Goal: Task Accomplishment & Management: Use online tool/utility

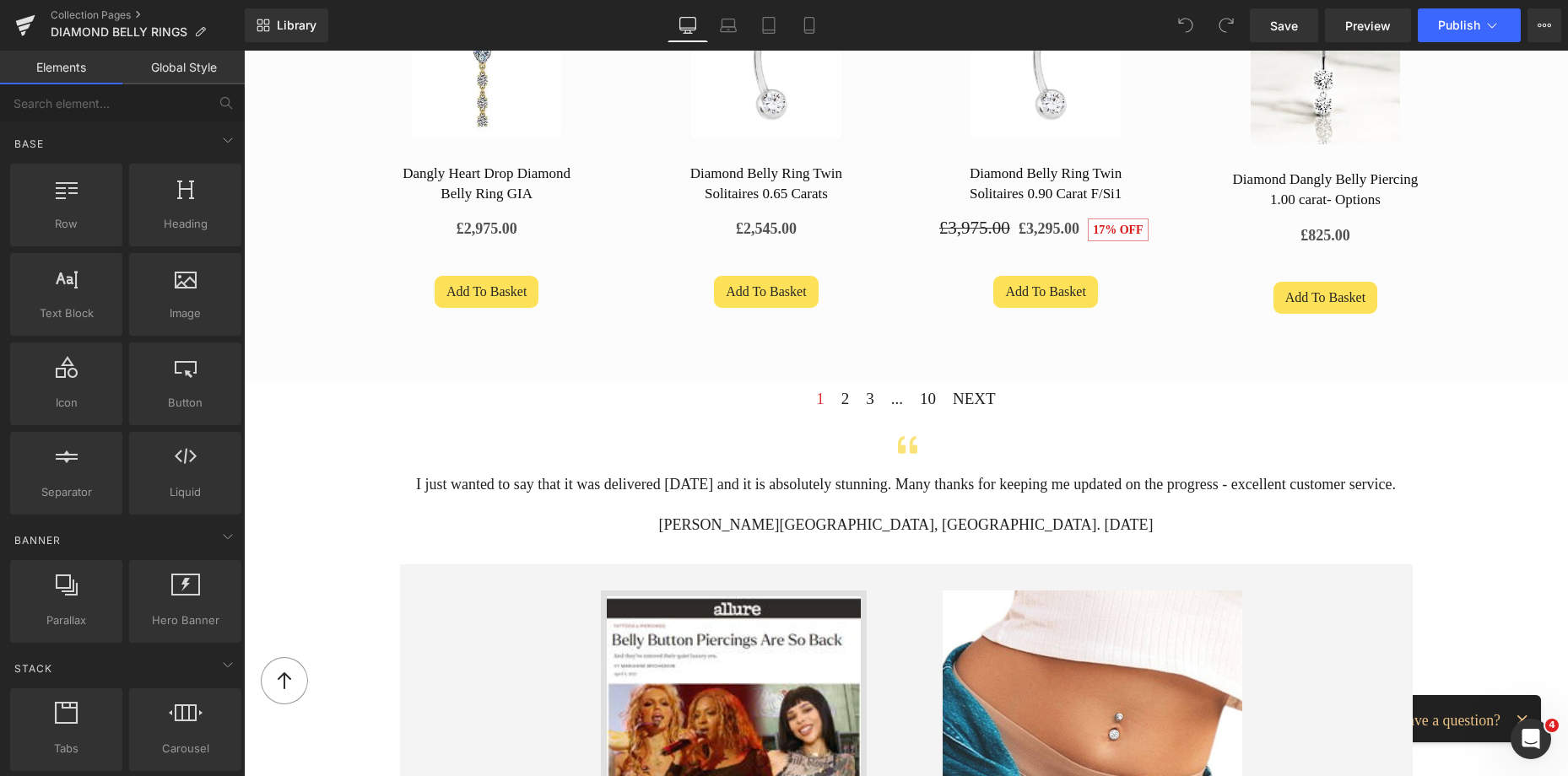
scroll to position [1237, 0]
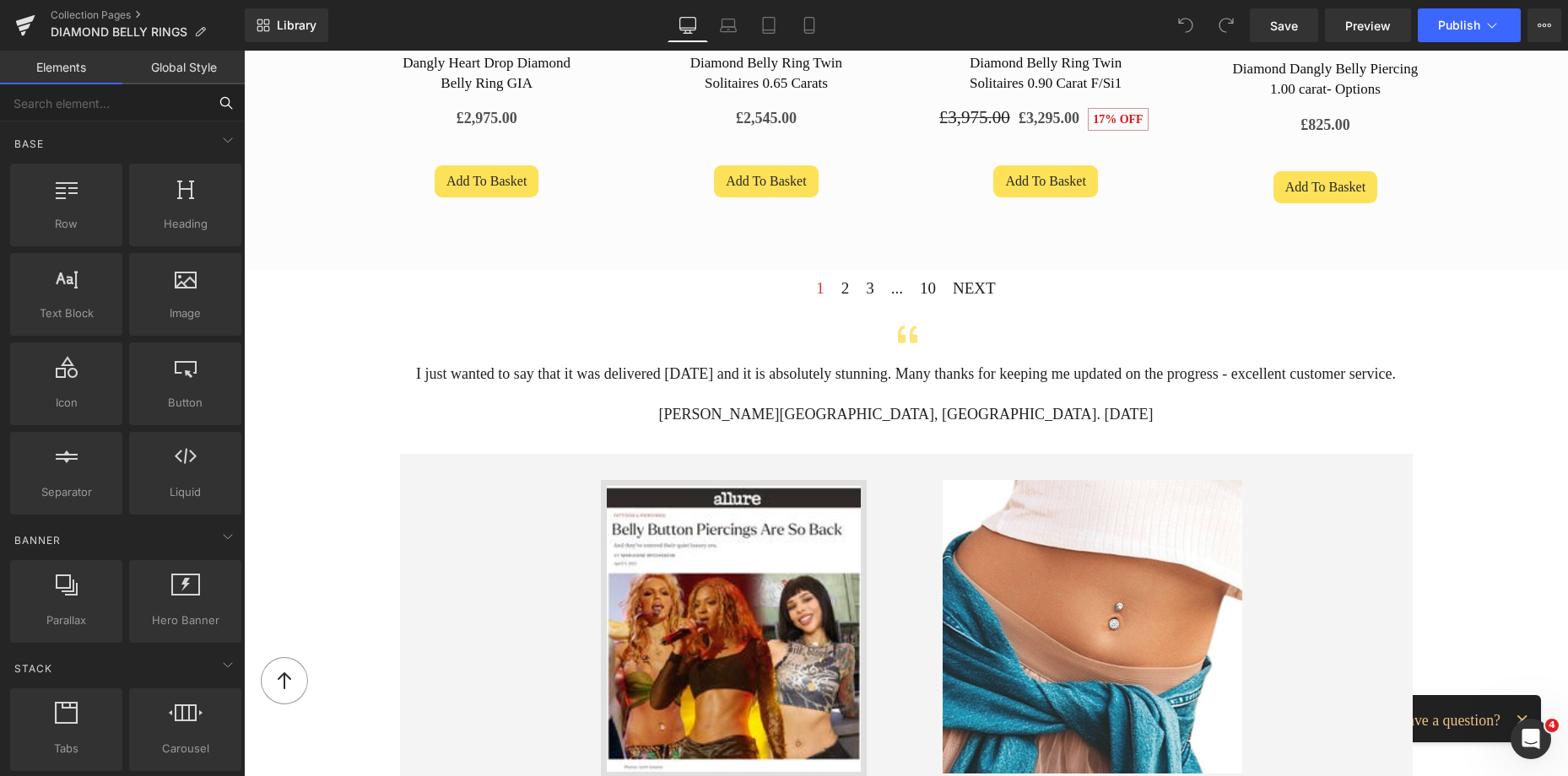
click at [89, 98] on input "text" at bounding box center [104, 103] width 207 height 37
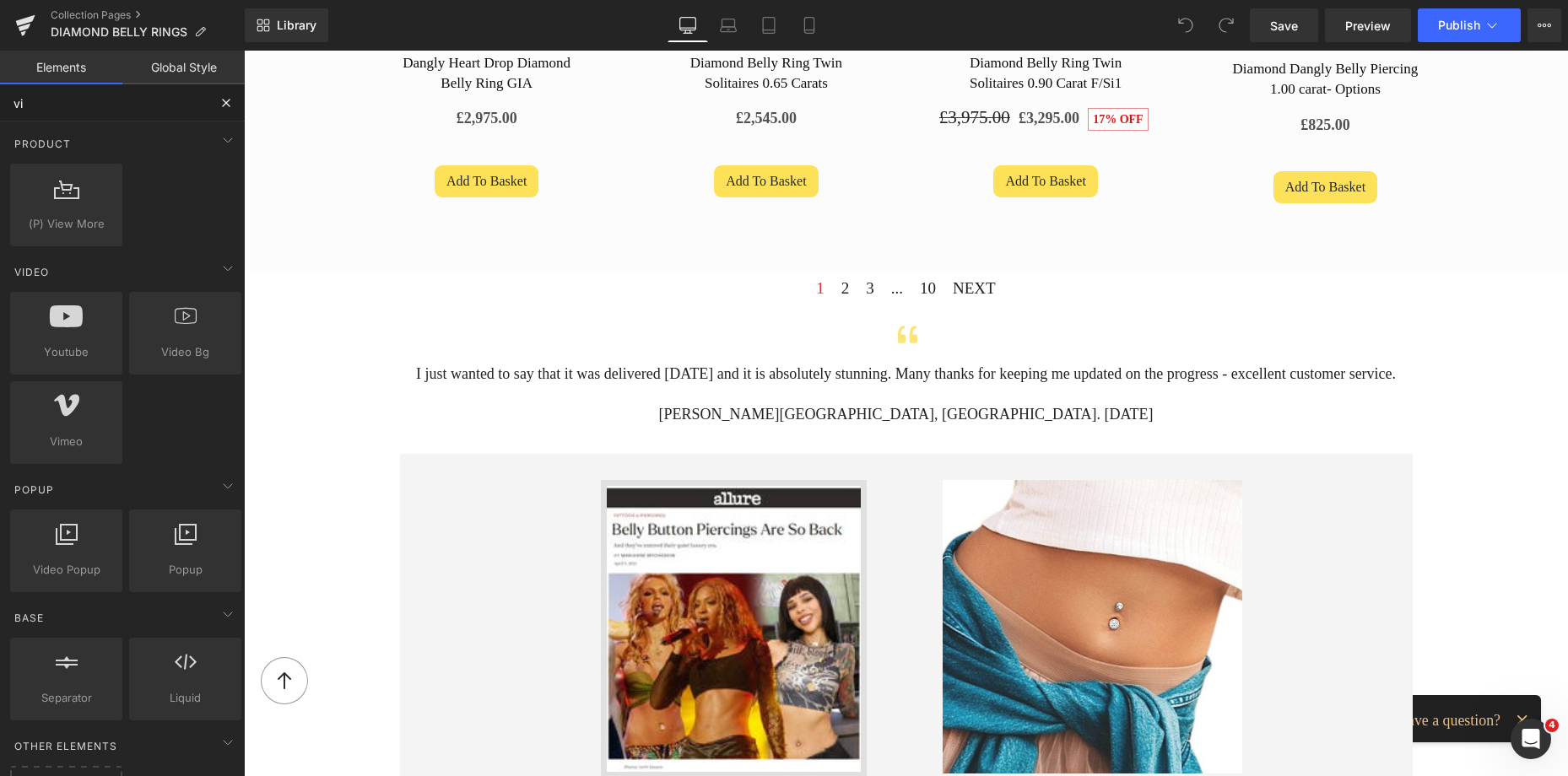
type input "vim"
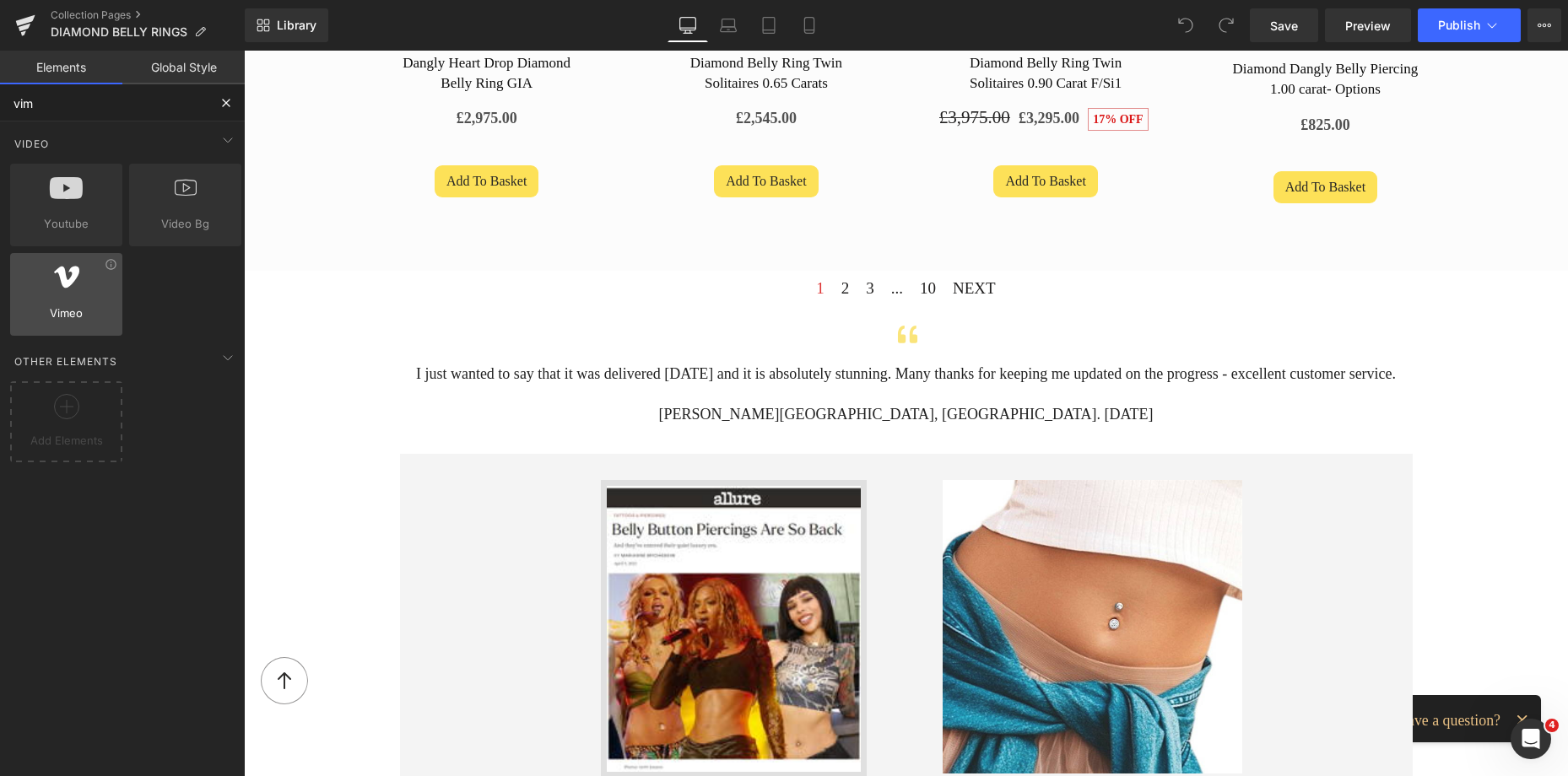
click at [68, 302] on div at bounding box center [66, 286] width 102 height 38
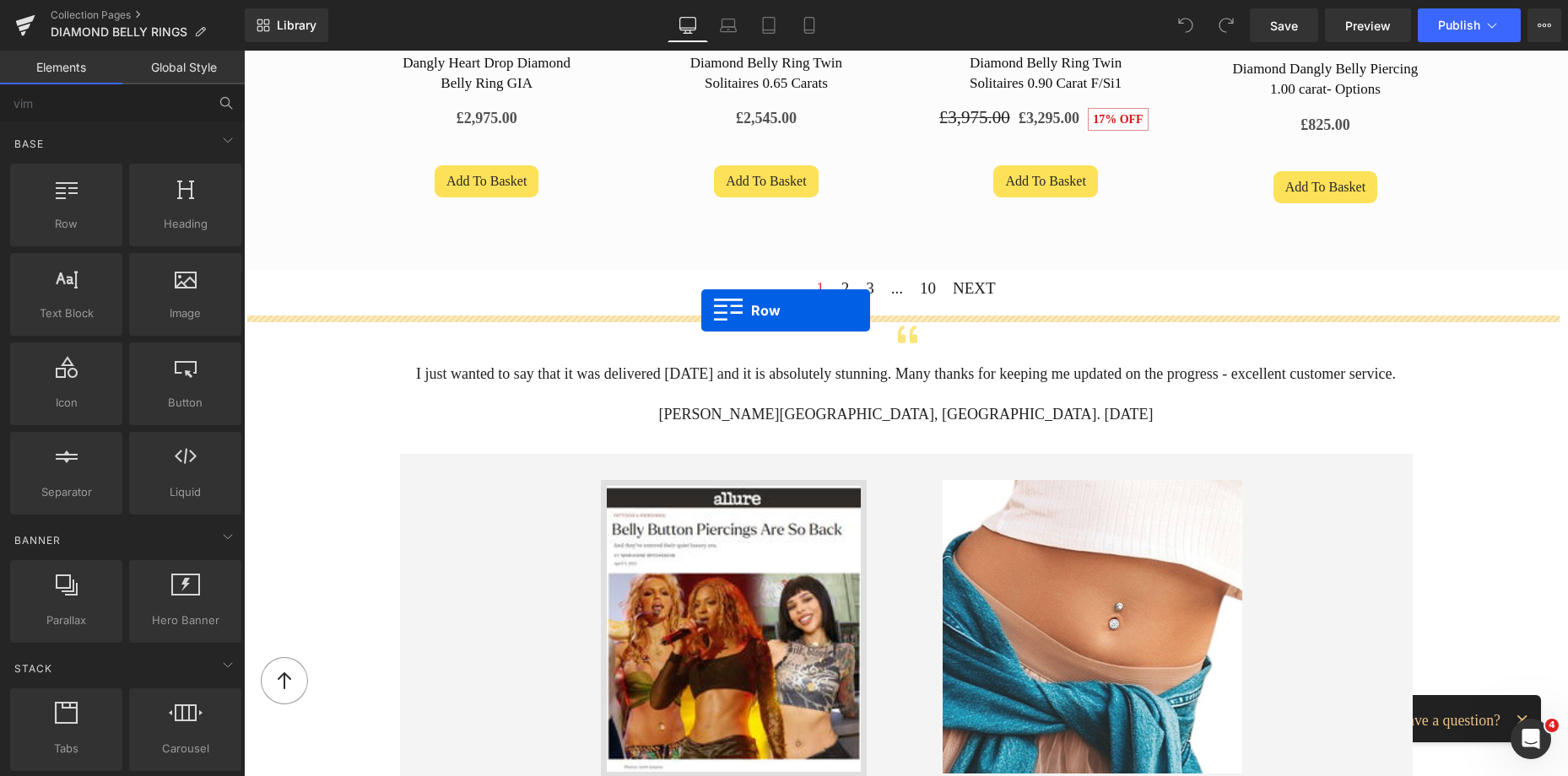
drag, startPoint x: 296, startPoint y: 263, endPoint x: 701, endPoint y: 311, distance: 407.8
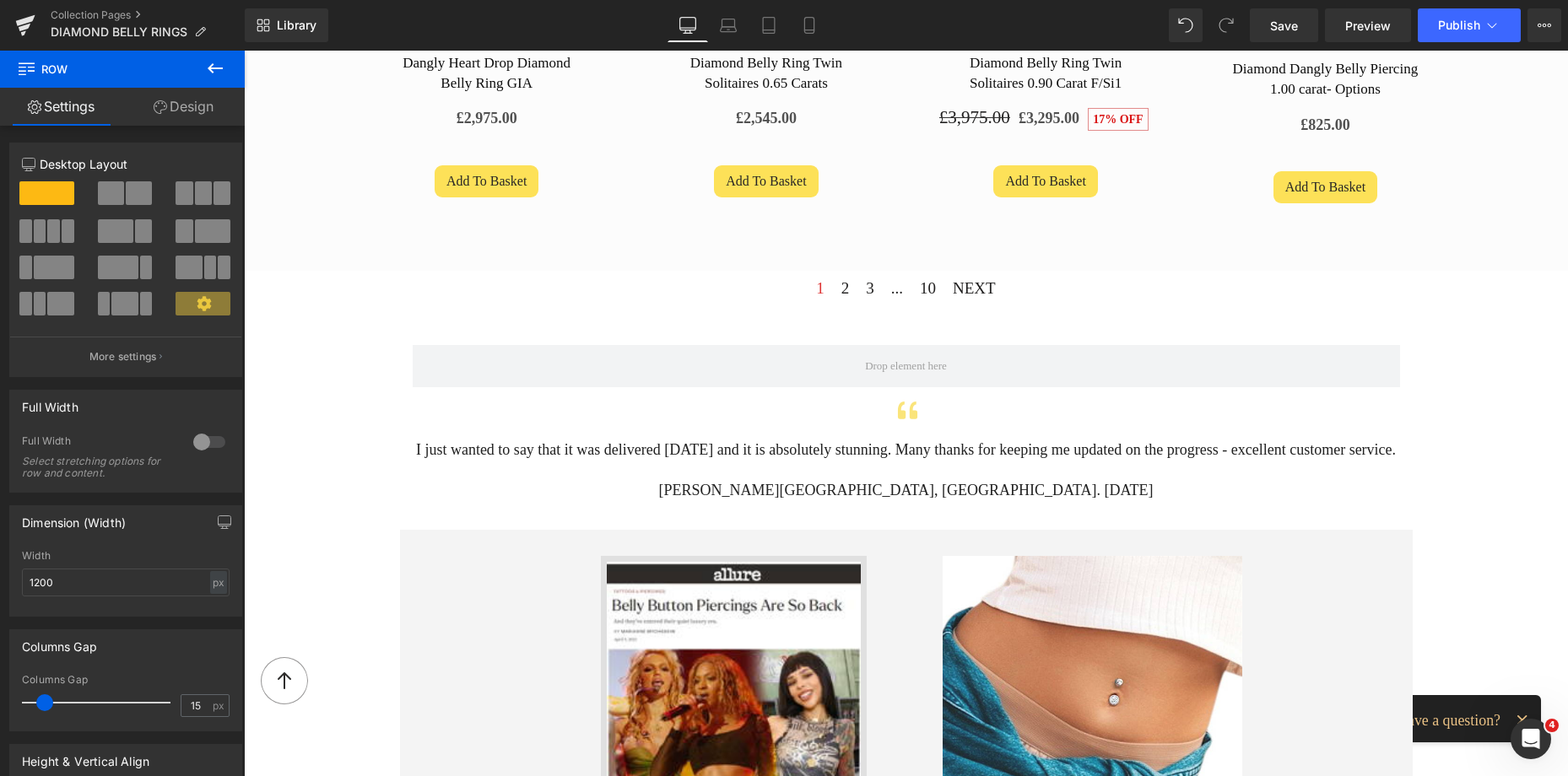
click at [218, 68] on icon at bounding box center [214, 68] width 15 height 10
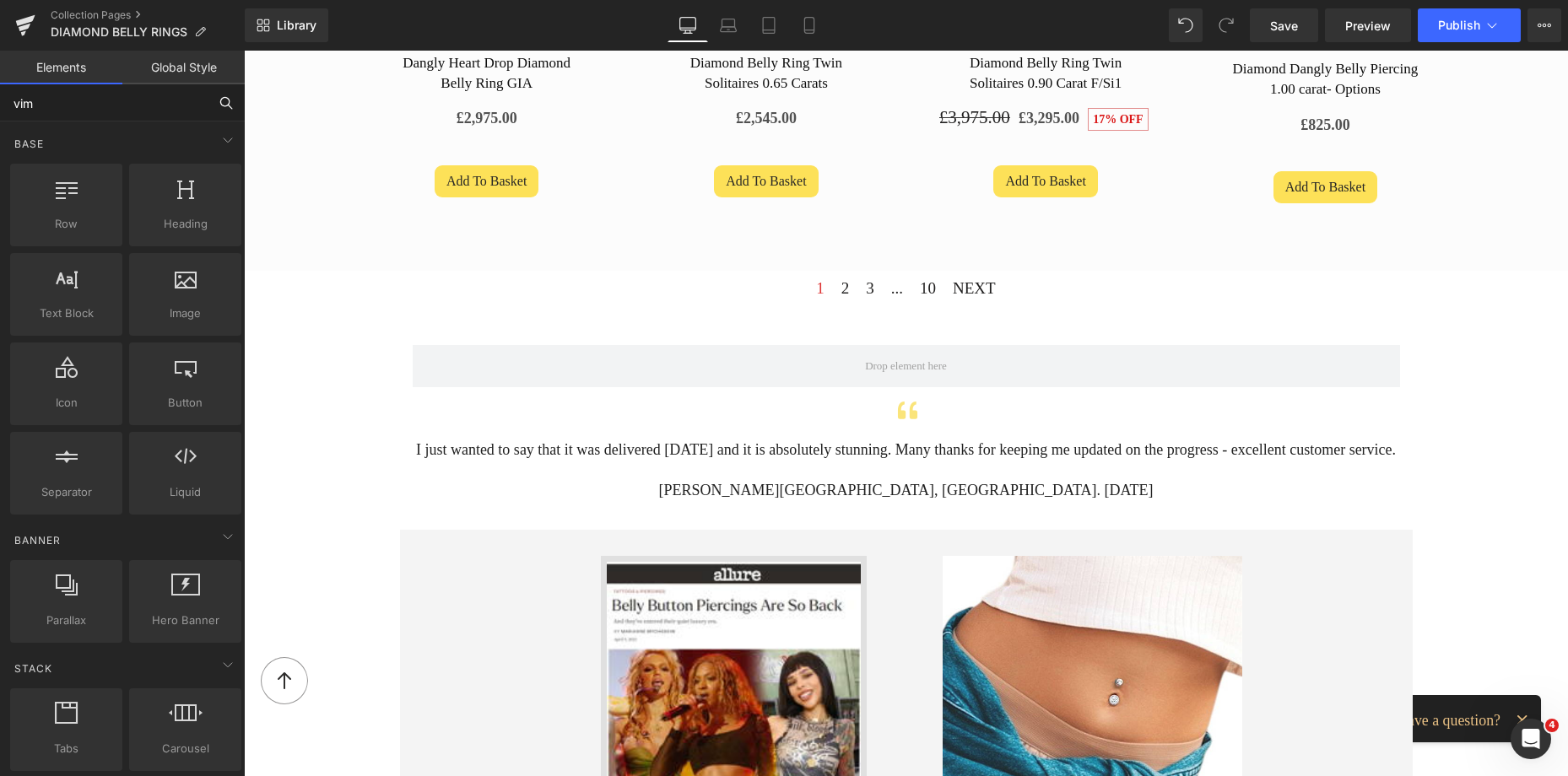
click at [139, 114] on input "vim" at bounding box center [104, 103] width 207 height 37
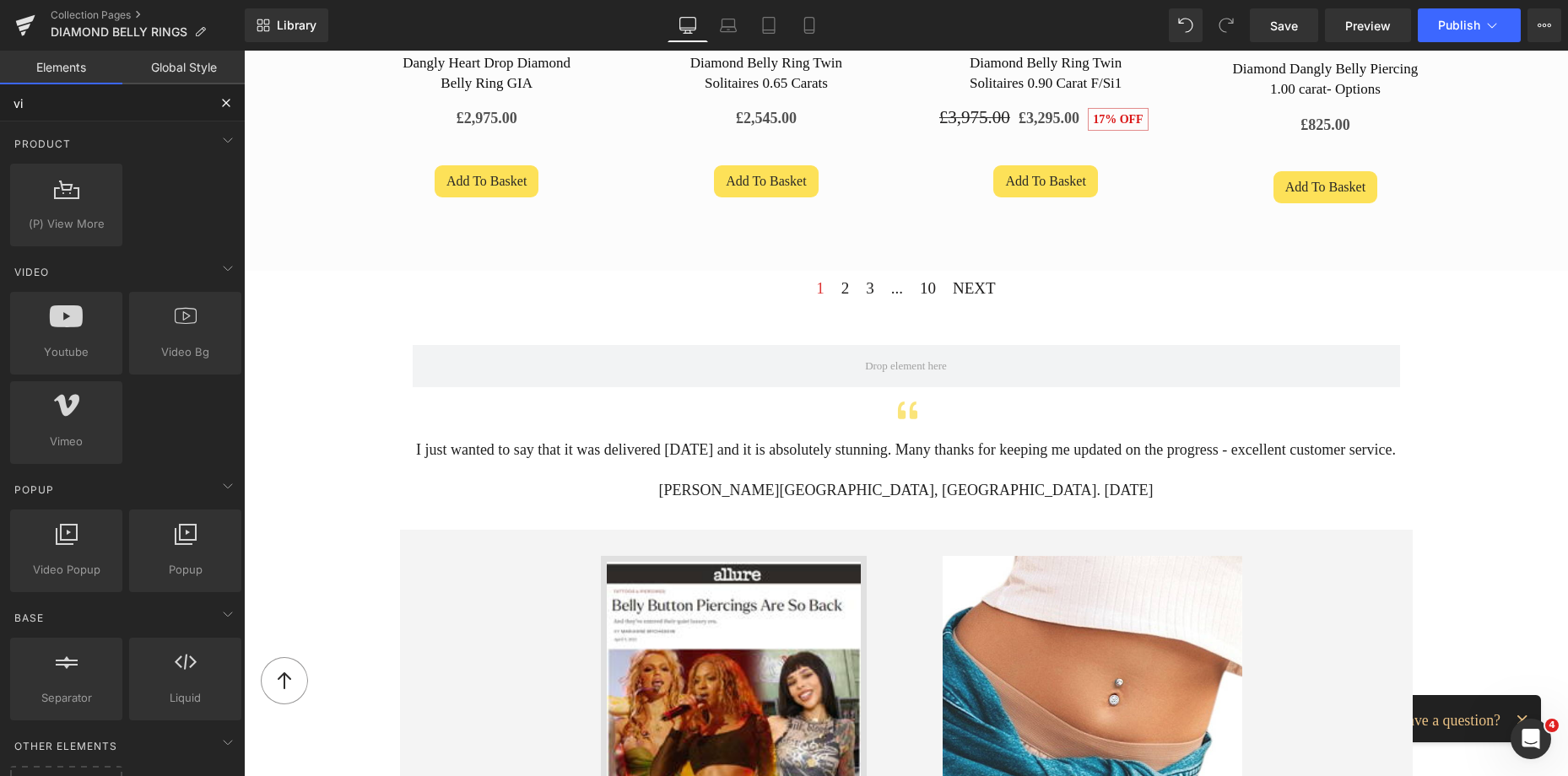
type input "vim"
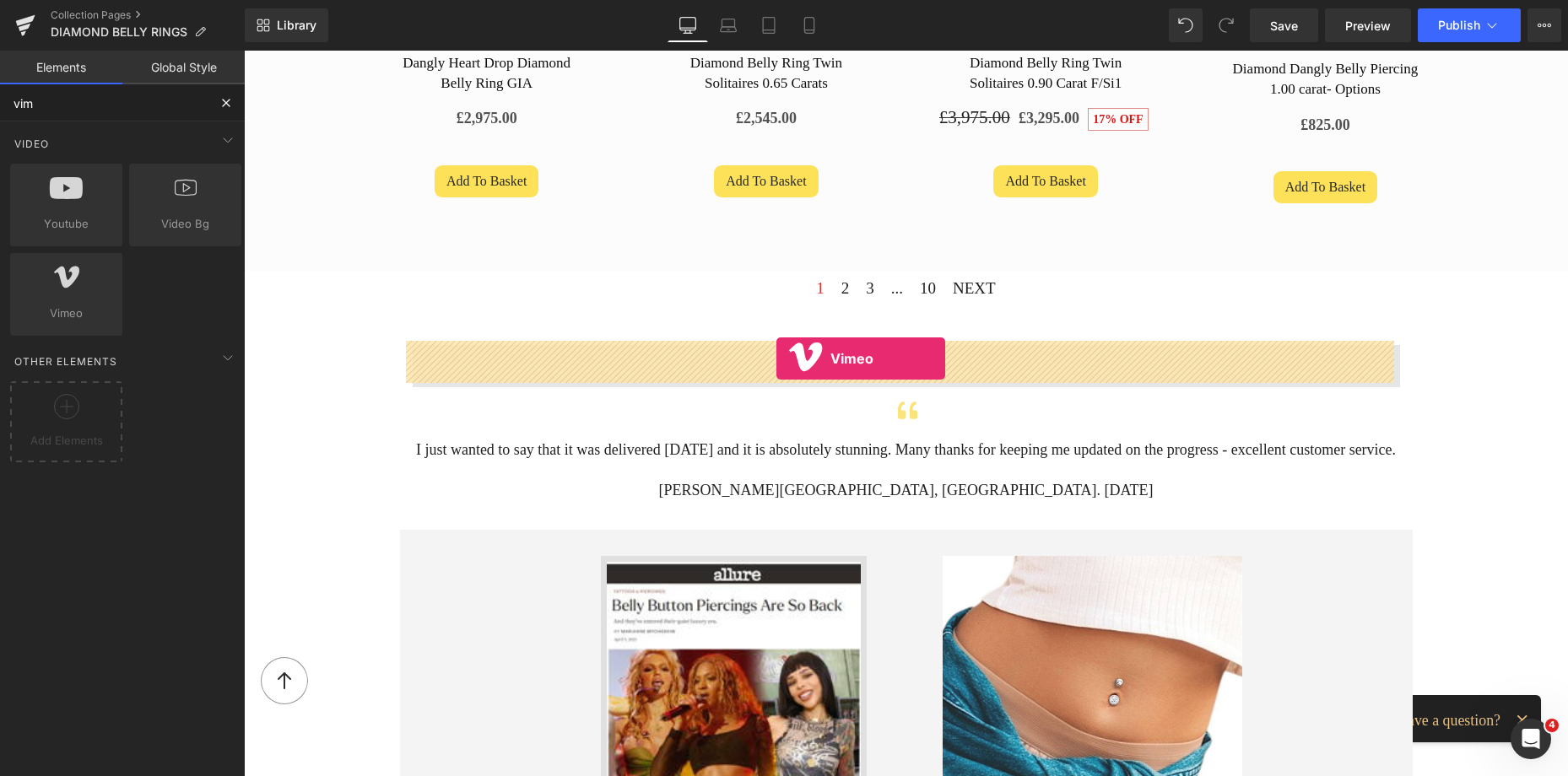
drag, startPoint x: 298, startPoint y: 341, endPoint x: 776, endPoint y: 359, distance: 478.3
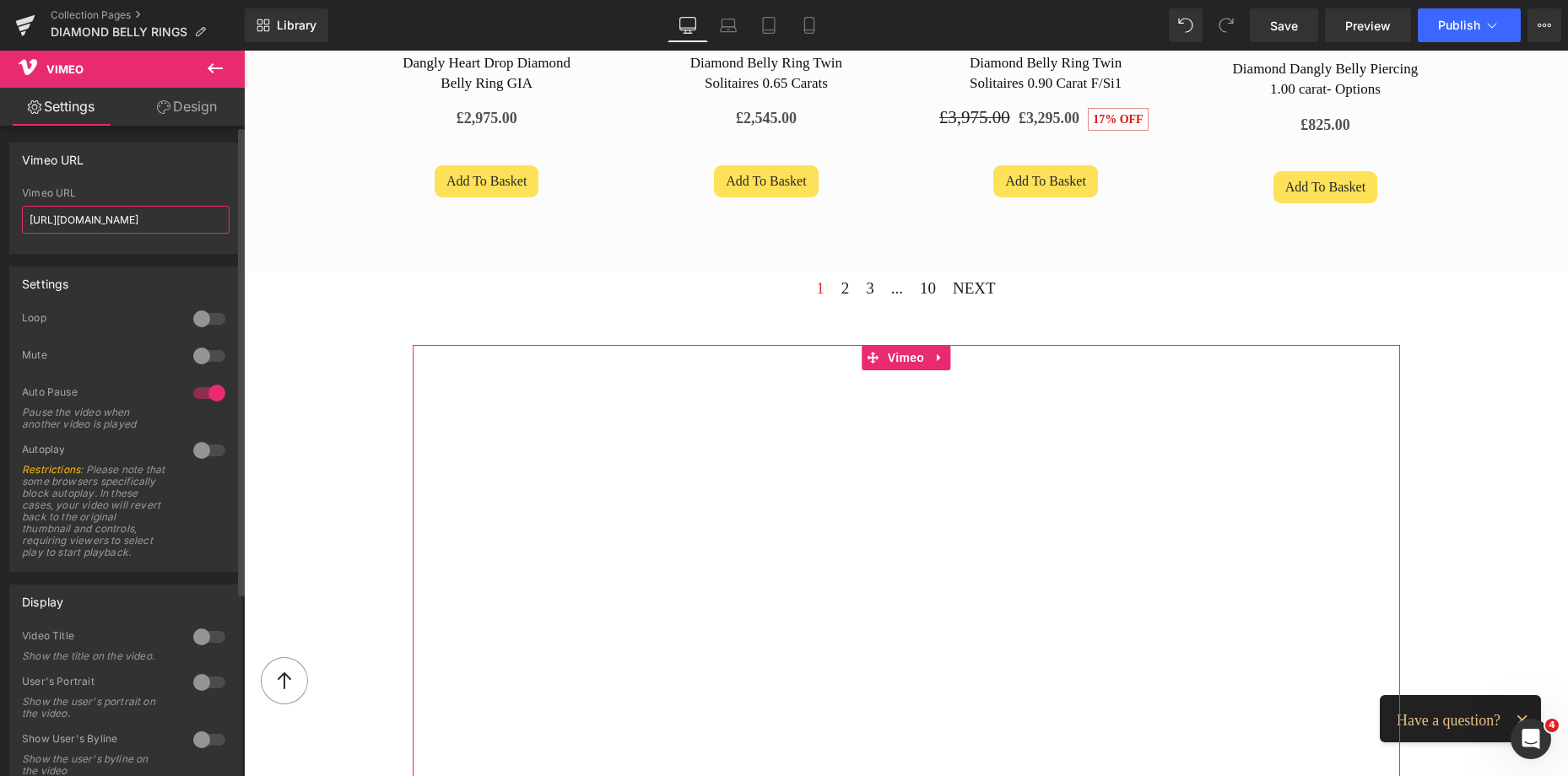
drag, startPoint x: 187, startPoint y: 222, endPoint x: 0, endPoint y: 215, distance: 187.1
click at [0, 215] on div "Vimeo URL https://vimeo.com/57600809 Vimeo URL https://vimeo.com/57600809" at bounding box center [126, 192] width 252 height 124
paste input "1115652371?share=copy"
type input "[URL][DOMAIN_NAME]"
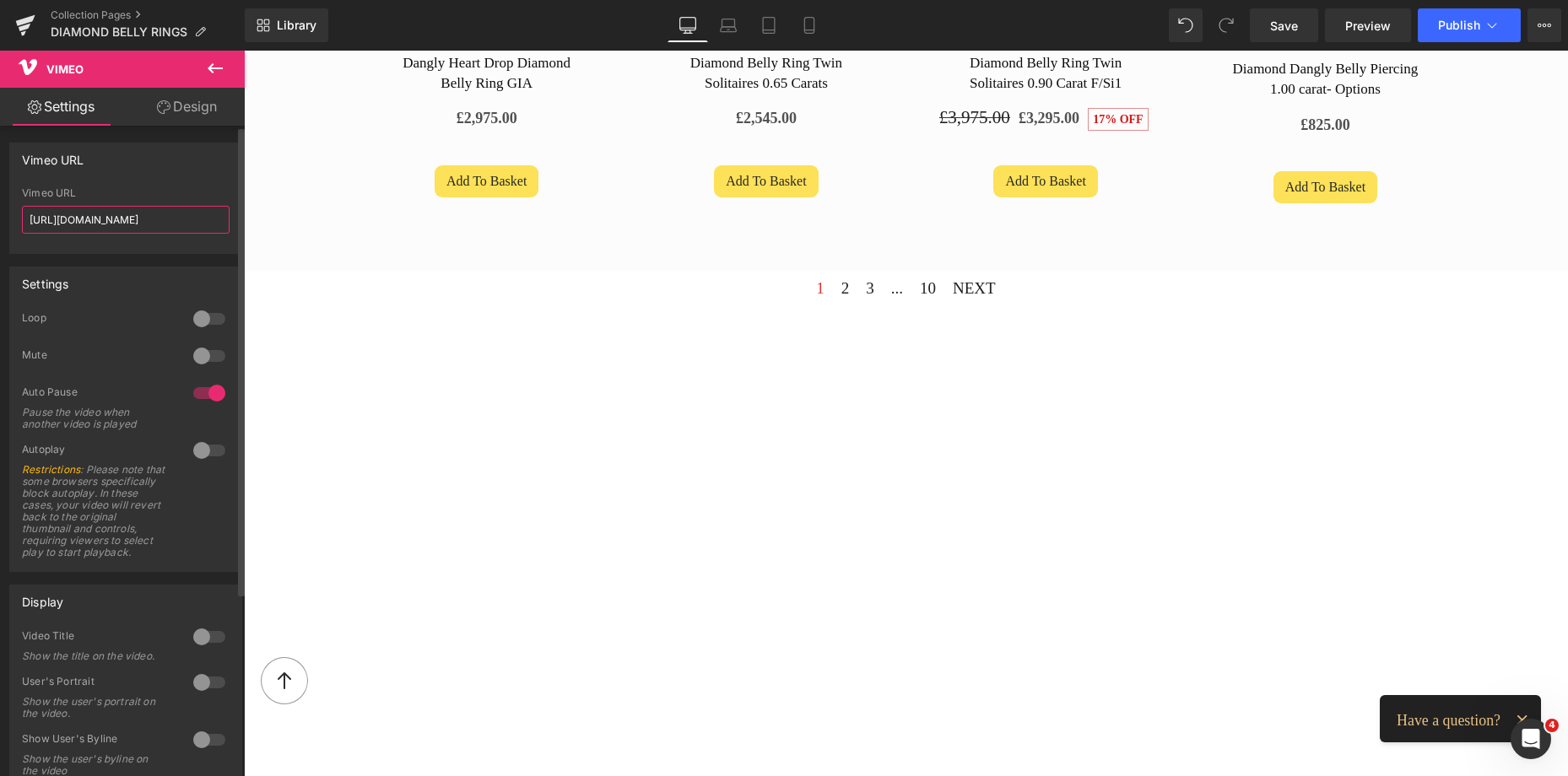
scroll to position [0, 18]
click at [244, 50] on div at bounding box center [244, 50] width 0 height 0
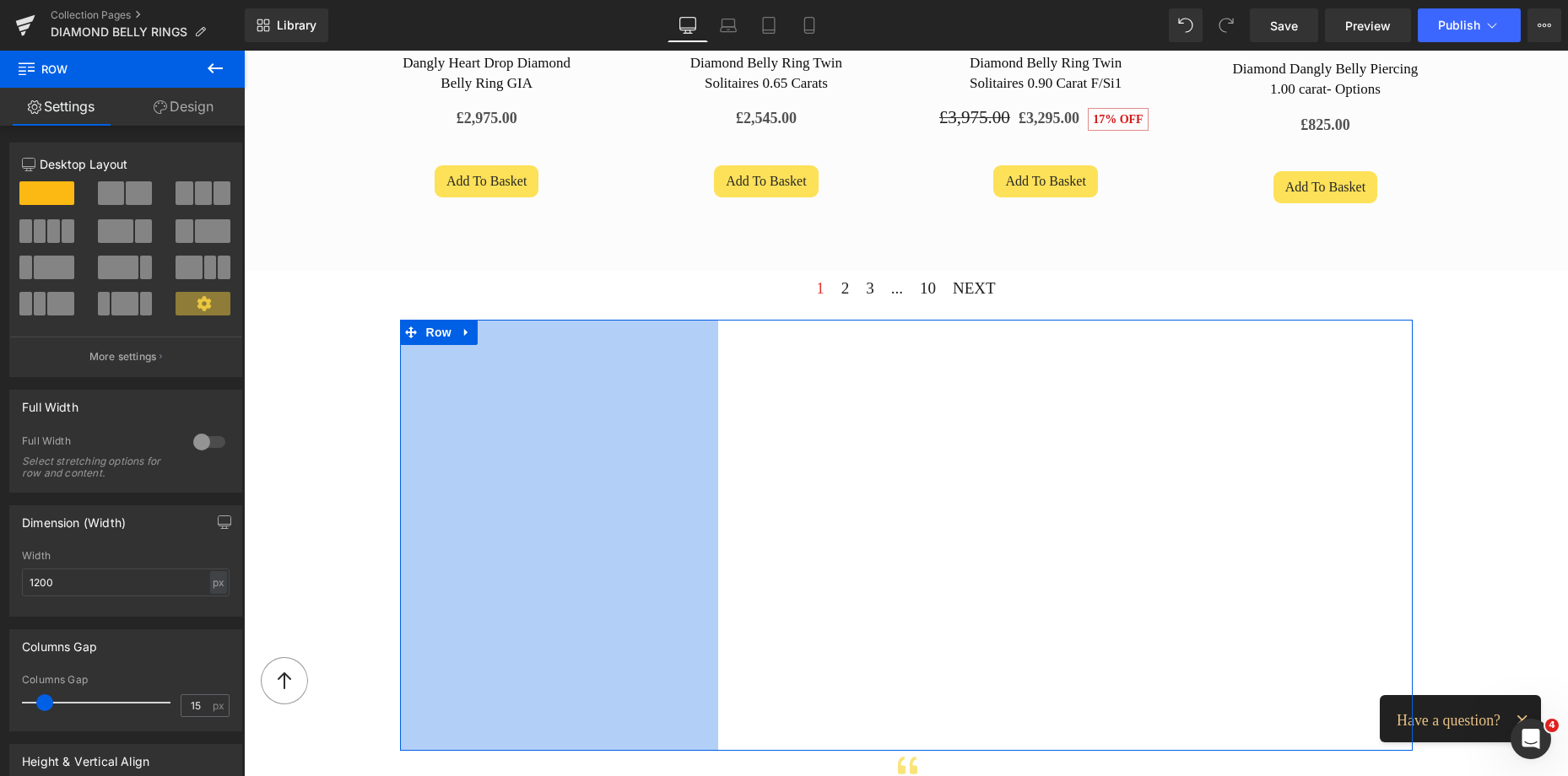
drag, startPoint x: 396, startPoint y: 400, endPoint x: 714, endPoint y: 363, distance: 320.1
click at [716, 363] on div "Vimeo Row 377px" at bounding box center [907, 535] width 1013 height 432
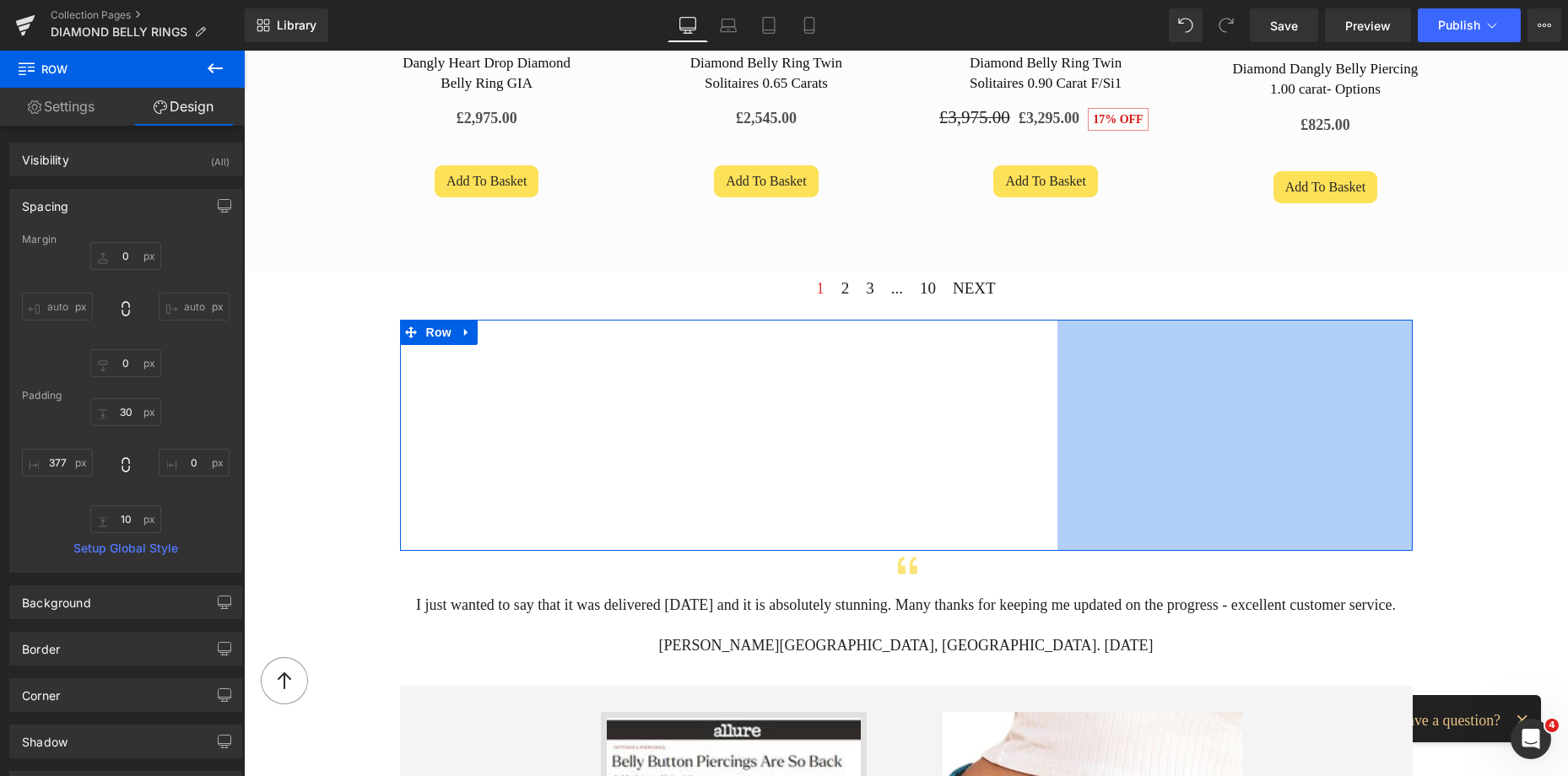
drag, startPoint x: 1403, startPoint y: 439, endPoint x: 1051, endPoint y: 416, distance: 352.8
click at [1051, 416] on div "Vimeo Row 377px 421px" at bounding box center [907, 435] width 1013 height 232
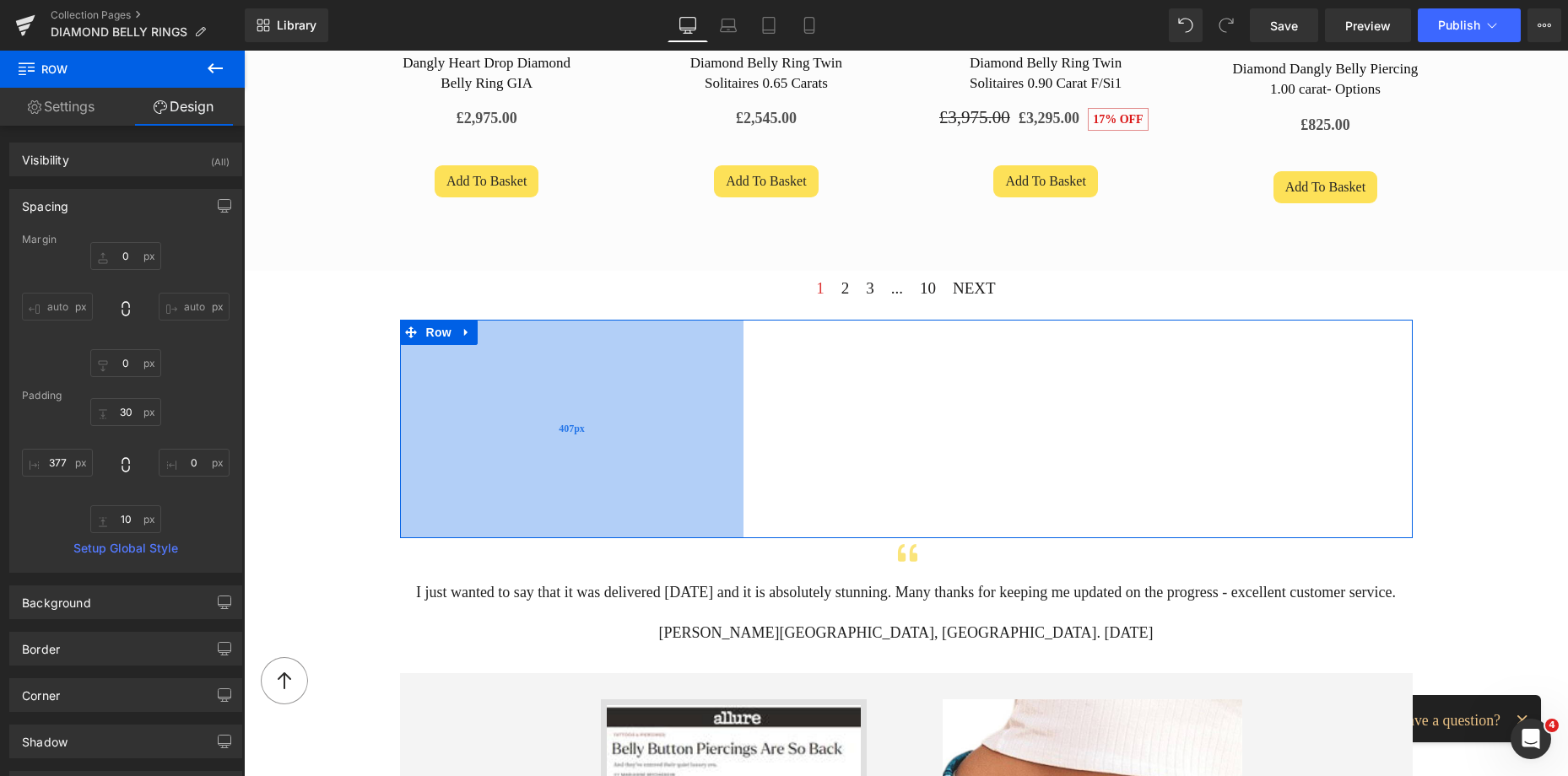
drag, startPoint x: 696, startPoint y: 413, endPoint x: 721, endPoint y: 417, distance: 25.3
click at [721, 417] on div "407px" at bounding box center [571, 429] width 343 height 219
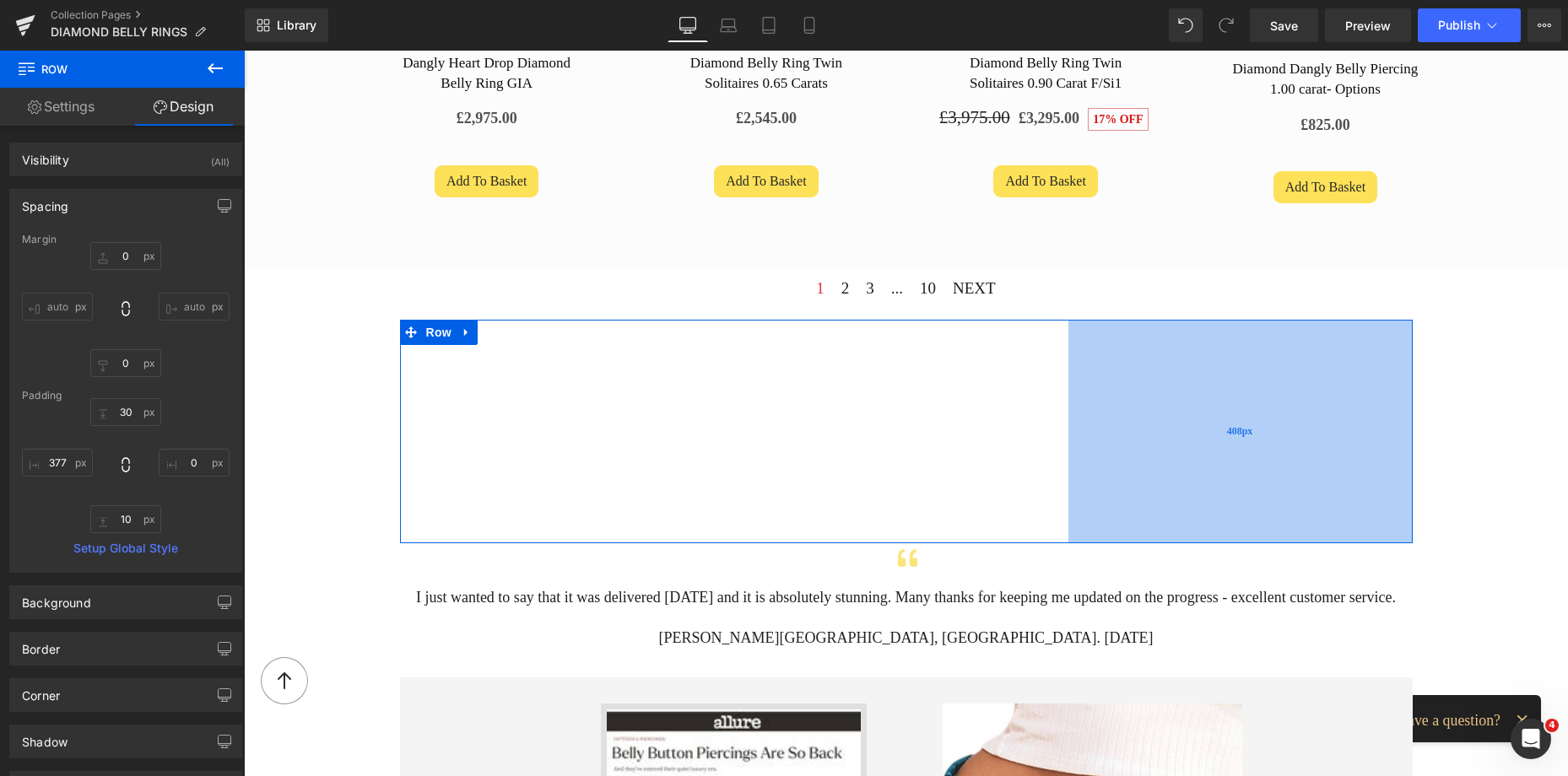
drag, startPoint x: 1140, startPoint y: 421, endPoint x: 1148, endPoint y: 422, distance: 8.1
click at [1148, 422] on div "408px" at bounding box center [1240, 432] width 344 height 224
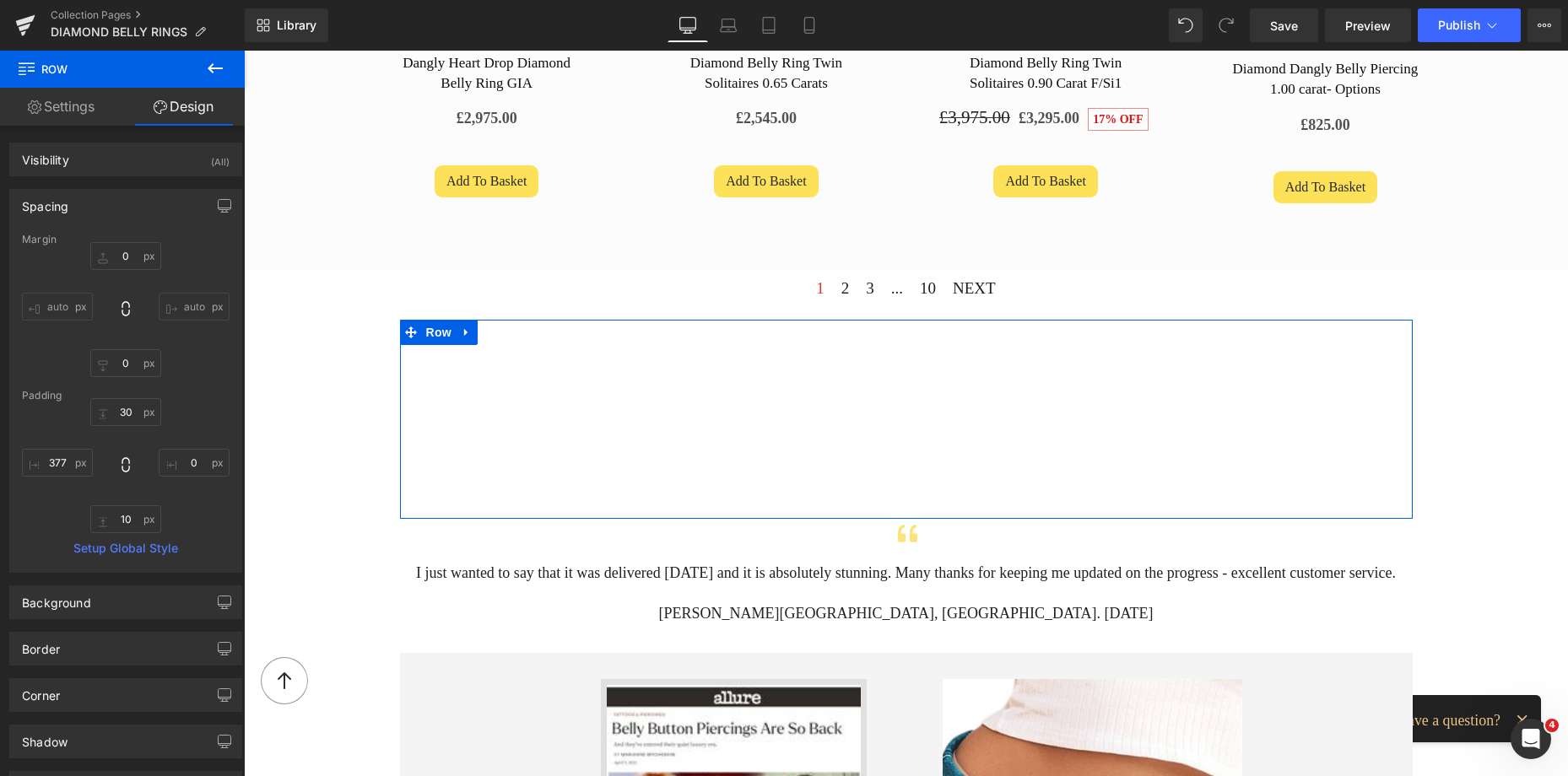
drag, startPoint x: 975, startPoint y: 318, endPoint x: 956, endPoint y: 294, distance: 30.6
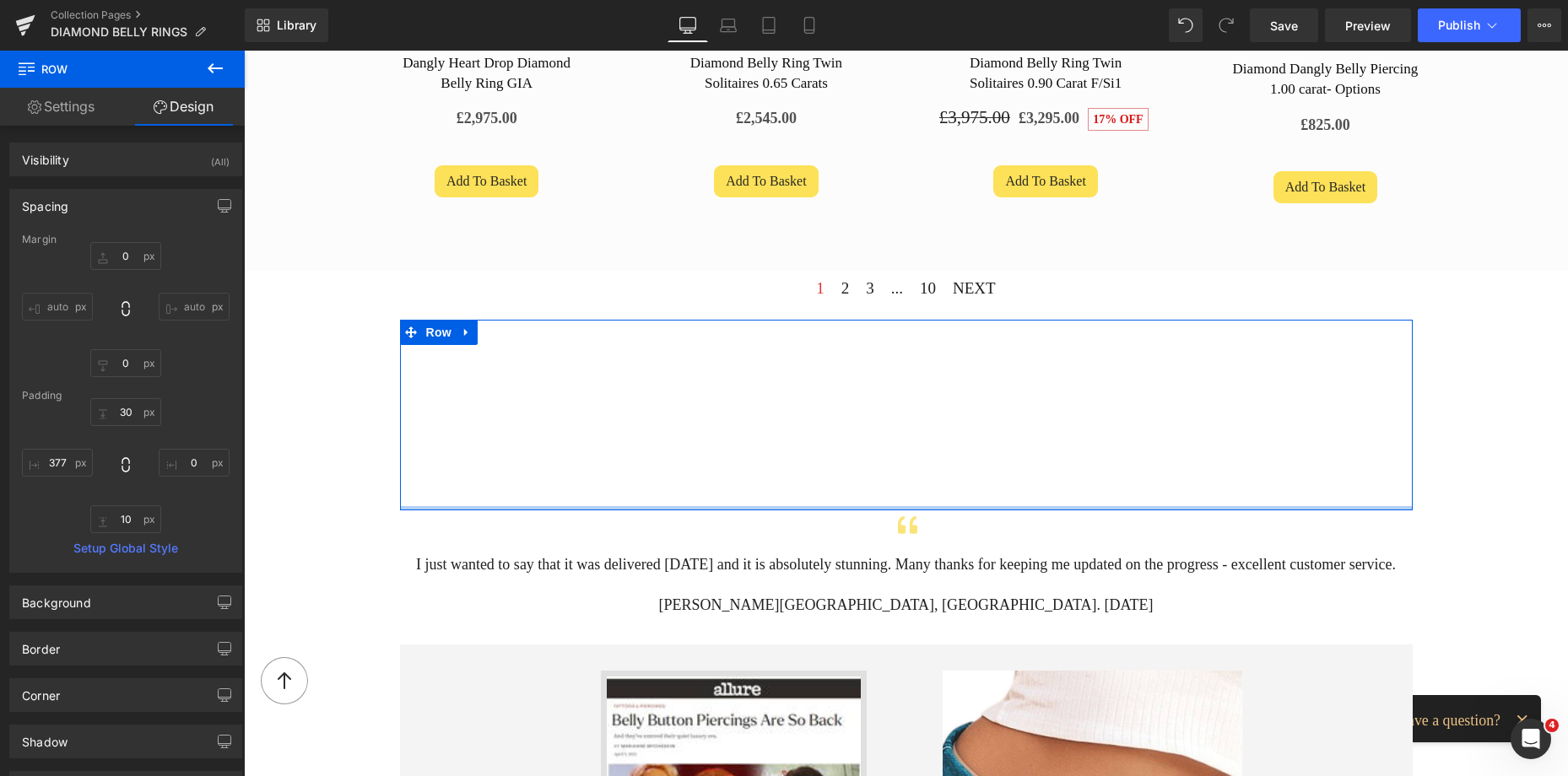
drag, startPoint x: 925, startPoint y: 513, endPoint x: 922, endPoint y: 503, distance: 10.4
click at [922, 507] on div at bounding box center [907, 508] width 1013 height 5
click at [407, 333] on icon at bounding box center [410, 332] width 12 height 13
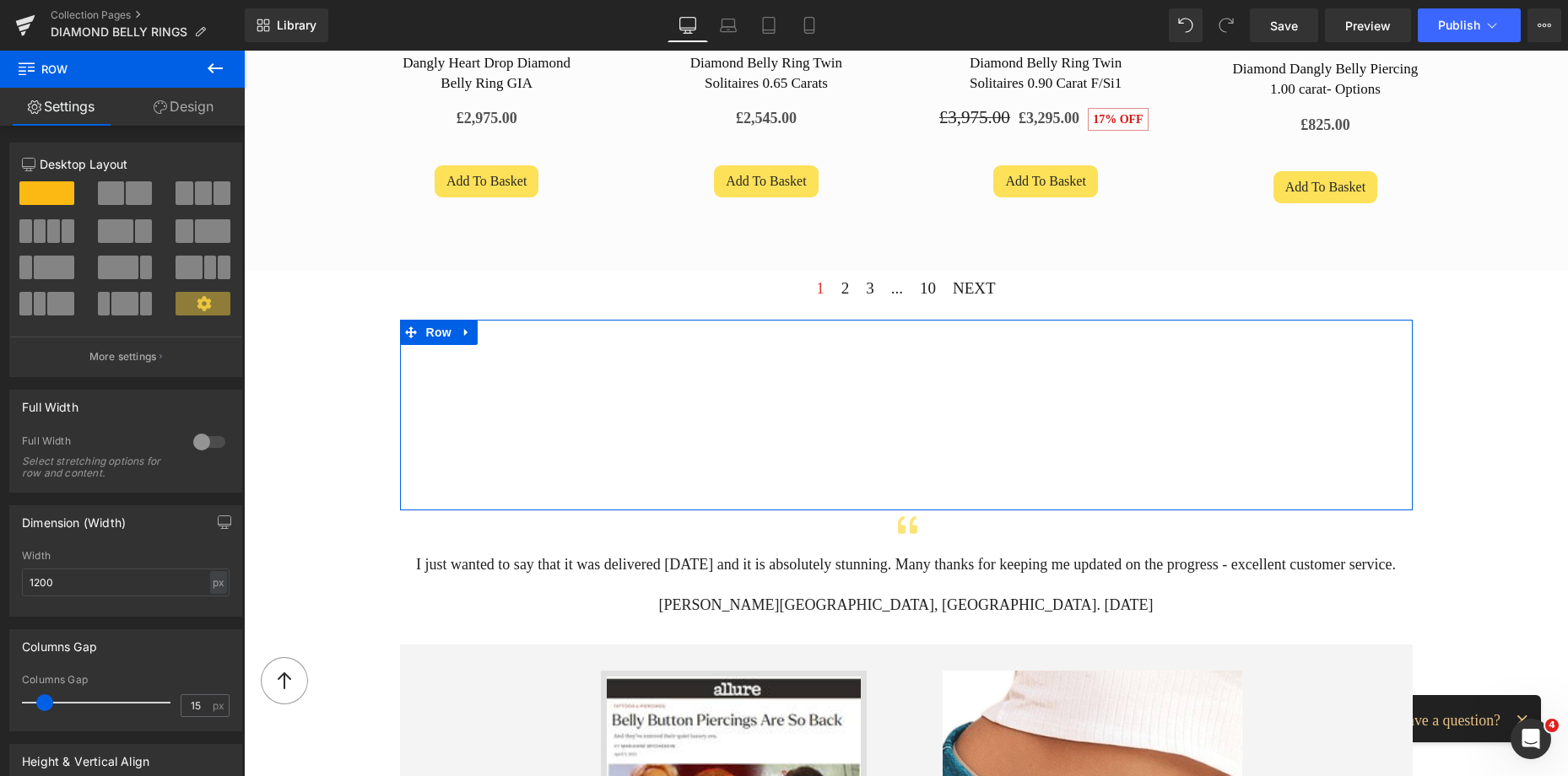
drag, startPoint x: 192, startPoint y: 111, endPoint x: 93, endPoint y: 234, distance: 157.9
click at [192, 110] on link "Design" at bounding box center [184, 106] width 123 height 38
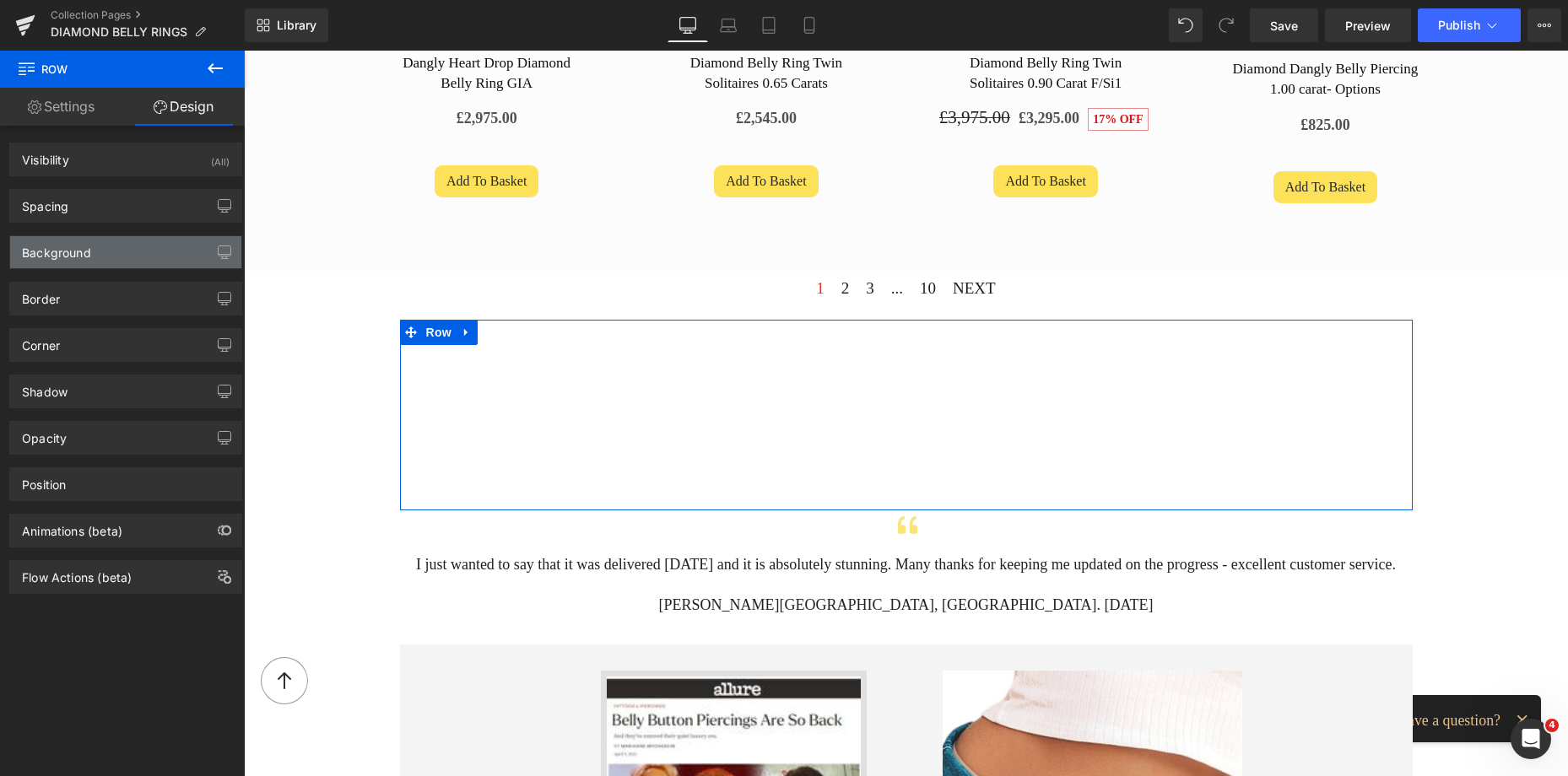
click at [87, 244] on div "Background" at bounding box center [56, 248] width 69 height 23
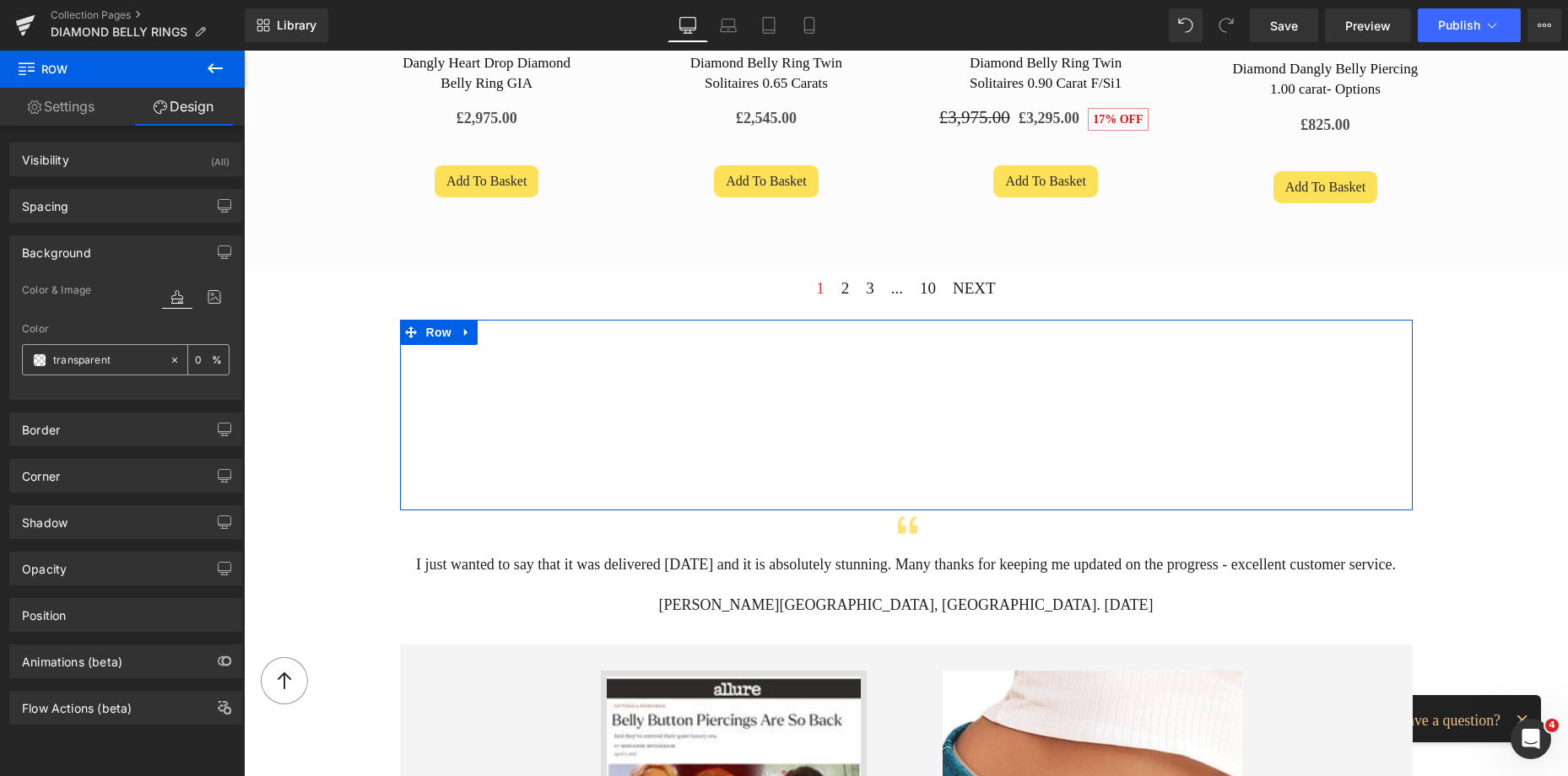
click at [40, 361] on span at bounding box center [40, 360] width 14 height 14
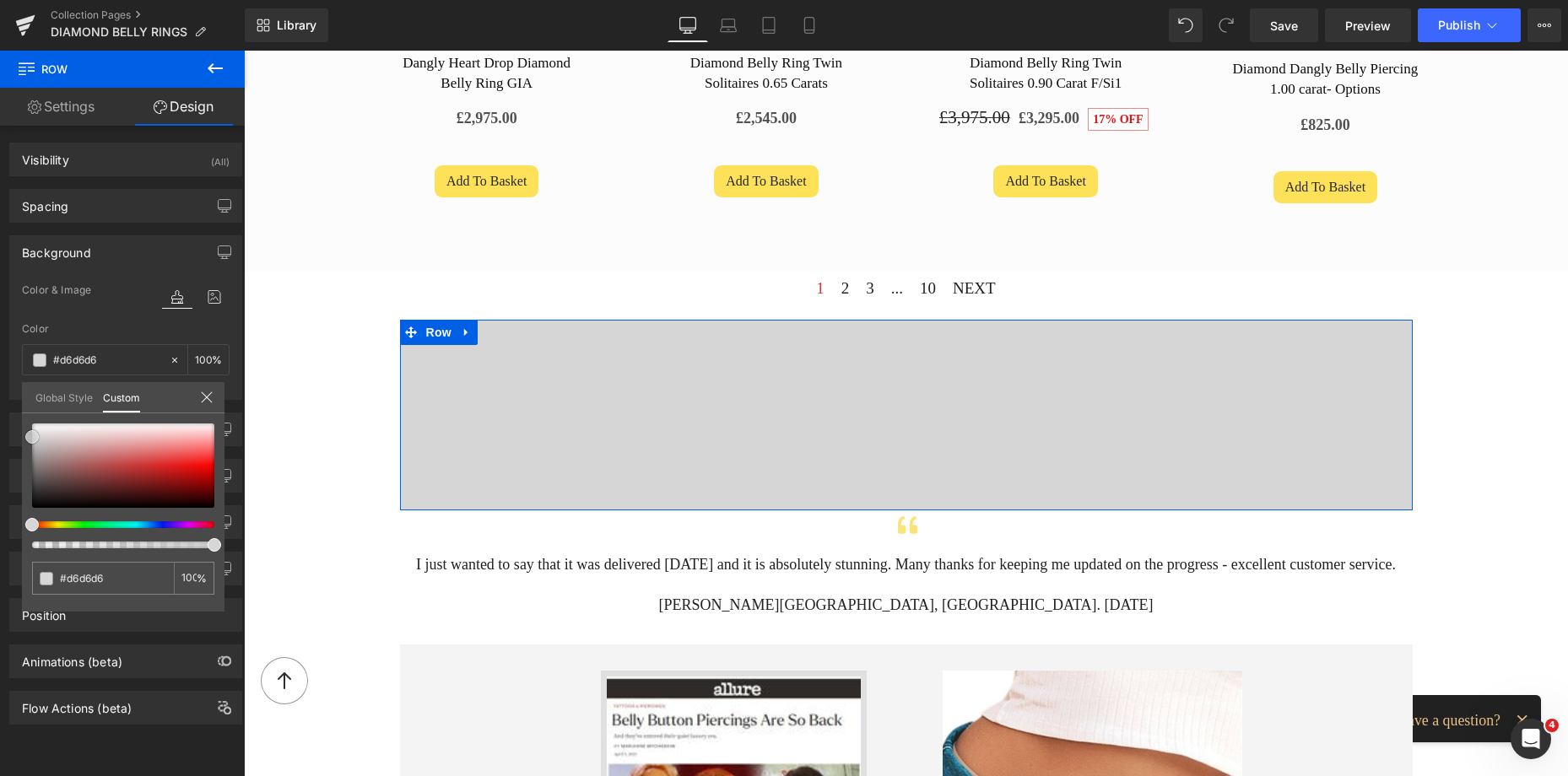
drag, startPoint x: 51, startPoint y: 432, endPoint x: 30, endPoint y: 437, distance: 21.6
click at [32, 437] on div at bounding box center [123, 466] width 182 height 85
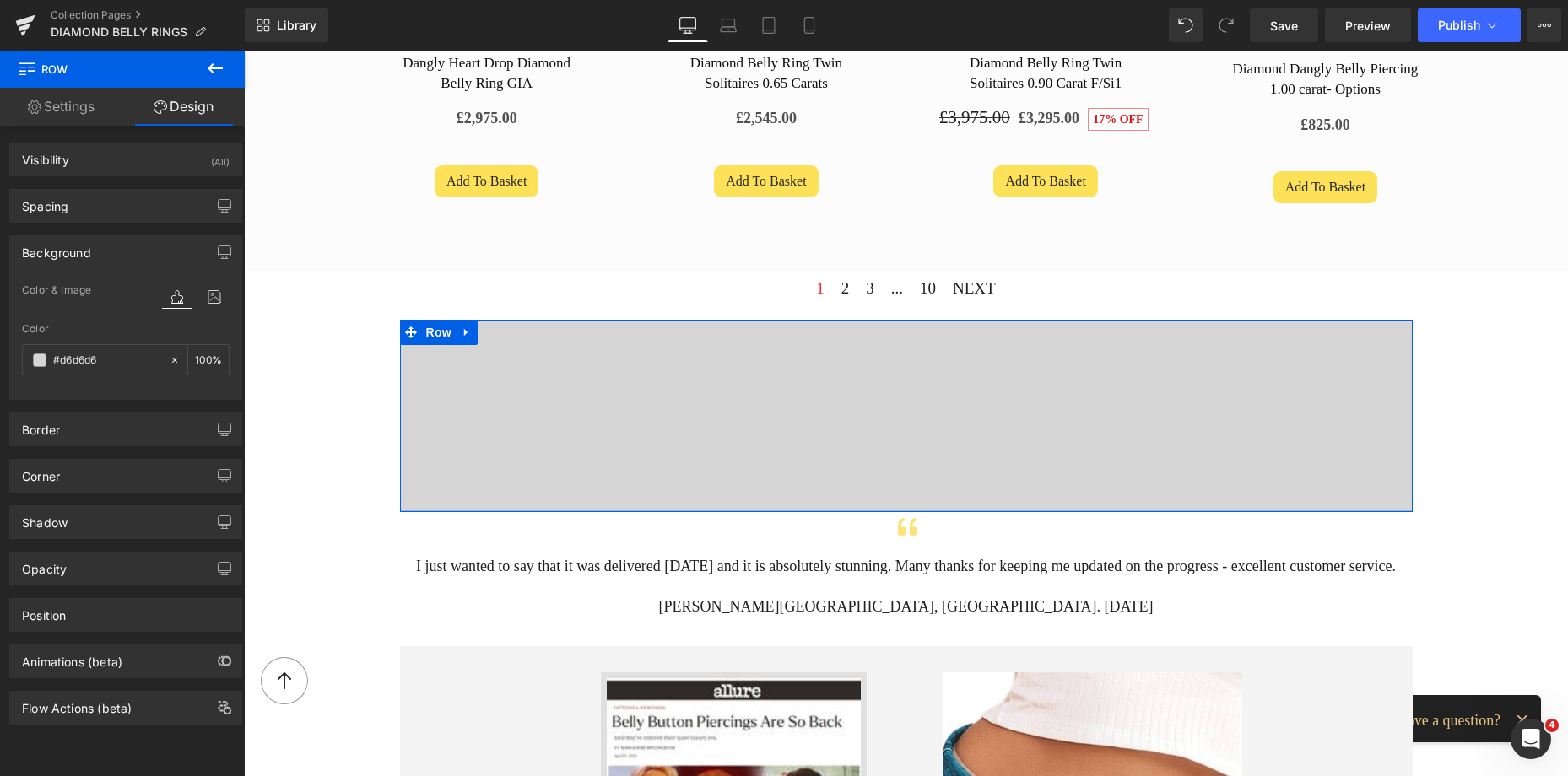
click at [971, 504] on div "Vimeo Row 407px 408px" at bounding box center [907, 415] width 1013 height 192
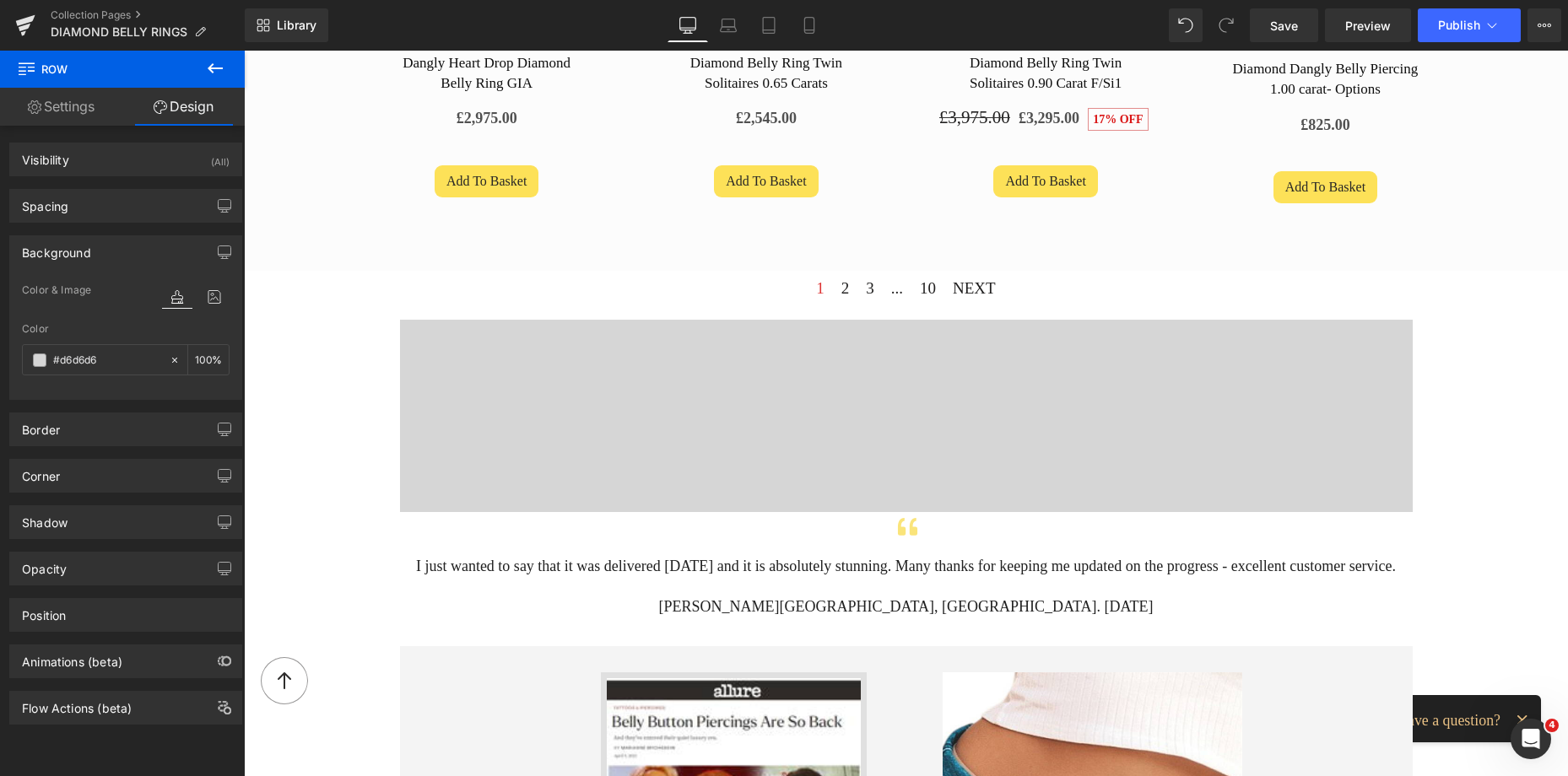
click at [962, 513] on div at bounding box center [908, 534] width 984 height 43
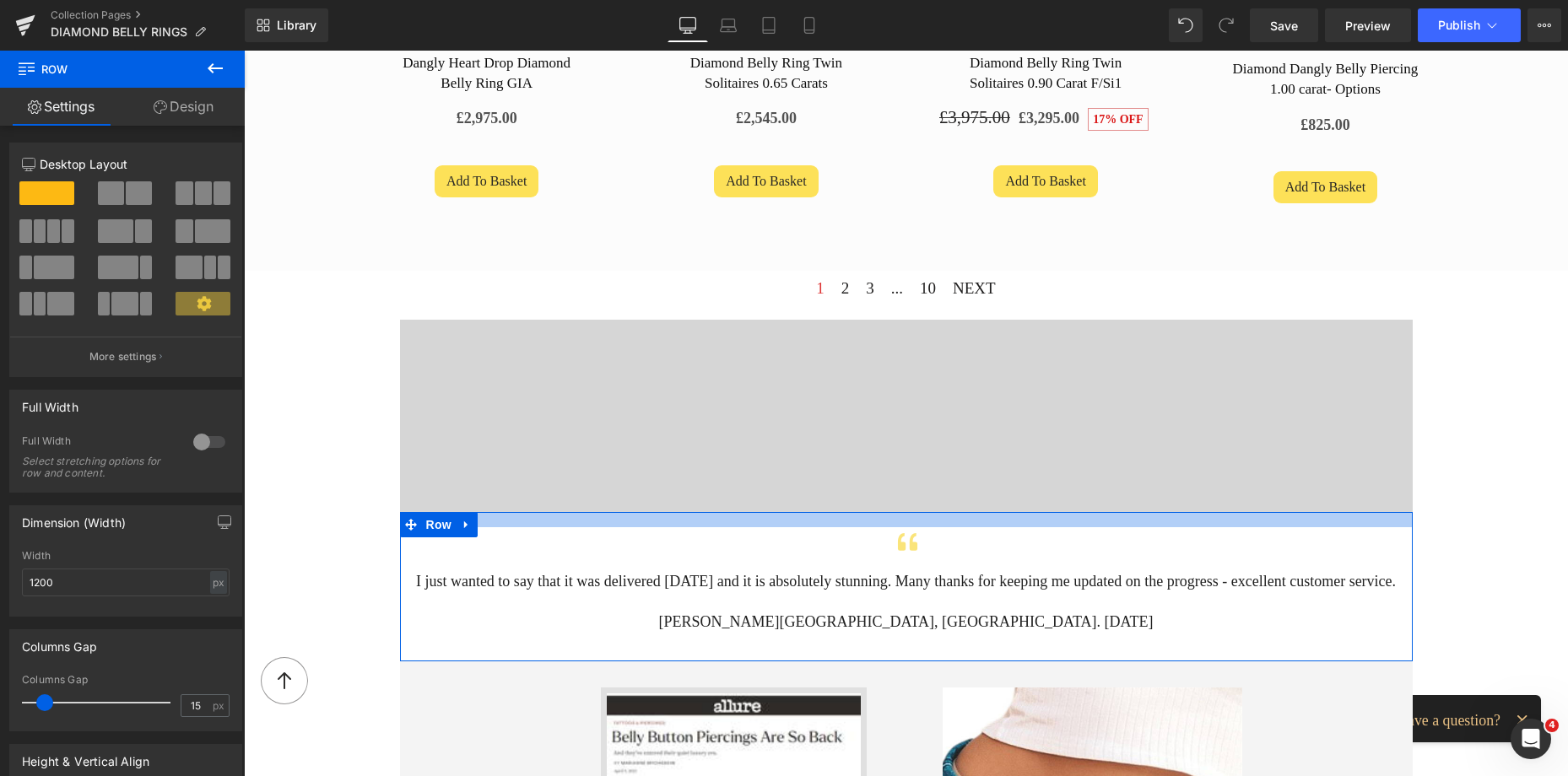
drag, startPoint x: 961, startPoint y: 511, endPoint x: 971, endPoint y: 526, distance: 18.0
click at [971, 526] on div "Icon I just wanted to say that it was delivered today and it is absolutely stun…" at bounding box center [907, 587] width 1013 height 151
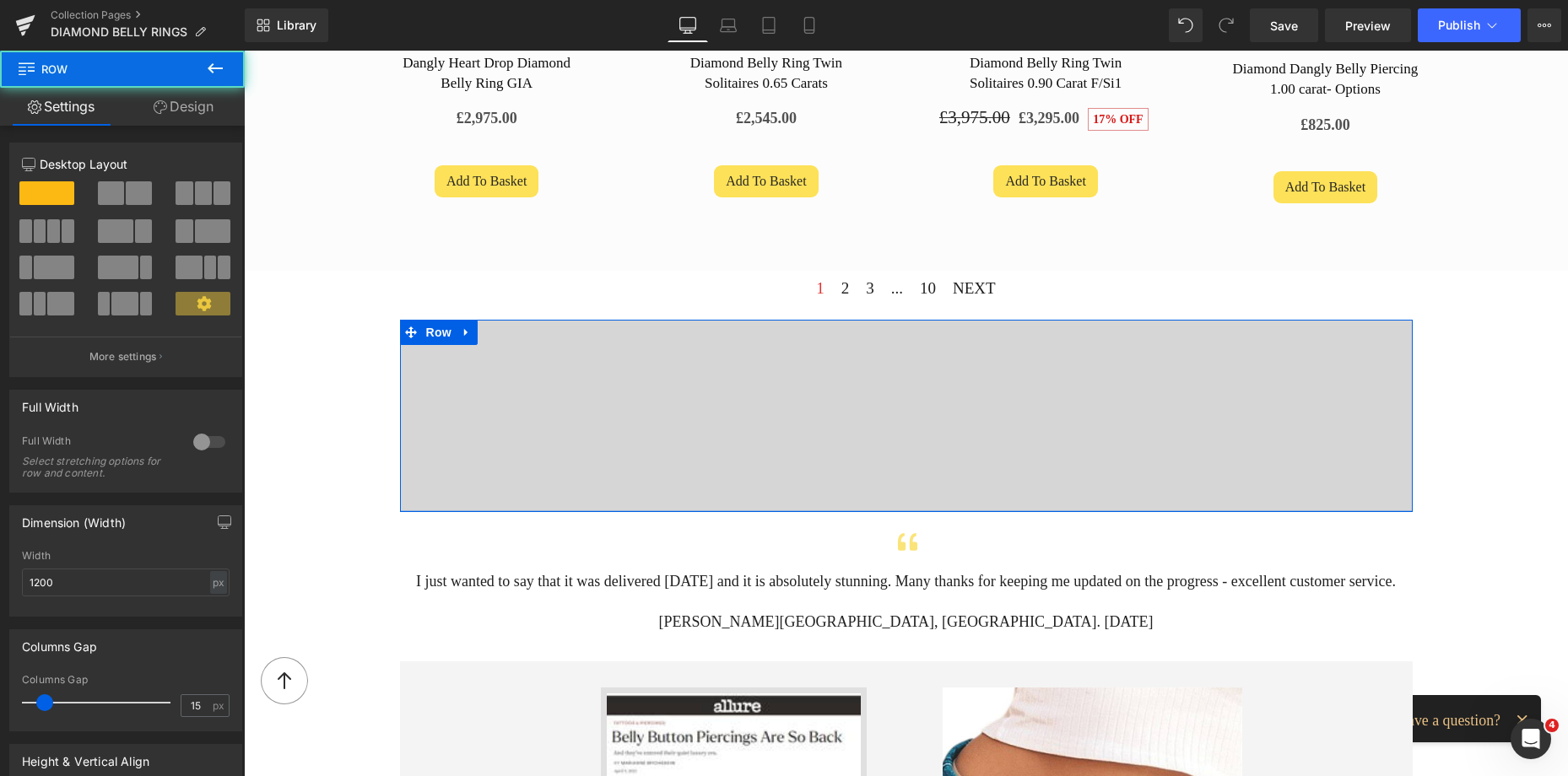
click at [1003, 510] on div at bounding box center [907, 511] width 1013 height 2
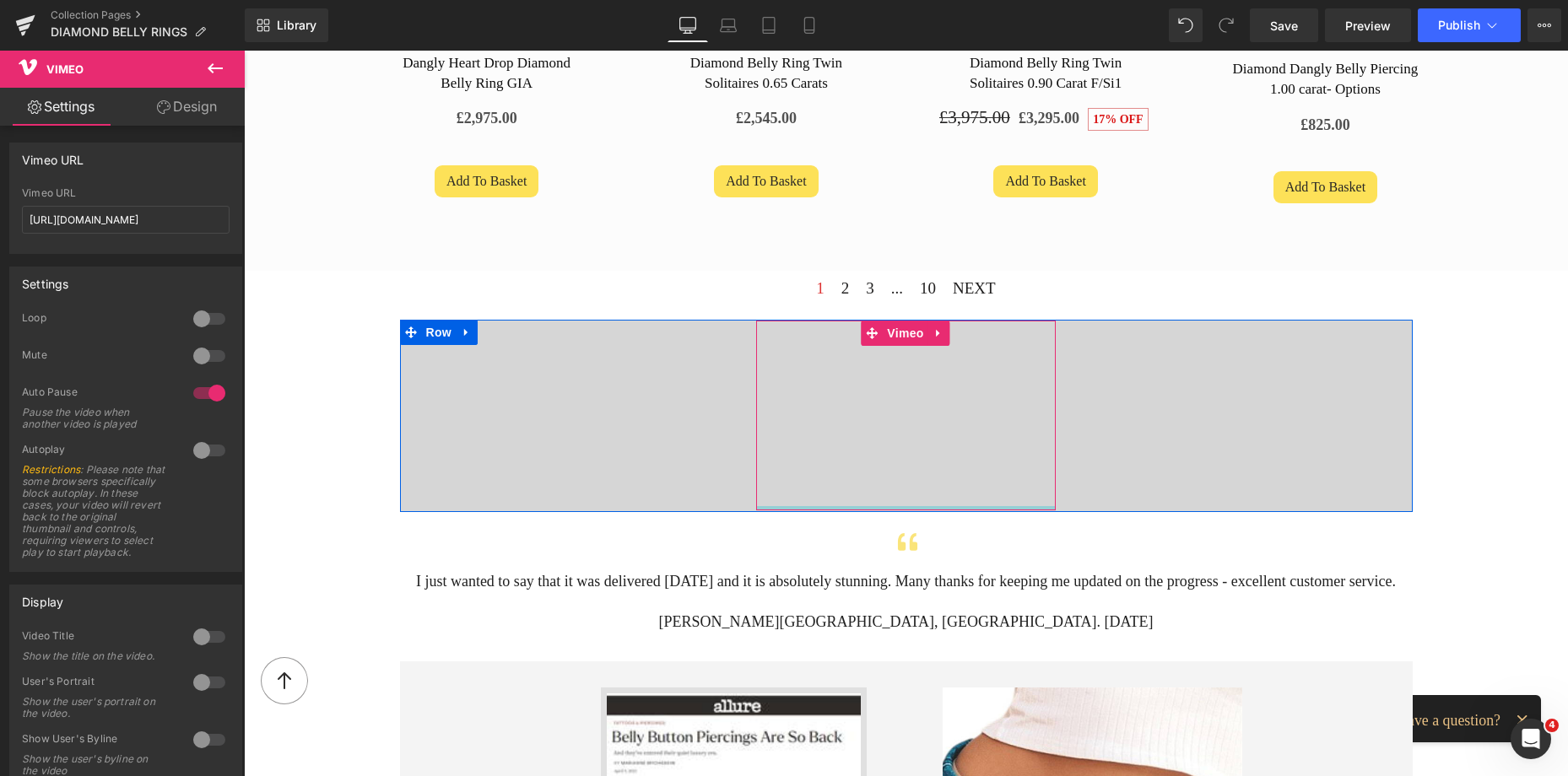
click at [995, 498] on div "Vimeo" at bounding box center [906, 415] width 299 height 190
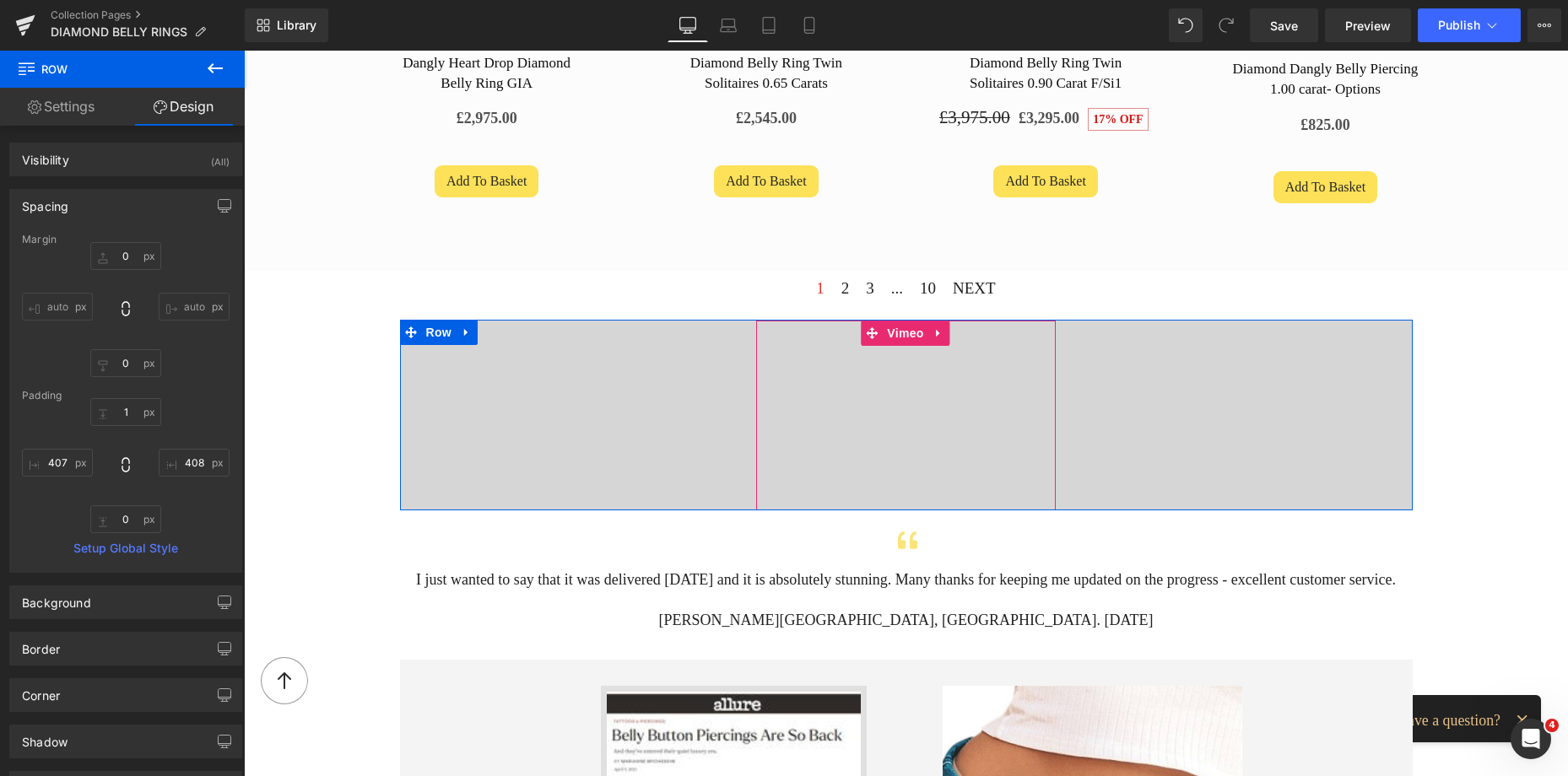
click at [1033, 500] on div "Vimeo Row 407px 408px" at bounding box center [907, 415] width 1013 height 191
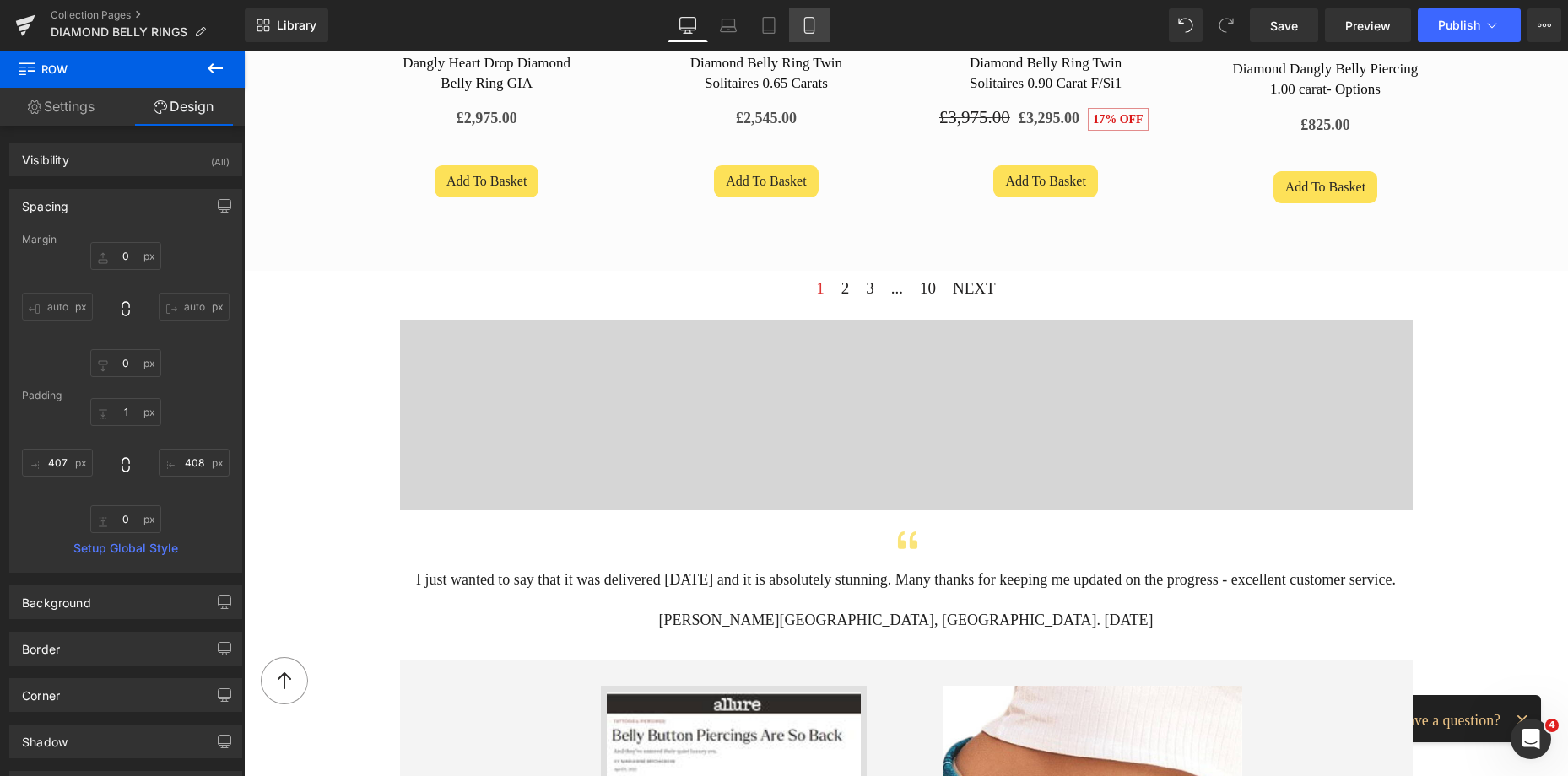
click at [814, 31] on icon at bounding box center [808, 31] width 9 height 0
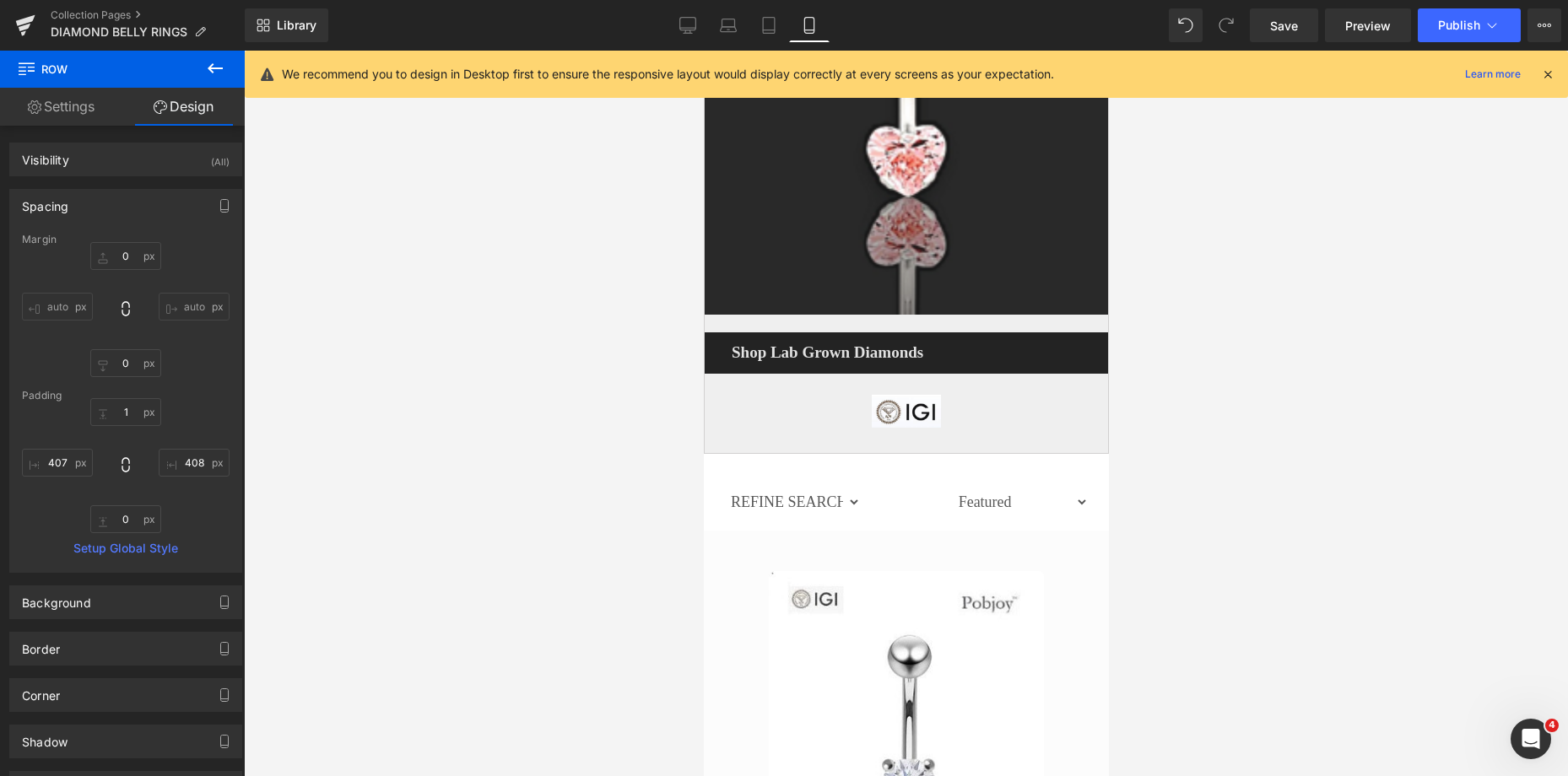
scroll to position [5699, 0]
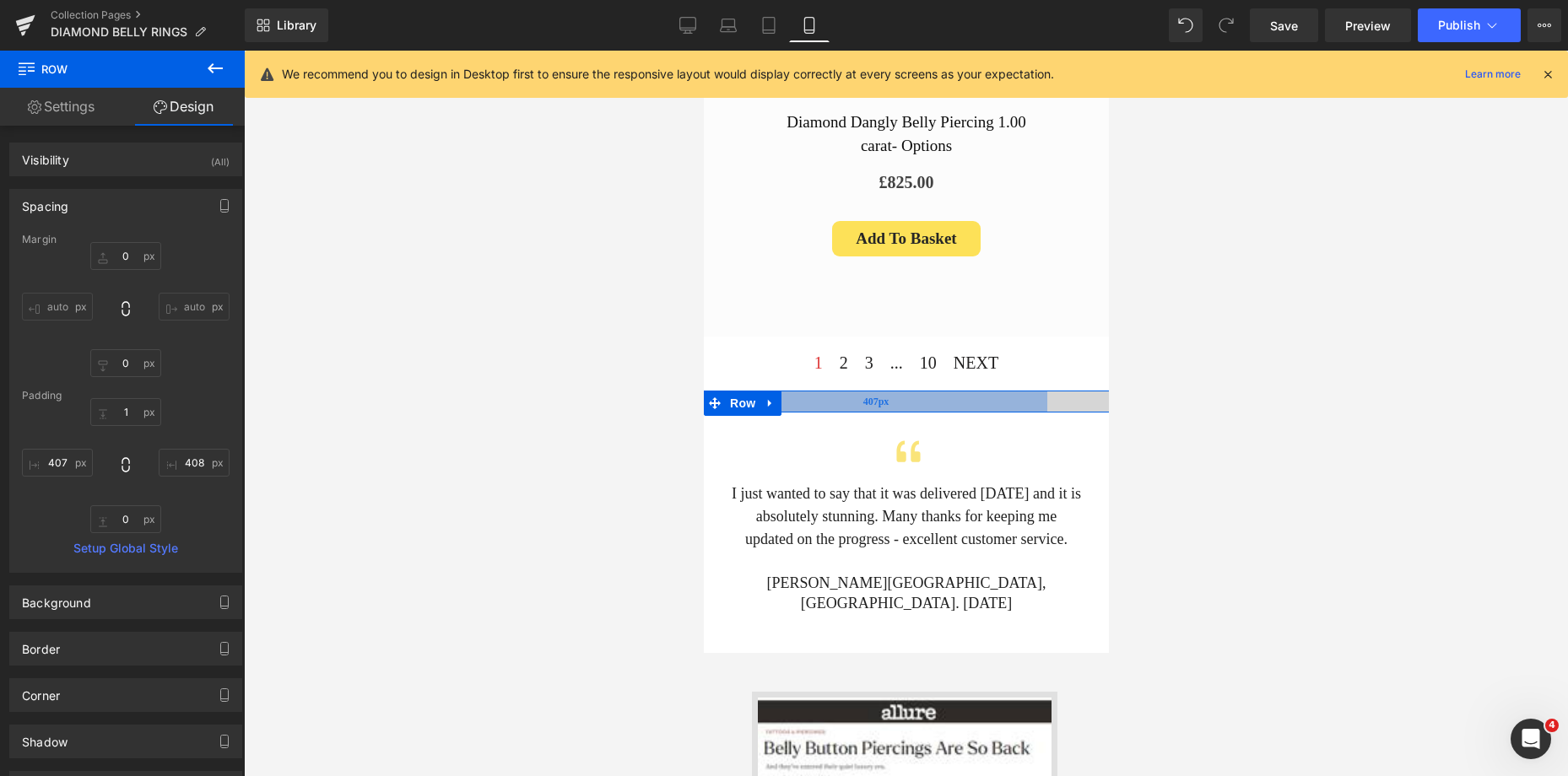
click at [841, 391] on div "407px" at bounding box center [874, 402] width 343 height 22
click at [55, 461] on input "text" at bounding box center [57, 462] width 71 height 28
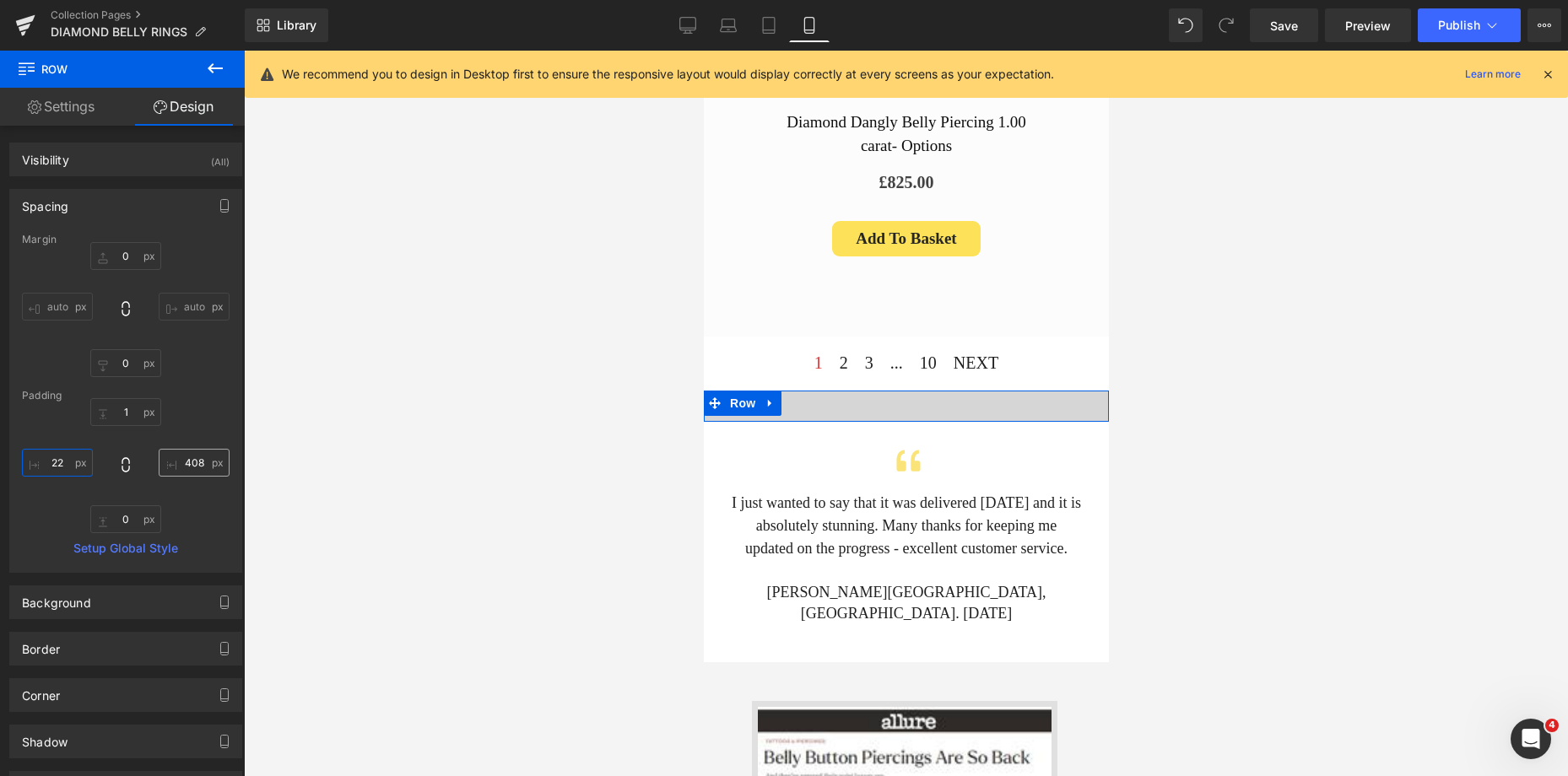
type input "22"
click at [188, 473] on input "text" at bounding box center [194, 462] width 71 height 28
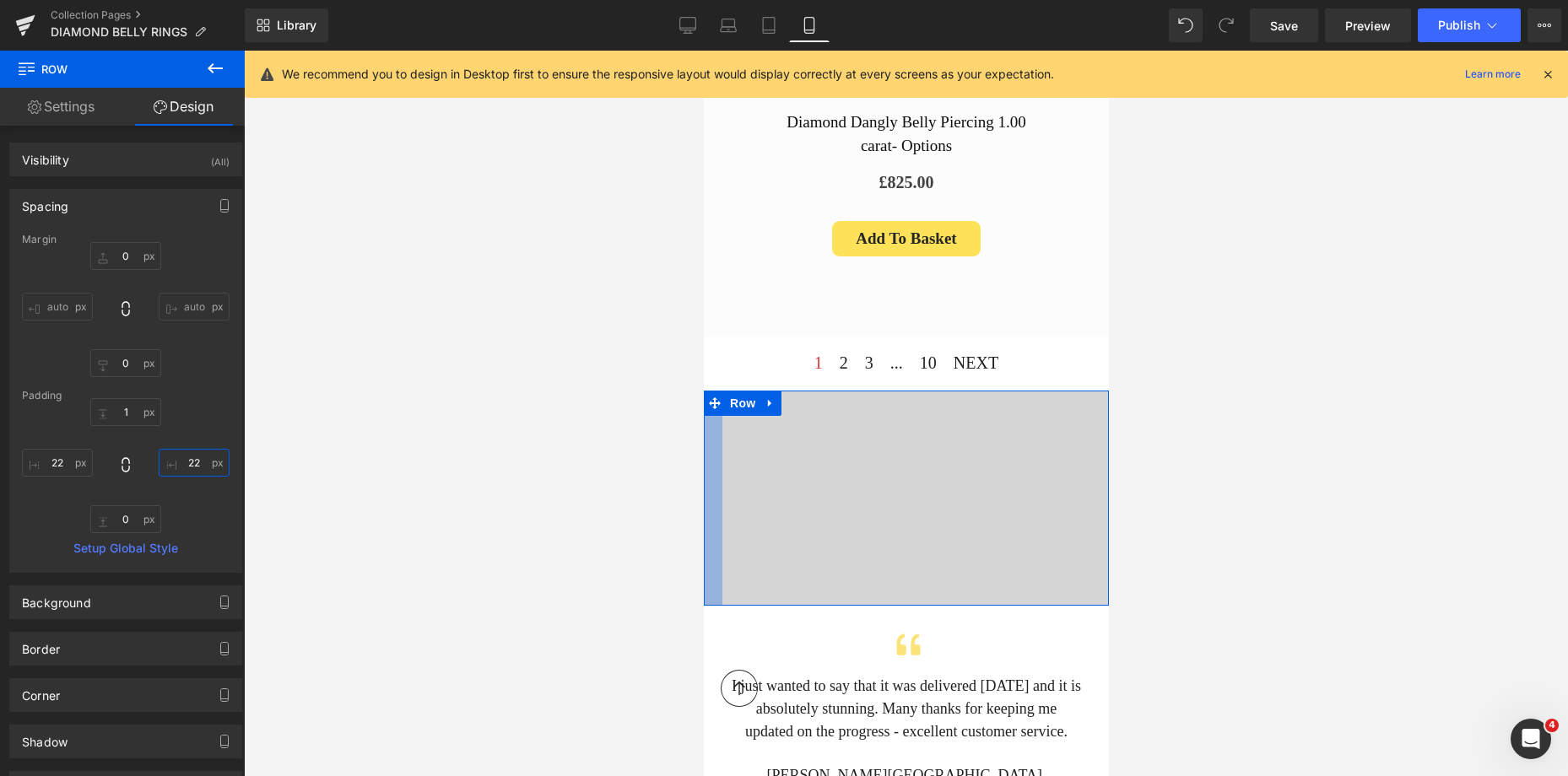
click at [720, 406] on div at bounding box center [712, 498] width 19 height 215
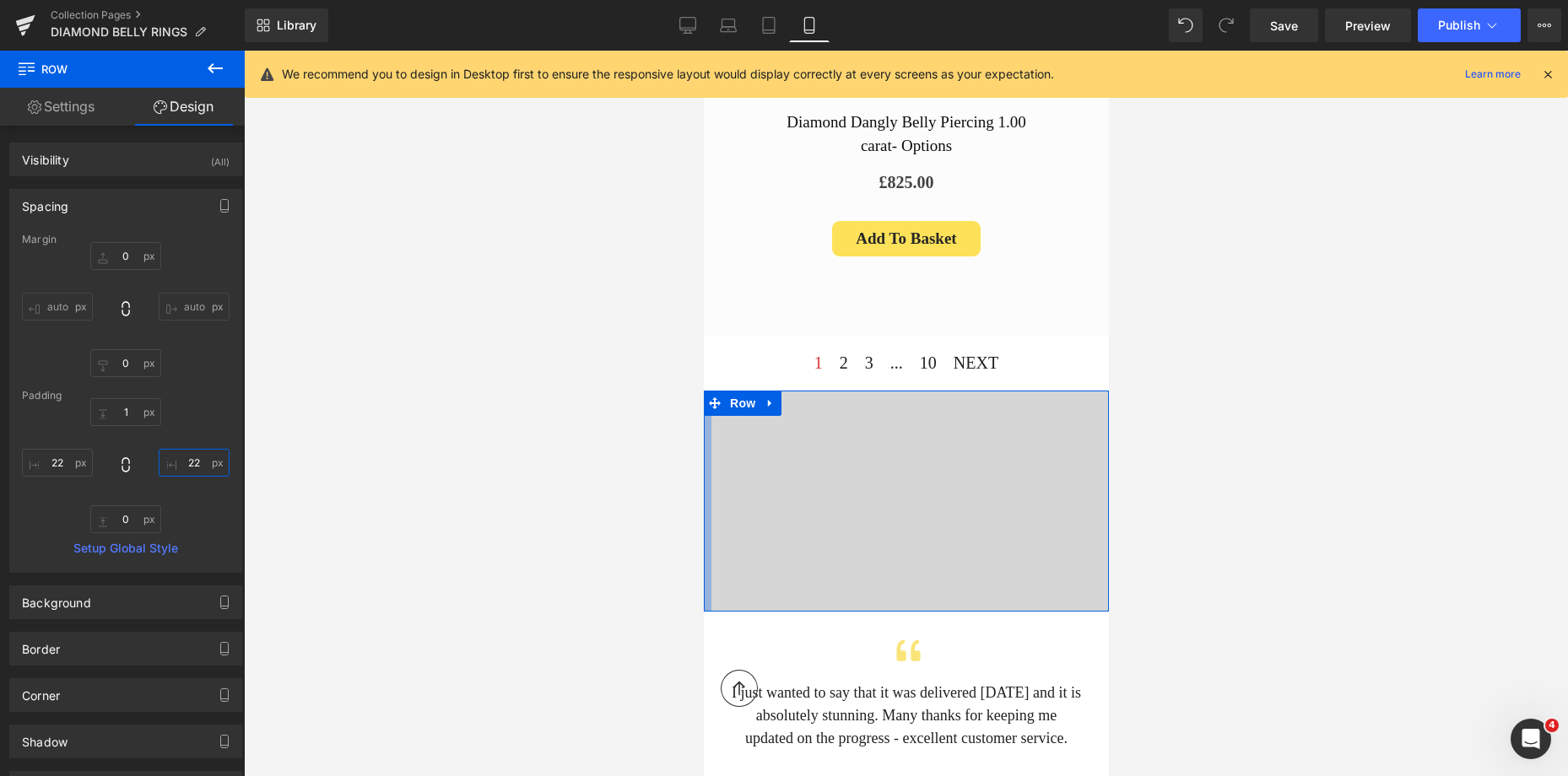
drag, startPoint x: 720, startPoint y: 406, endPoint x: 708, endPoint y: 406, distance: 12.0
click at [708, 406] on div at bounding box center [707, 501] width 7 height 221
click at [195, 461] on input "22" at bounding box center [194, 462] width 71 height 28
drag, startPoint x: 195, startPoint y: 461, endPoint x: 173, endPoint y: 462, distance: 22.0
click at [173, 462] on input "22" at bounding box center [194, 462] width 71 height 28
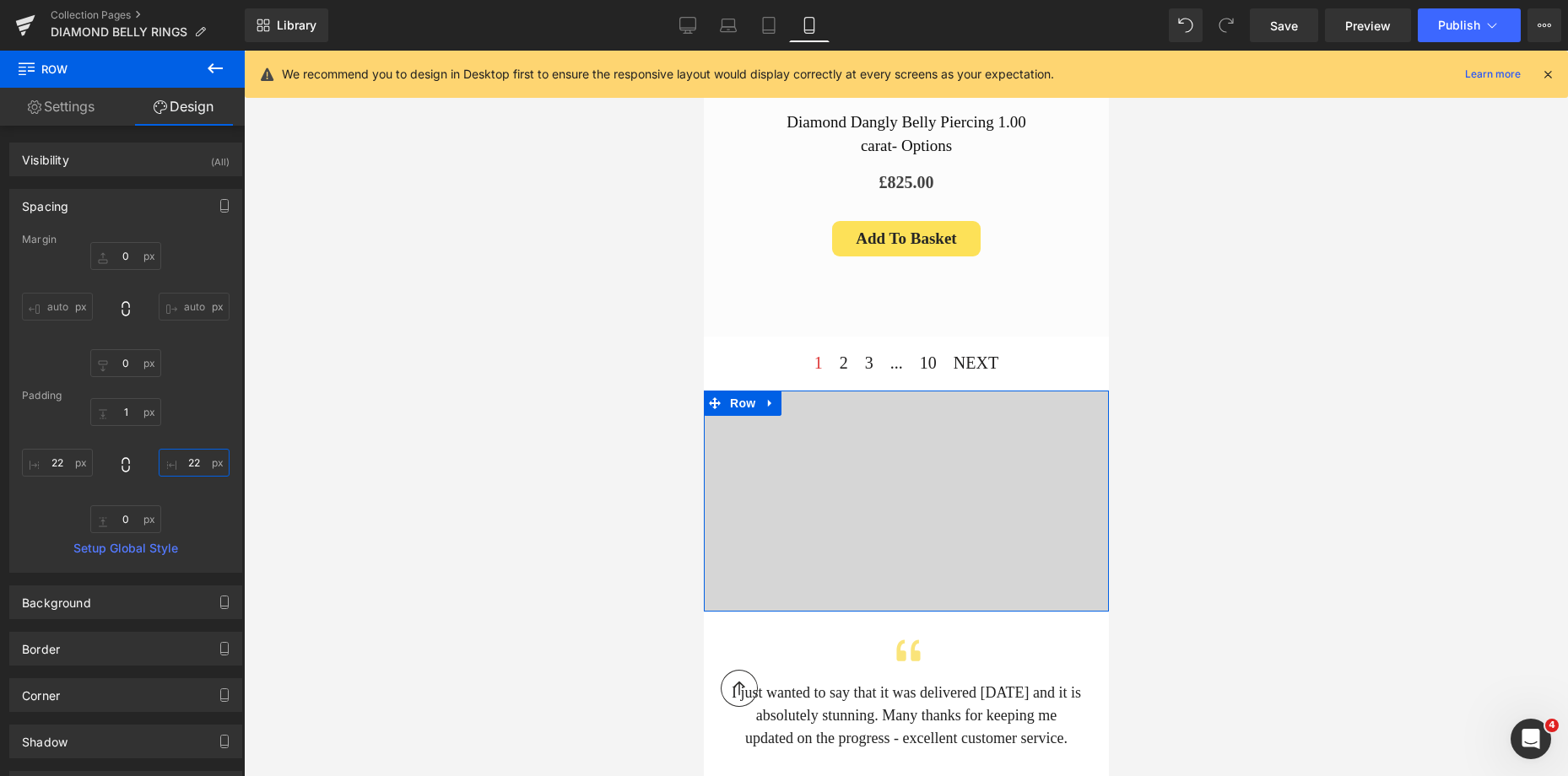
type input "9"
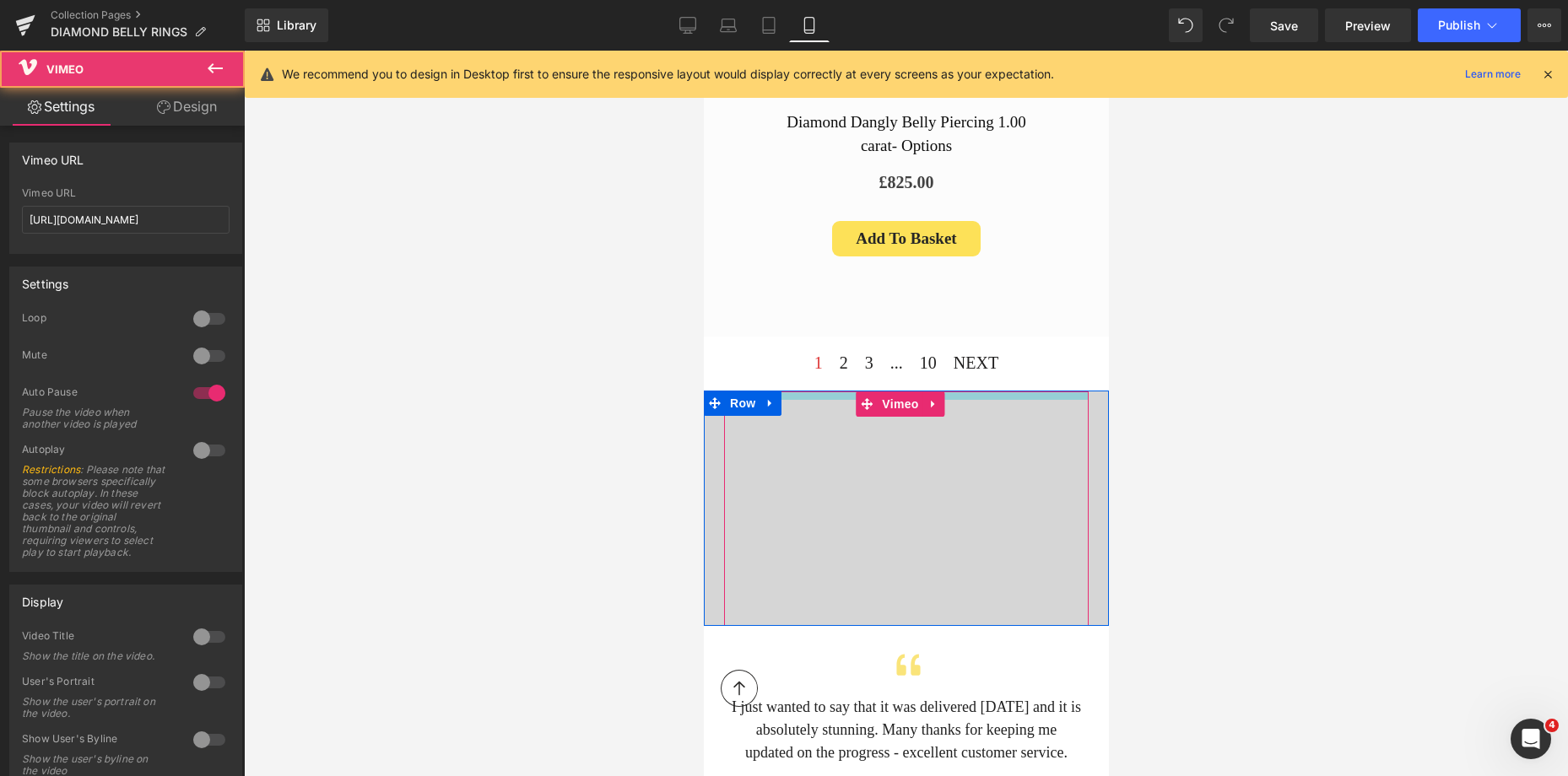
drag, startPoint x: 976, startPoint y: 298, endPoint x: 982, endPoint y: 306, distance: 10.0
click at [982, 391] on div "Vimeo" at bounding box center [905, 508] width 364 height 234
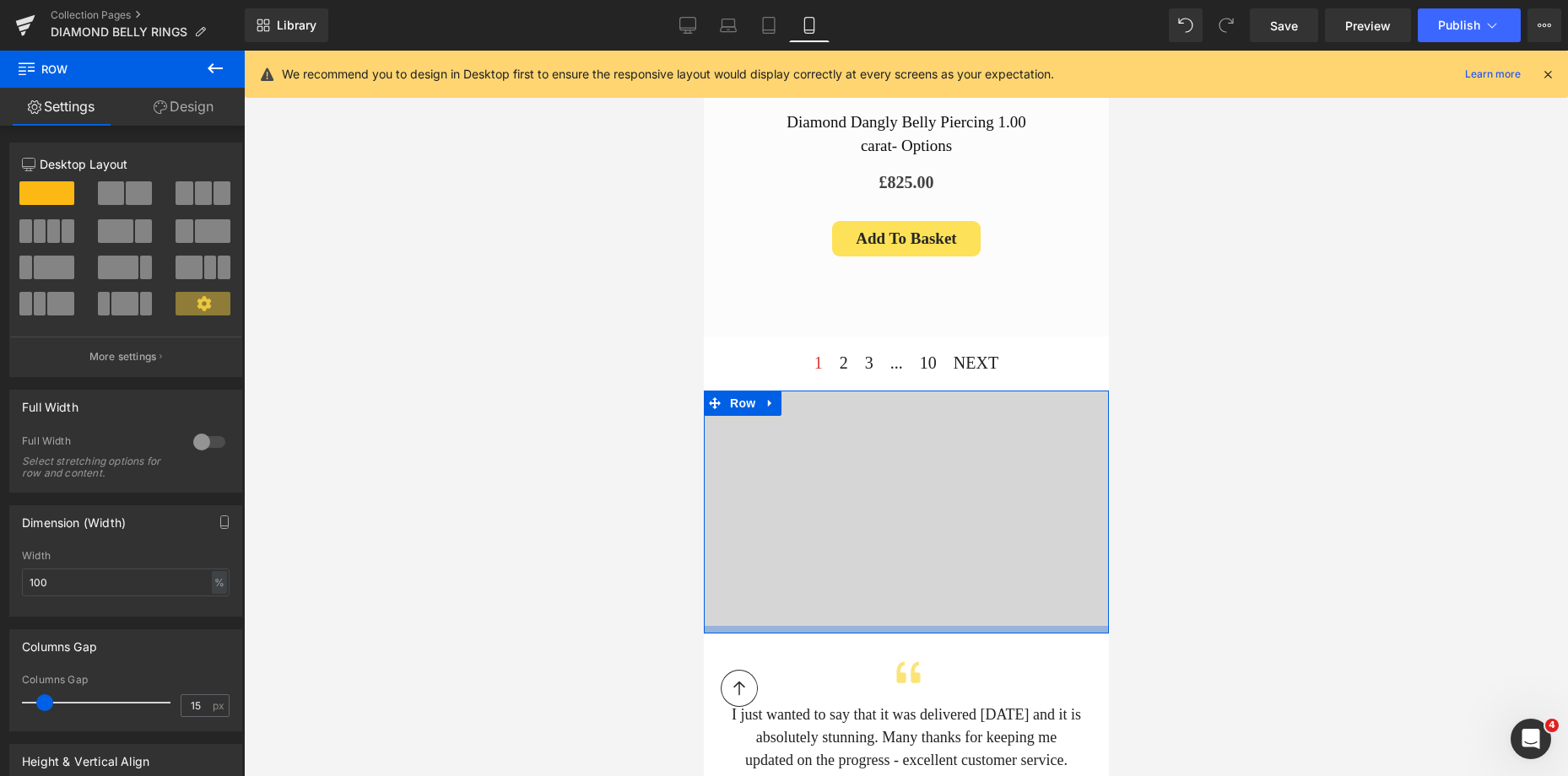
drag, startPoint x: 959, startPoint y: 521, endPoint x: 967, endPoint y: 528, distance: 10.6
click at [967, 626] on div at bounding box center [905, 630] width 405 height 7
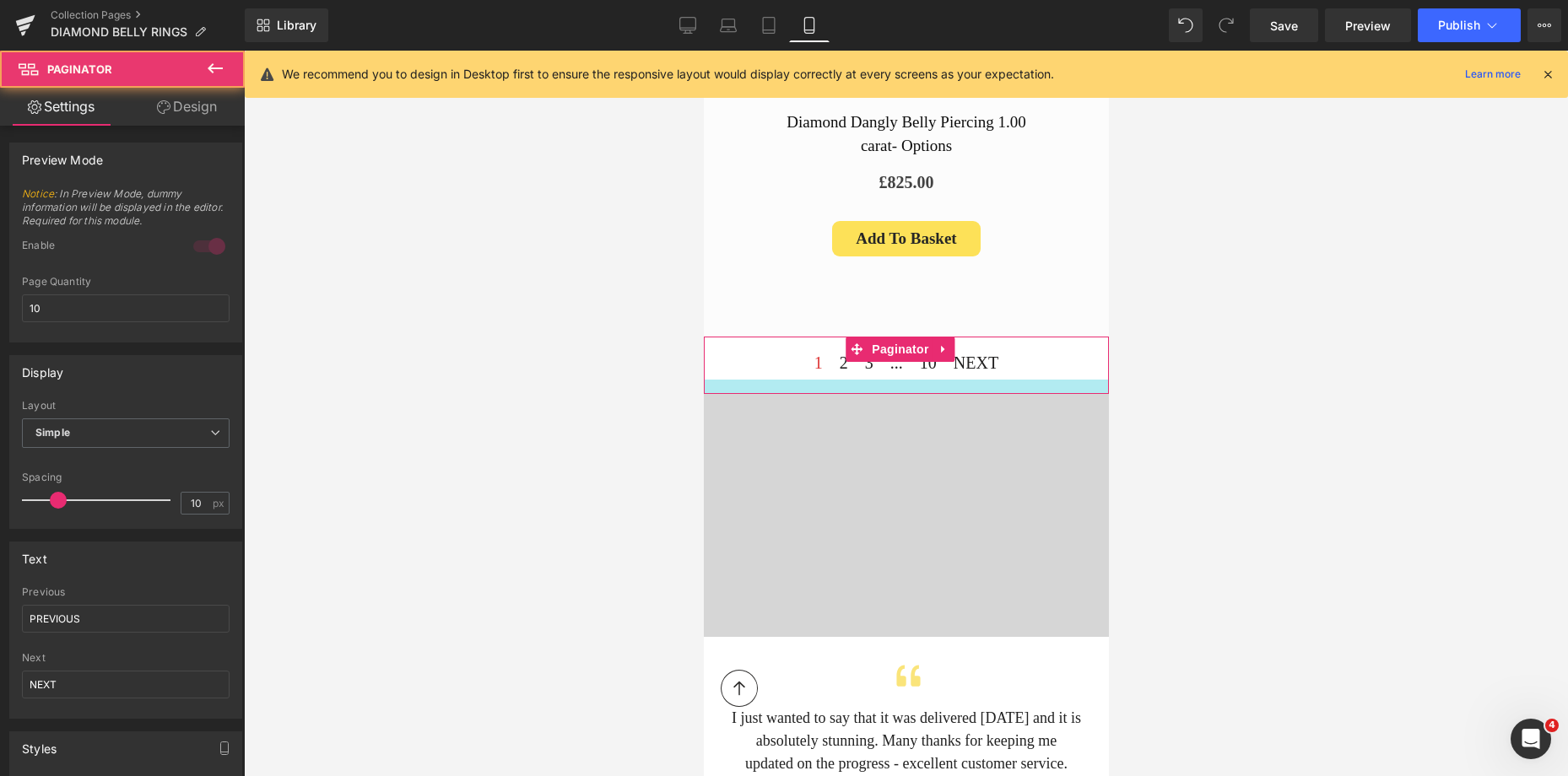
click at [1000, 379] on div at bounding box center [905, 387] width 405 height 14
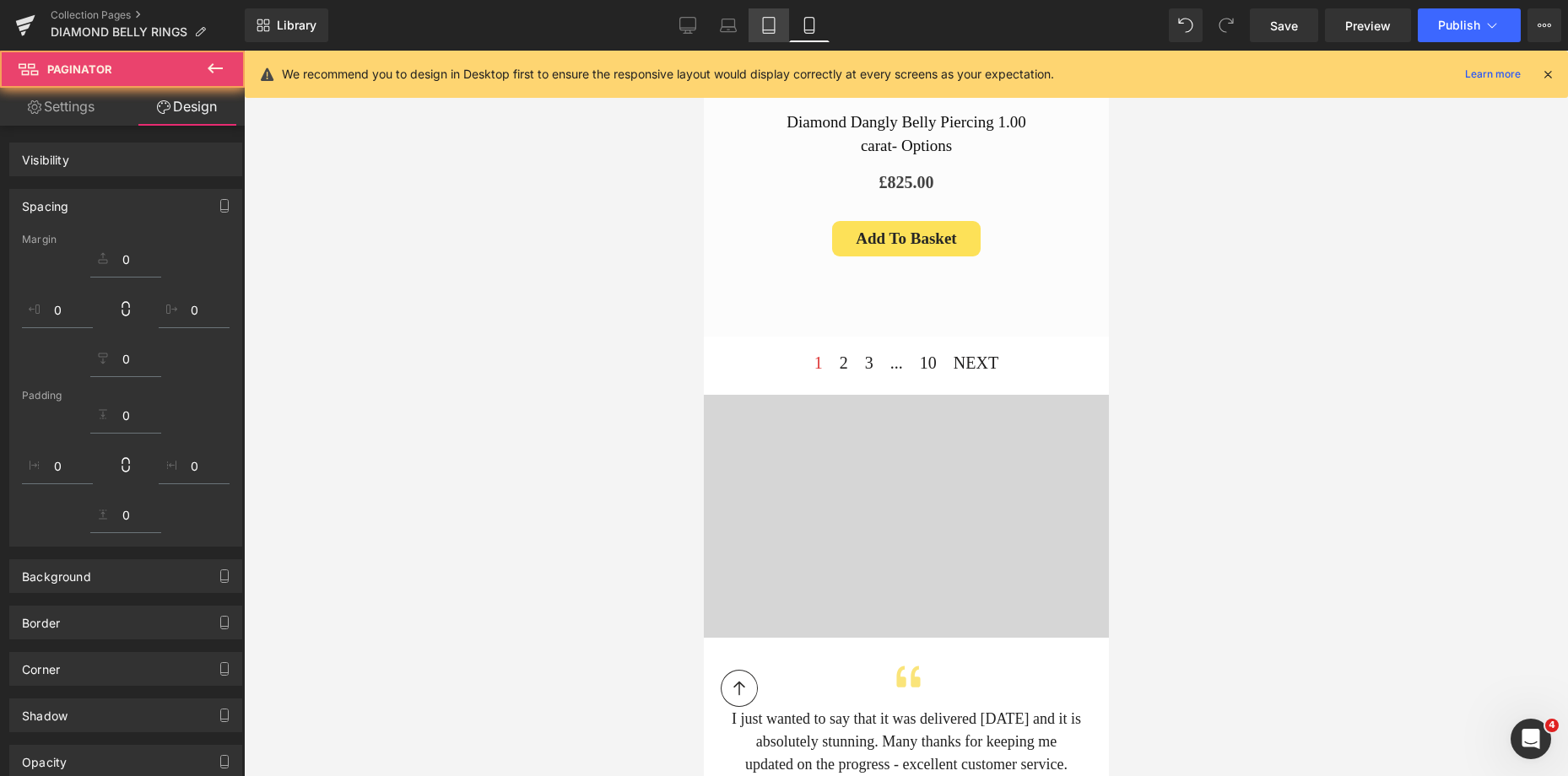
click at [755, 30] on link "Tablet" at bounding box center [768, 24] width 41 height 33
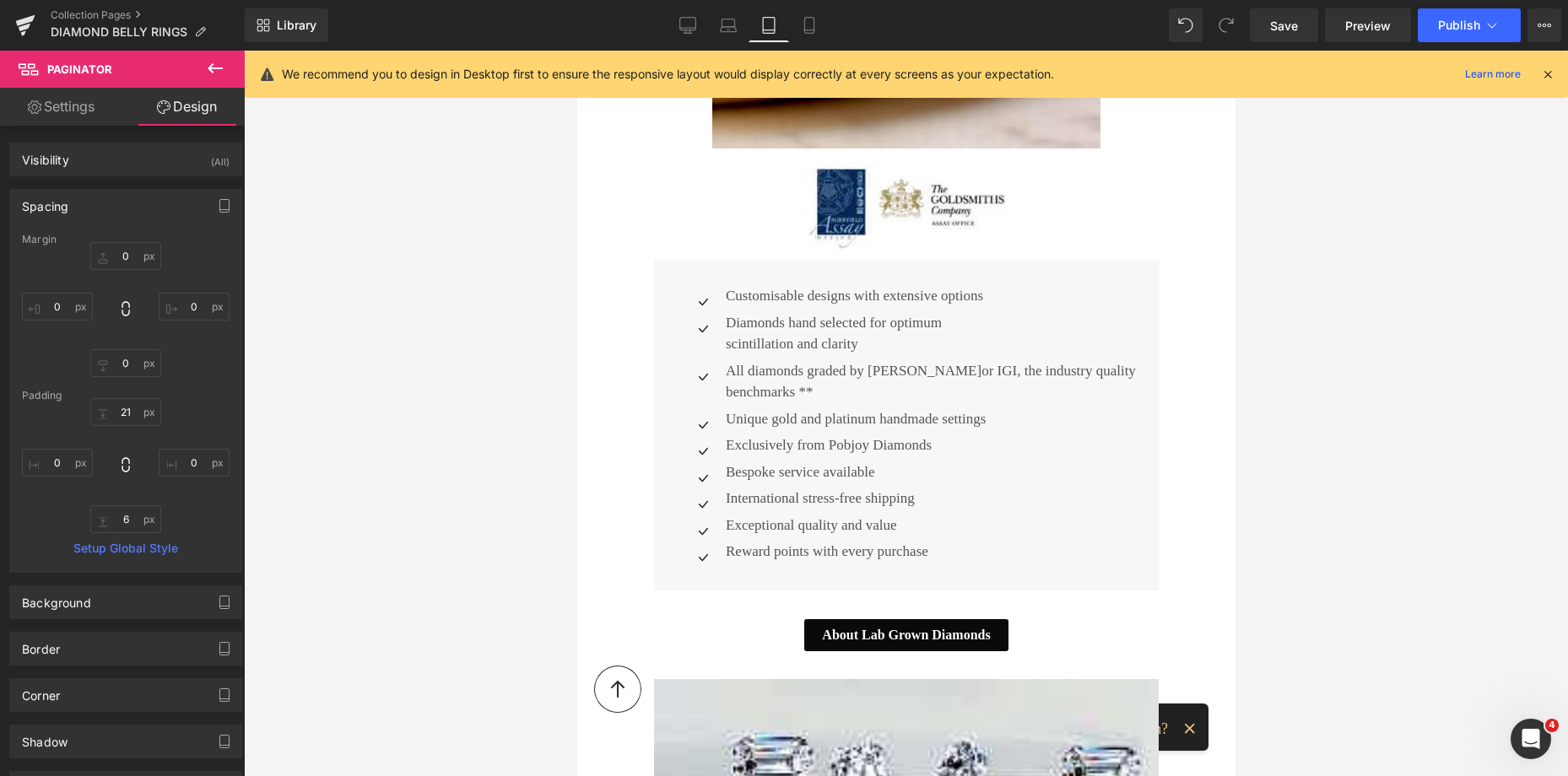
scroll to position [3931, 0]
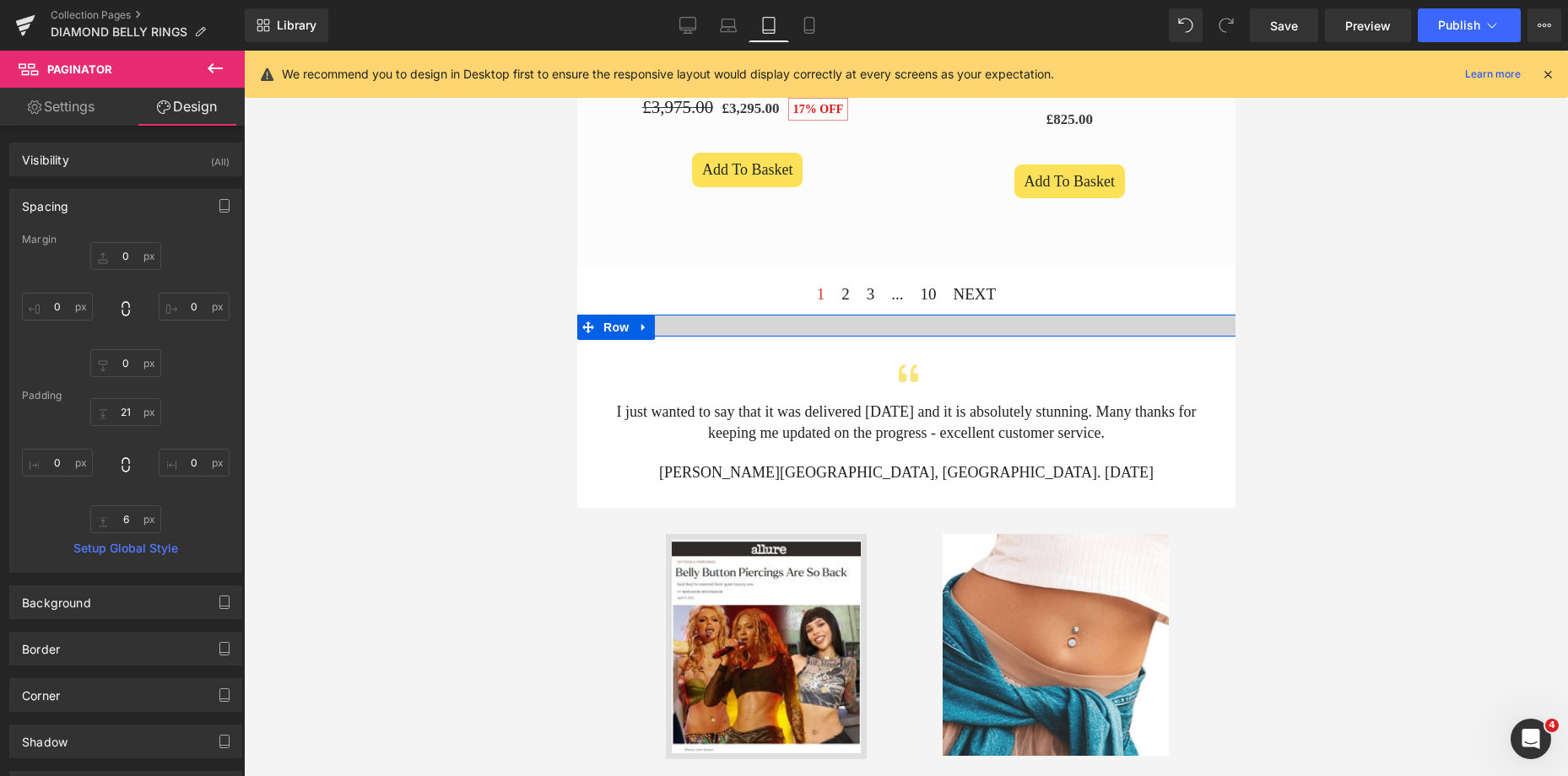
click at [920, 315] on div "Vimeo" at bounding box center [933, 325] width 25 height 21
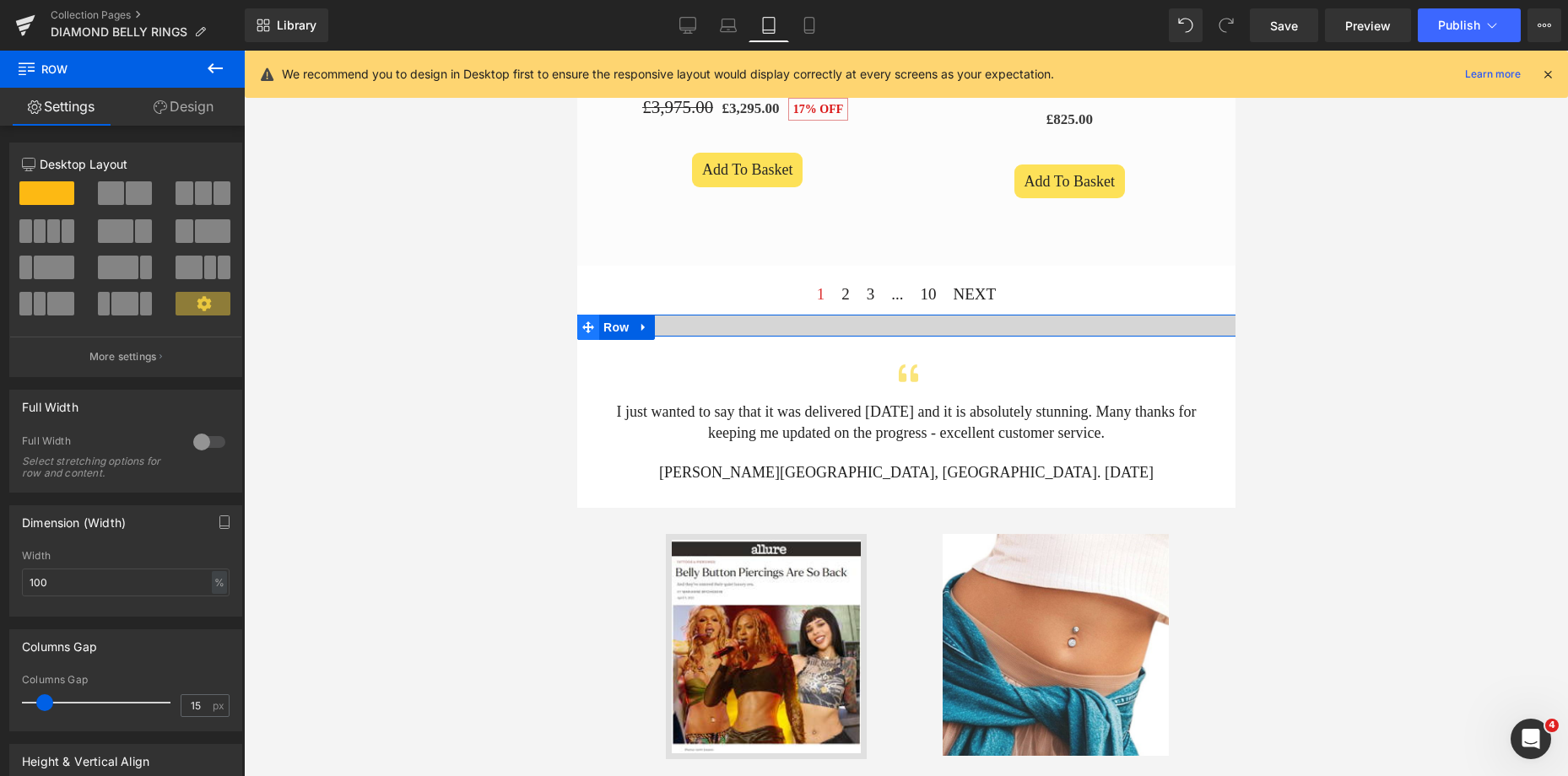
click at [594, 315] on span at bounding box center [587, 327] width 22 height 25
click at [190, 100] on link "Design" at bounding box center [184, 106] width 123 height 38
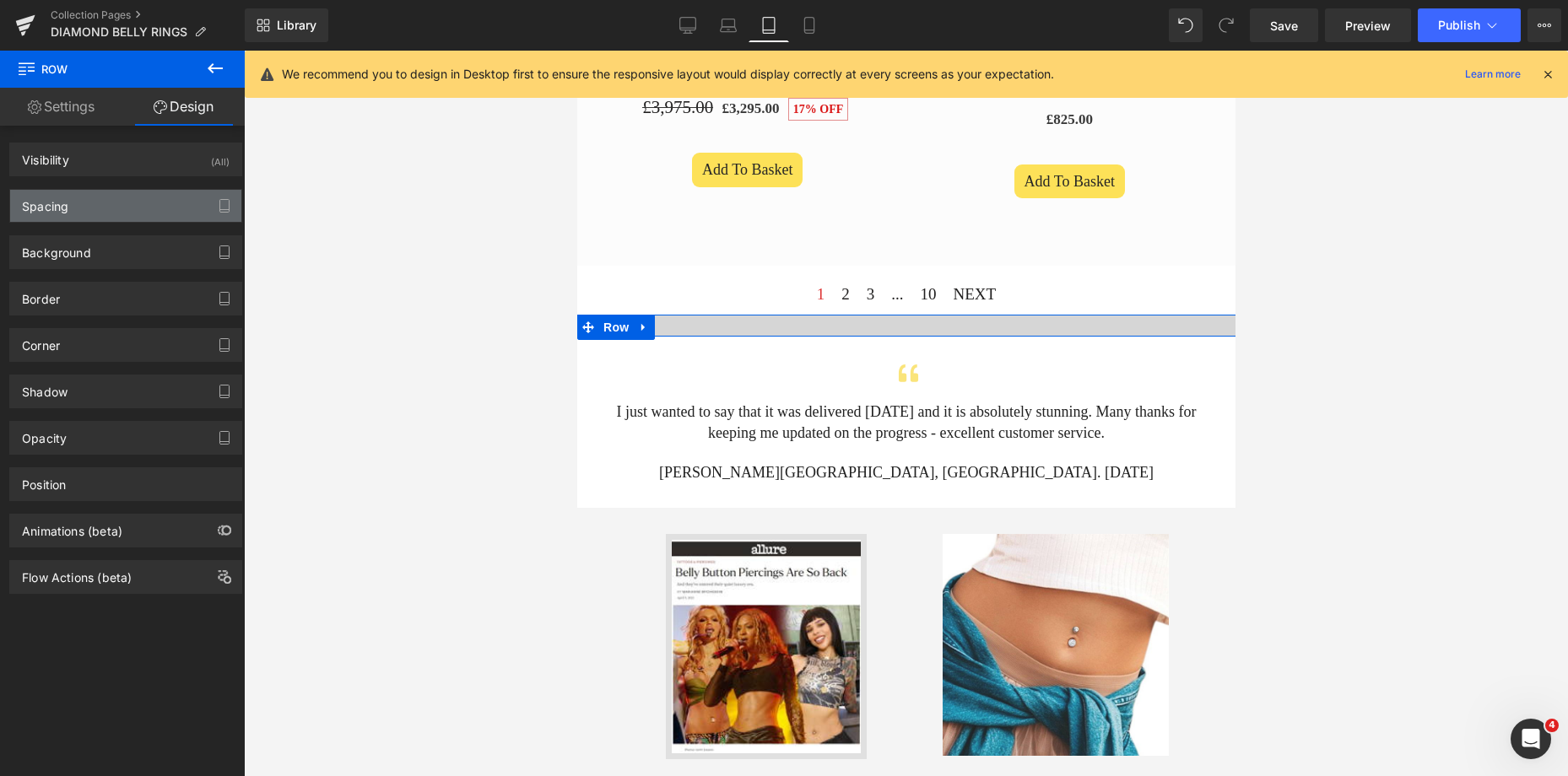
click at [77, 203] on div "Spacing" at bounding box center [125, 206] width 232 height 32
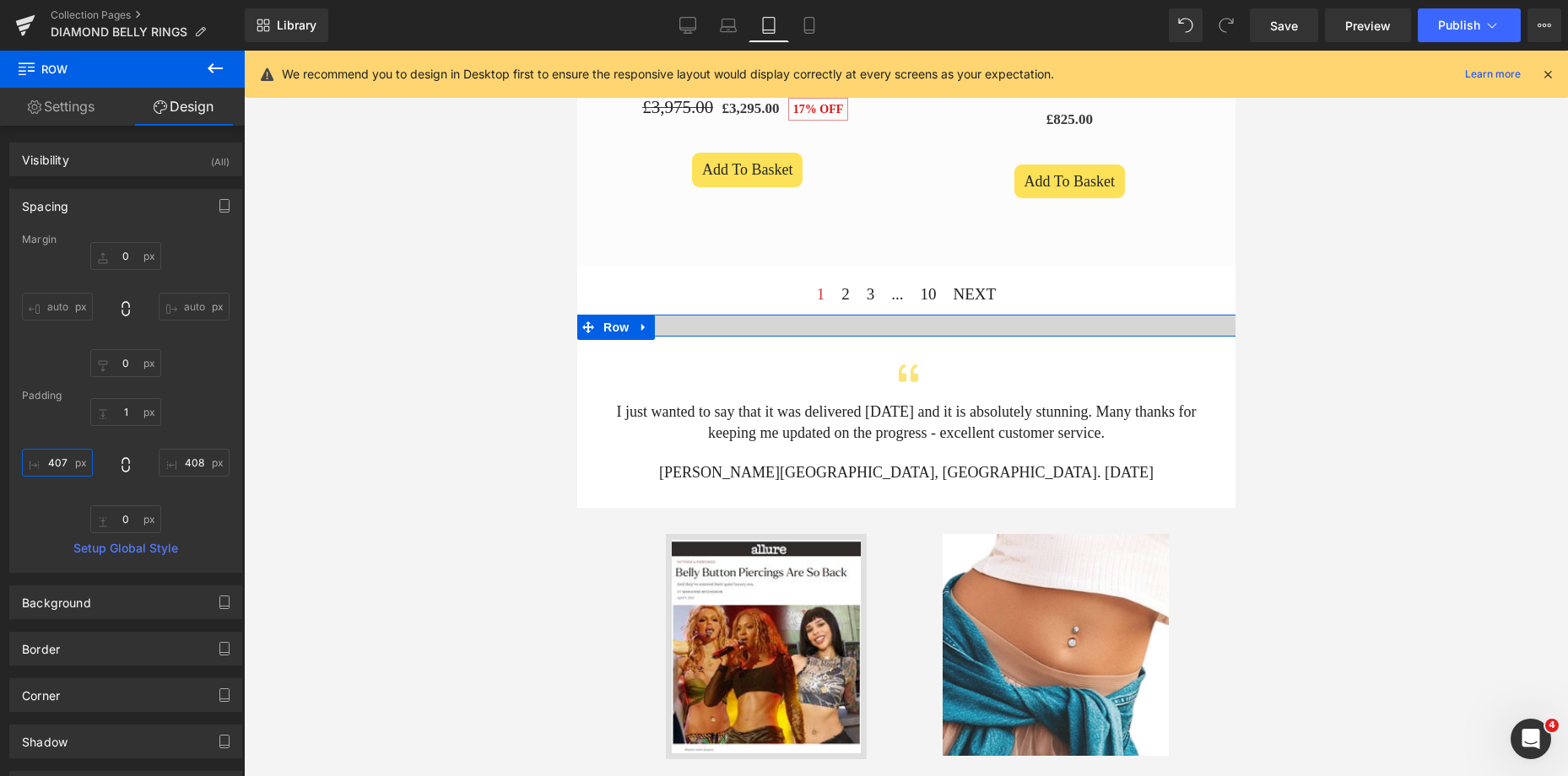
click at [53, 458] on input "text" at bounding box center [57, 462] width 71 height 28
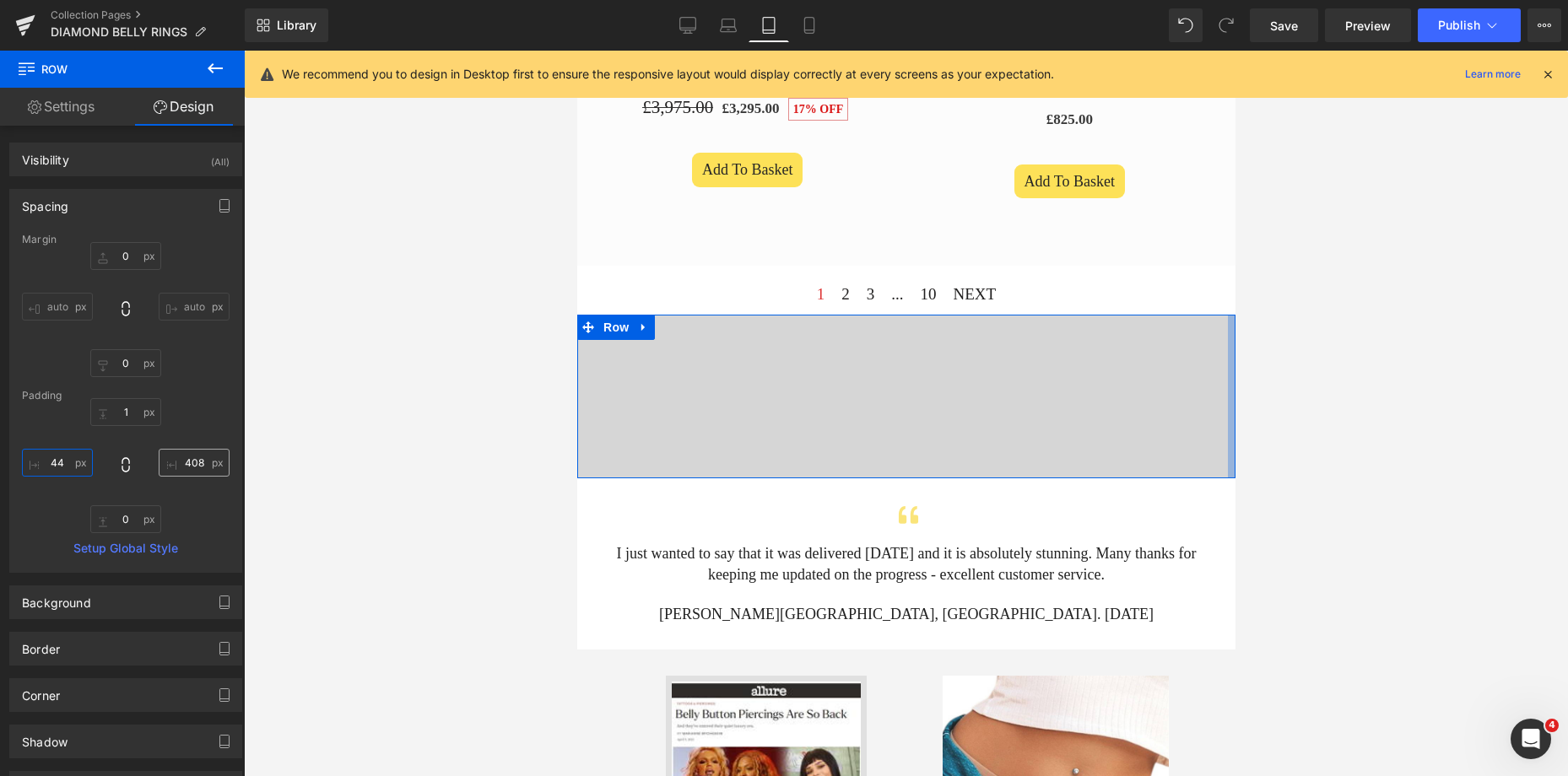
type input "44"
click at [177, 463] on input "text" at bounding box center [194, 462] width 71 height 28
type input "44"
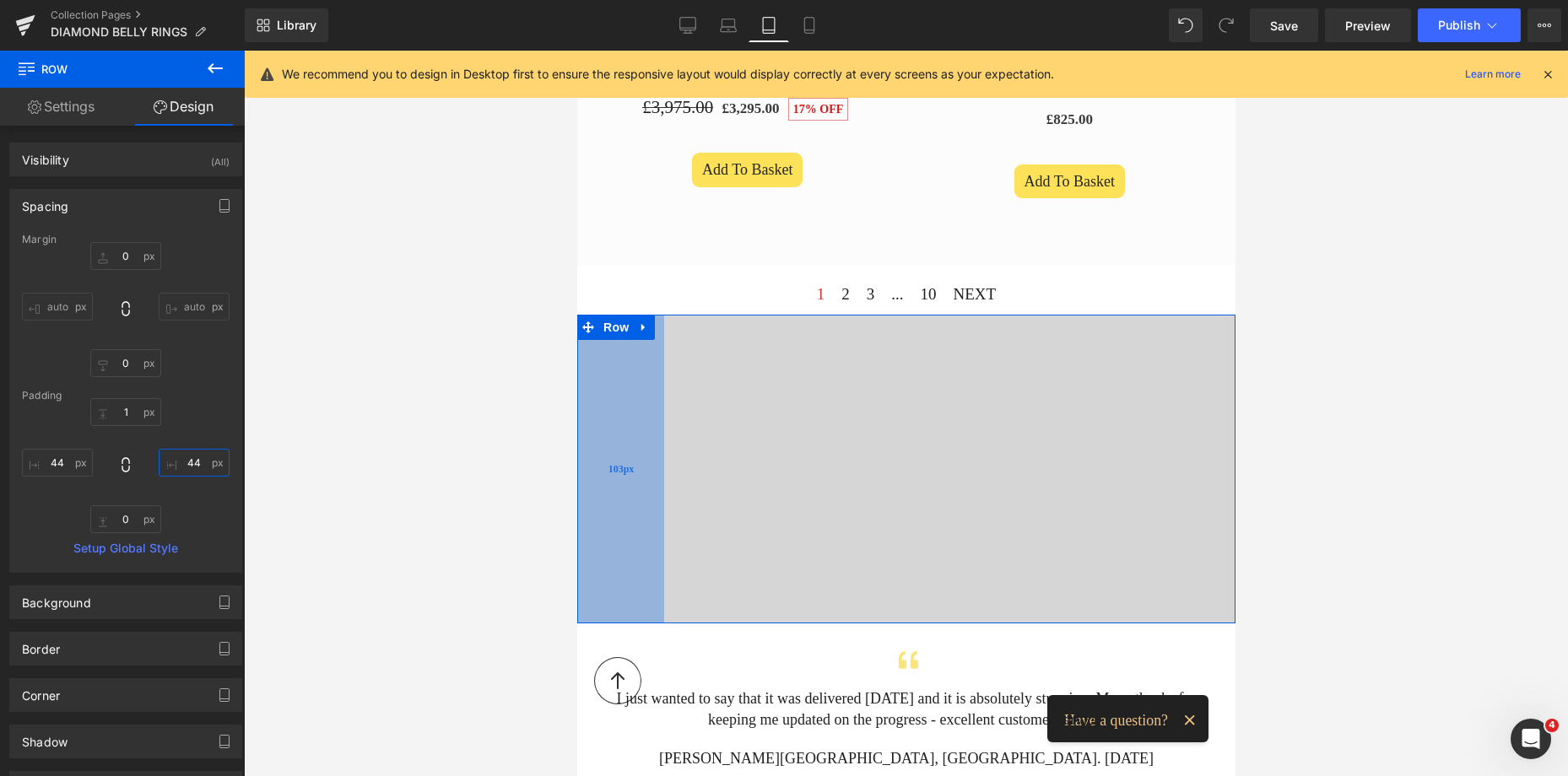
drag, startPoint x: 591, startPoint y: 380, endPoint x: 642, endPoint y: 388, distance: 51.6
click at [642, 388] on div "103px" at bounding box center [619, 469] width 87 height 309
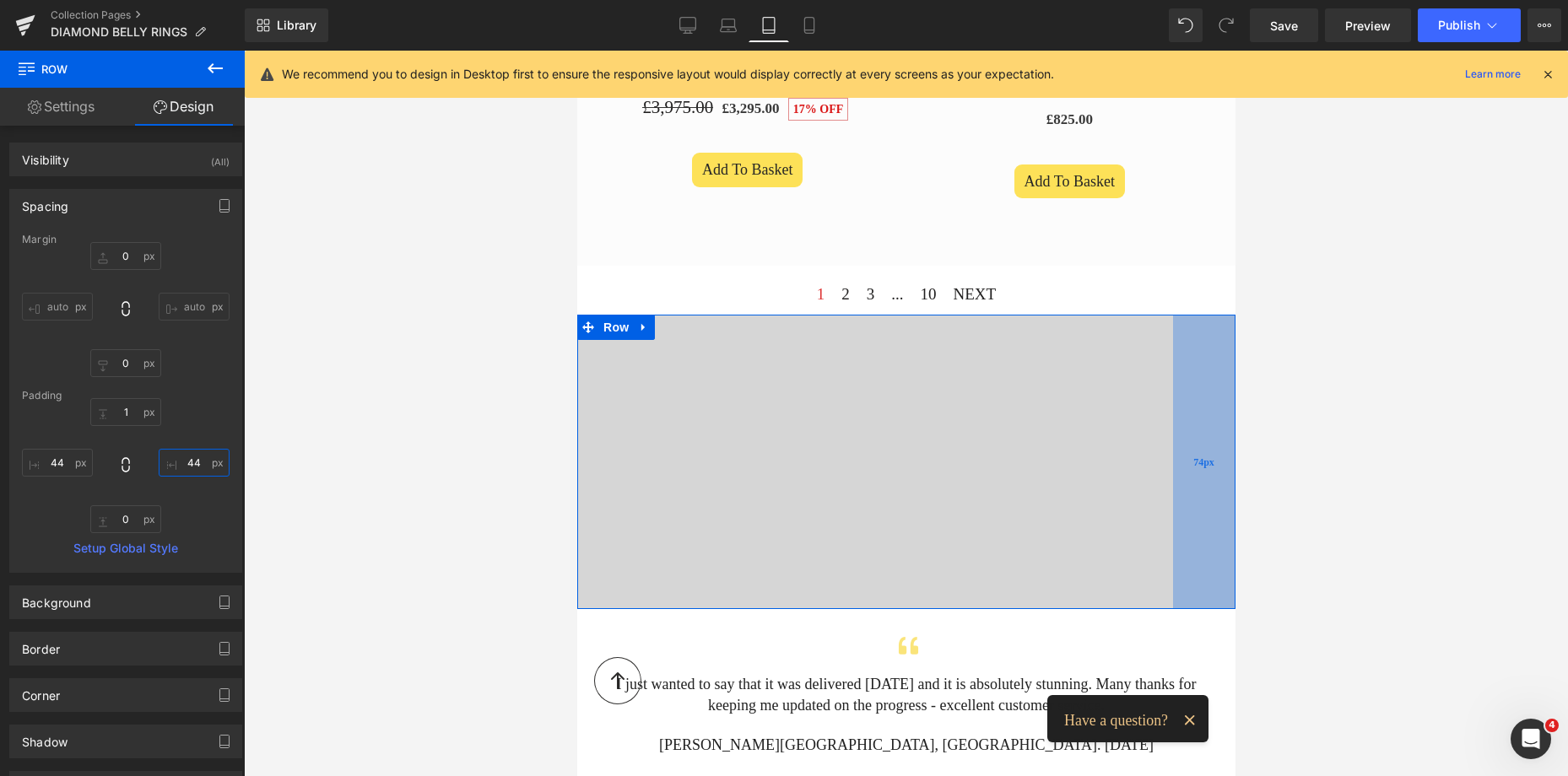
drag, startPoint x: 1198, startPoint y: 366, endPoint x: 1172, endPoint y: 362, distance: 26.3
click at [1172, 362] on div "74px" at bounding box center [1203, 461] width 62 height 295
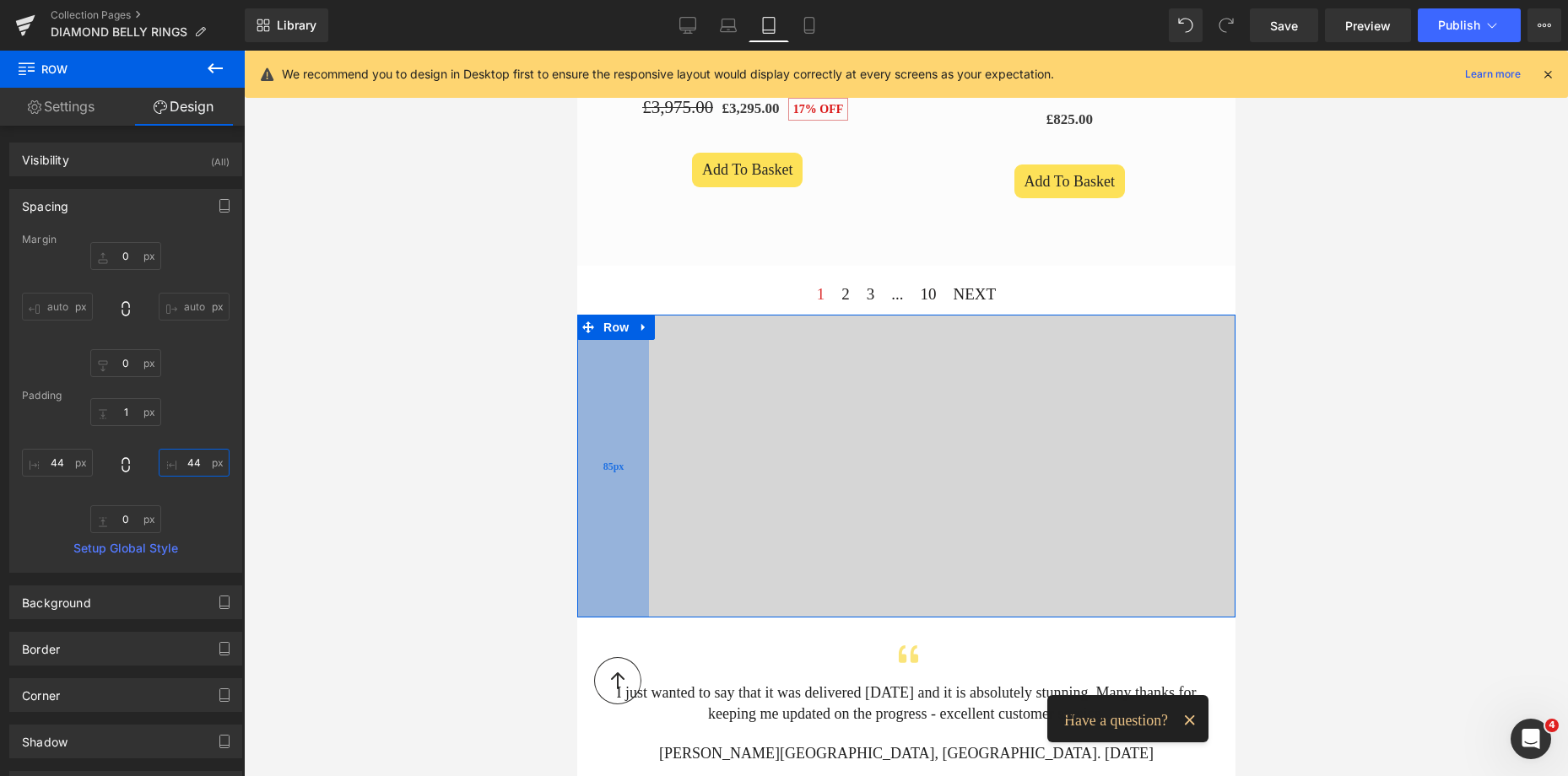
drag, startPoint x: 643, startPoint y: 370, endPoint x: 628, endPoint y: 367, distance: 15.3
click at [628, 367] on div "85px" at bounding box center [612, 466] width 72 height 303
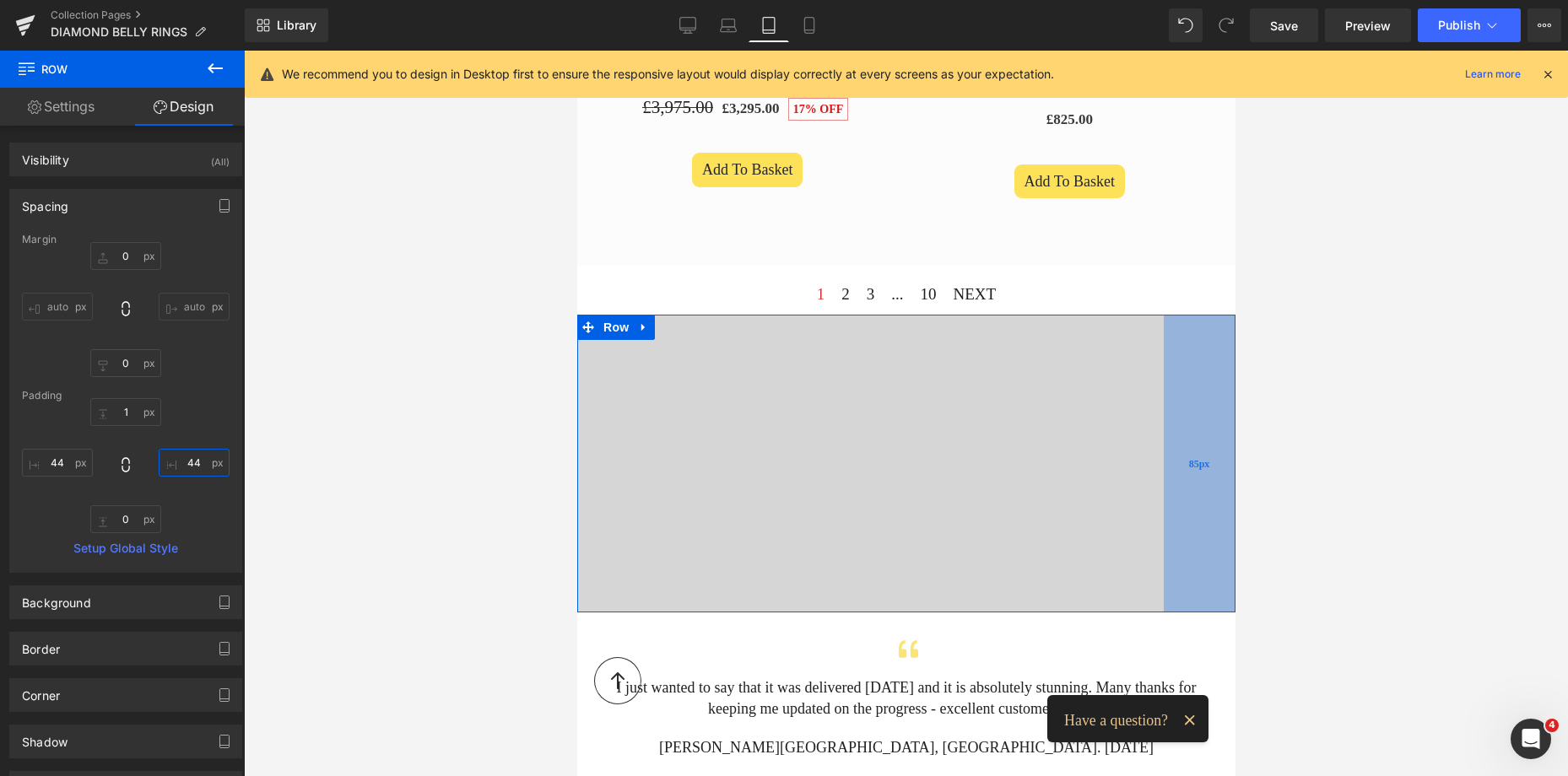
drag, startPoint x: 1183, startPoint y: 379, endPoint x: 1173, endPoint y: 376, distance: 10.4
click at [1173, 376] on div "85px" at bounding box center [1199, 463] width 72 height 298
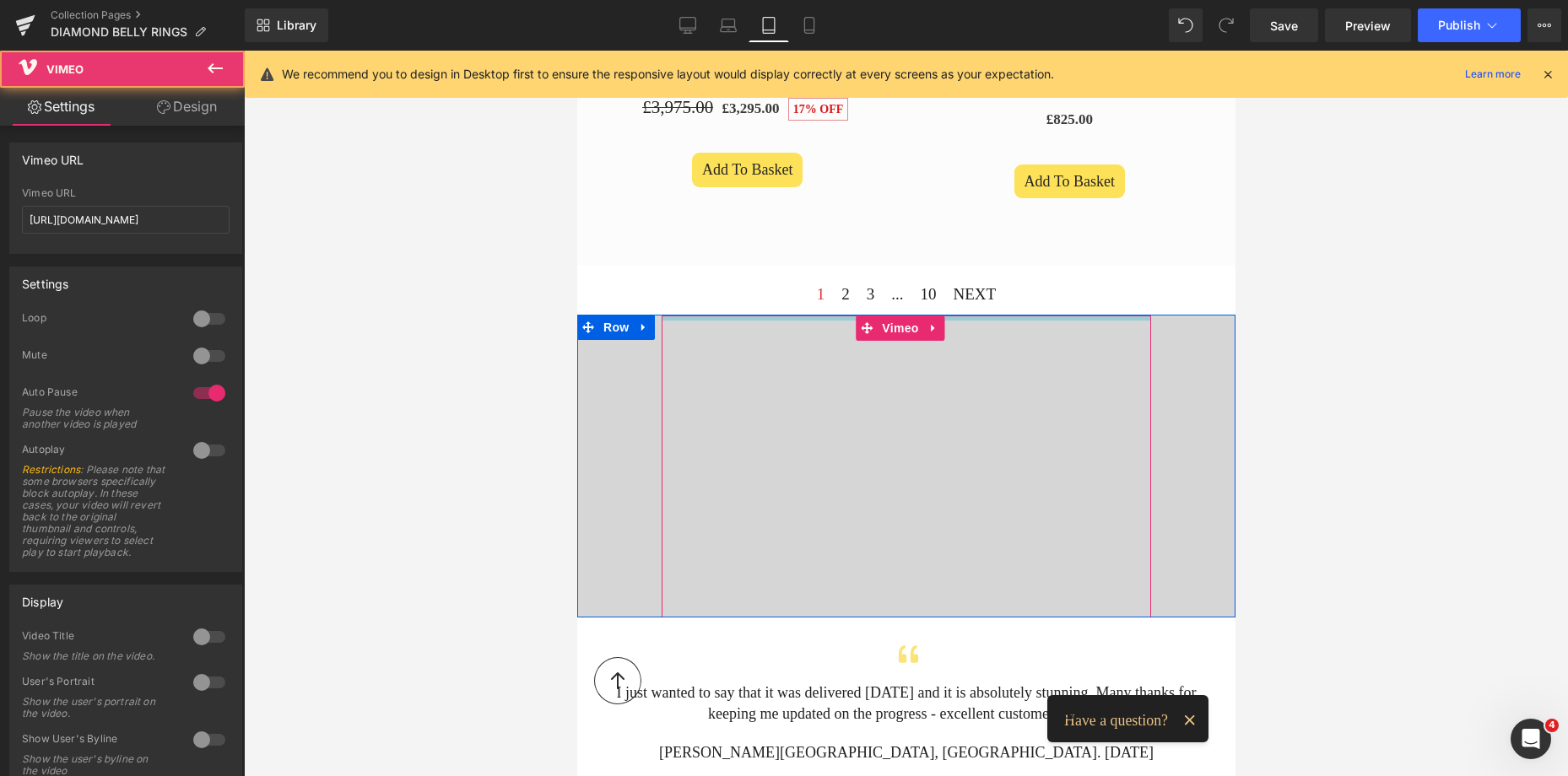
drag, startPoint x: 985, startPoint y: 296, endPoint x: 989, endPoint y: 304, distance: 8.9
click at [989, 315] on div "Vimeo" at bounding box center [905, 466] width 489 height 302
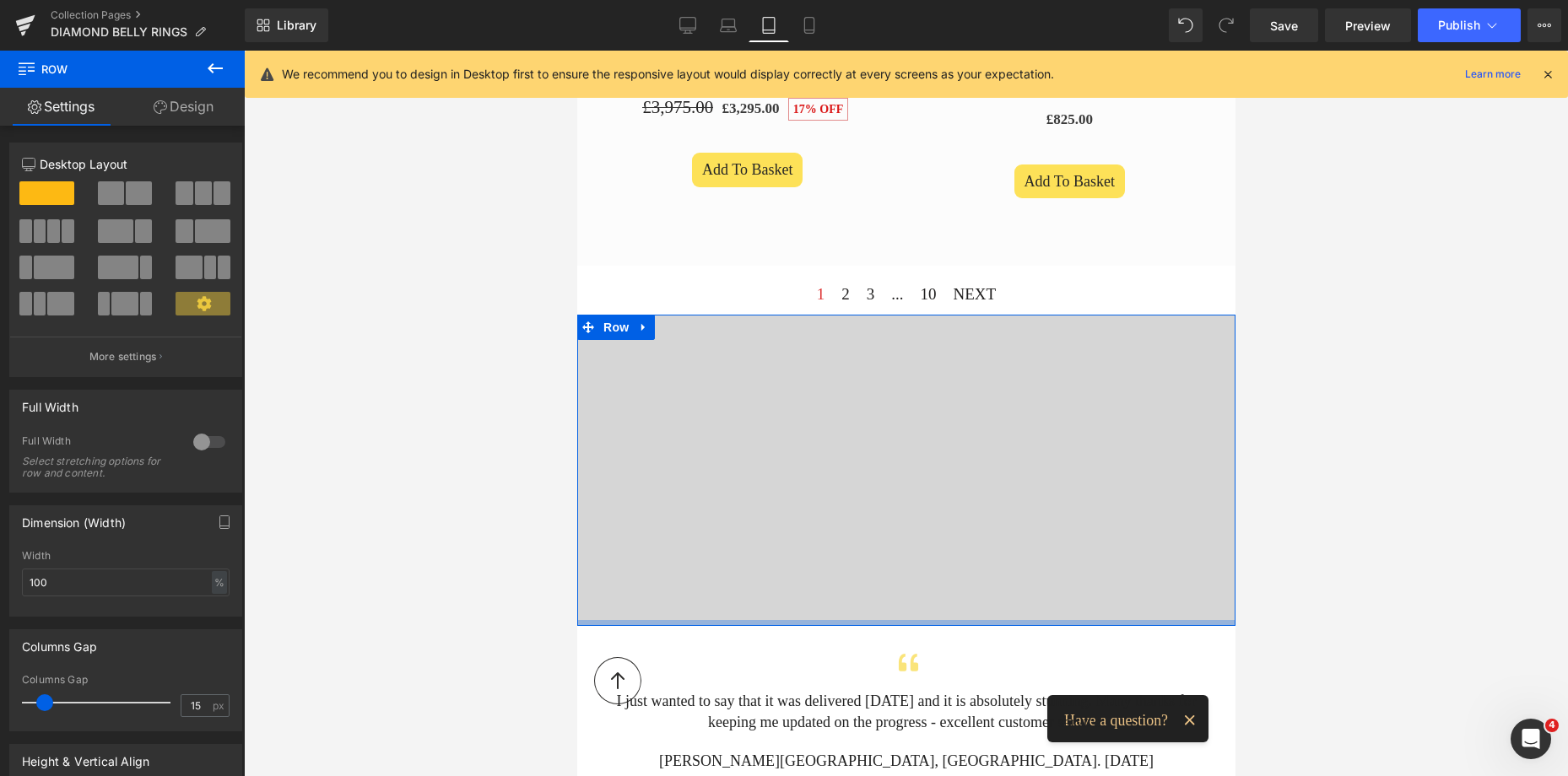
click at [940, 620] on div at bounding box center [905, 623] width 658 height 6
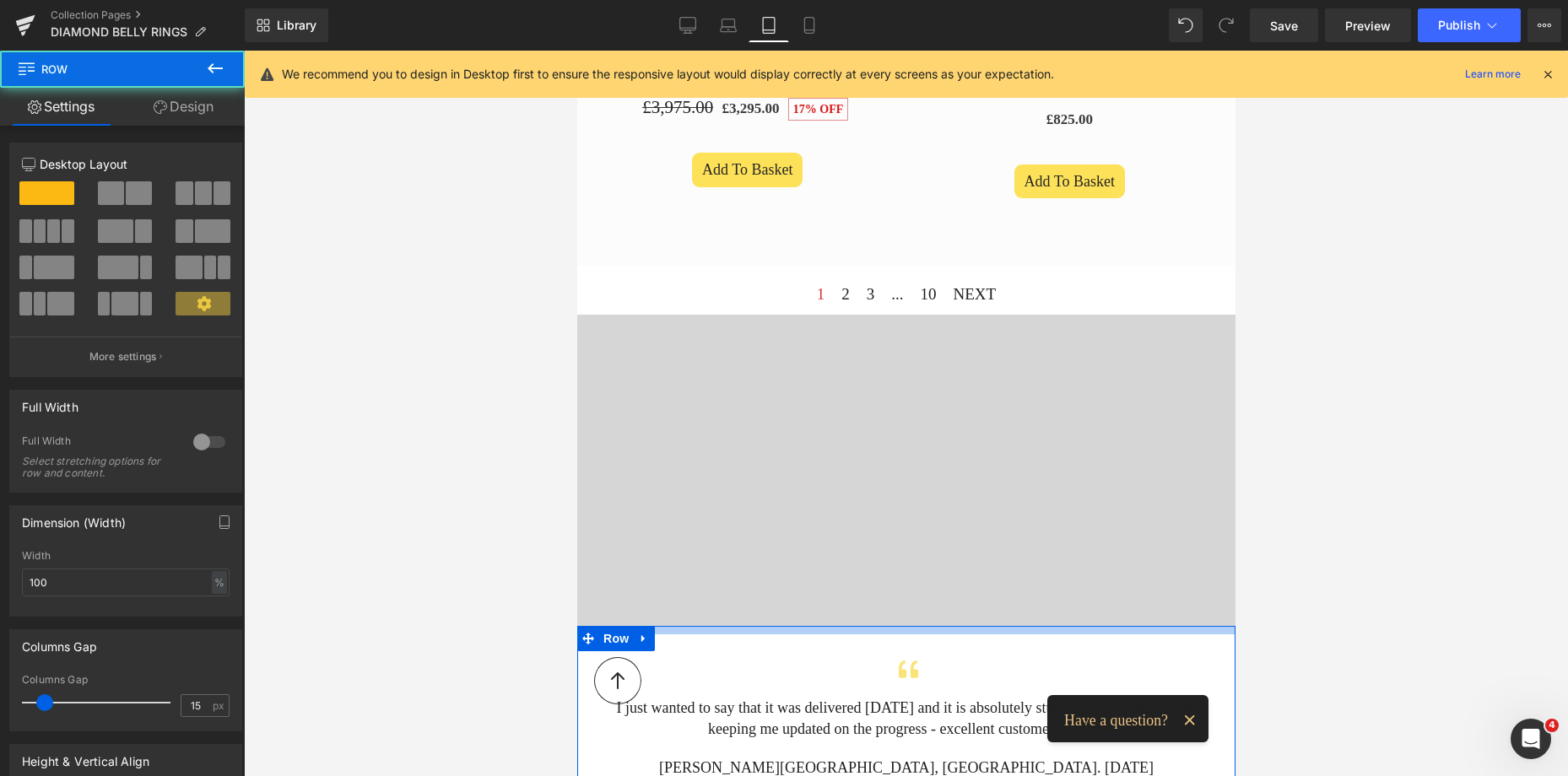
click at [934, 626] on div at bounding box center [905, 630] width 658 height 8
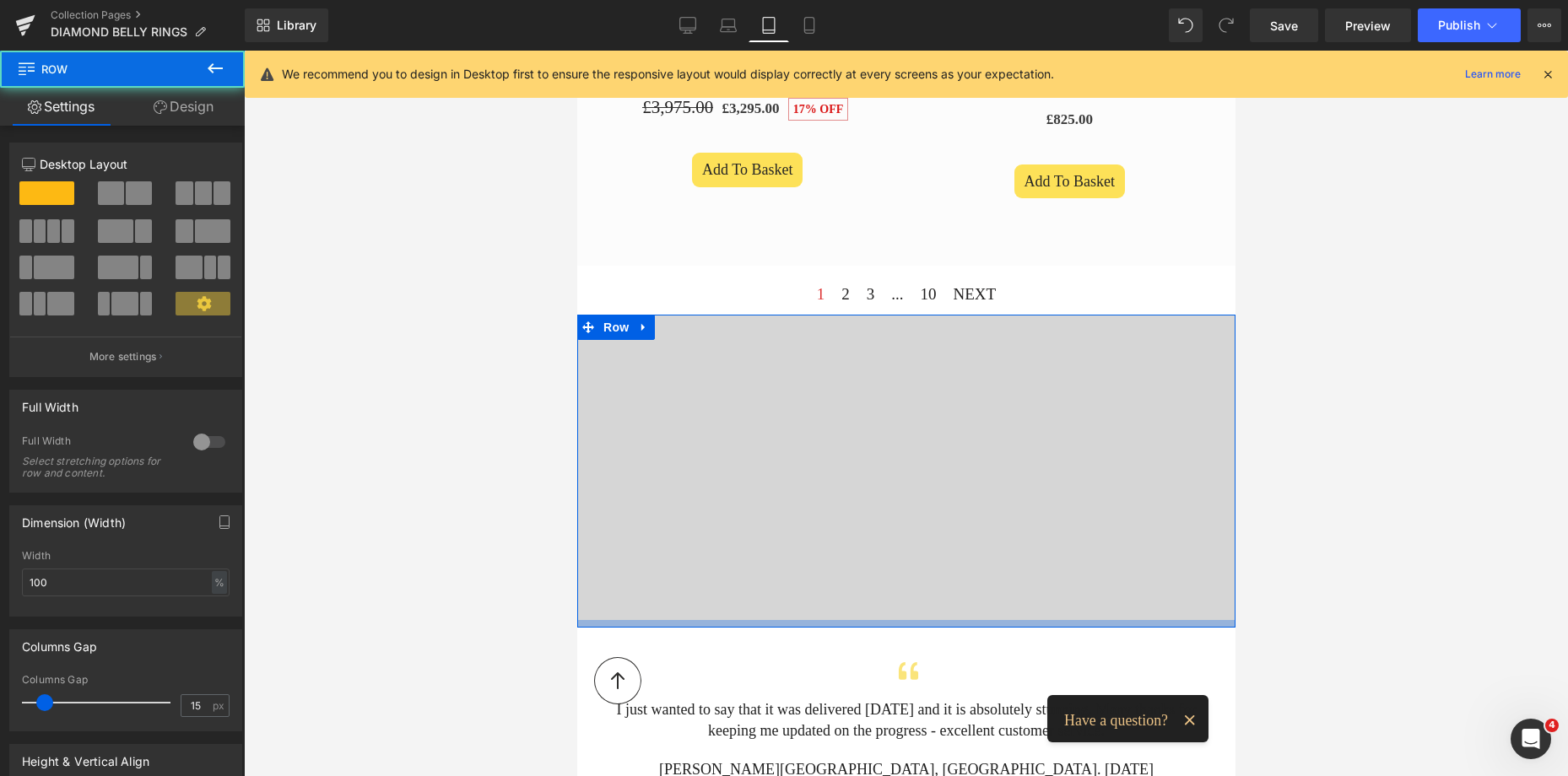
click at [1017, 620] on div at bounding box center [905, 624] width 658 height 7
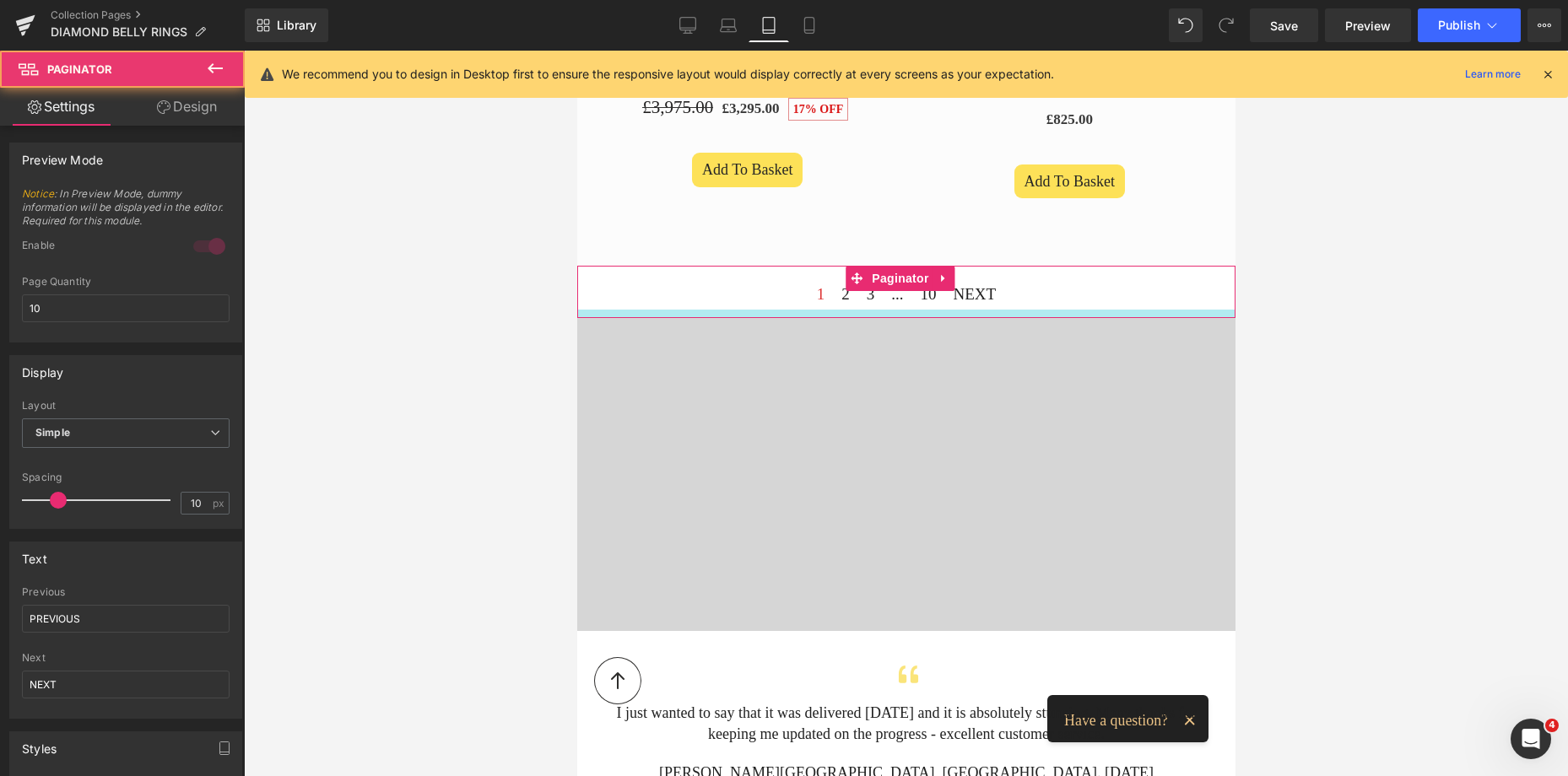
click at [1007, 310] on div at bounding box center [905, 314] width 658 height 8
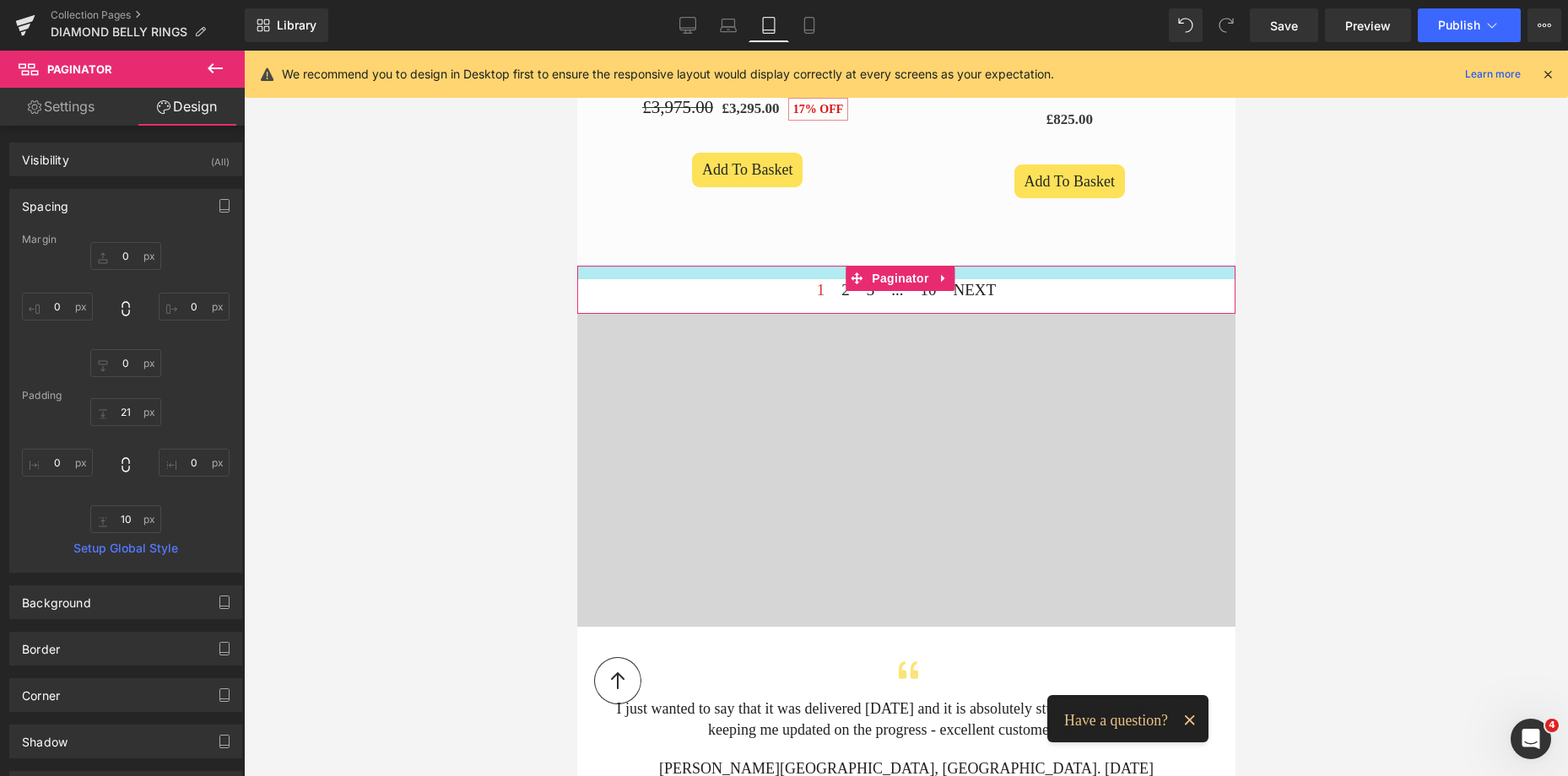
click at [1000, 266] on div at bounding box center [905, 272] width 658 height 14
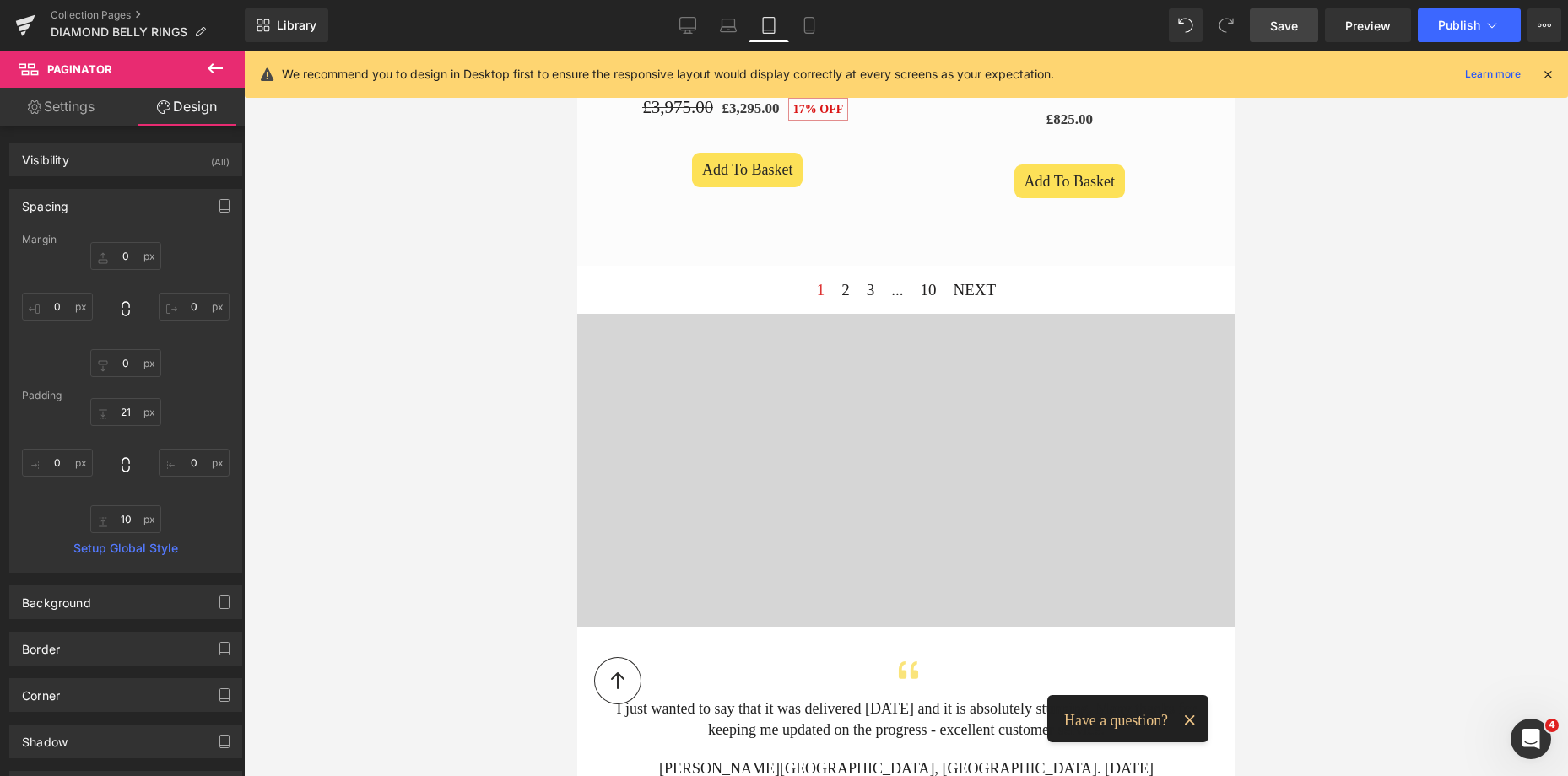
click at [1275, 27] on span "Save" at bounding box center [1283, 26] width 28 height 18
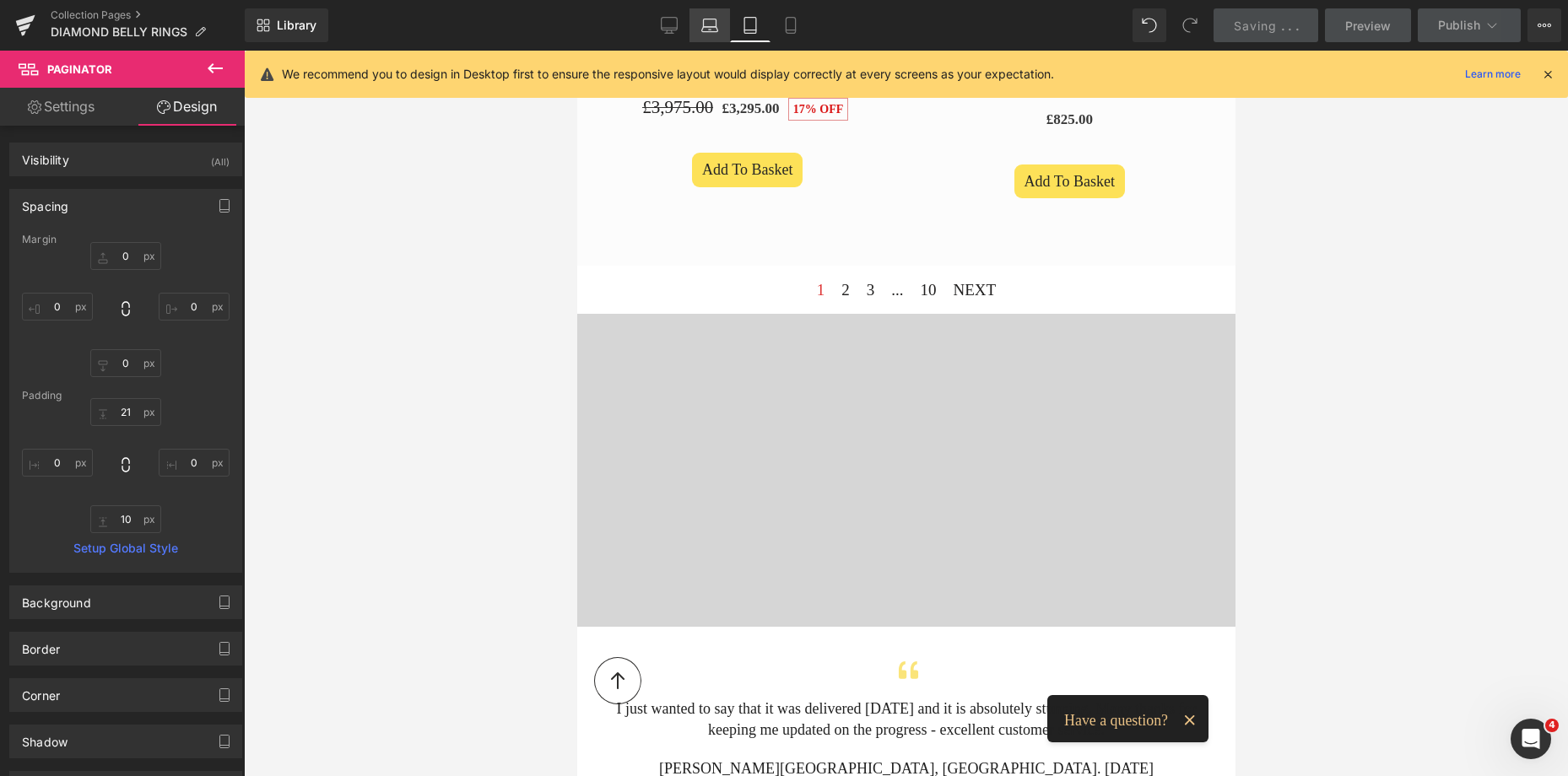
click at [708, 31] on icon at bounding box center [709, 25] width 17 height 17
click at [709, 18] on icon at bounding box center [709, 25] width 17 height 17
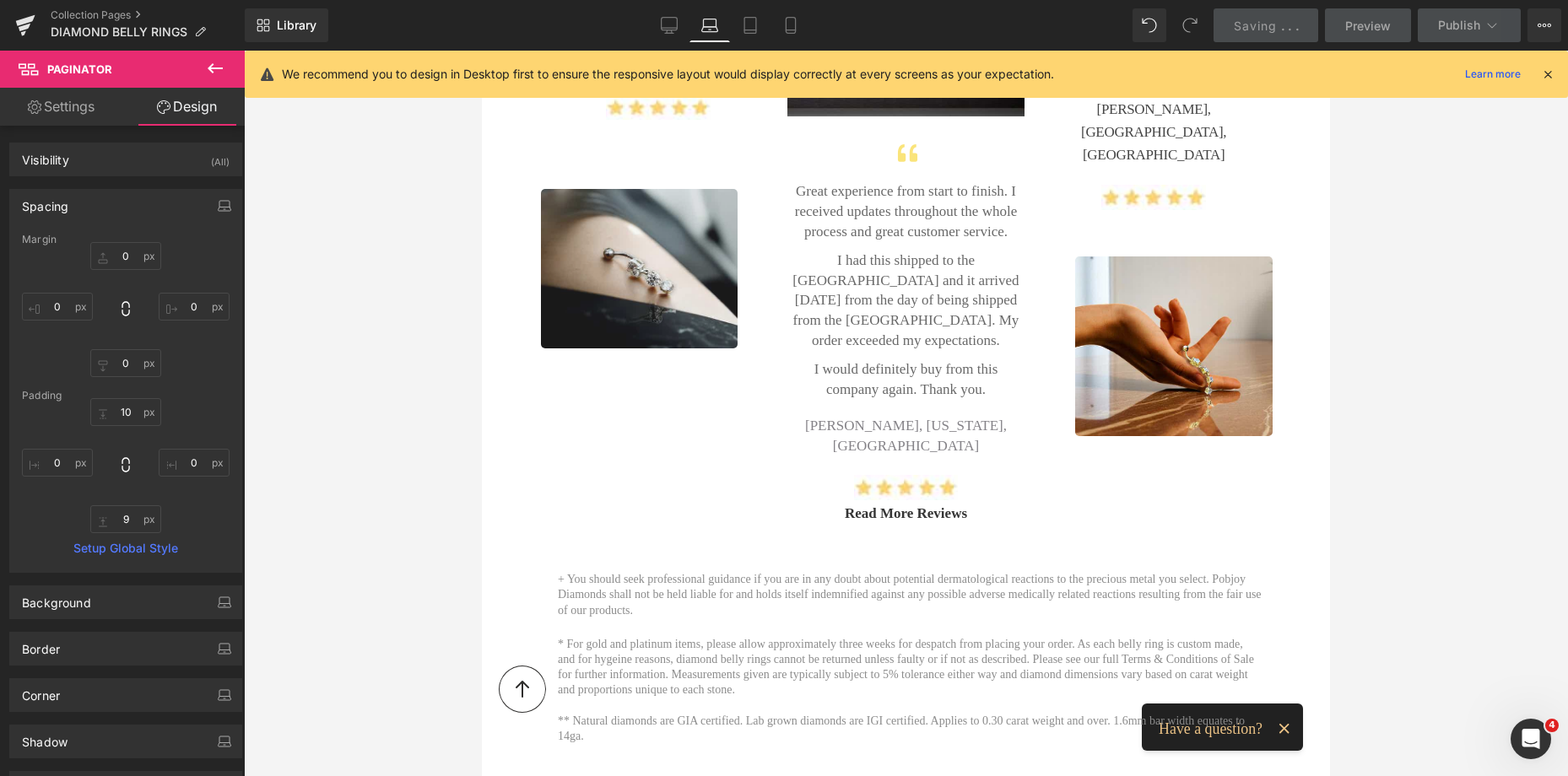
scroll to position [1677, 0]
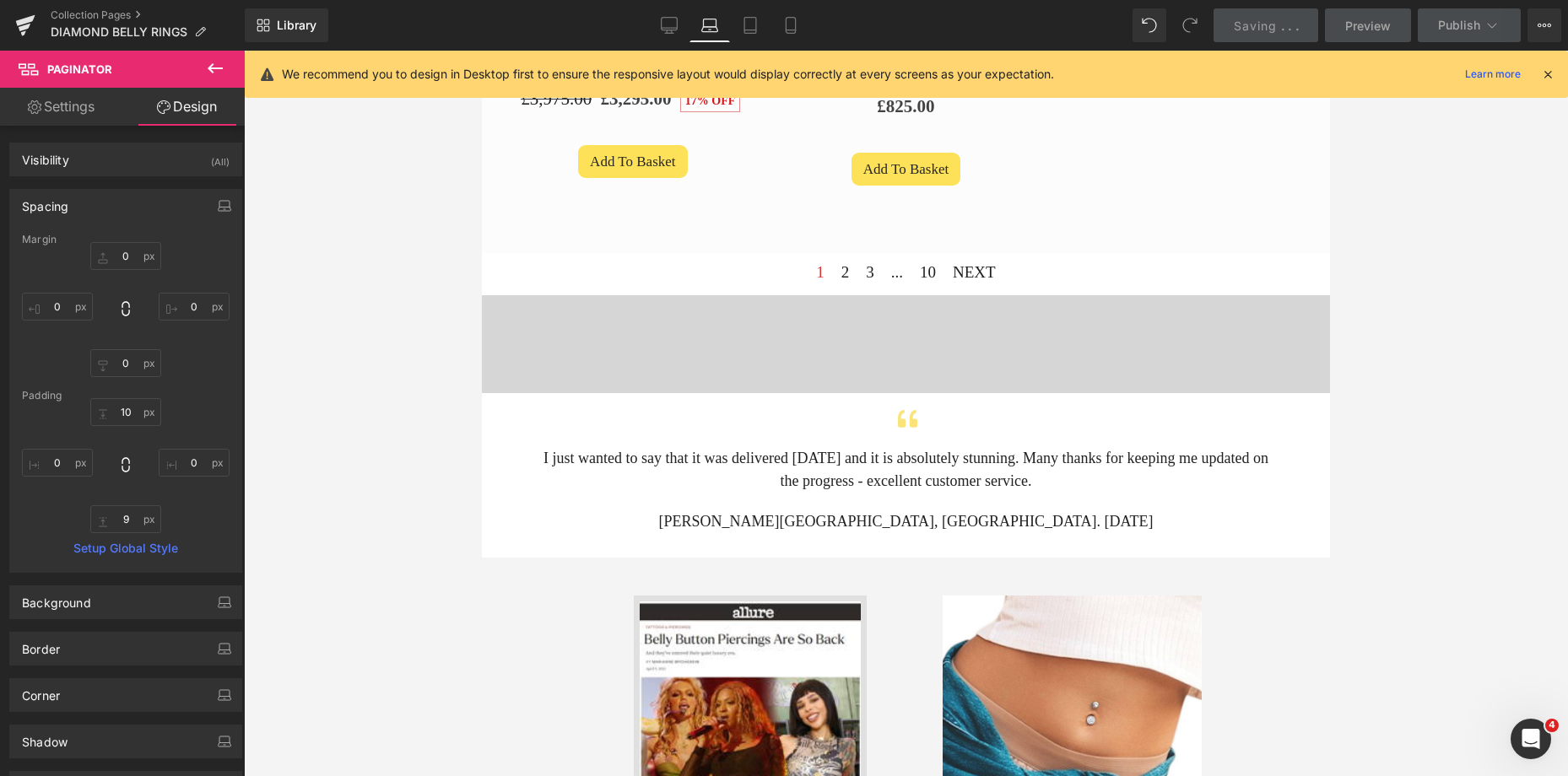
click at [794, 318] on div "Vimeo Row 85px 85px" at bounding box center [906, 344] width 848 height 98
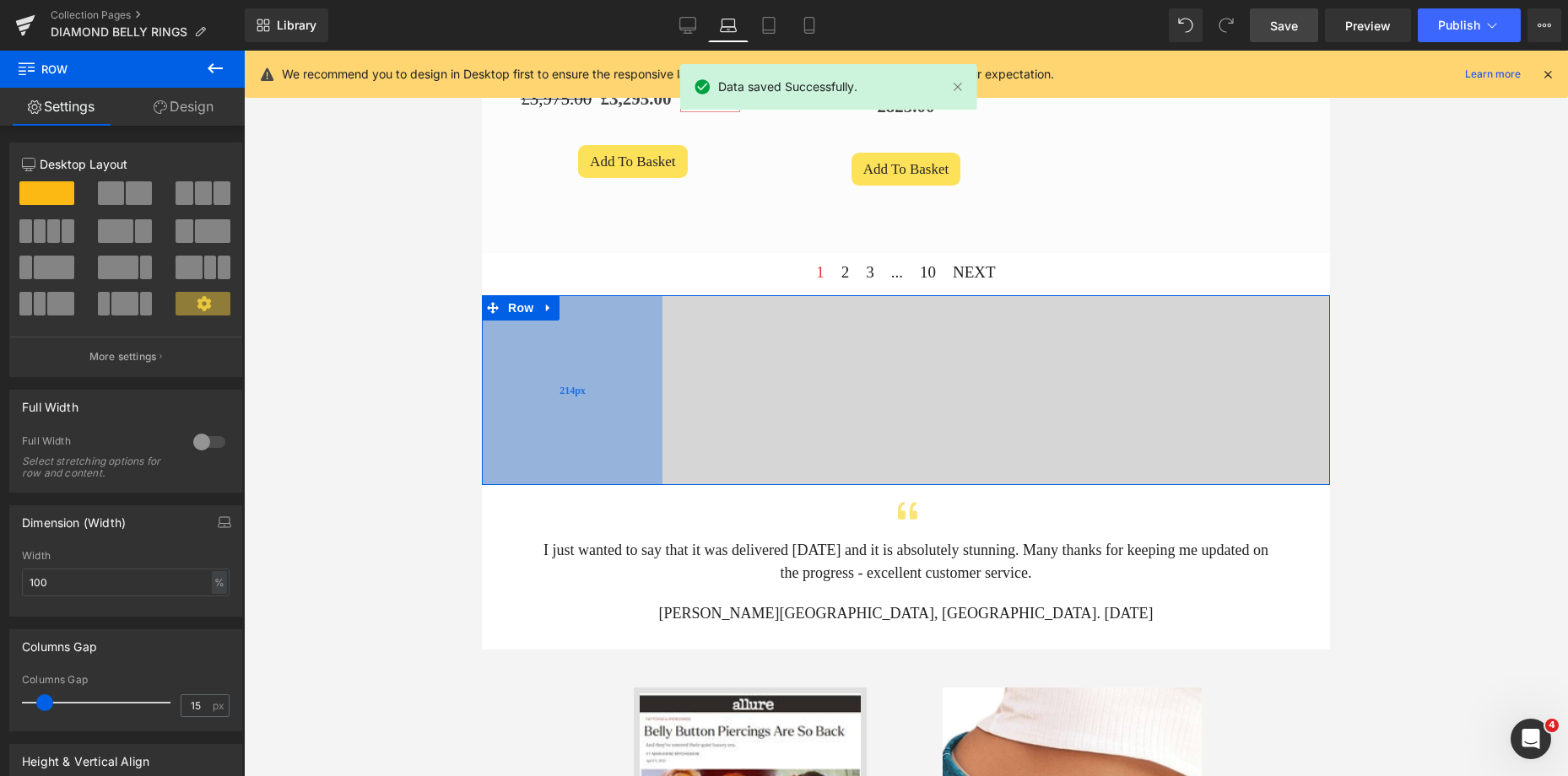
drag, startPoint x: 801, startPoint y: 333, endPoint x: 638, endPoint y: 325, distance: 163.2
click at [638, 325] on div "214px" at bounding box center [572, 390] width 180 height 190
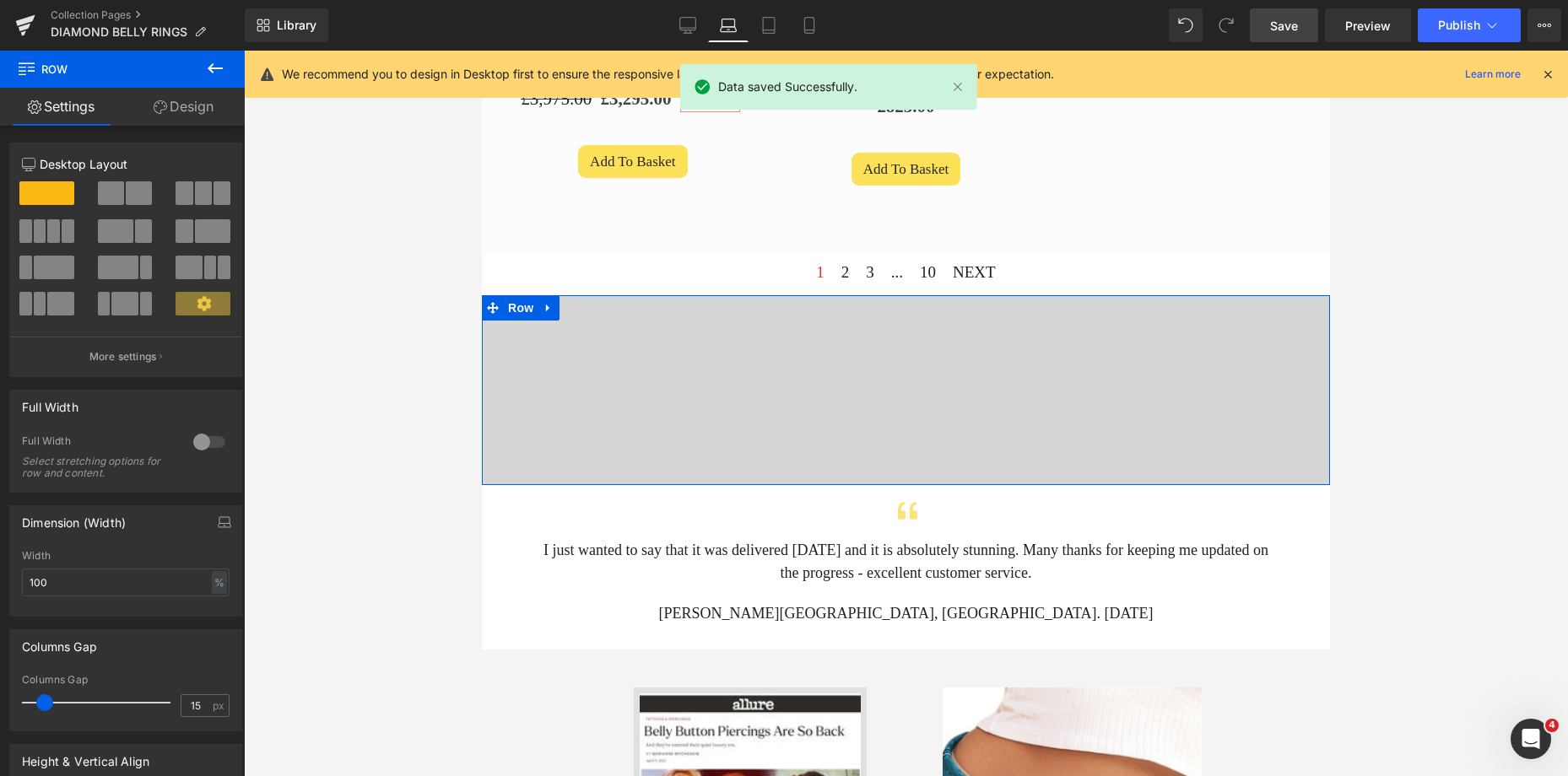
click at [1107, 322] on div "Vimeo Row 214px 85px" at bounding box center [906, 390] width 848 height 190
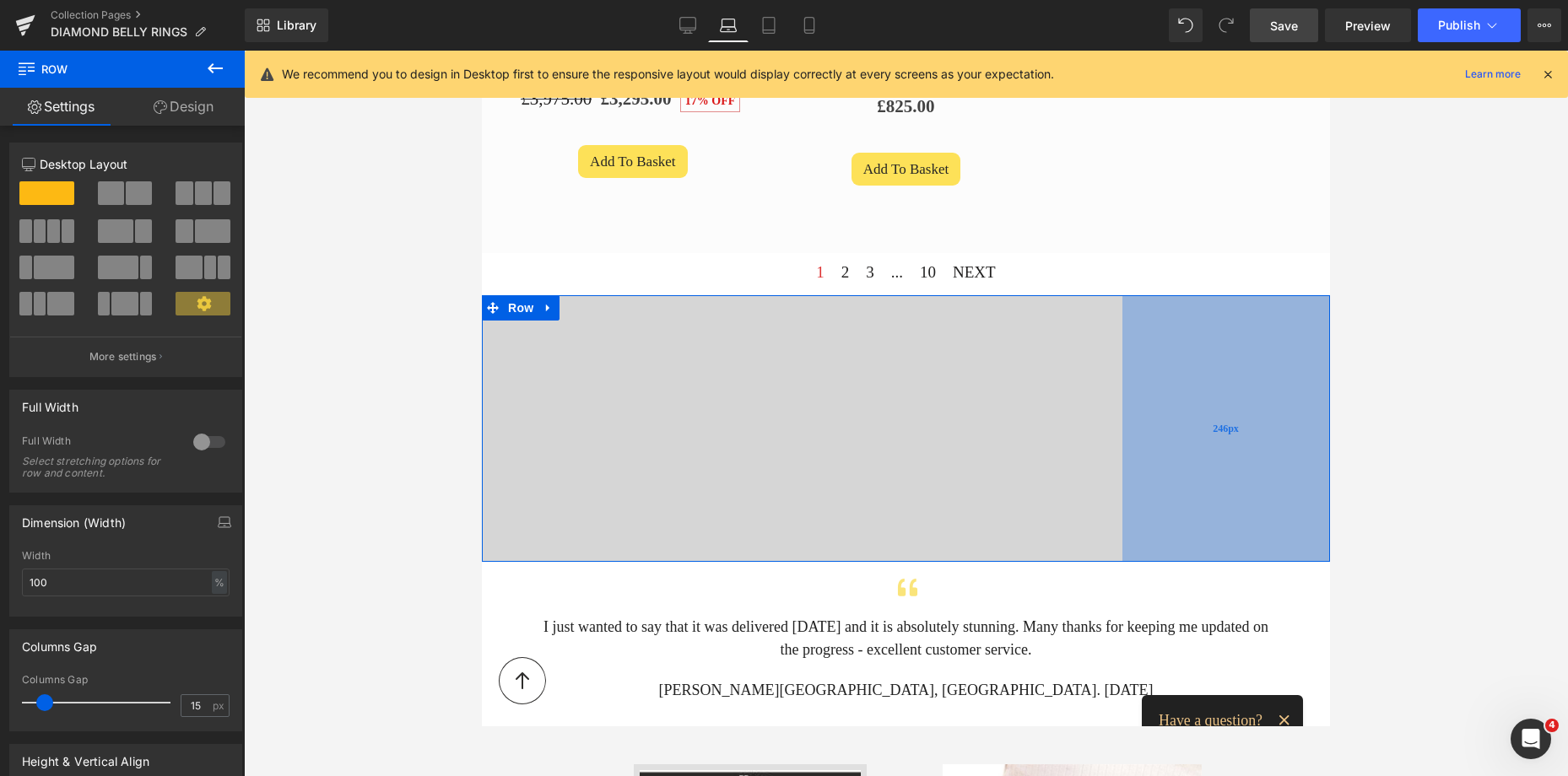
drag, startPoint x: 1108, startPoint y: 330, endPoint x: 1244, endPoint y: 324, distance: 136.1
click at [1244, 324] on div "246px" at bounding box center [1226, 429] width 207 height 267
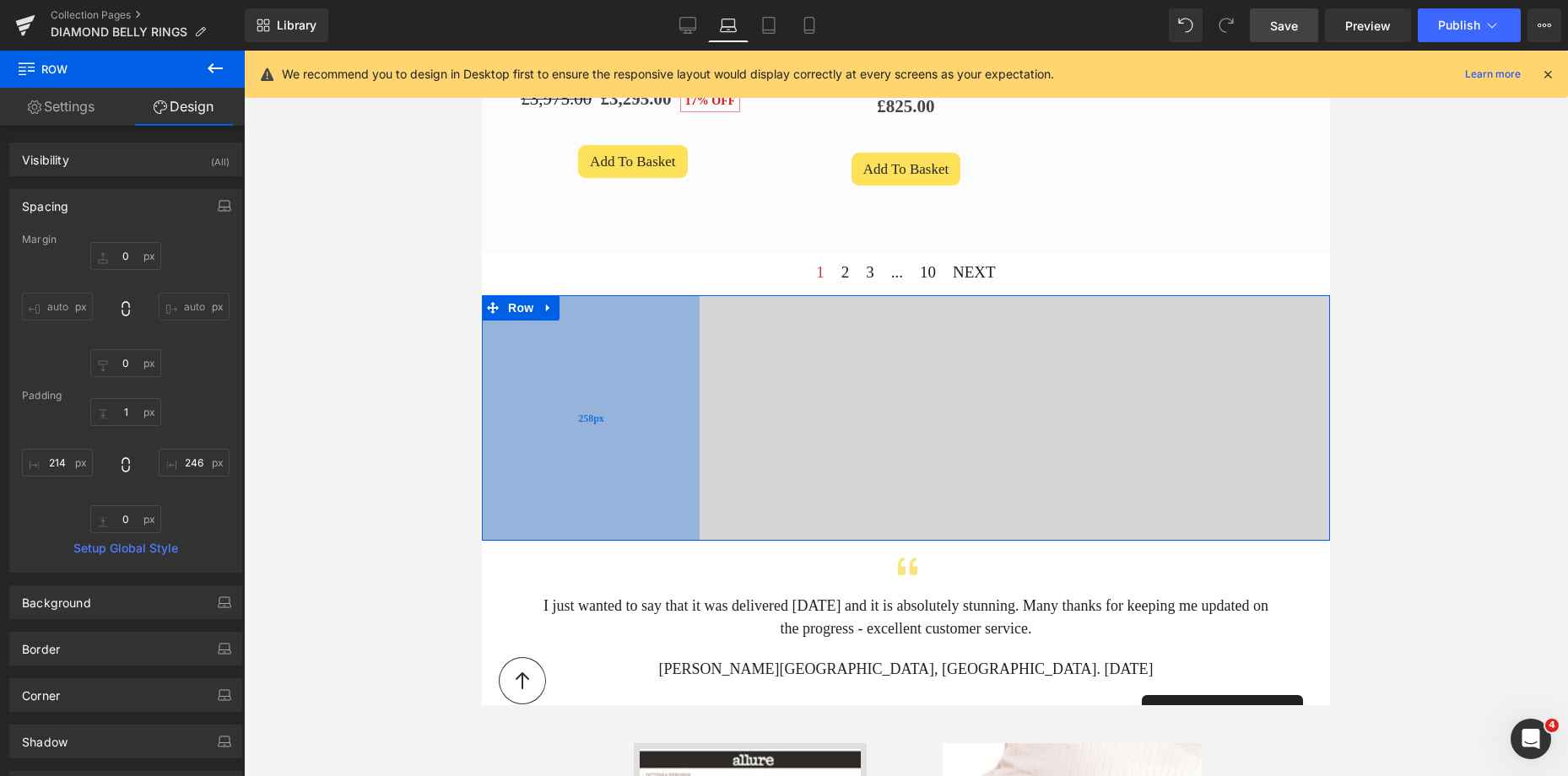
drag, startPoint x: 595, startPoint y: 366, endPoint x: 632, endPoint y: 367, distance: 37.0
click at [632, 367] on div "258px" at bounding box center [591, 418] width 218 height 245
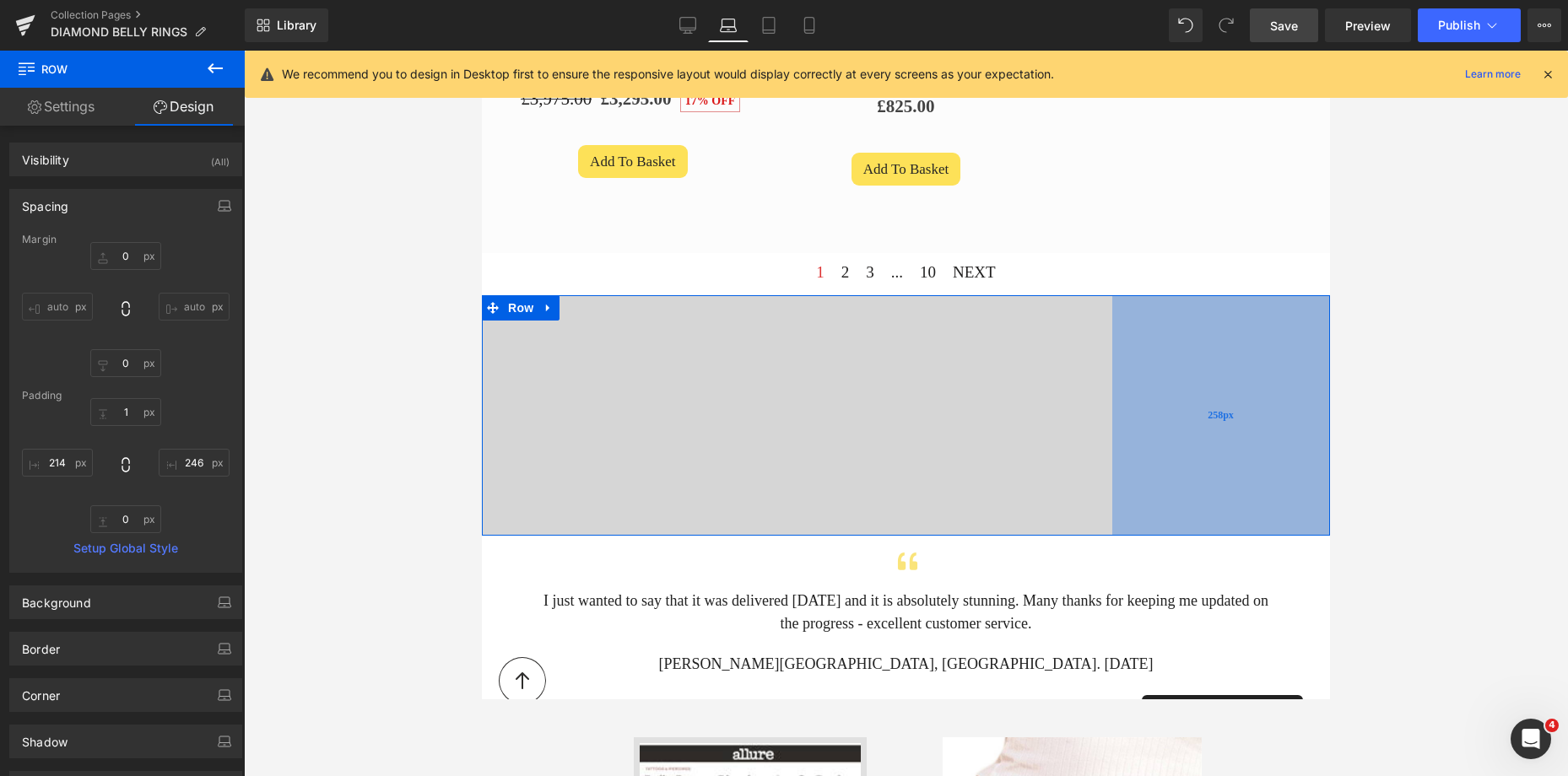
drag, startPoint x: 1162, startPoint y: 357, endPoint x: 1152, endPoint y: 351, distance: 11.7
click at [1152, 351] on div "258px" at bounding box center [1221, 415] width 218 height 241
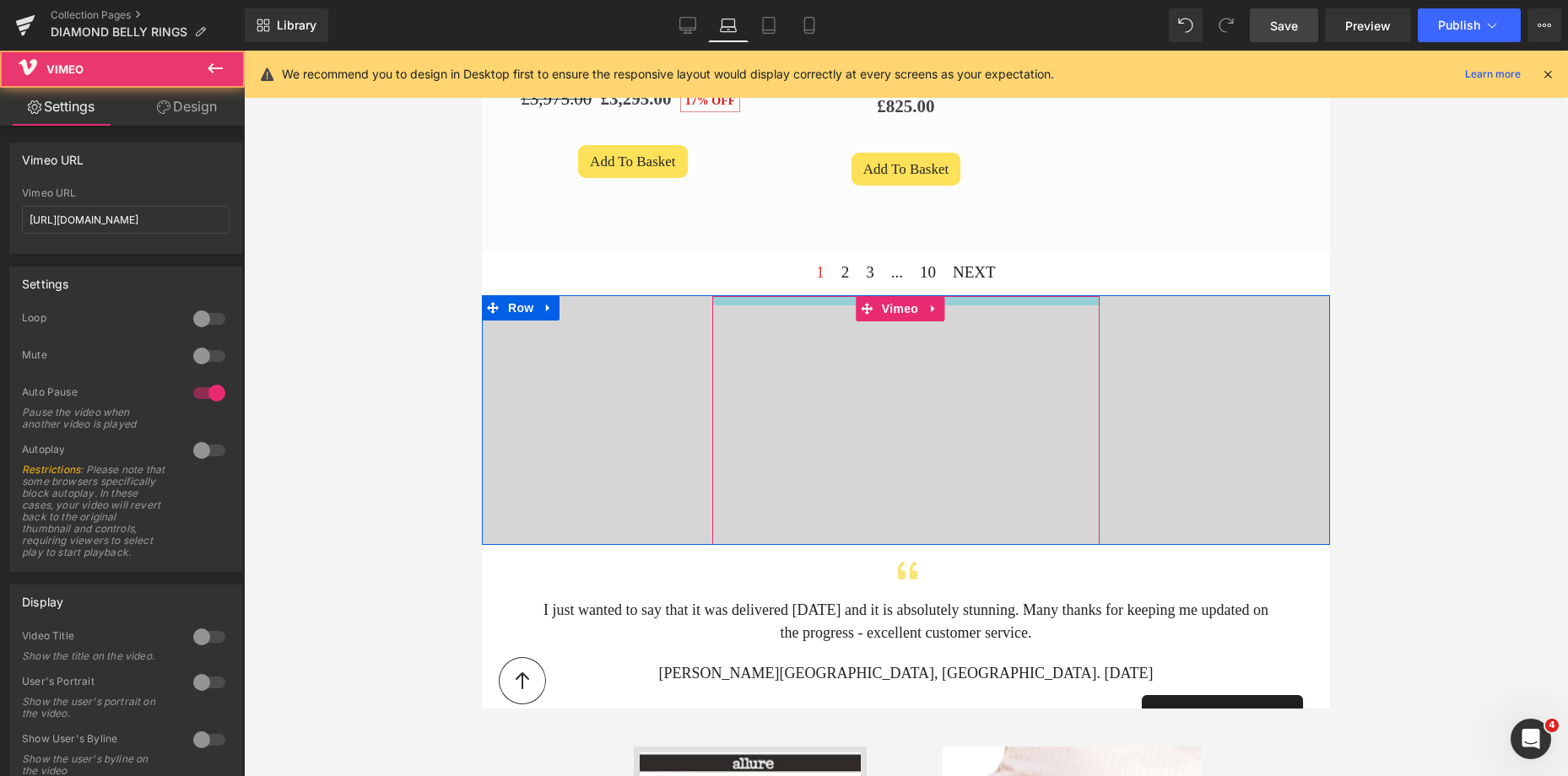
drag, startPoint x: 973, startPoint y: 290, endPoint x: 977, endPoint y: 299, distance: 9.8
click at [977, 299] on div "Vimeo" at bounding box center [906, 421] width 387 height 249
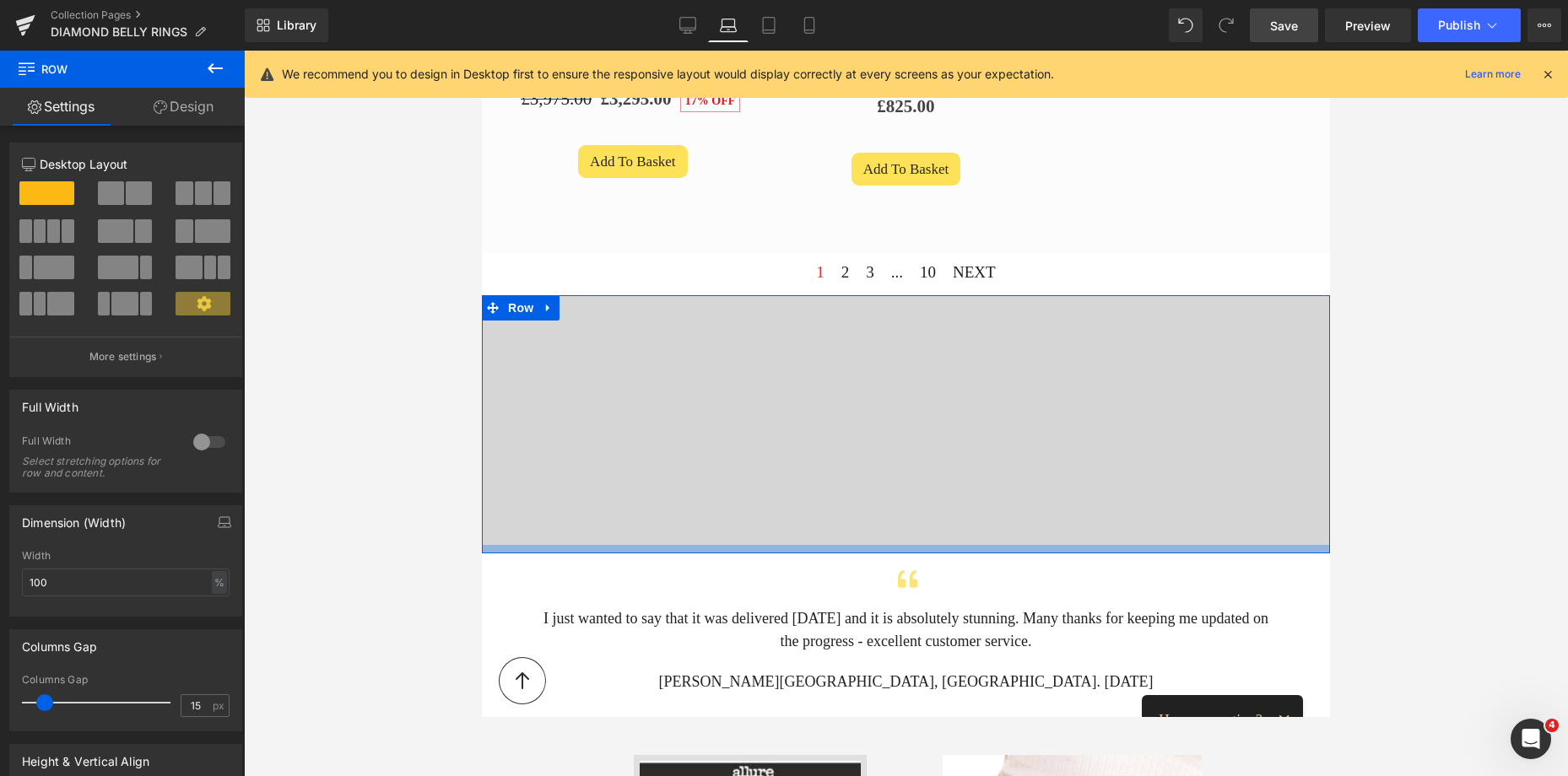
drag, startPoint x: 924, startPoint y: 525, endPoint x: 931, endPoint y: 534, distance: 11.4
click at [931, 545] on div at bounding box center [906, 549] width 848 height 8
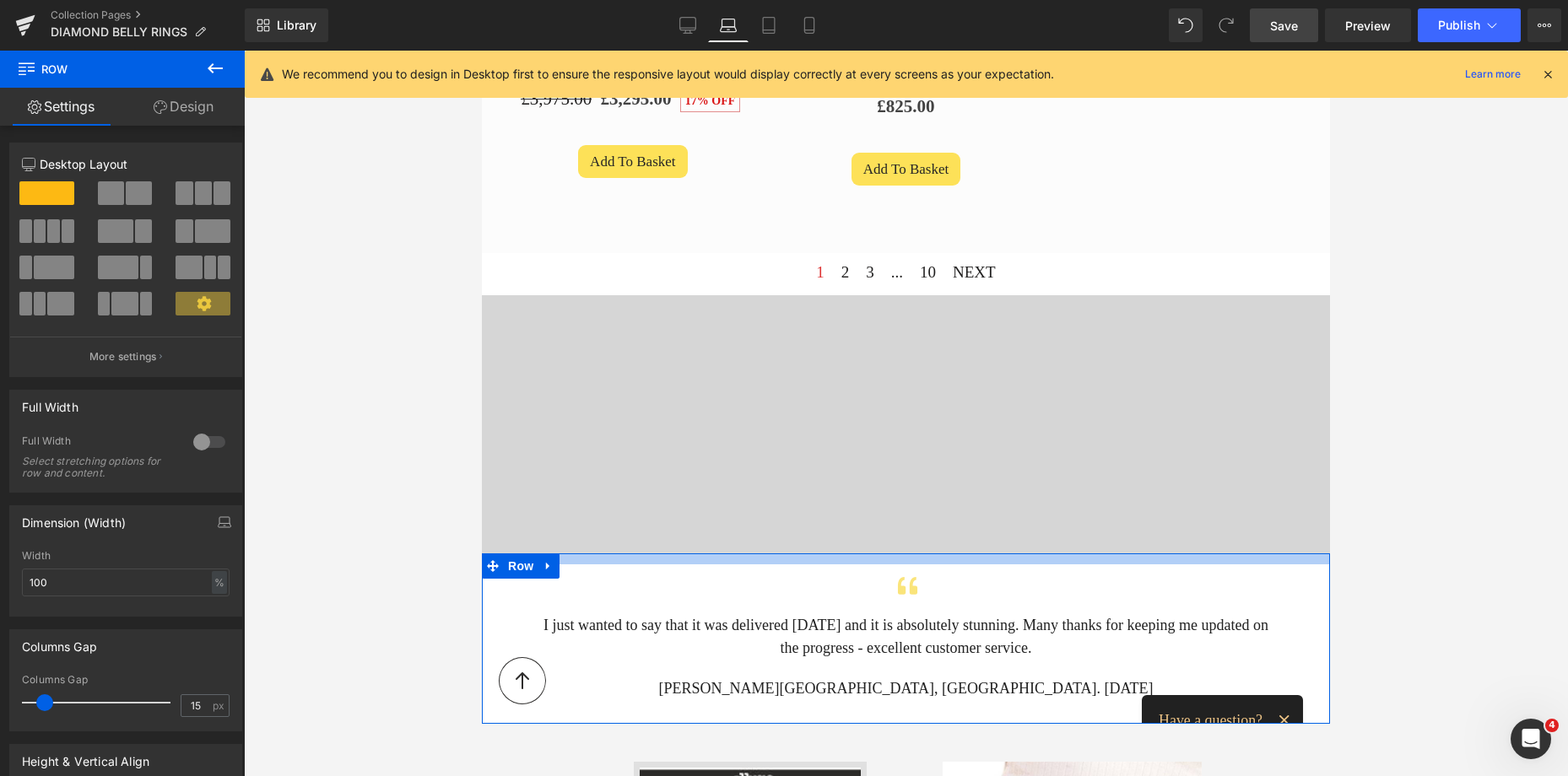
drag, startPoint x: 933, startPoint y: 542, endPoint x: 938, endPoint y: 549, distance: 8.6
click at [938, 553] on div at bounding box center [906, 559] width 848 height 11
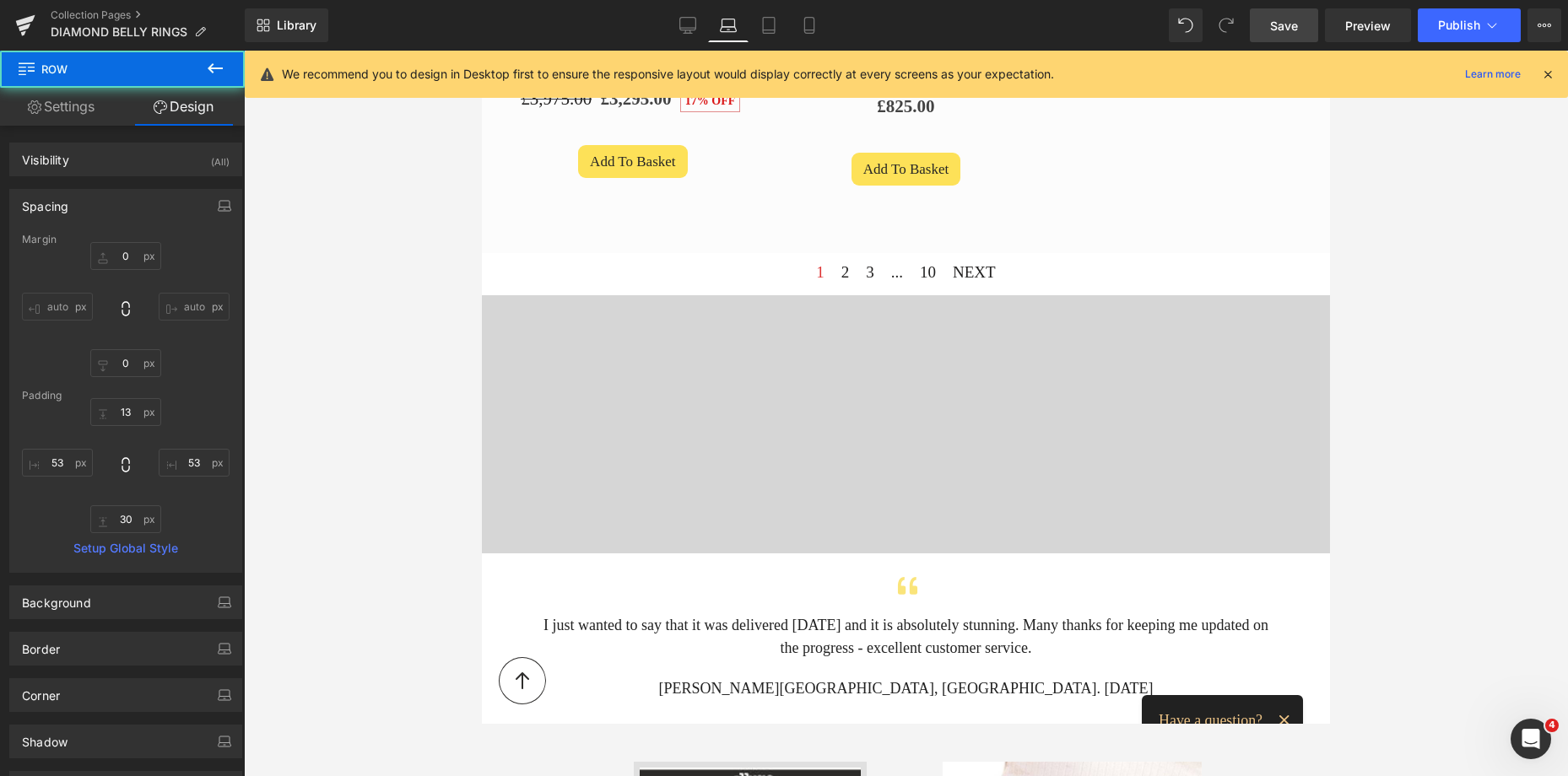
click at [948, 227] on div "Sale Off (P) Image Diamond Dangly Belly Piercing 1.00 carat- Options (P) Title …" at bounding box center [906, 26] width 273 height 437
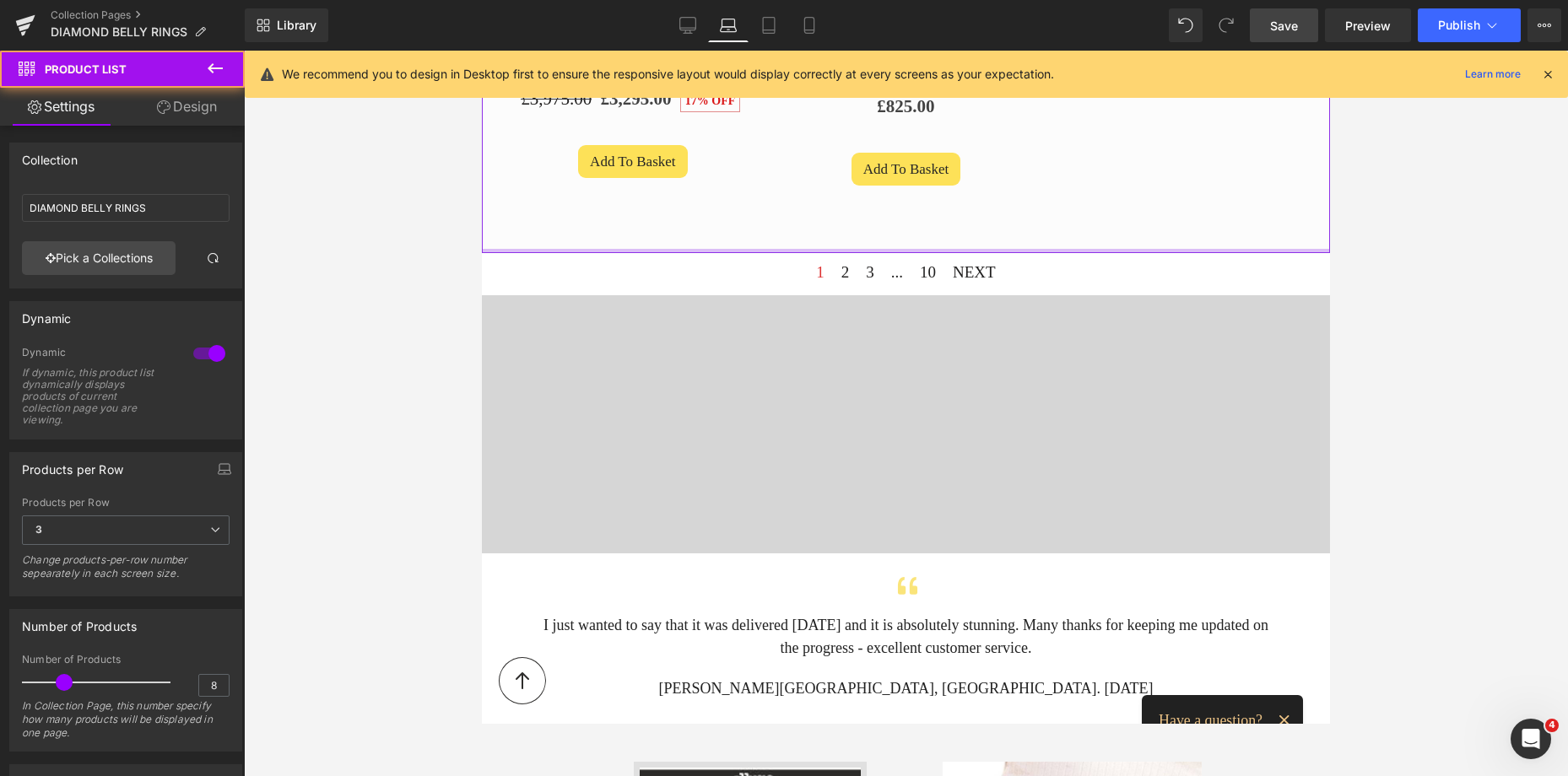
drag, startPoint x: 940, startPoint y: 241, endPoint x: 934, endPoint y: 232, distance: 10.8
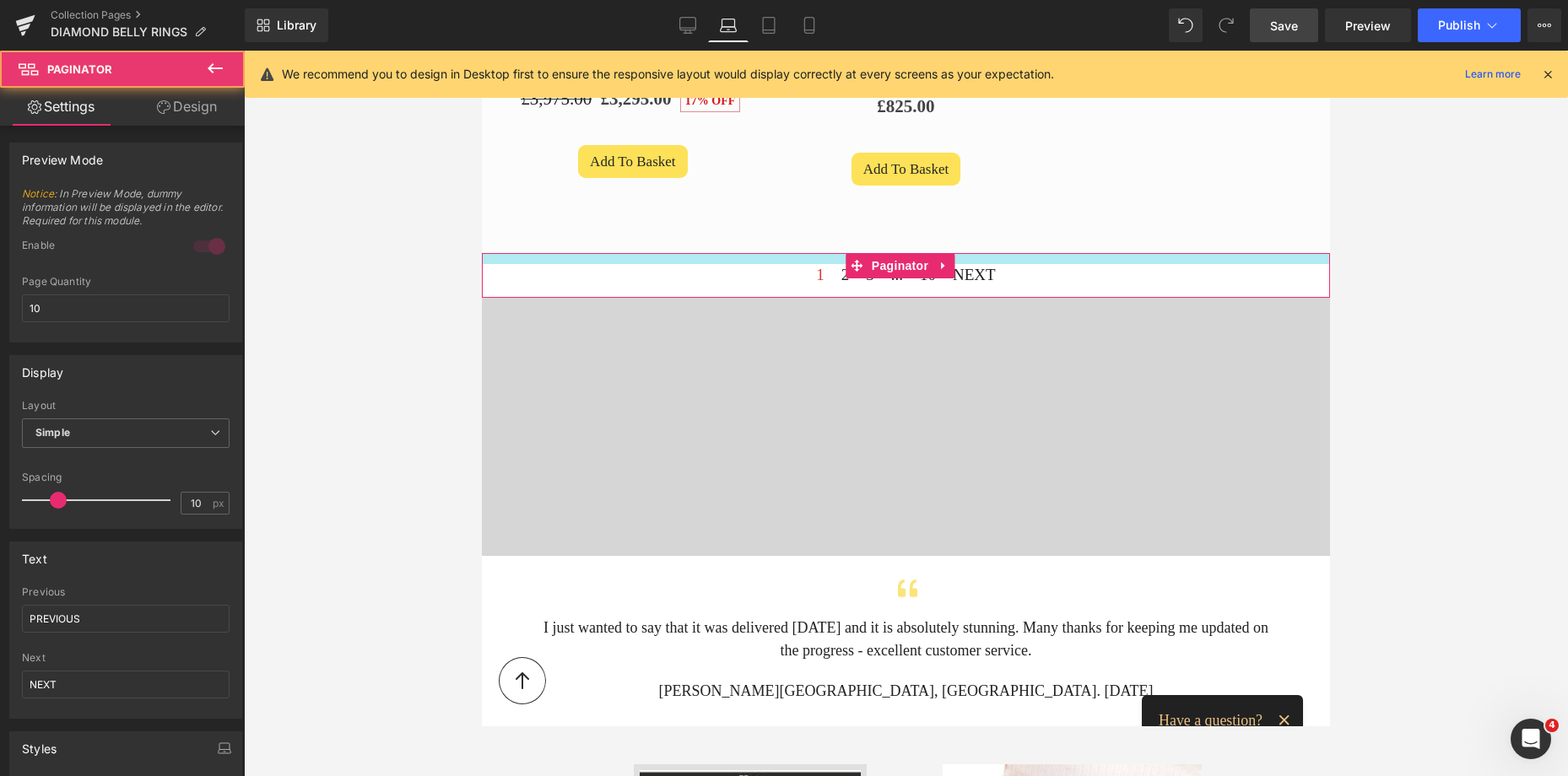
click at [1028, 253] on div at bounding box center [906, 259] width 848 height 11
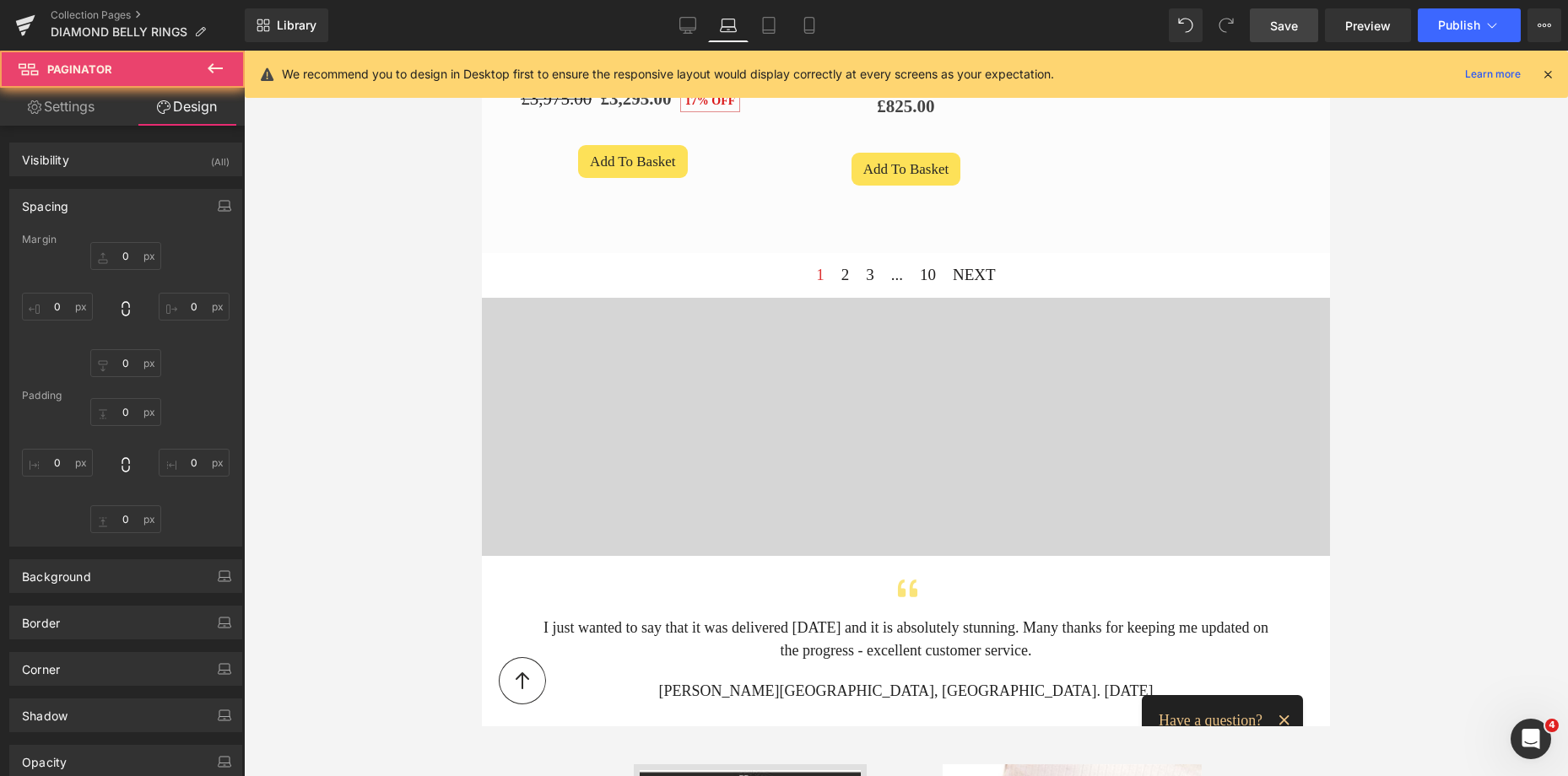
click at [1290, 21] on span "Save" at bounding box center [1283, 26] width 28 height 18
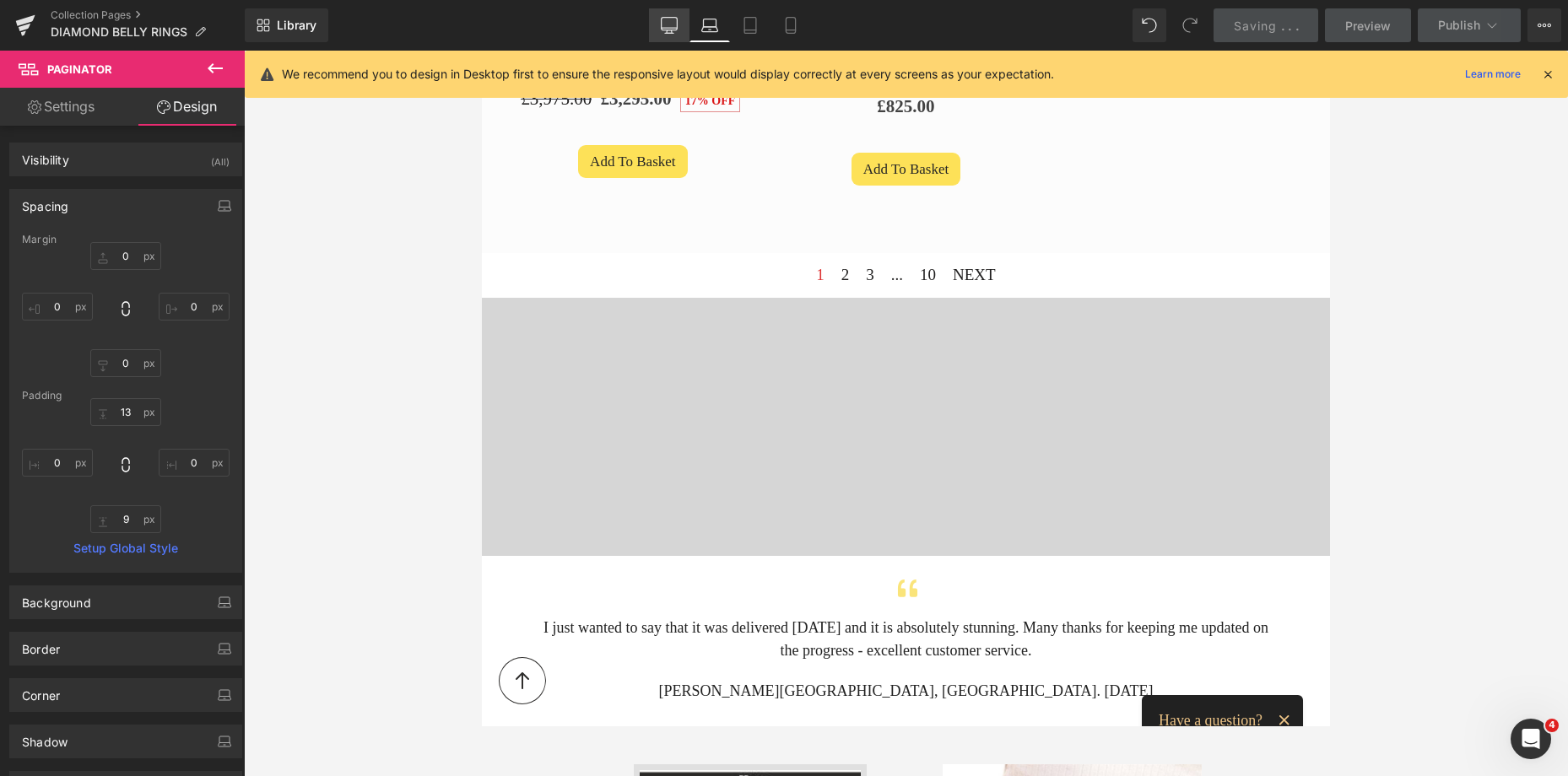
click at [670, 24] on icon at bounding box center [669, 25] width 17 height 17
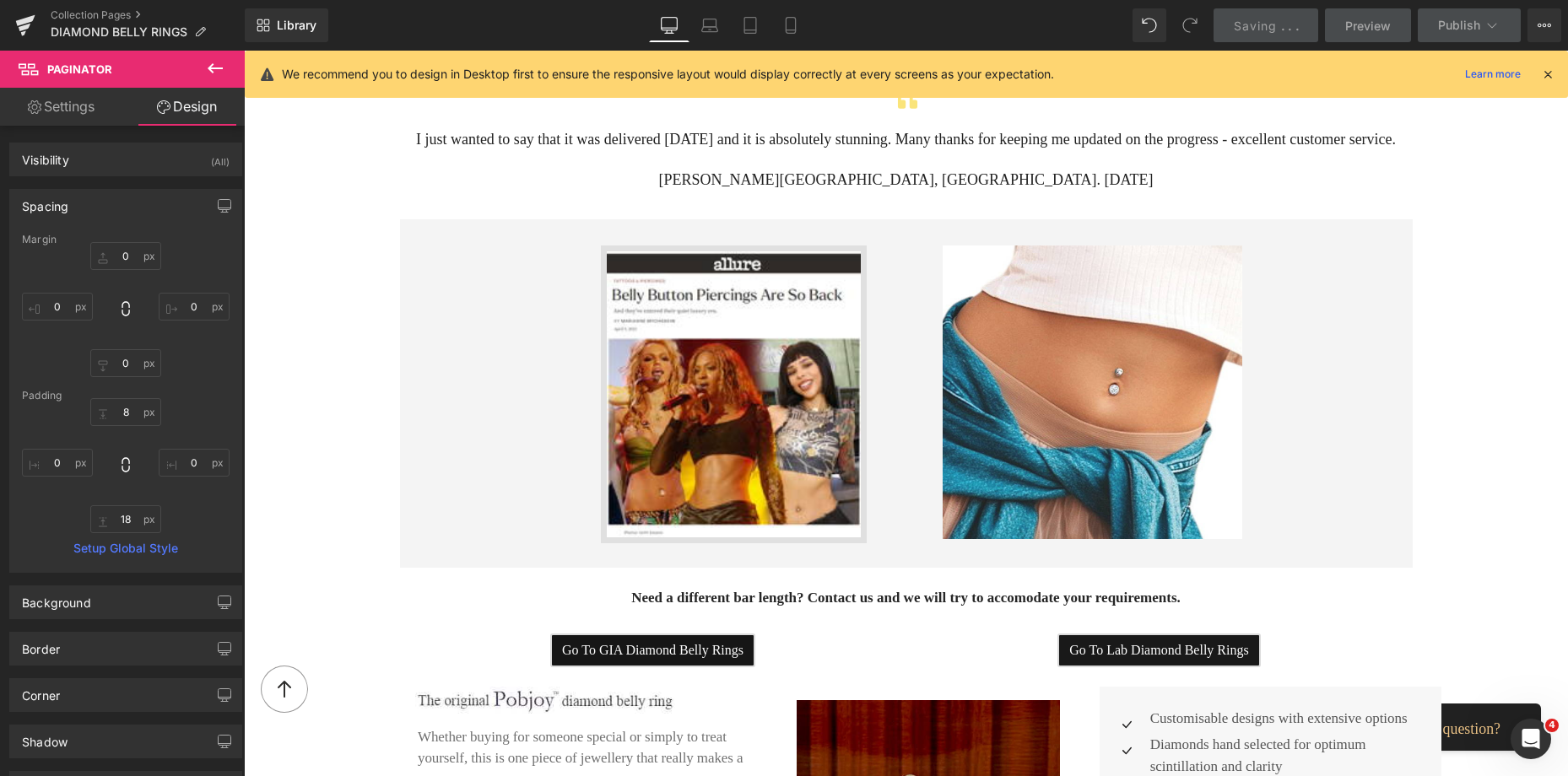
scroll to position [1261, 0]
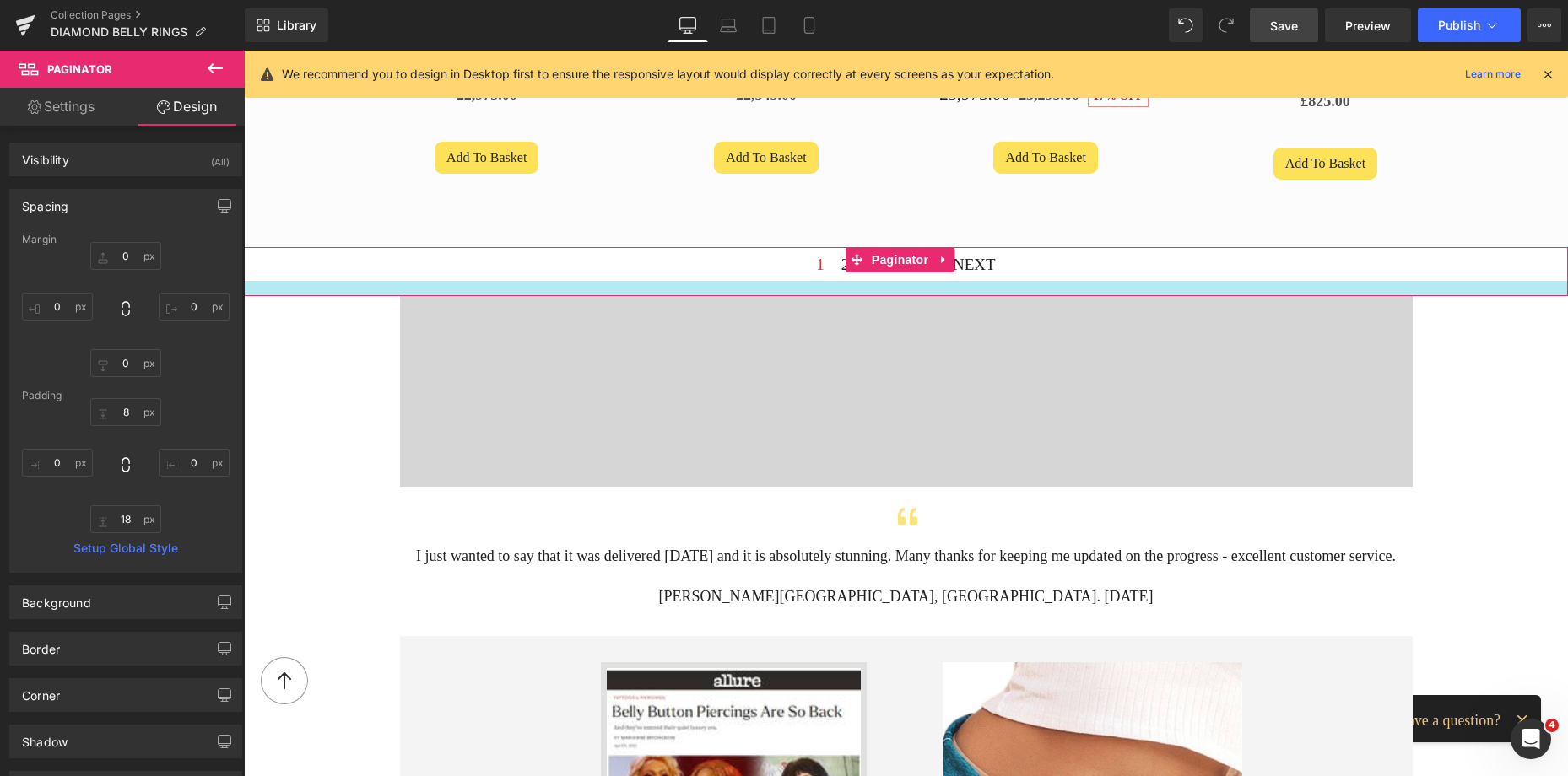
click at [851, 288] on div at bounding box center [906, 288] width 1324 height 15
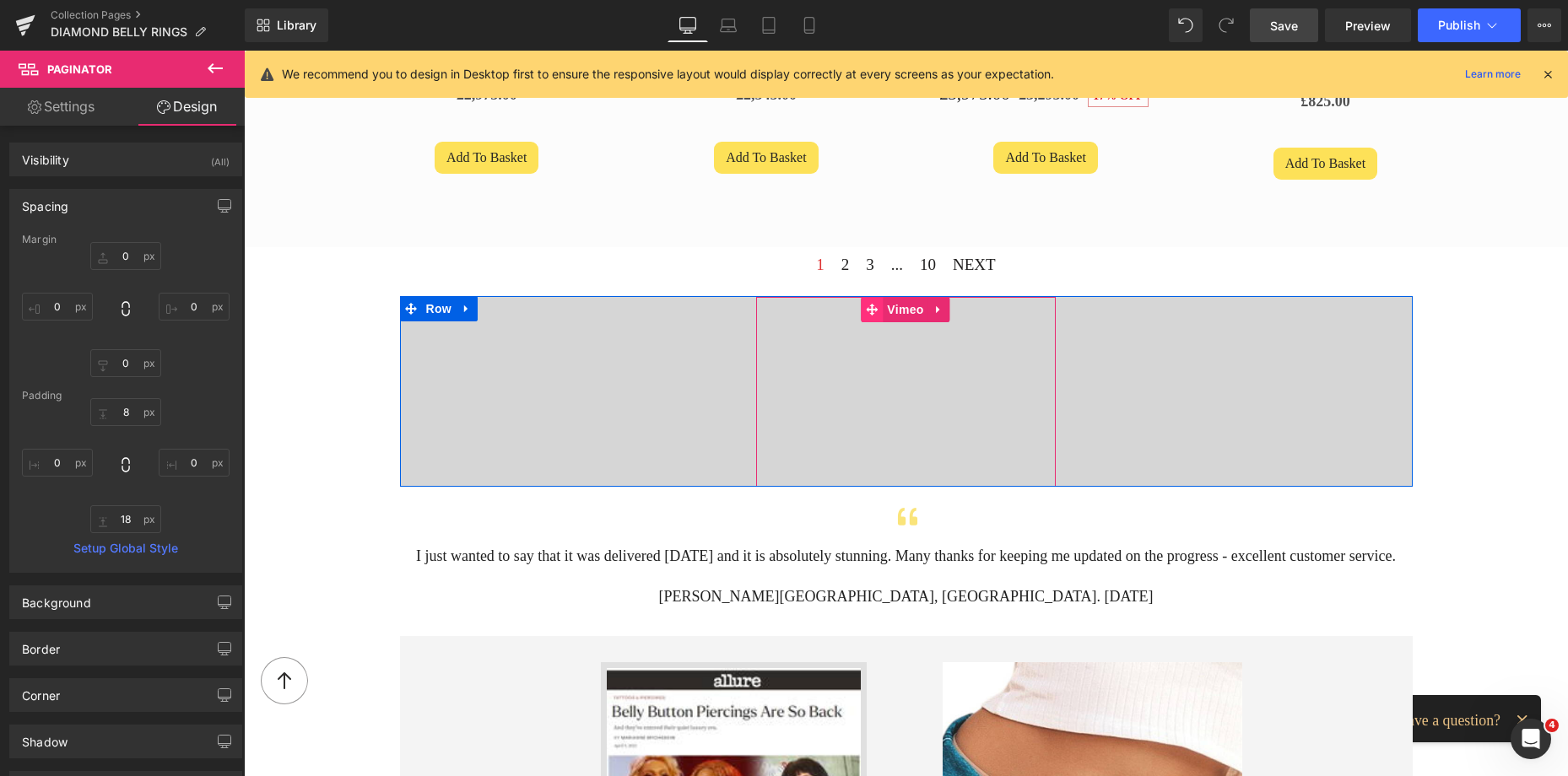
click at [872, 312] on span at bounding box center [871, 310] width 22 height 25
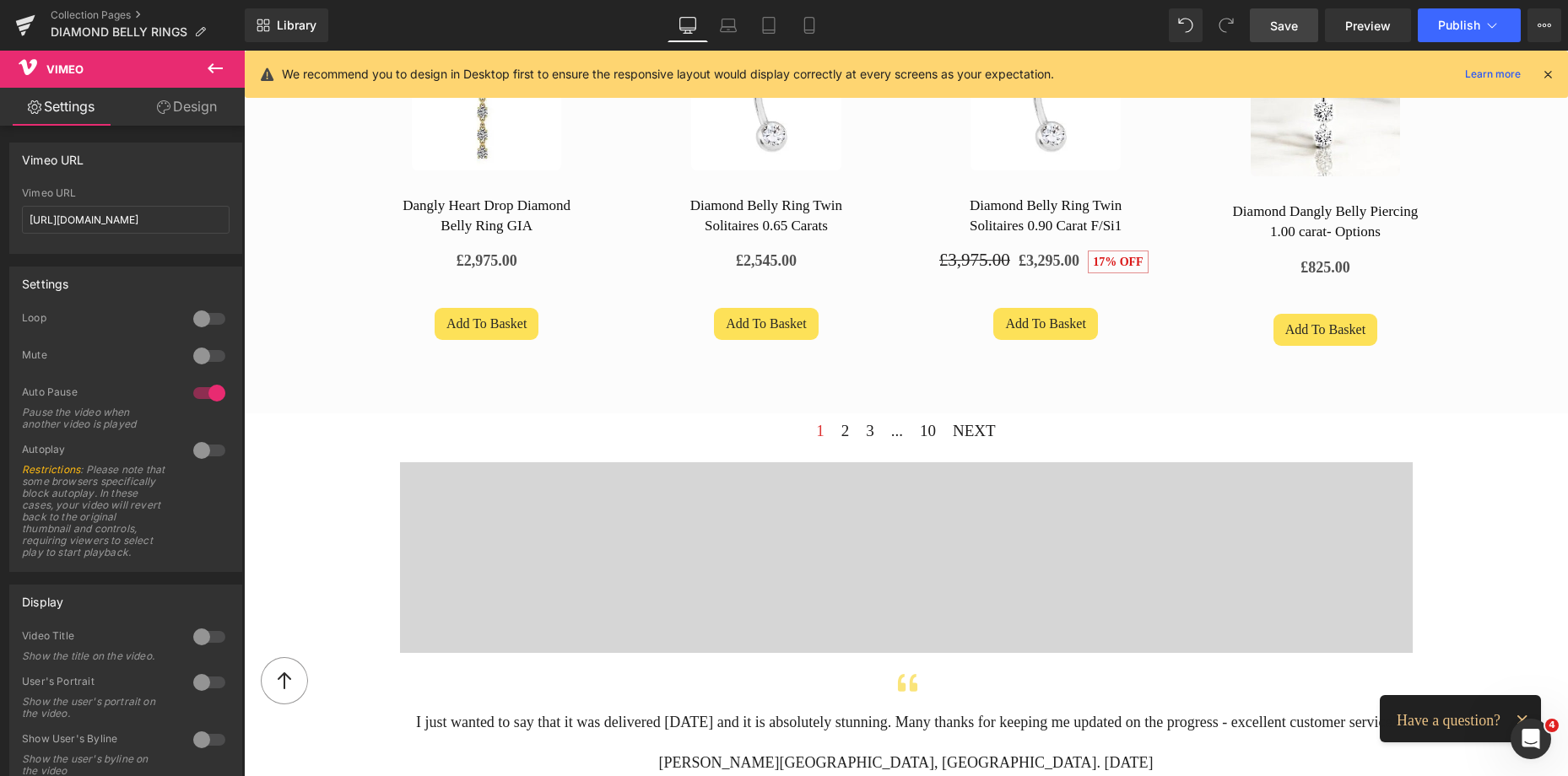
scroll to position [1269, 0]
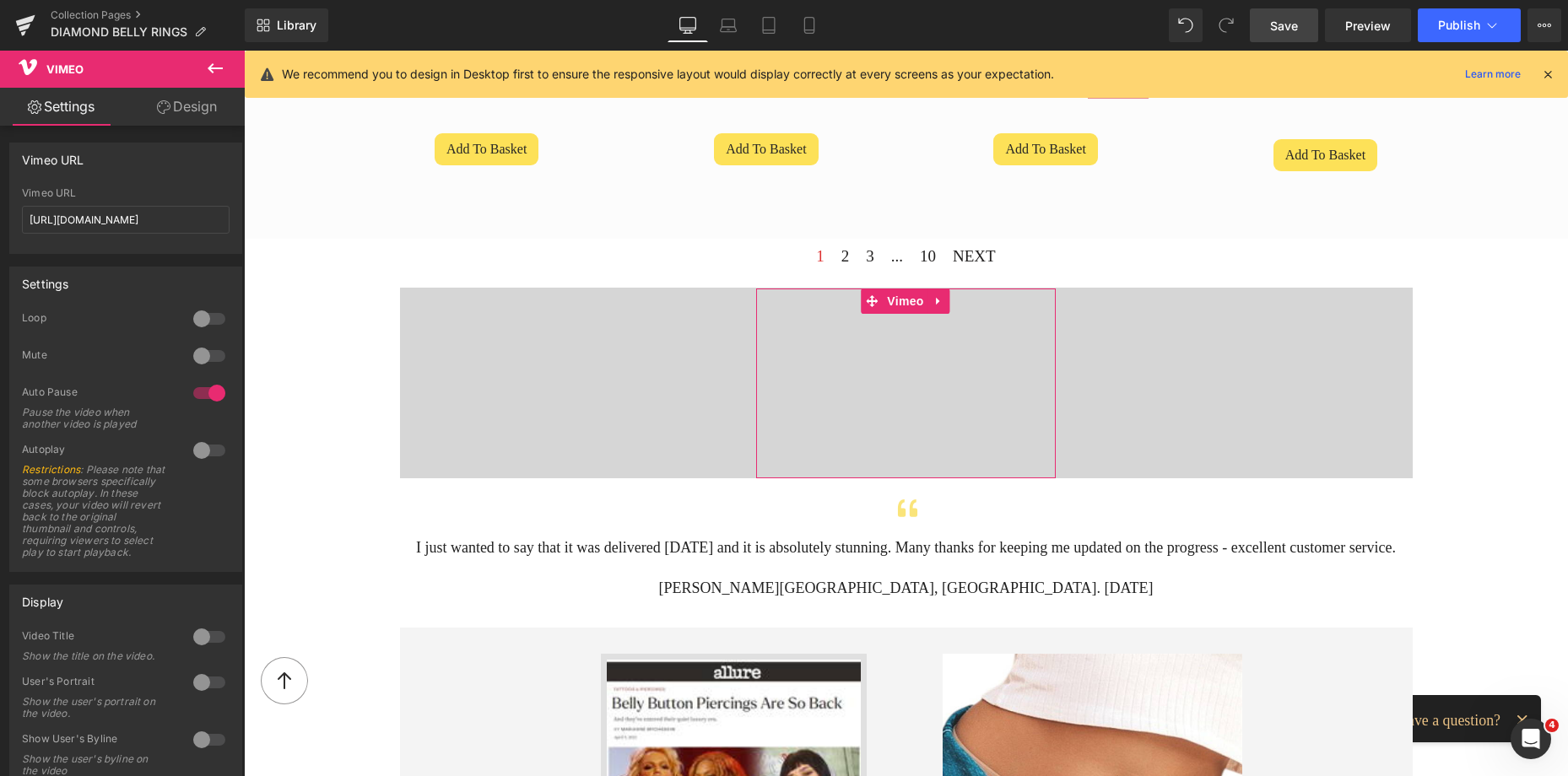
click at [209, 351] on div at bounding box center [209, 356] width 41 height 27
click at [206, 454] on div at bounding box center [209, 451] width 41 height 27
drag, startPoint x: 1282, startPoint y: 20, endPoint x: 1023, endPoint y: 197, distance: 313.7
click at [1282, 20] on span "Save" at bounding box center [1283, 26] width 28 height 18
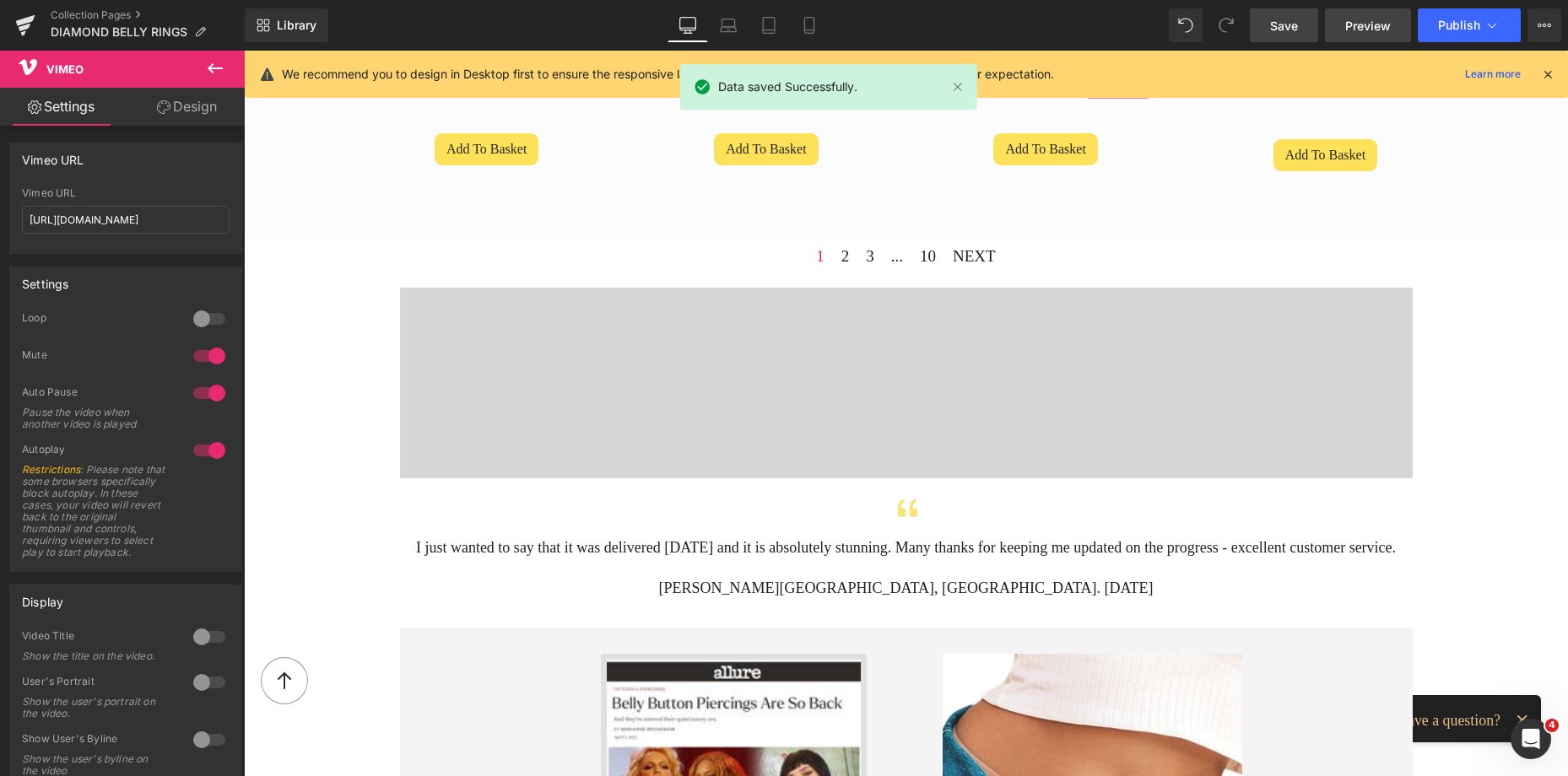
click at [1376, 27] on span "Preview" at bounding box center [1367, 26] width 46 height 18
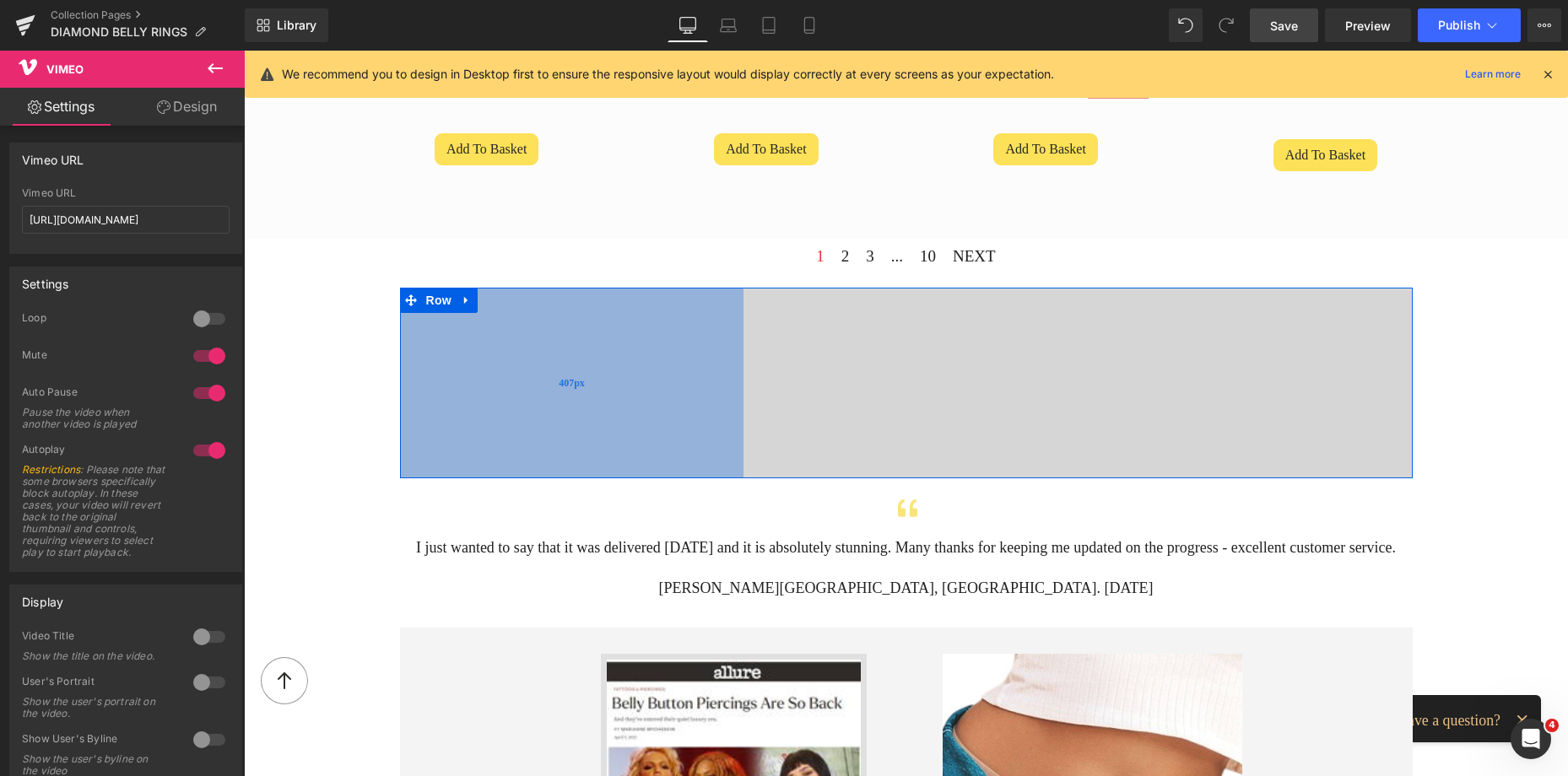
click at [668, 340] on div "407px" at bounding box center [571, 383] width 343 height 191
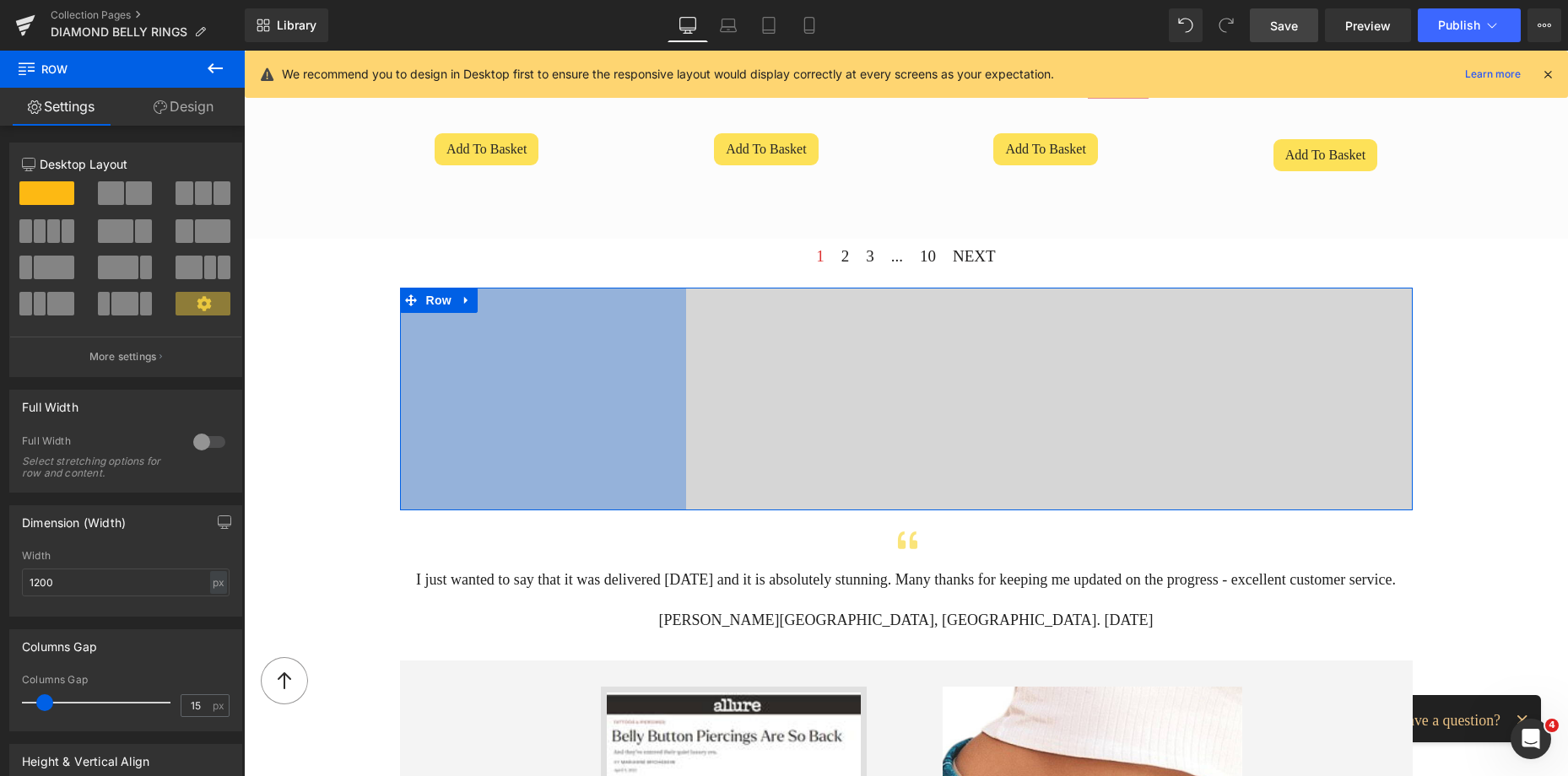
drag, startPoint x: 668, startPoint y: 340, endPoint x: 683, endPoint y: 341, distance: 15.0
click at [604, 325] on div "339px" at bounding box center [542, 398] width 286 height 223
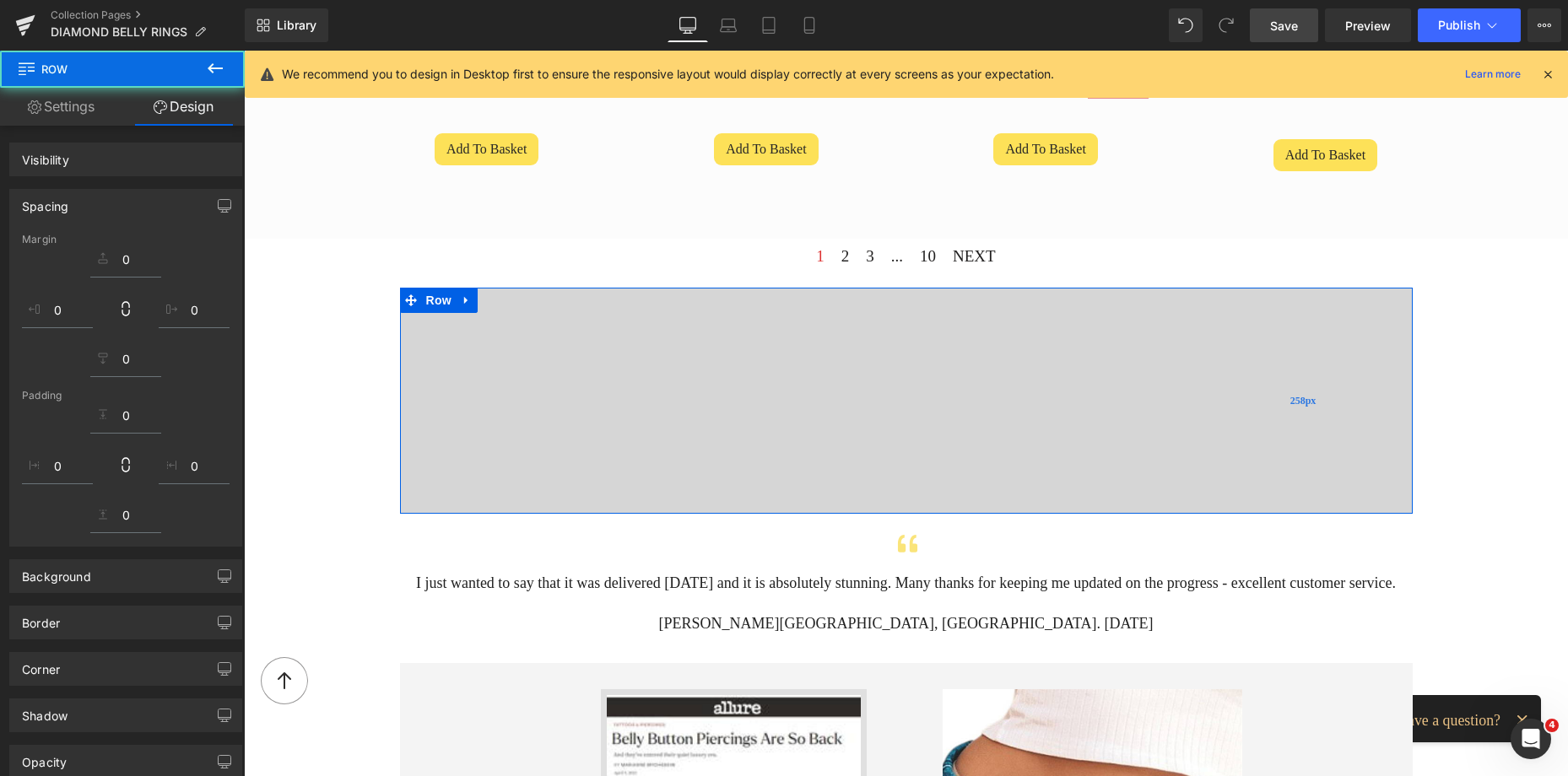
click at [1213, 351] on div "258px" at bounding box center [1304, 400] width 218 height 226
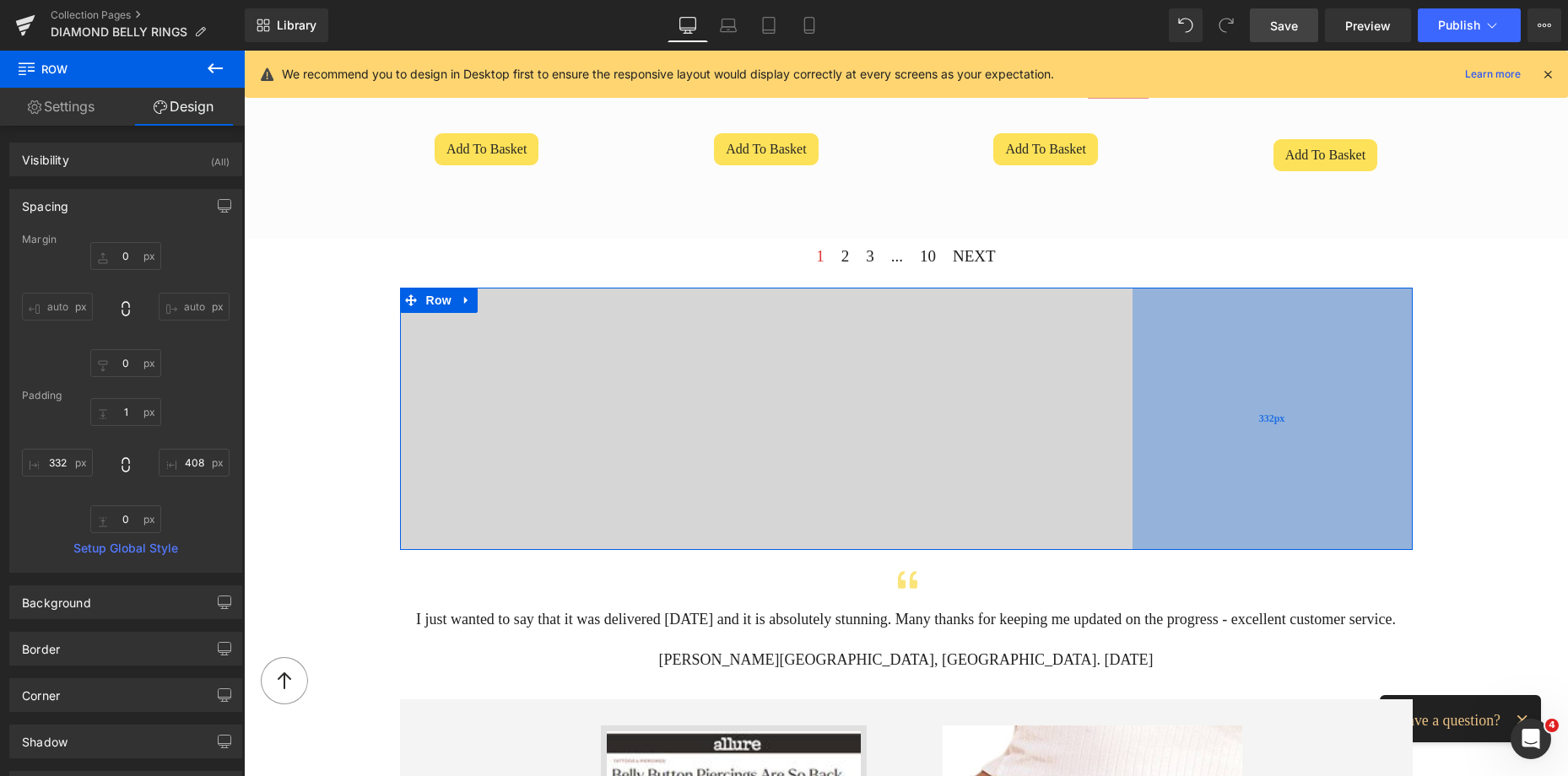
drag, startPoint x: 1169, startPoint y: 346, endPoint x: 1233, endPoint y: 342, distance: 64.1
click at [1233, 342] on div "332px" at bounding box center [1272, 418] width 280 height 262
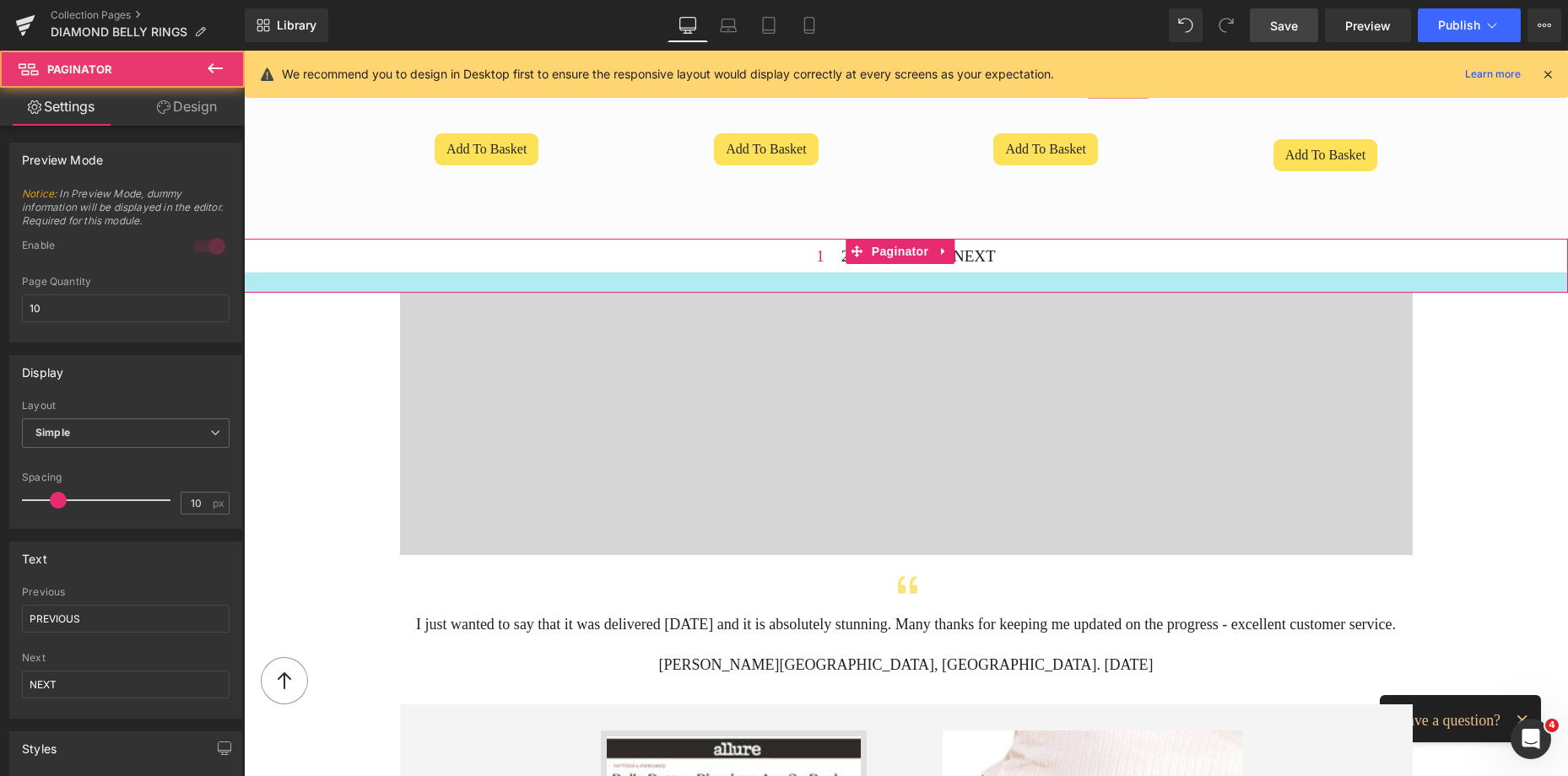
drag, startPoint x: 799, startPoint y: 278, endPoint x: 807, endPoint y: 283, distance: 9.4
click at [807, 283] on div at bounding box center [906, 282] width 1324 height 20
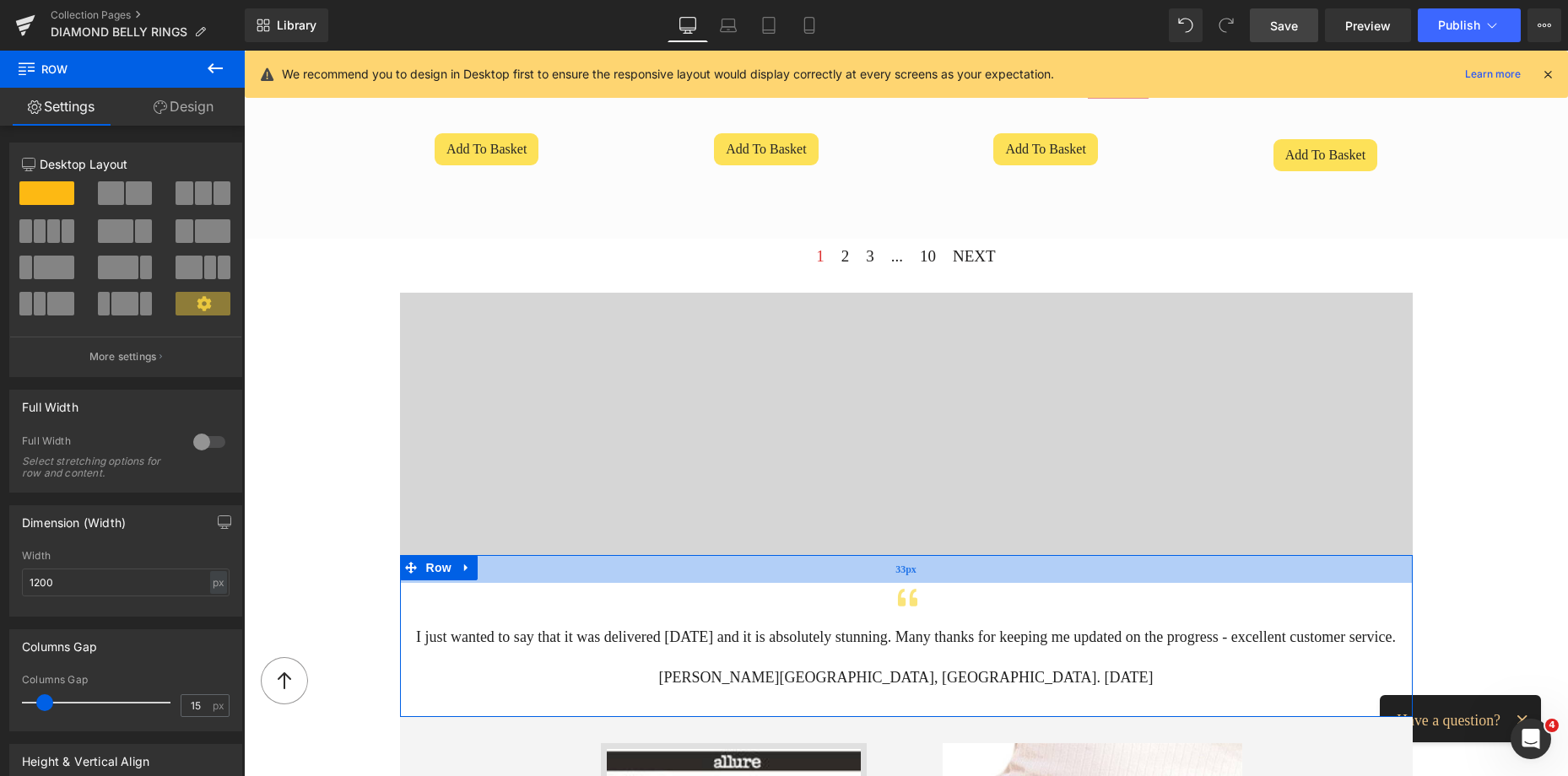
drag, startPoint x: 807, startPoint y: 559, endPoint x: 820, endPoint y: 571, distance: 17.7
click at [820, 571] on div "33px" at bounding box center [907, 569] width 1013 height 28
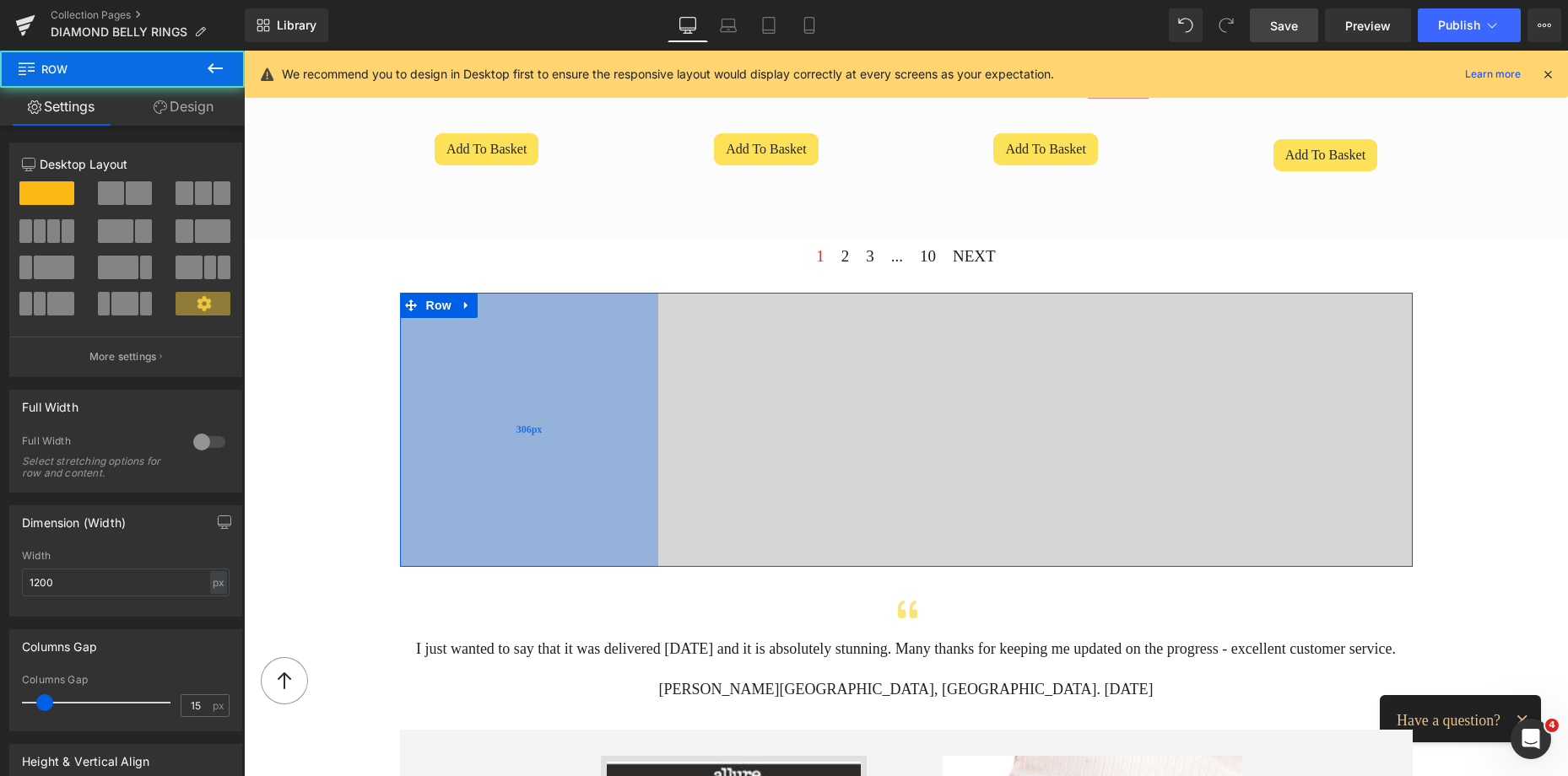
drag, startPoint x: 647, startPoint y: 370, endPoint x: 625, endPoint y: 365, distance: 22.6
click at [625, 365] on div "306px" at bounding box center [529, 430] width 259 height 275
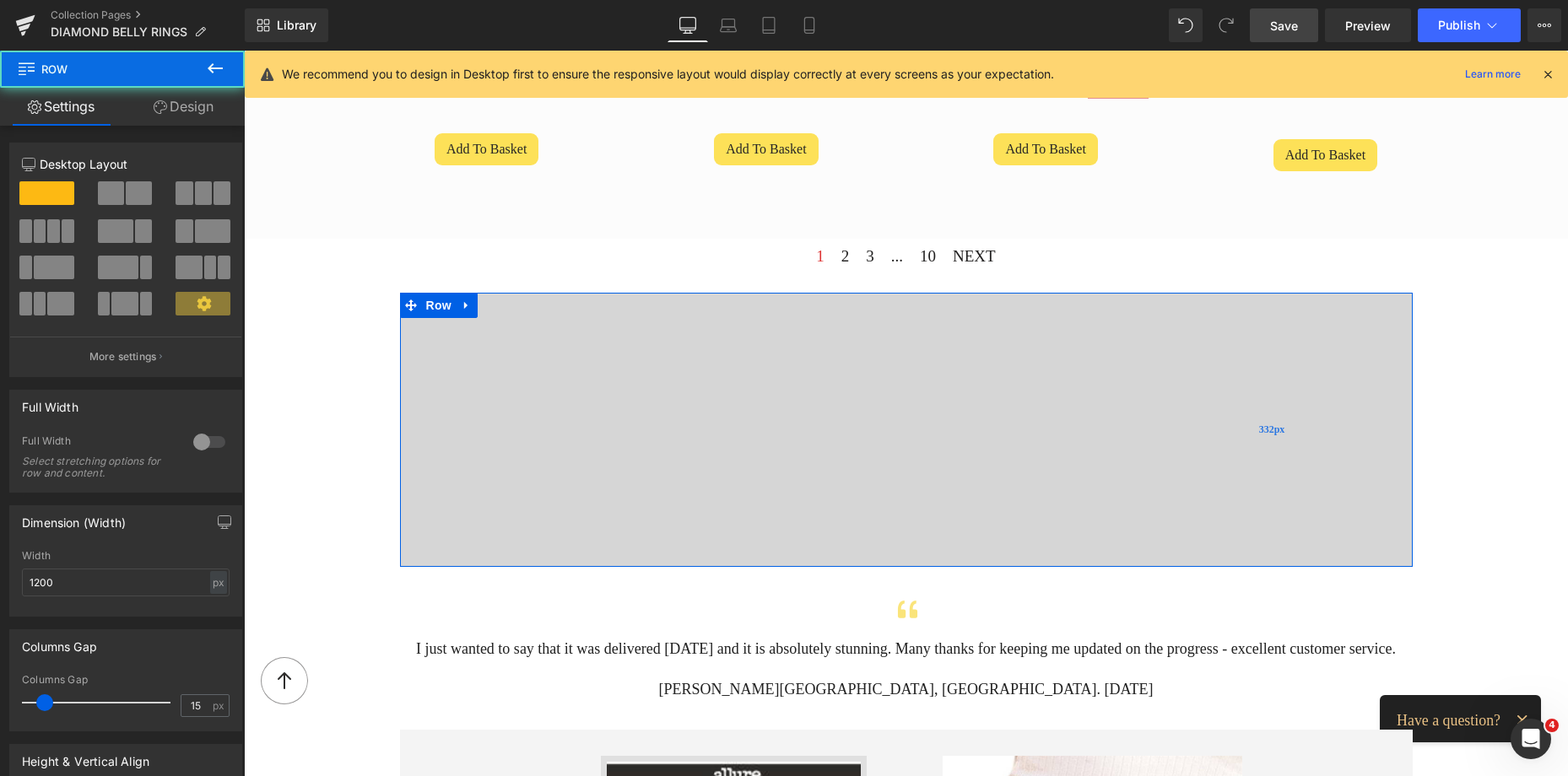
click at [1197, 385] on div "332px" at bounding box center [1272, 430] width 280 height 275
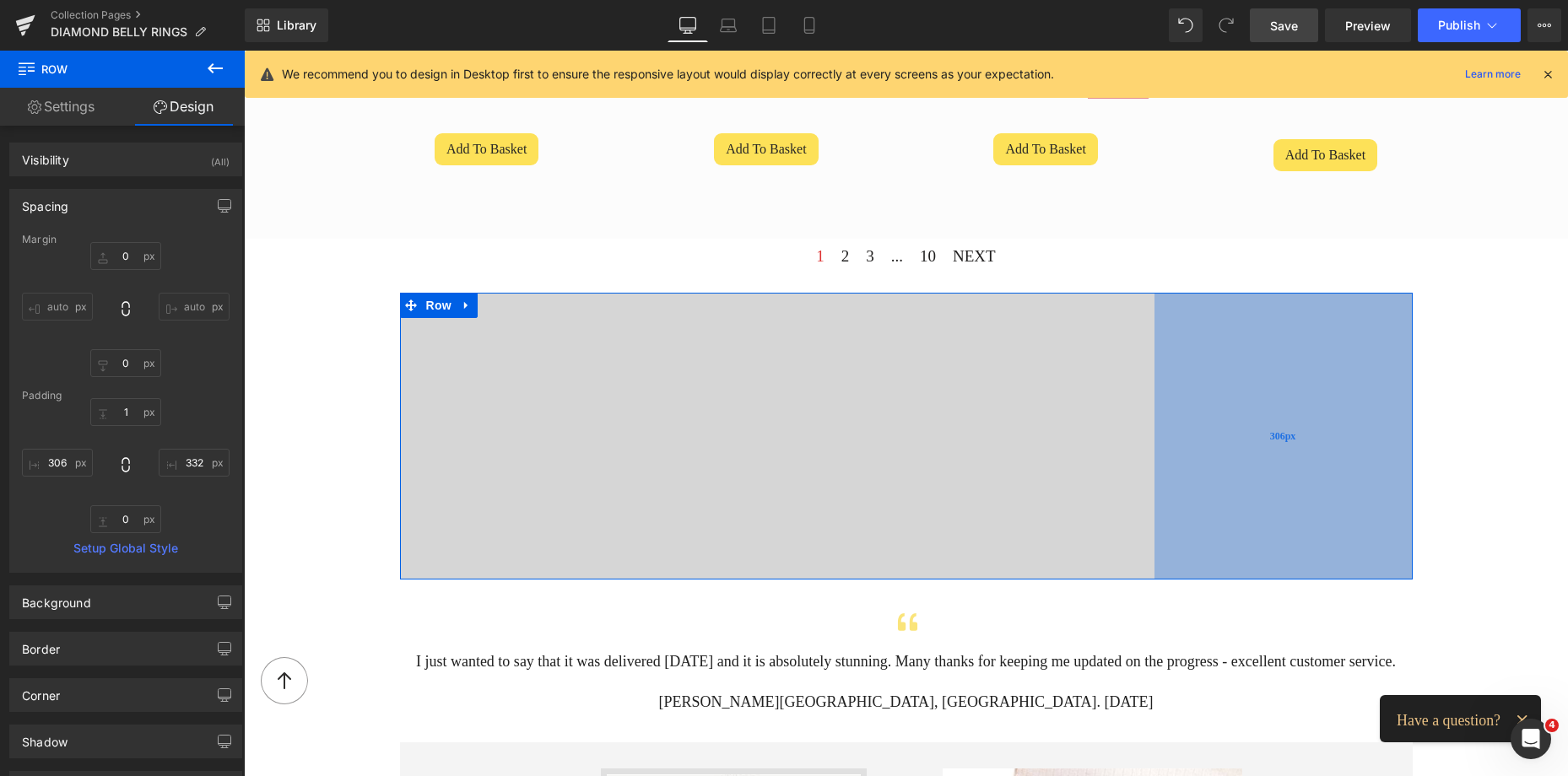
drag, startPoint x: 1219, startPoint y: 384, endPoint x: 1241, endPoint y: 386, distance: 22.1
click at [1241, 386] on div "306px" at bounding box center [1283, 436] width 259 height 287
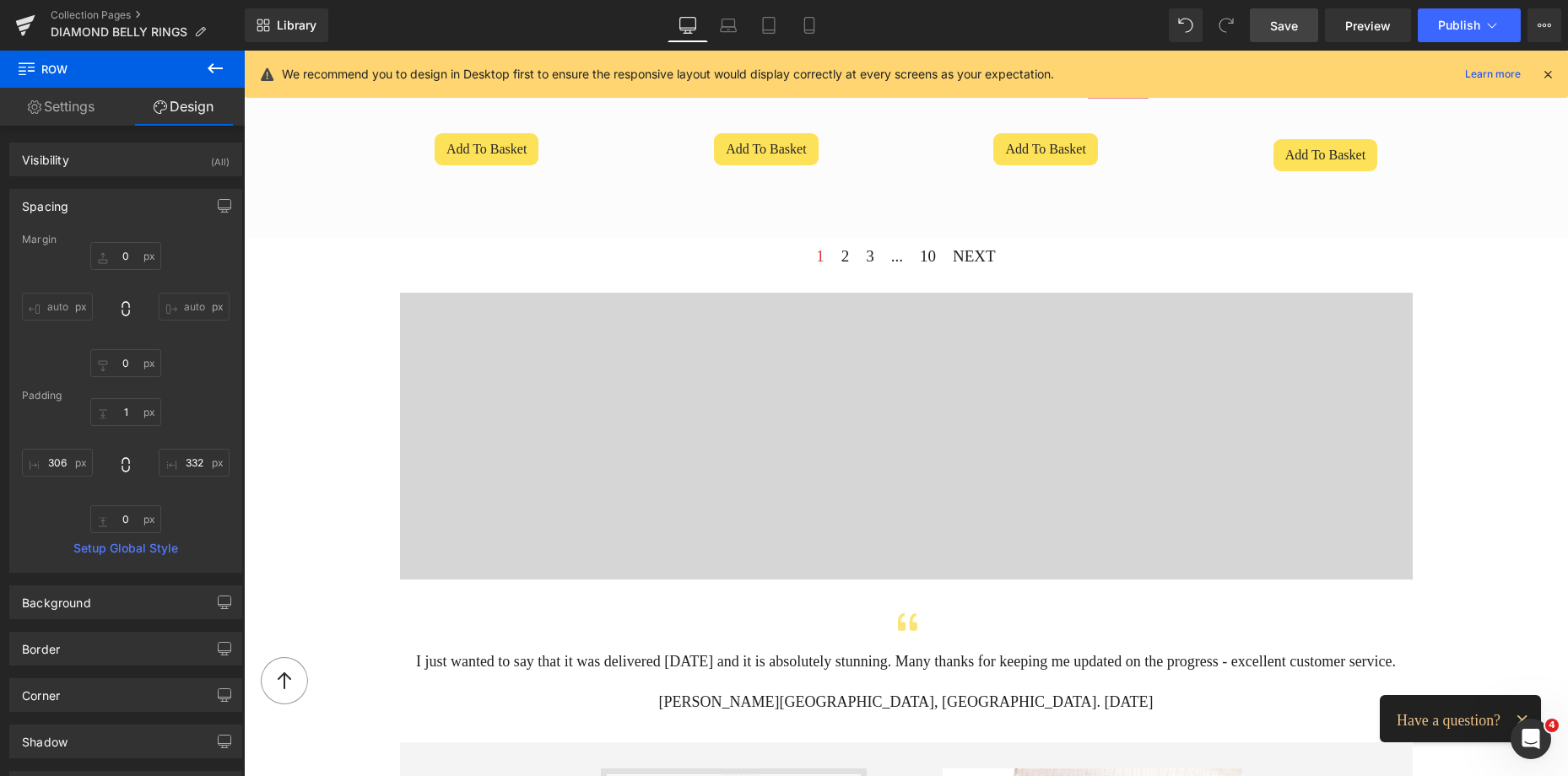
click at [1274, 24] on span "Save" at bounding box center [1283, 26] width 28 height 18
click at [804, 32] on icon at bounding box center [808, 26] width 9 height 16
click at [801, 20] on icon at bounding box center [809, 25] width 17 height 17
click at [784, 23] on icon at bounding box center [790, 25] width 17 height 17
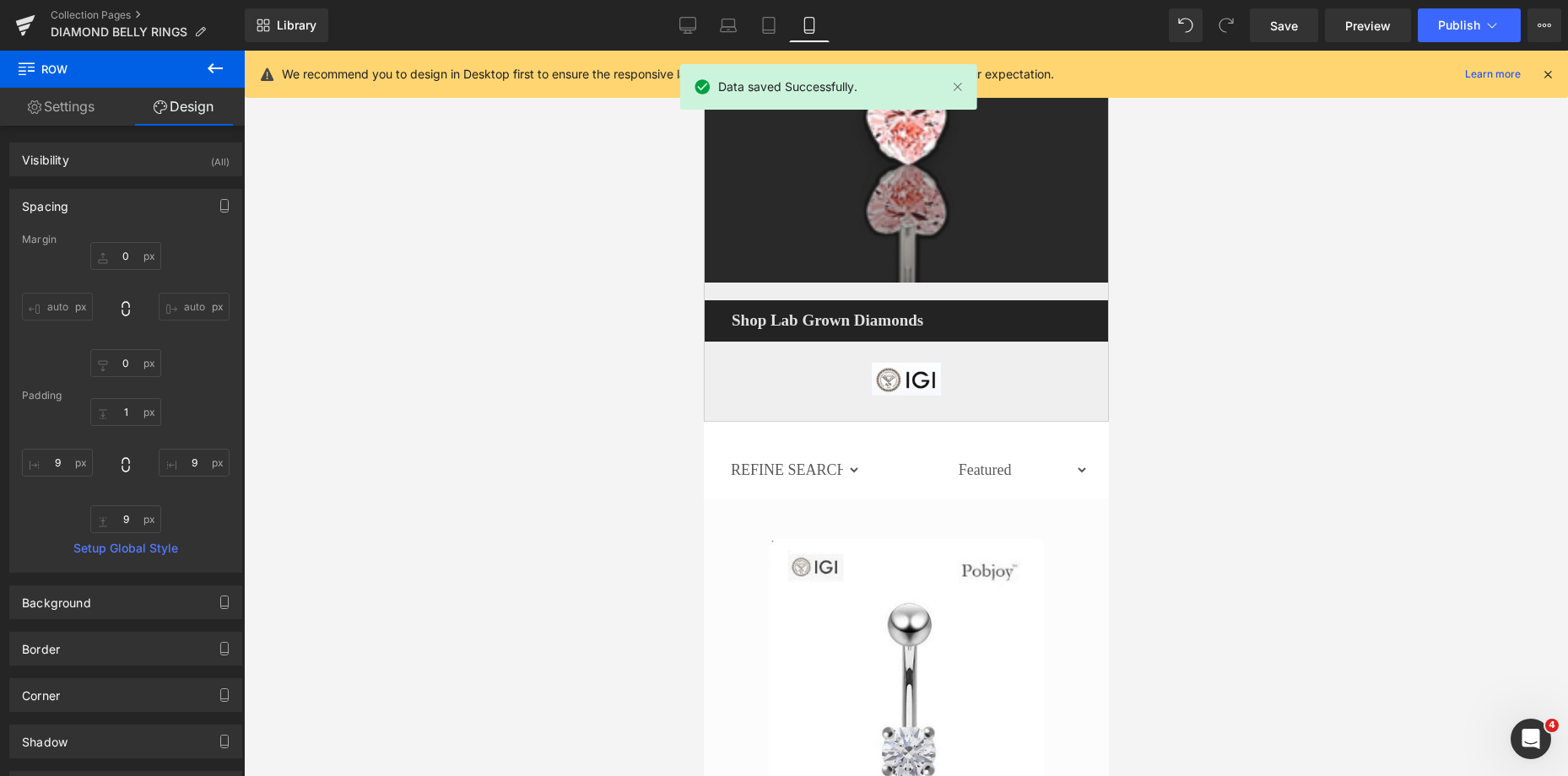
scroll to position [5710, 0]
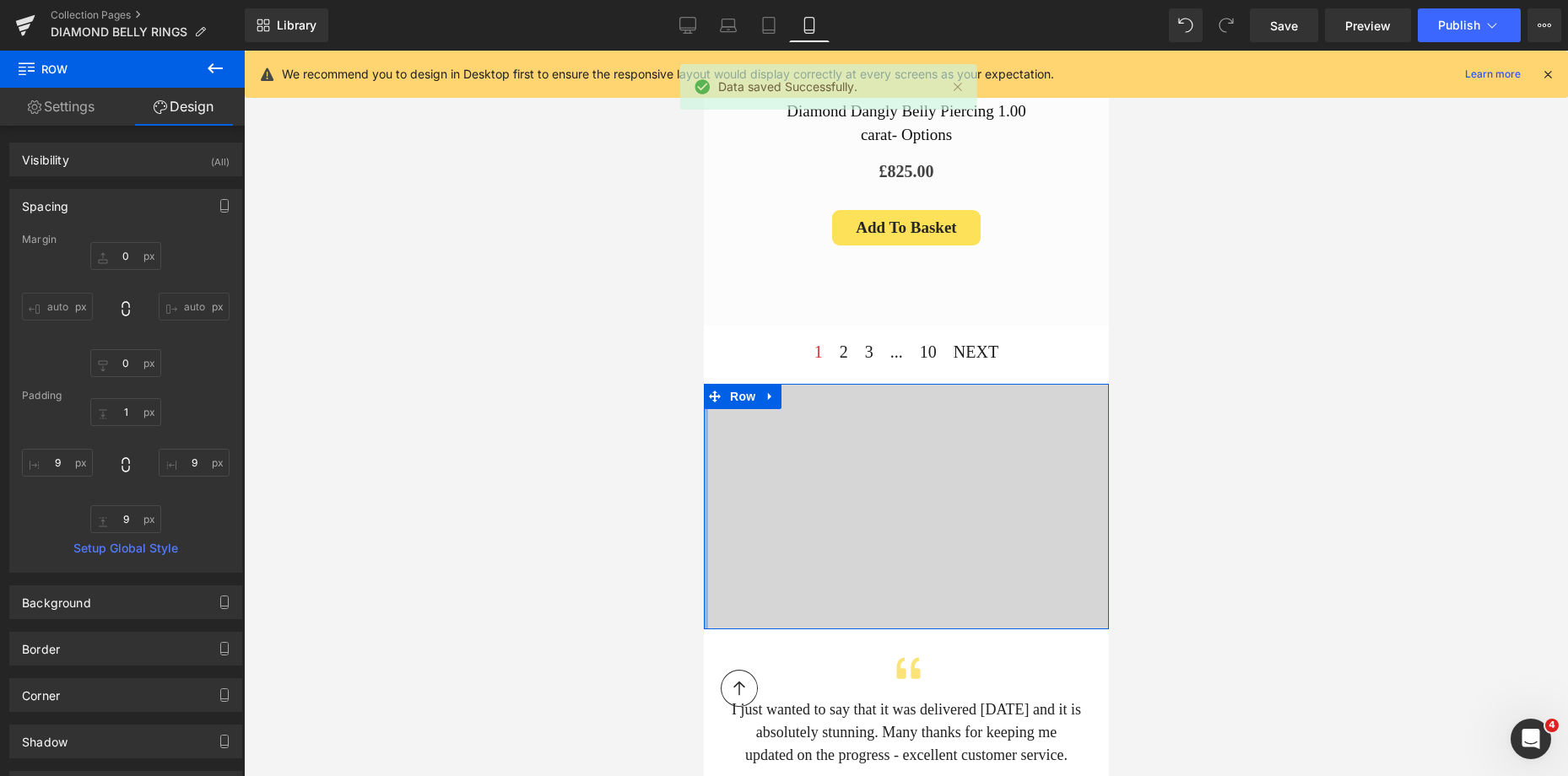
drag, startPoint x: 4, startPoint y: 304, endPoint x: 699, endPoint y: 354, distance: 696.8
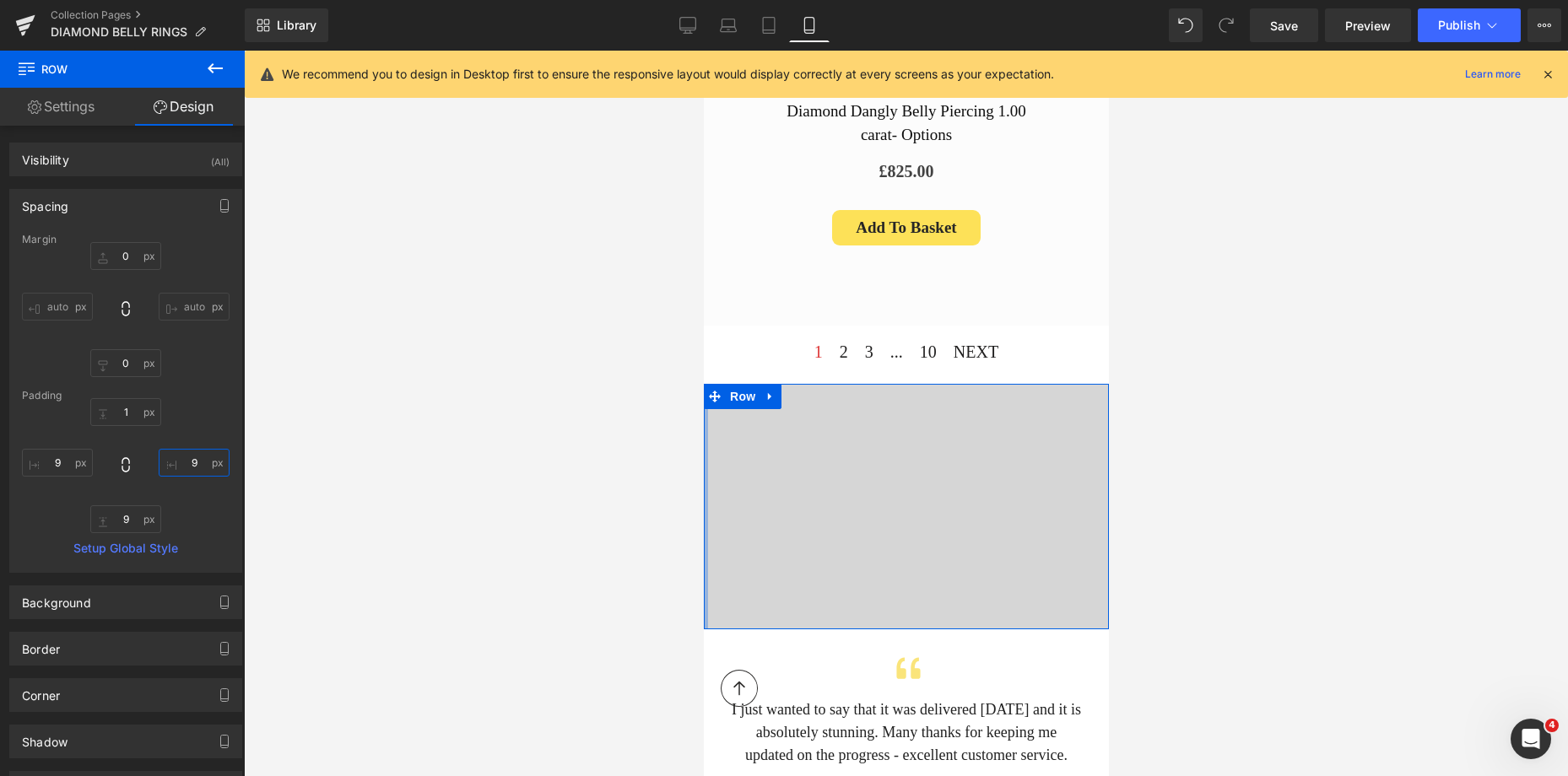
click at [174, 463] on input "text" at bounding box center [194, 462] width 71 height 28
type input "5"
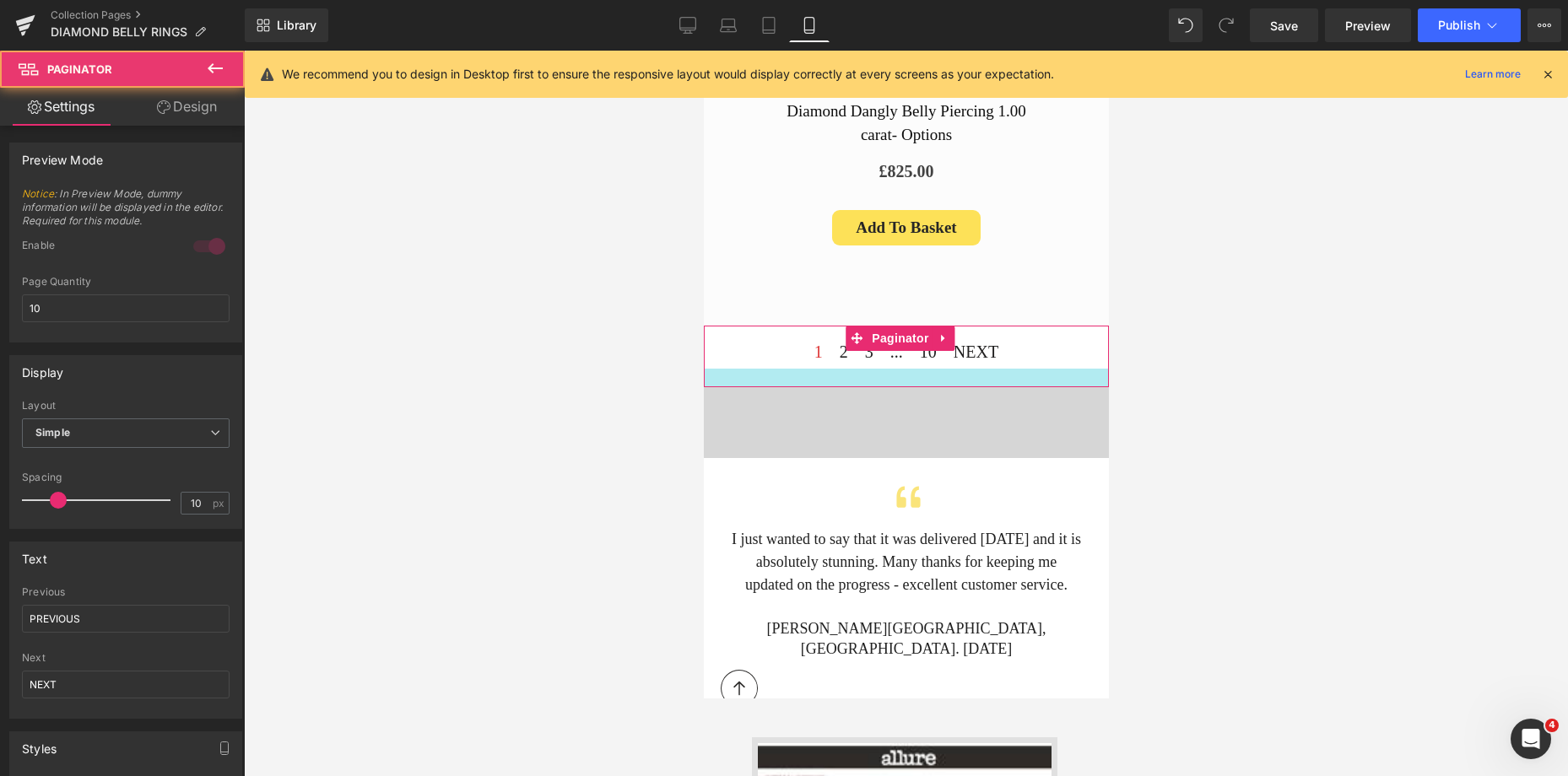
drag, startPoint x: 1009, startPoint y: 279, endPoint x: 970, endPoint y: 364, distance: 93.5
click at [1013, 369] on div at bounding box center [905, 378] width 405 height 19
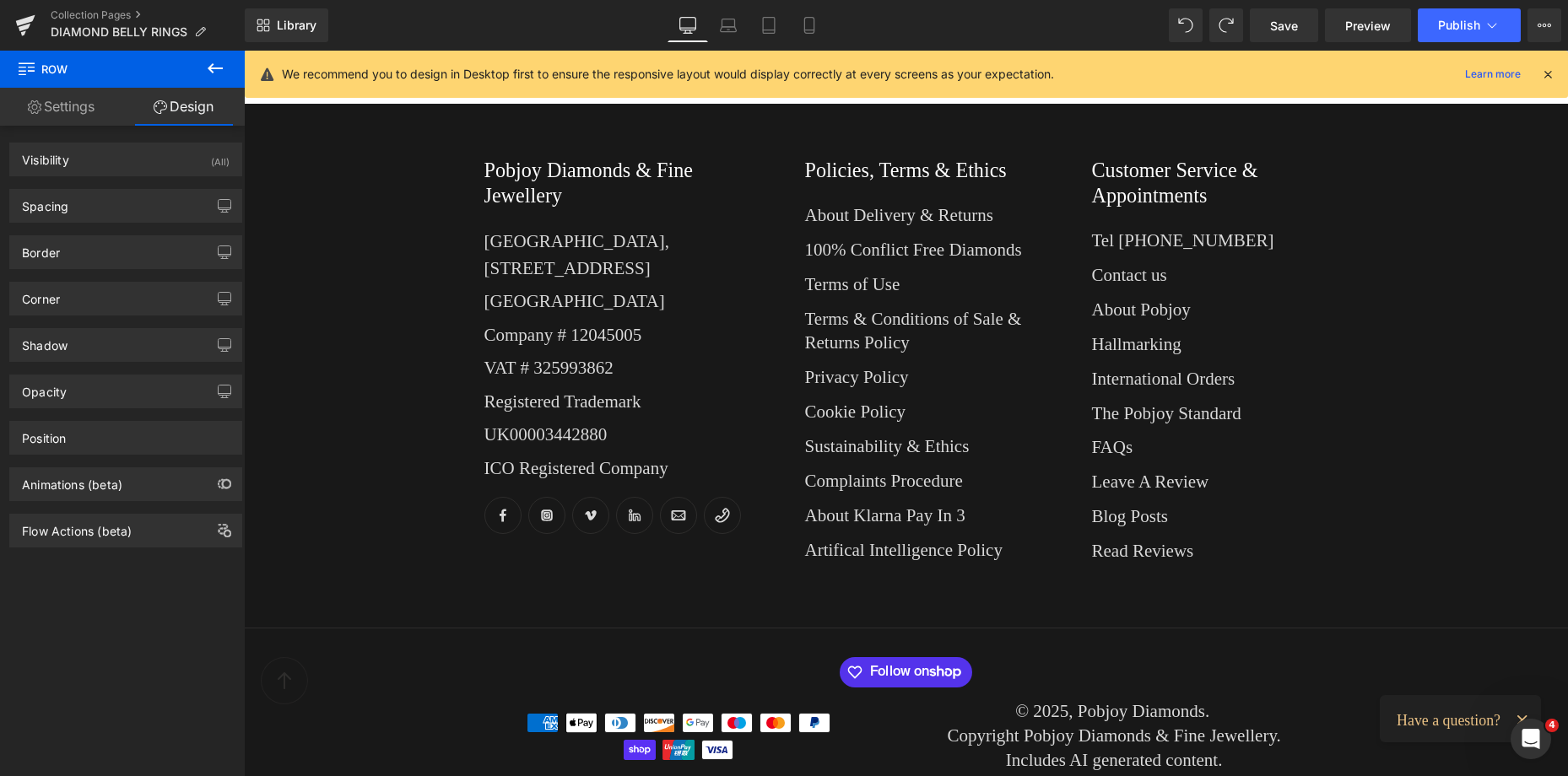
scroll to position [1265, 0]
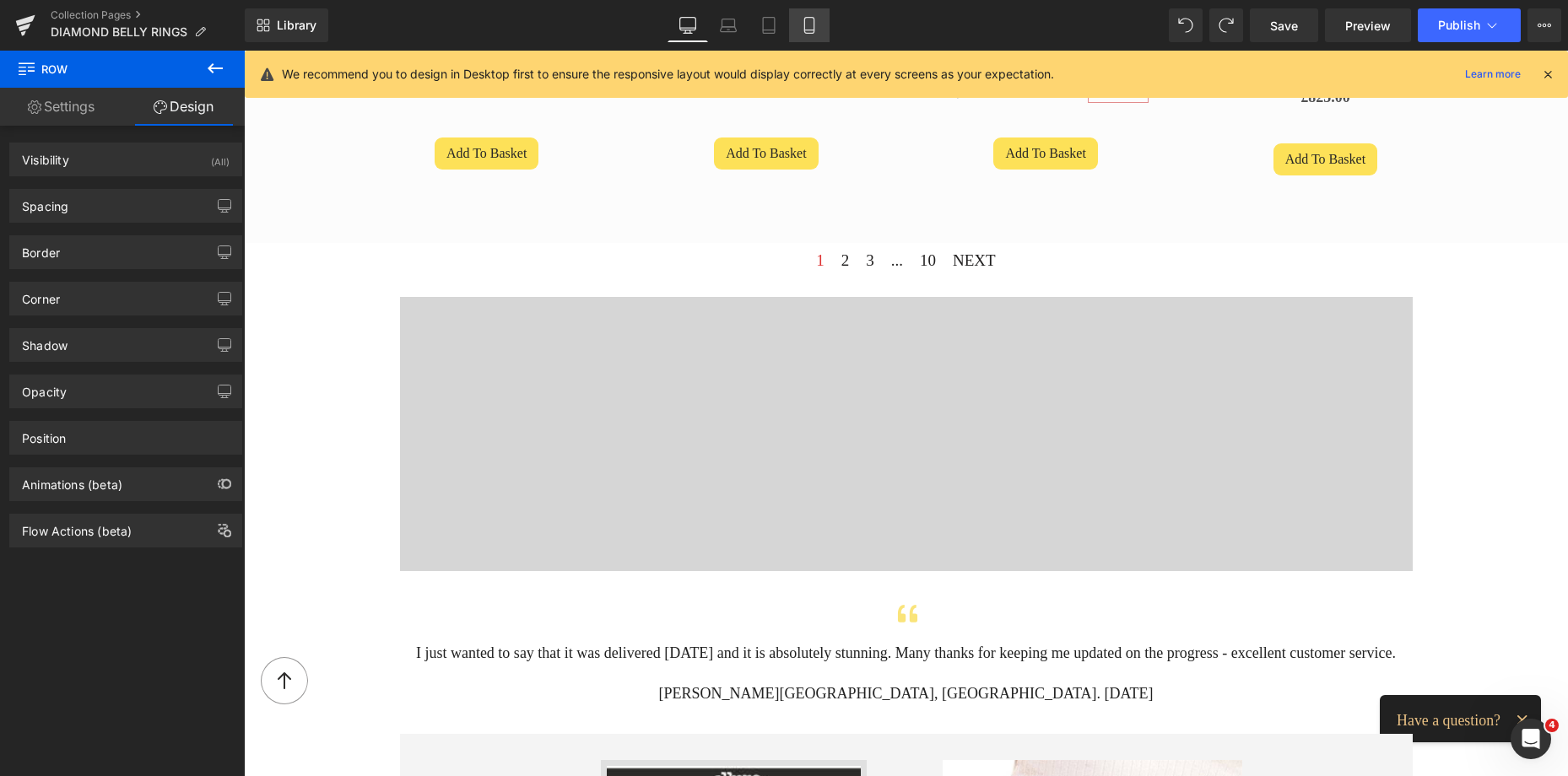
click at [804, 29] on icon at bounding box center [809, 25] width 17 height 17
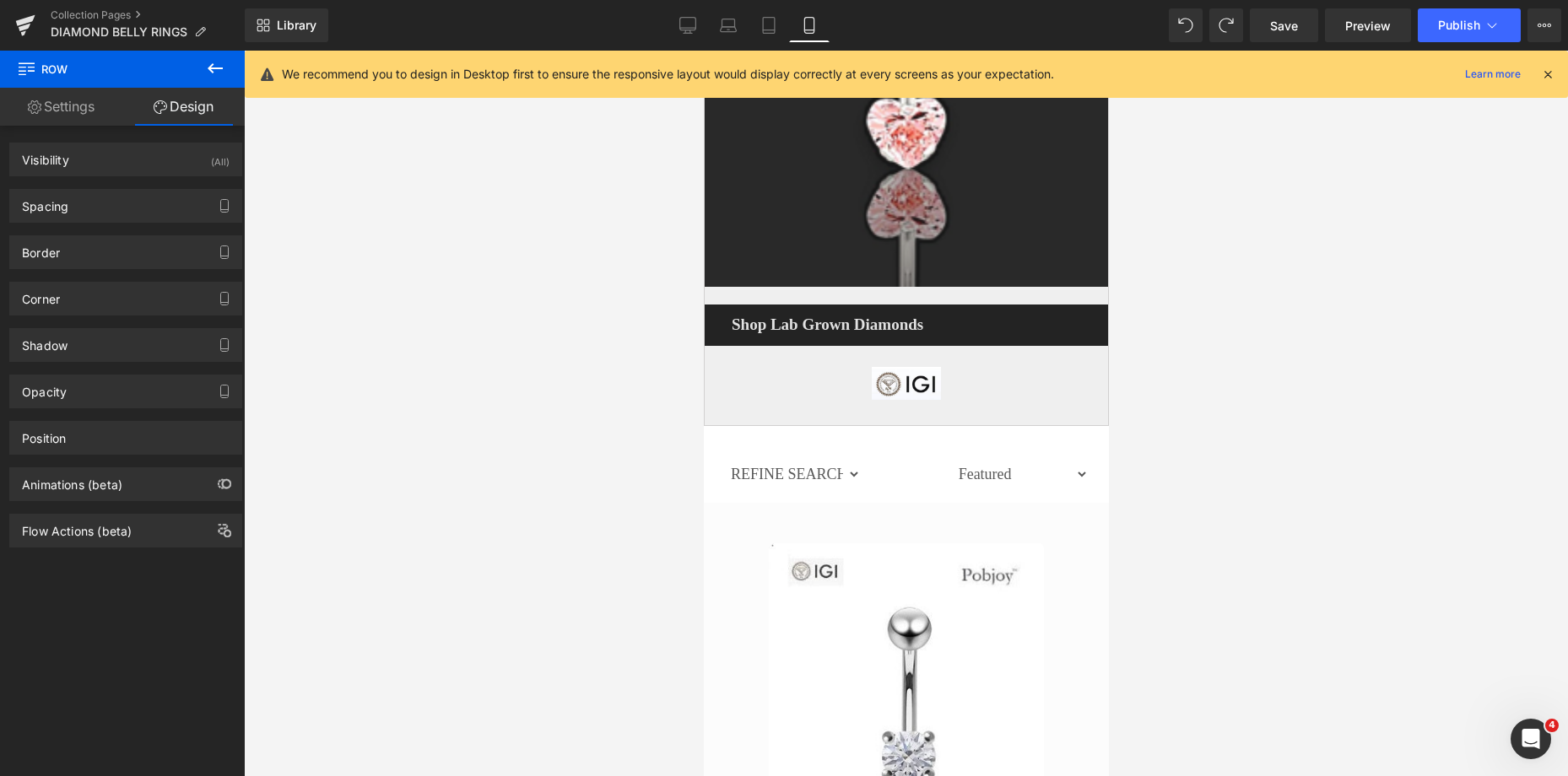
scroll to position [5709, 0]
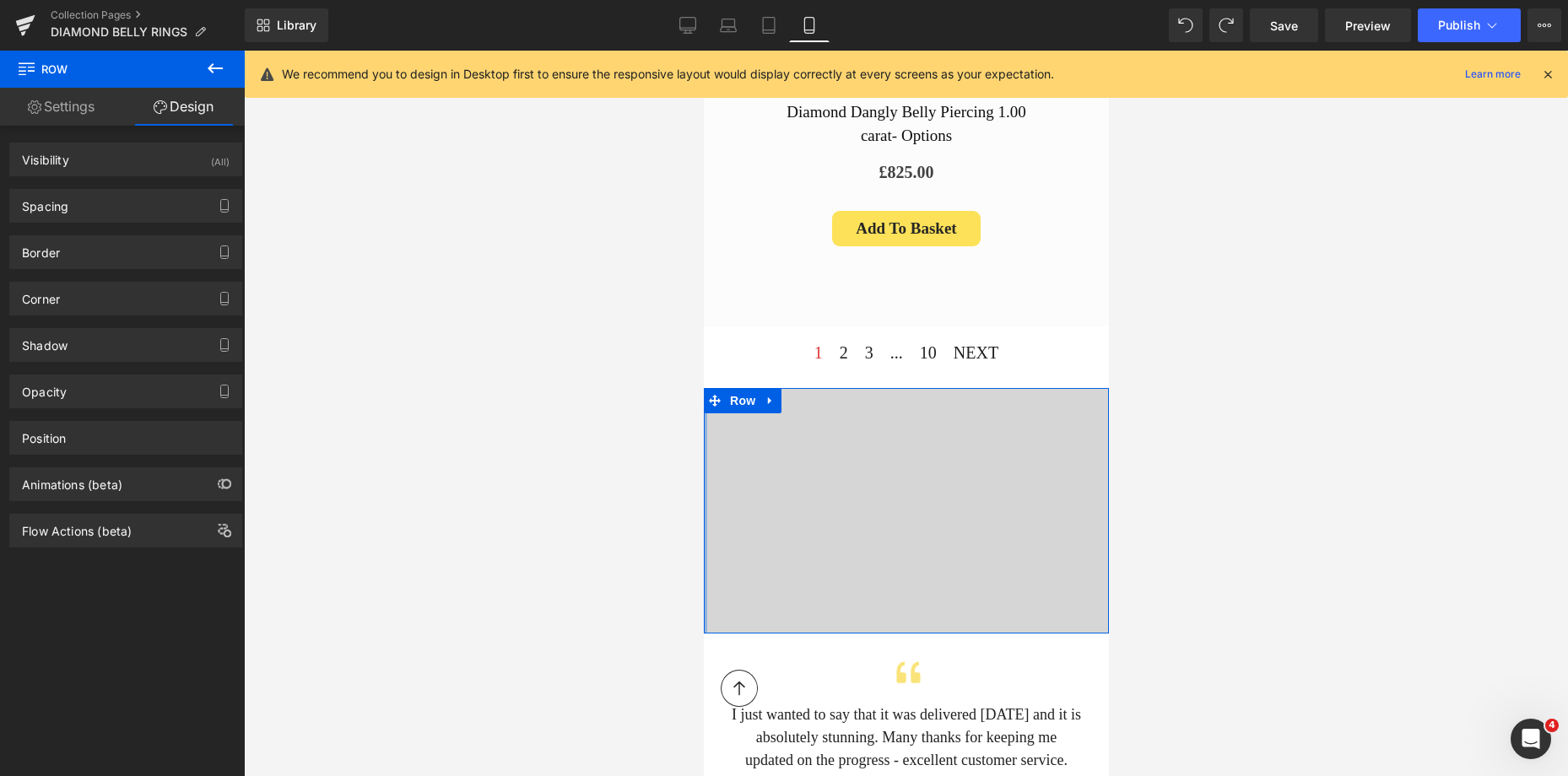
drag, startPoint x: 5, startPoint y: 306, endPoint x: 699, endPoint y: 357, distance: 695.9
click at [708, 414] on div at bounding box center [707, 509] width 9 height 242
click at [703, 414] on div at bounding box center [705, 511] width 4 height 245
click at [97, 206] on div "Spacing" at bounding box center [125, 206] width 232 height 32
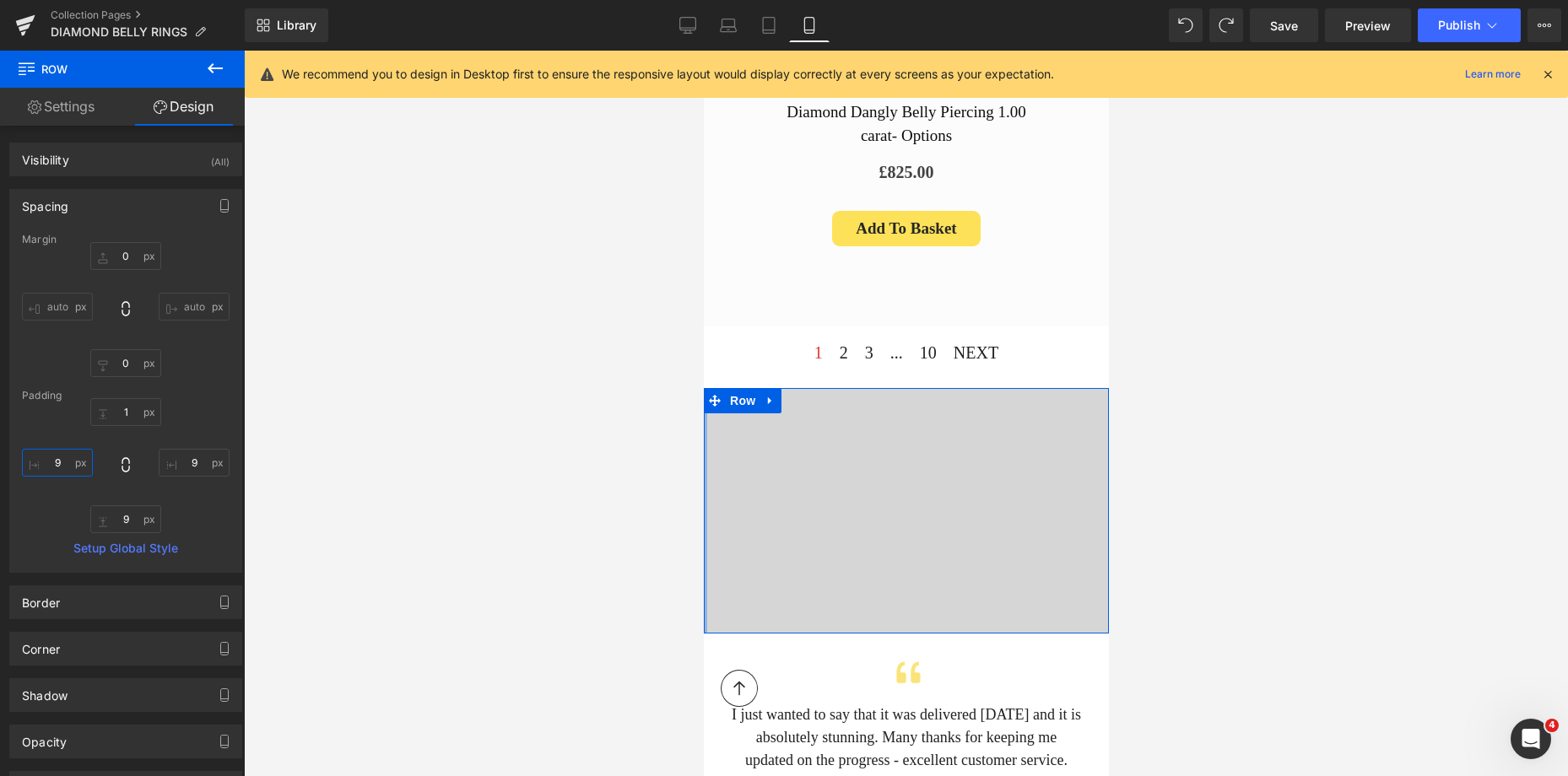
click at [50, 474] on input "text" at bounding box center [57, 462] width 71 height 28
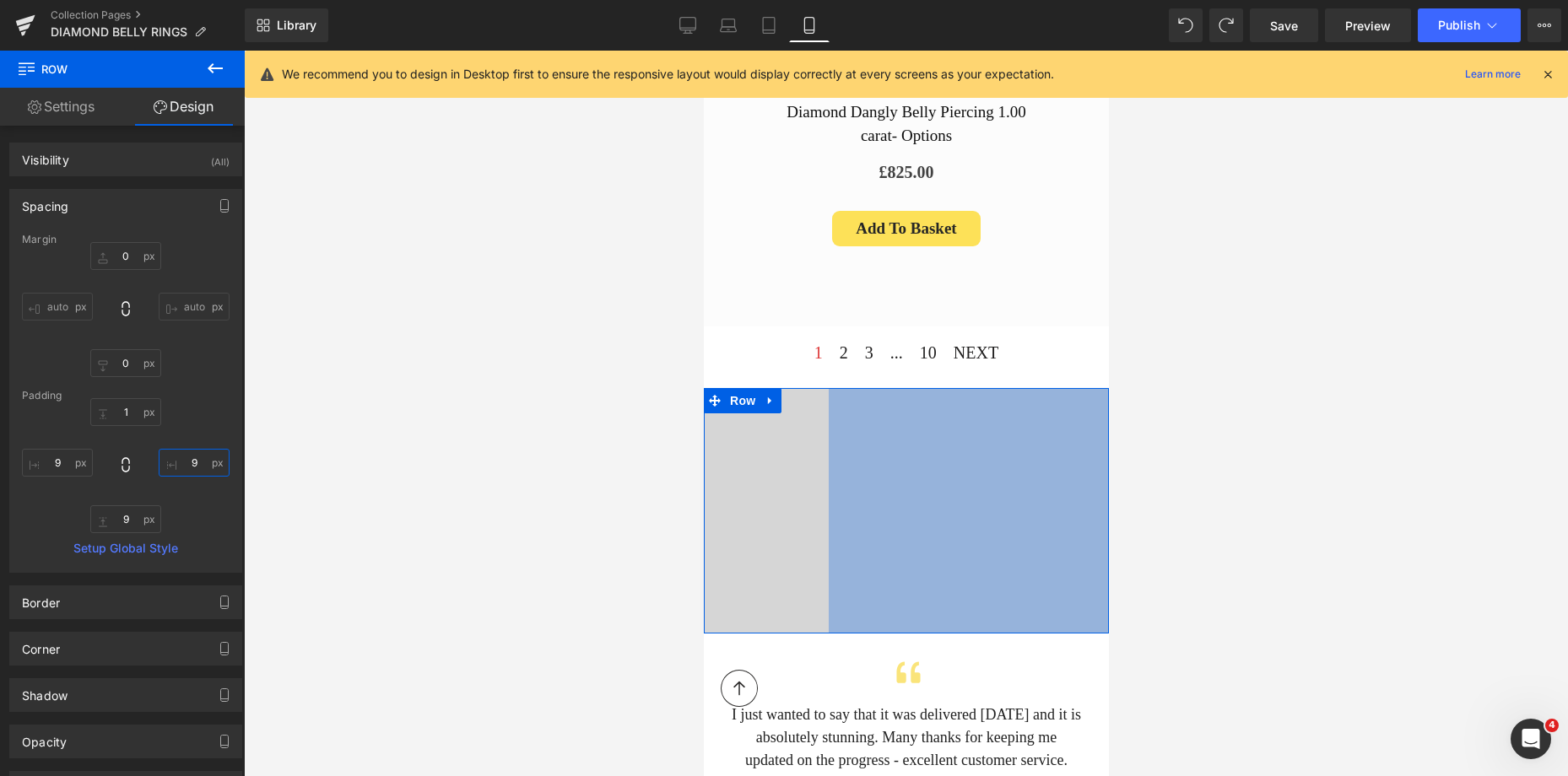
click at [182, 461] on input "text" at bounding box center [194, 462] width 71 height 28
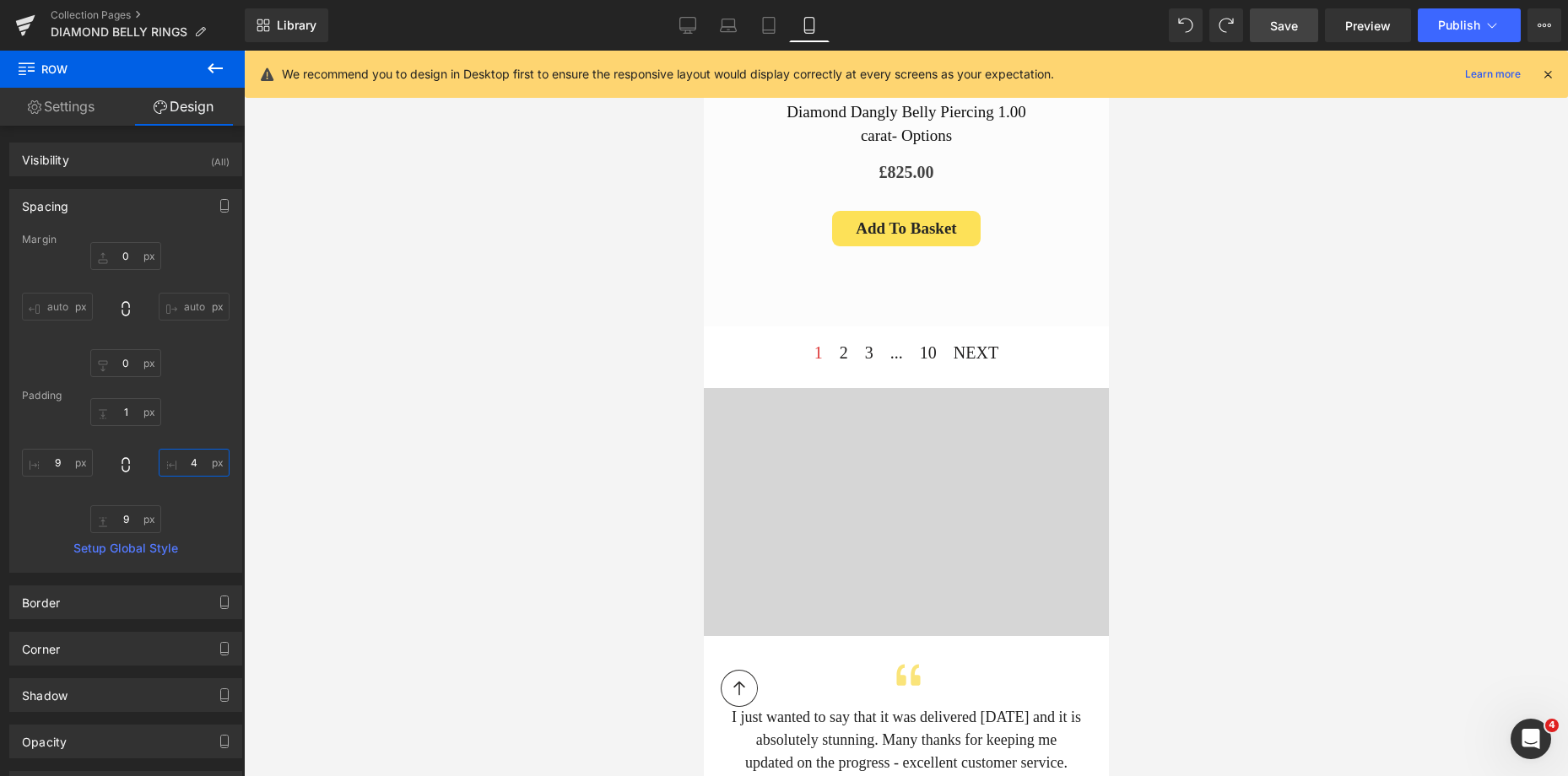
type input "4"
click at [1284, 17] on span "Save" at bounding box center [1283, 26] width 28 height 18
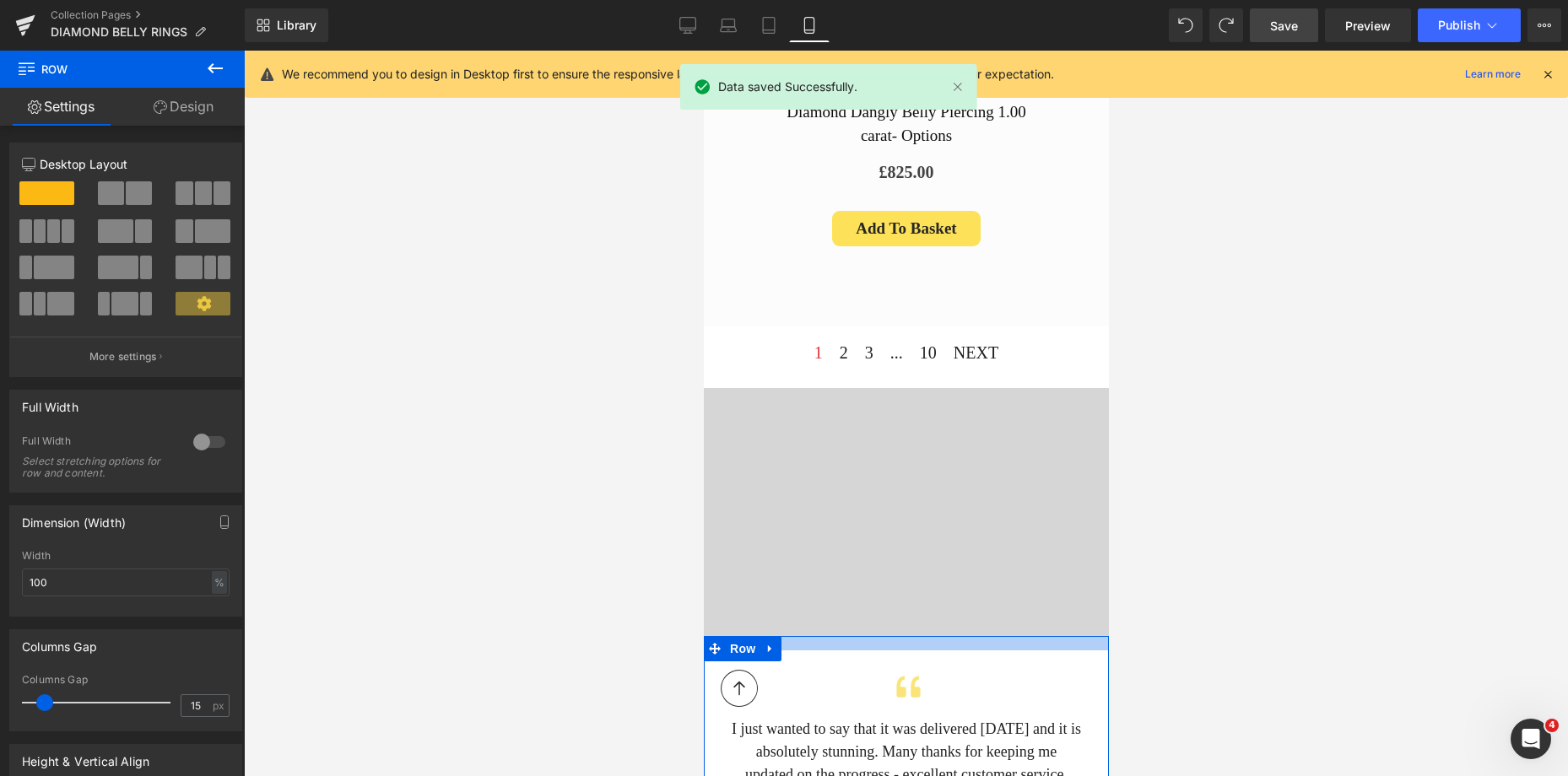
drag, startPoint x: 987, startPoint y: 536, endPoint x: 1002, endPoint y: 549, distance: 19.8
click at [1002, 636] on div at bounding box center [905, 644] width 405 height 14
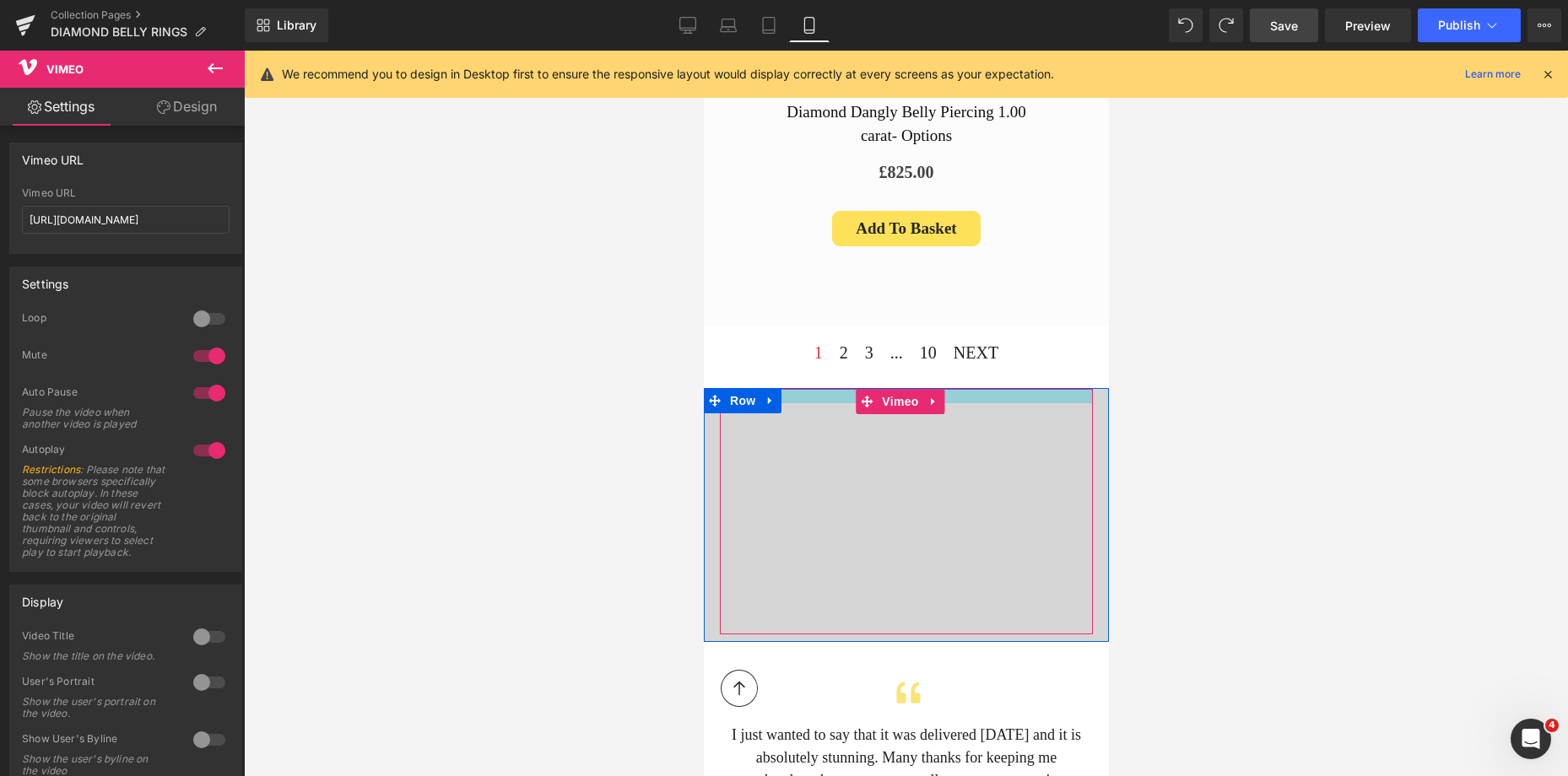
drag, startPoint x: 979, startPoint y: 296, endPoint x: 986, endPoint y: 307, distance: 13.0
click at [985, 389] on div "Vimeo" at bounding box center [906, 512] width 373 height 245
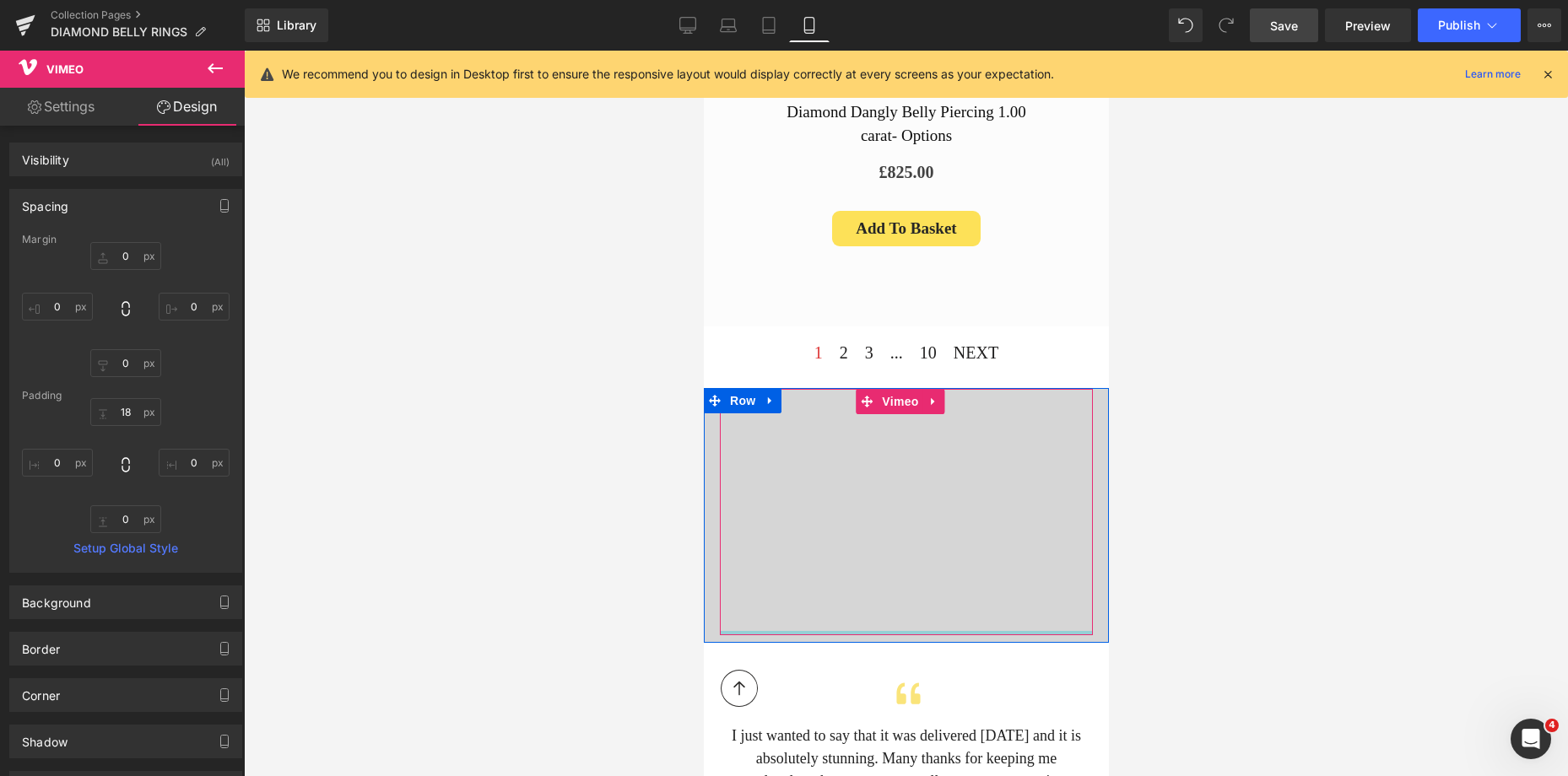
click at [907, 533] on div "Vimeo" at bounding box center [906, 512] width 373 height 246
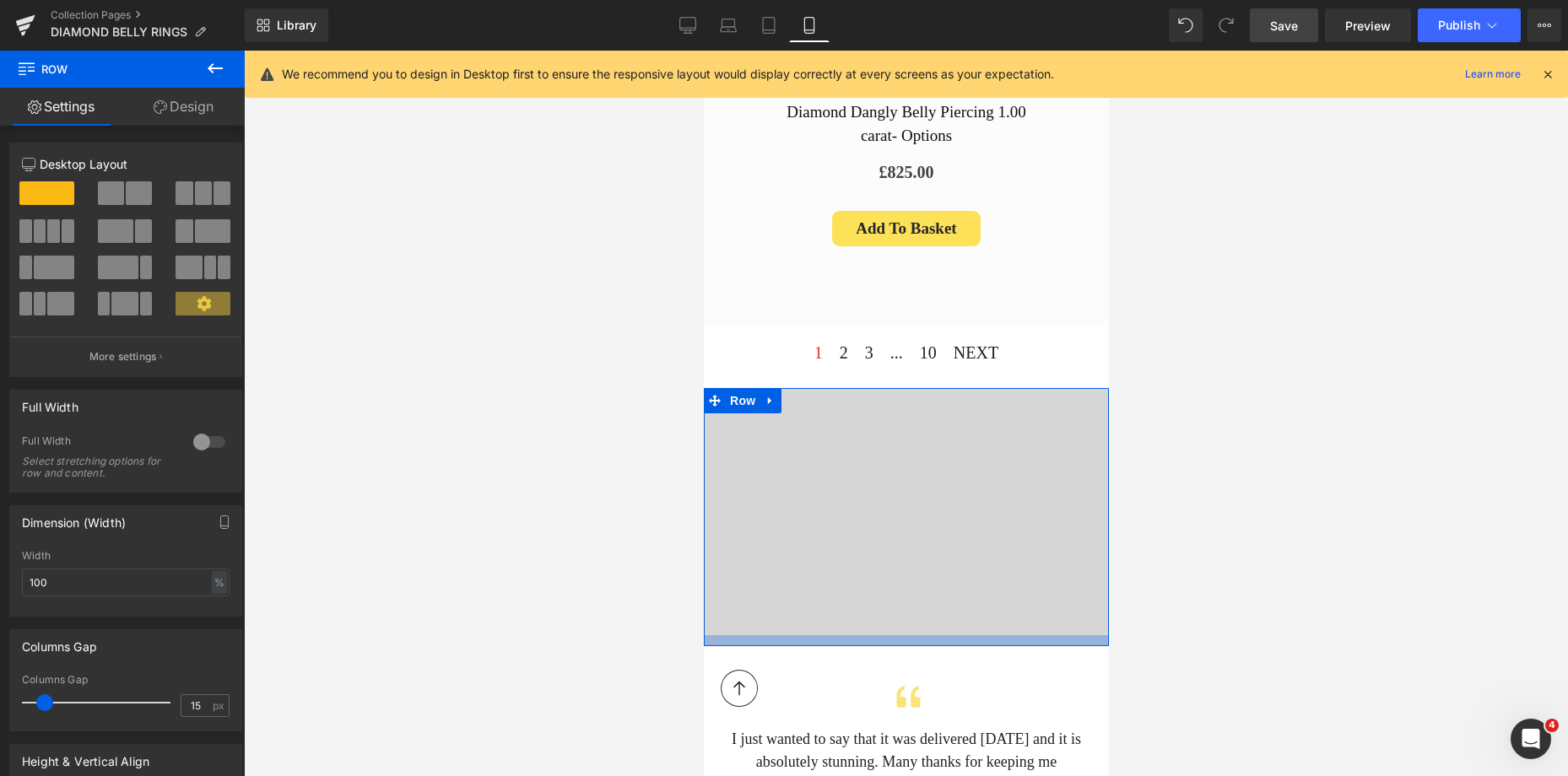
click at [917, 635] on div at bounding box center [905, 641] width 405 height 11
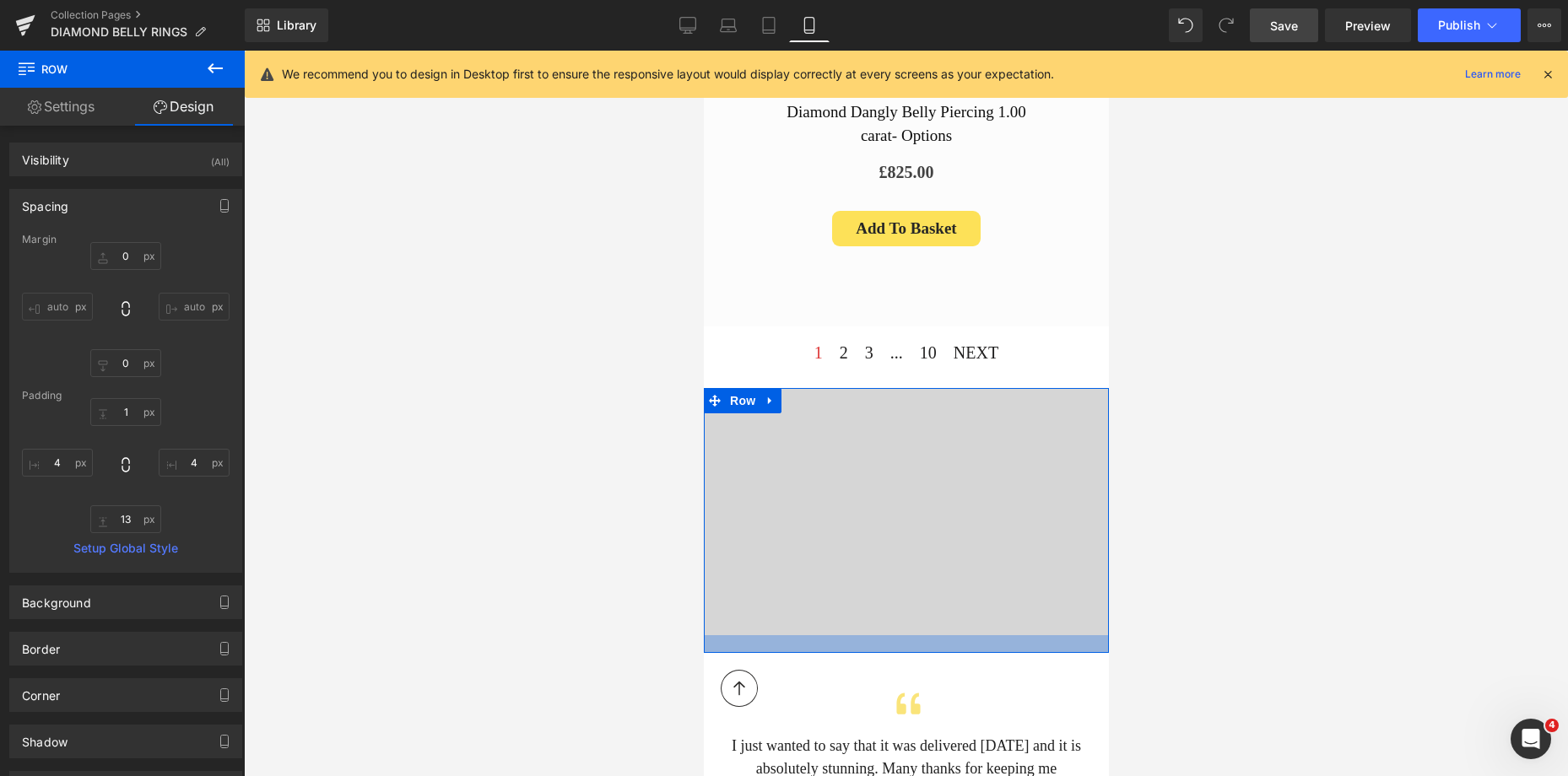
click at [1013, 635] on div at bounding box center [905, 644] width 405 height 18
click at [994, 635] on div at bounding box center [905, 643] width 405 height 15
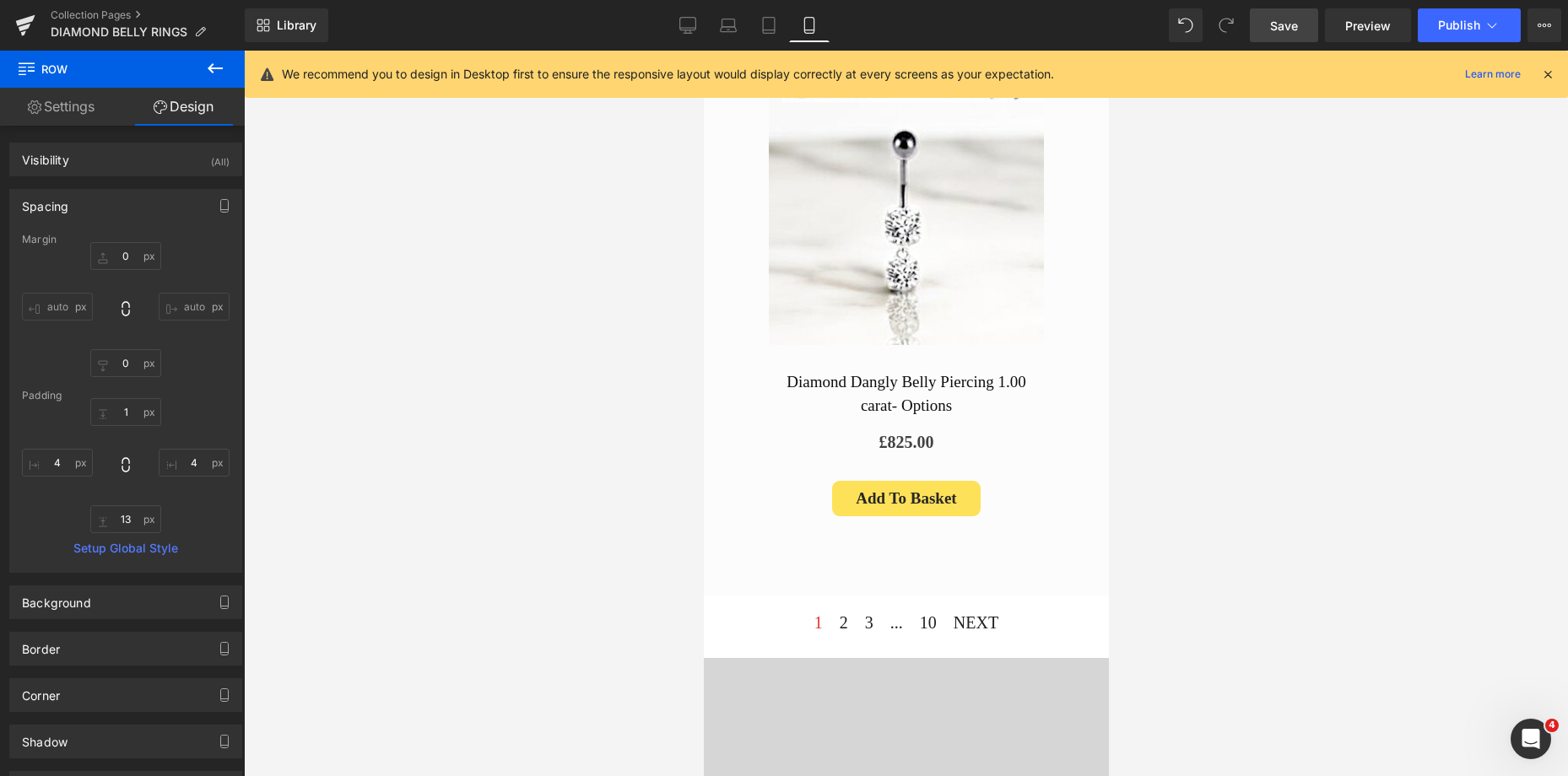
scroll to position [5403, 0]
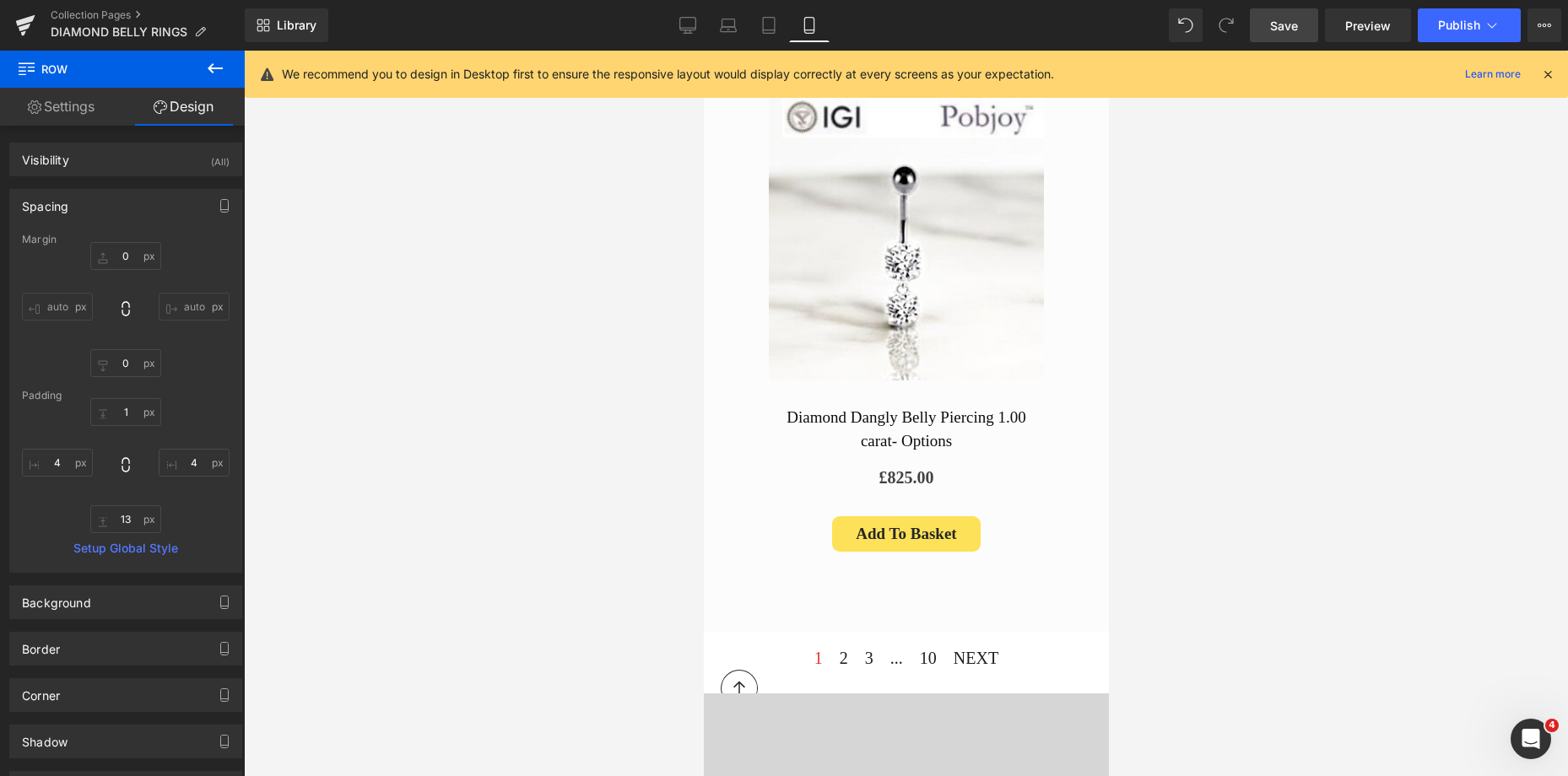
click at [1290, 18] on span "Save" at bounding box center [1283, 26] width 28 height 18
click at [748, 15] on link "Tablet" at bounding box center [768, 24] width 41 height 33
click at [748, 27] on icon at bounding box center [750, 25] width 17 height 17
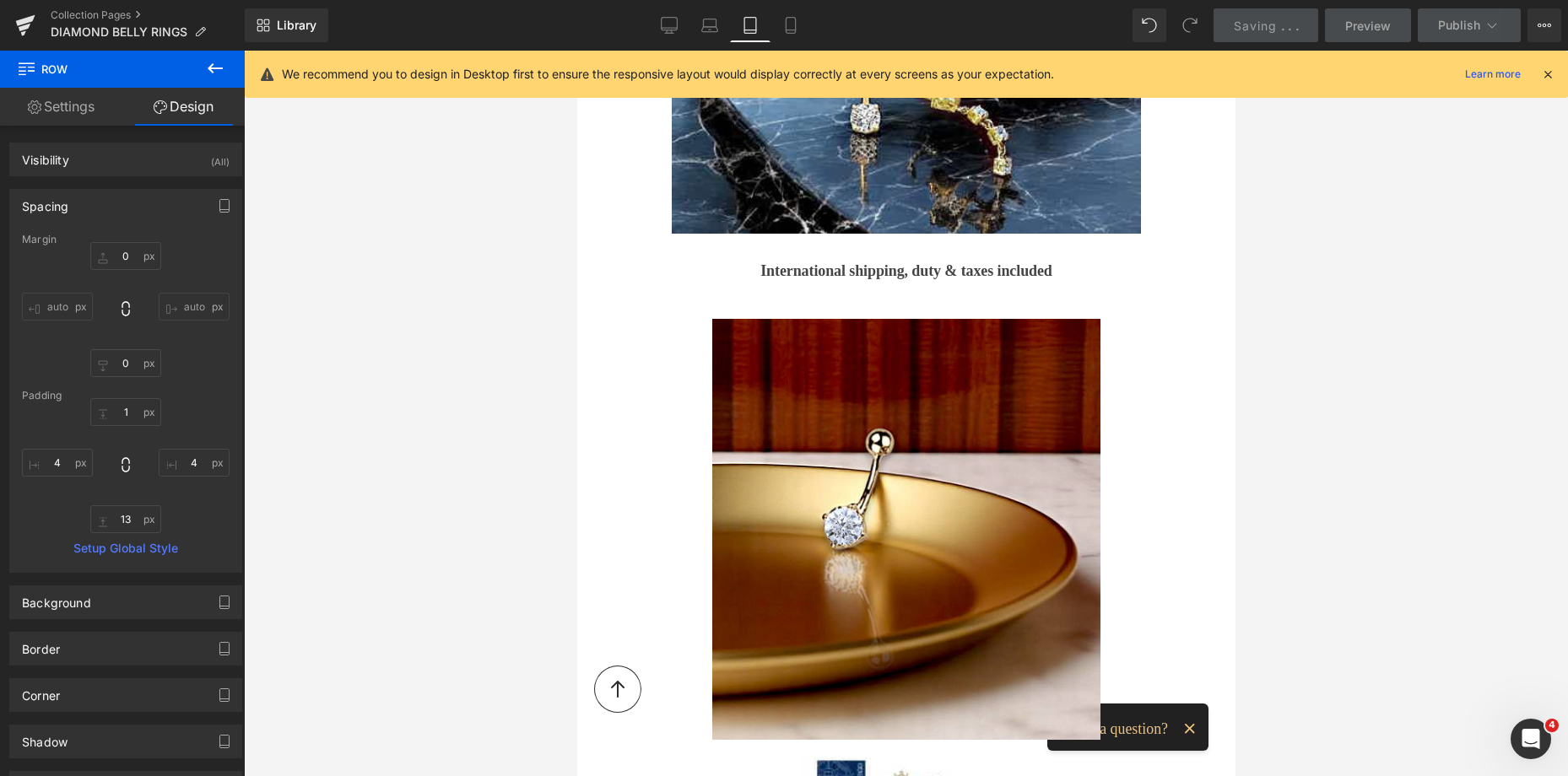
click at [746, 27] on icon at bounding box center [750, 25] width 17 height 17
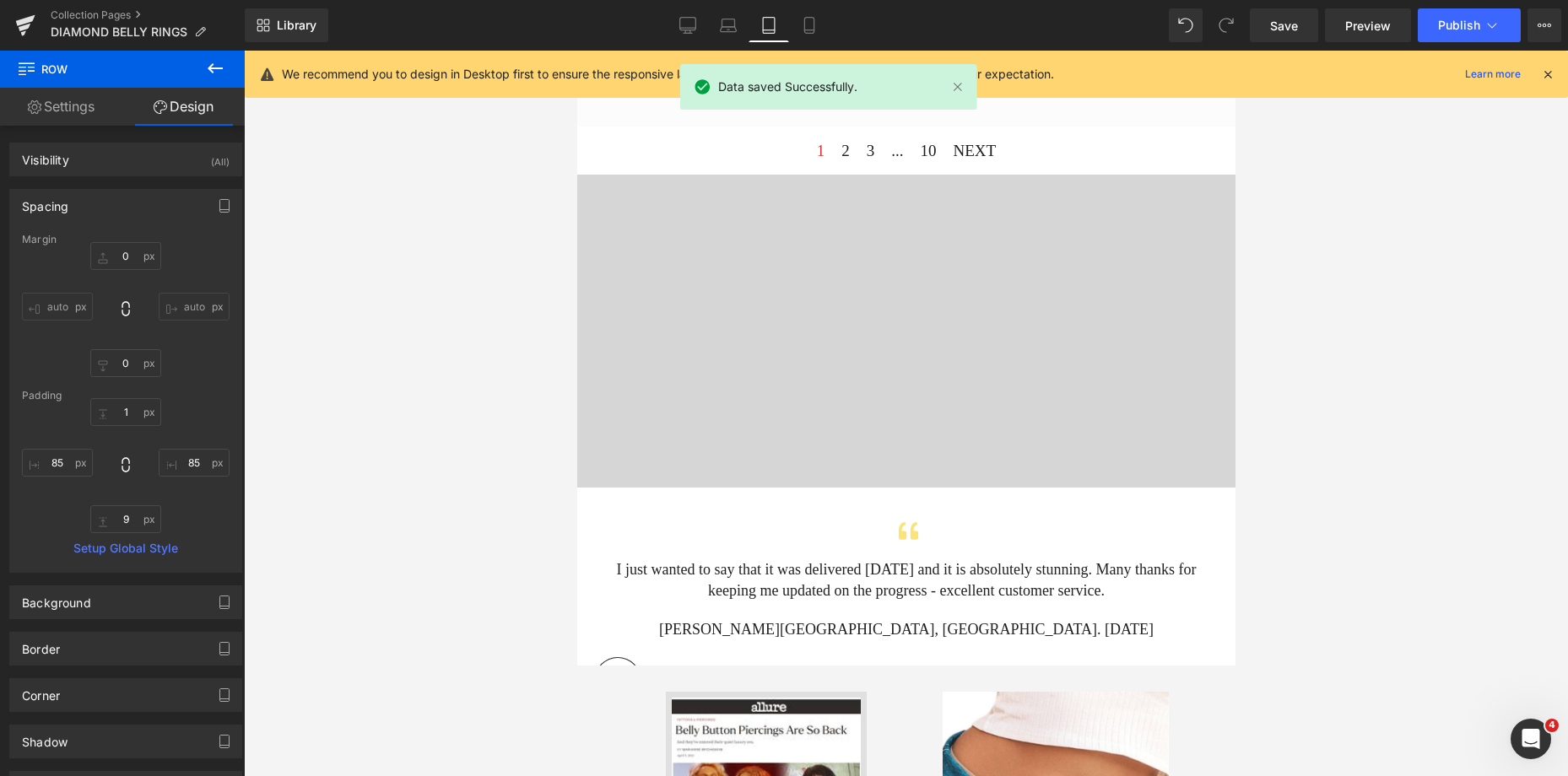
scroll to position [4013, 0]
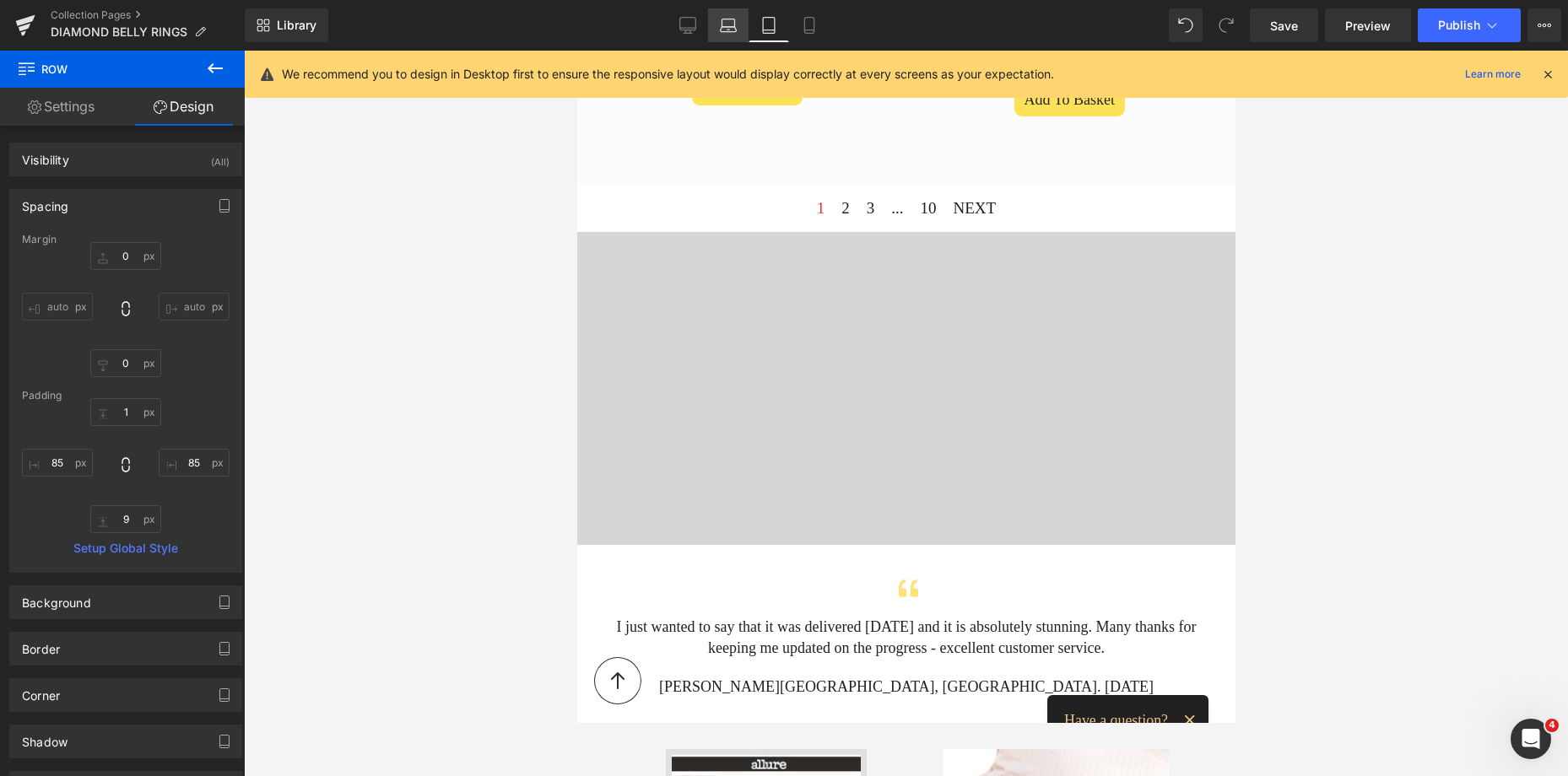
click at [729, 31] on icon at bounding box center [728, 25] width 17 height 17
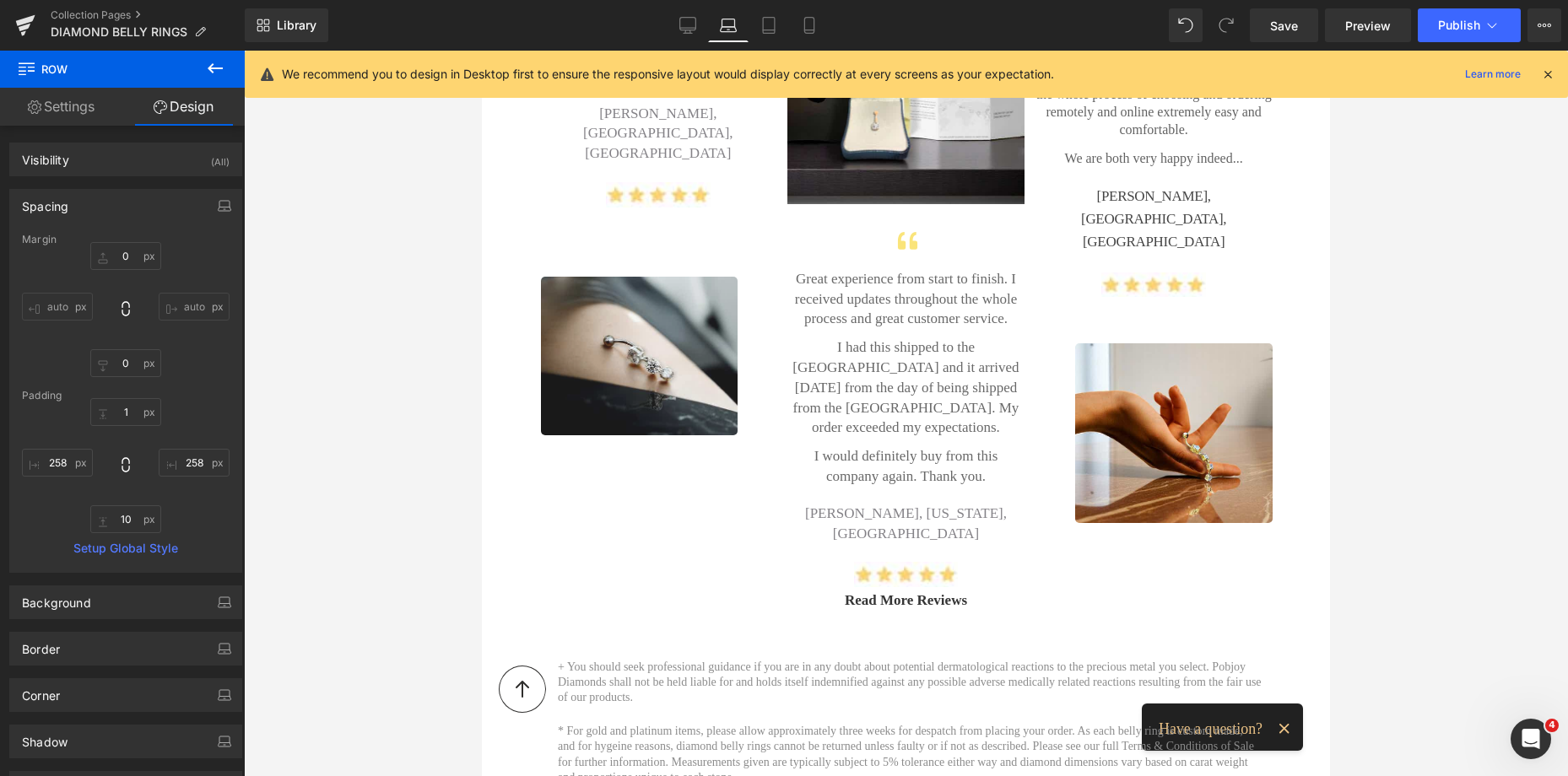
scroll to position [1756, 0]
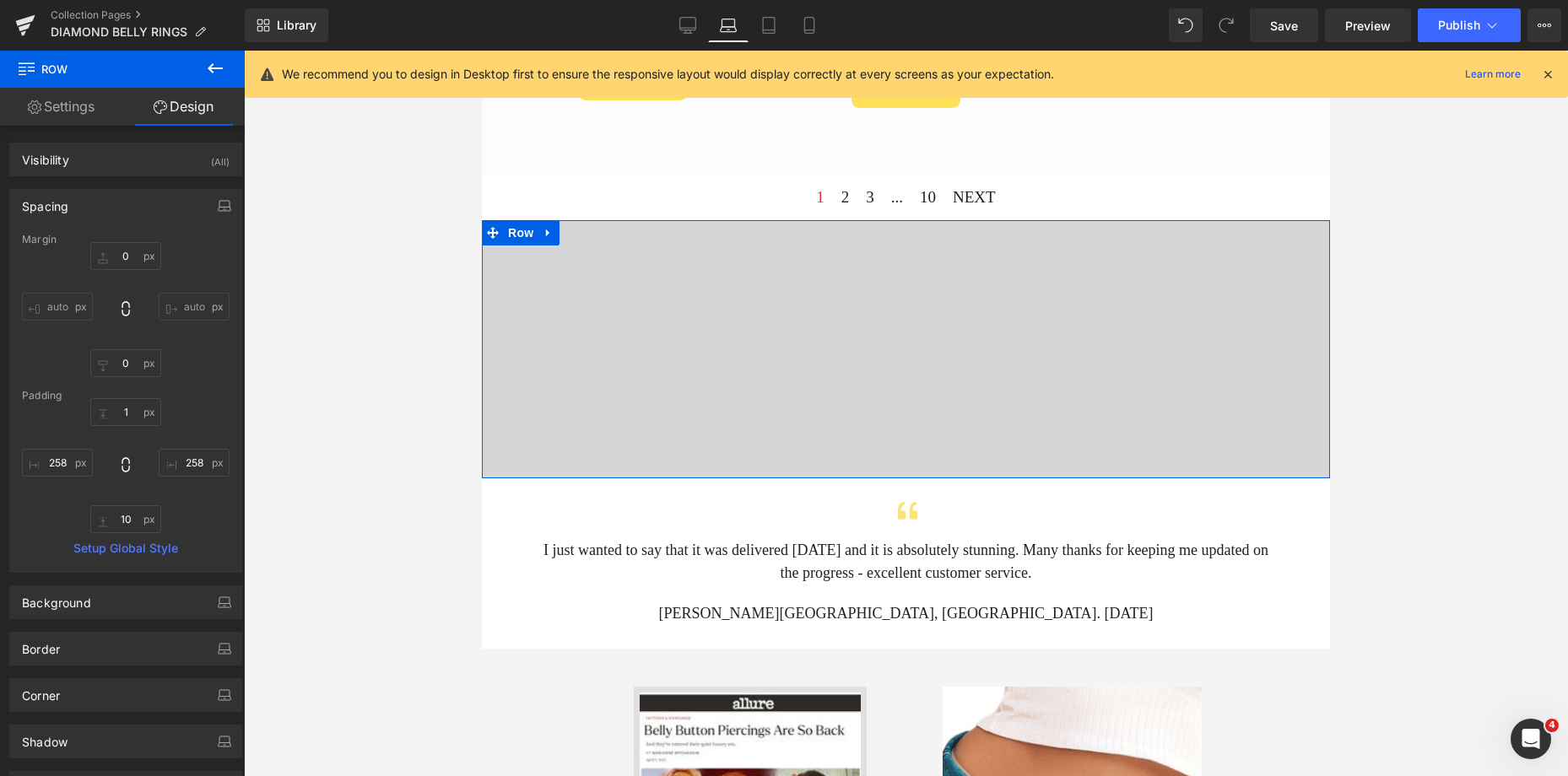
click at [662, 279] on div "Vimeo Row" at bounding box center [906, 349] width 848 height 259
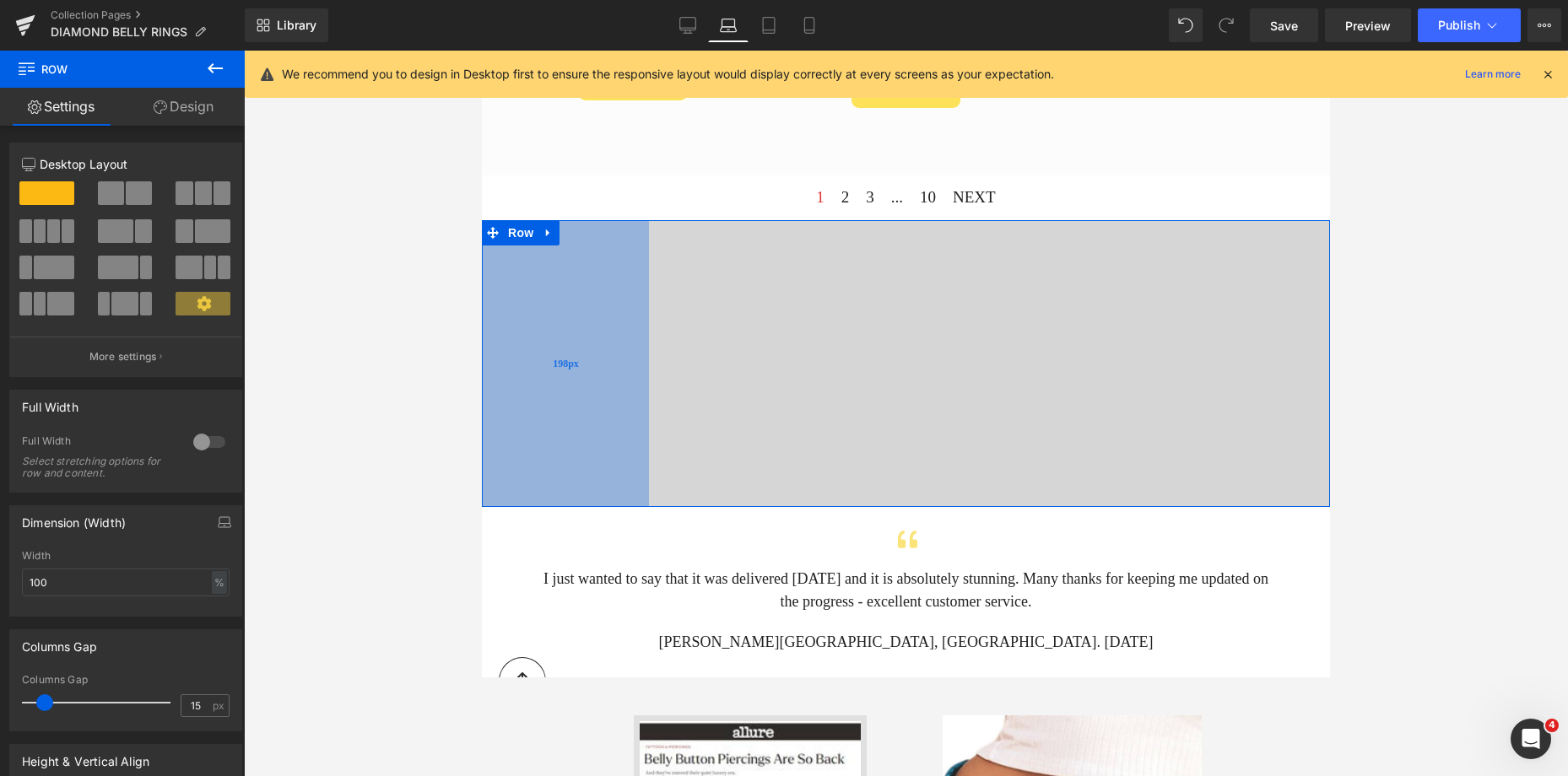
drag, startPoint x: 670, startPoint y: 291, endPoint x: 619, endPoint y: 291, distance: 51.0
click at [619, 291] on div "198px" at bounding box center [565, 362] width 167 height 286
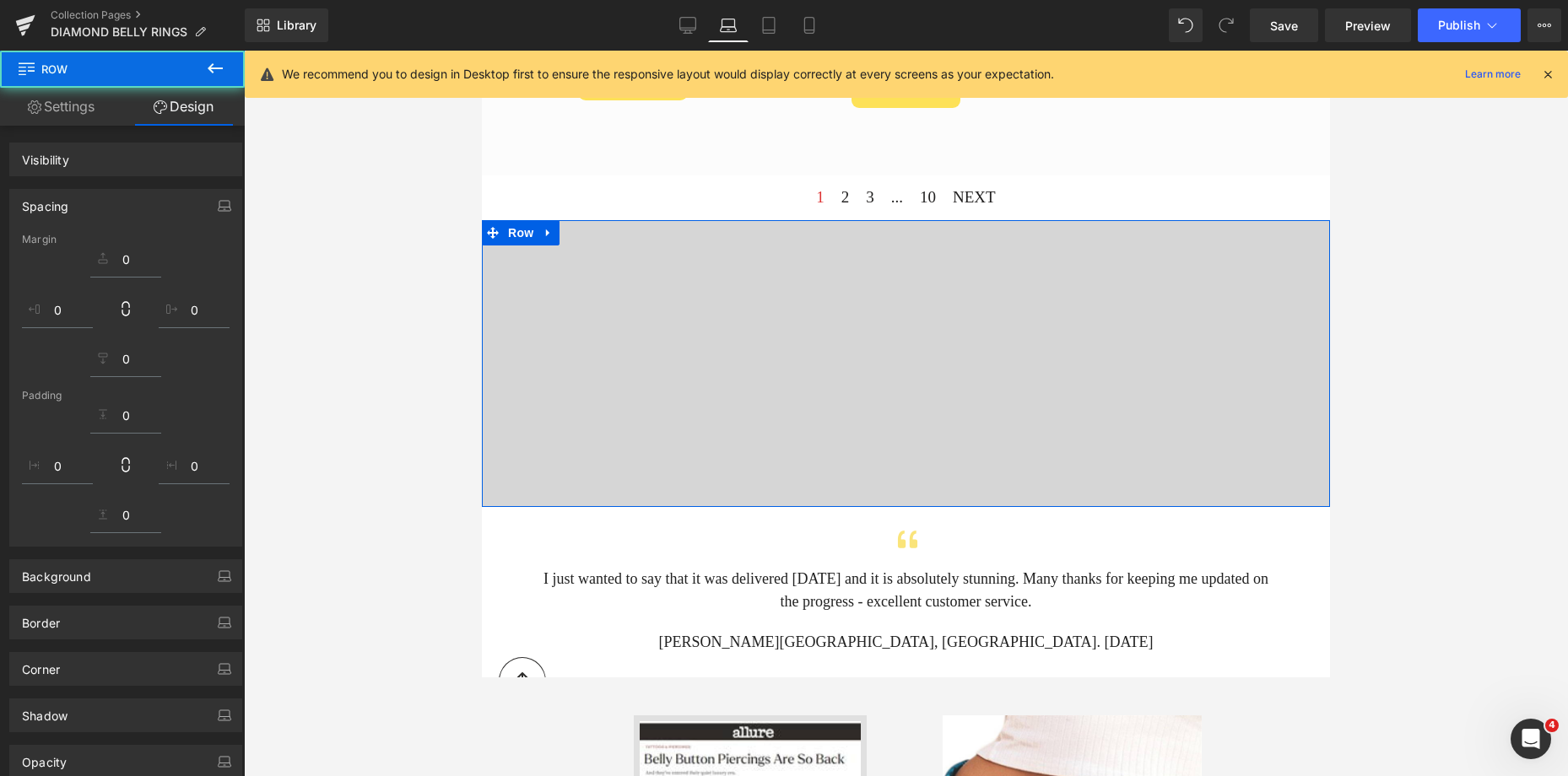
click at [1289, 249] on div "Vimeo Row 198px" at bounding box center [906, 362] width 848 height 286
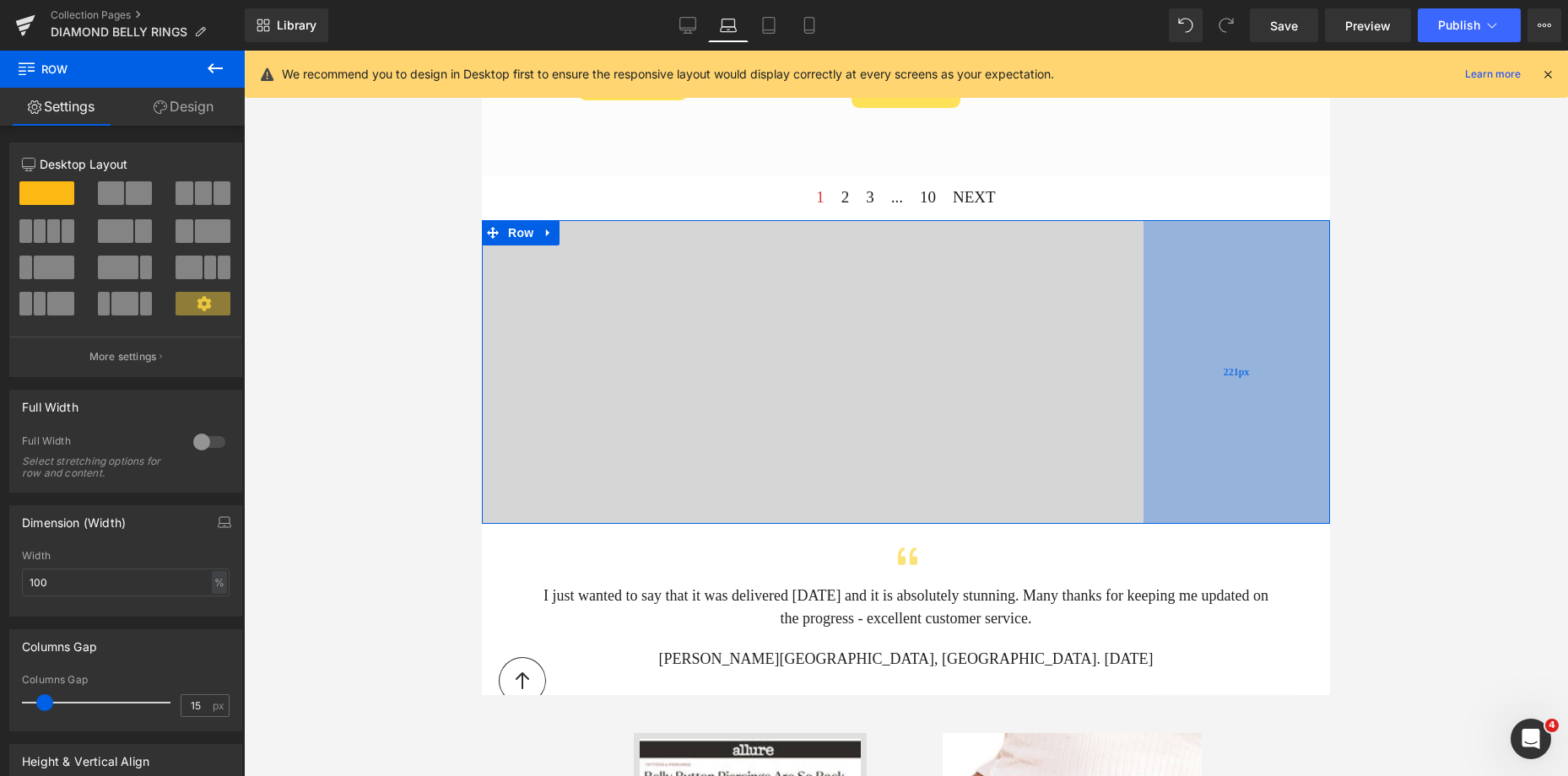
drag, startPoint x: 1133, startPoint y: 258, endPoint x: 1164, endPoint y: 258, distance: 31.0
click at [1164, 258] on div "221px" at bounding box center [1236, 371] width 187 height 304
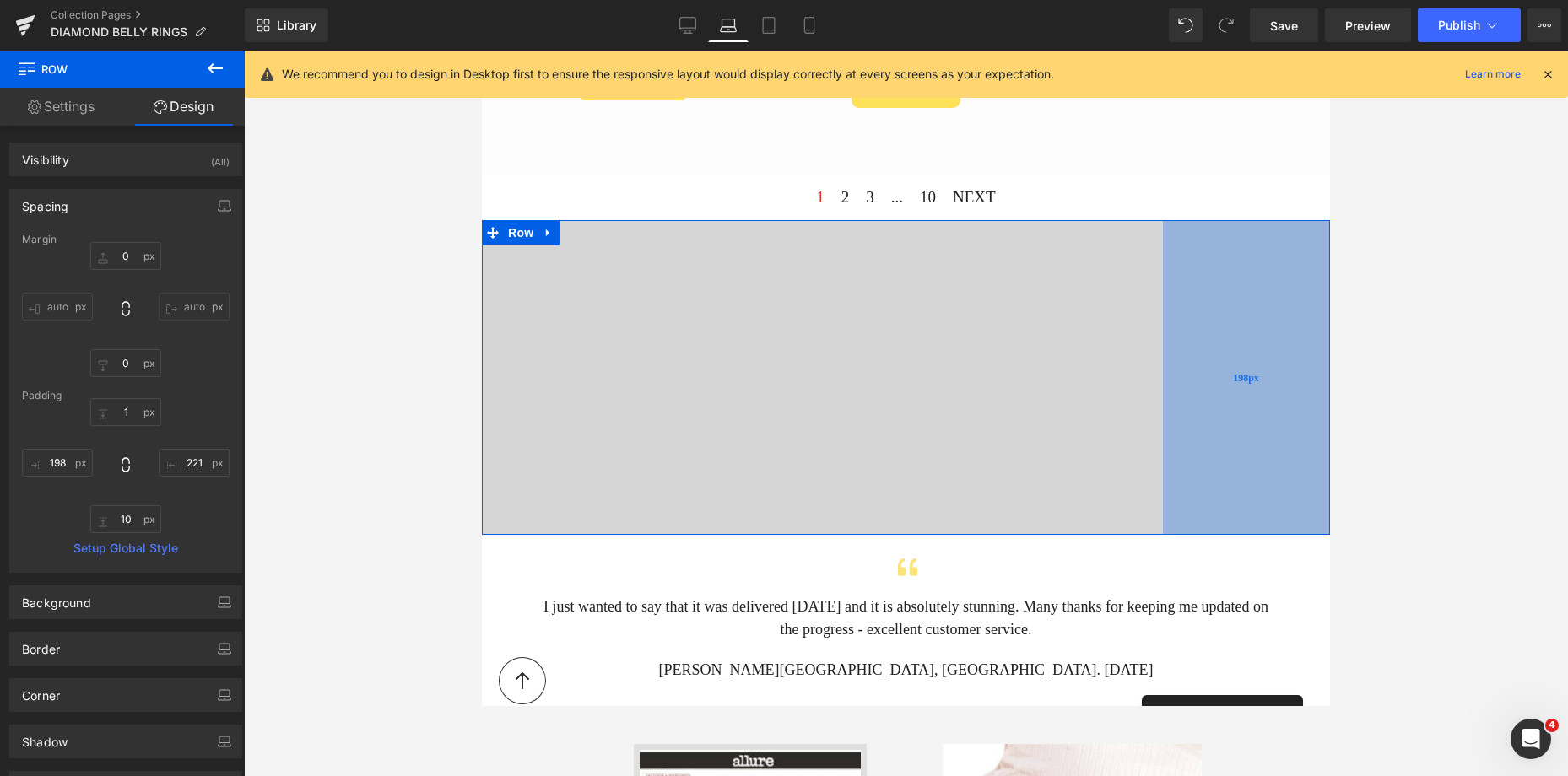
drag, startPoint x: 1145, startPoint y: 260, endPoint x: 1164, endPoint y: 263, distance: 19.2
click at [1164, 263] on div "198px" at bounding box center [1245, 377] width 167 height 315
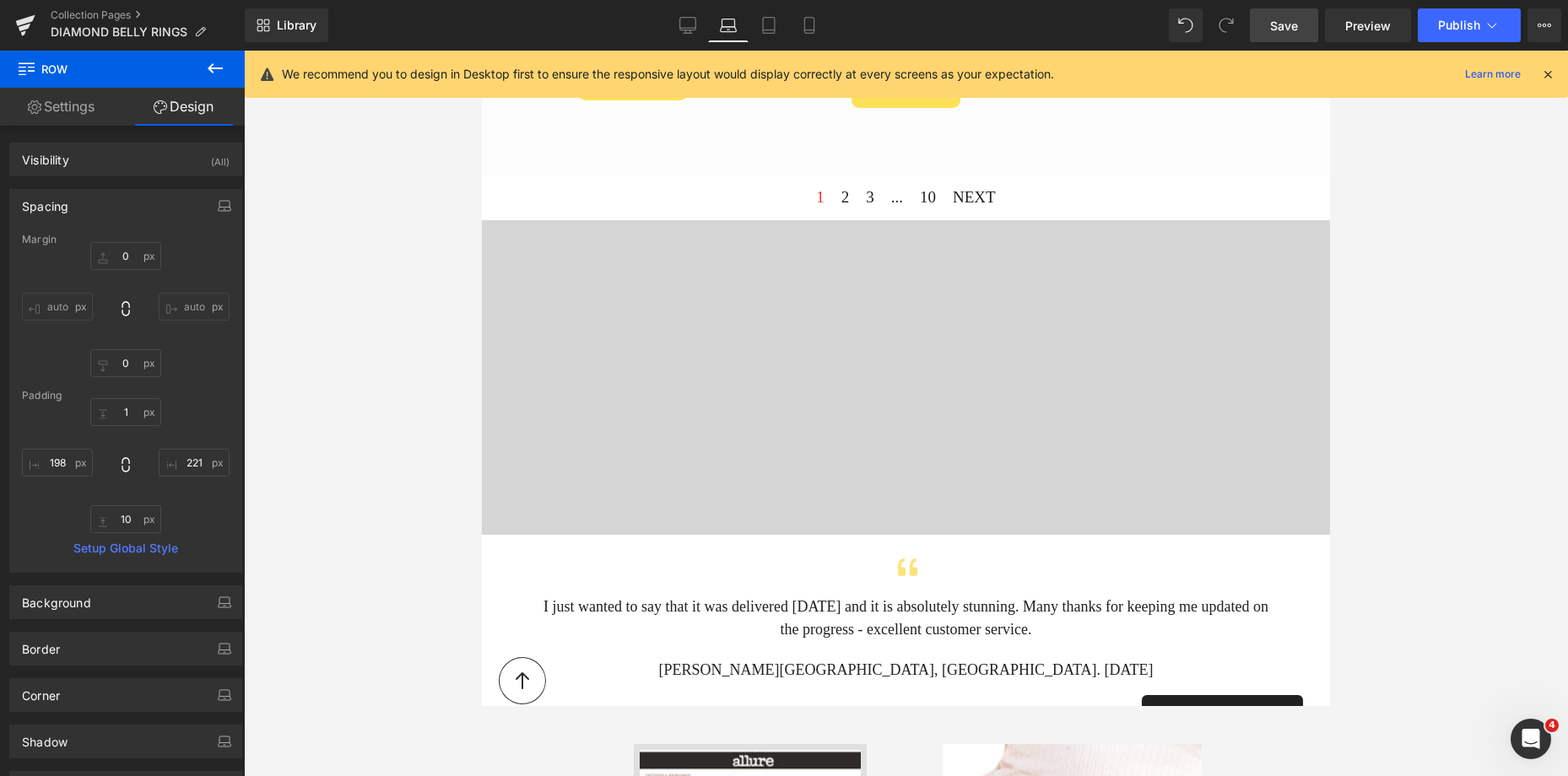
drag, startPoint x: 1278, startPoint y: 26, endPoint x: 676, endPoint y: 102, distance: 606.8
click at [1278, 26] on span "Save" at bounding box center [1283, 26] width 28 height 18
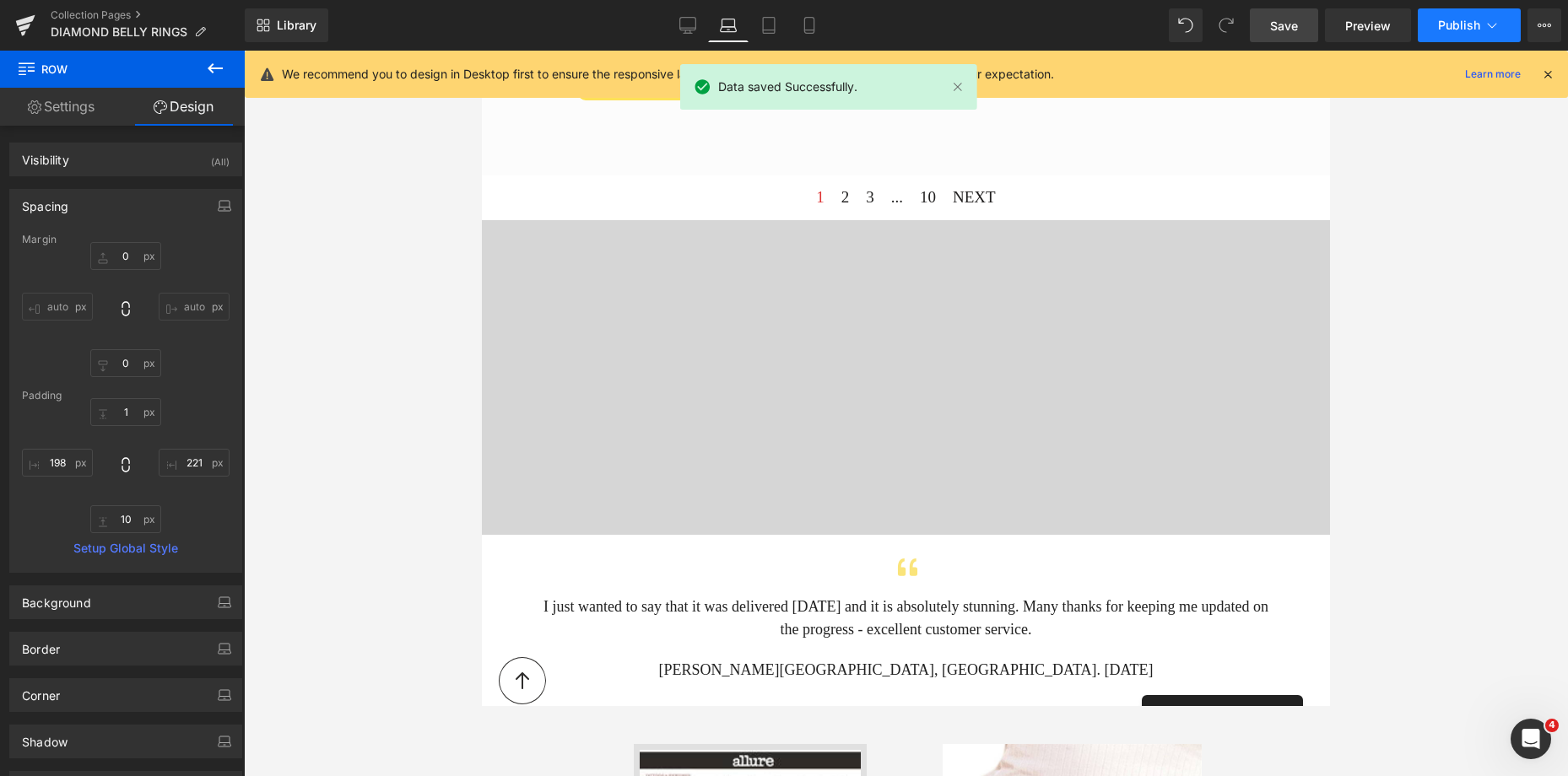
click at [1454, 20] on span "Publish" at bounding box center [1458, 25] width 42 height 14
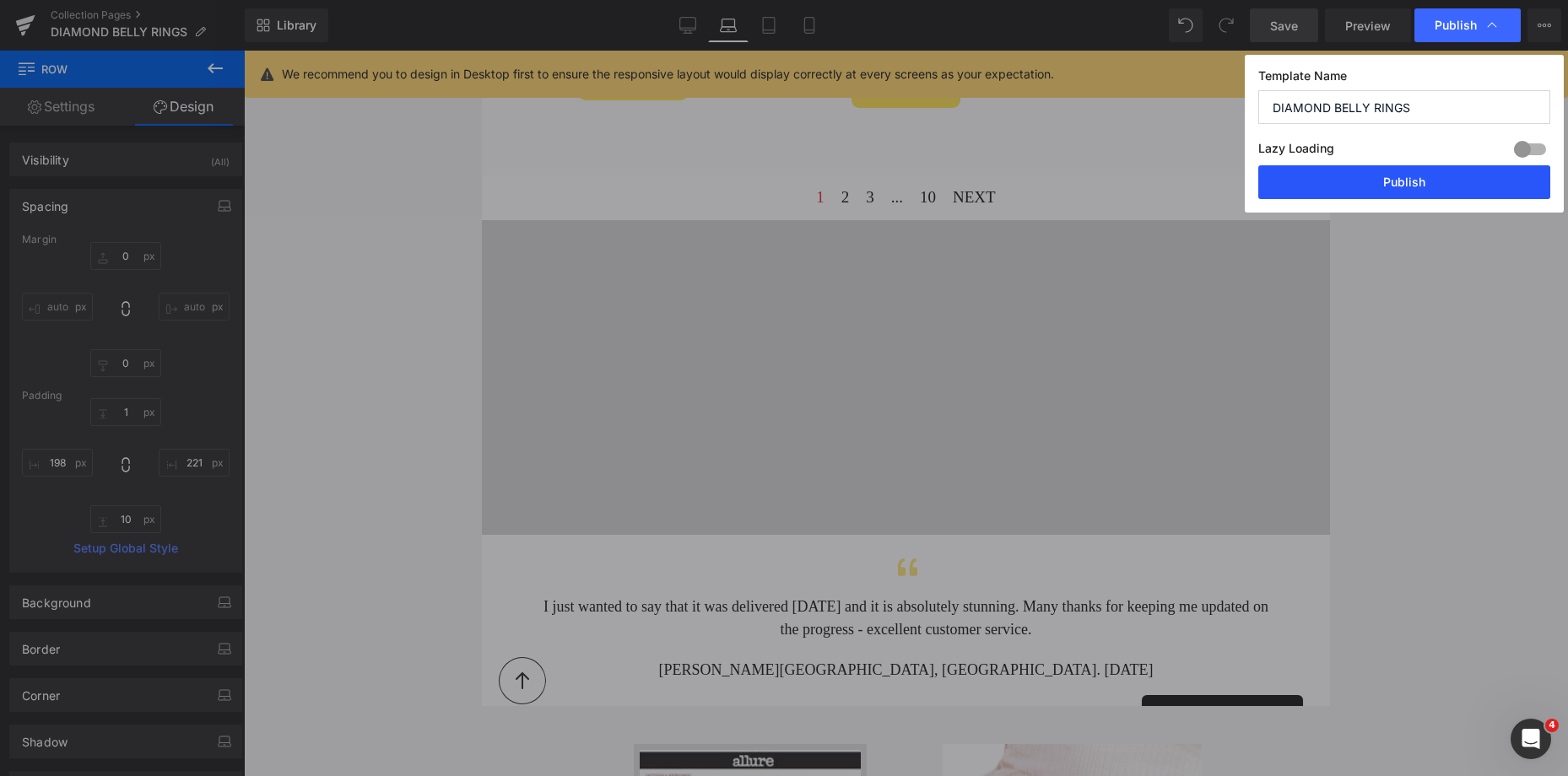
click at [1374, 178] on button "Publish" at bounding box center [1404, 182] width 292 height 33
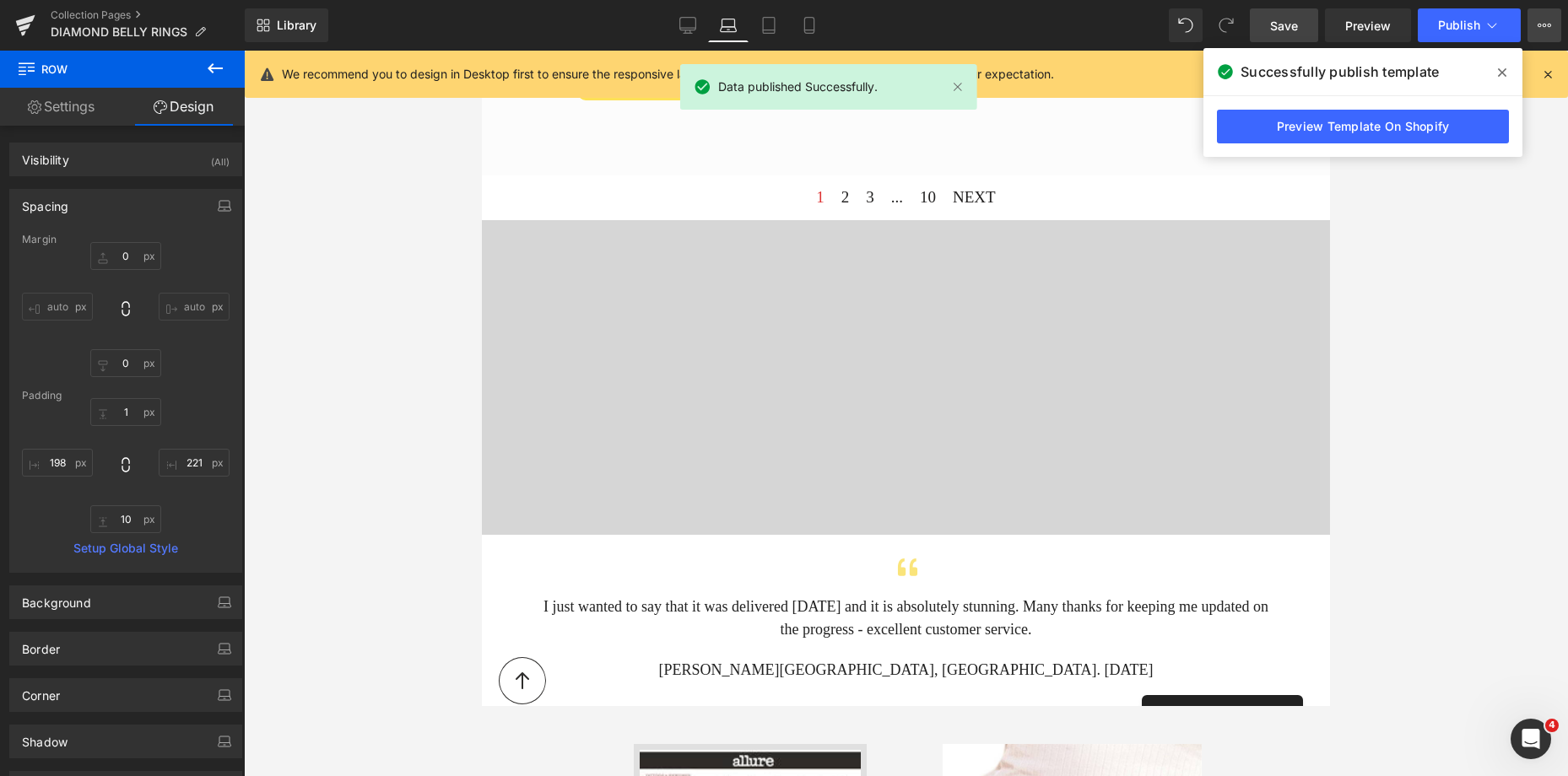
click at [1537, 24] on icon at bounding box center [1544, 25] width 14 height 14
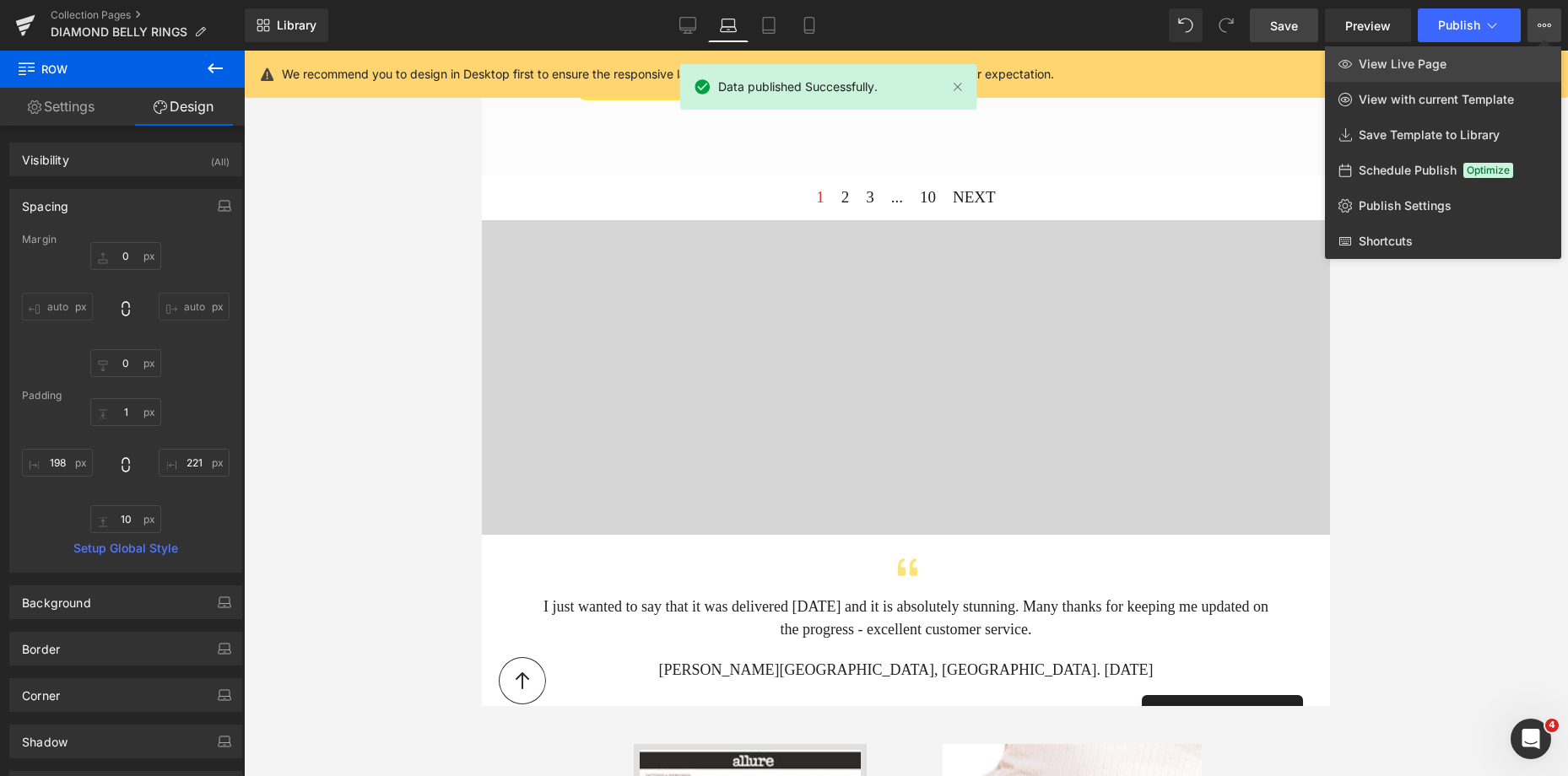
click at [1483, 55] on link "View Live Page" at bounding box center [1443, 63] width 236 height 35
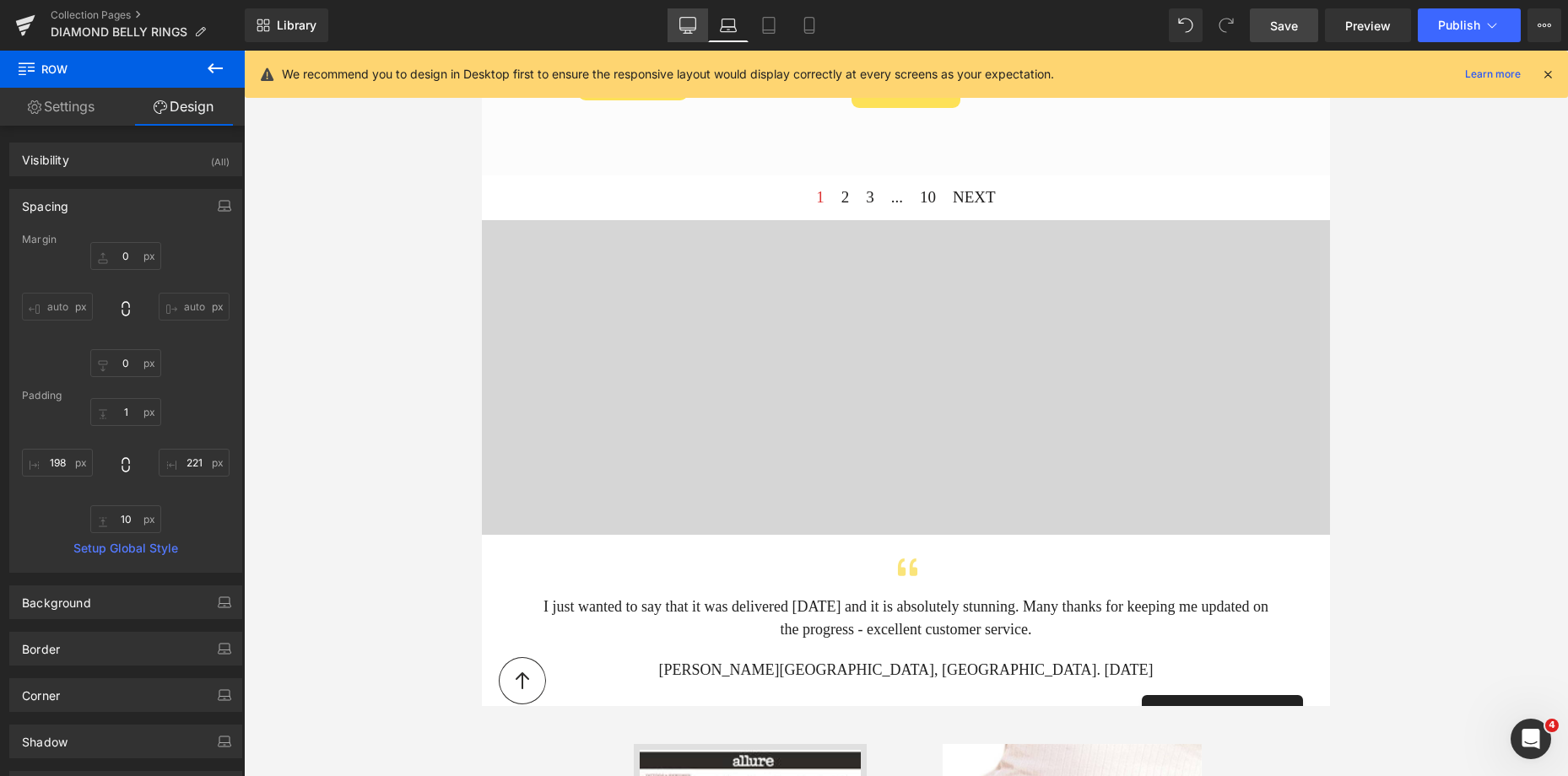
click at [688, 23] on icon at bounding box center [688, 25] width 17 height 17
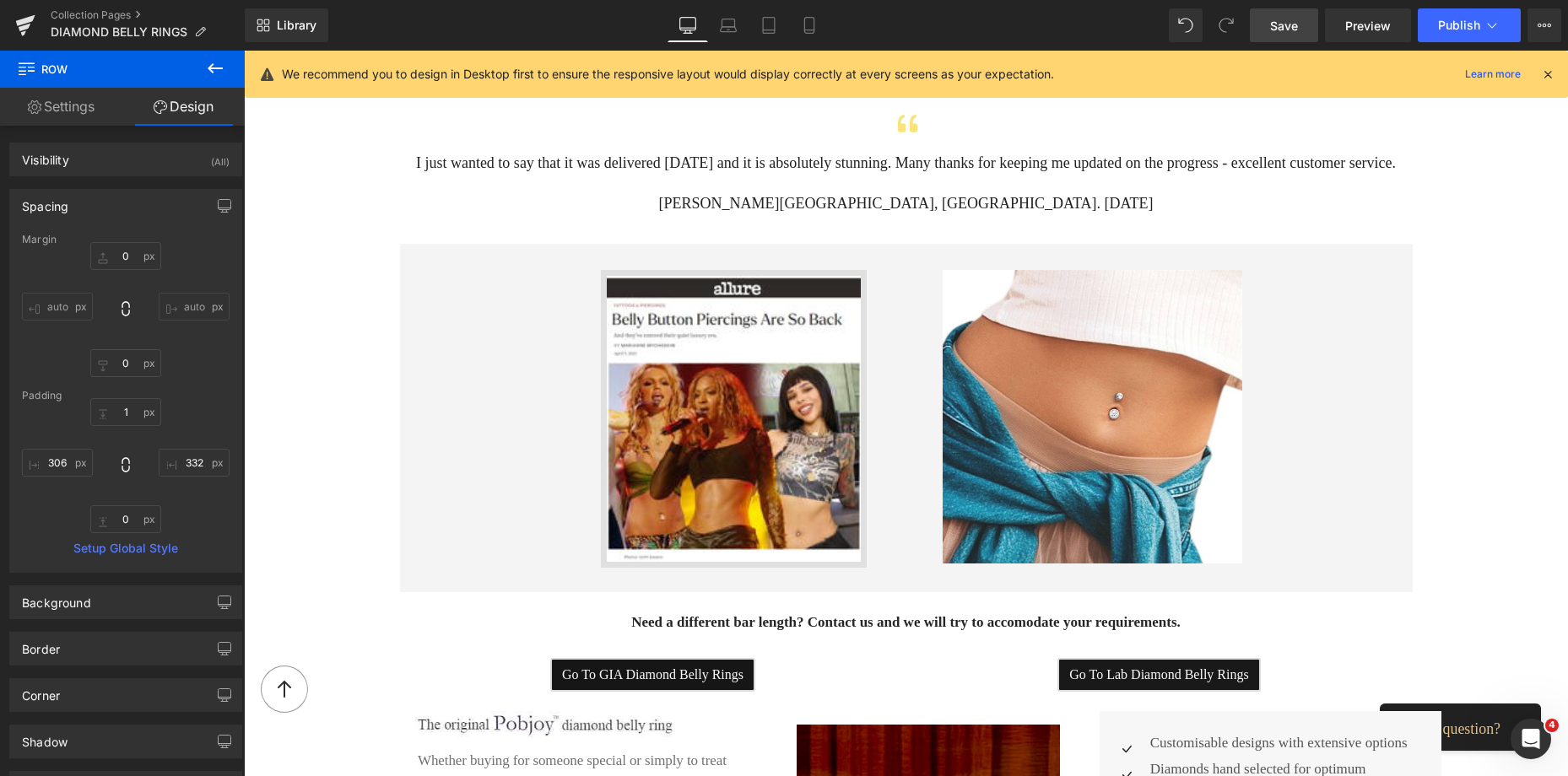
scroll to position [1347, 0]
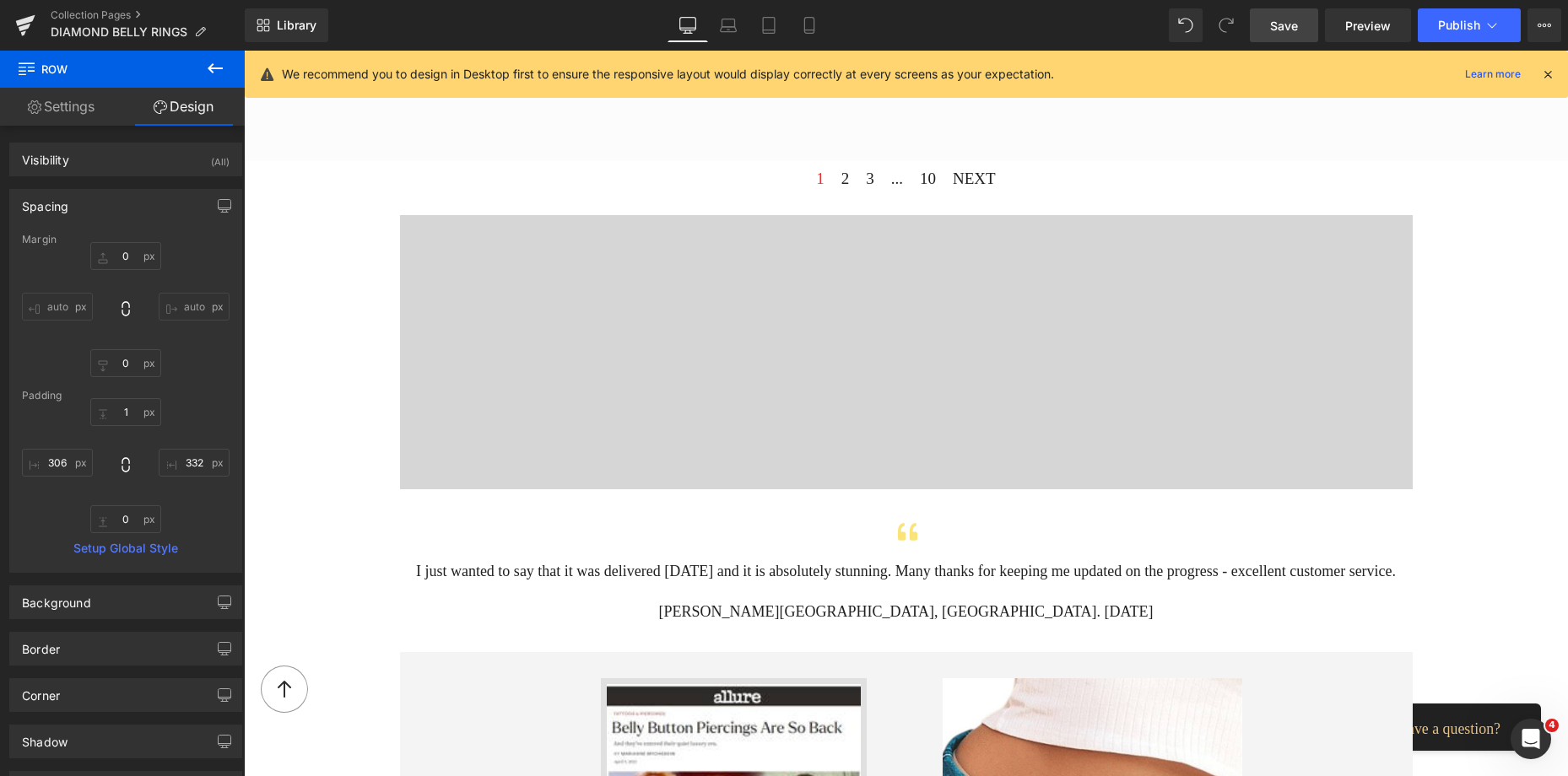
click at [596, 215] on div "Vimeo Row 198px 198px" at bounding box center [907, 352] width 1013 height 275
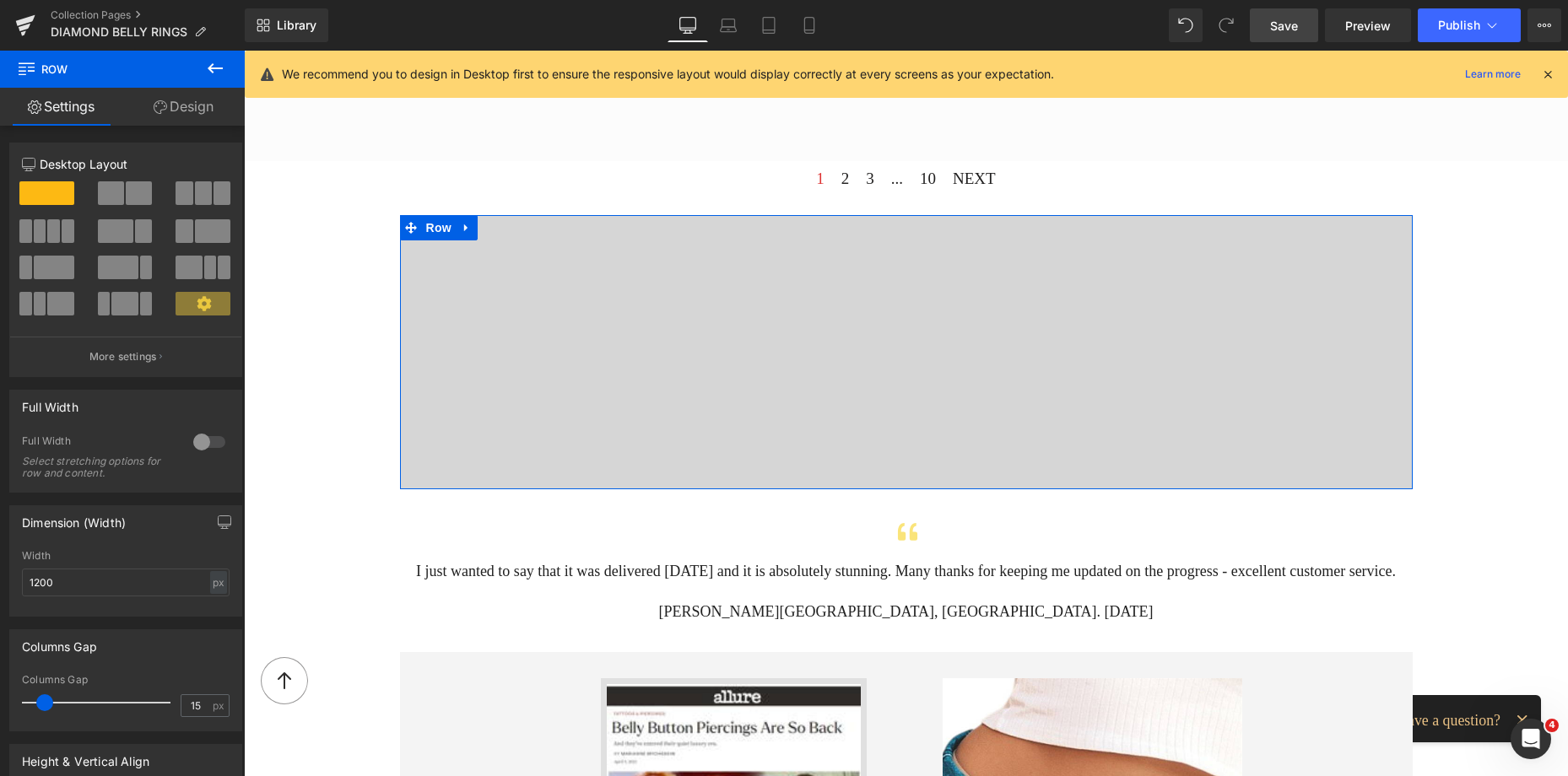
click at [188, 116] on link "Design" at bounding box center [184, 106] width 123 height 38
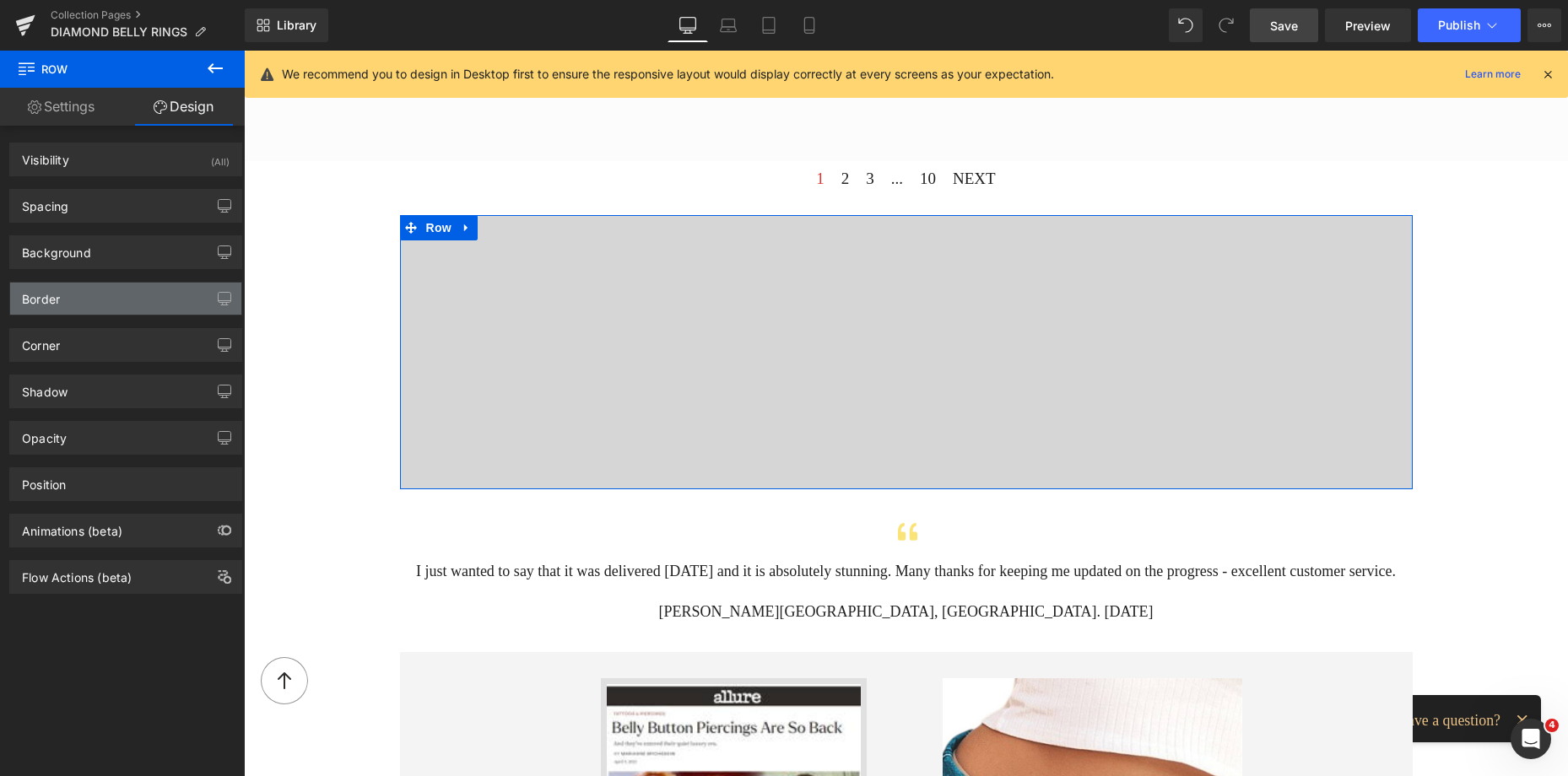
click at [73, 308] on div "Border" at bounding box center [125, 299] width 232 height 32
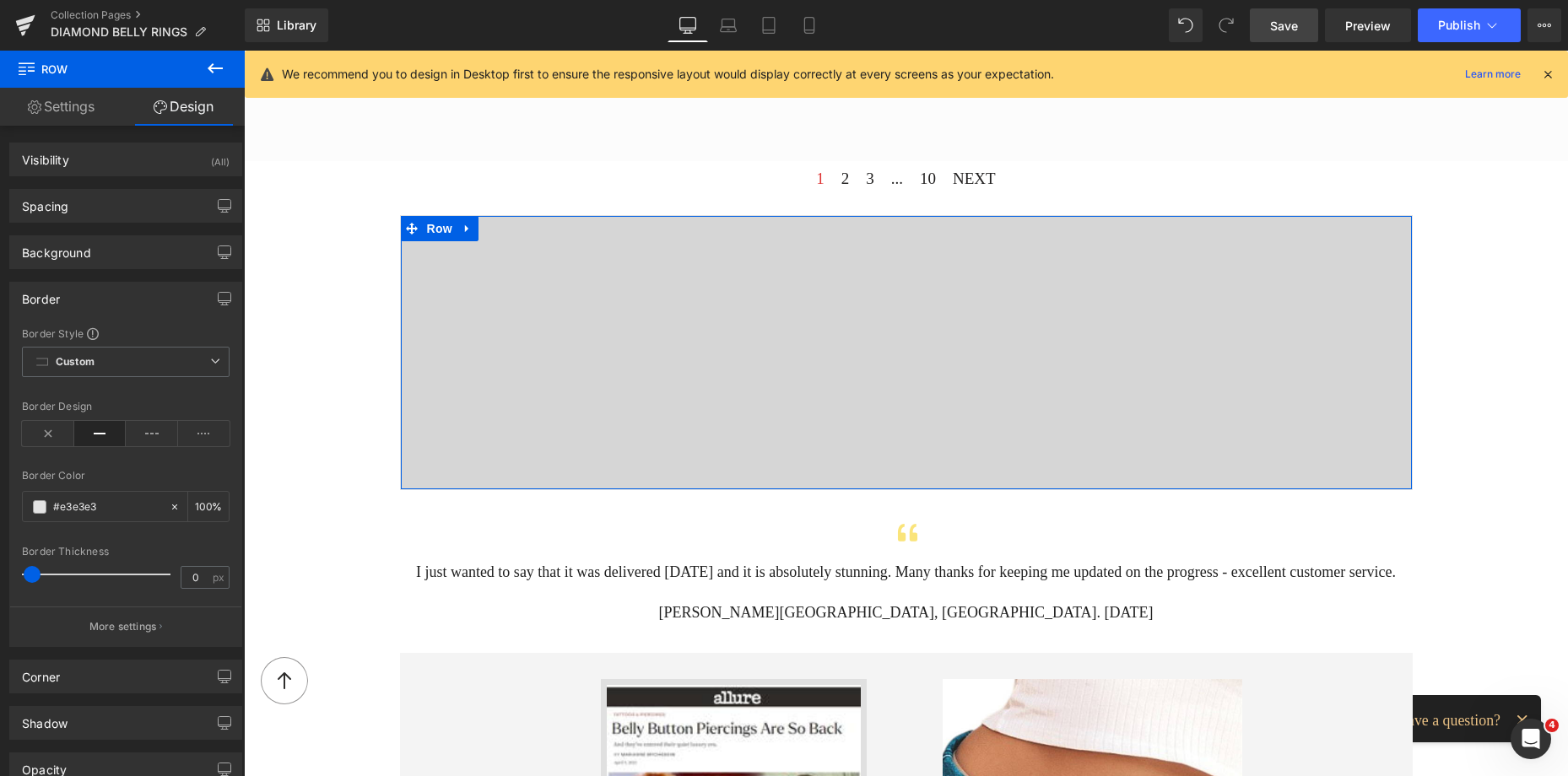
click at [33, 572] on span at bounding box center [32, 574] width 17 height 17
click at [36, 503] on span at bounding box center [40, 507] width 14 height 14
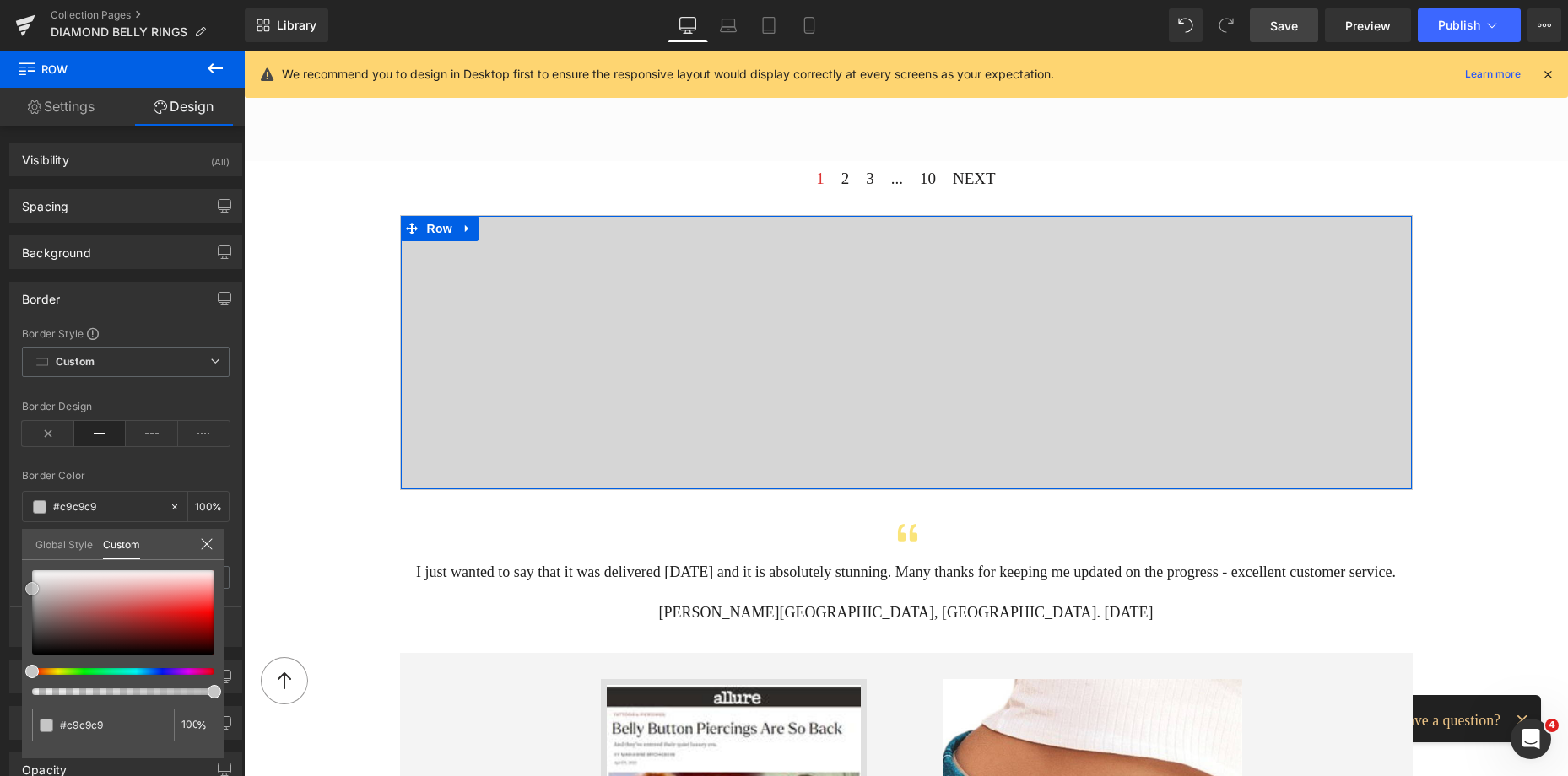
drag, startPoint x: 33, startPoint y: 576, endPoint x: 31, endPoint y: 586, distance: 10.2
click at [31, 586] on span at bounding box center [32, 589] width 14 height 14
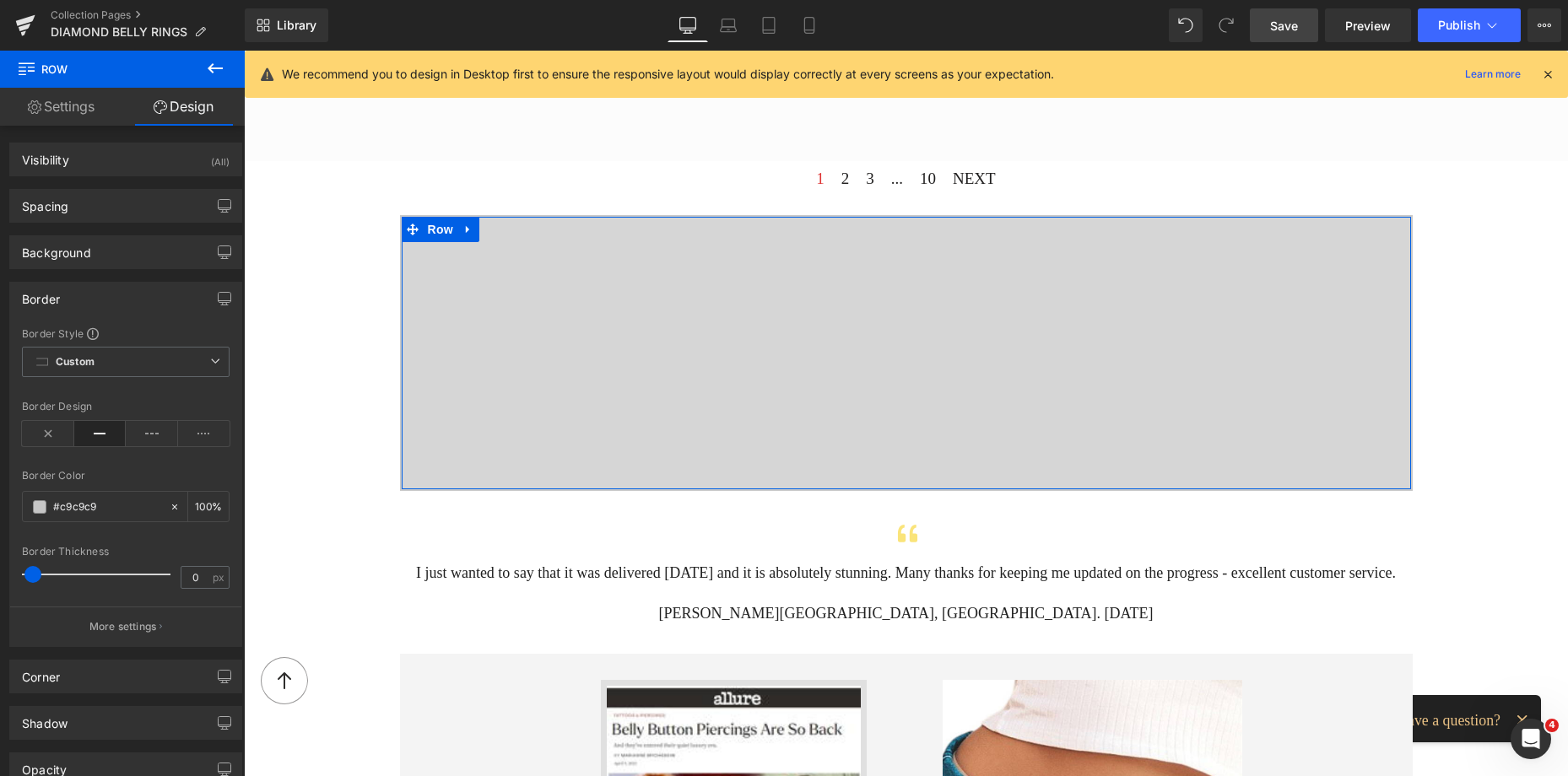
click at [31, 574] on span at bounding box center [32, 574] width 17 height 17
click at [46, 506] on span at bounding box center [40, 507] width 14 height 14
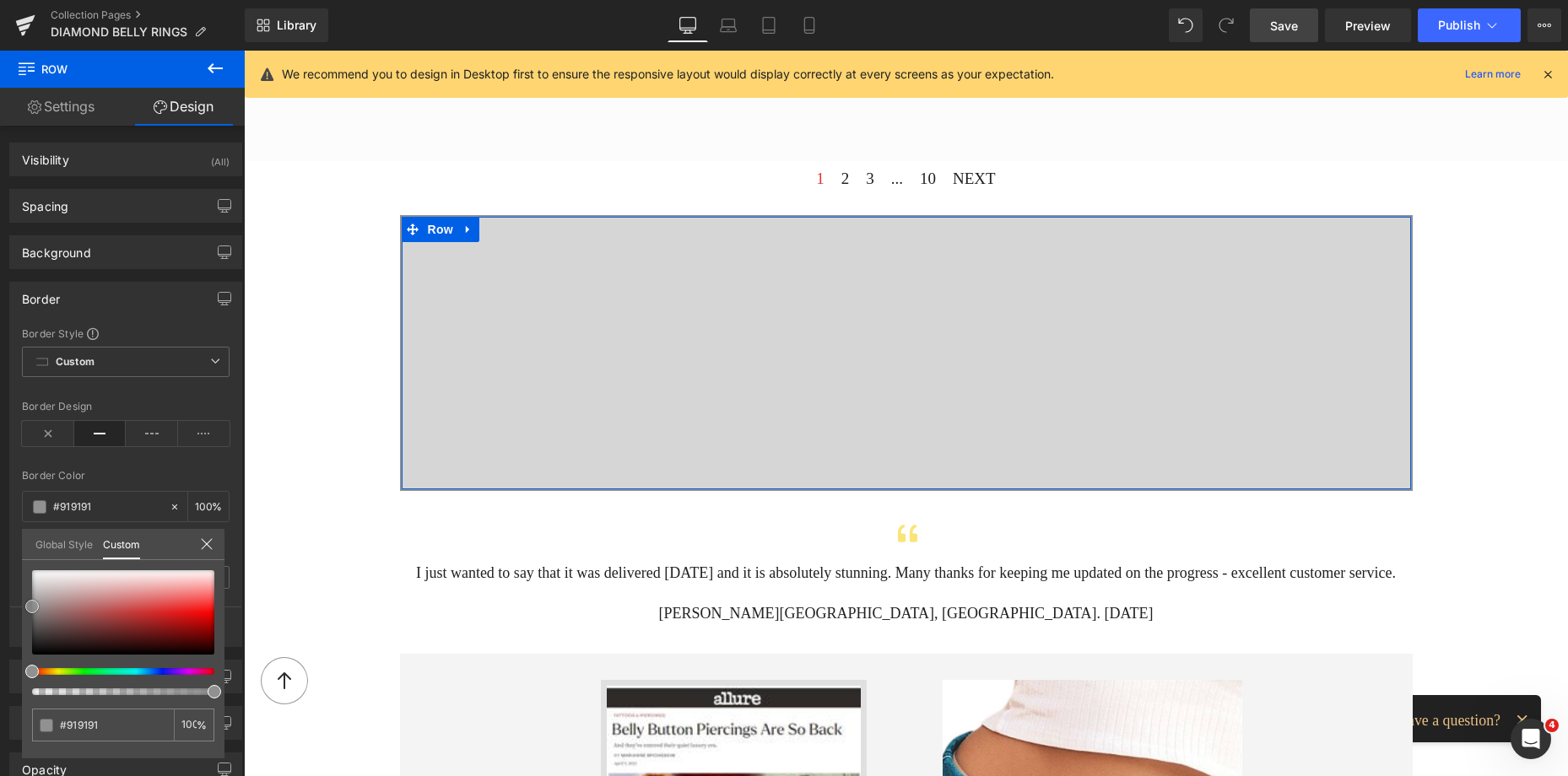
drag, startPoint x: 33, startPoint y: 590, endPoint x: 32, endPoint y: 609, distance: 19.0
click at [32, 609] on span at bounding box center [32, 607] width 14 height 14
drag, startPoint x: 29, startPoint y: 607, endPoint x: 22, endPoint y: 597, distance: 12.2
click at [22, 597] on div "#c9c9c9 100 %" at bounding box center [123, 664] width 203 height 188
click at [29, 587] on span at bounding box center [32, 589] width 14 height 14
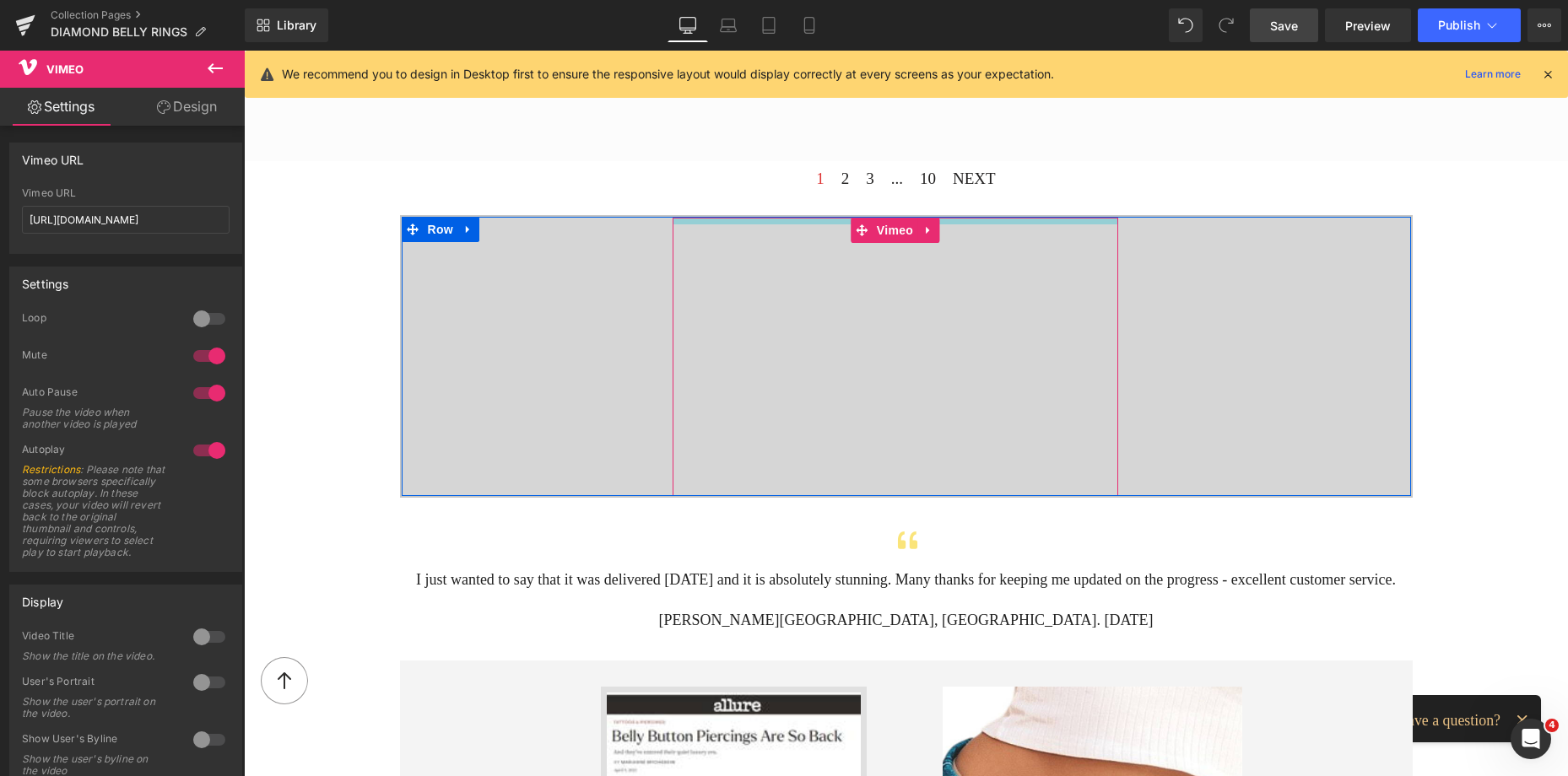
click at [834, 223] on div "Vimeo" at bounding box center [895, 357] width 445 height 278
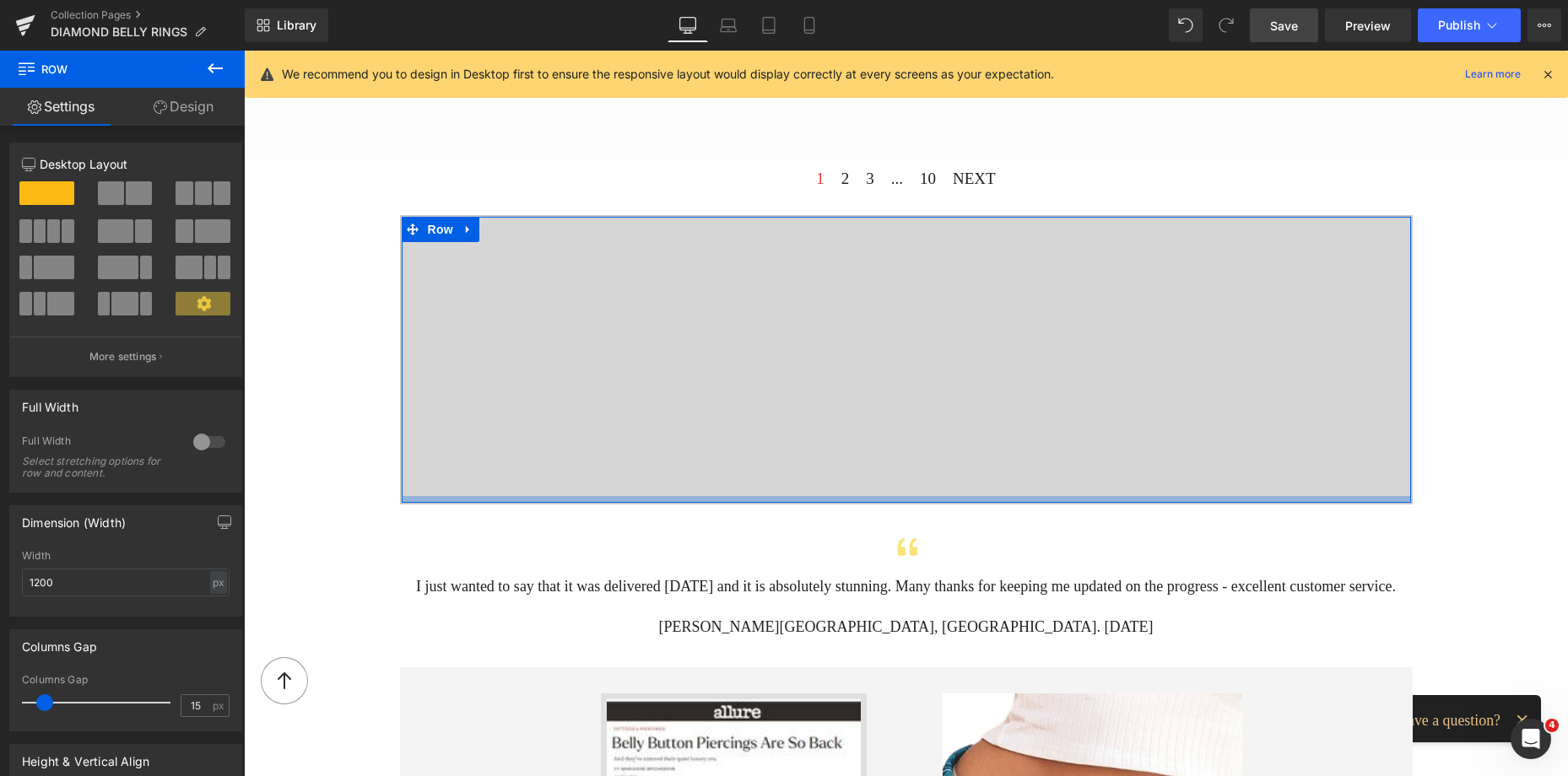
click at [754, 497] on div at bounding box center [907, 499] width 1009 height 6
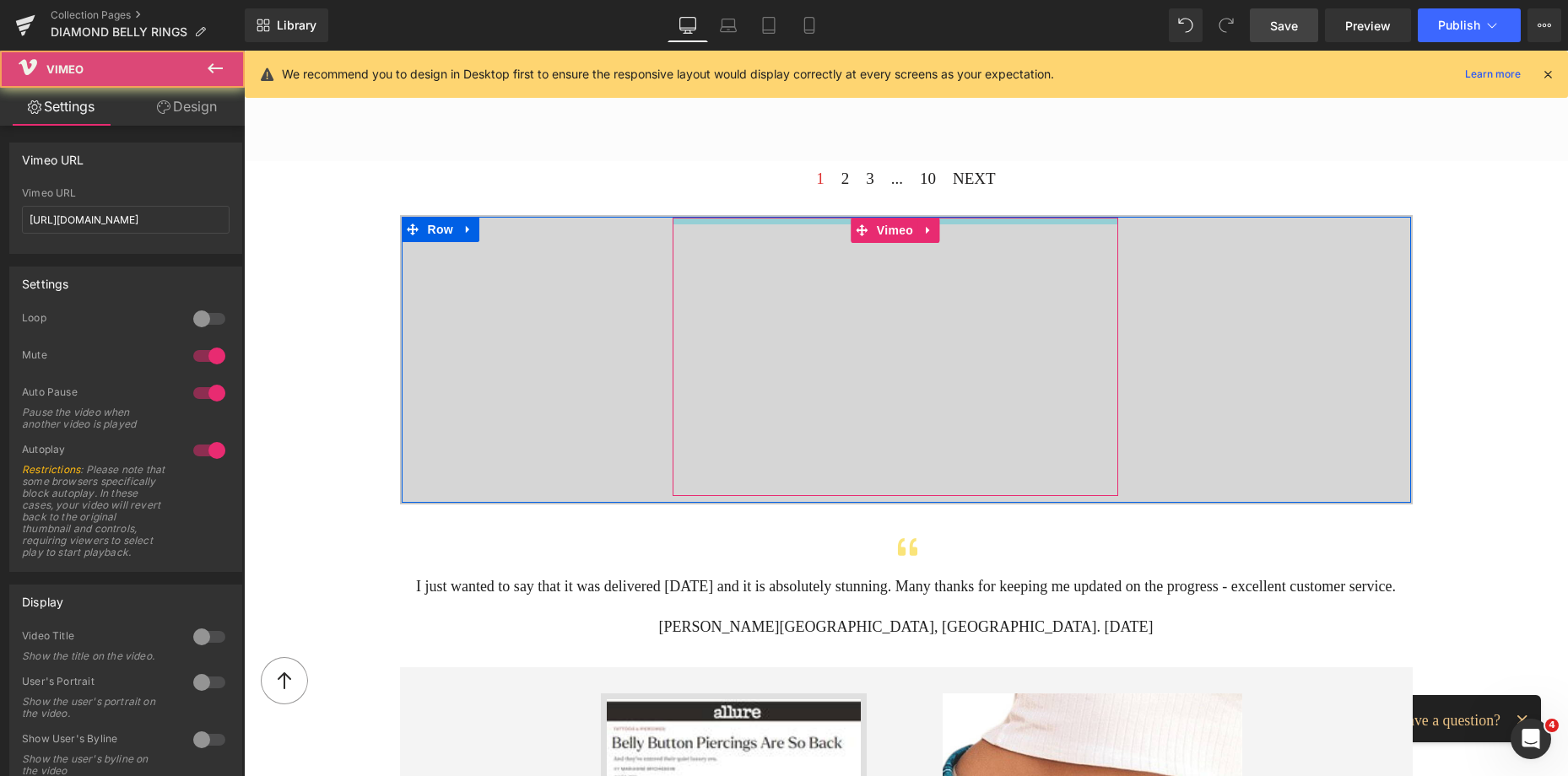
click at [745, 218] on div "Vimeo" at bounding box center [895, 357] width 445 height 278
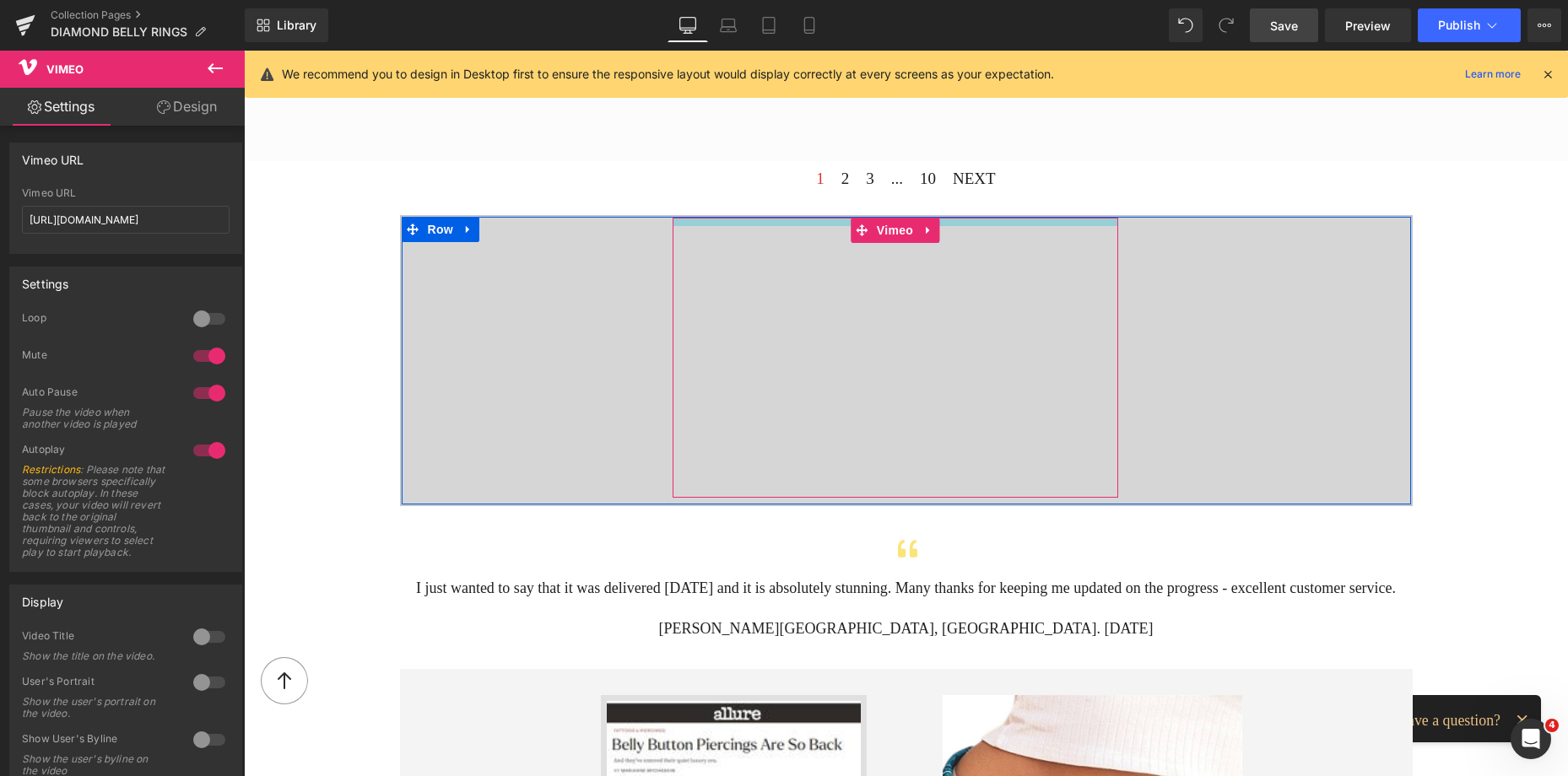
click at [744, 218] on div "Vimeo" at bounding box center [895, 358] width 445 height 280
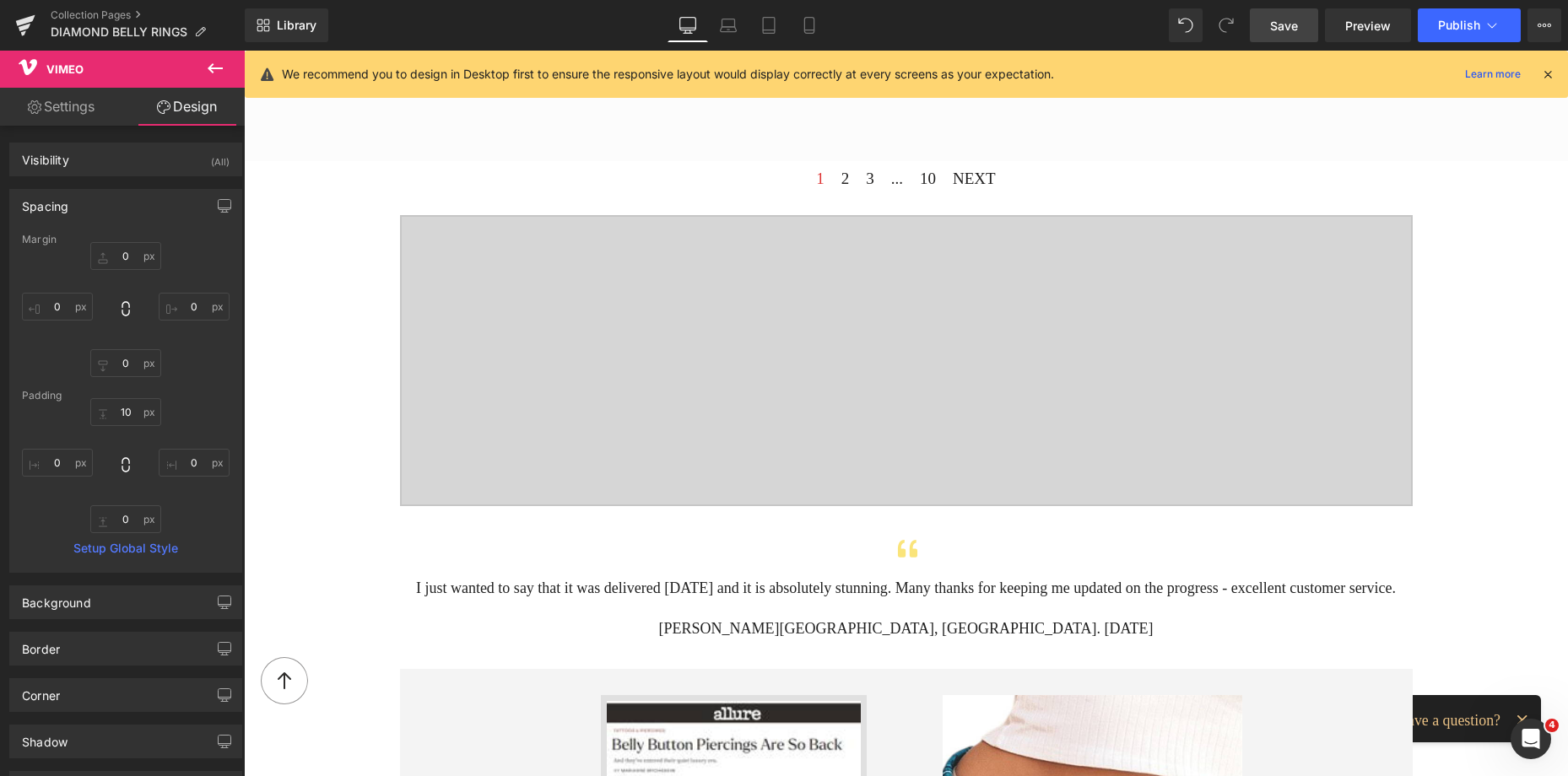
click at [1278, 23] on span "Save" at bounding box center [1283, 26] width 28 height 18
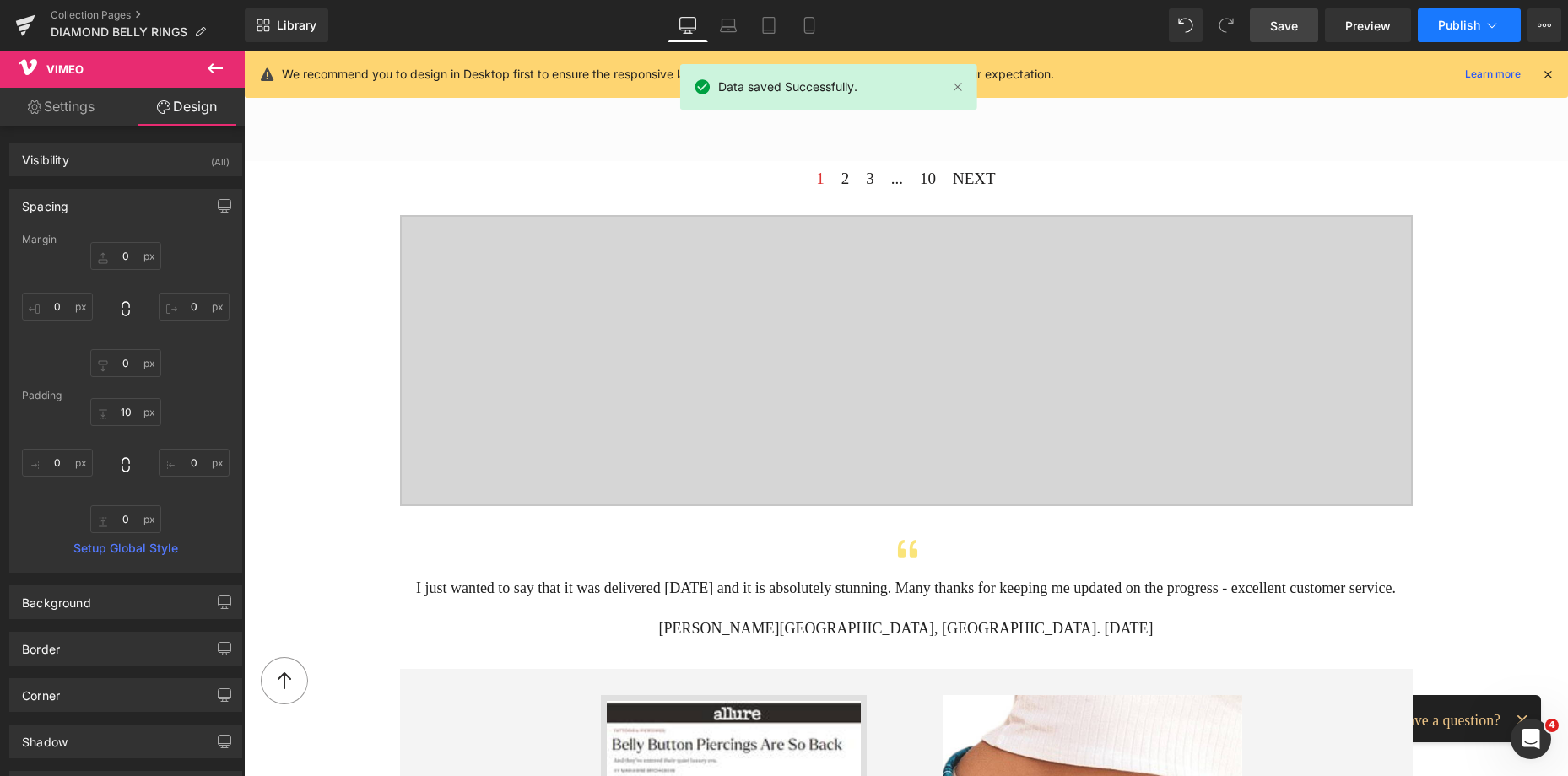
click at [1451, 27] on span "Publish" at bounding box center [1458, 25] width 42 height 14
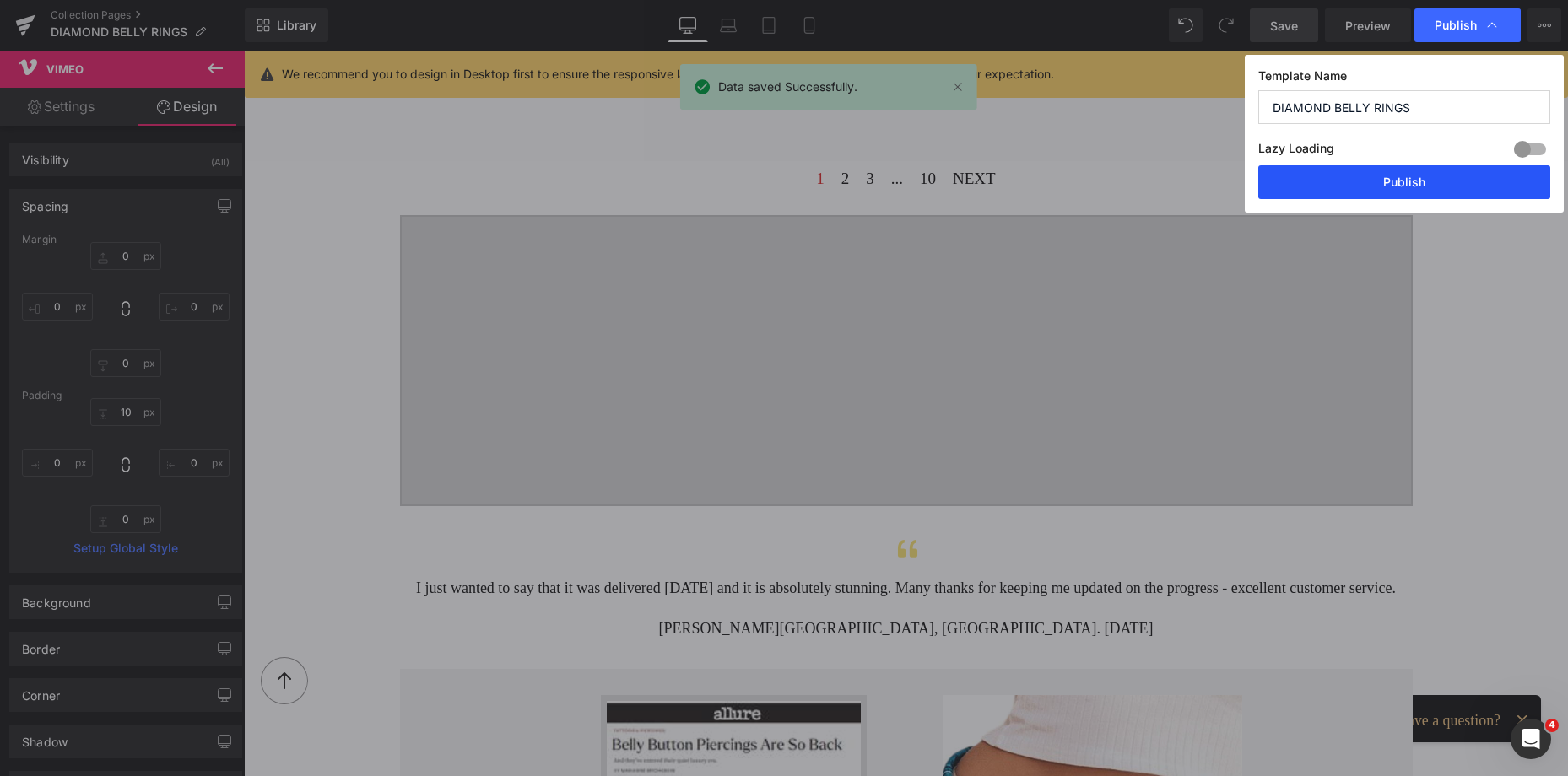
click at [1381, 182] on button "Publish" at bounding box center [1404, 182] width 292 height 33
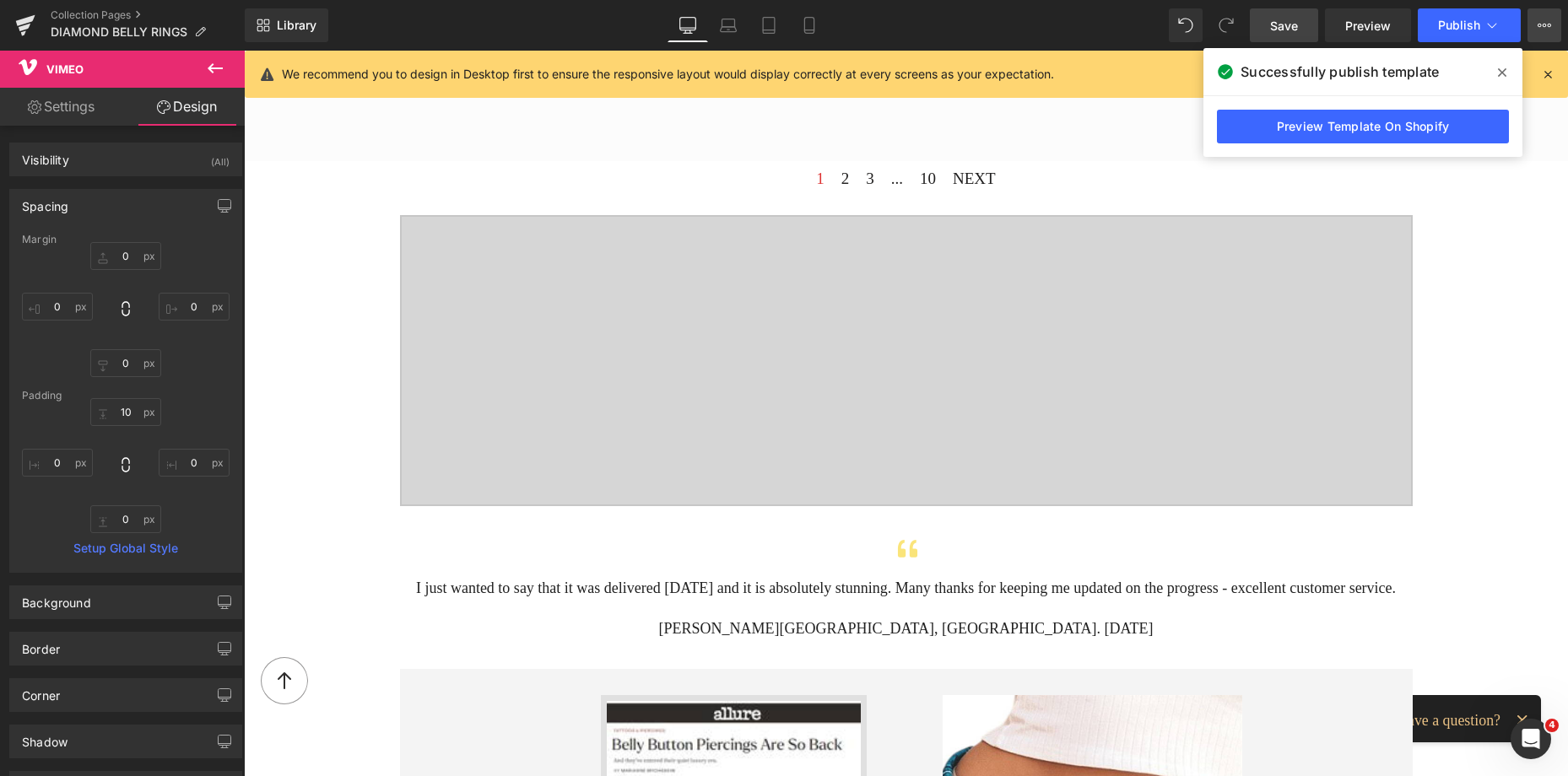
click at [1542, 23] on icon at bounding box center [1544, 25] width 14 height 14
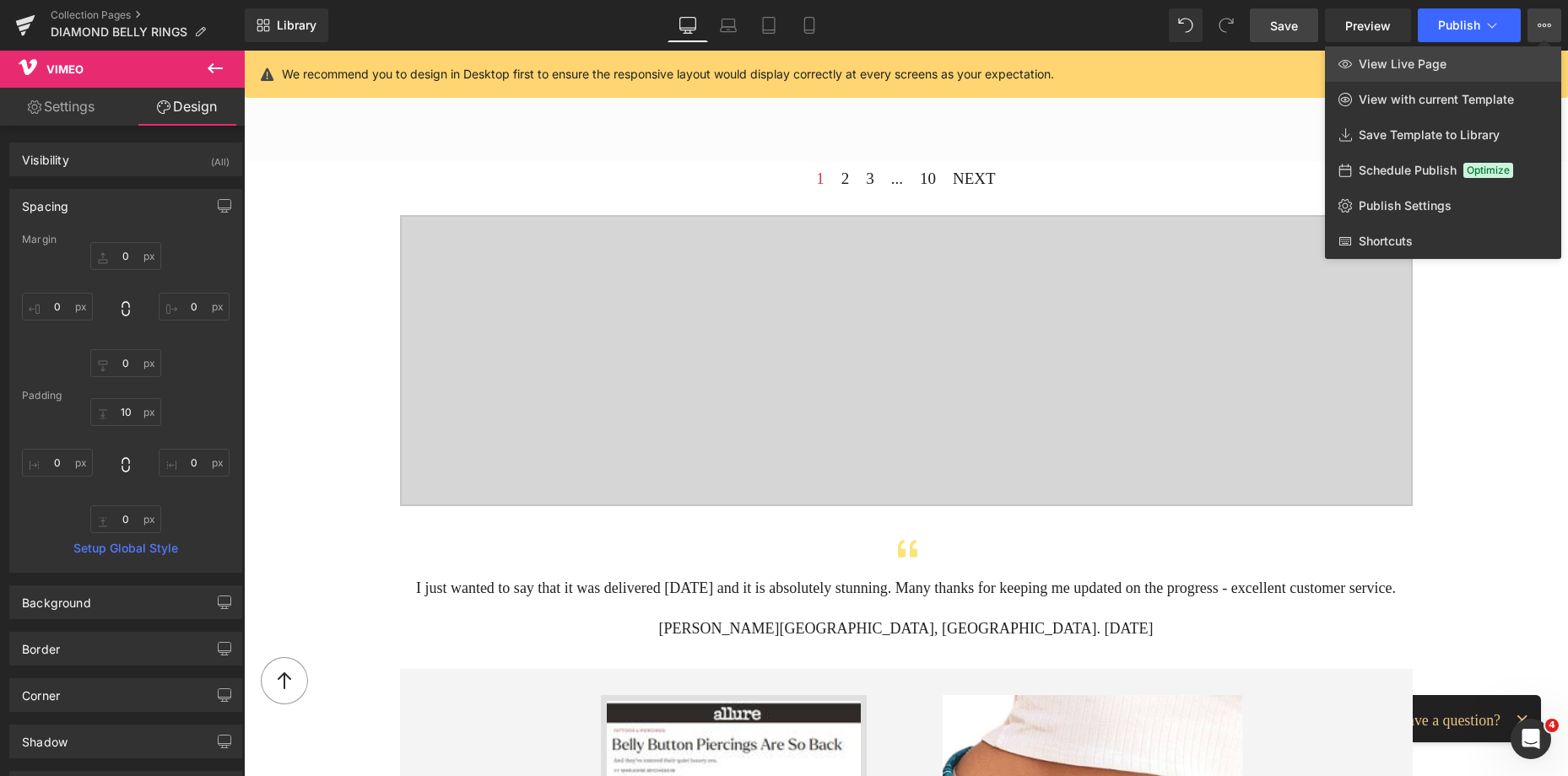
click at [1451, 47] on link "View Live Page" at bounding box center [1443, 63] width 236 height 35
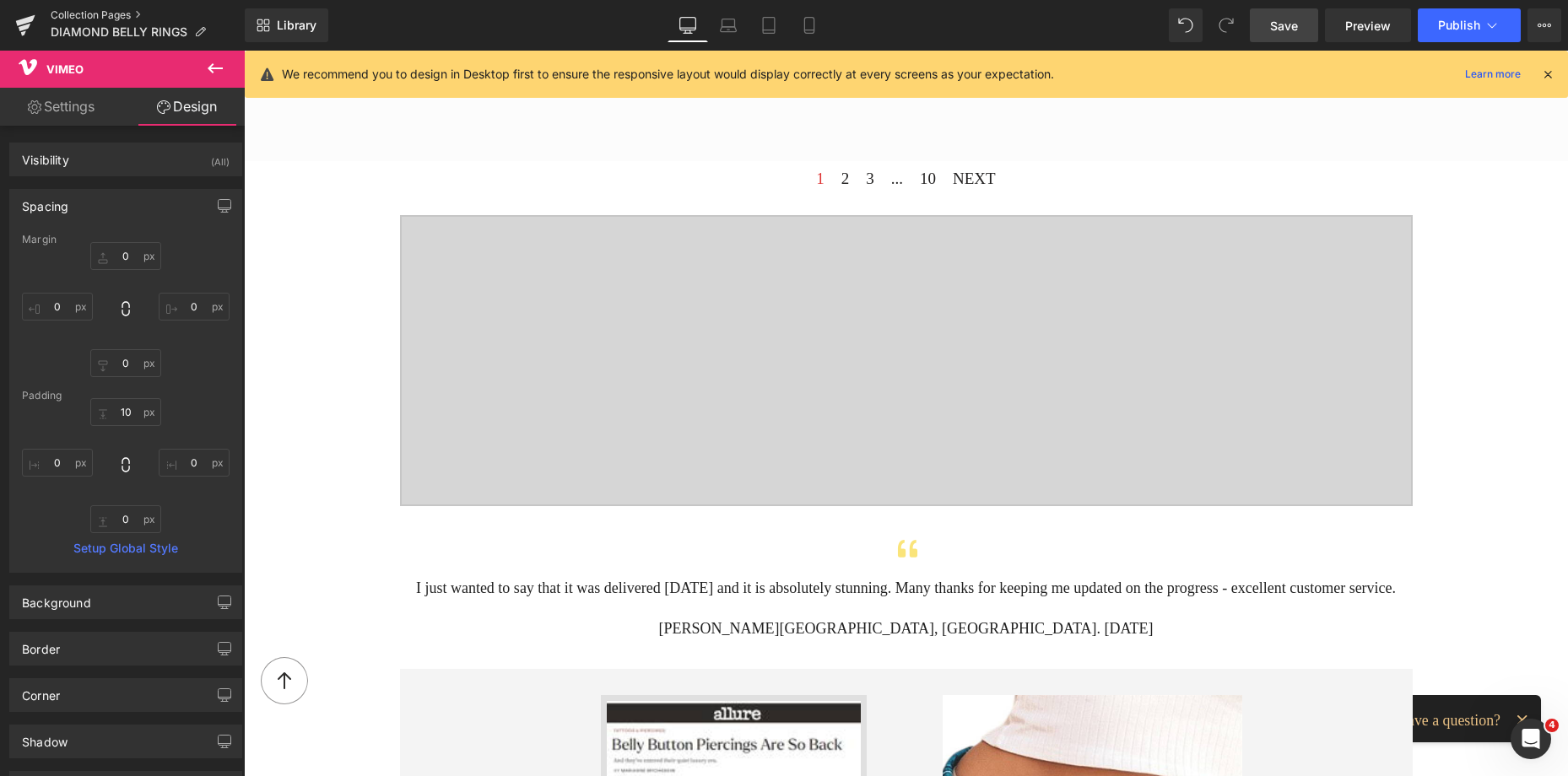
click at [105, 17] on link "Collection Pages" at bounding box center [147, 14] width 194 height 14
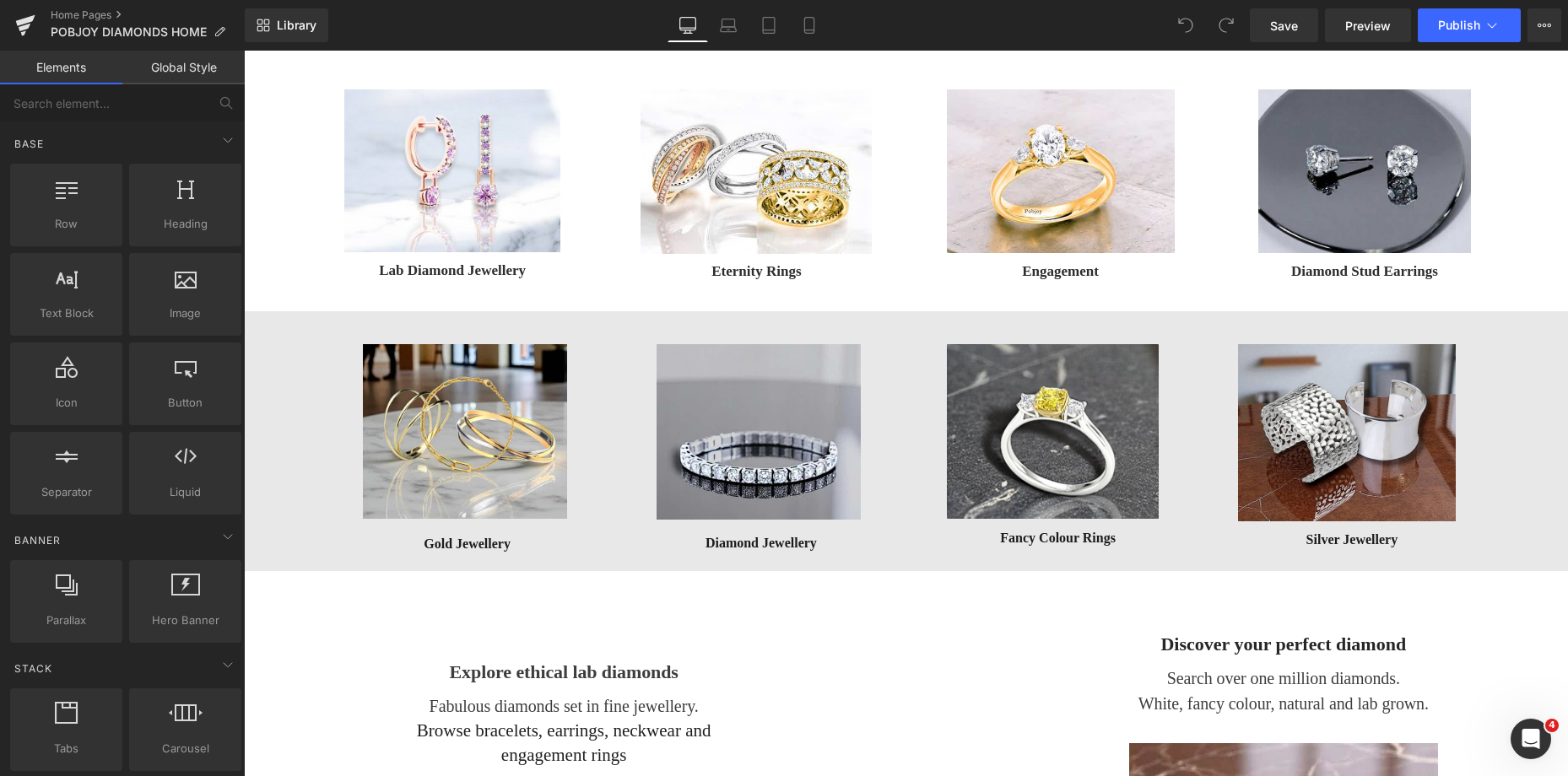
scroll to position [580, 0]
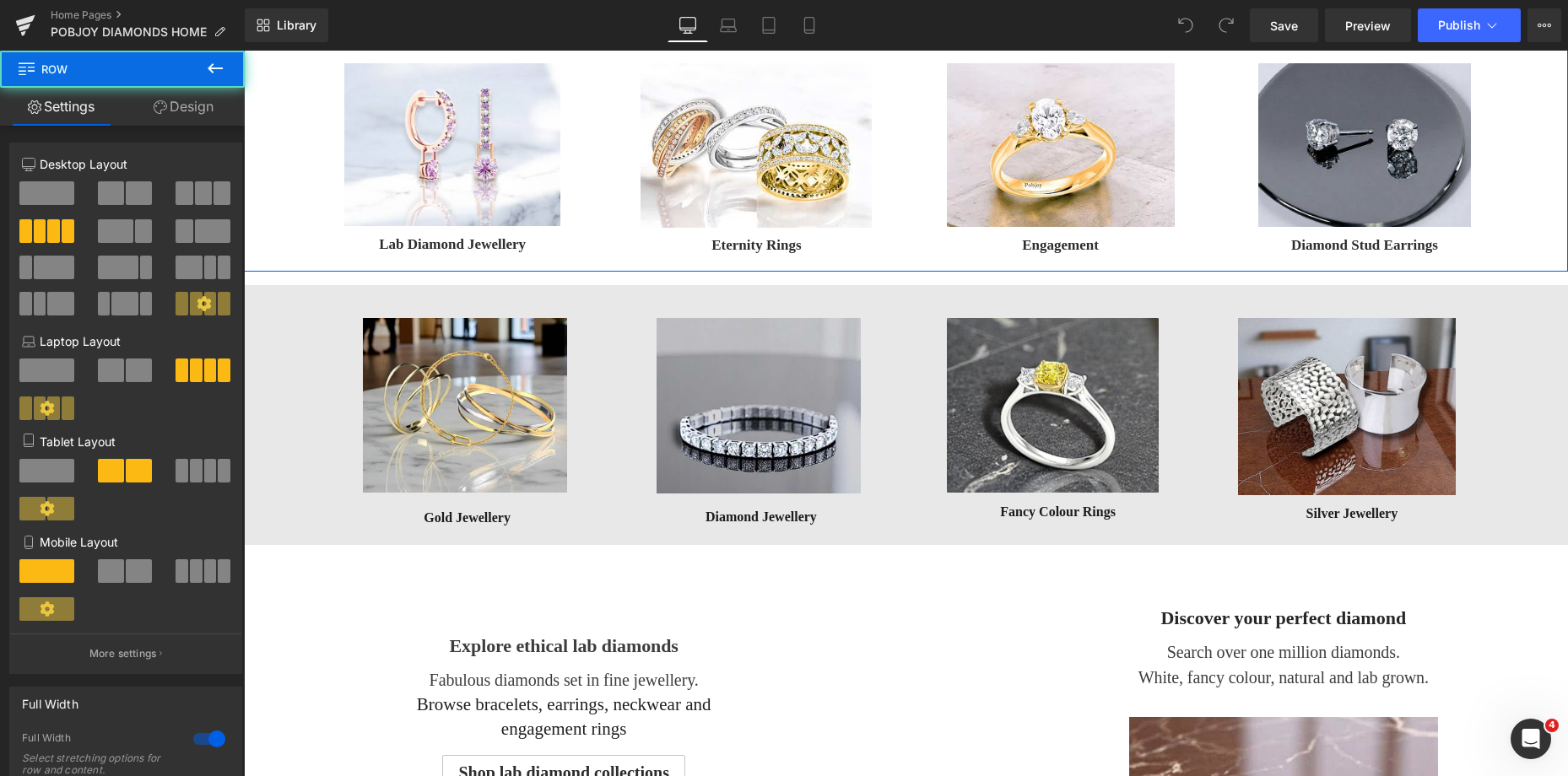
drag, startPoint x: 1555, startPoint y: 151, endPoint x: 1551, endPoint y: 181, distance: 30.3
click at [1551, 181] on div "Image Lab Diamond Jewellery Button Image Eternity Rings Button Image Engagement…" at bounding box center [906, 146] width 1324 height 251
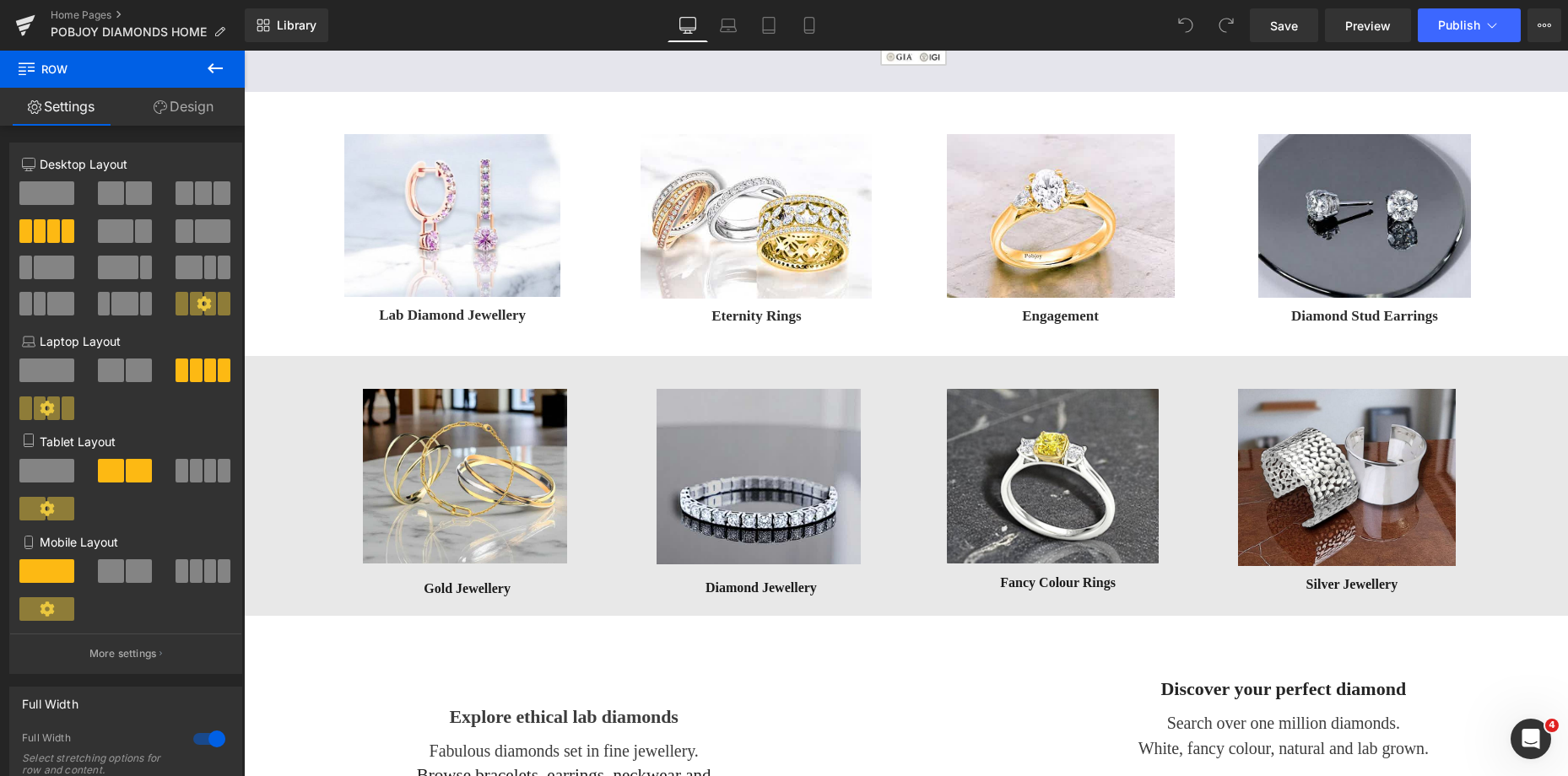
scroll to position [448, 0]
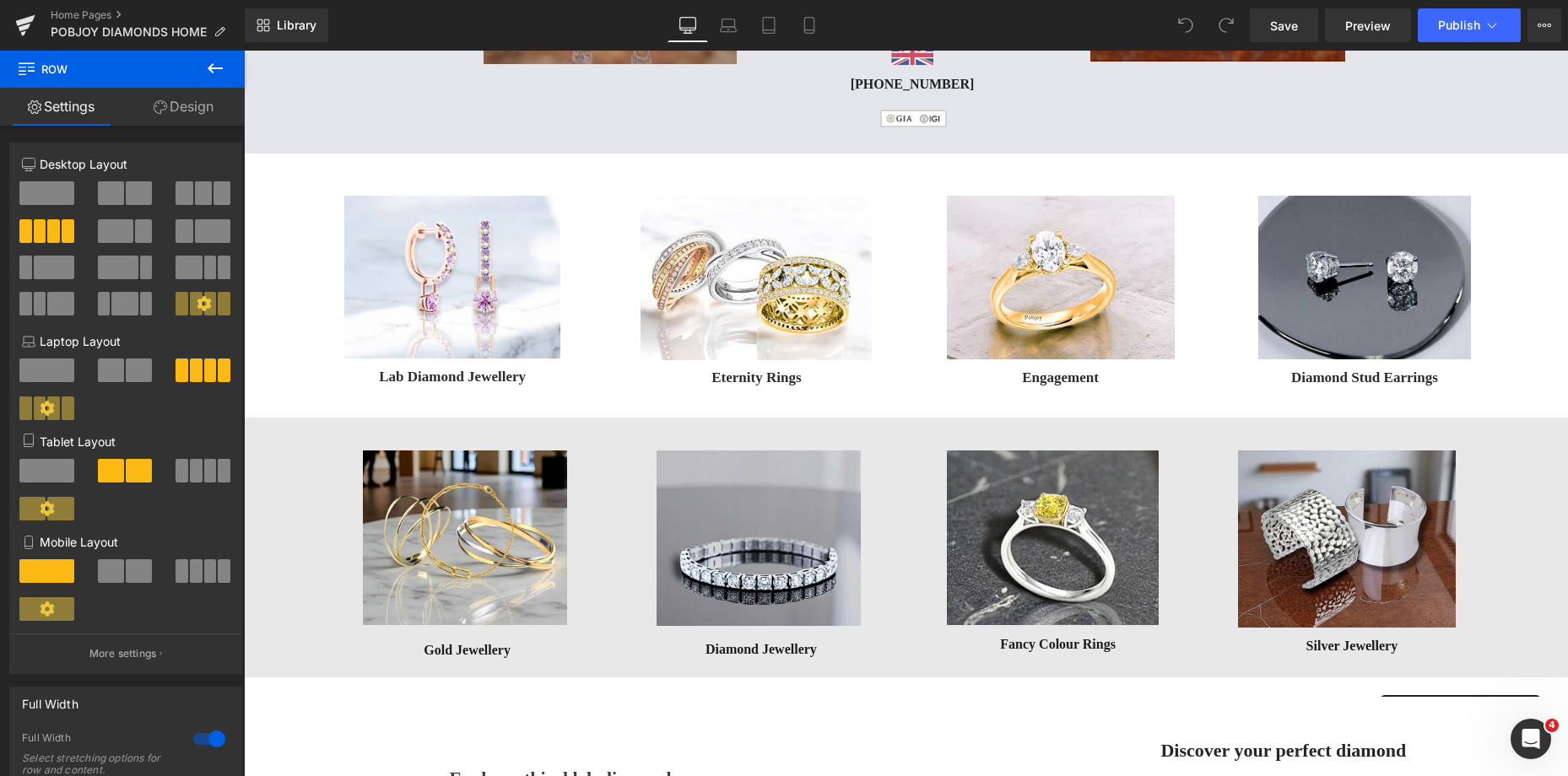
click at [208, 57] on button at bounding box center [215, 68] width 59 height 37
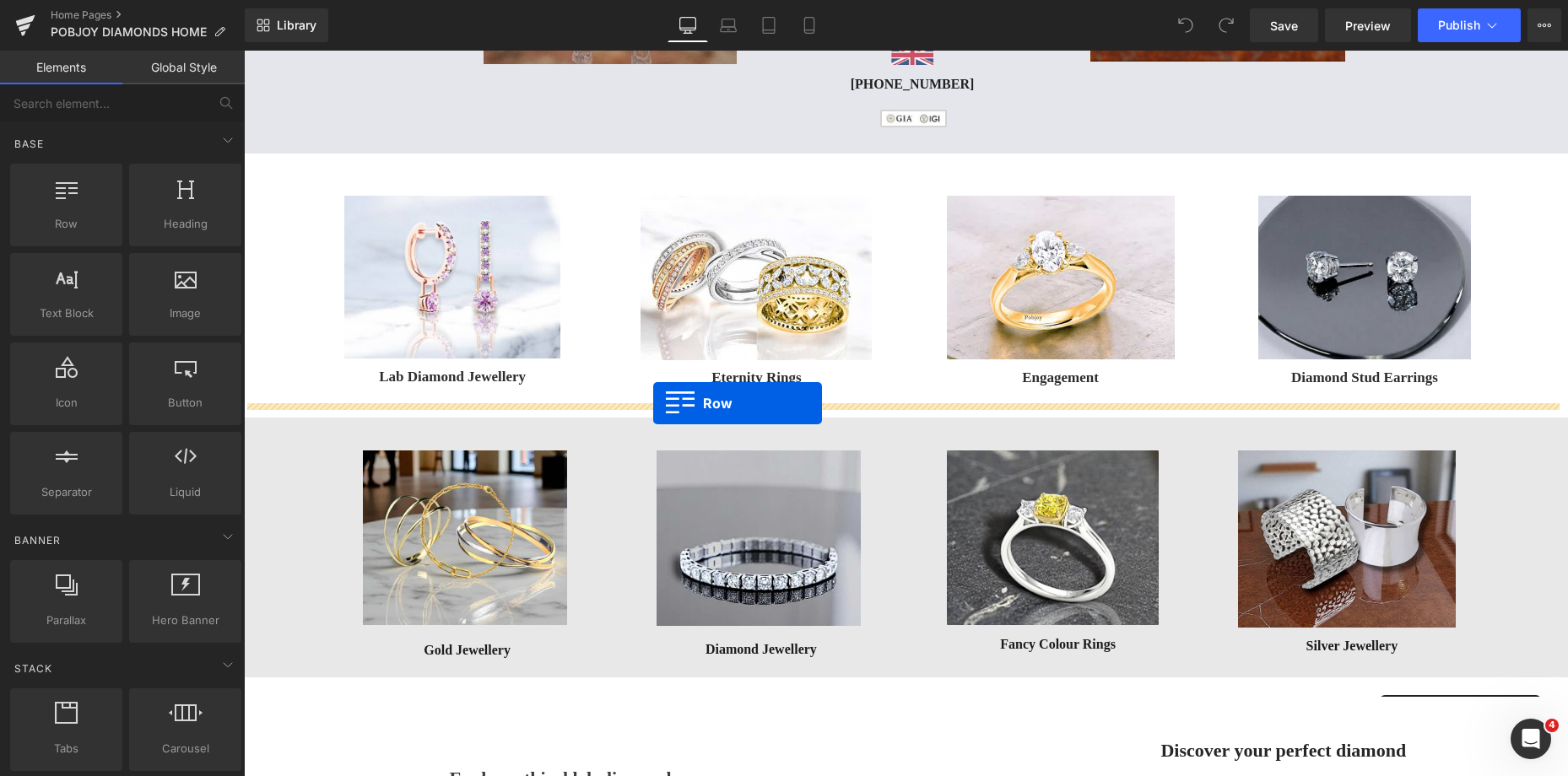
drag, startPoint x: 305, startPoint y: 245, endPoint x: 653, endPoint y: 404, distance: 382.6
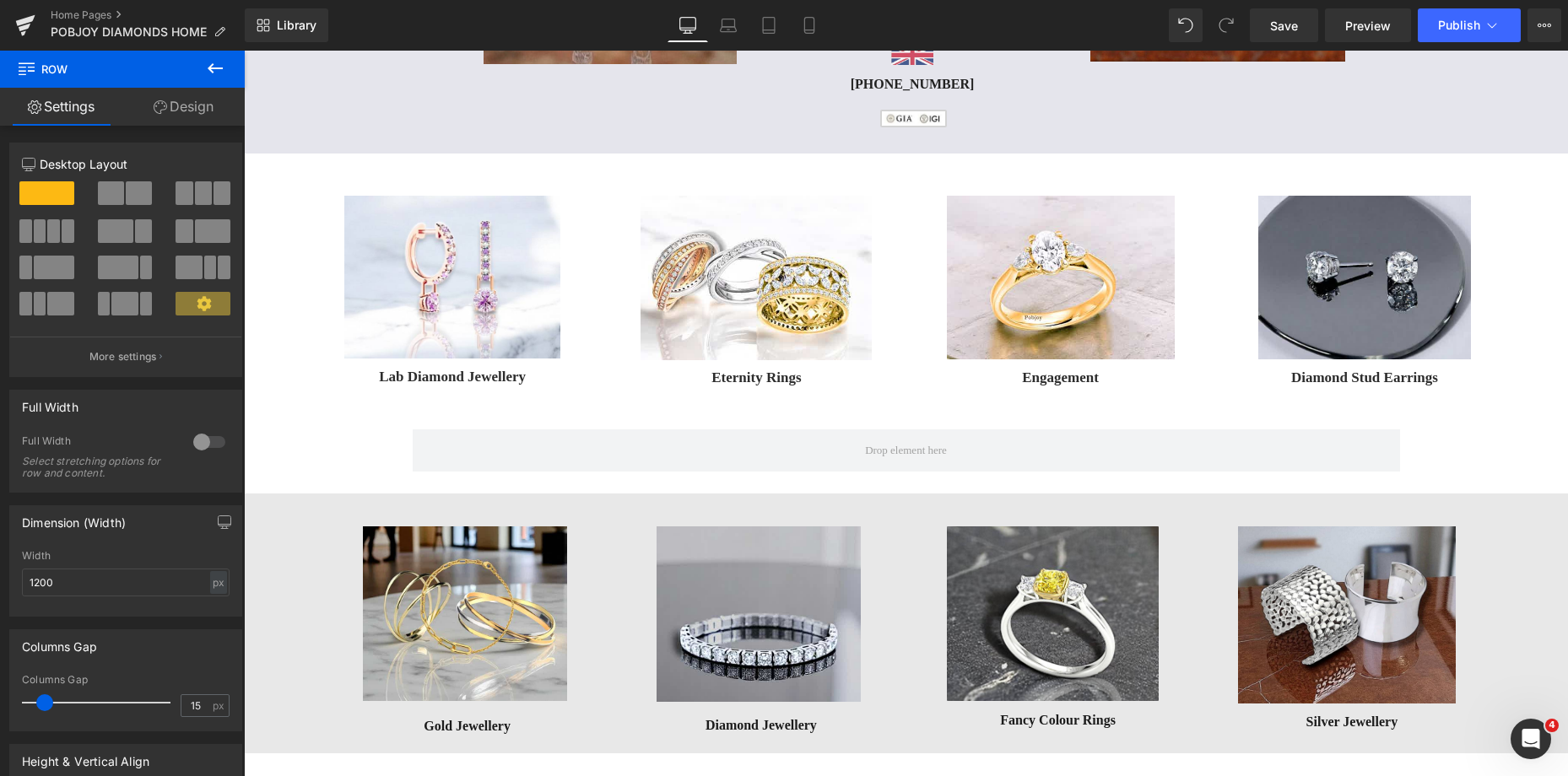
click at [209, 59] on icon at bounding box center [215, 68] width 20 height 20
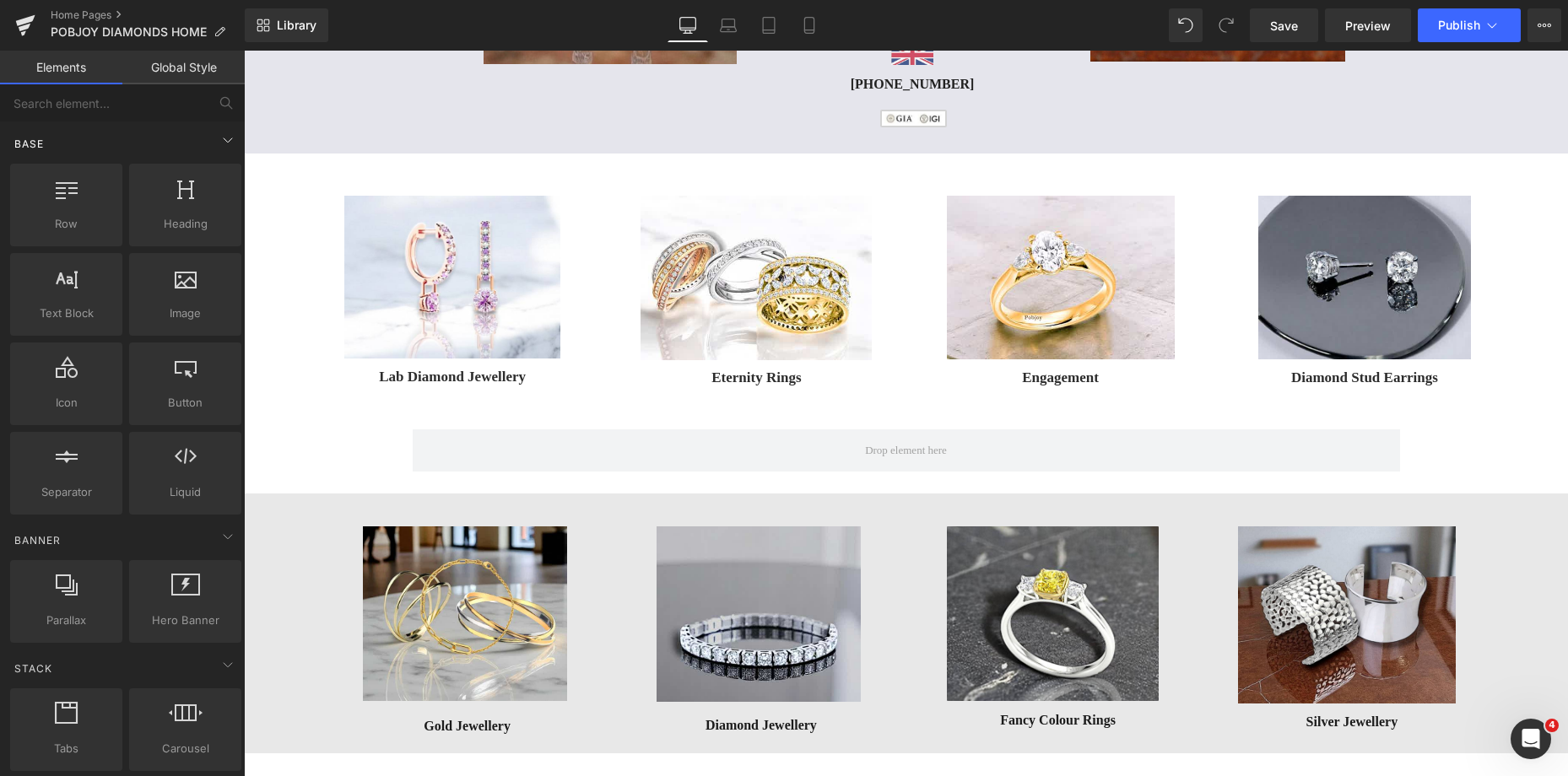
click at [109, 134] on div "Base" at bounding box center [125, 142] width 238 height 33
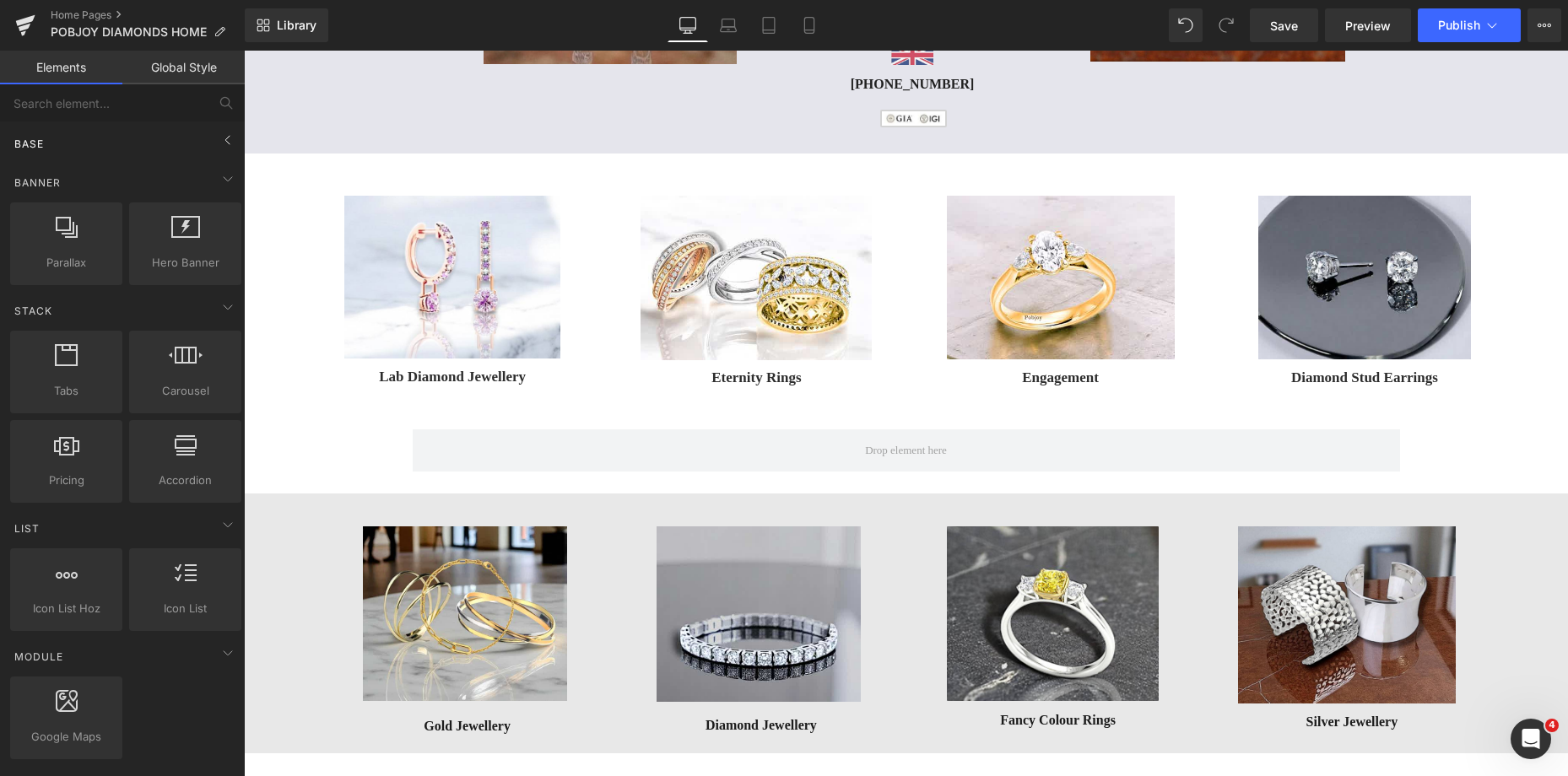
click at [108, 134] on div "Base" at bounding box center [125, 142] width 238 height 33
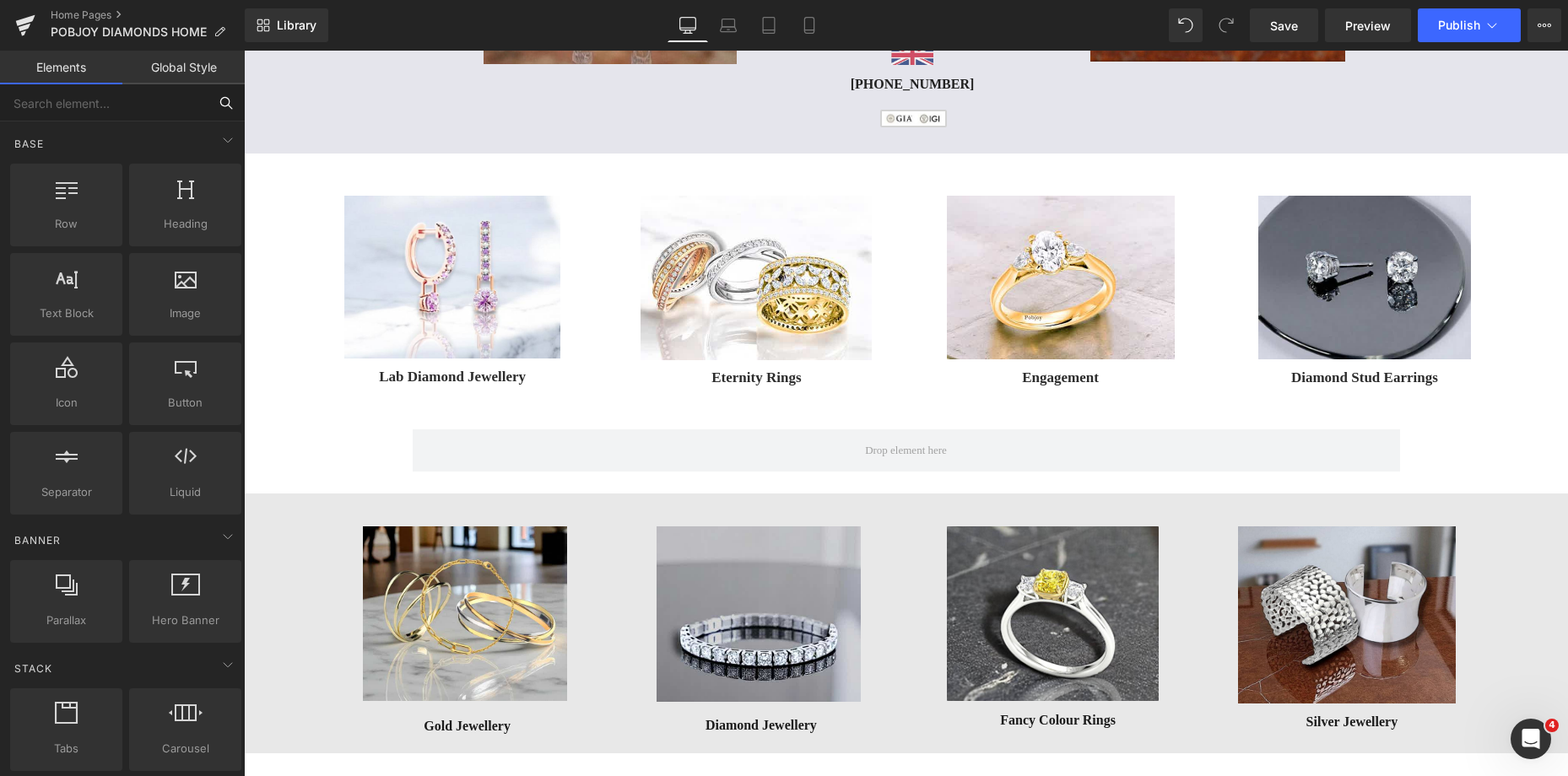
click at [126, 113] on input "text" at bounding box center [104, 103] width 207 height 37
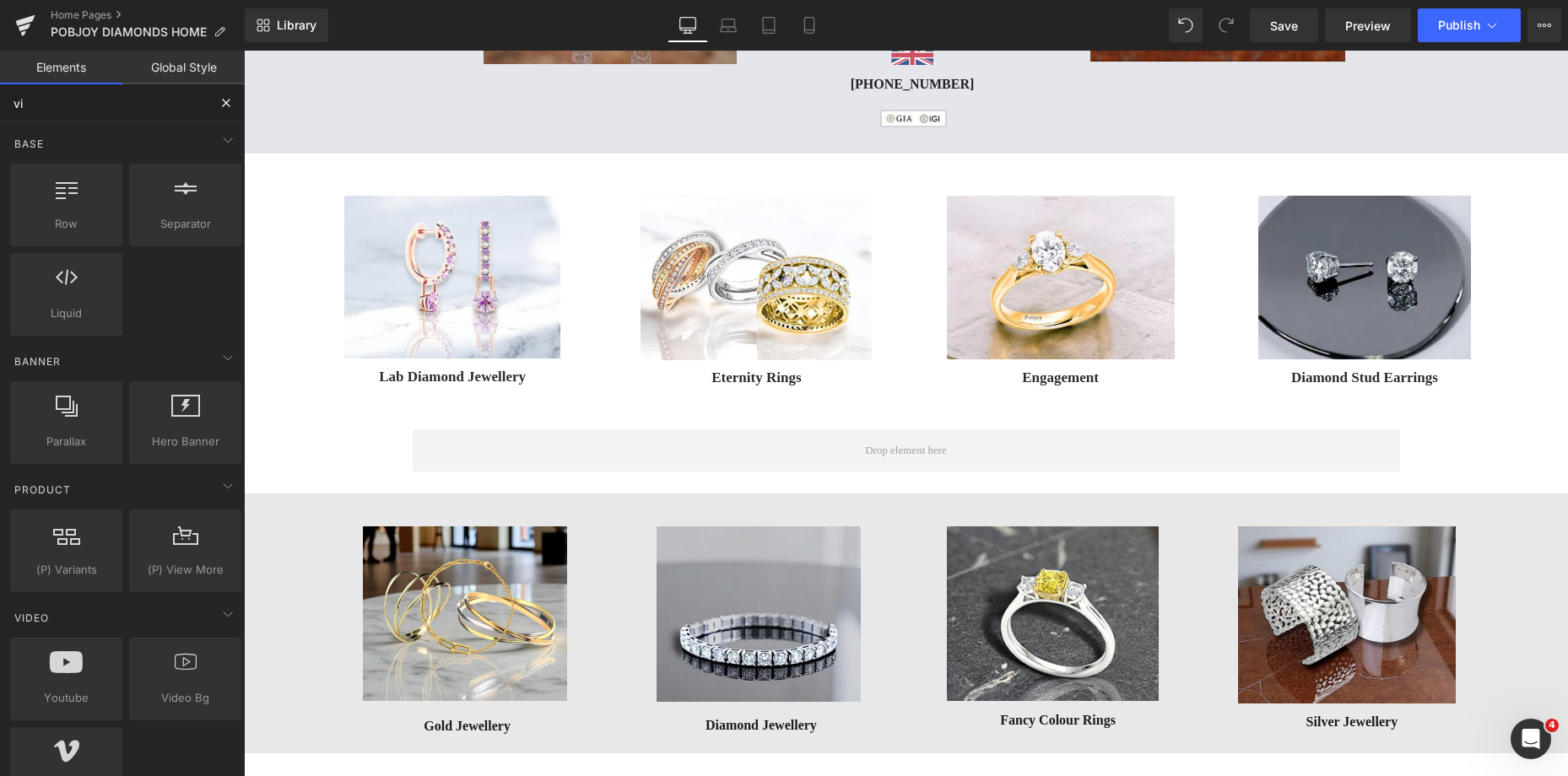
type input "vim"
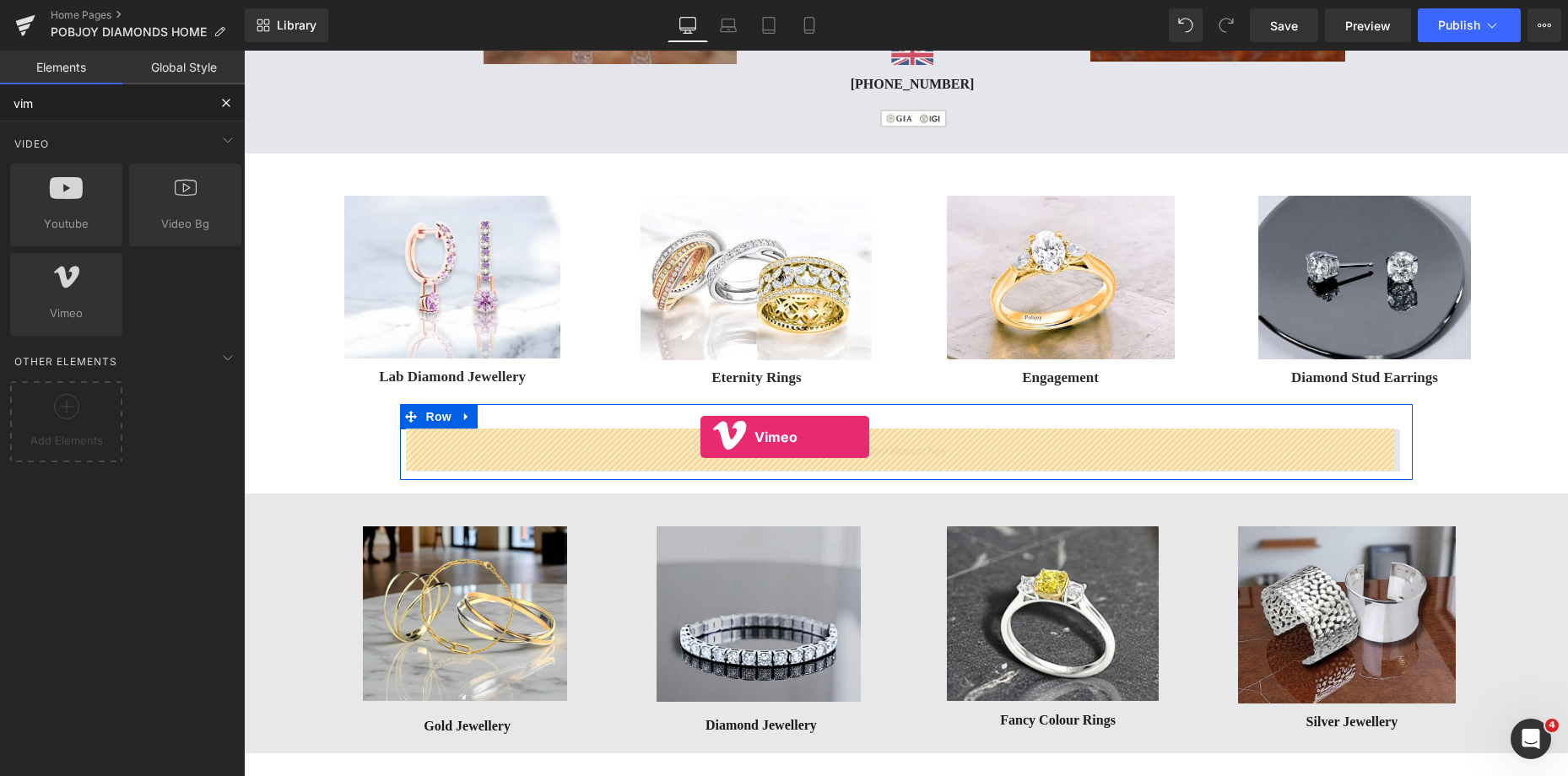
drag, startPoint x: 316, startPoint y: 341, endPoint x: 700, endPoint y: 437, distance: 395.8
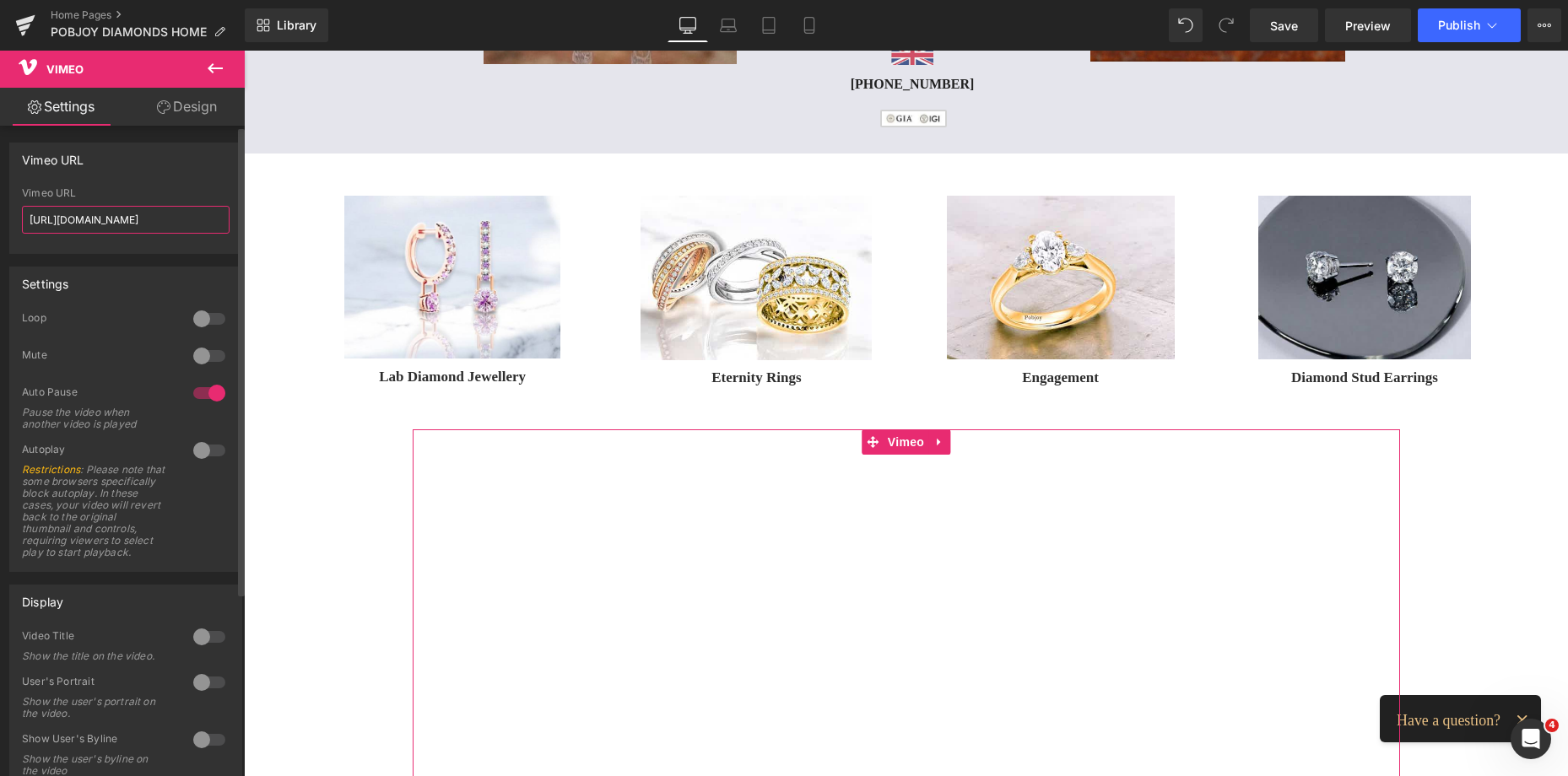
drag, startPoint x: 192, startPoint y: 228, endPoint x: 10, endPoint y: 231, distance: 182.0
click at [10, 231] on div "[URL][DOMAIN_NAME] Vimeo URL [URL][DOMAIN_NAME]" at bounding box center [125, 220] width 232 height 66
paste input "1115652371?share=copy"
type input "[URL][DOMAIN_NAME]"
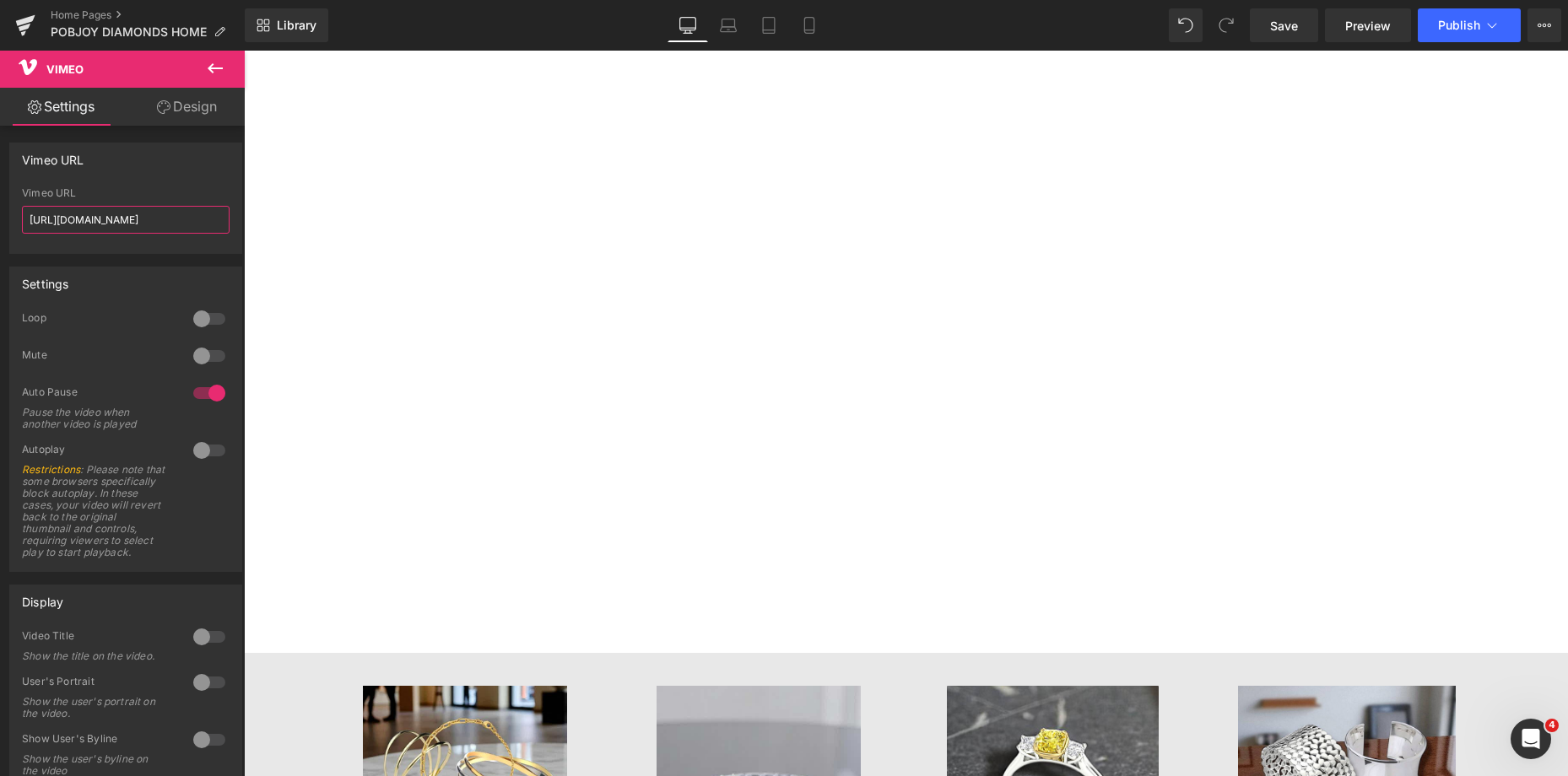
scroll to position [748, 0]
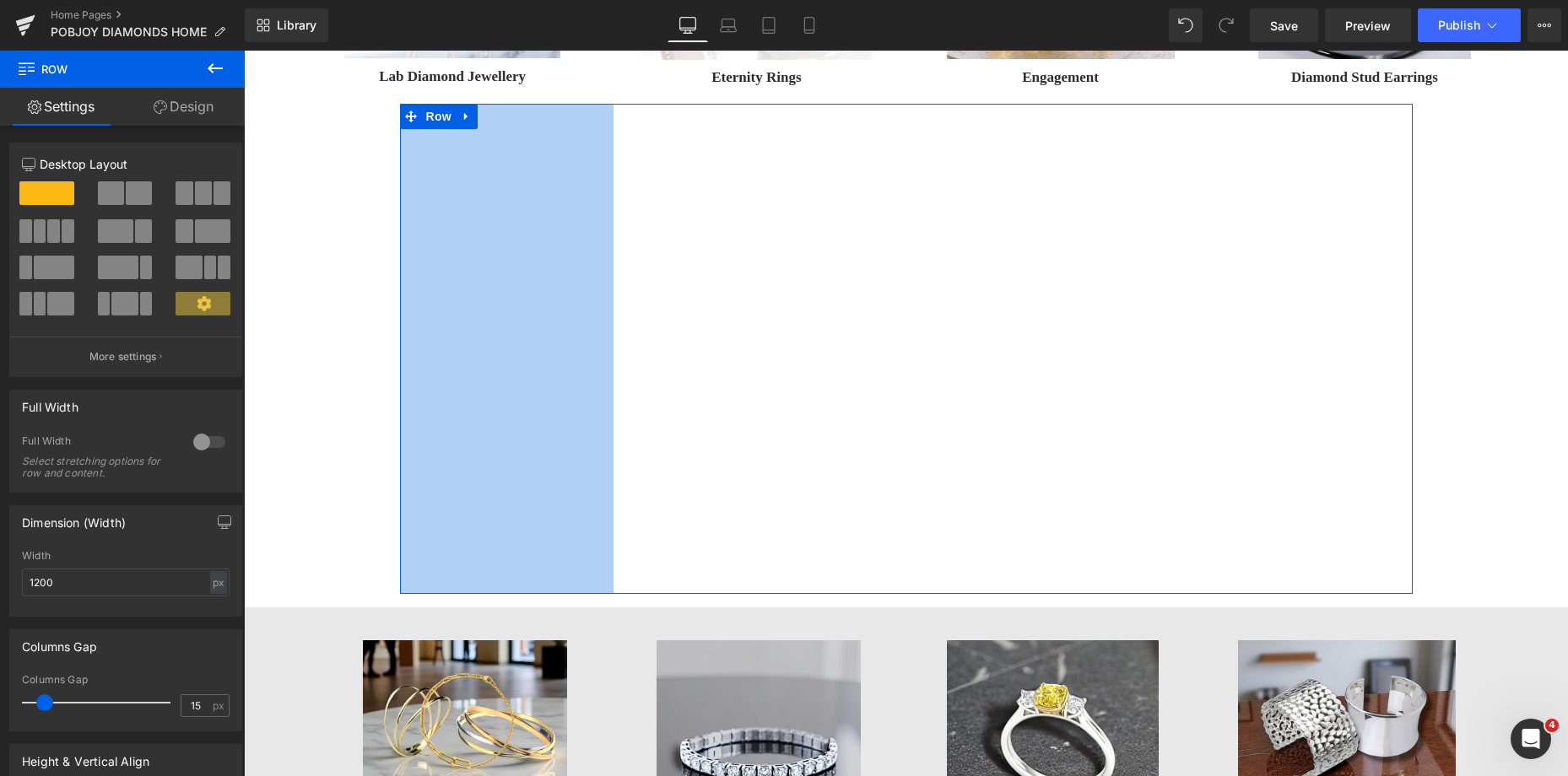
drag, startPoint x: 396, startPoint y: 337, endPoint x: 609, endPoint y: 328, distance: 213.2
click at [615, 327] on div "Vimeo Row 253px" at bounding box center [907, 349] width 1013 height 491
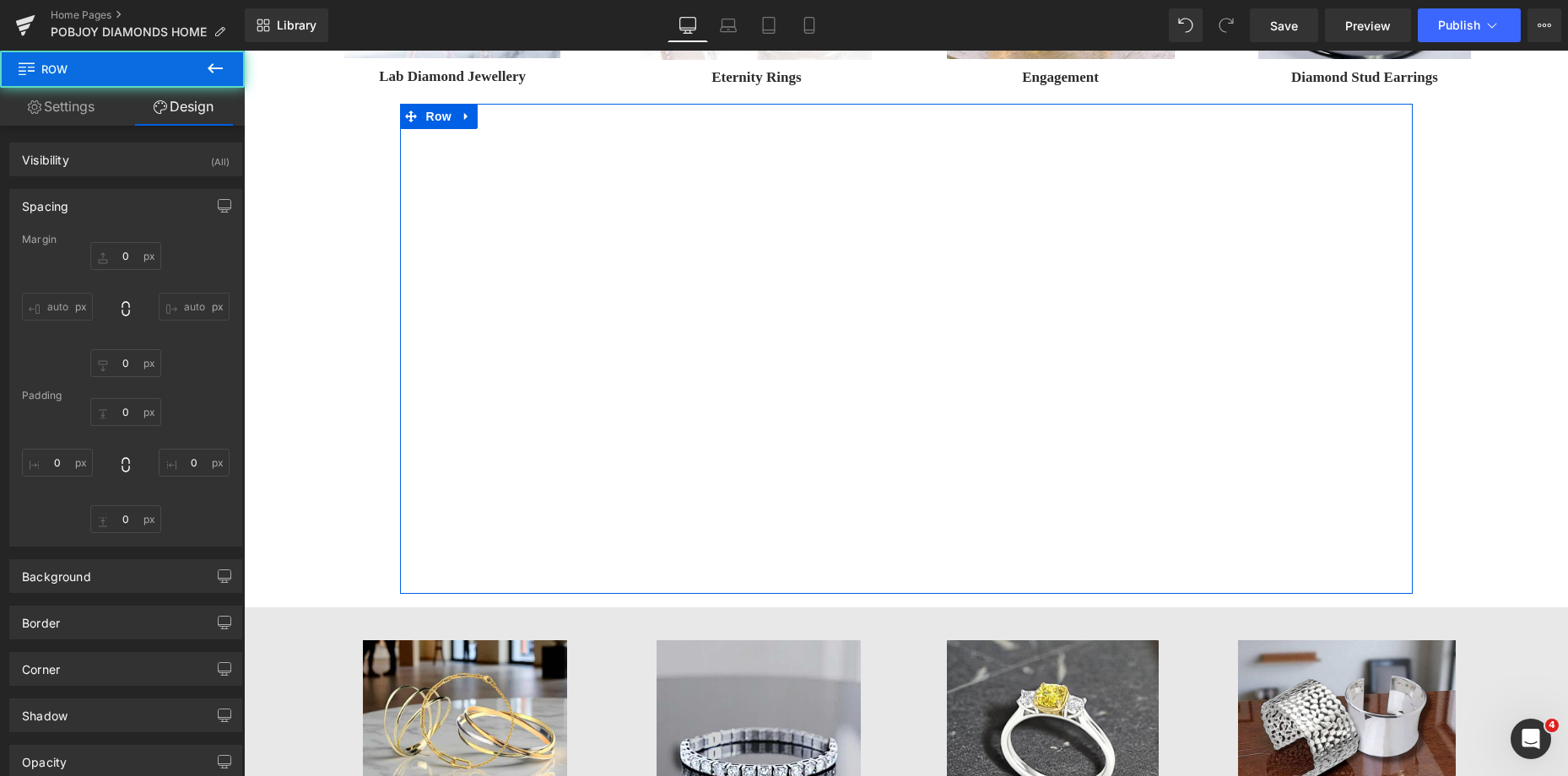
type input "0"
type input "30"
type input "0"
type input "10"
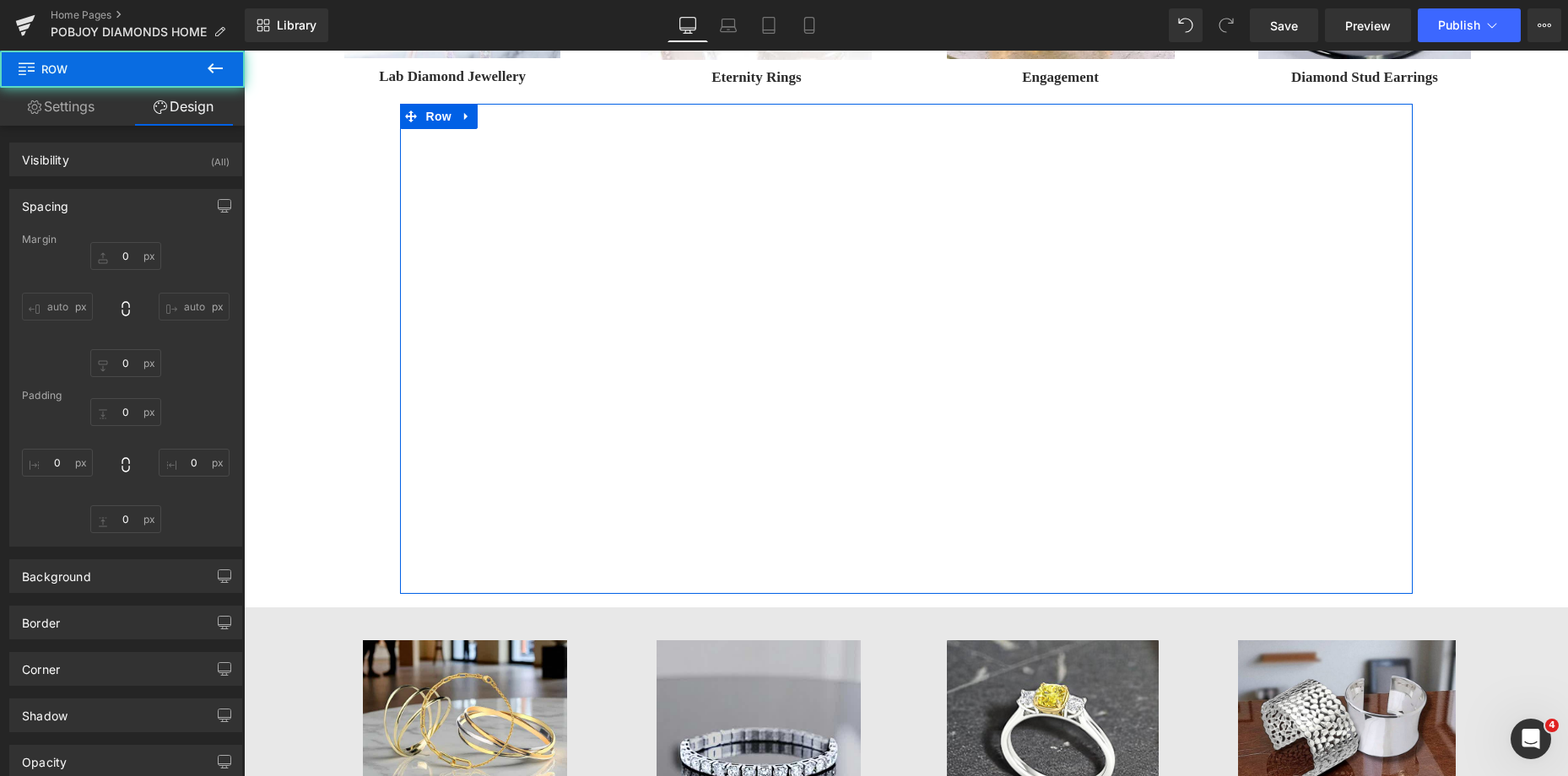
type input "253"
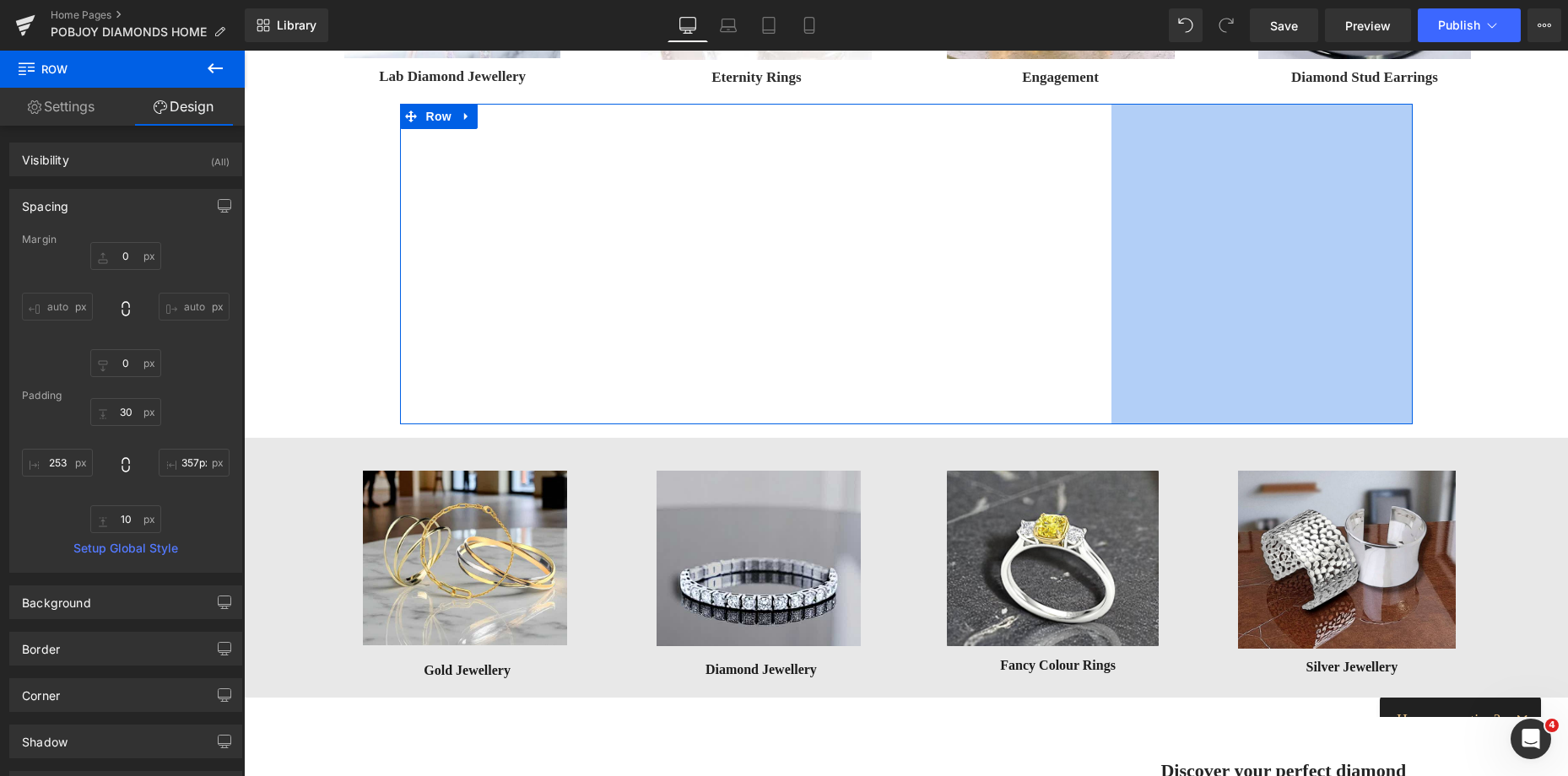
type input "356px"
drag, startPoint x: 1403, startPoint y: 254, endPoint x: 1092, endPoint y: 269, distance: 311.4
click at [1103, 269] on div "Vimeo Row 253px 357px" at bounding box center [907, 264] width 1013 height 321
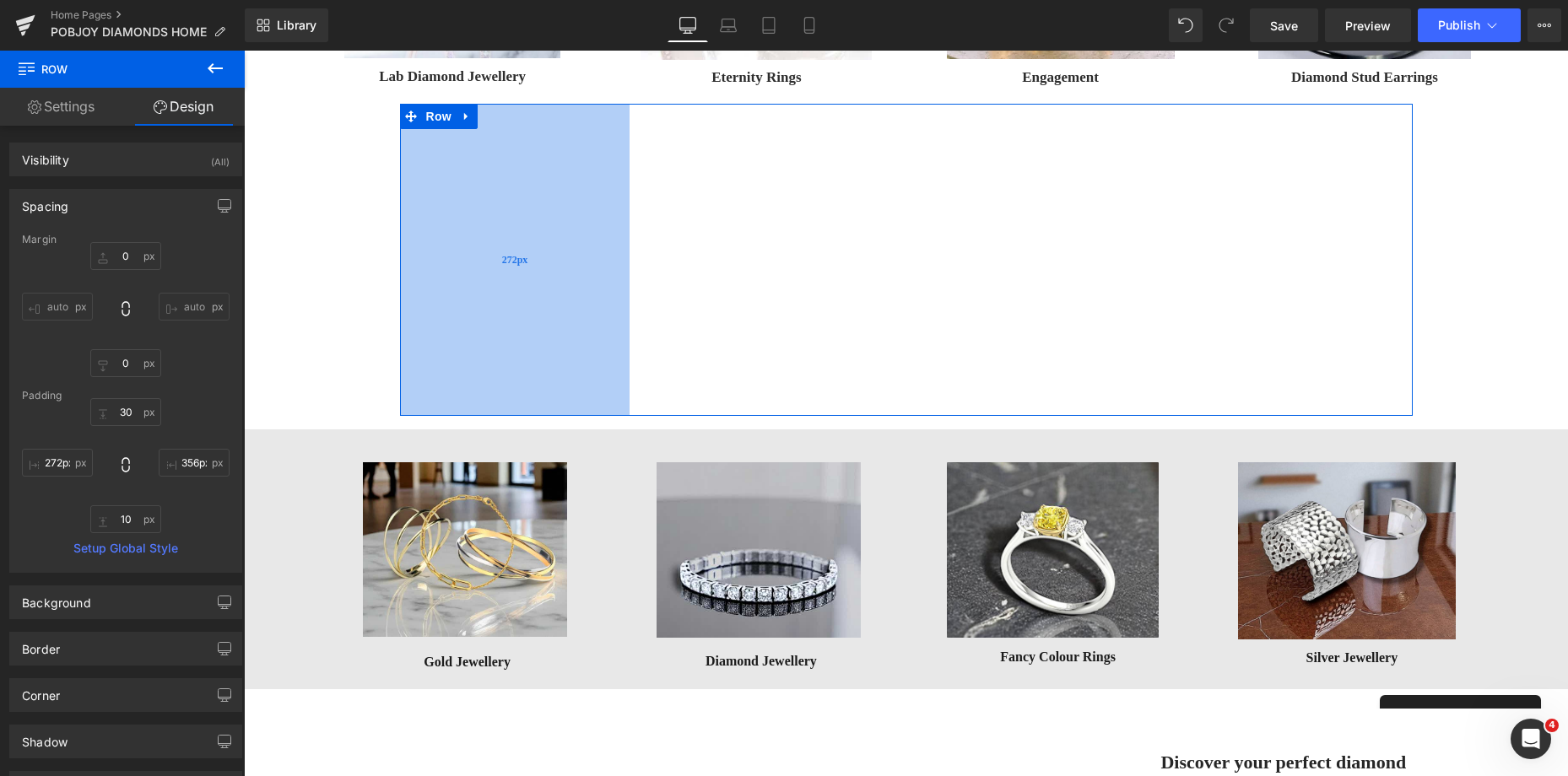
type input "273px"
drag, startPoint x: 579, startPoint y: 256, endPoint x: 597, endPoint y: 260, distance: 18.4
click at [597, 260] on div "273px" at bounding box center [515, 260] width 231 height 312
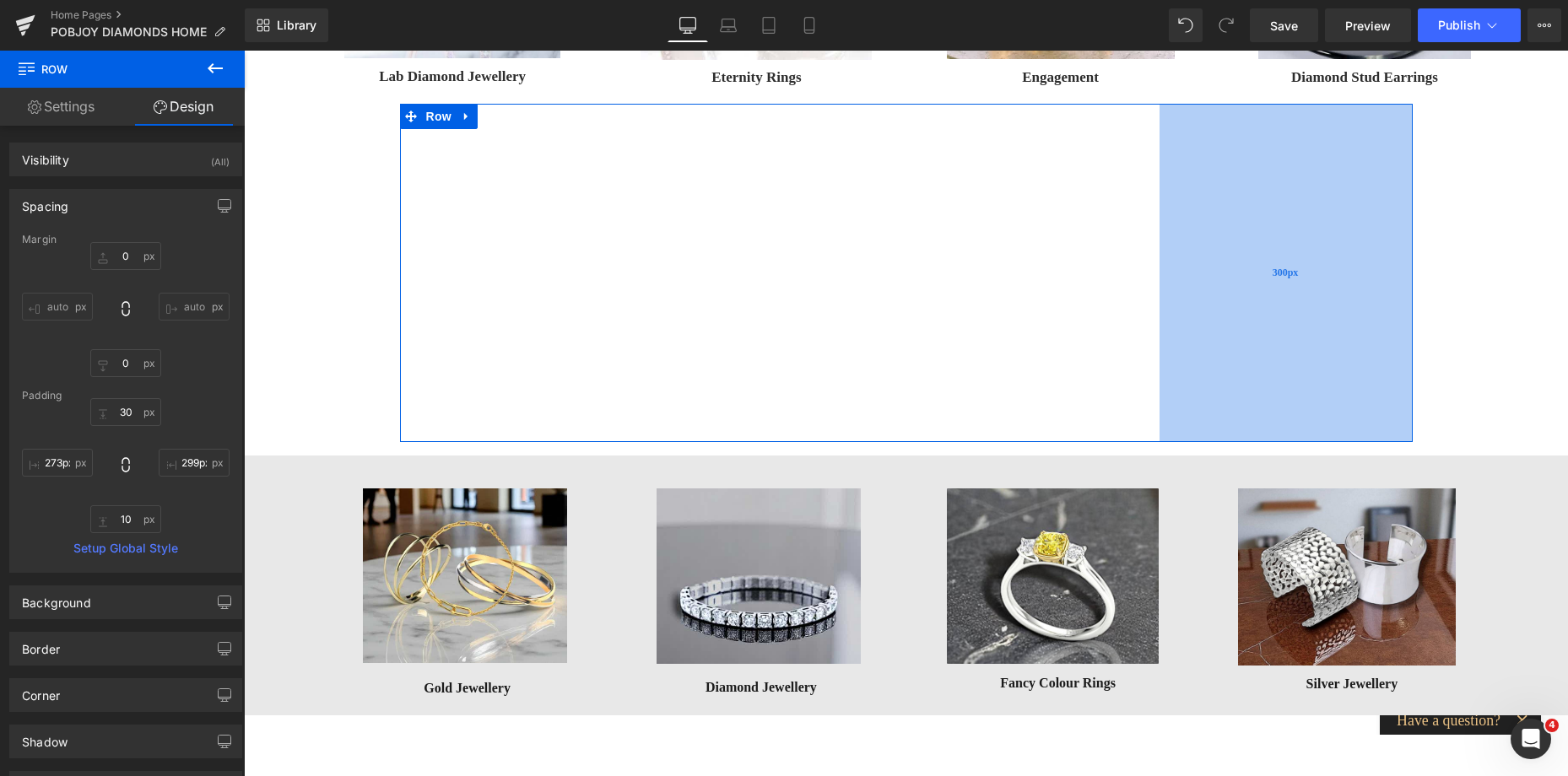
type input "294px"
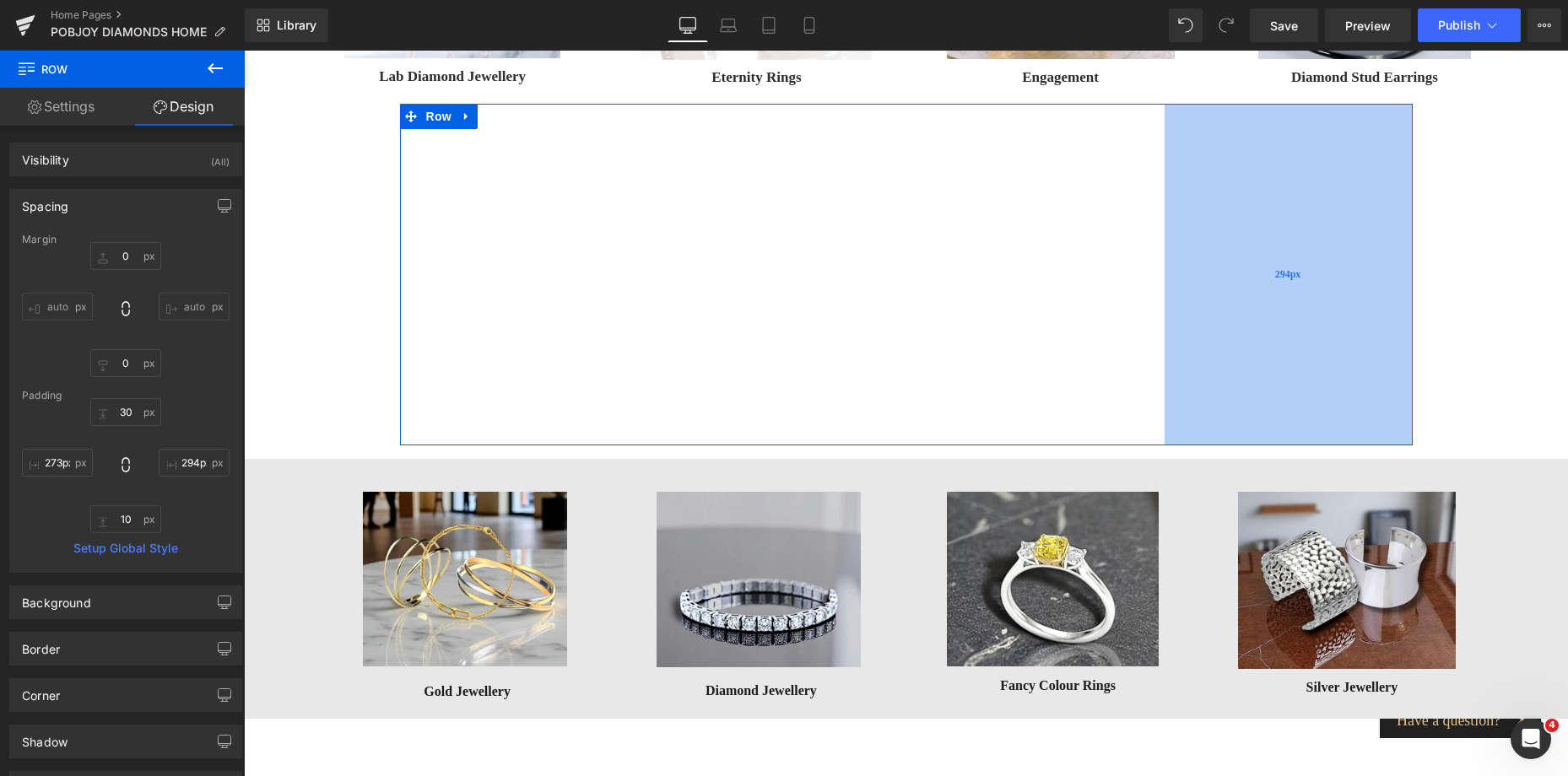
drag, startPoint x: 1112, startPoint y: 242, endPoint x: 1164, endPoint y: 246, distance: 52.2
click at [1164, 246] on div "294px" at bounding box center [1288, 274] width 248 height 342
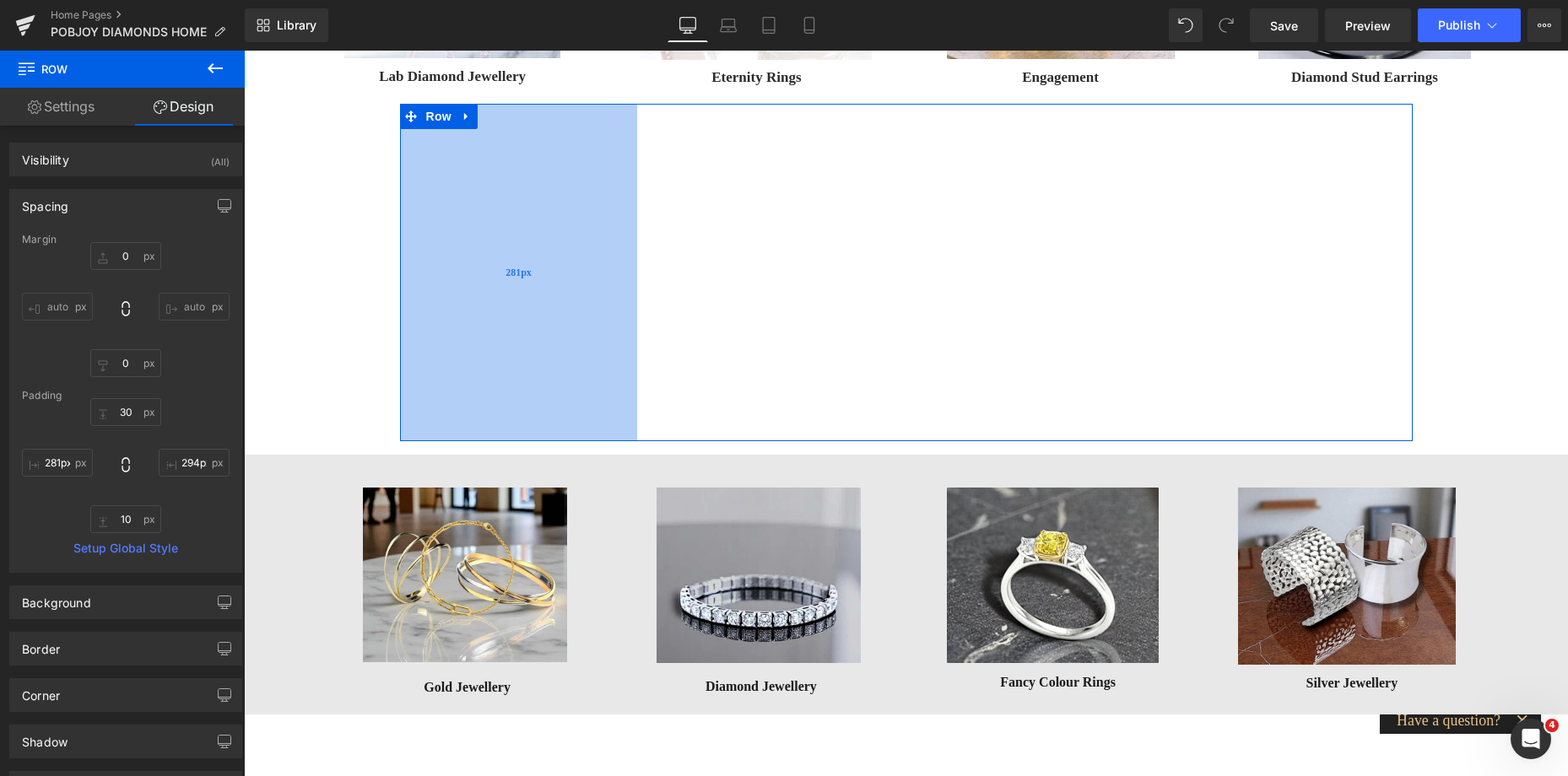
type input "282px"
click at [572, 255] on div "282px" at bounding box center [519, 272] width 238 height 338
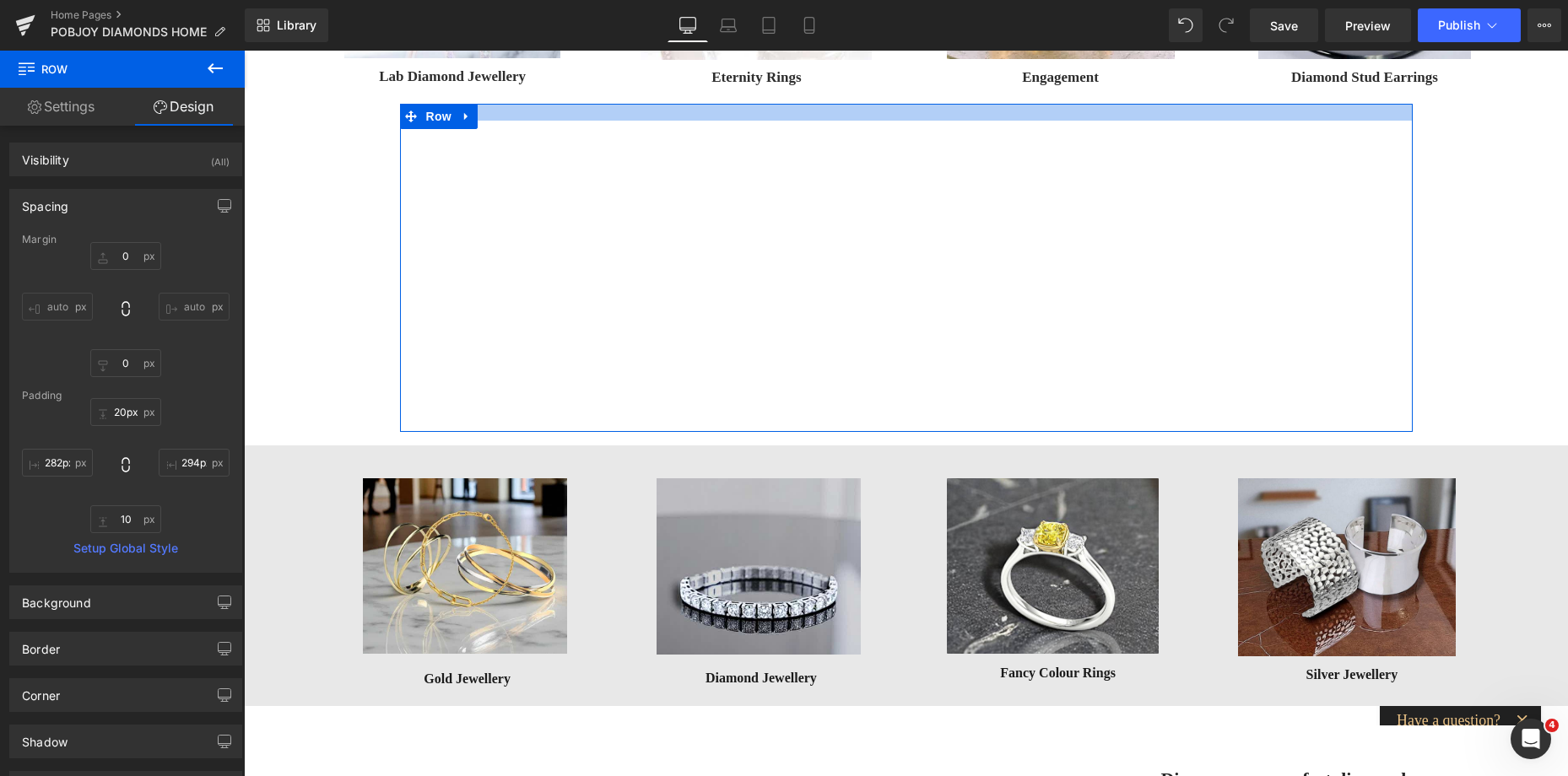
type input "19px"
drag, startPoint x: 929, startPoint y: 120, endPoint x: 915, endPoint y: 111, distance: 16.6
click at [915, 111] on div at bounding box center [907, 112] width 1013 height 16
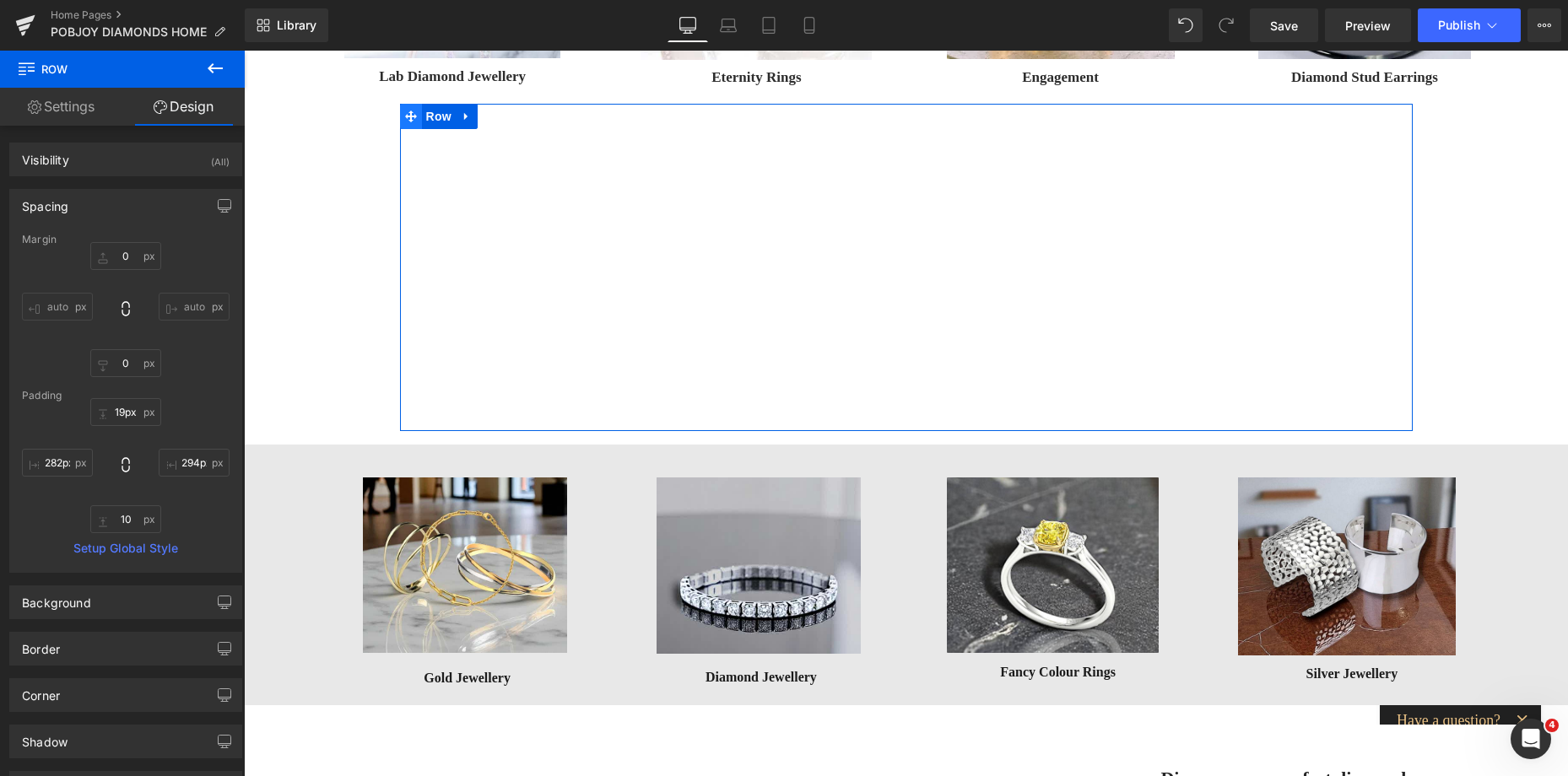
click at [410, 116] on icon at bounding box center [410, 116] width 12 height 12
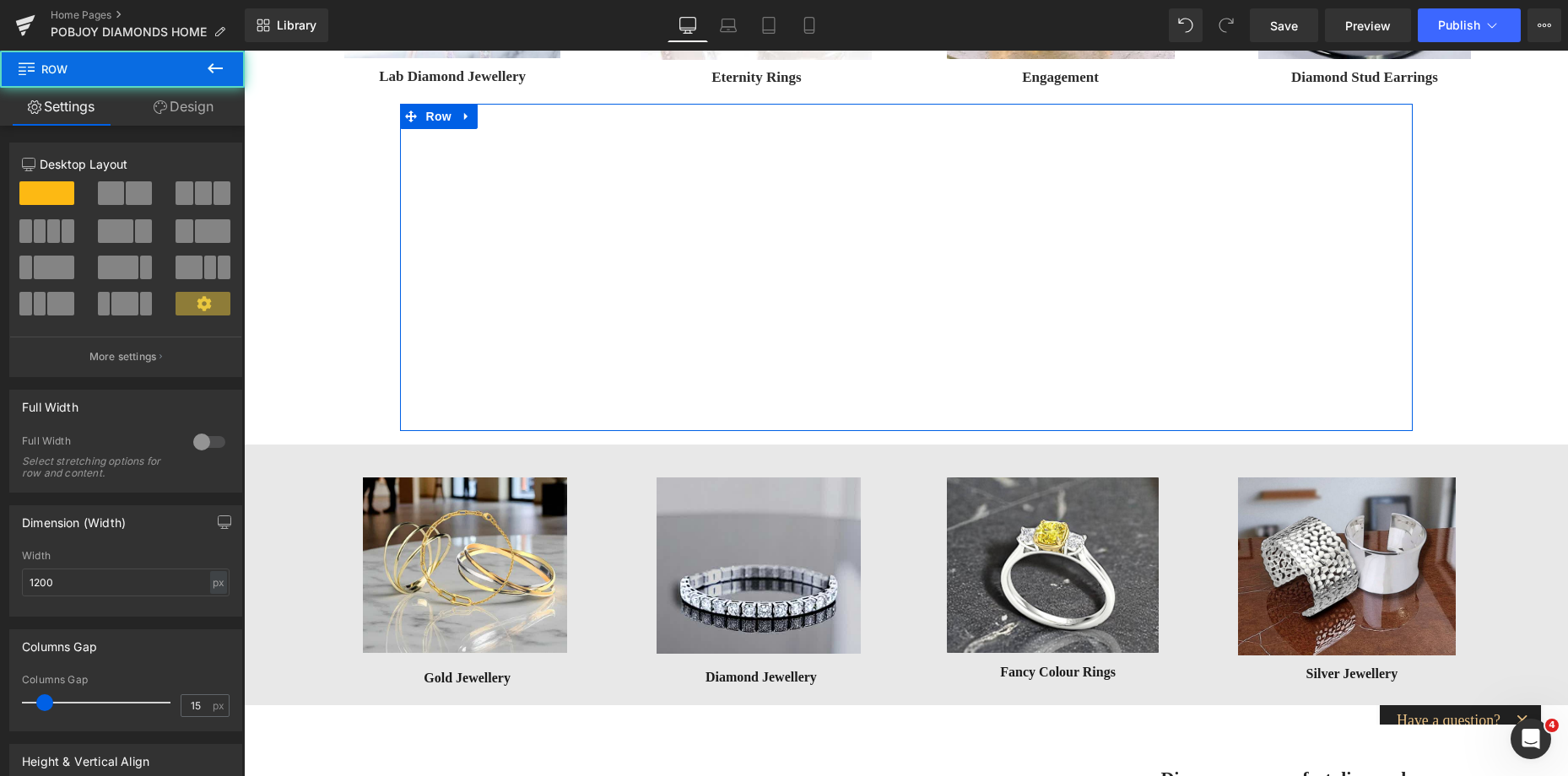
click at [205, 114] on link "Design" at bounding box center [184, 106] width 123 height 38
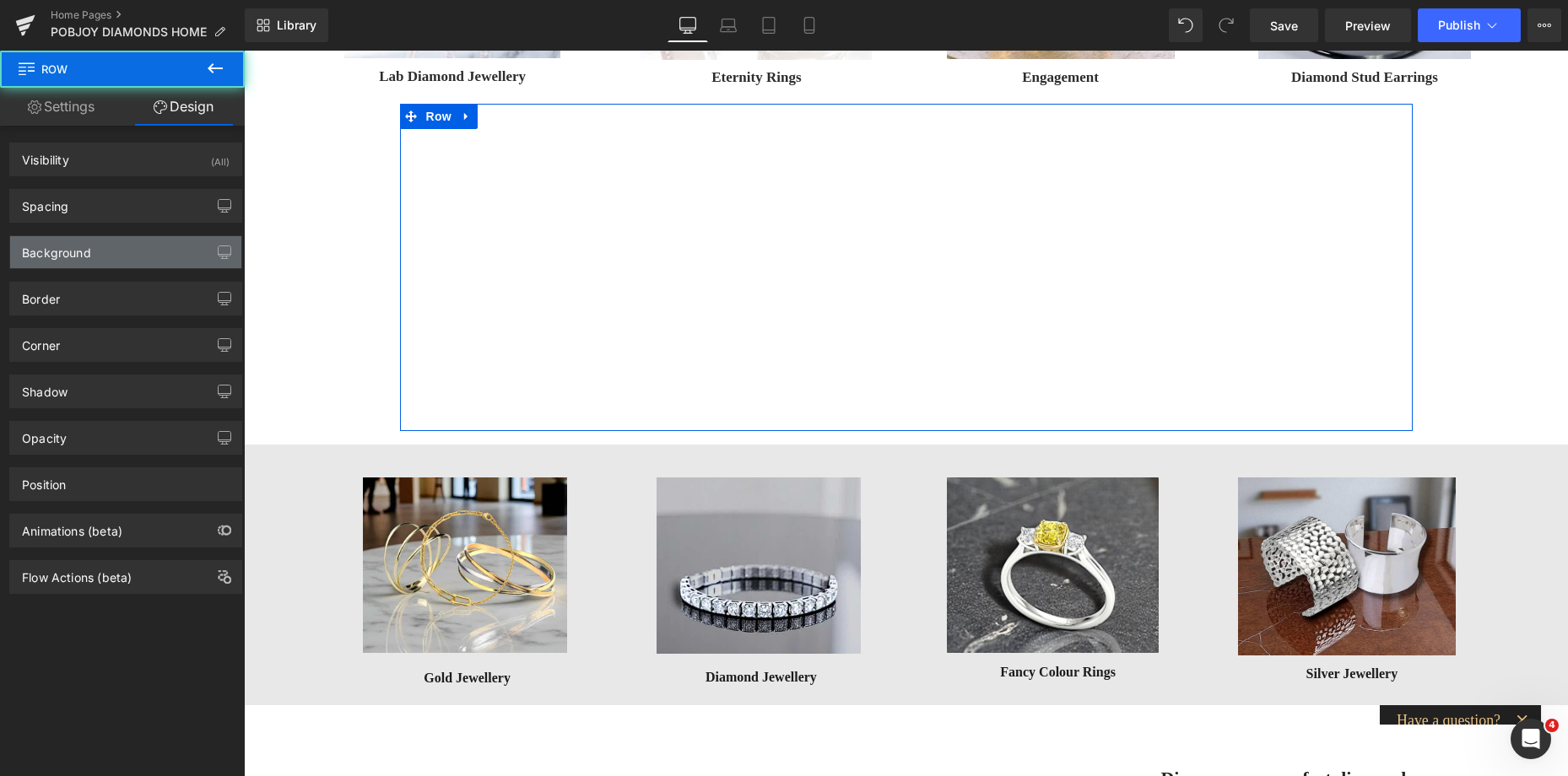
click at [73, 258] on div "Background" at bounding box center [56, 248] width 69 height 23
type input "transparent"
type input "0"
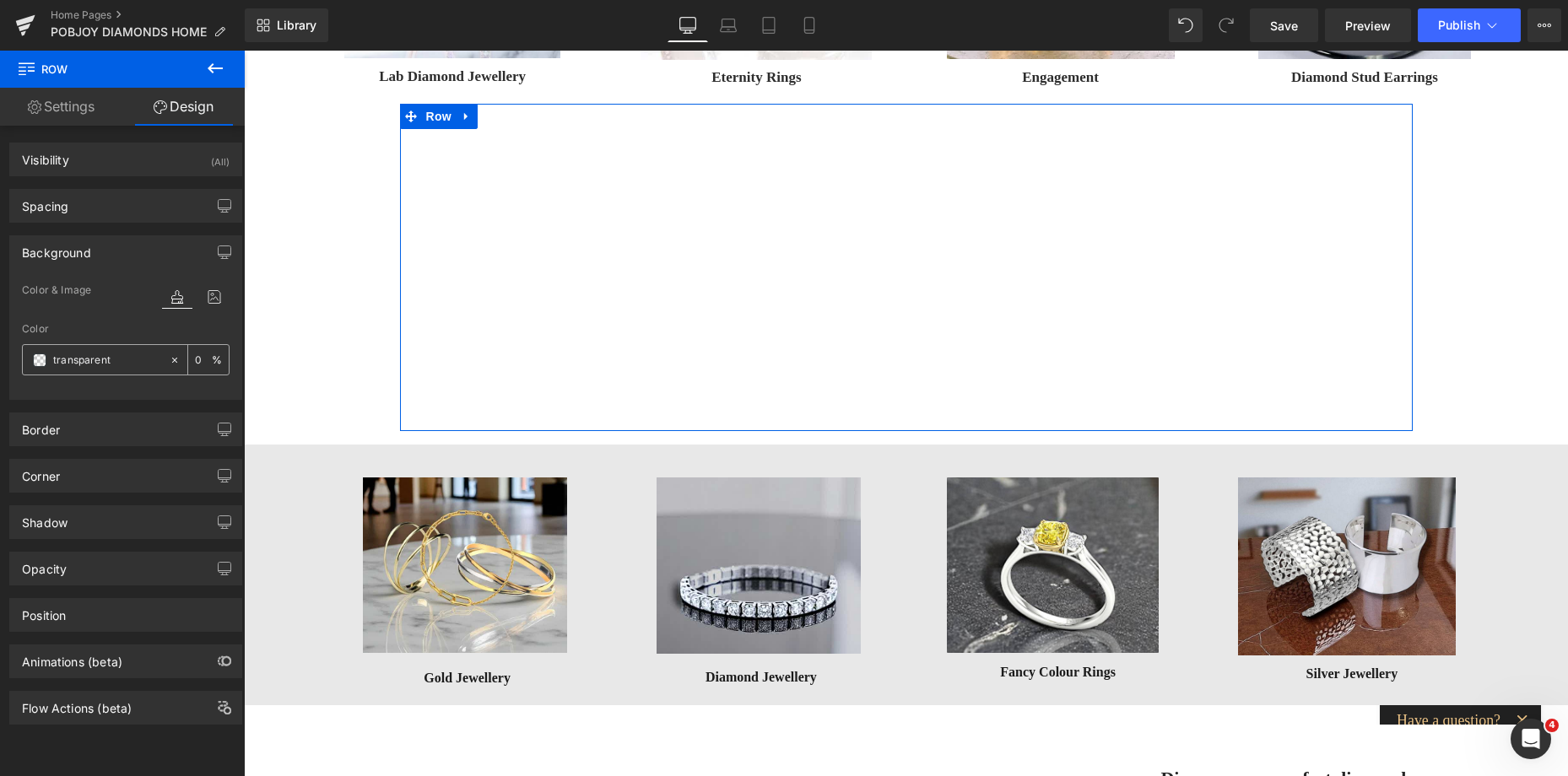
click at [42, 360] on span at bounding box center [40, 360] width 14 height 14
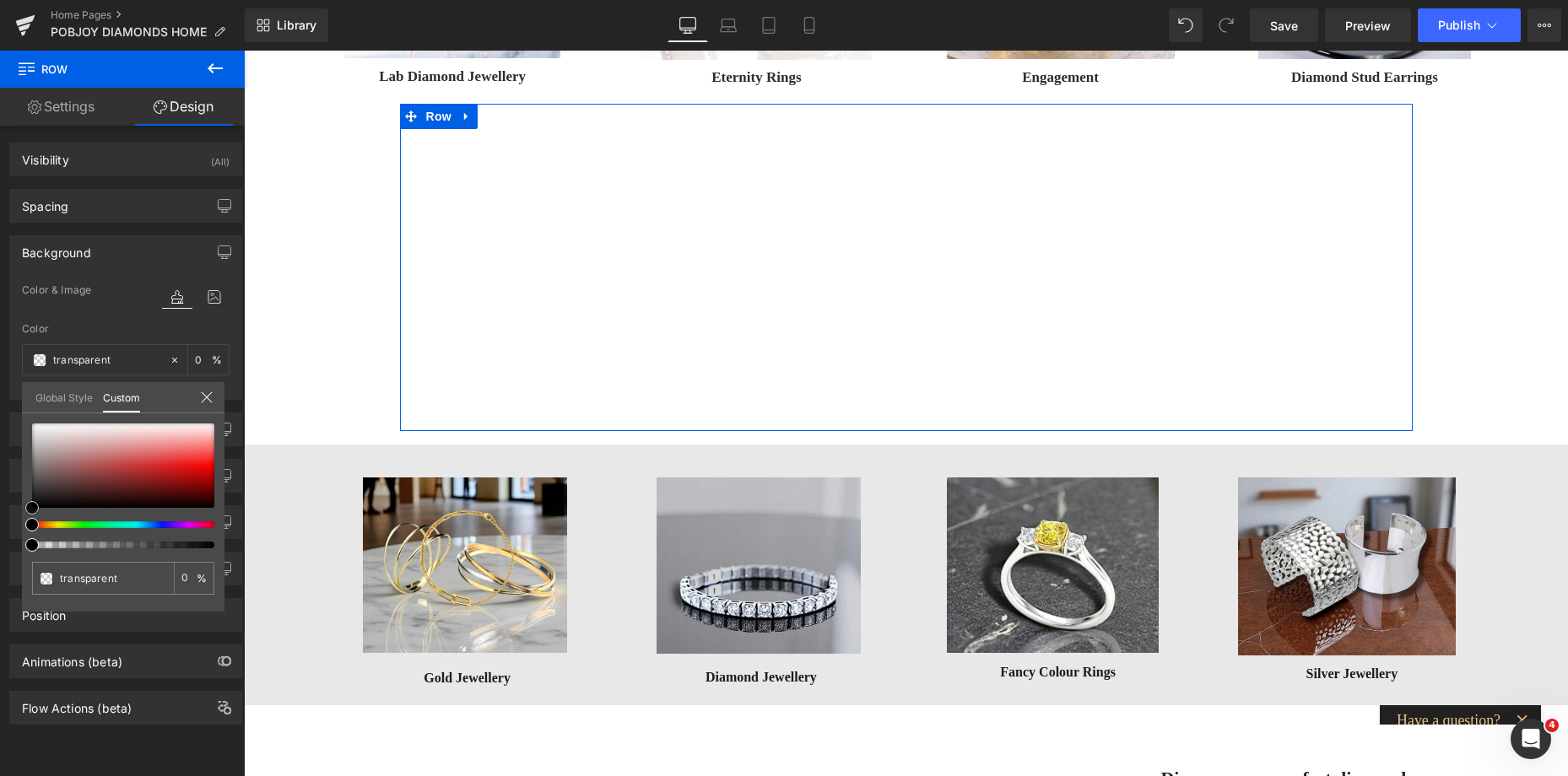
type input "#e1dfdf"
type input "100"
type input "#e1dfdf"
type input "100"
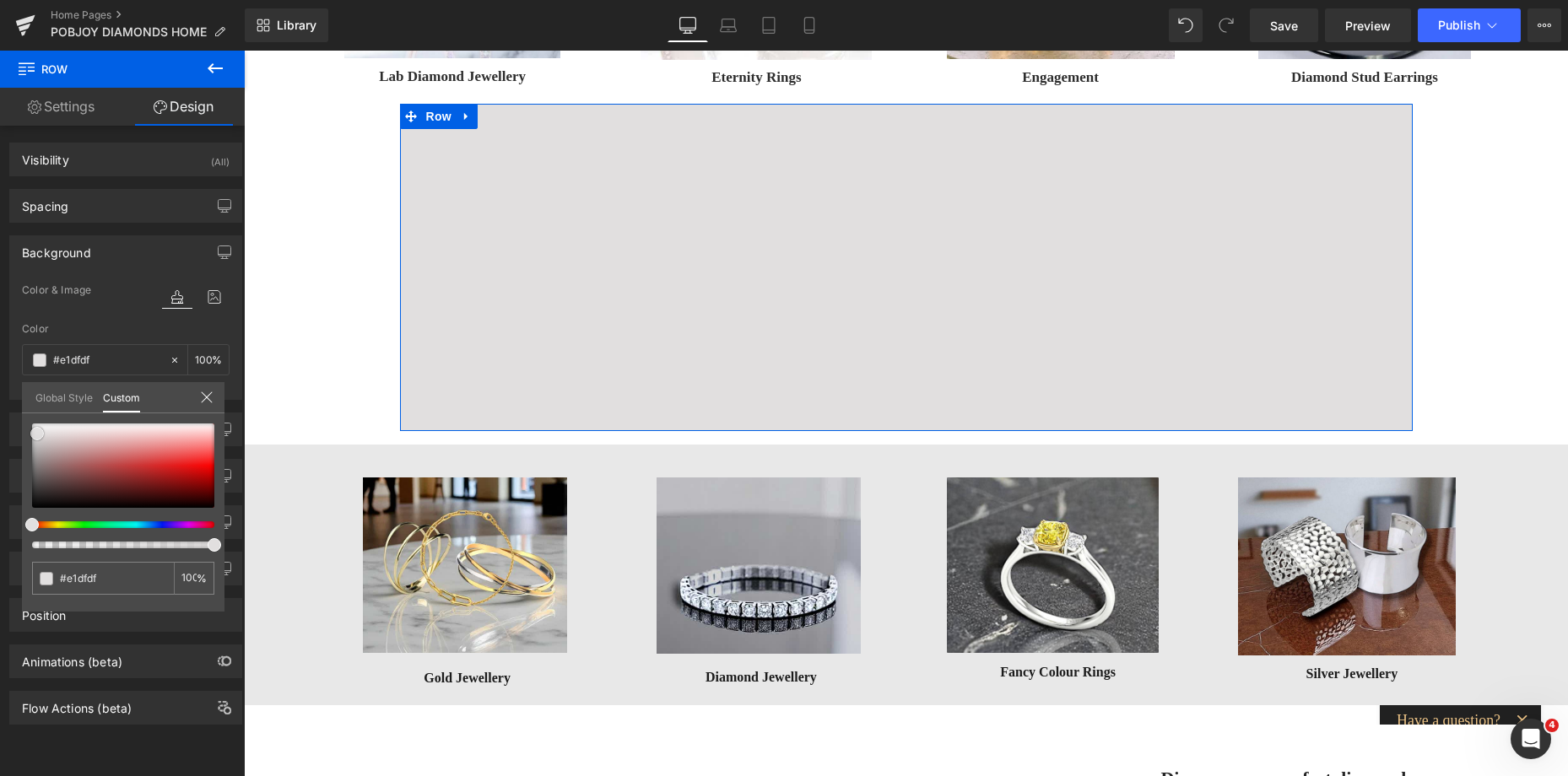
type input "#d7d4d4"
type input "#cccccc"
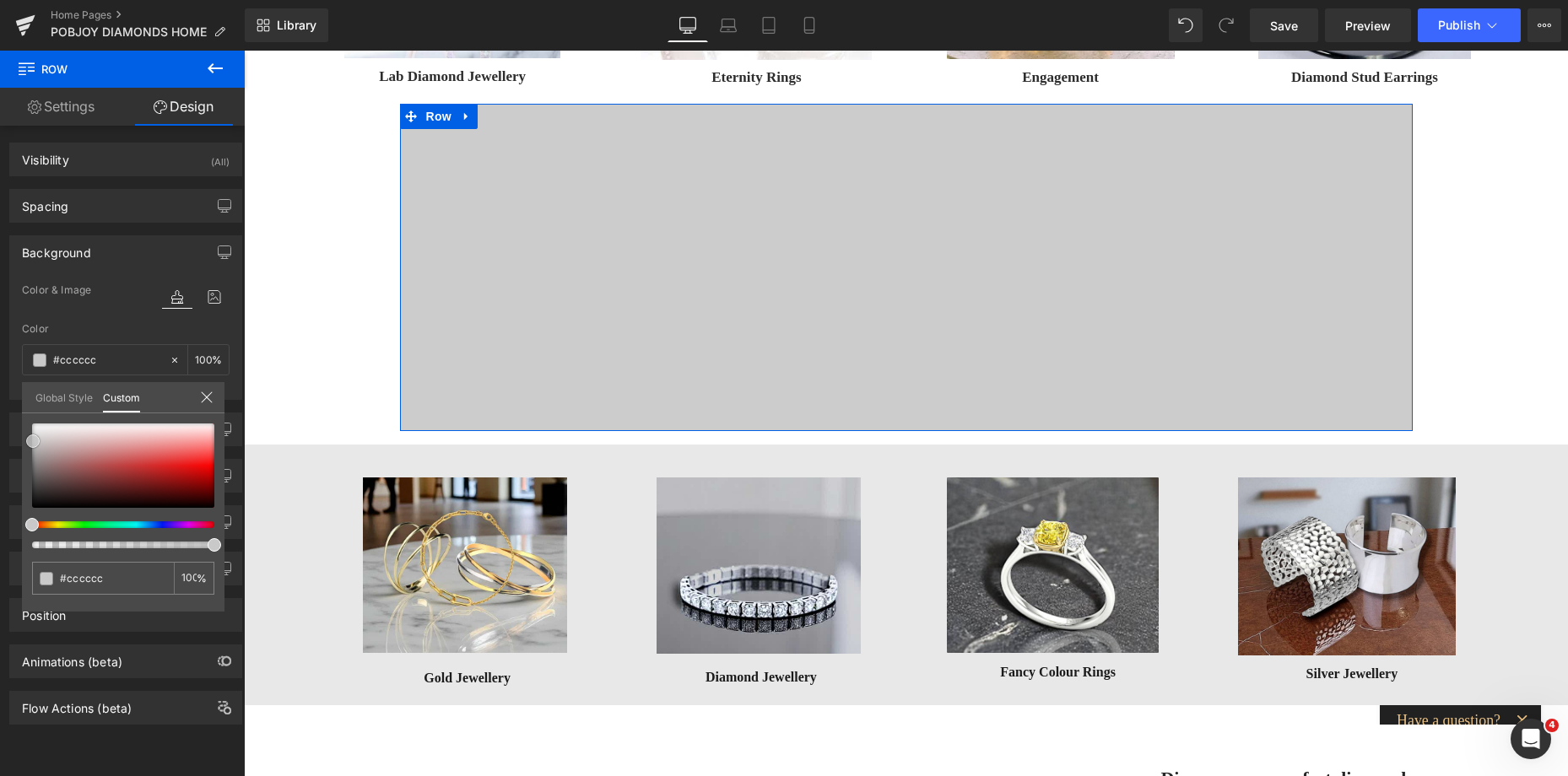
type input "#c9c9c9"
drag, startPoint x: 38, startPoint y: 434, endPoint x: 32, endPoint y: 442, distance: 10.0
click at [32, 442] on div at bounding box center [123, 466] width 182 height 85
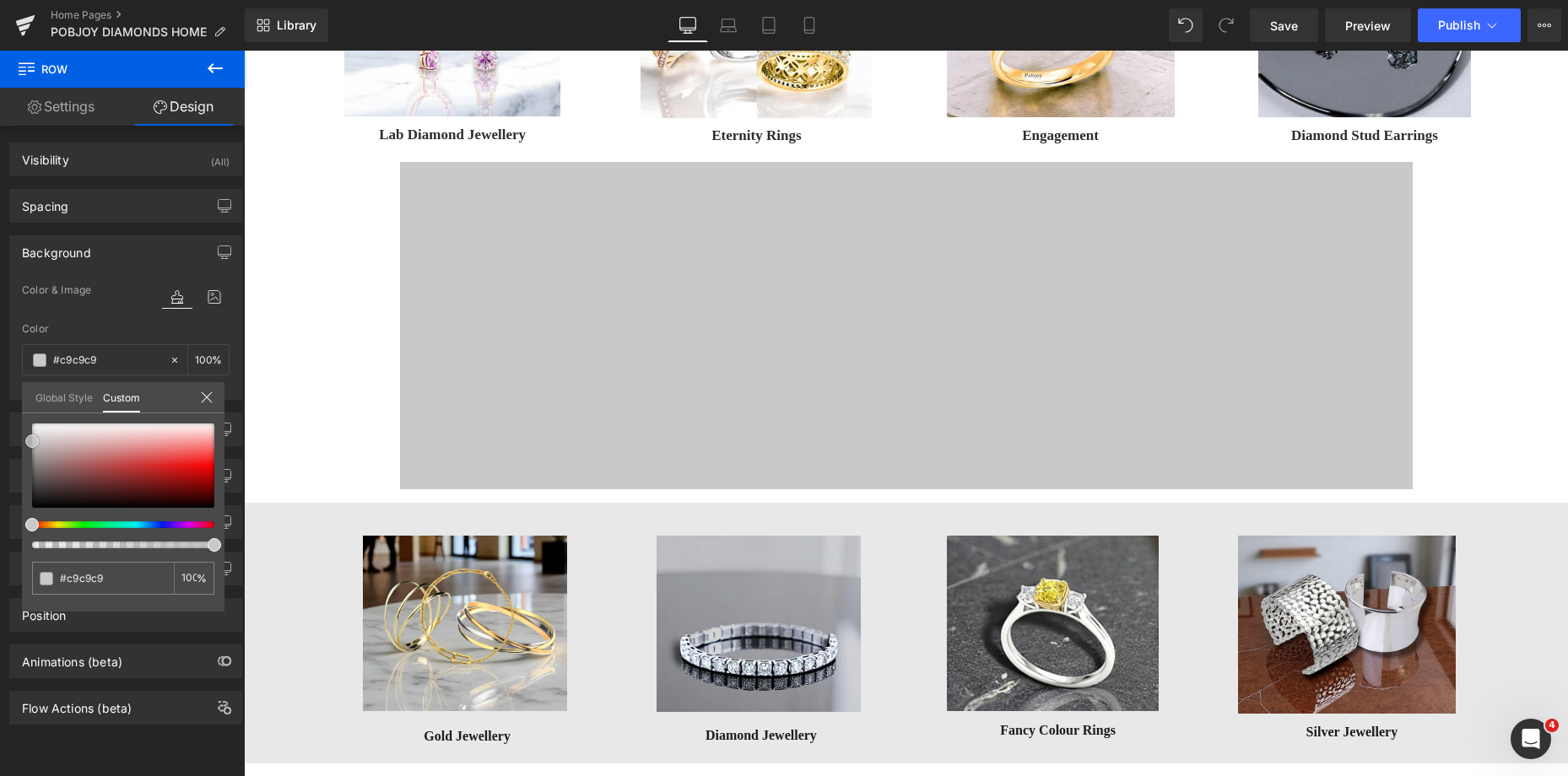
scroll to position [597, 0]
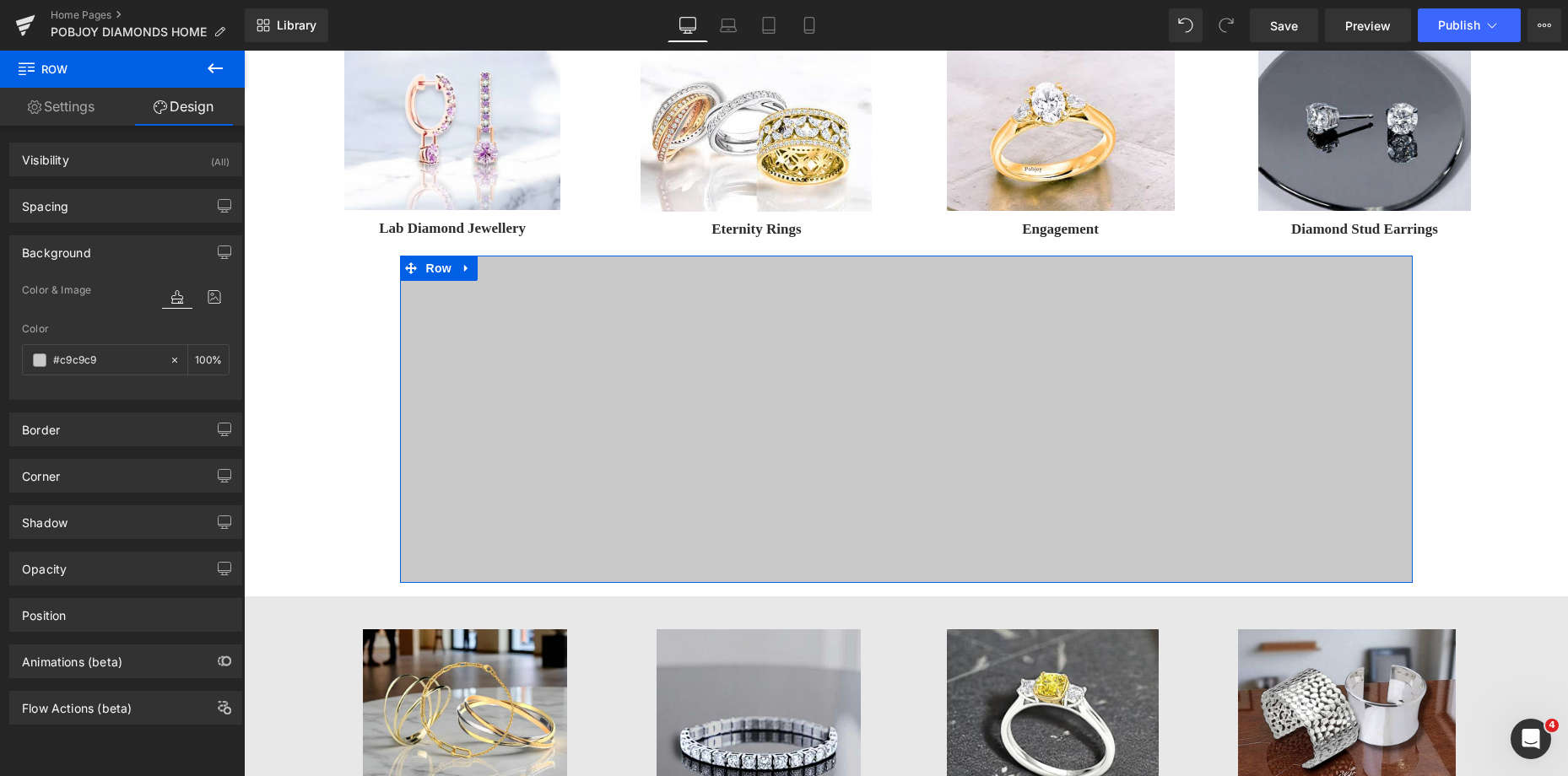
click at [422, 279] on span "Row" at bounding box center [438, 269] width 33 height 25
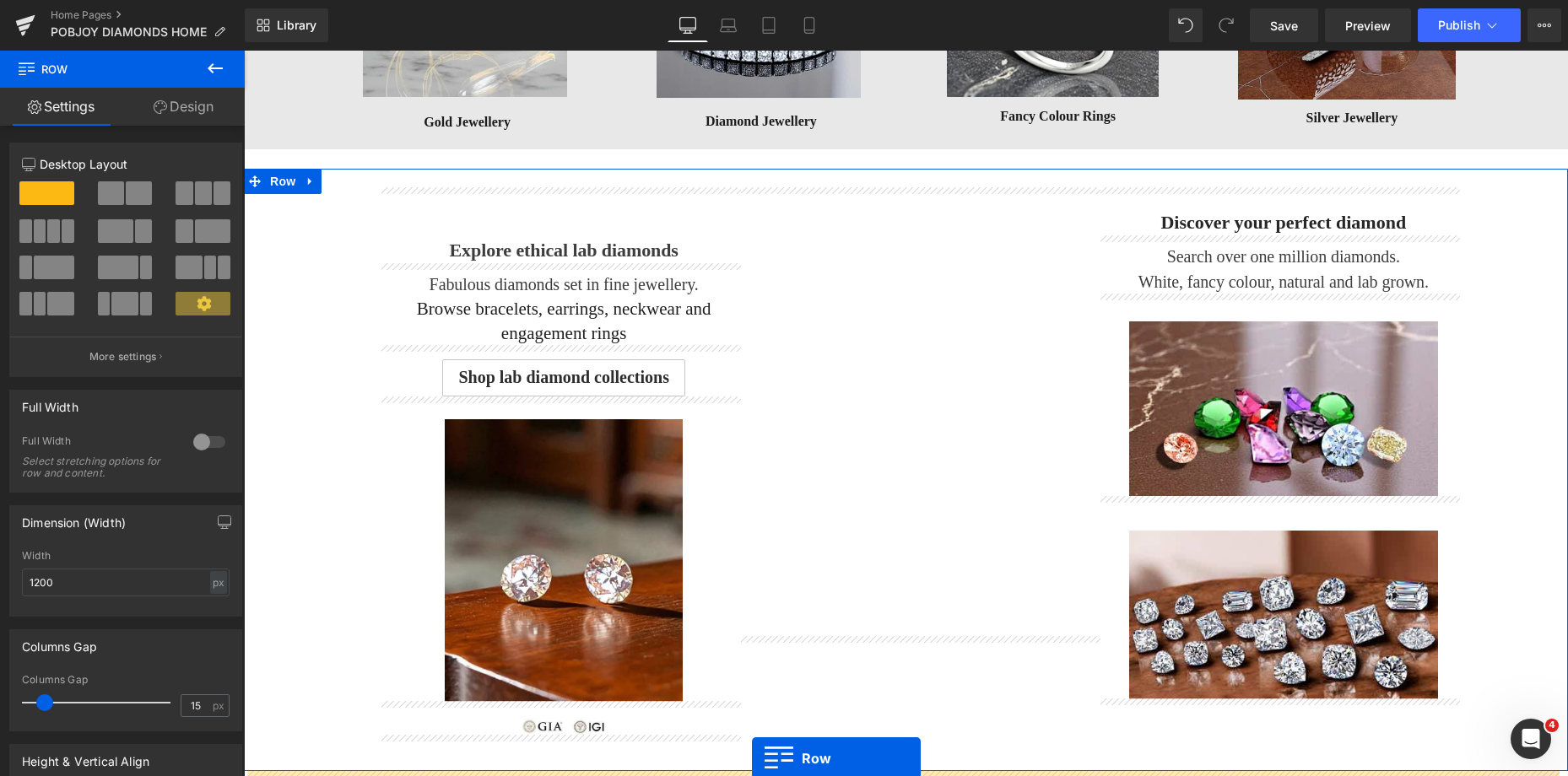
scroll to position [1137, 0]
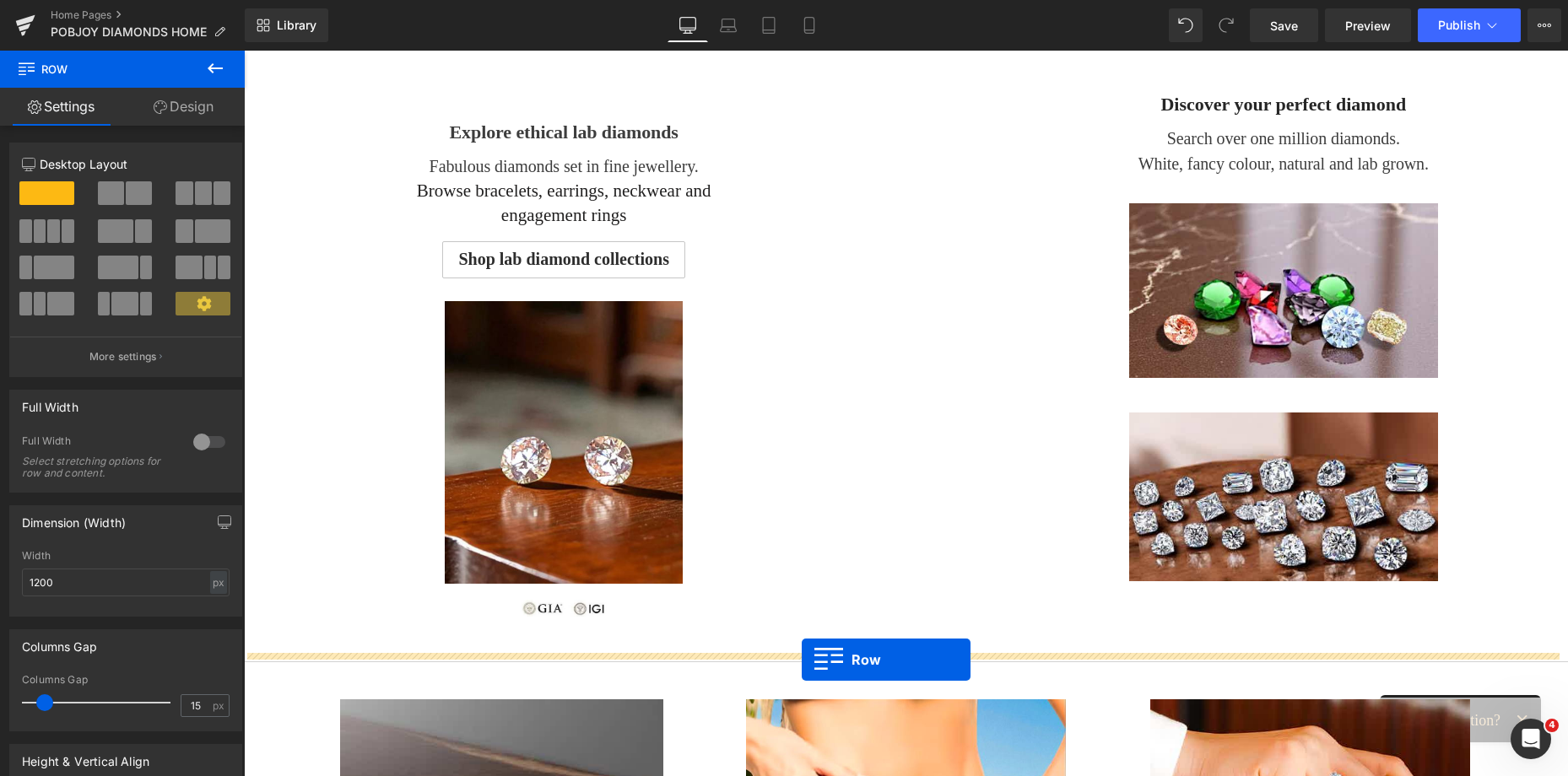
drag, startPoint x: 407, startPoint y: 269, endPoint x: 801, endPoint y: 660, distance: 555.1
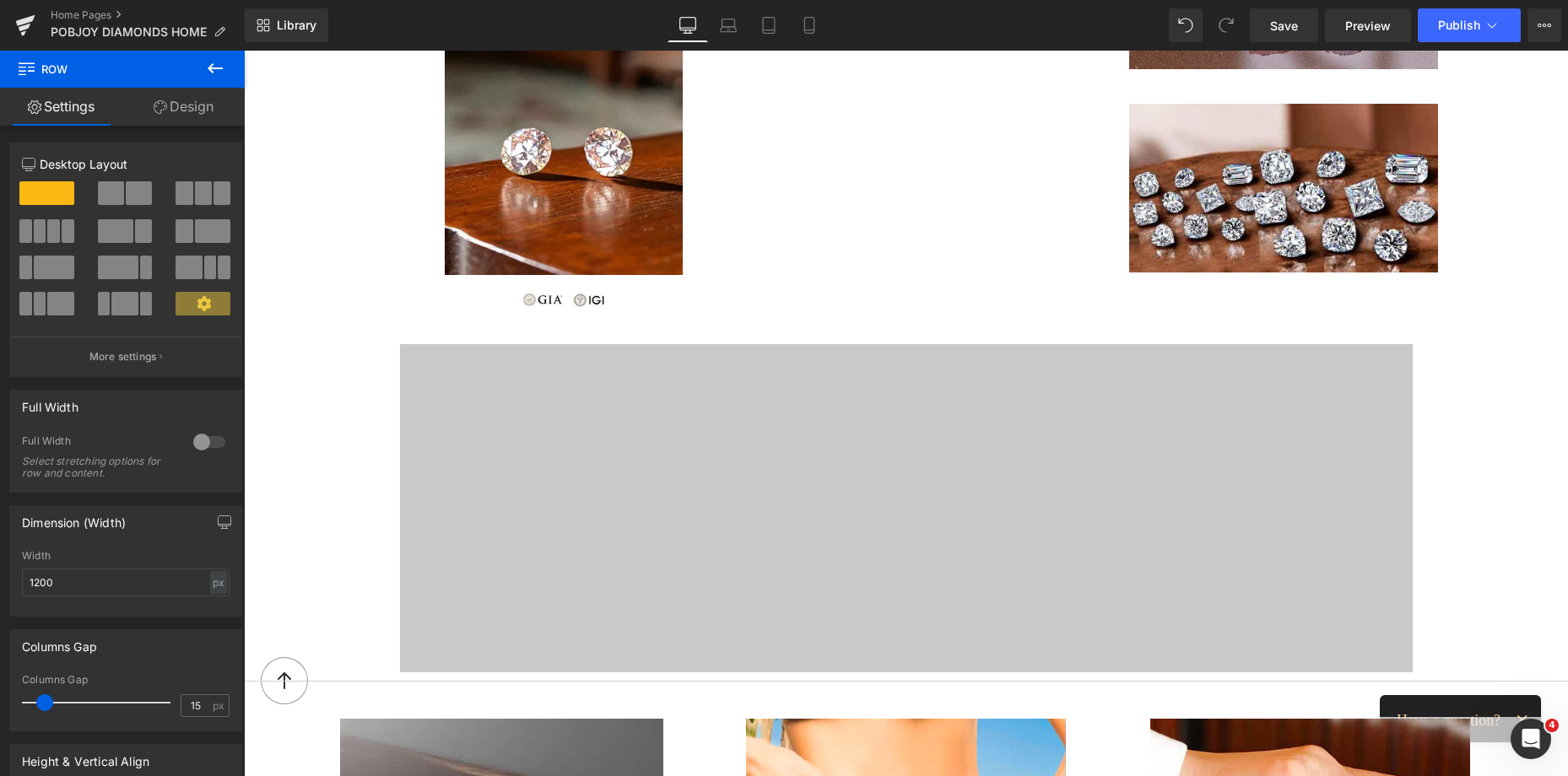
scroll to position [1557, 0]
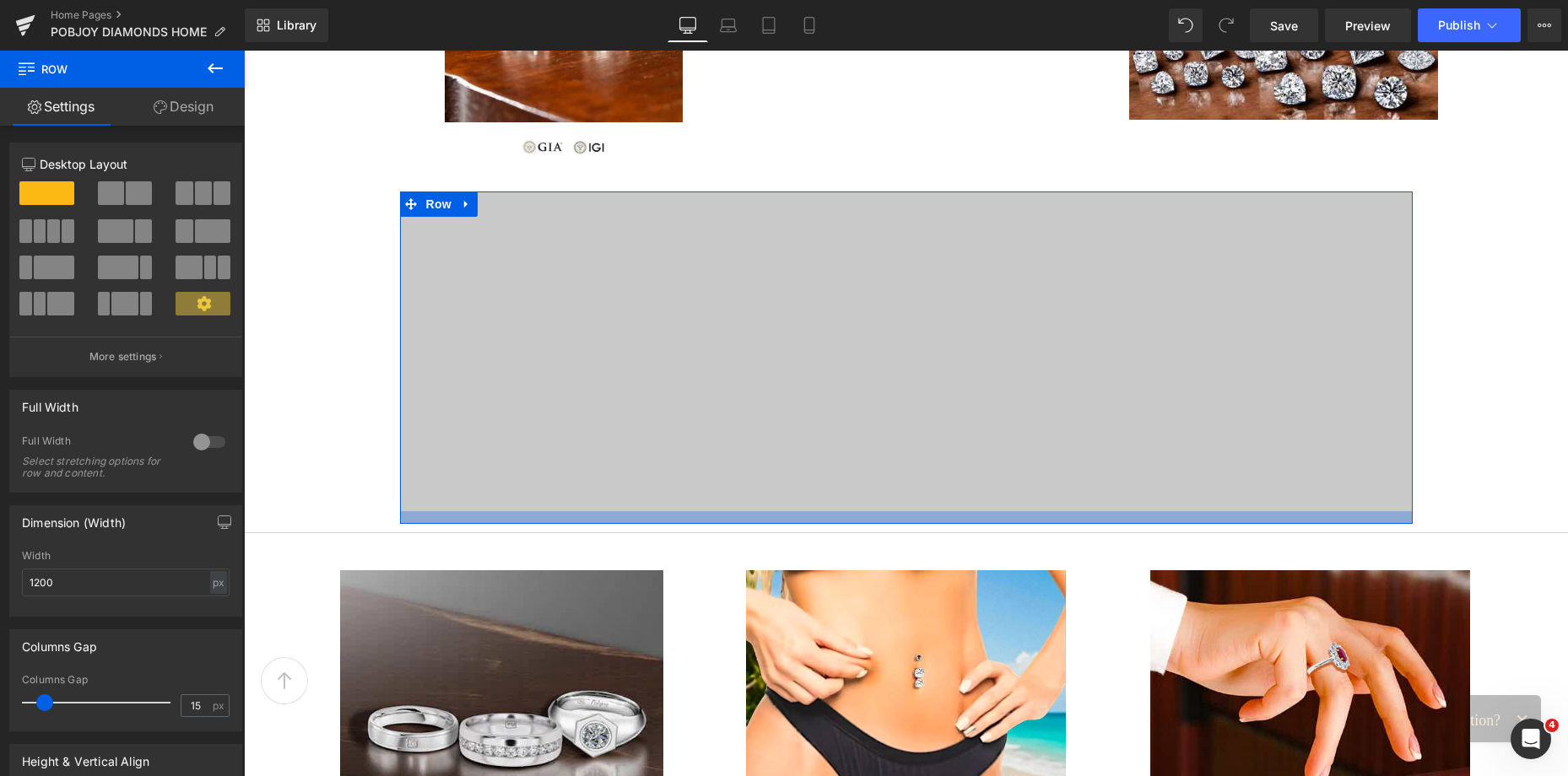
click at [978, 520] on div at bounding box center [907, 517] width 1013 height 13
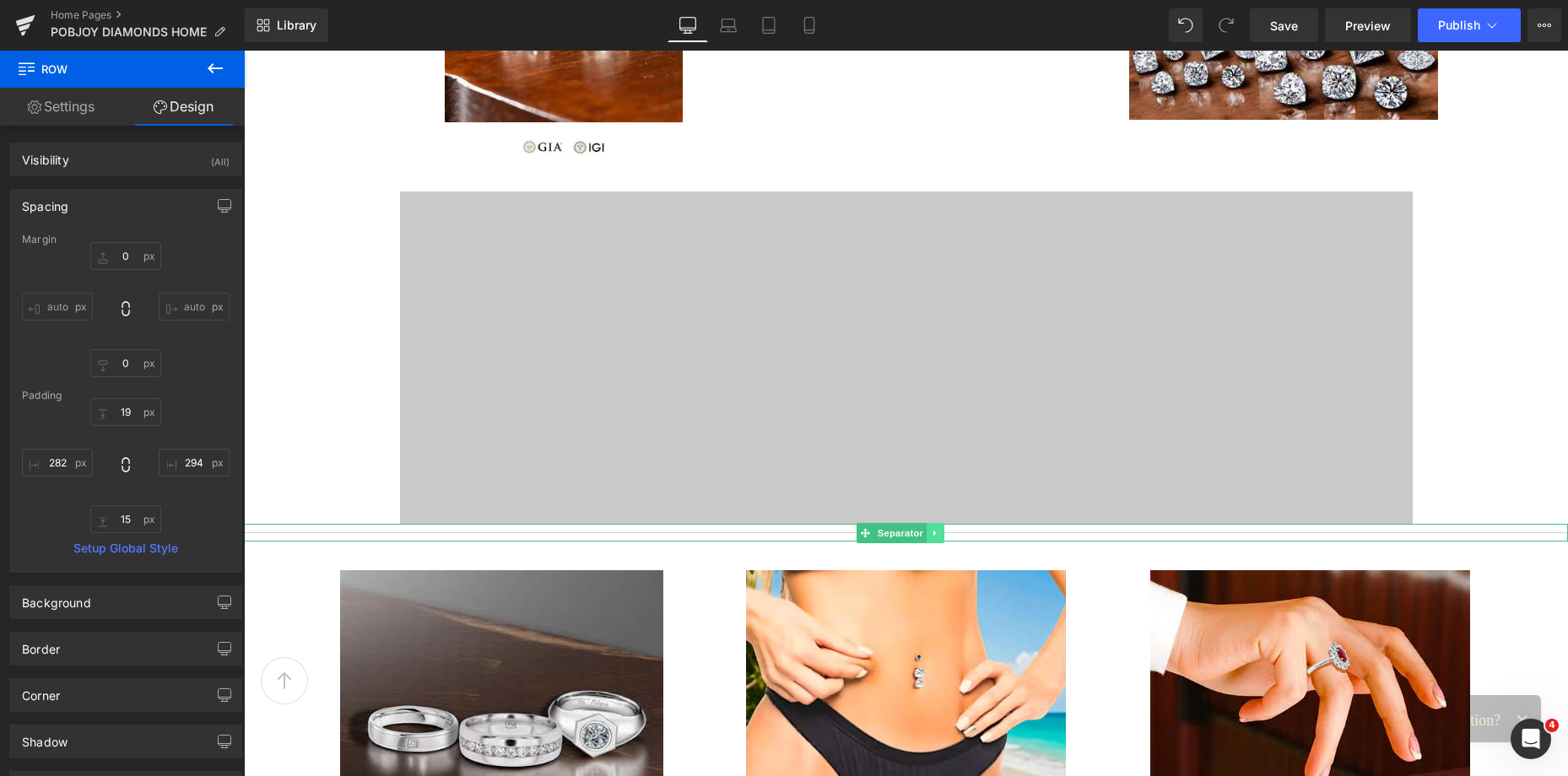
click at [937, 537] on icon at bounding box center [935, 533] width 9 height 10
click at [947, 537] on icon at bounding box center [944, 533] width 9 height 10
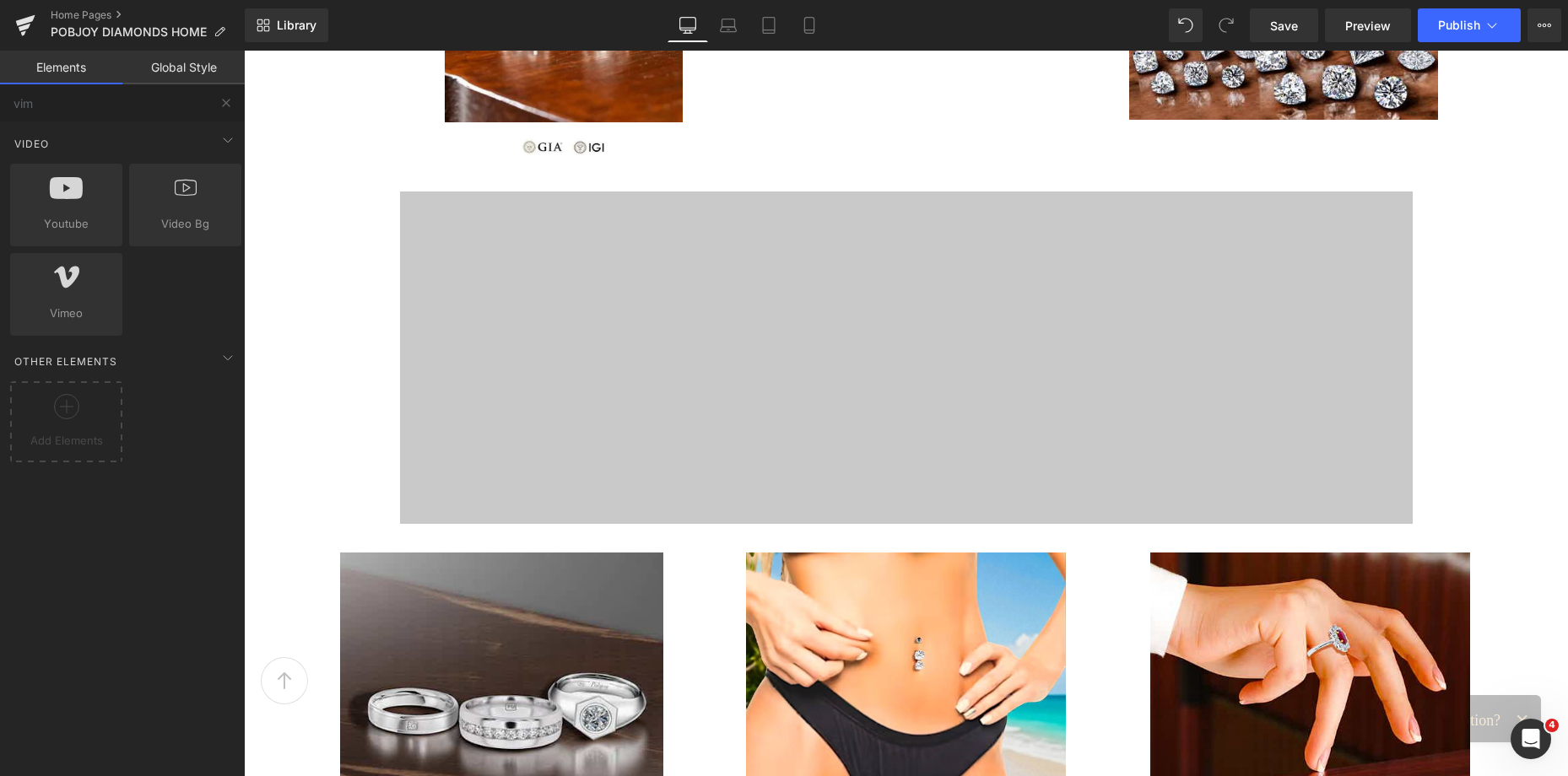
click at [959, 536] on div "Image Vimeo Diamonds & Fine Jewellery Heading Image [PHONE_NUMBER] Heading Imag…" at bounding box center [906, 328] width 1324 height 3380
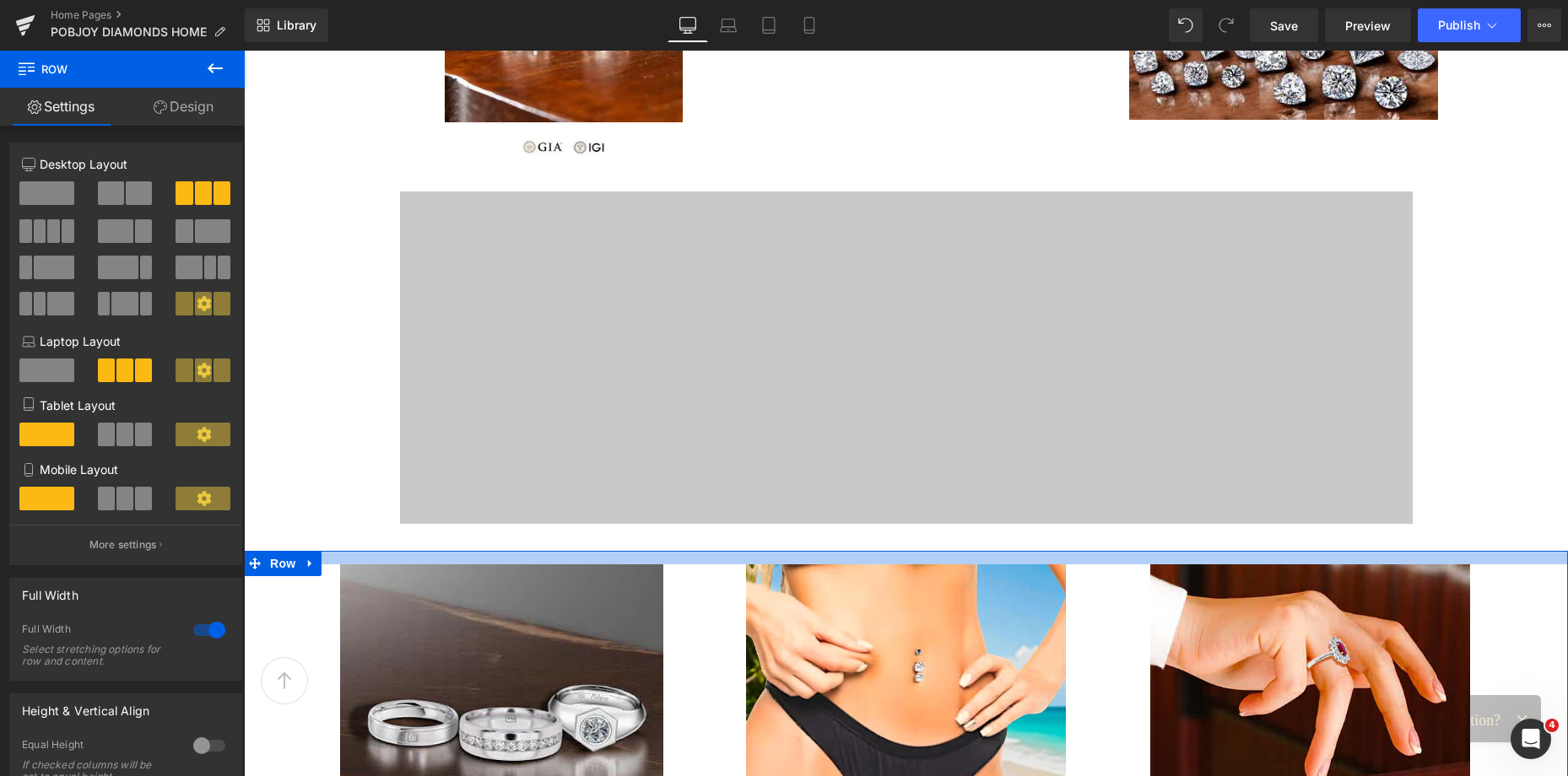
drag, startPoint x: 696, startPoint y: 552, endPoint x: 706, endPoint y: 564, distance: 15.6
click at [706, 564] on div at bounding box center [906, 557] width 1324 height 14
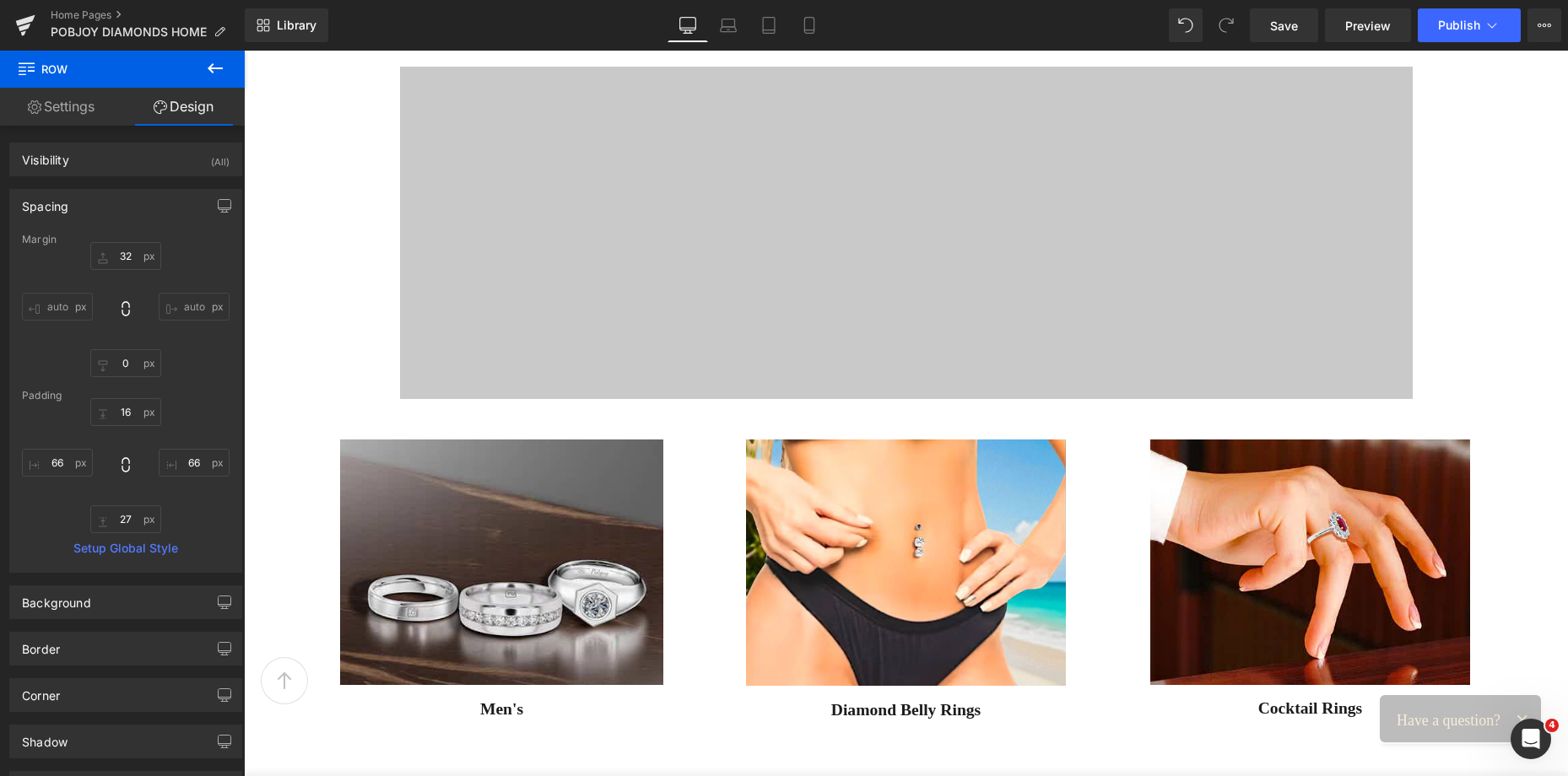
scroll to position [1768, 0]
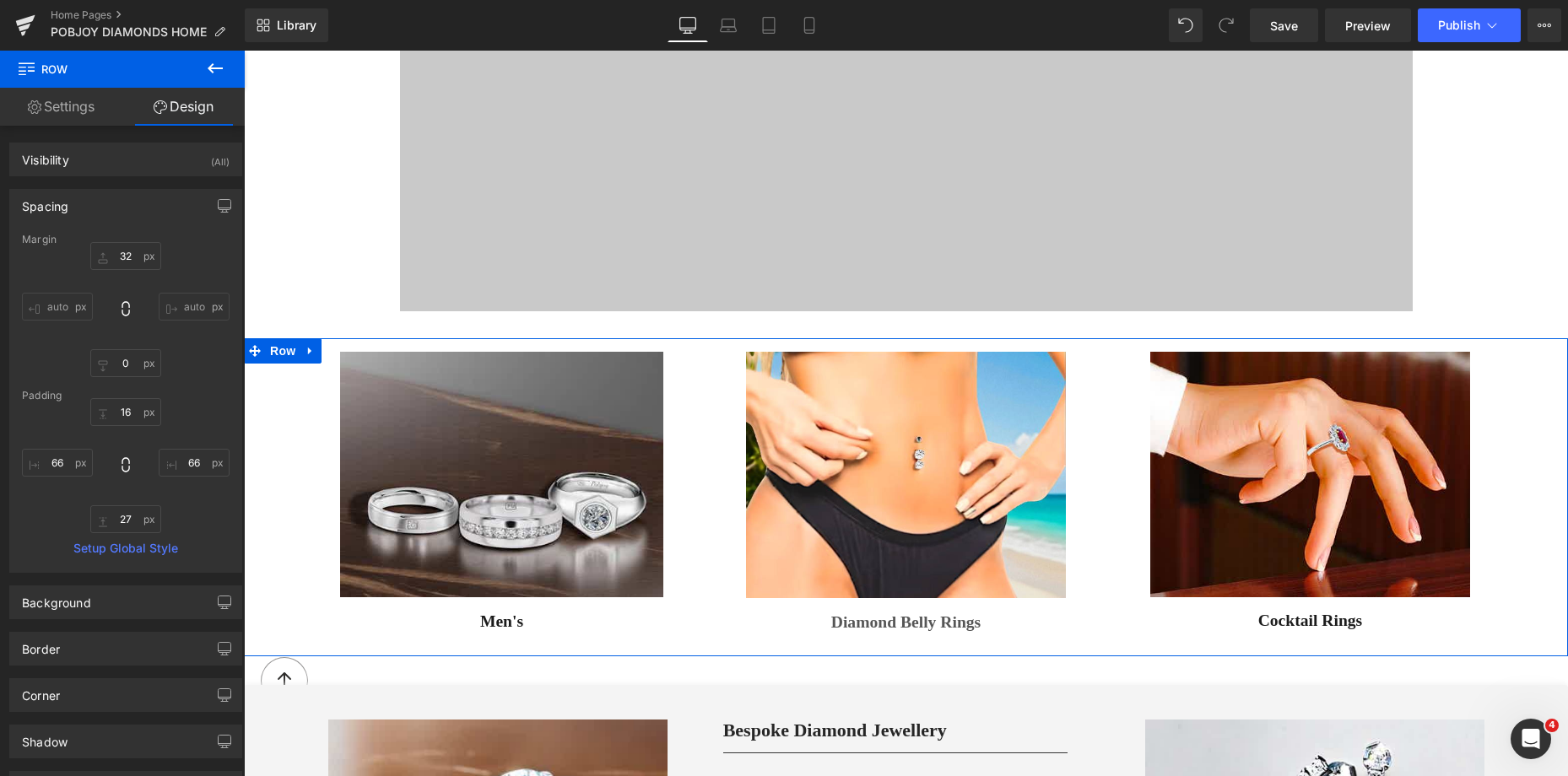
click at [859, 625] on span "Diamond Belly Rings" at bounding box center [906, 623] width 150 height 23
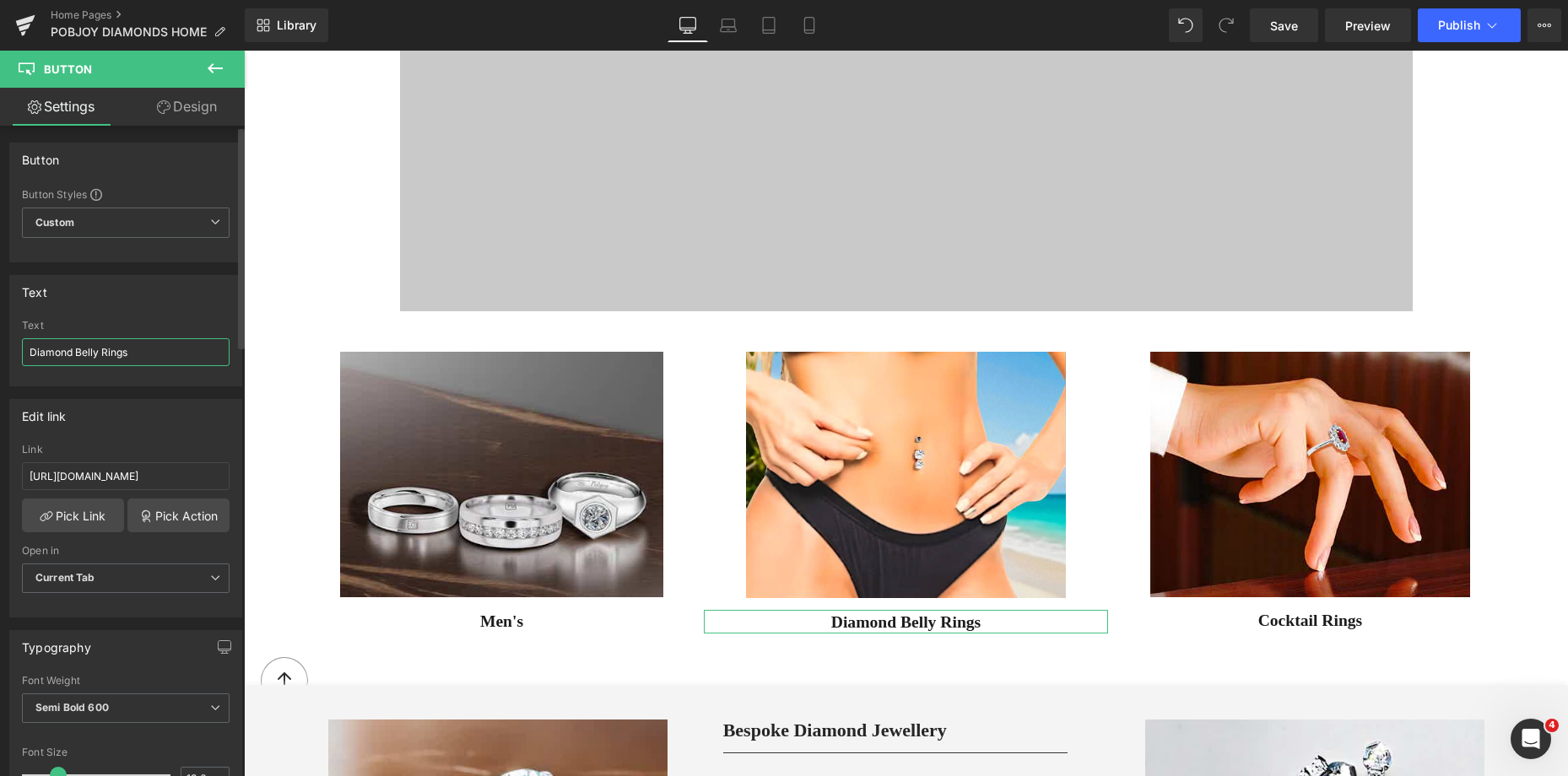
drag, startPoint x: 131, startPoint y: 351, endPoint x: 77, endPoint y: 362, distance: 55.1
click at [77, 362] on input "Diamond Belly Rings" at bounding box center [125, 351] width 207 height 28
type input "Diamond Piercings"
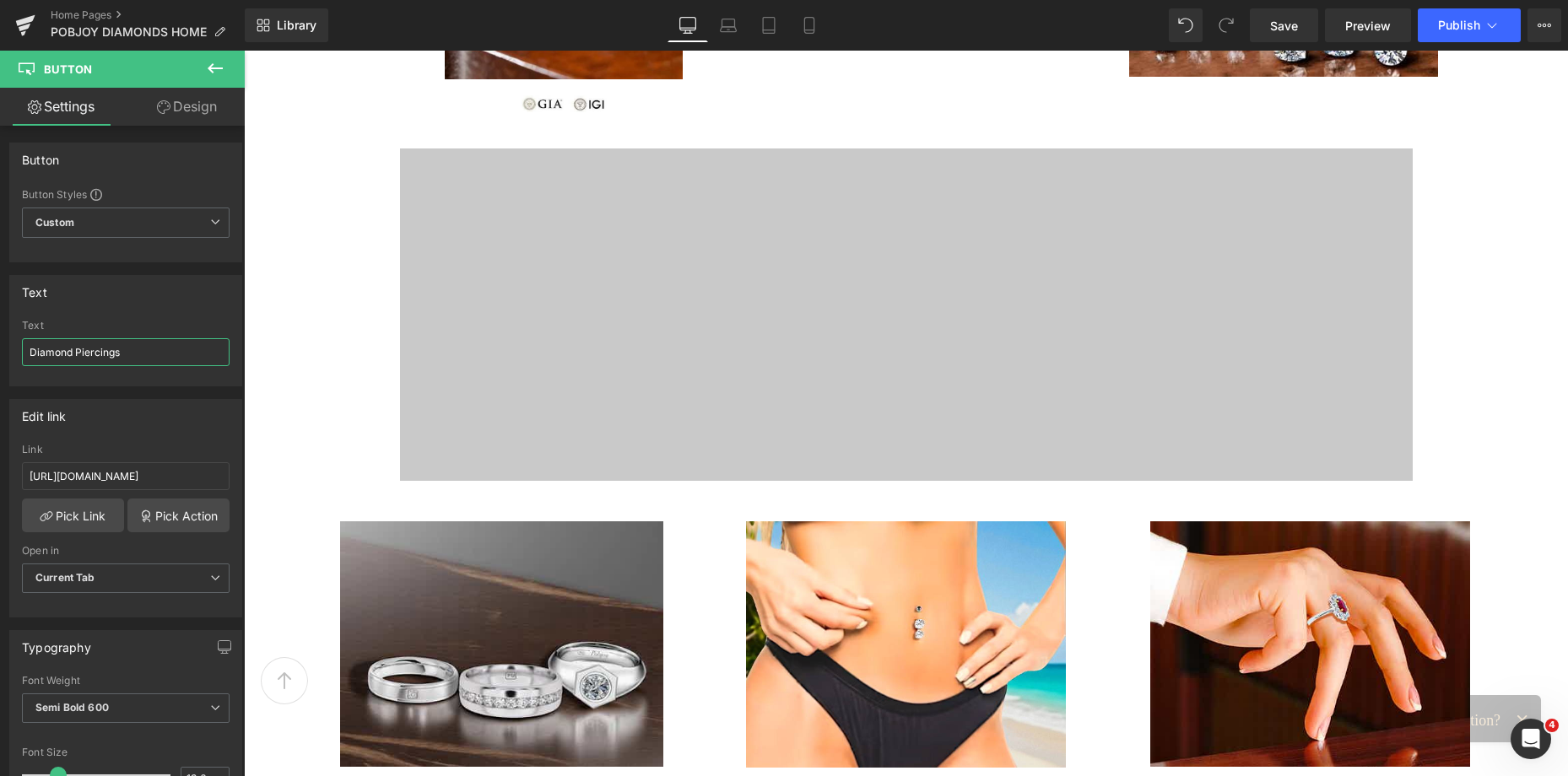
scroll to position [1506, 0]
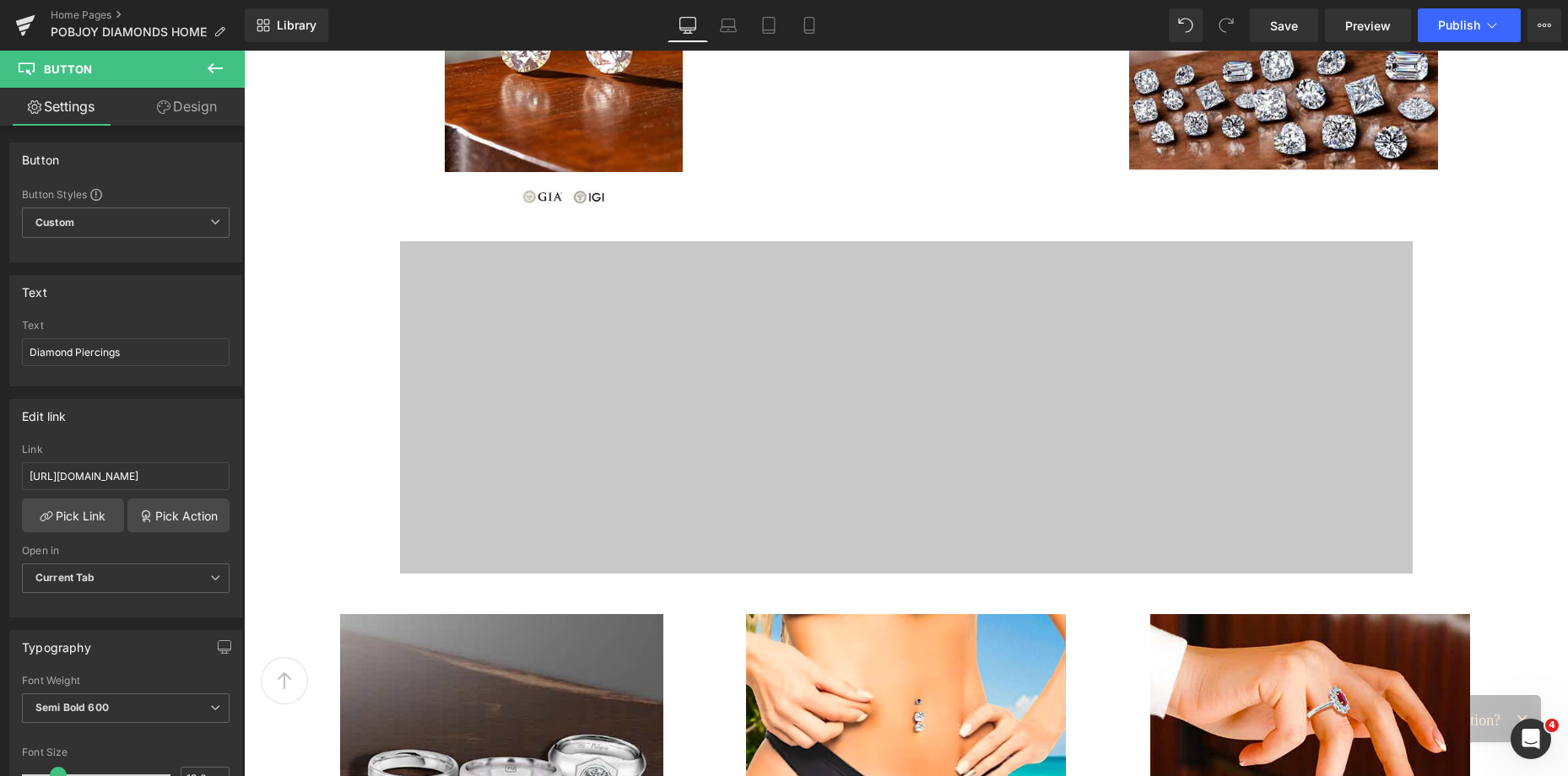
click at [953, 577] on div "Image Vimeo Diamonds & Fine Jewellery Heading Image [PHONE_NUMBER] Heading Imag…" at bounding box center [906, 383] width 1324 height 3392
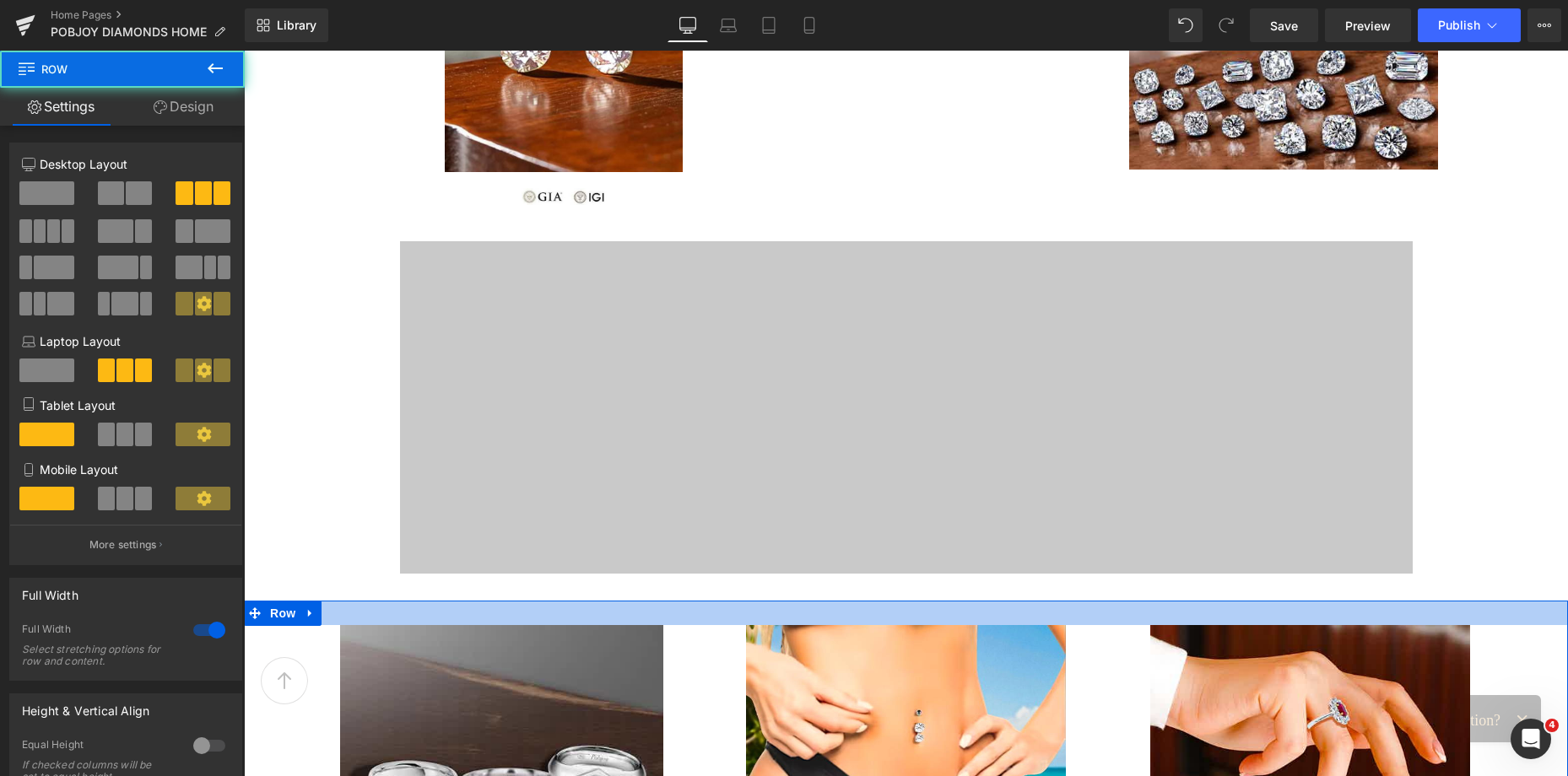
drag, startPoint x: 926, startPoint y: 604, endPoint x: 935, endPoint y: 616, distance: 15.0
click at [935, 616] on div at bounding box center [906, 613] width 1324 height 24
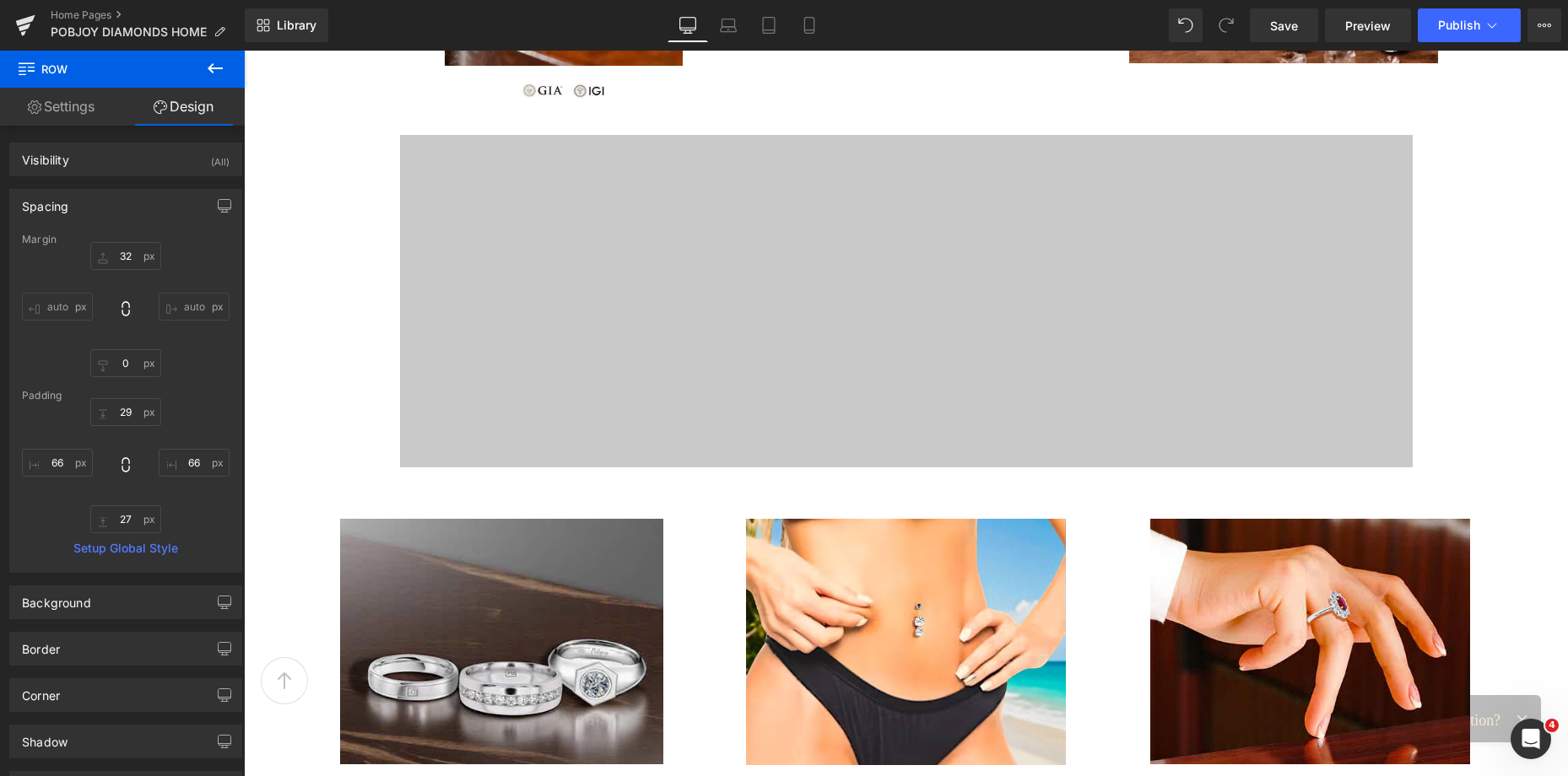
scroll to position [1657, 0]
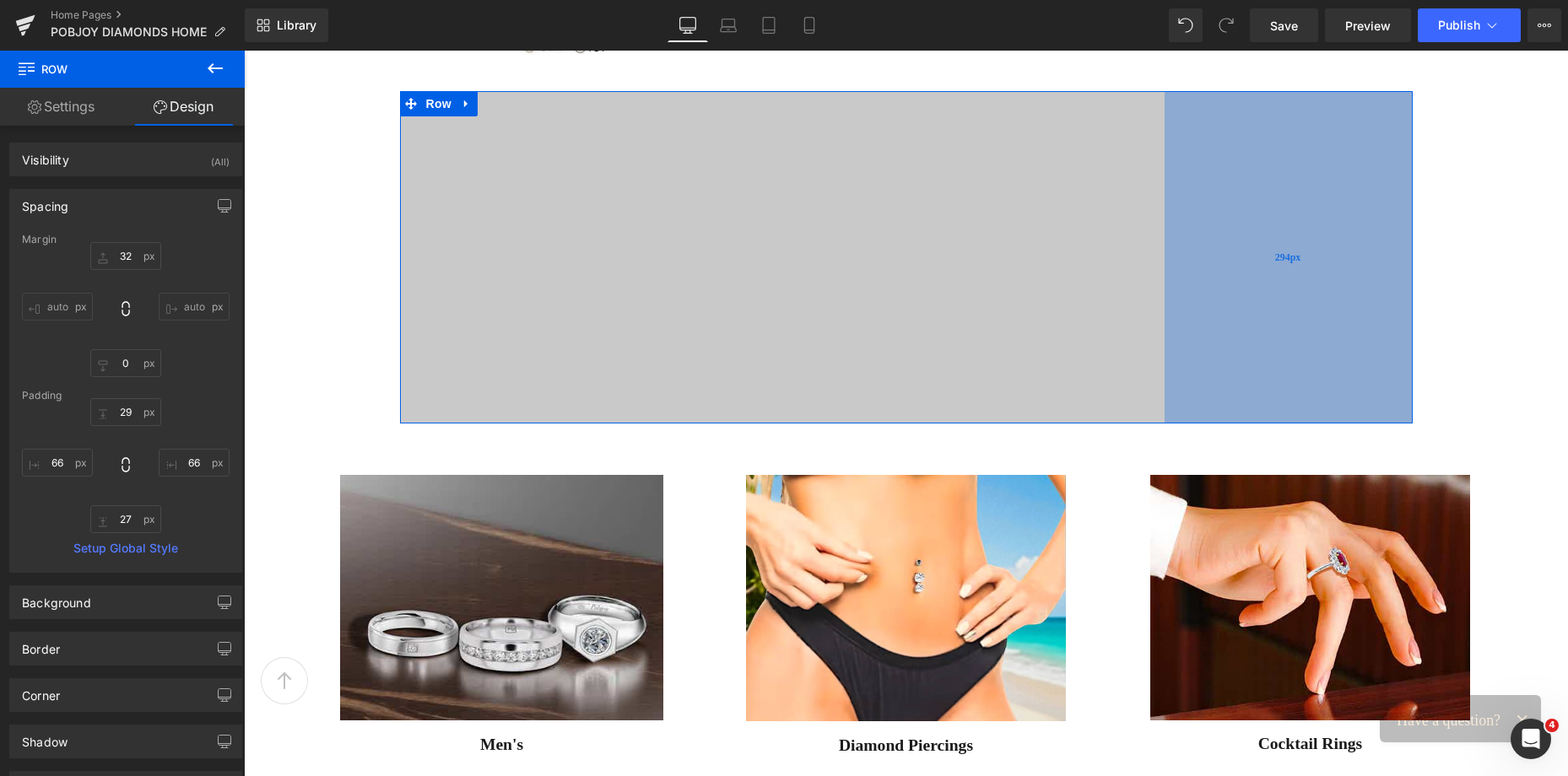
click at [1251, 301] on div "294px" at bounding box center [1288, 257] width 248 height 333
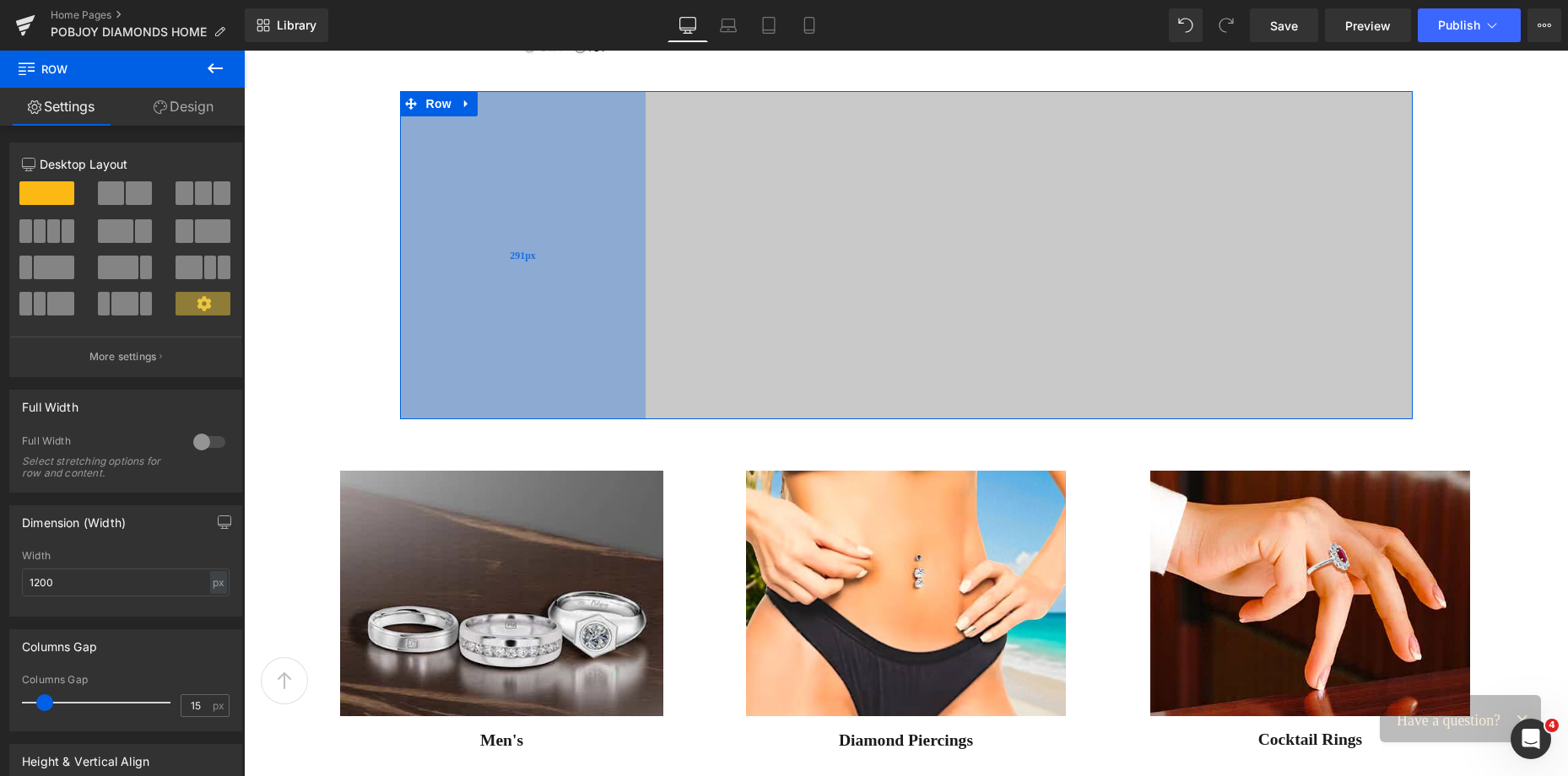
click at [544, 295] on div "291px" at bounding box center [523, 255] width 245 height 328
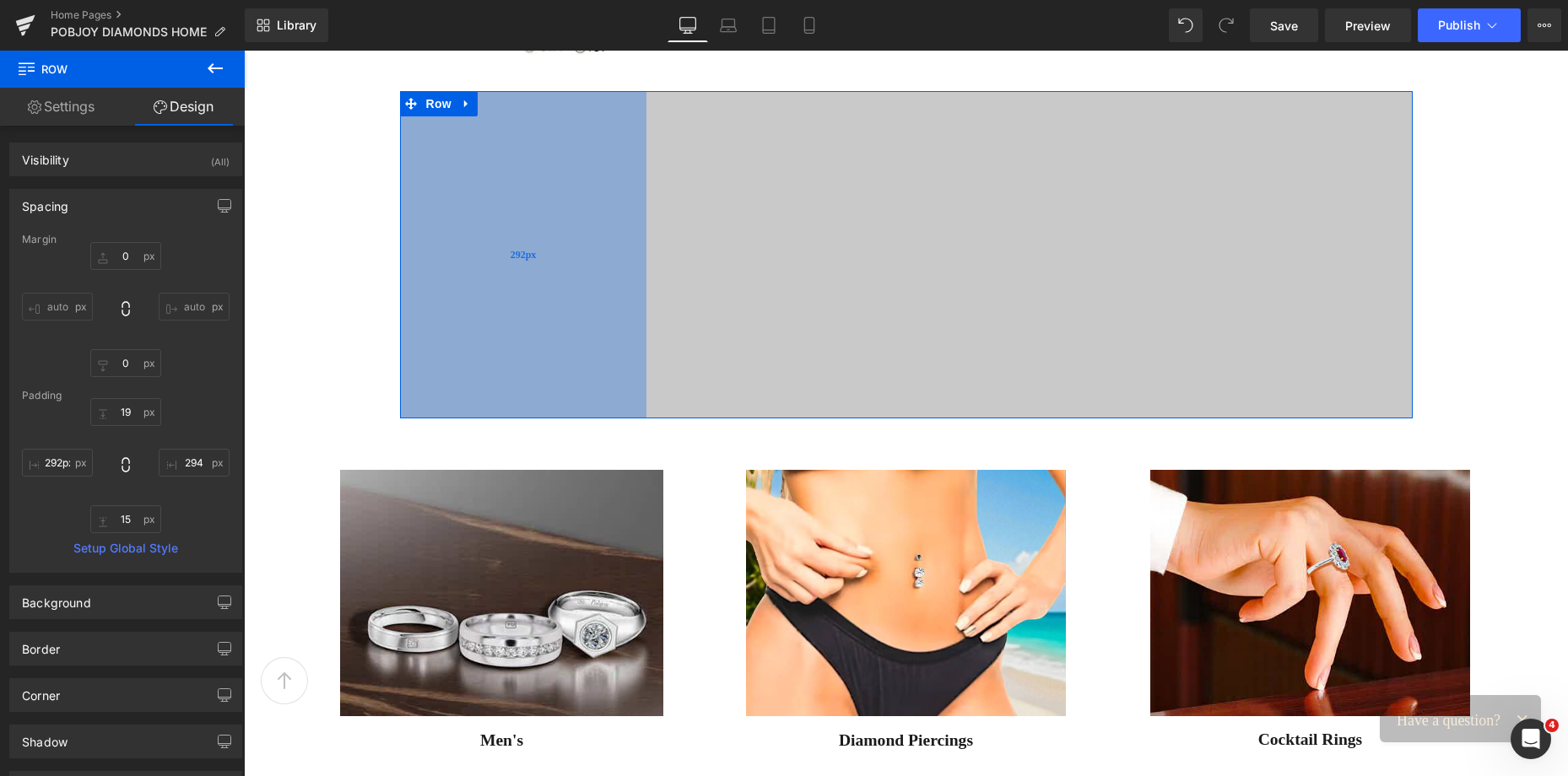
type input "293px"
click at [543, 296] on div "293px" at bounding box center [524, 254] width 247 height 326
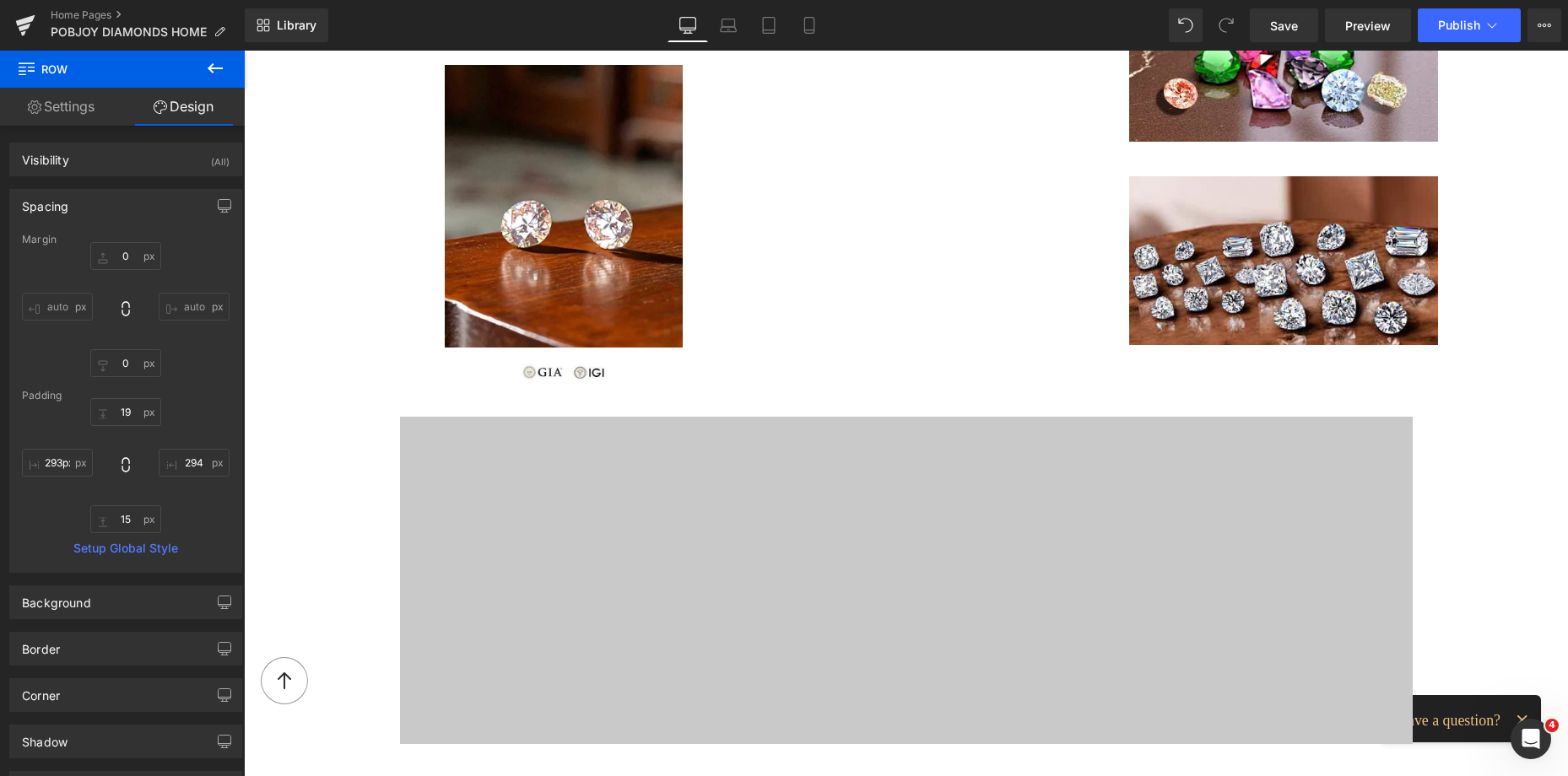
scroll to position [1292, 0]
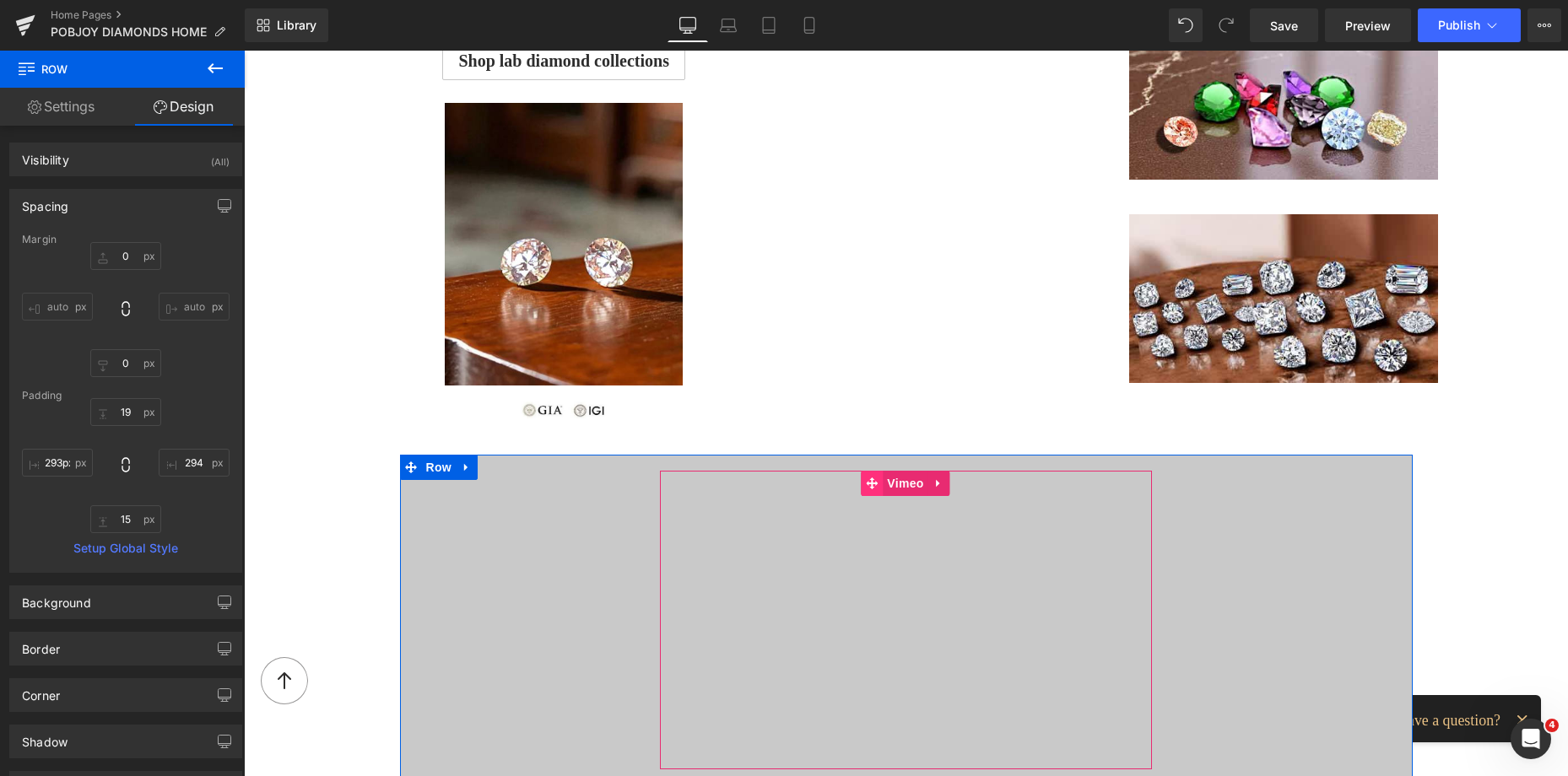
click at [866, 486] on icon at bounding box center [871, 484] width 12 height 13
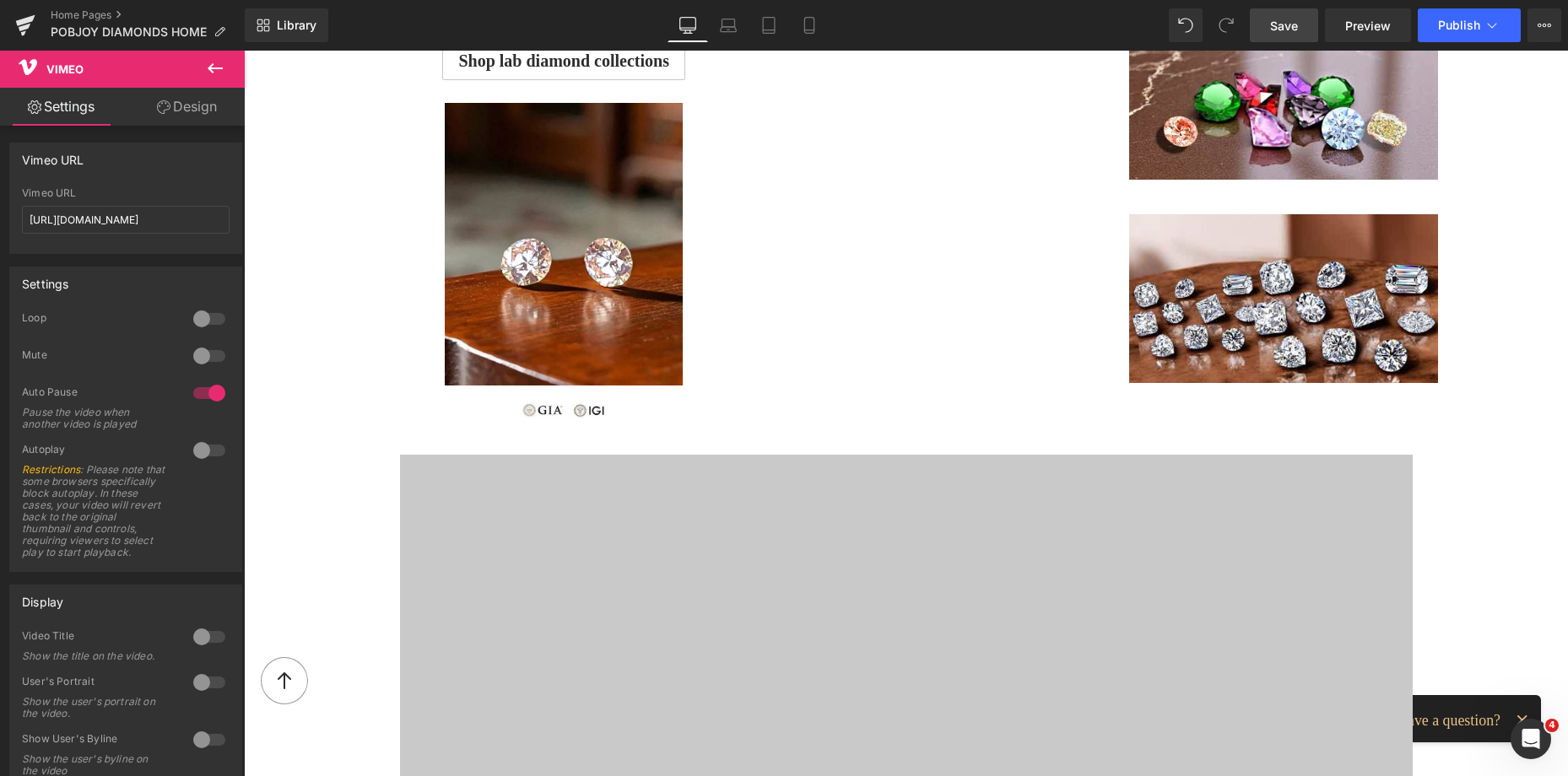
click at [1296, 24] on span "Save" at bounding box center [1283, 26] width 28 height 18
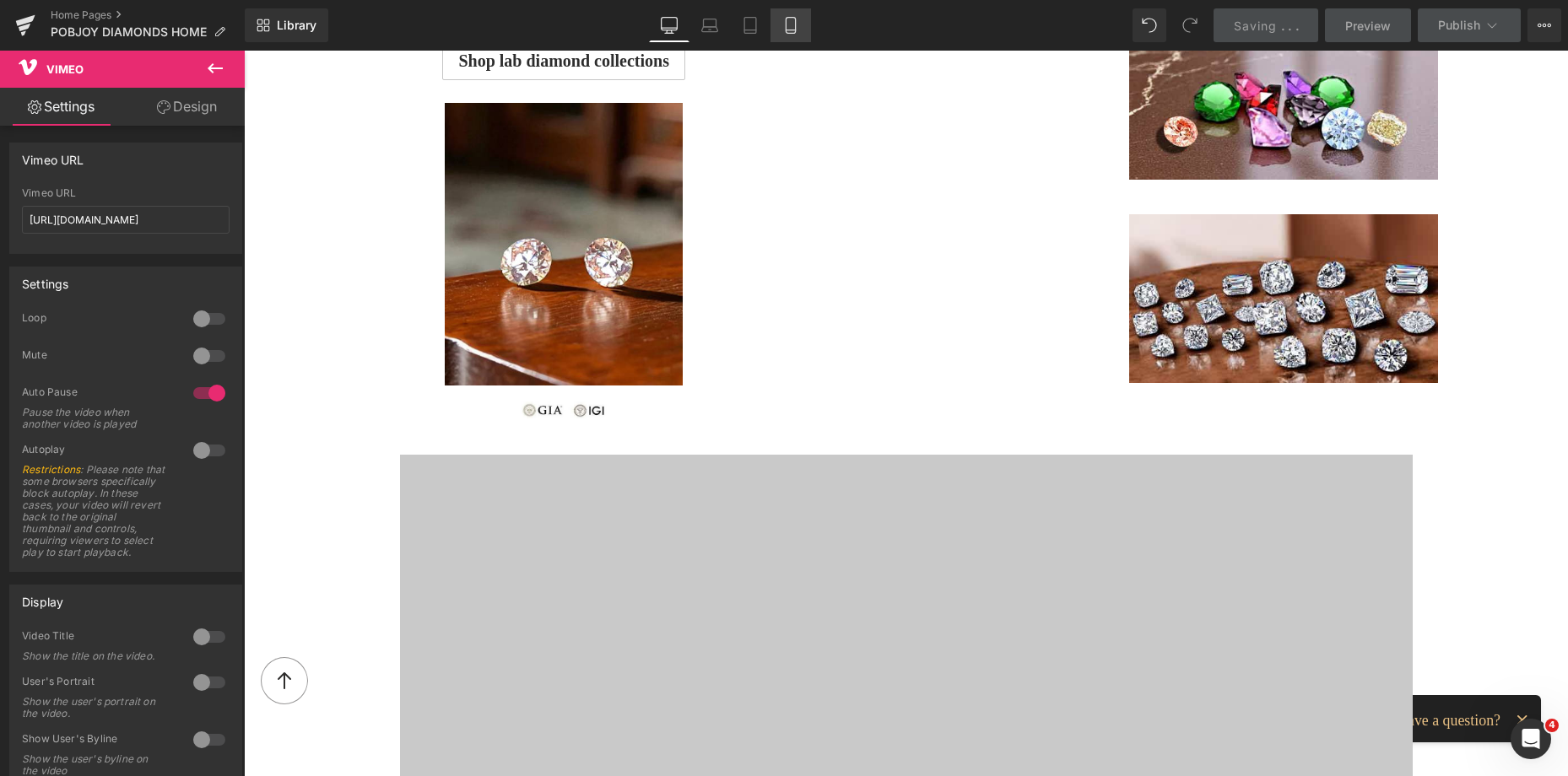
click at [788, 21] on icon at bounding box center [790, 25] width 17 height 17
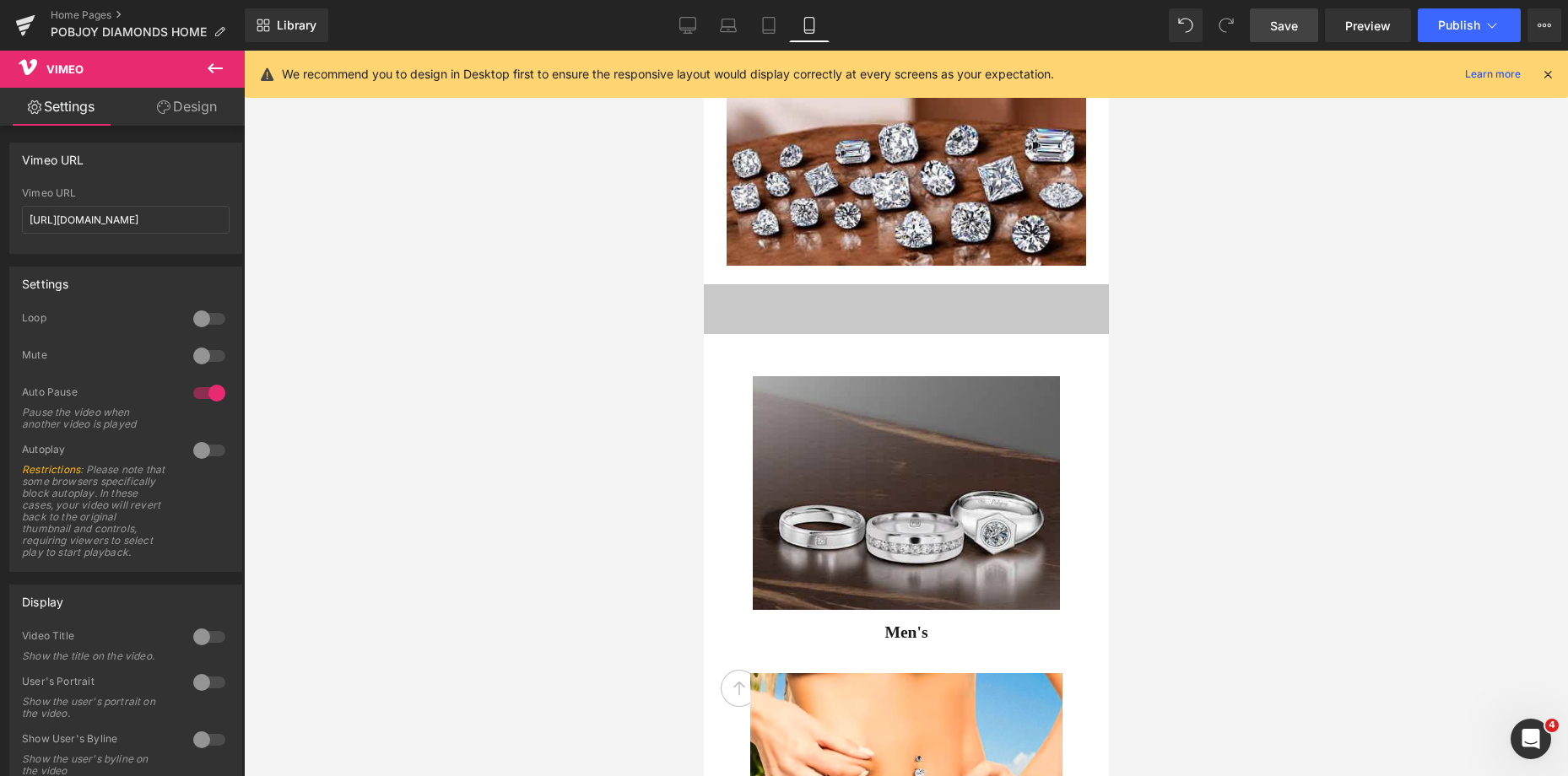
scroll to position [4634, 0]
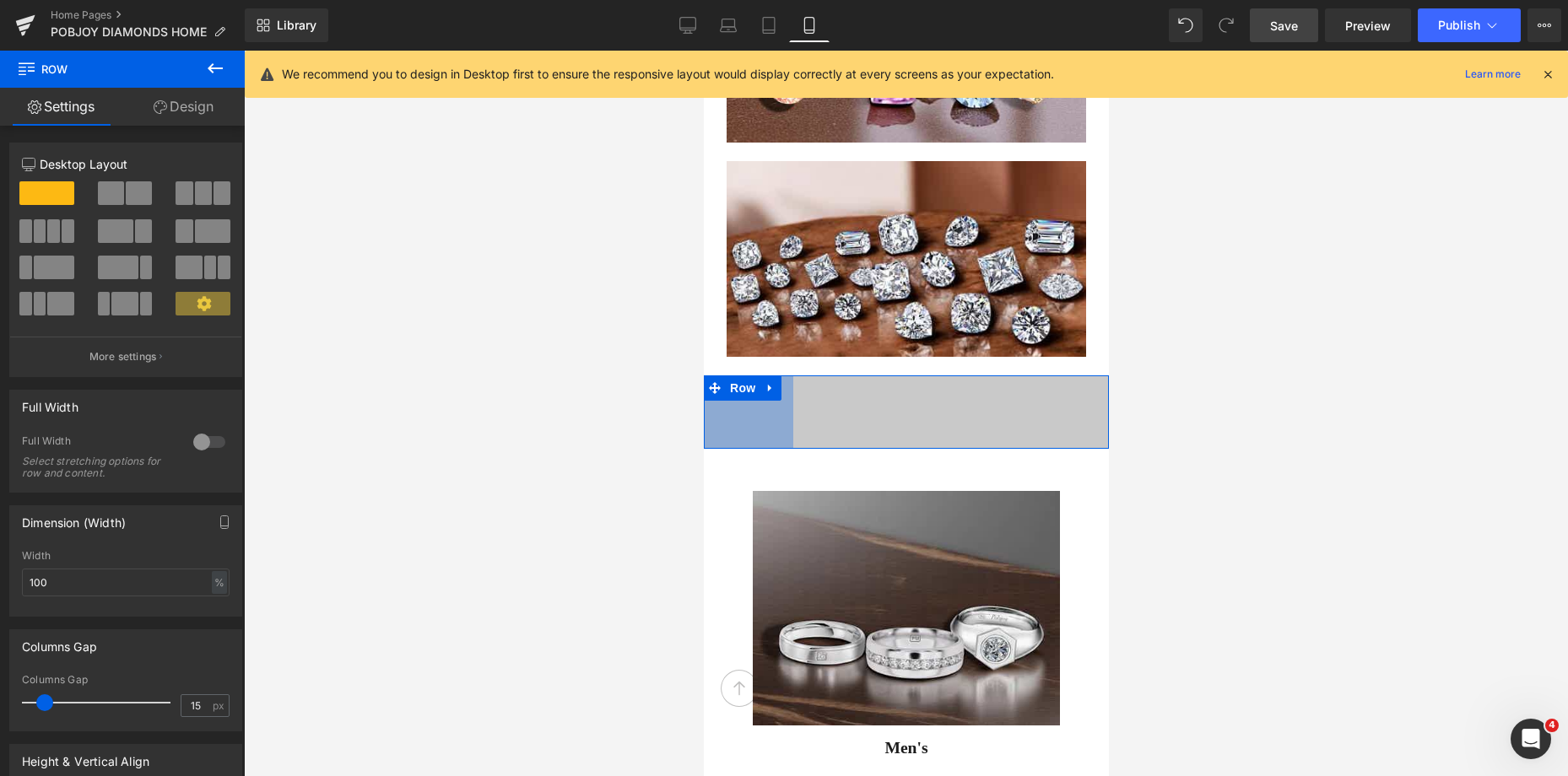
drag, startPoint x: 158, startPoint y: 343, endPoint x: 680, endPoint y: 412, distance: 526.5
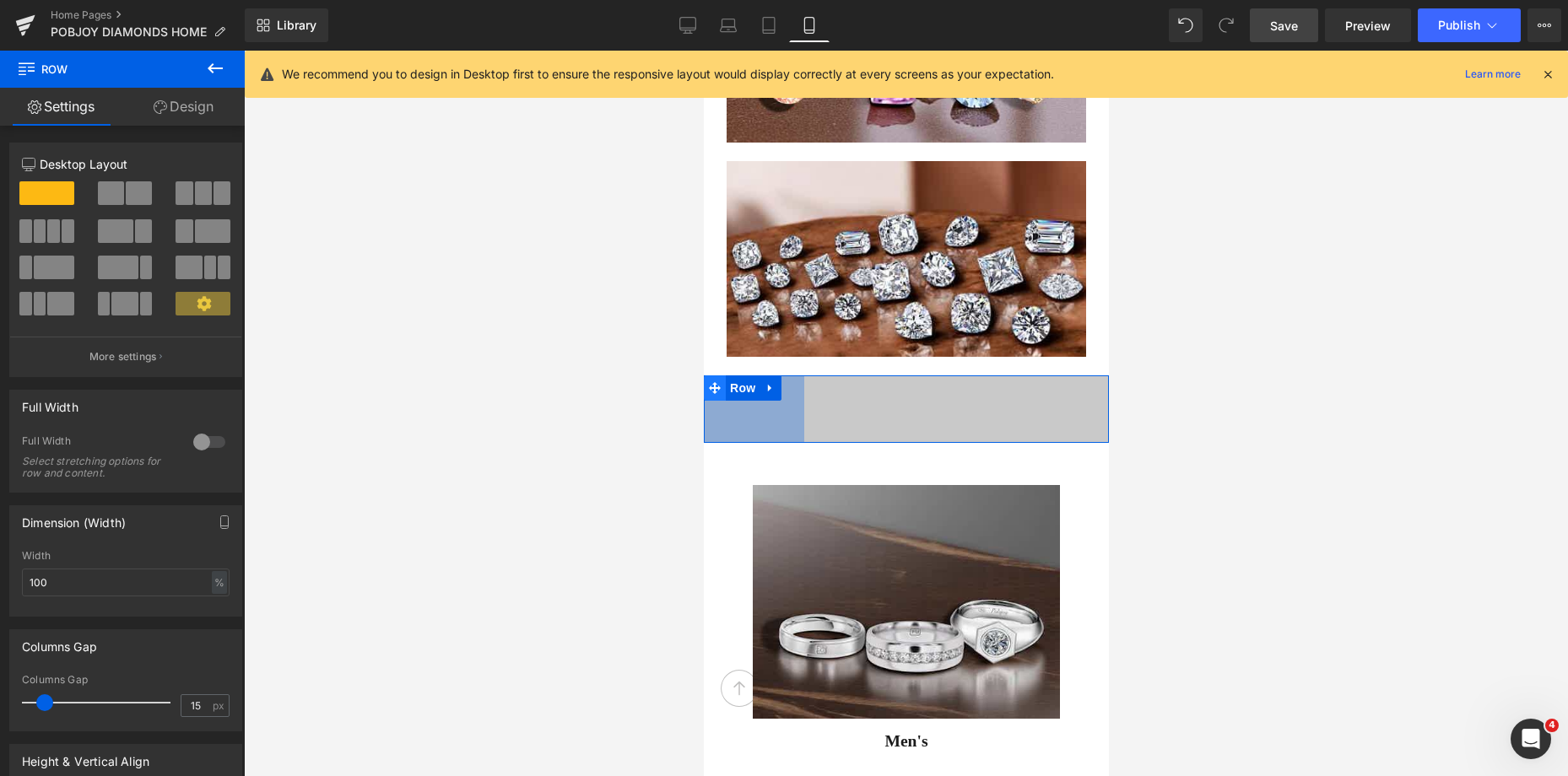
click at [715, 389] on icon at bounding box center [714, 388] width 12 height 12
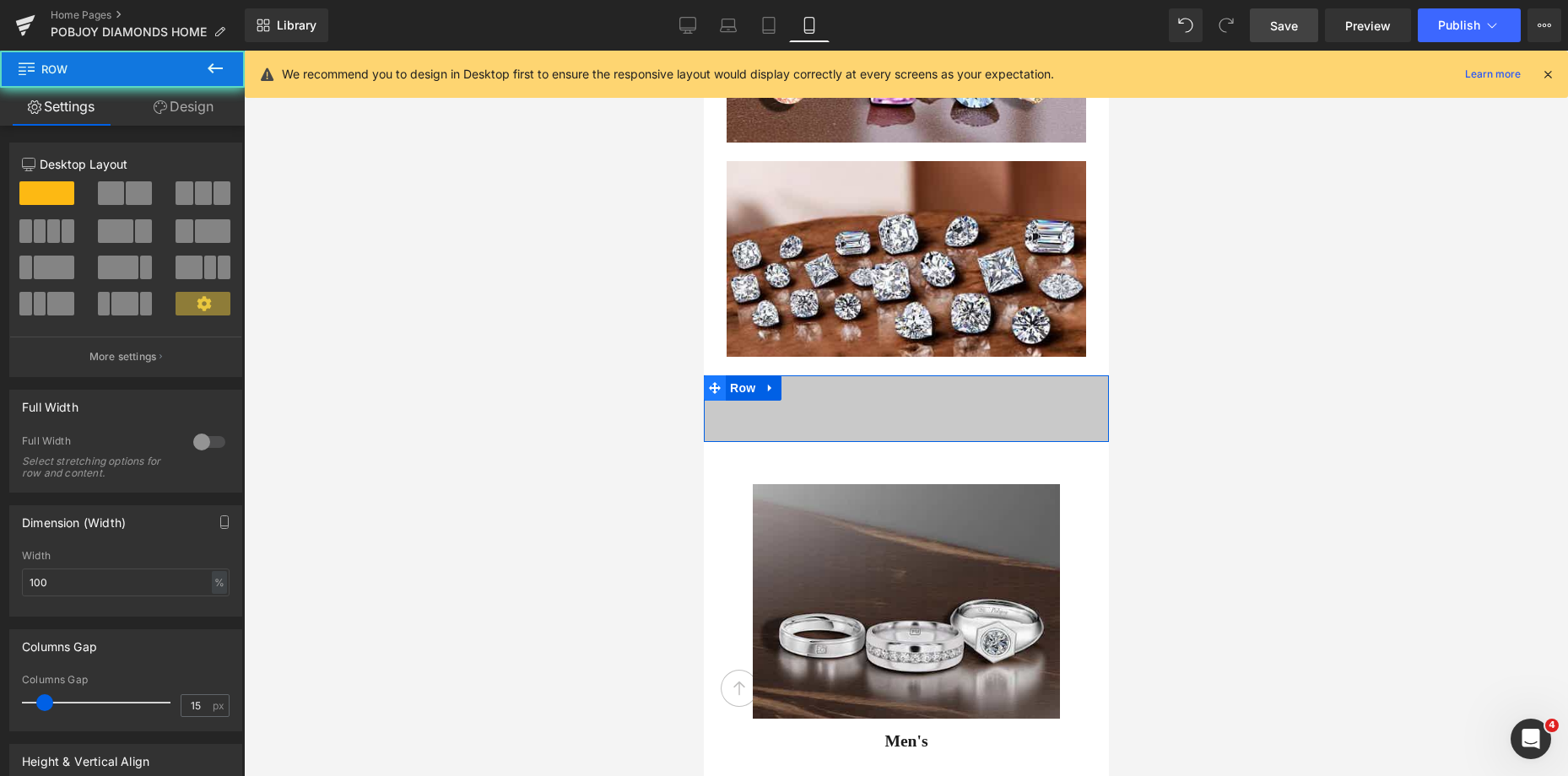
click at [715, 389] on icon at bounding box center [714, 388] width 12 height 12
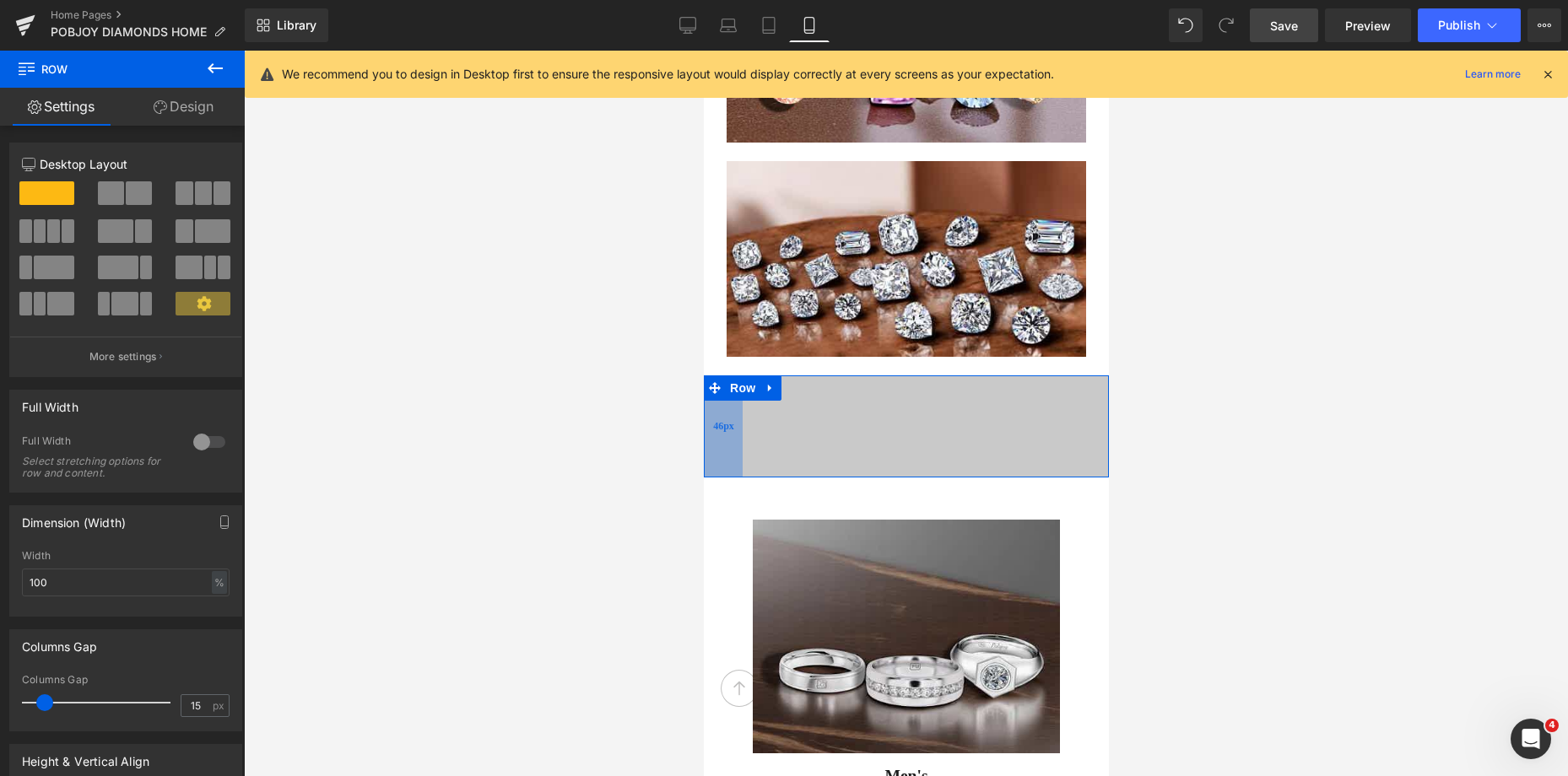
drag, startPoint x: 774, startPoint y: 414, endPoint x: 710, endPoint y: 422, distance: 64.5
click at [710, 422] on div "46px" at bounding box center [722, 426] width 39 height 102
click at [710, 422] on div "45px" at bounding box center [722, 427] width 38 height 103
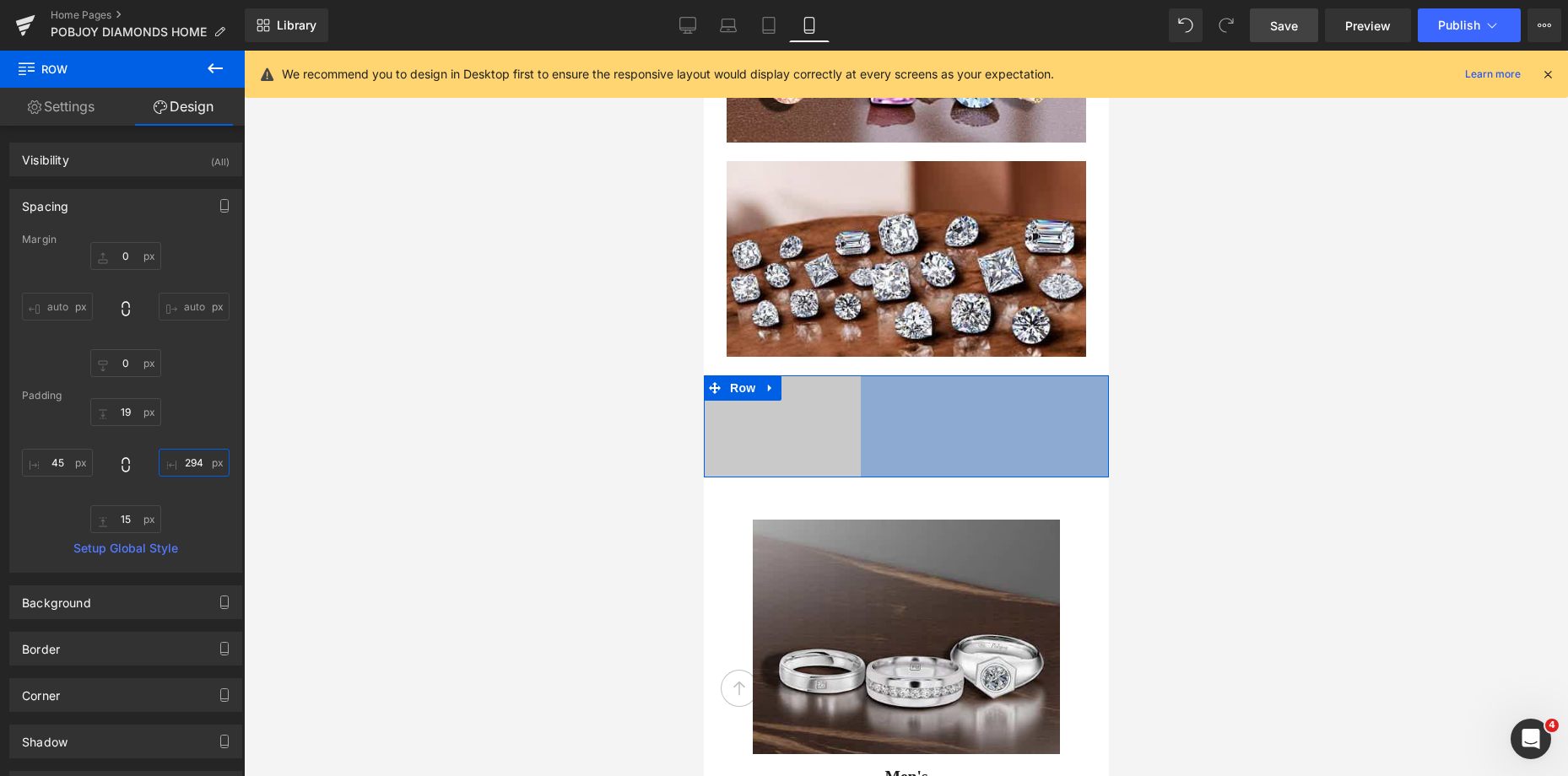
click at [164, 469] on input "294" at bounding box center [194, 462] width 71 height 28
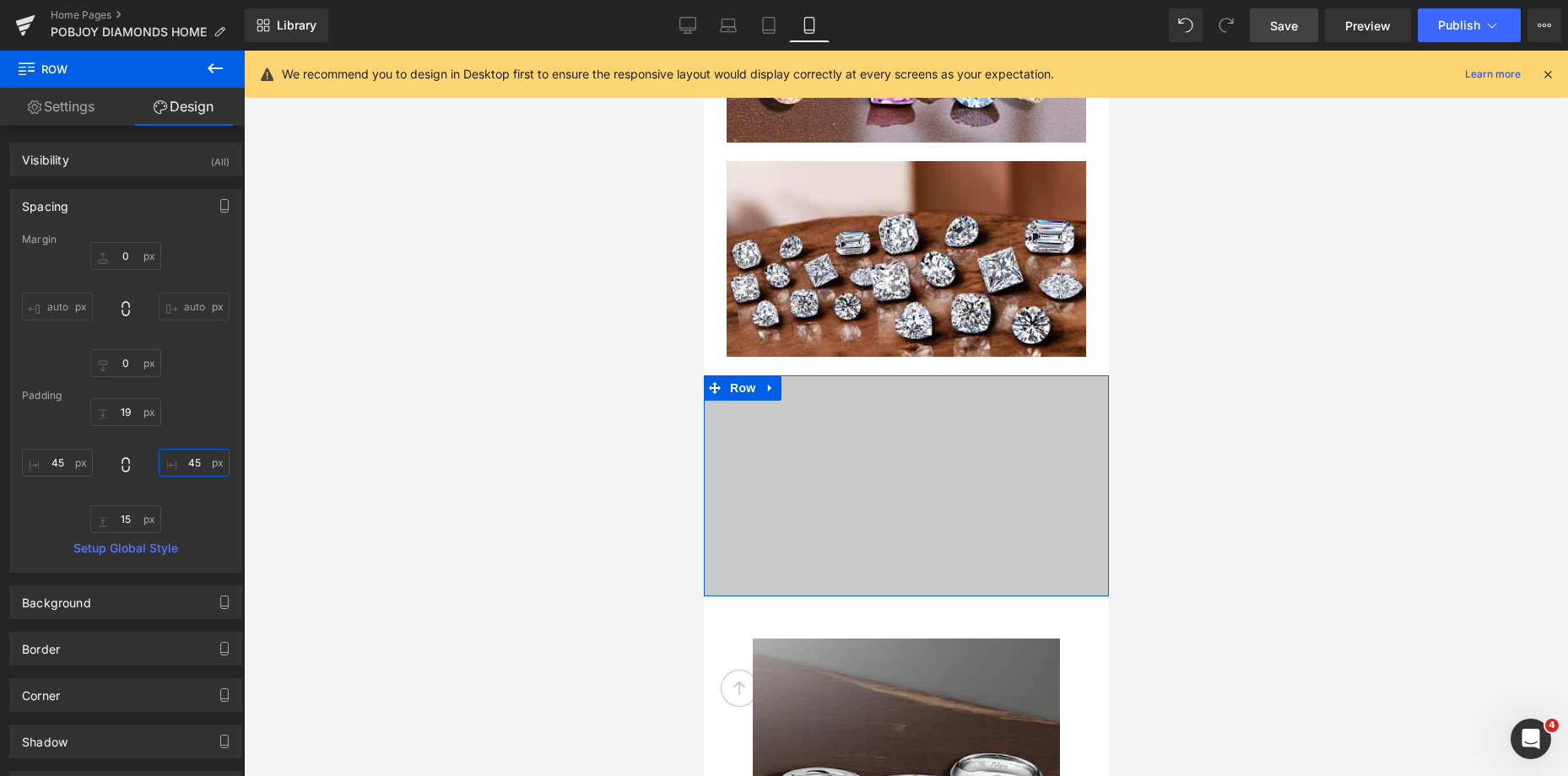
type input "4"
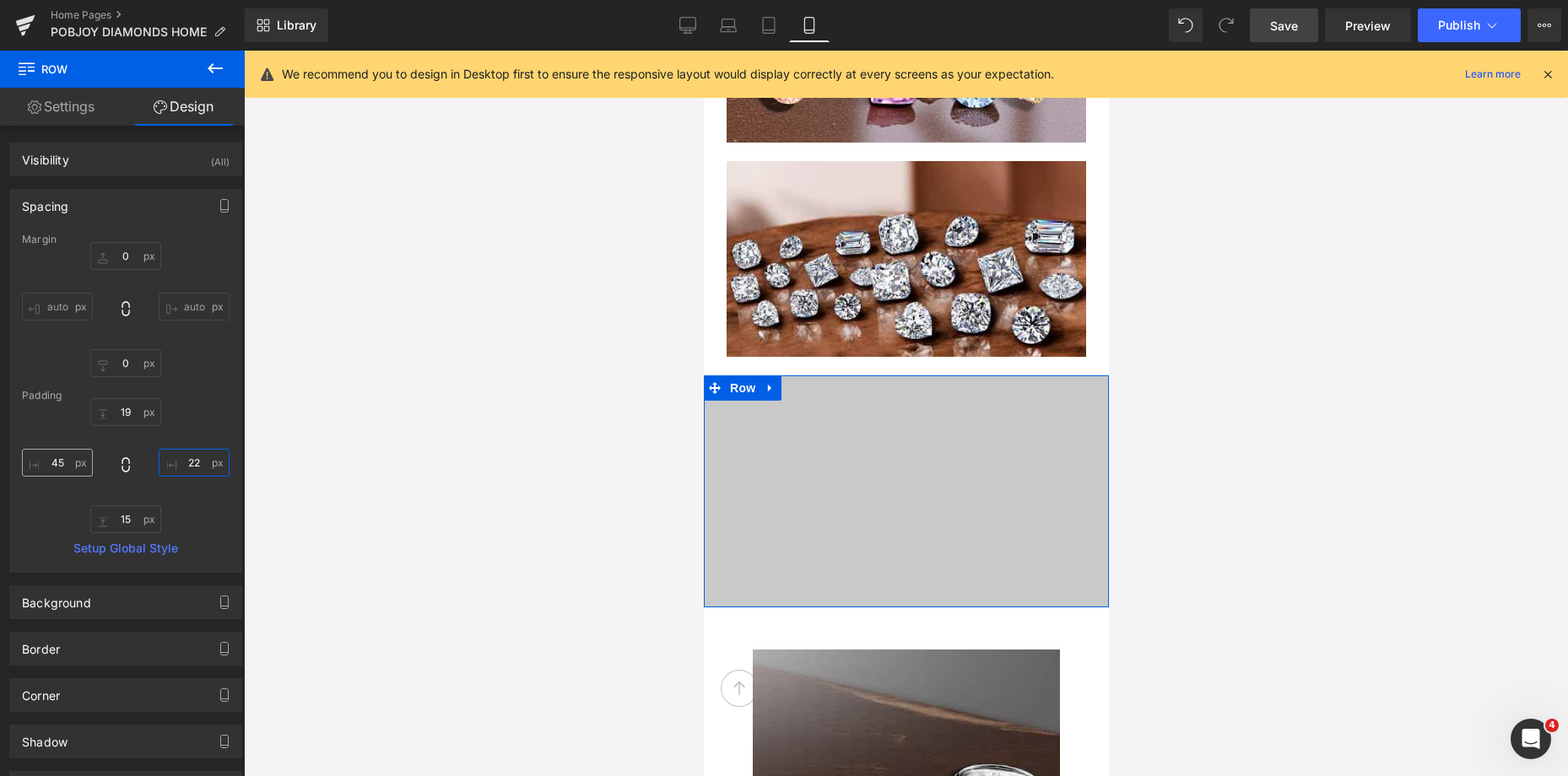
type input "22"
click at [51, 472] on input "45" at bounding box center [57, 462] width 71 height 28
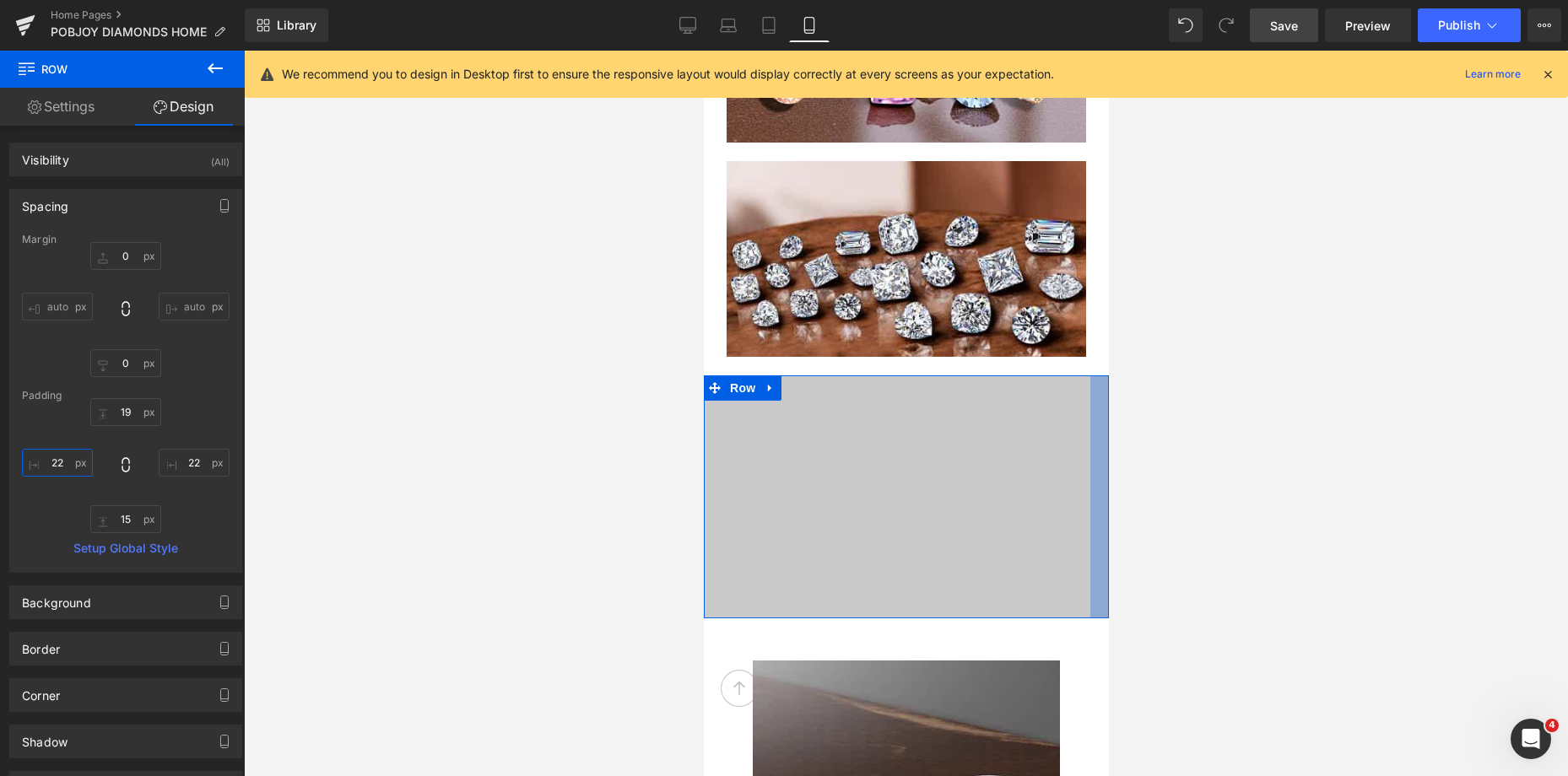
type input "2"
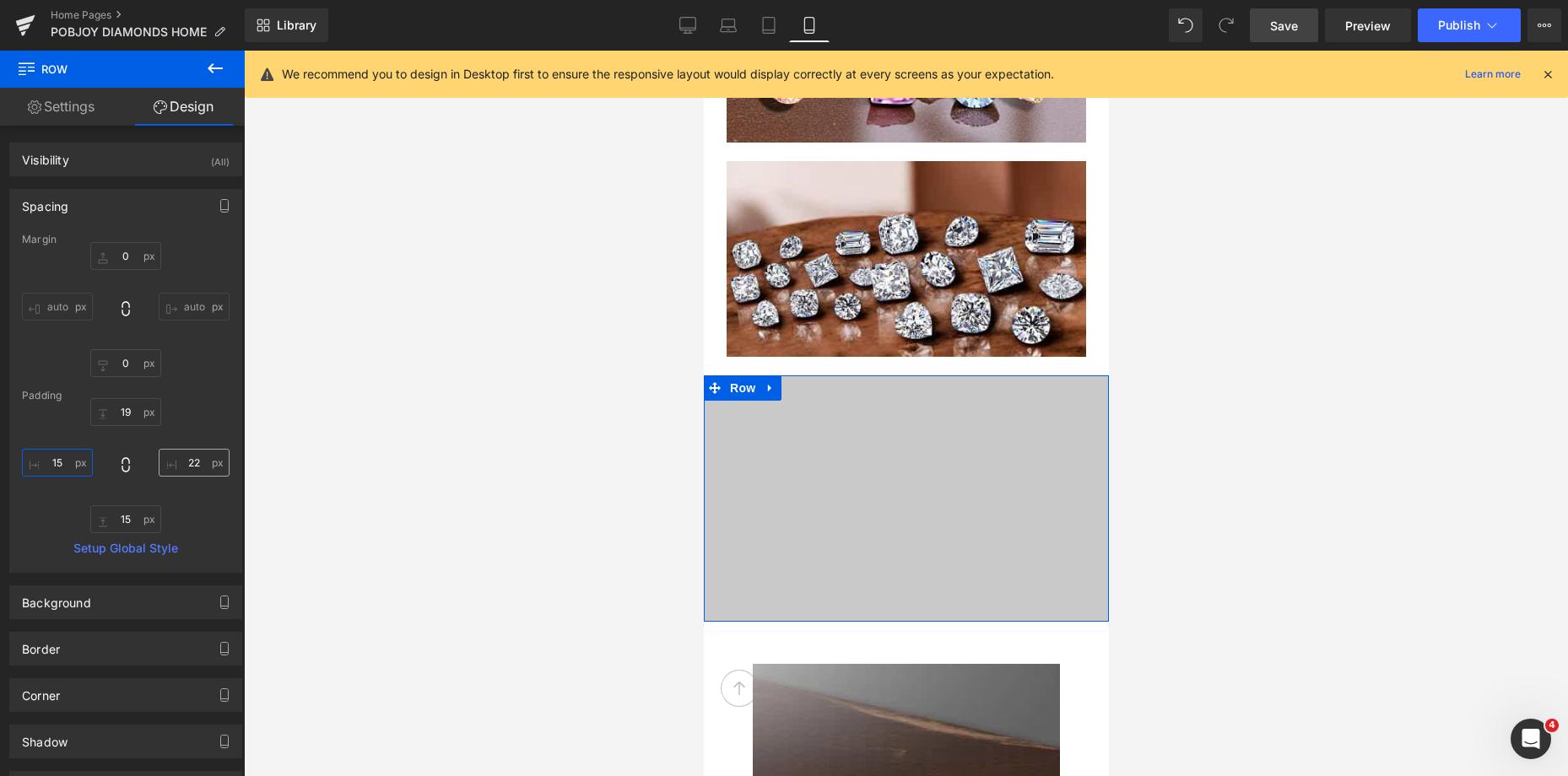
type input "15"
click at [188, 457] on input "22" at bounding box center [194, 462] width 71 height 28
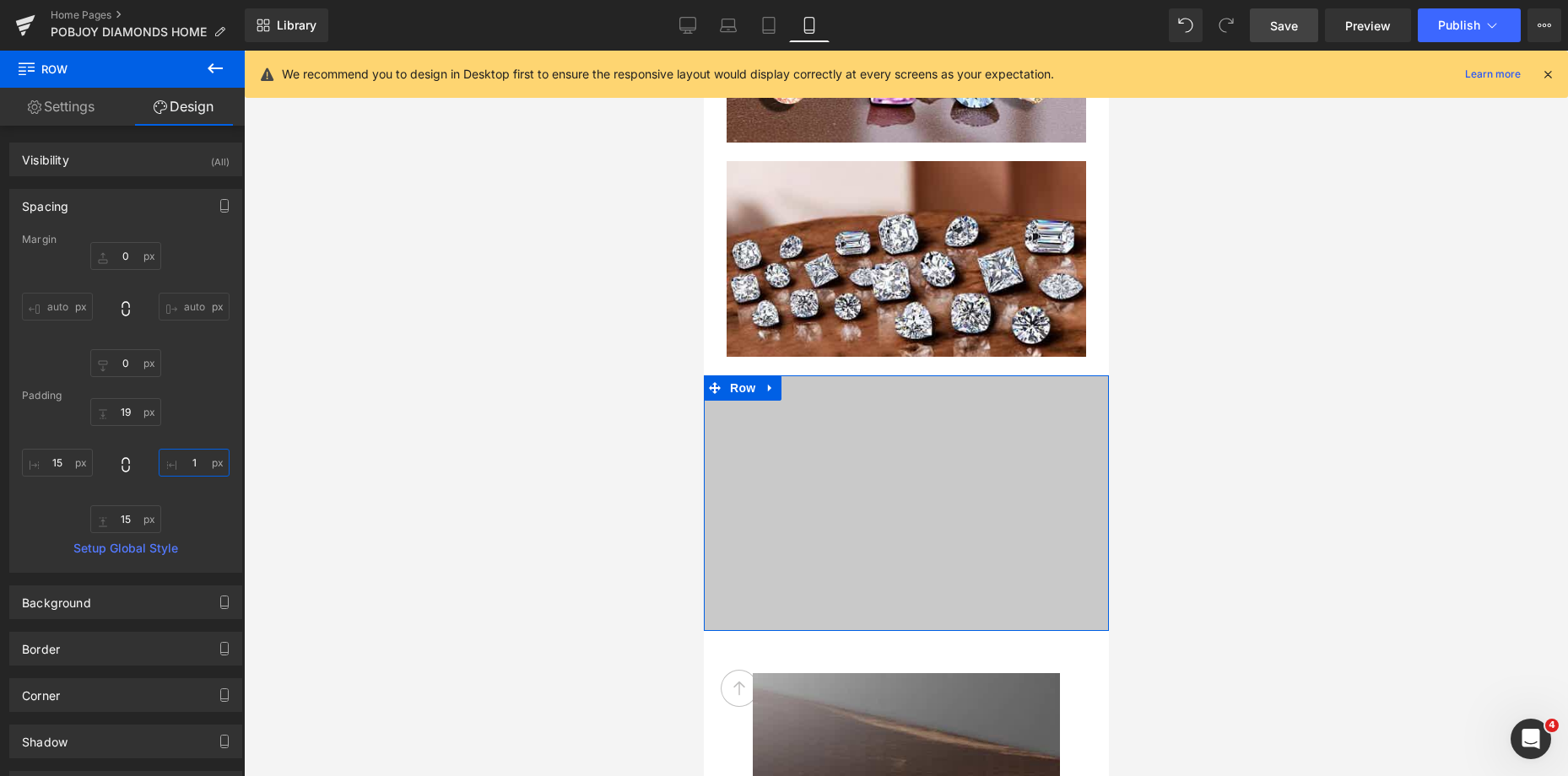
type input "15"
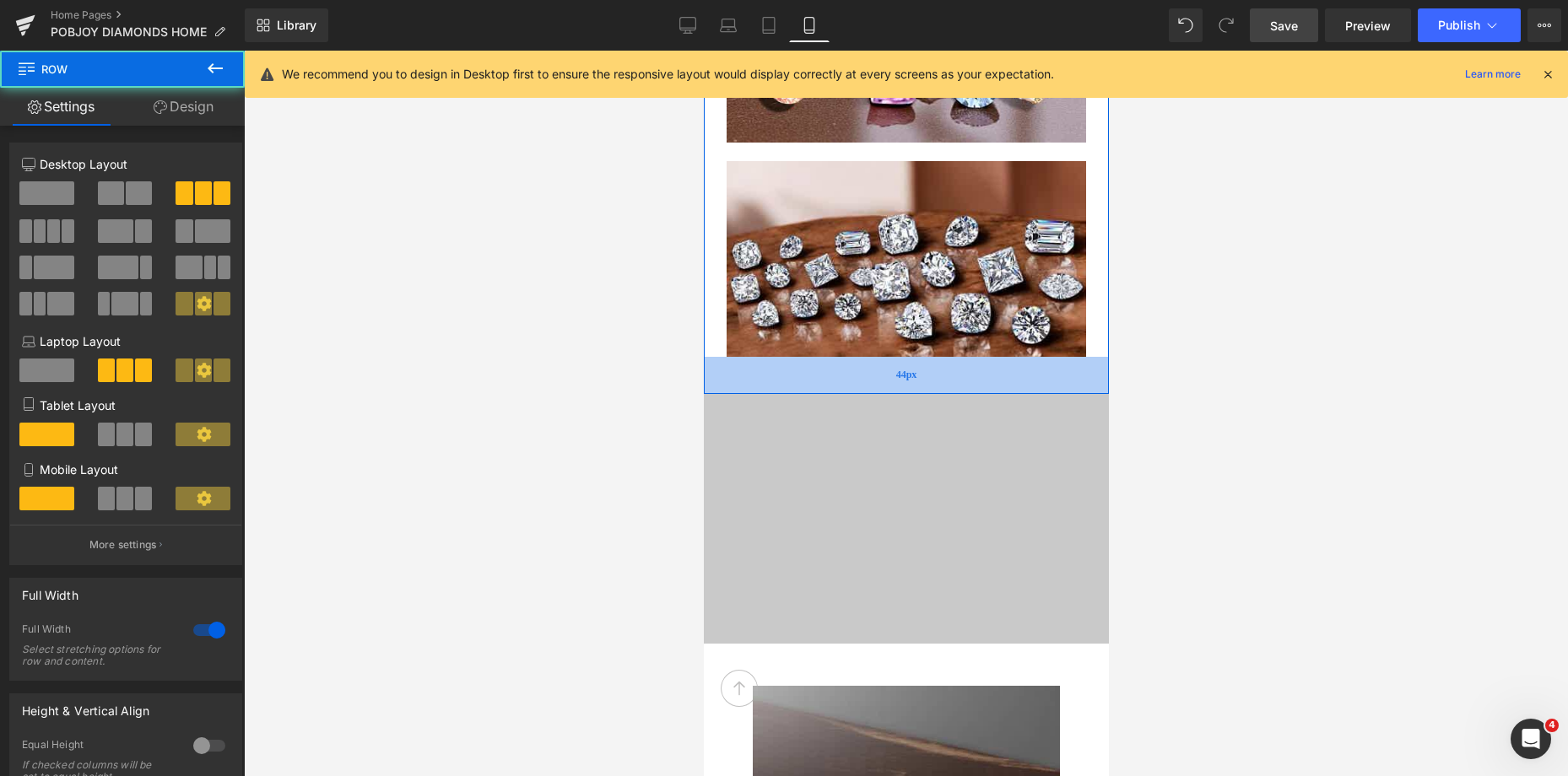
drag, startPoint x: 900, startPoint y: 371, endPoint x: 913, endPoint y: 390, distance: 23.0
click at [913, 390] on div "44px" at bounding box center [905, 375] width 405 height 37
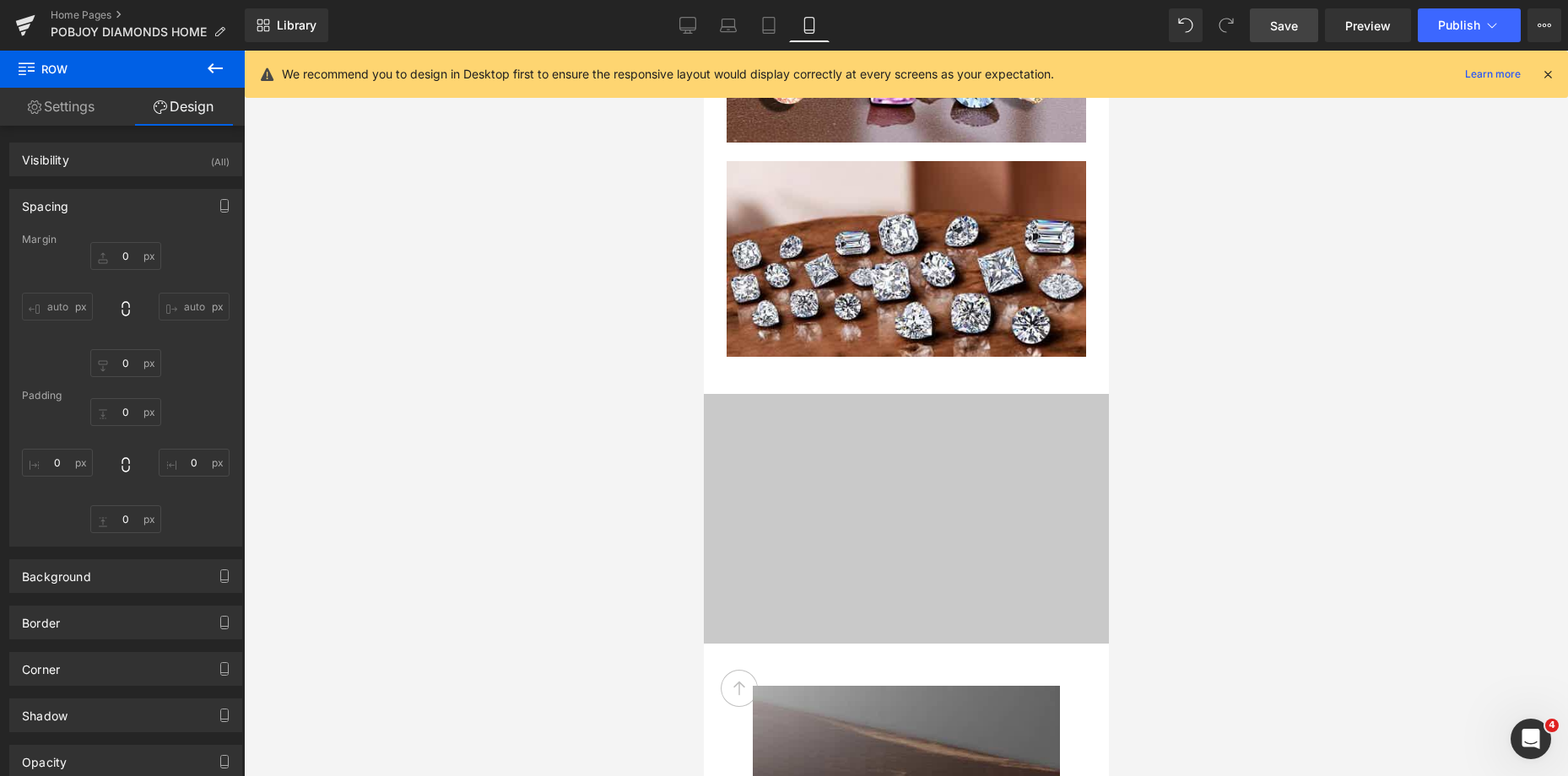
type input "3"
type input "0"
type input "29"
type input "3"
type input "44"
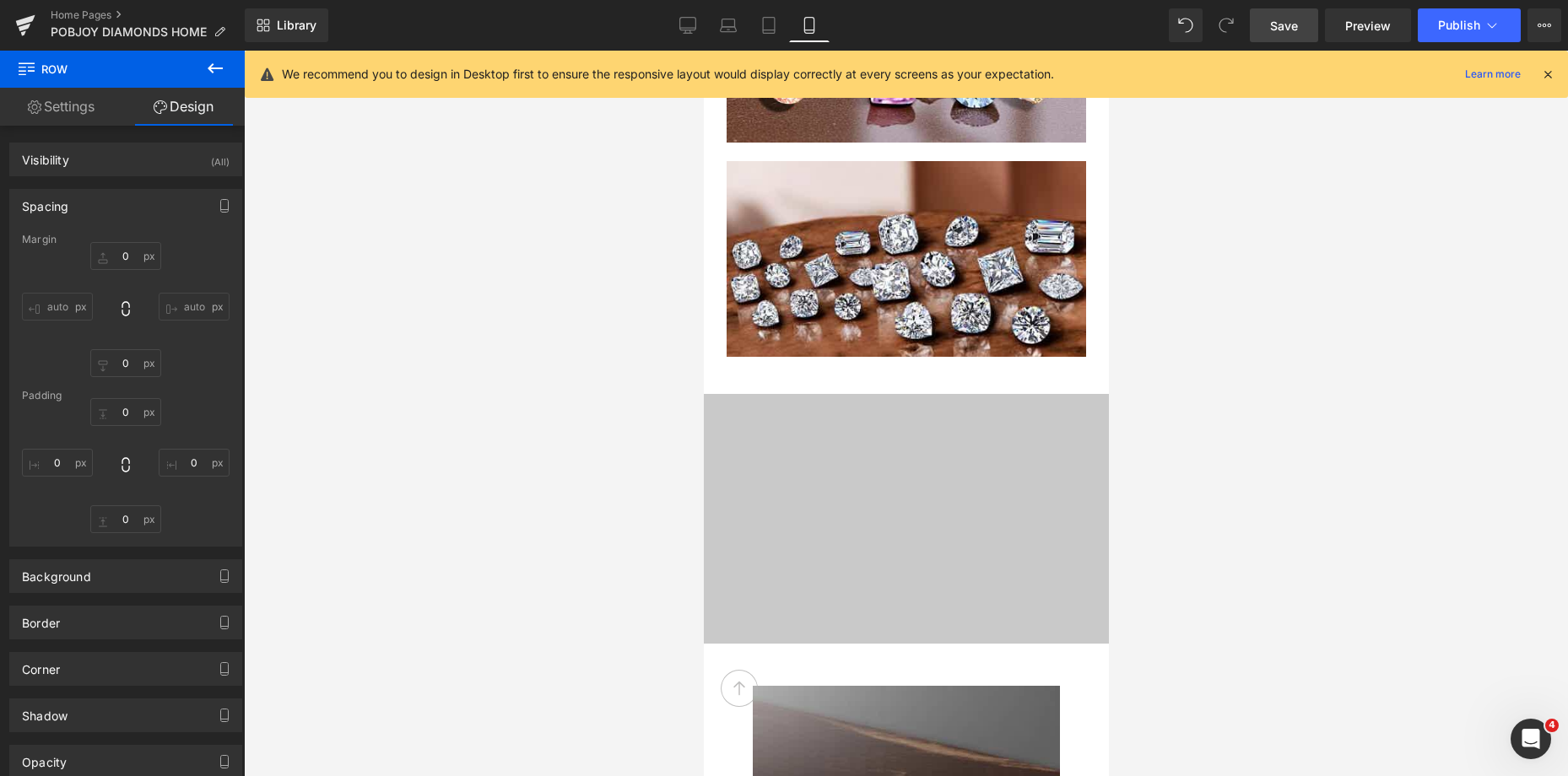
type input "3"
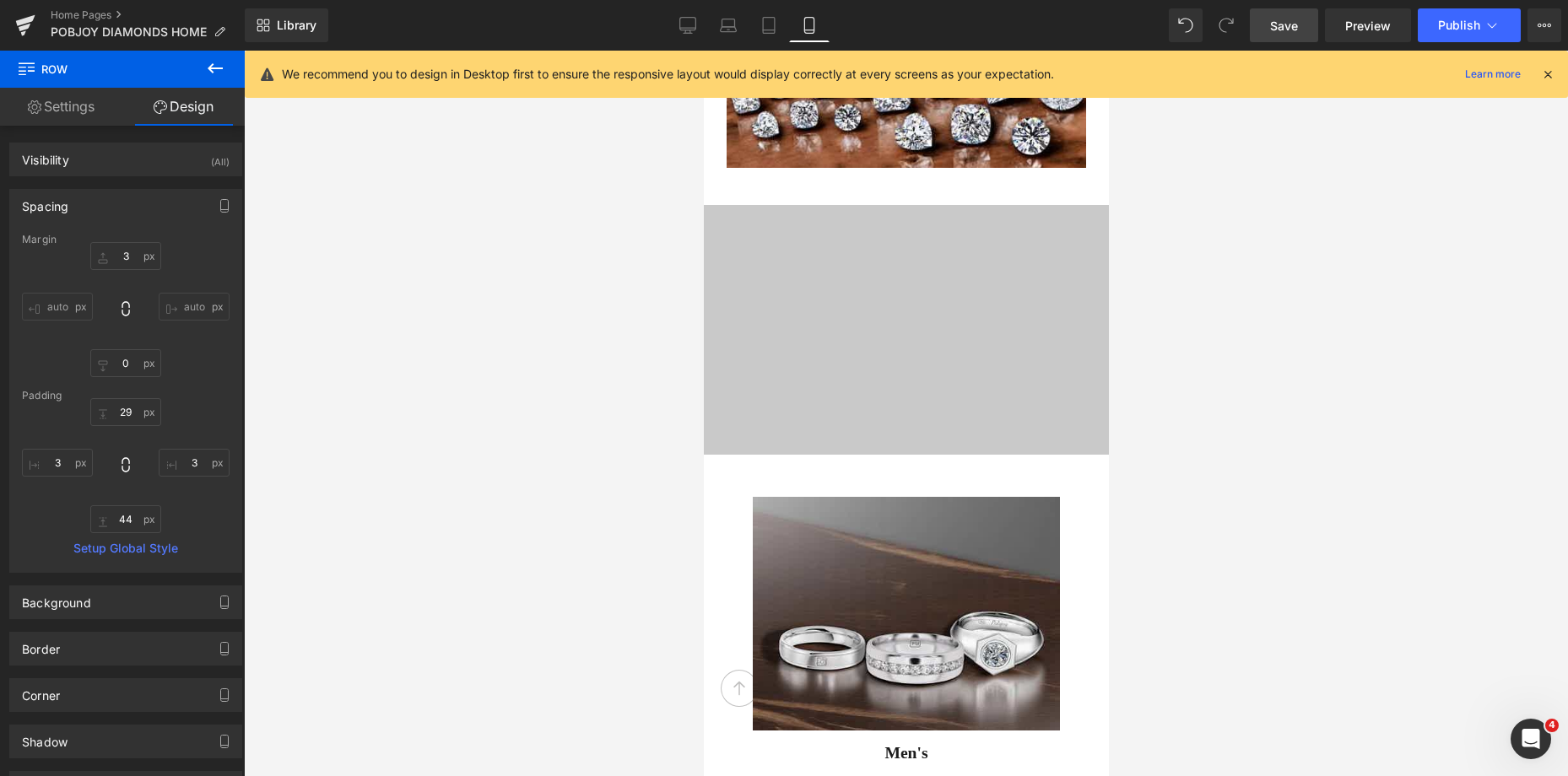
scroll to position [4858, 0]
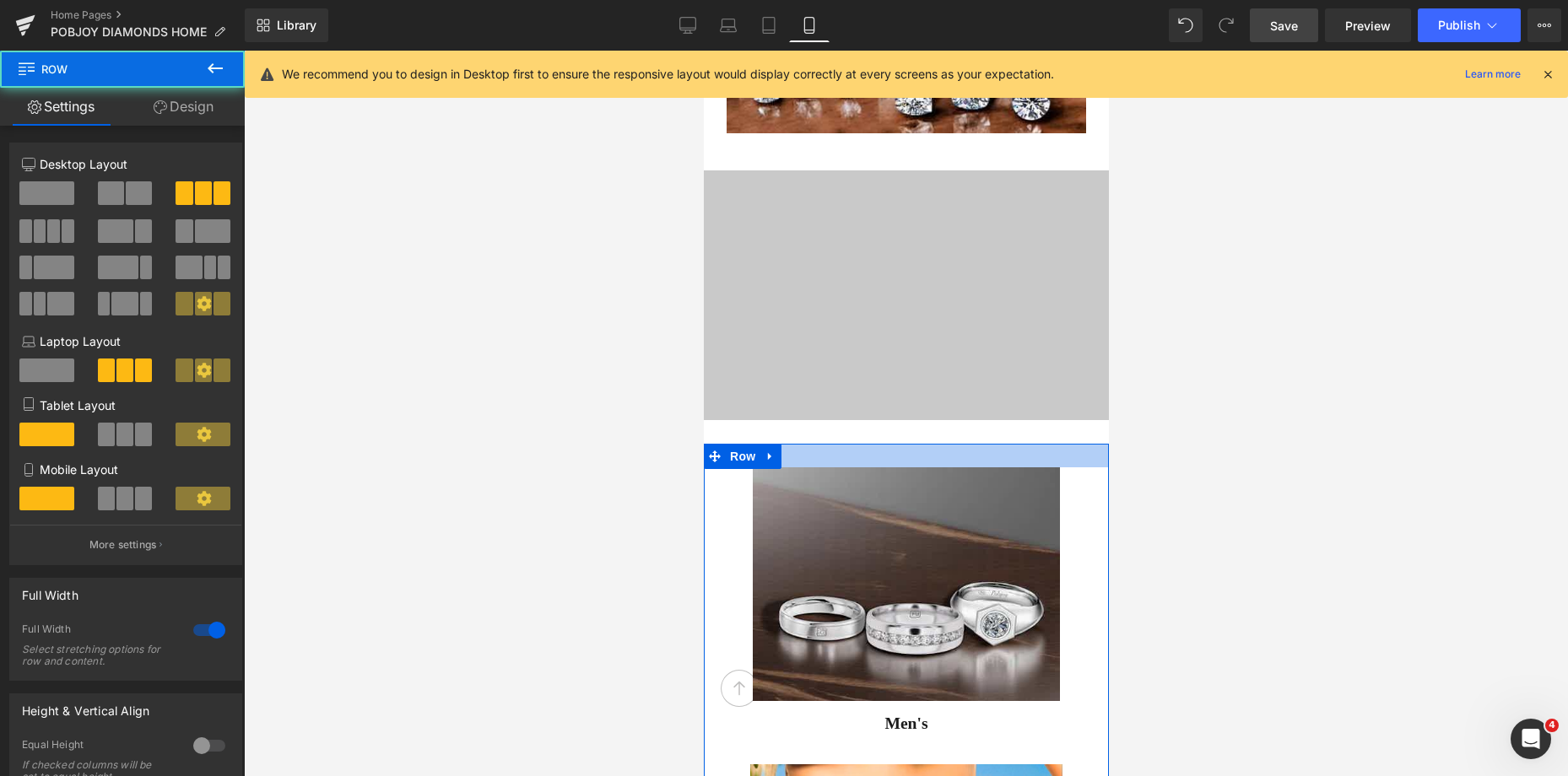
click at [971, 449] on div at bounding box center [905, 455] width 405 height 23
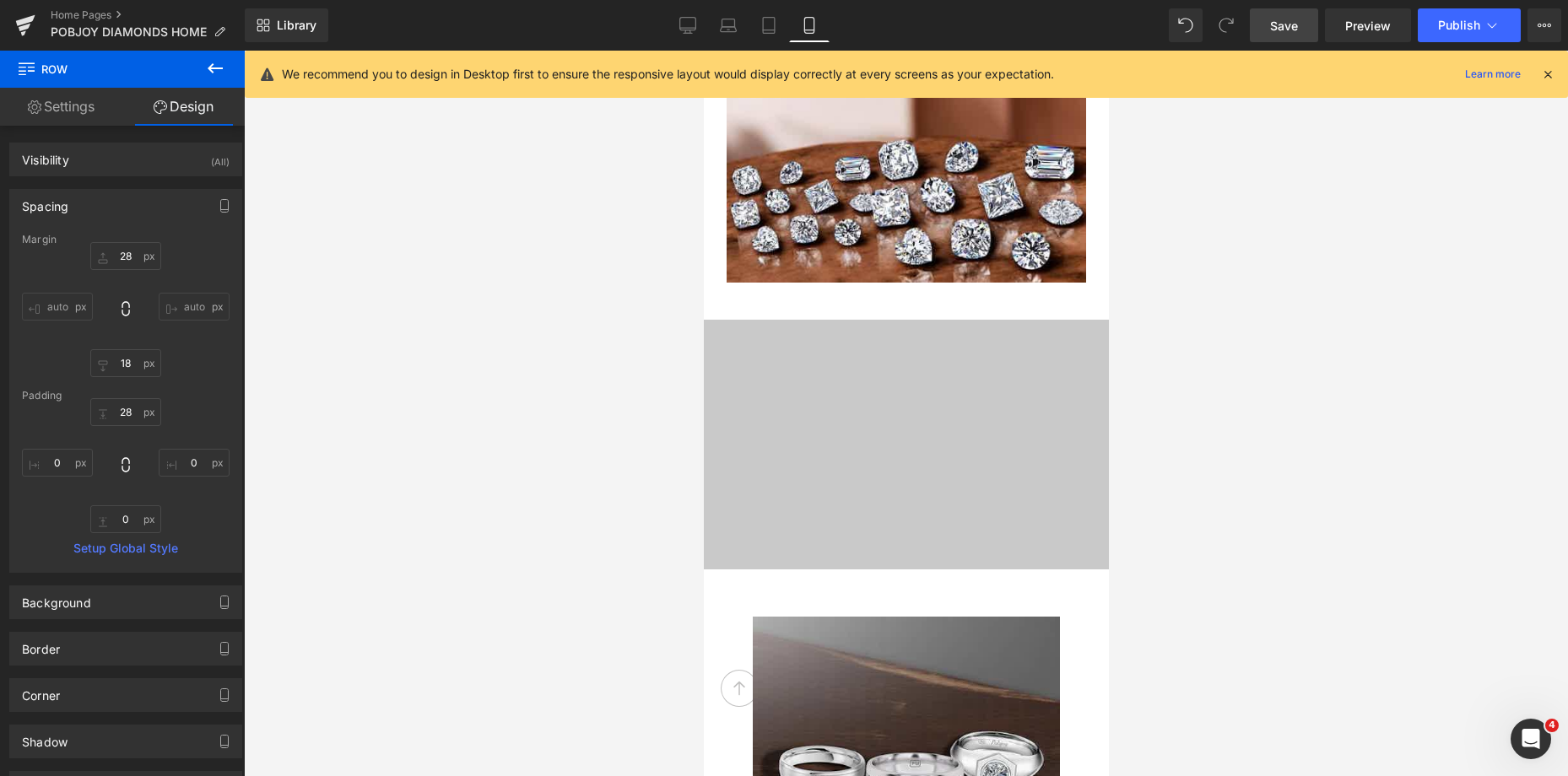
scroll to position [4837, 0]
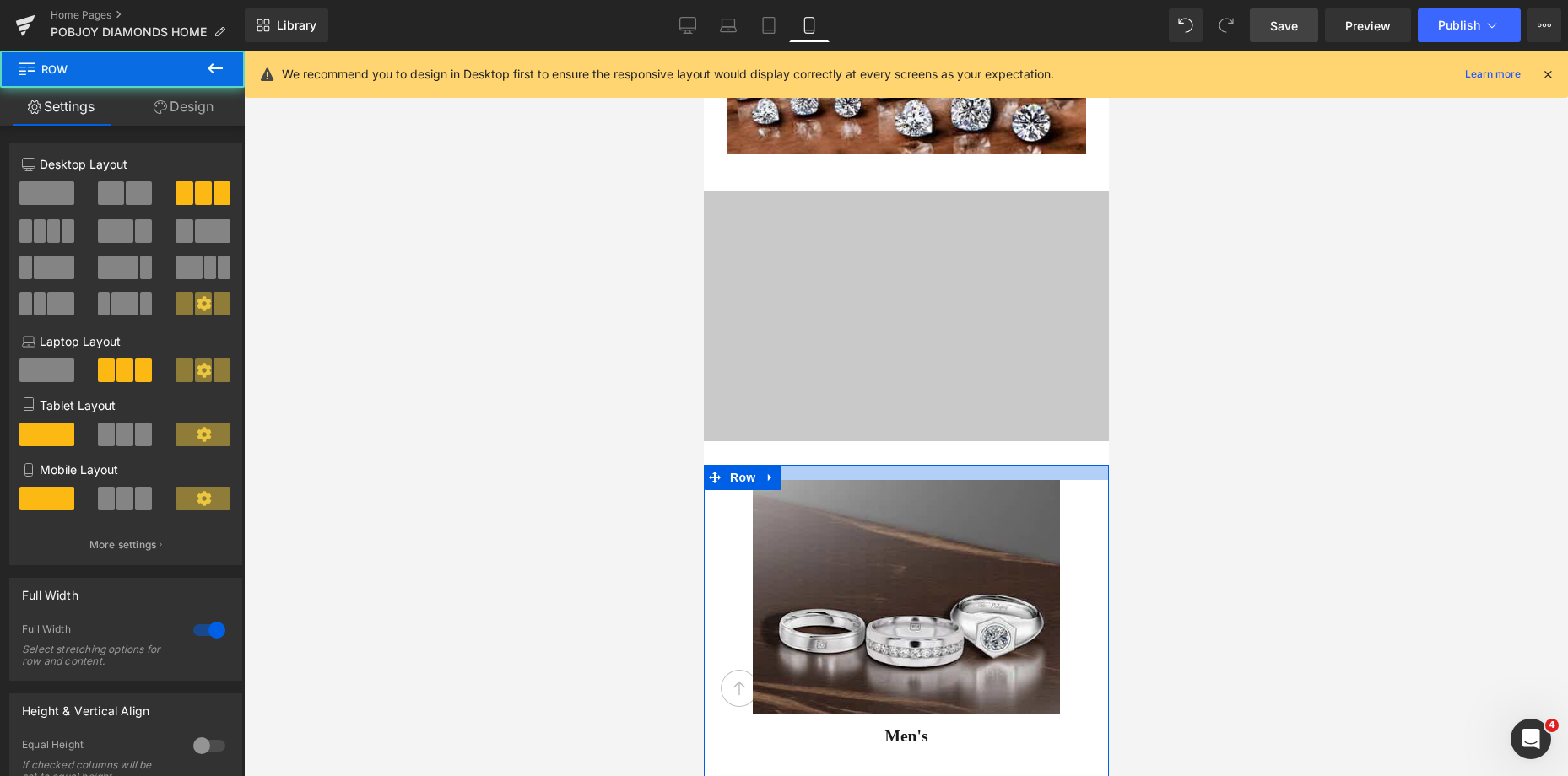
drag, startPoint x: 960, startPoint y: 478, endPoint x: 953, endPoint y: 470, distance: 10.6
click at [953, 470] on div at bounding box center [905, 472] width 405 height 15
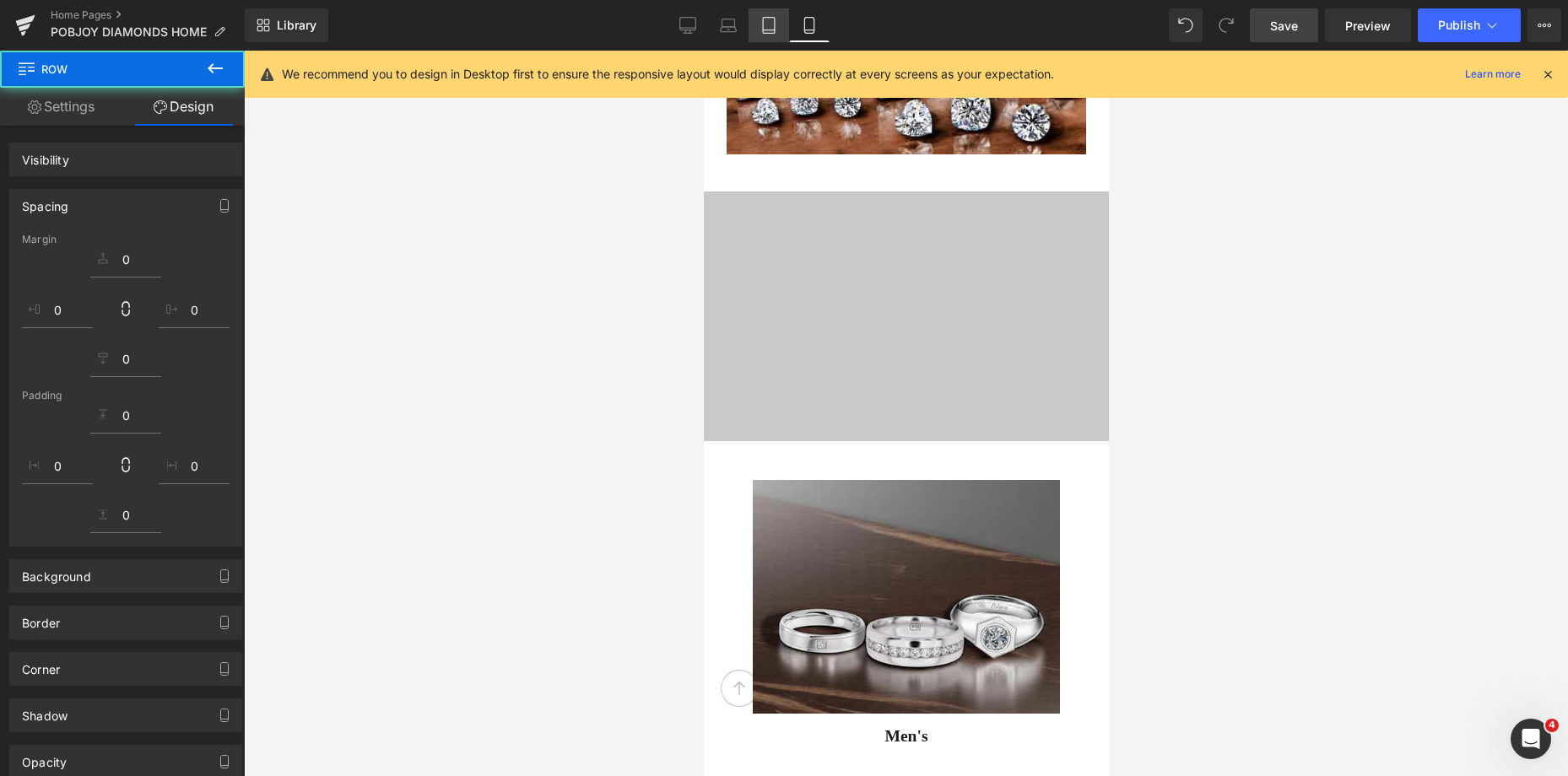
click at [773, 44] on div "Library Mobile Desktop Laptop Tablet Mobile Save Preview Publish Scheduled View…" at bounding box center [907, 25] width 1323 height 50
click at [771, 33] on link "Tablet" at bounding box center [768, 24] width 41 height 33
type input "28"
type input "18"
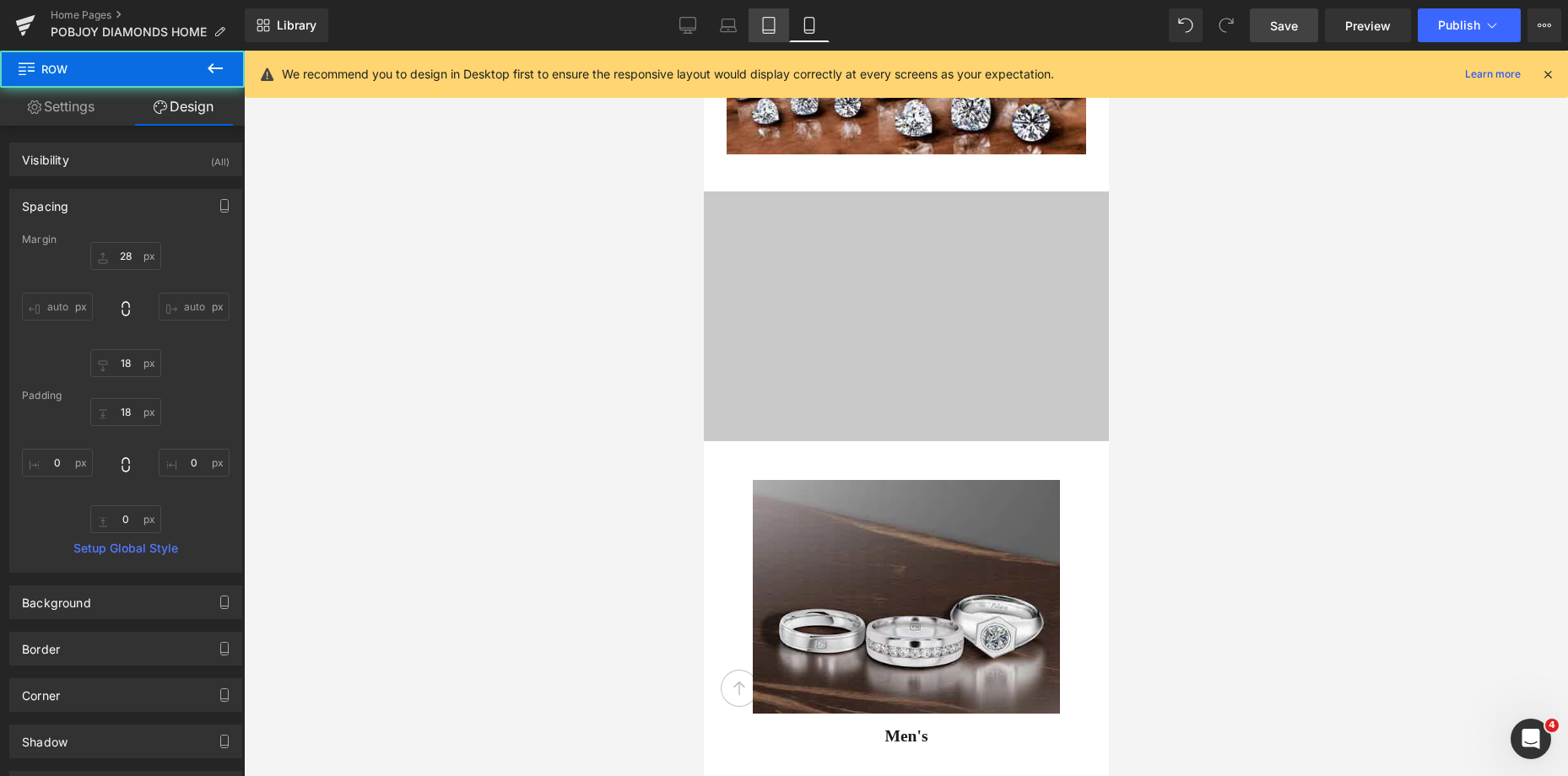
type input "0"
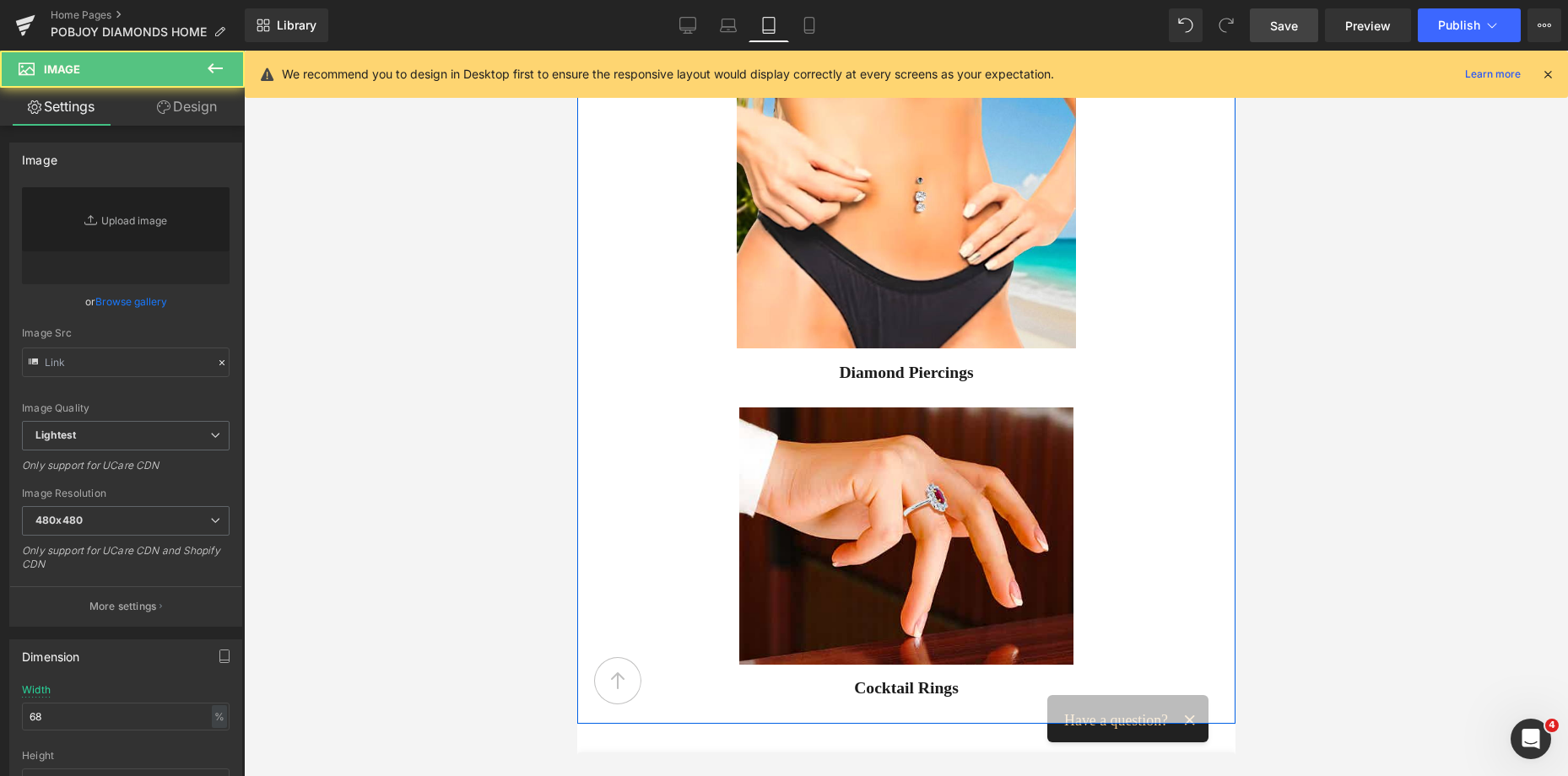
scroll to position [4405, 0]
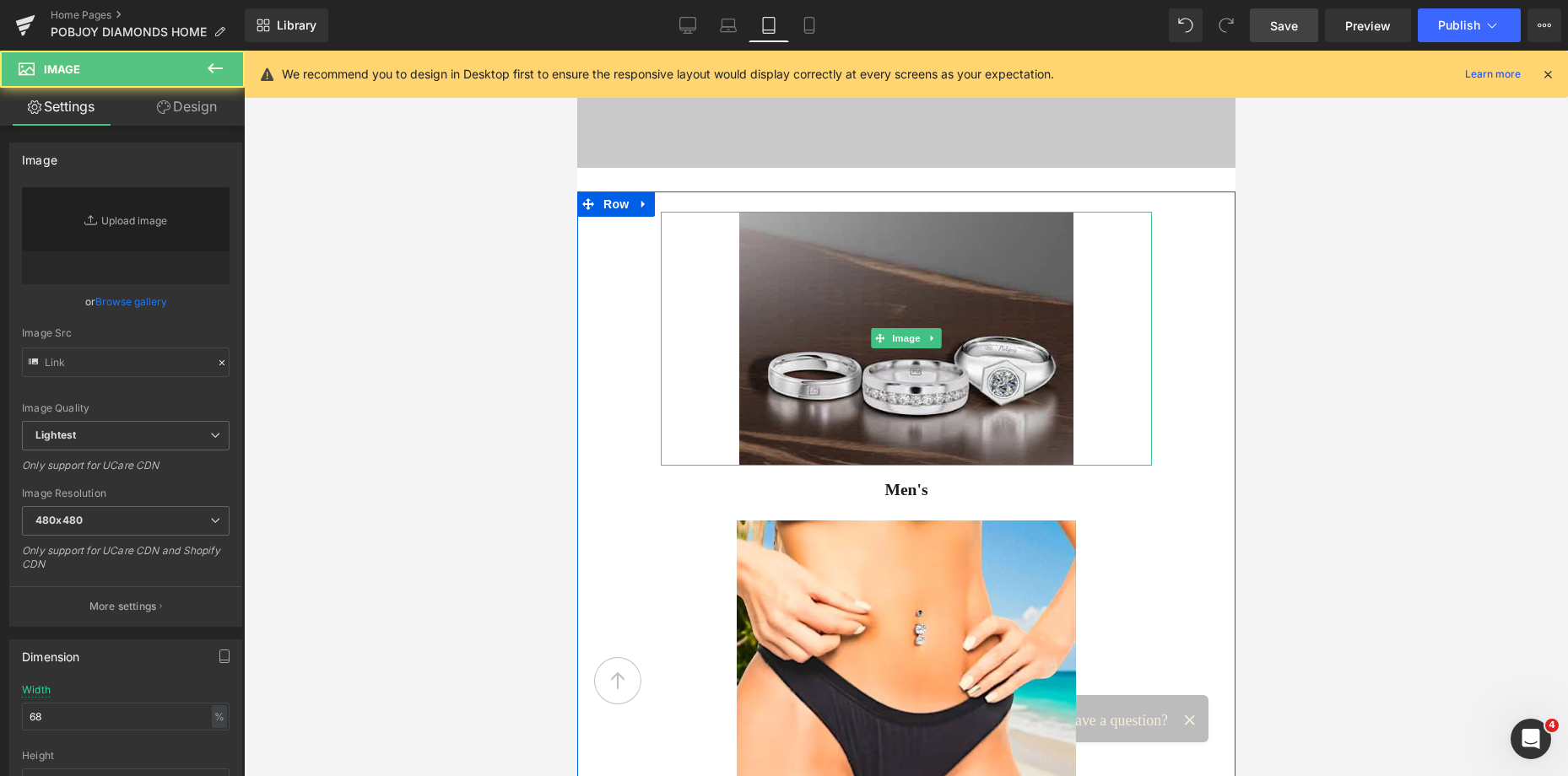
type input "[URL][DOMAIN_NAME]"
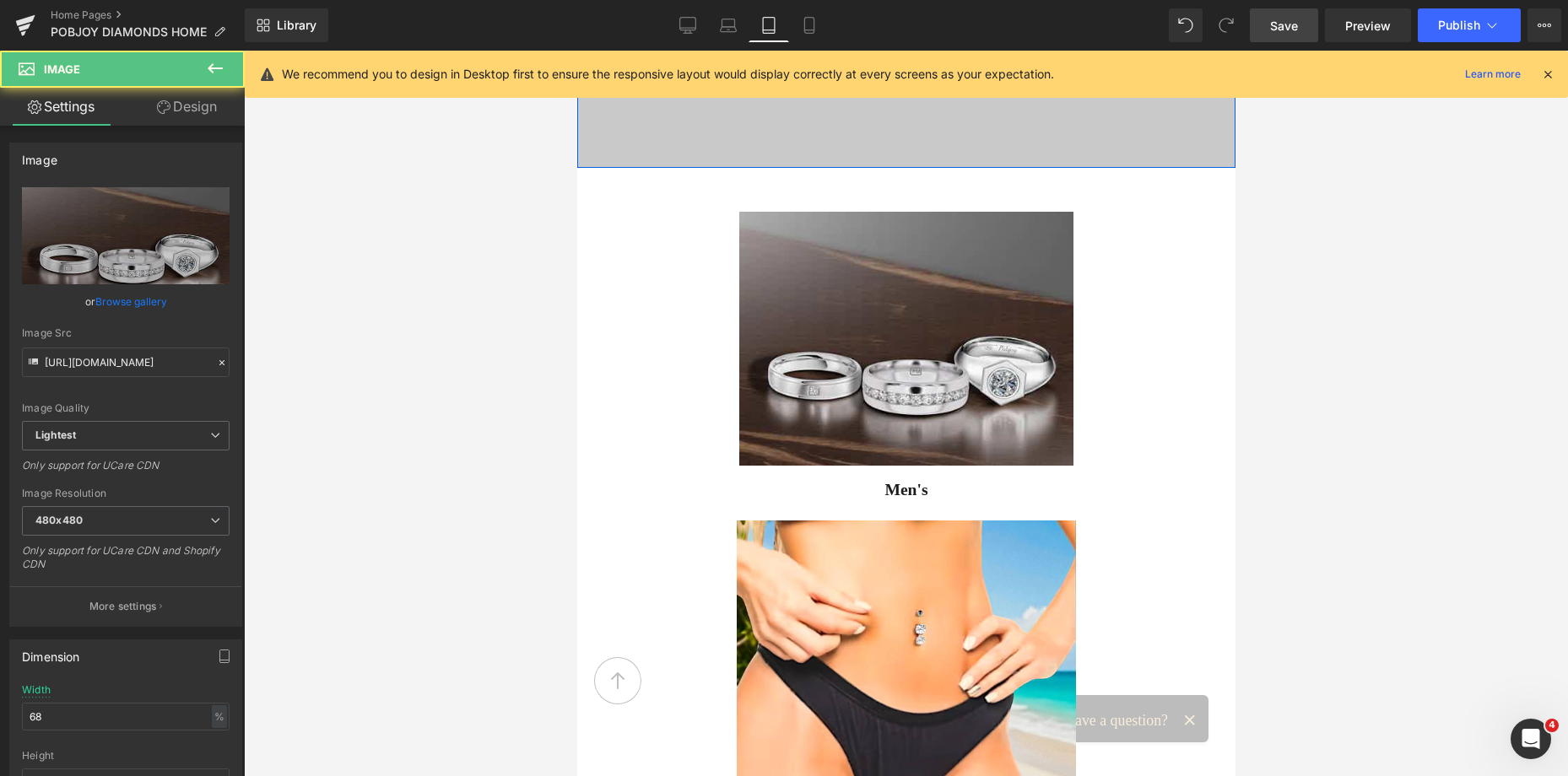
click at [769, 132] on div "Vimeo Row" at bounding box center [905, 104] width 658 height 127
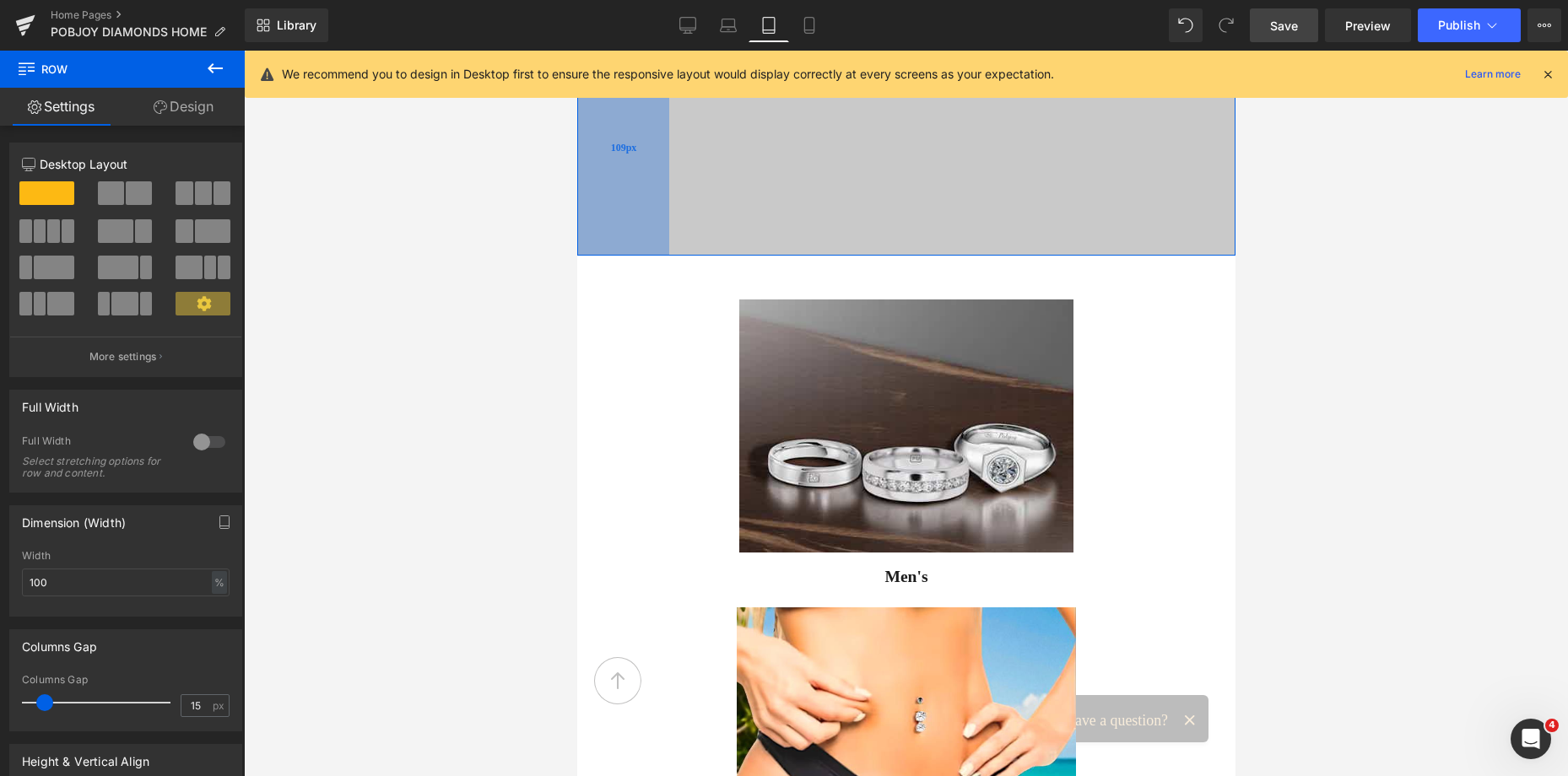
drag, startPoint x: 779, startPoint y: 127, endPoint x: 623, endPoint y: 154, distance: 158.3
click at [623, 154] on div "109px" at bounding box center [622, 148] width 92 height 215
click at [1165, 118] on div "Vimeo Row 109px" at bounding box center [905, 148] width 658 height 215
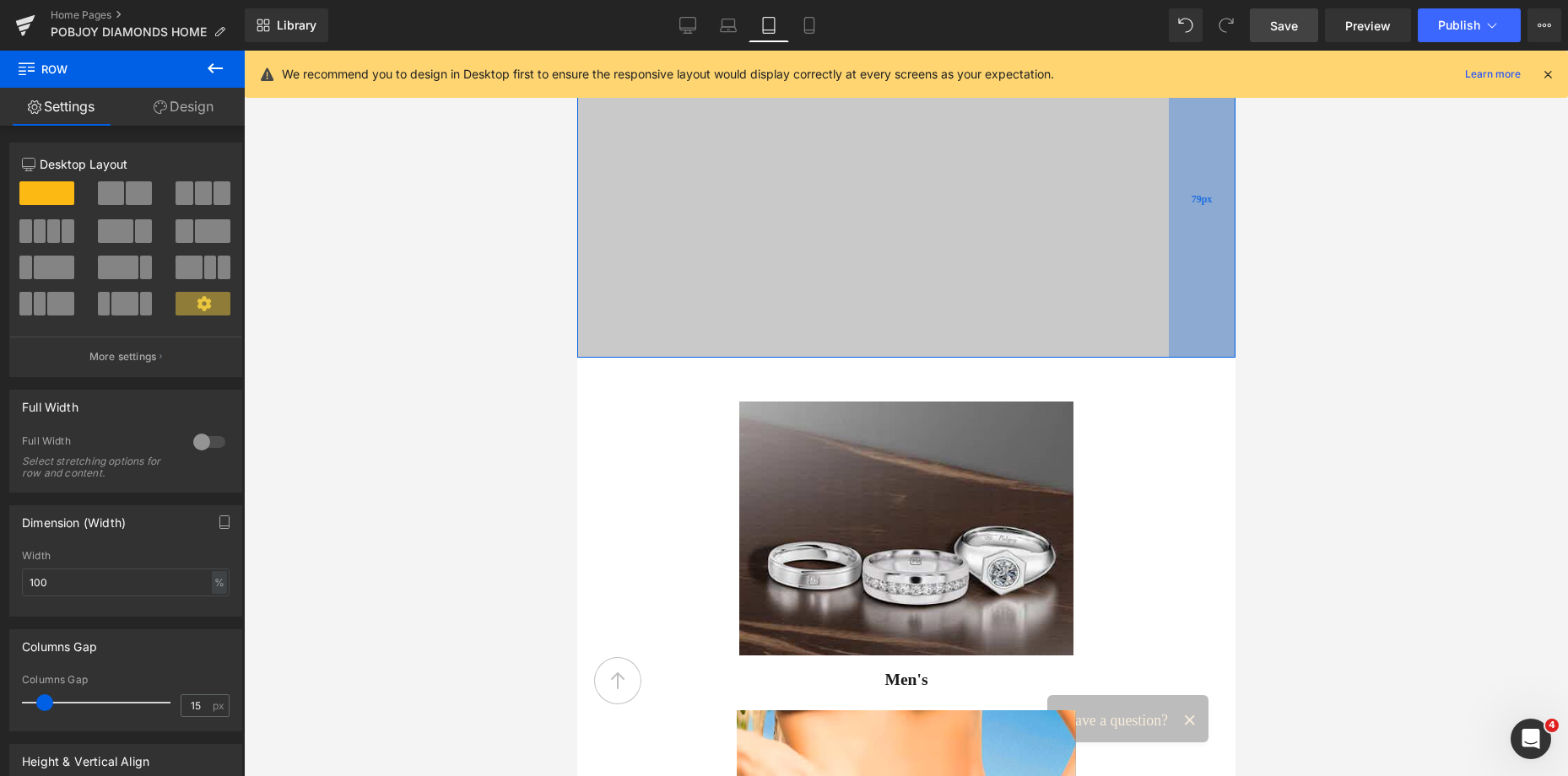
drag, startPoint x: 1032, startPoint y: 157, endPoint x: 1213, endPoint y: 181, distance: 182.6
click at [1213, 181] on div "79px" at bounding box center [1201, 199] width 67 height 317
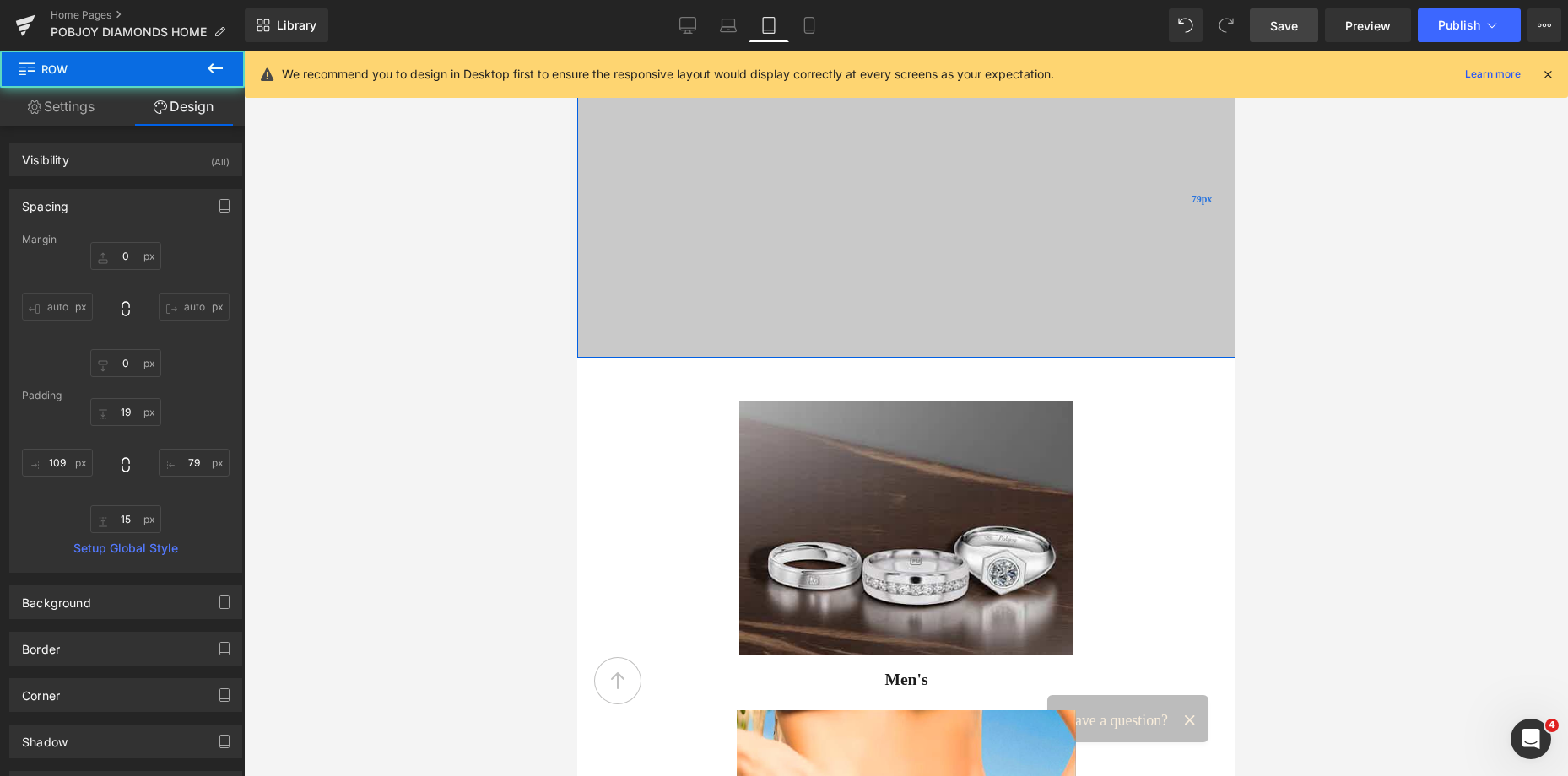
type input "0"
type input "19"
type input "79"
type input "15"
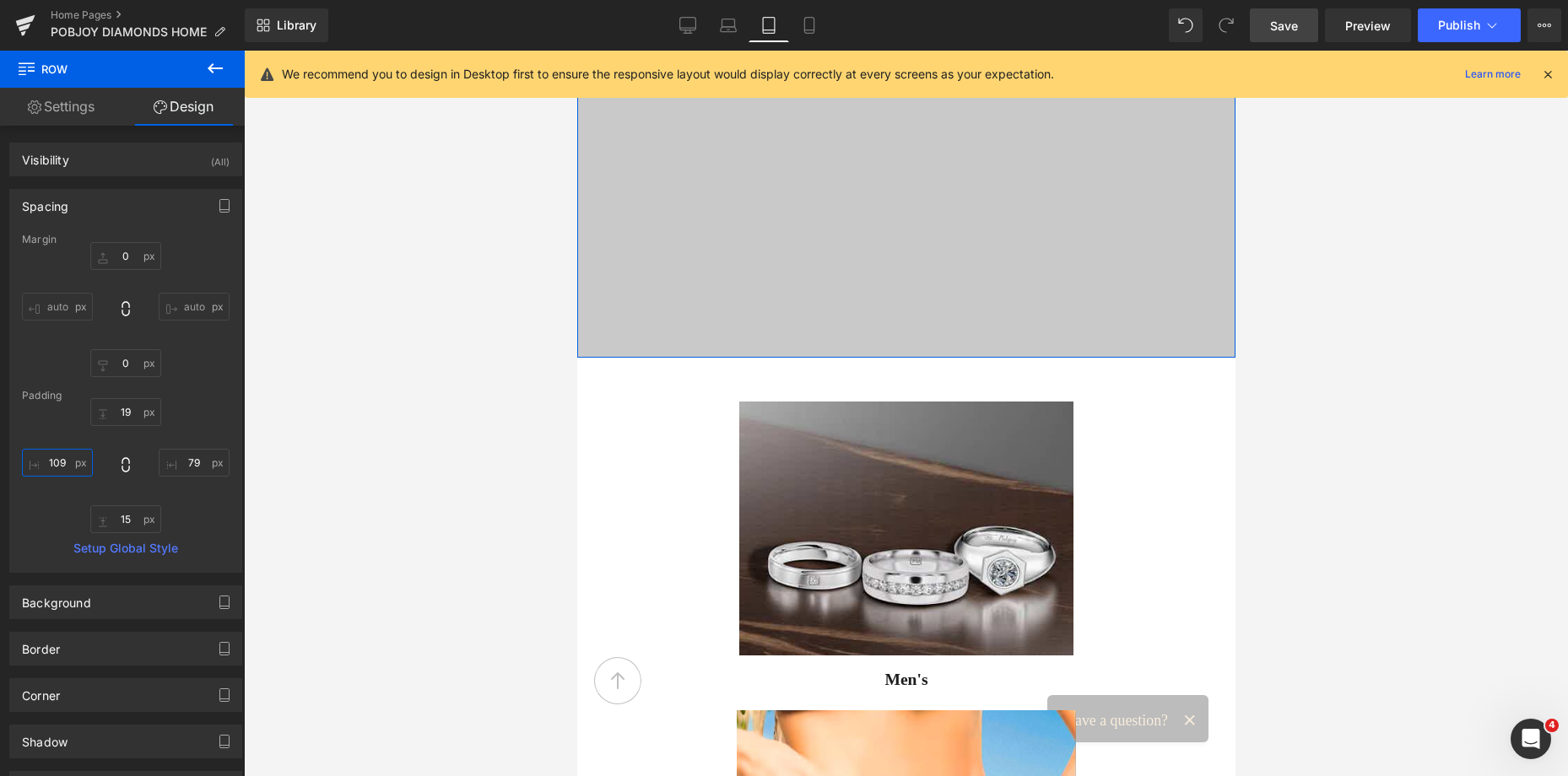
click at [66, 459] on input "109" at bounding box center [57, 462] width 71 height 28
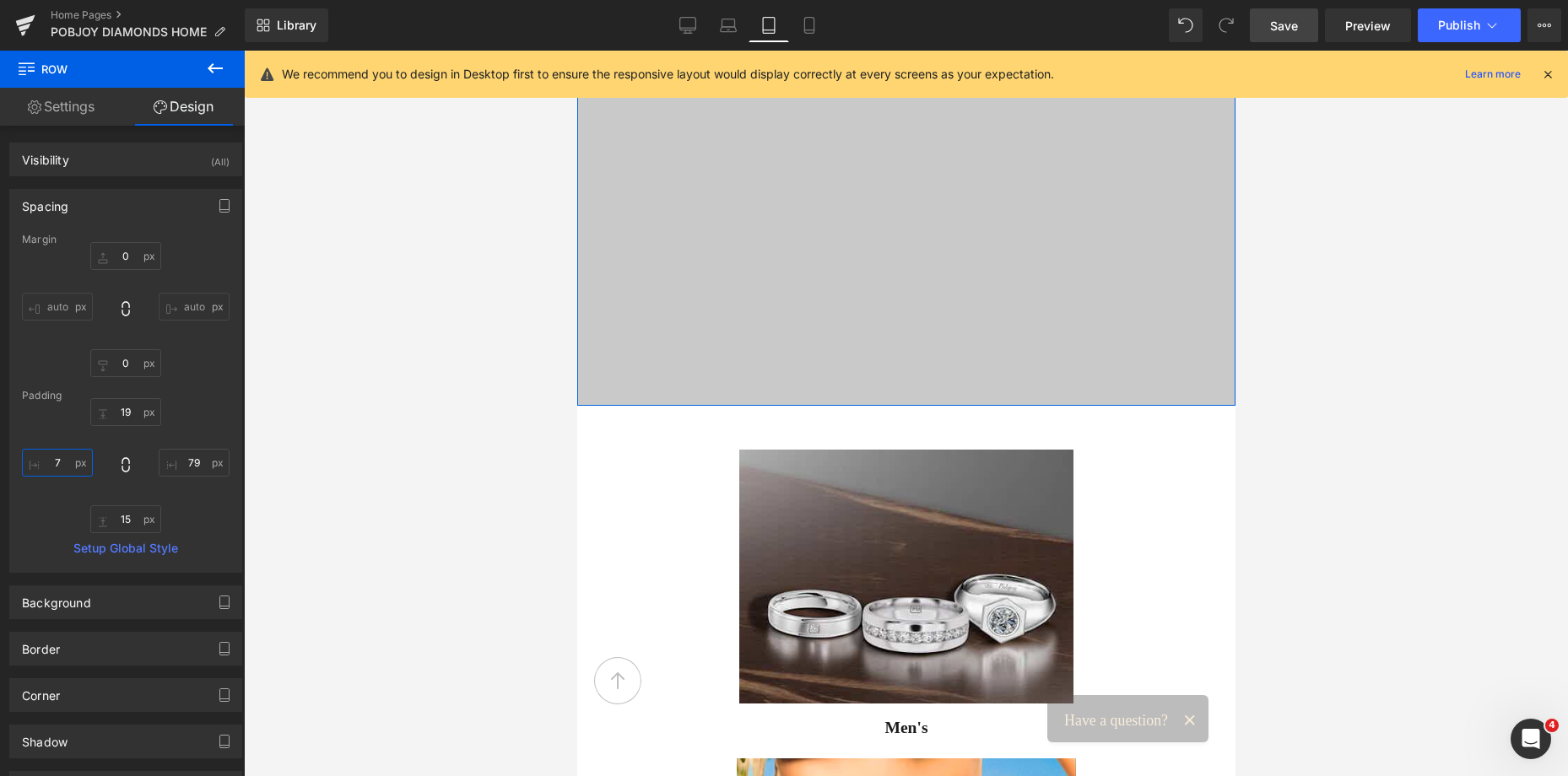
type input "79"
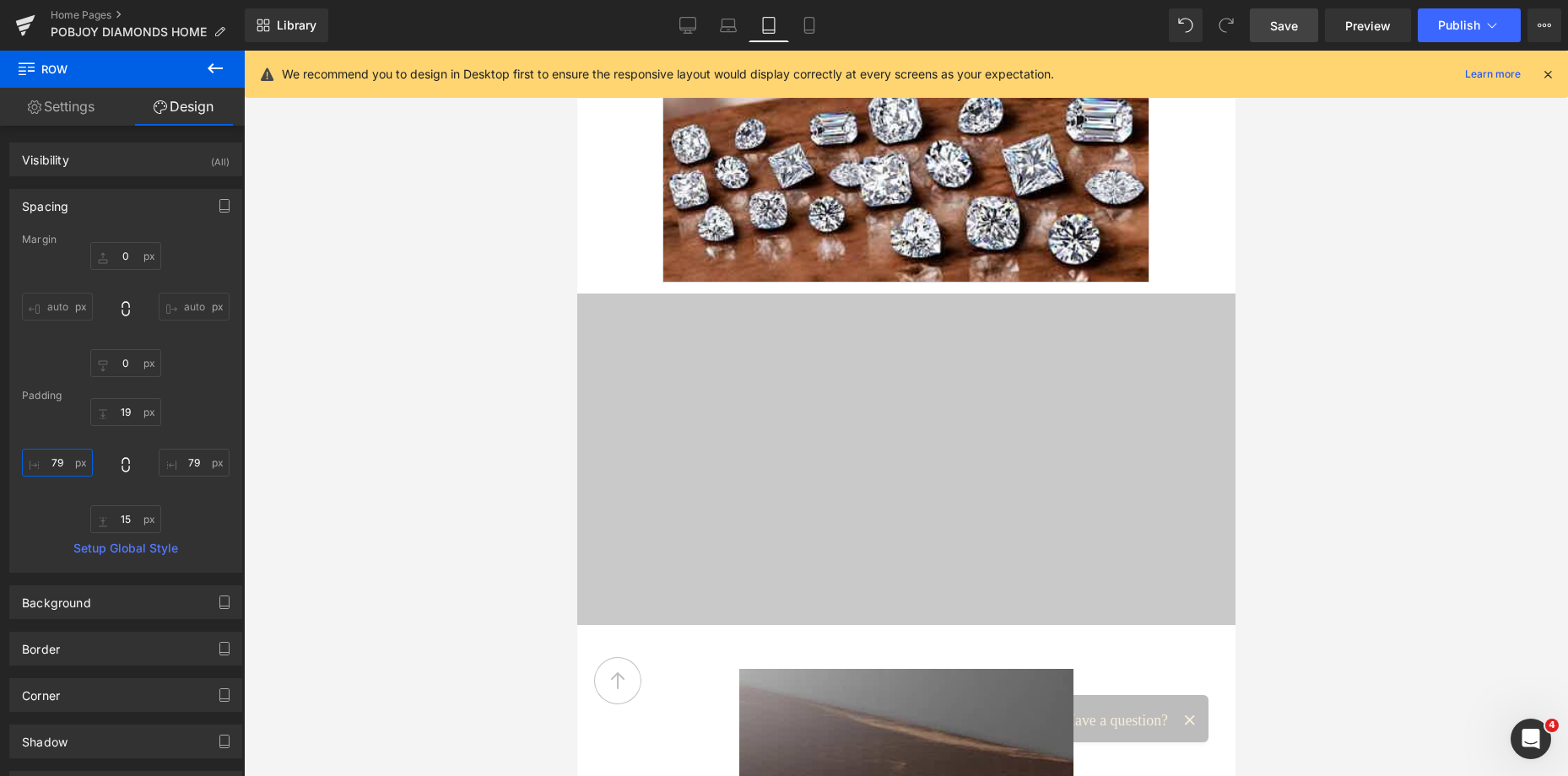
scroll to position [4019, 0]
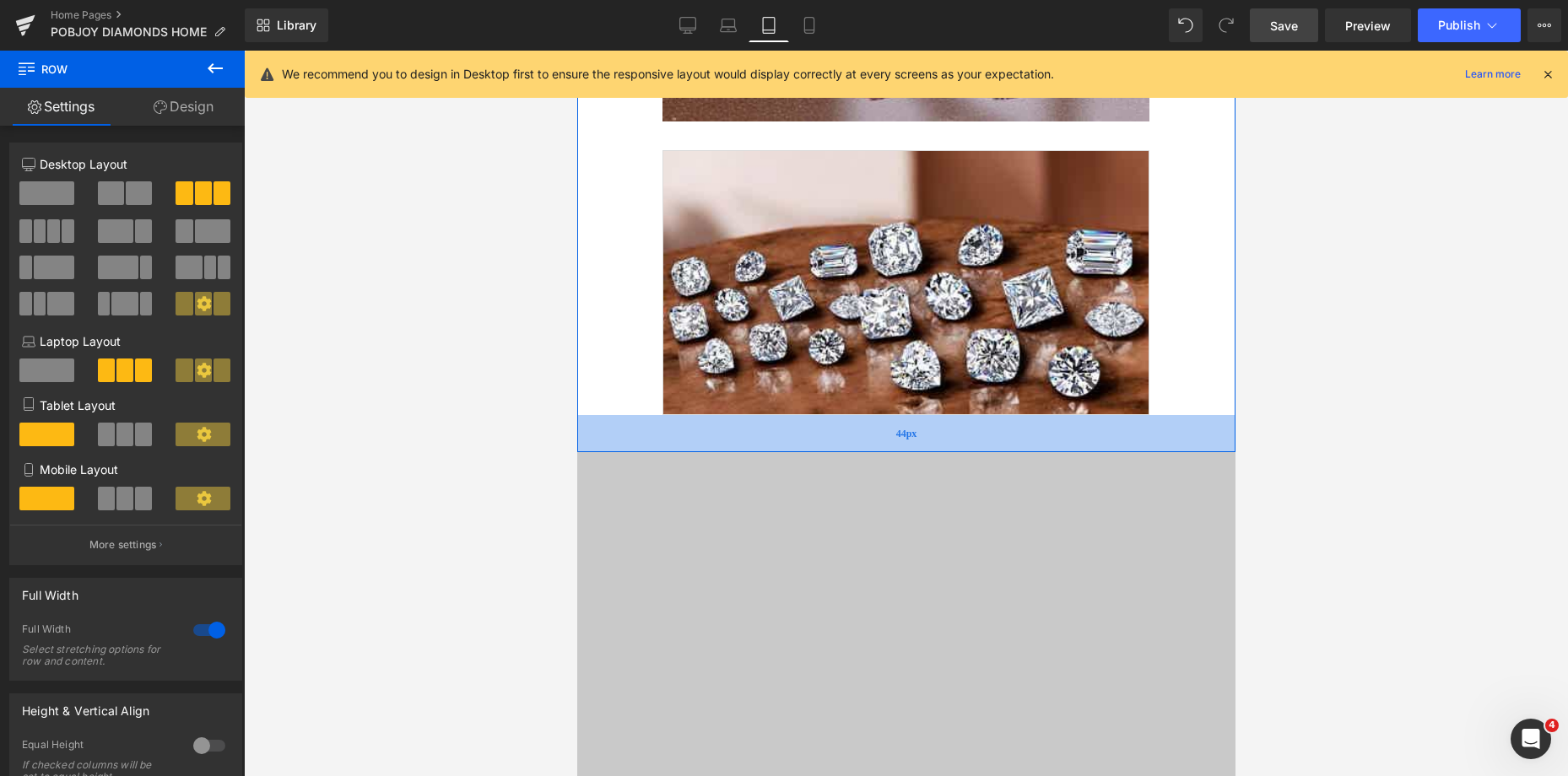
drag, startPoint x: 1108, startPoint y: 418, endPoint x: 1118, endPoint y: 444, distance: 27.9
click at [1118, 444] on div "44px" at bounding box center [905, 434] width 658 height 37
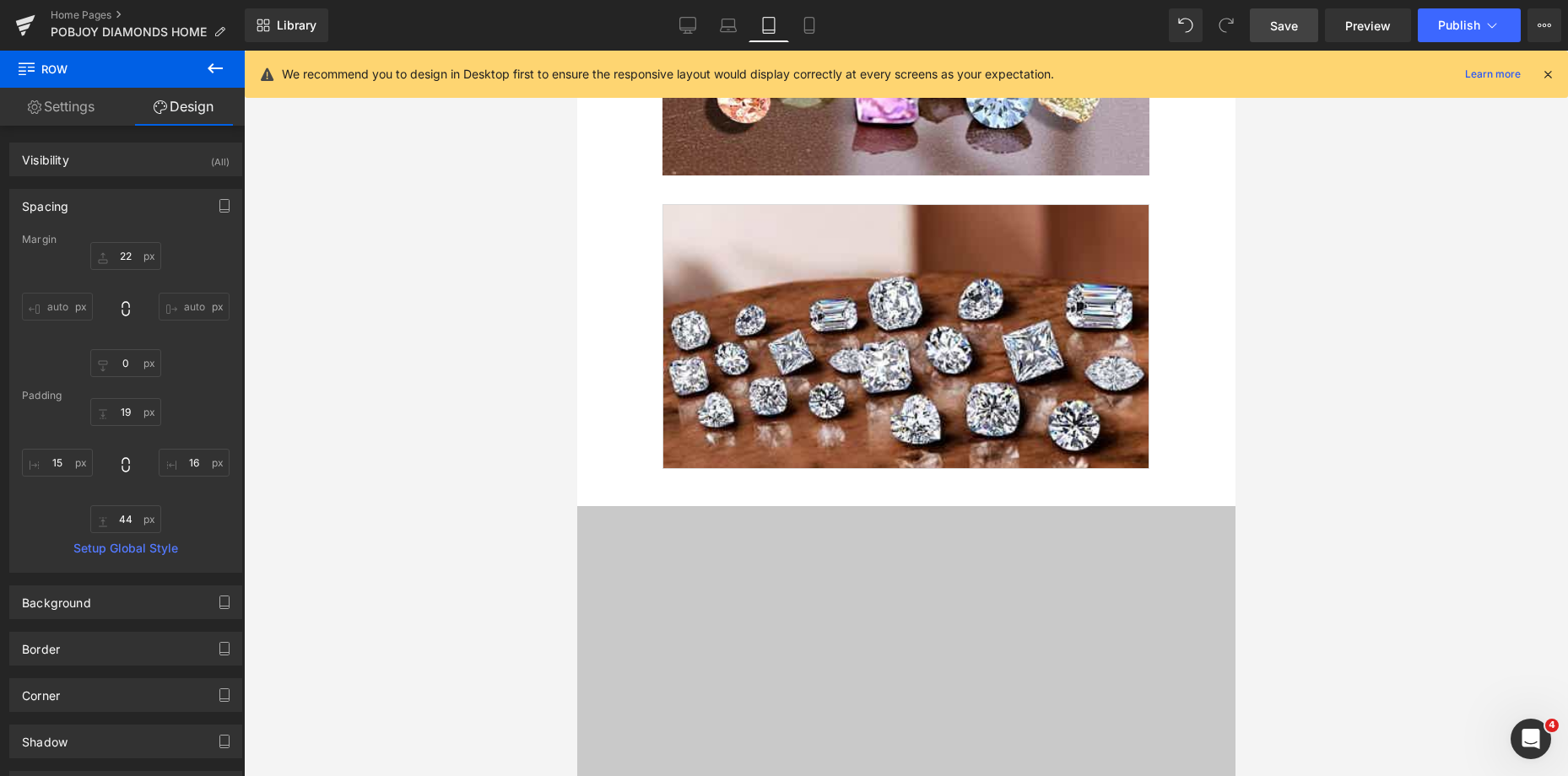
scroll to position [4196, 0]
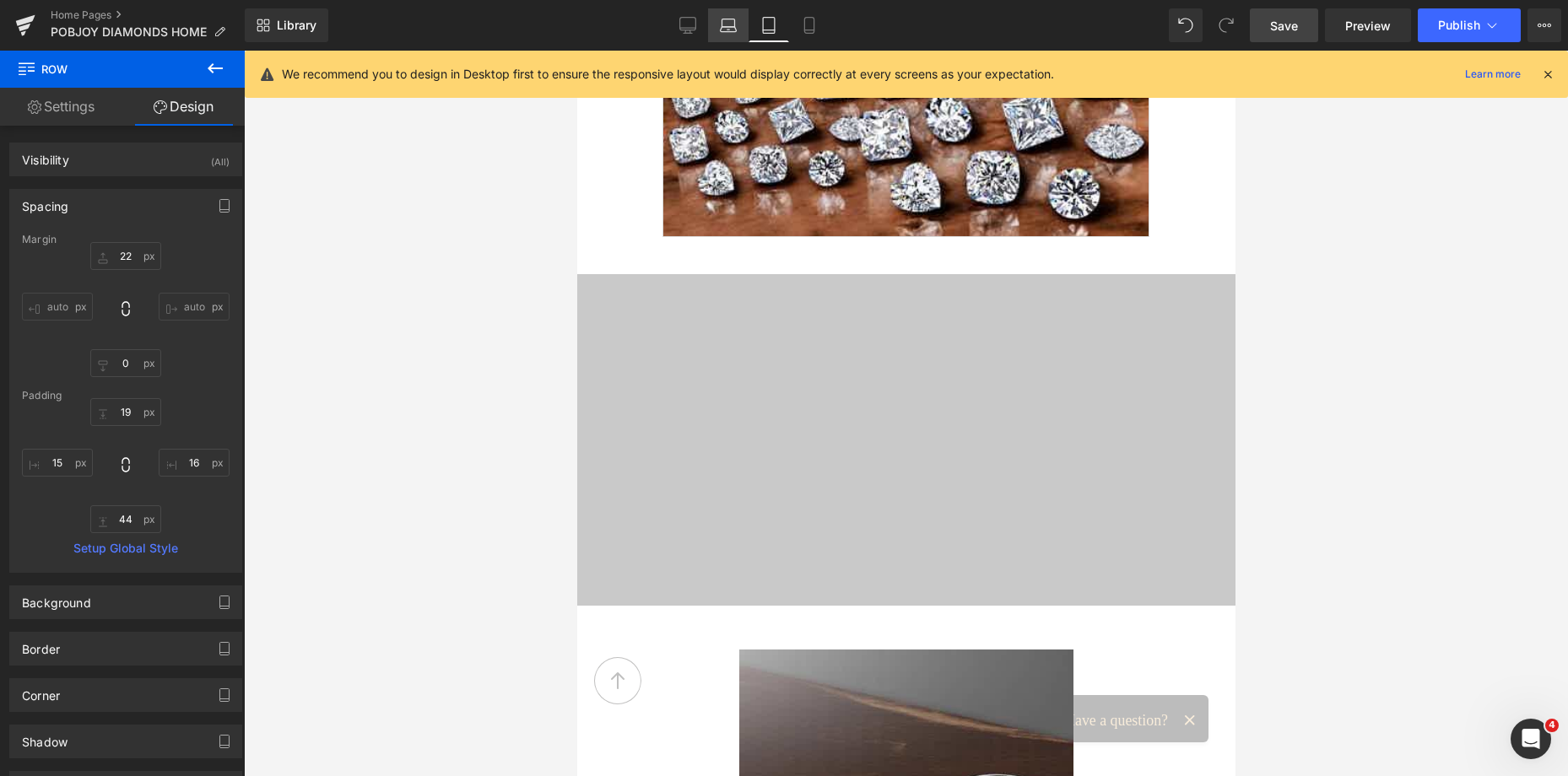
click at [730, 32] on icon at bounding box center [729, 30] width 16 height 5
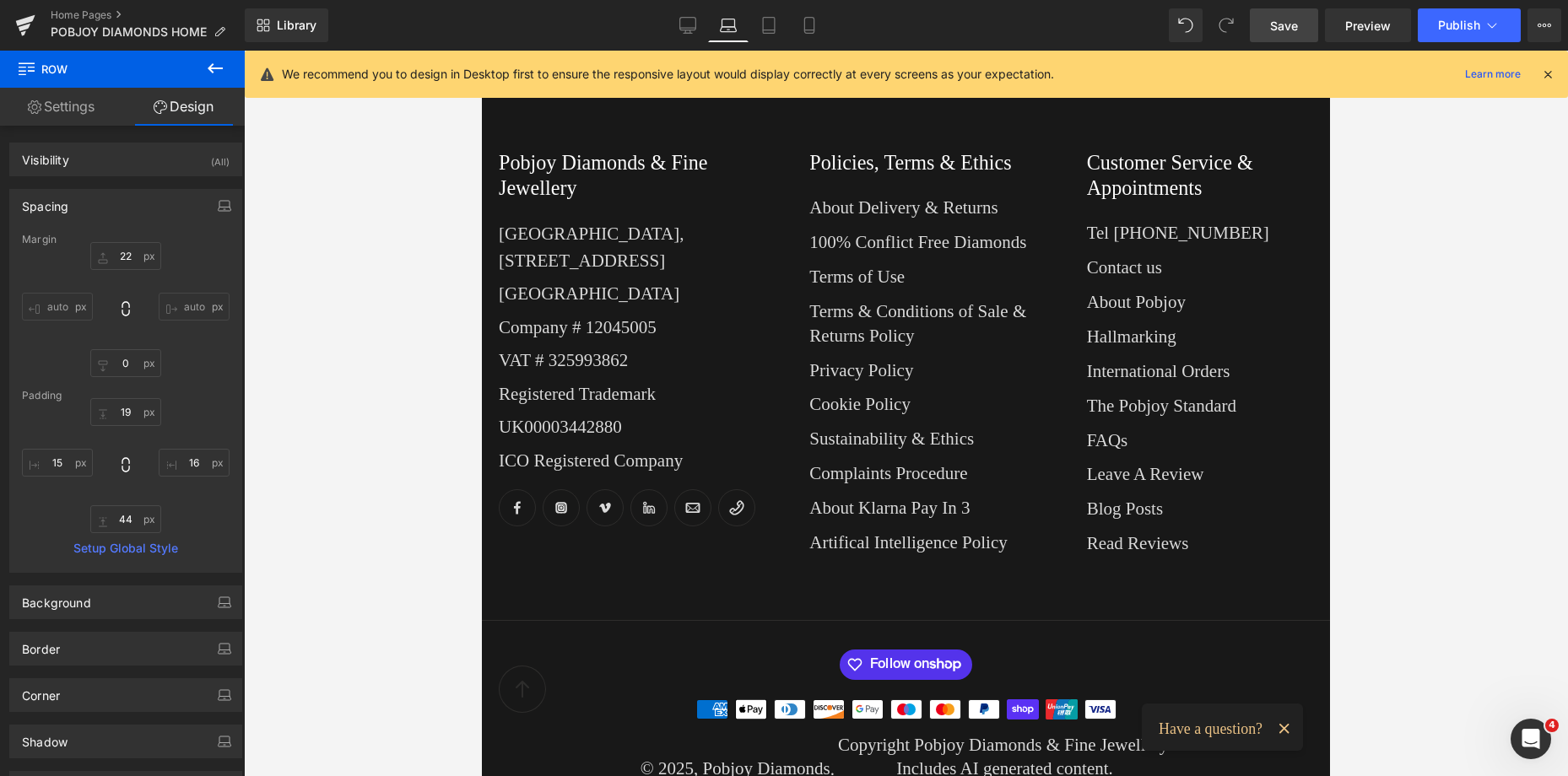
type input "12"
type input "27"
type input "44"
type input "0"
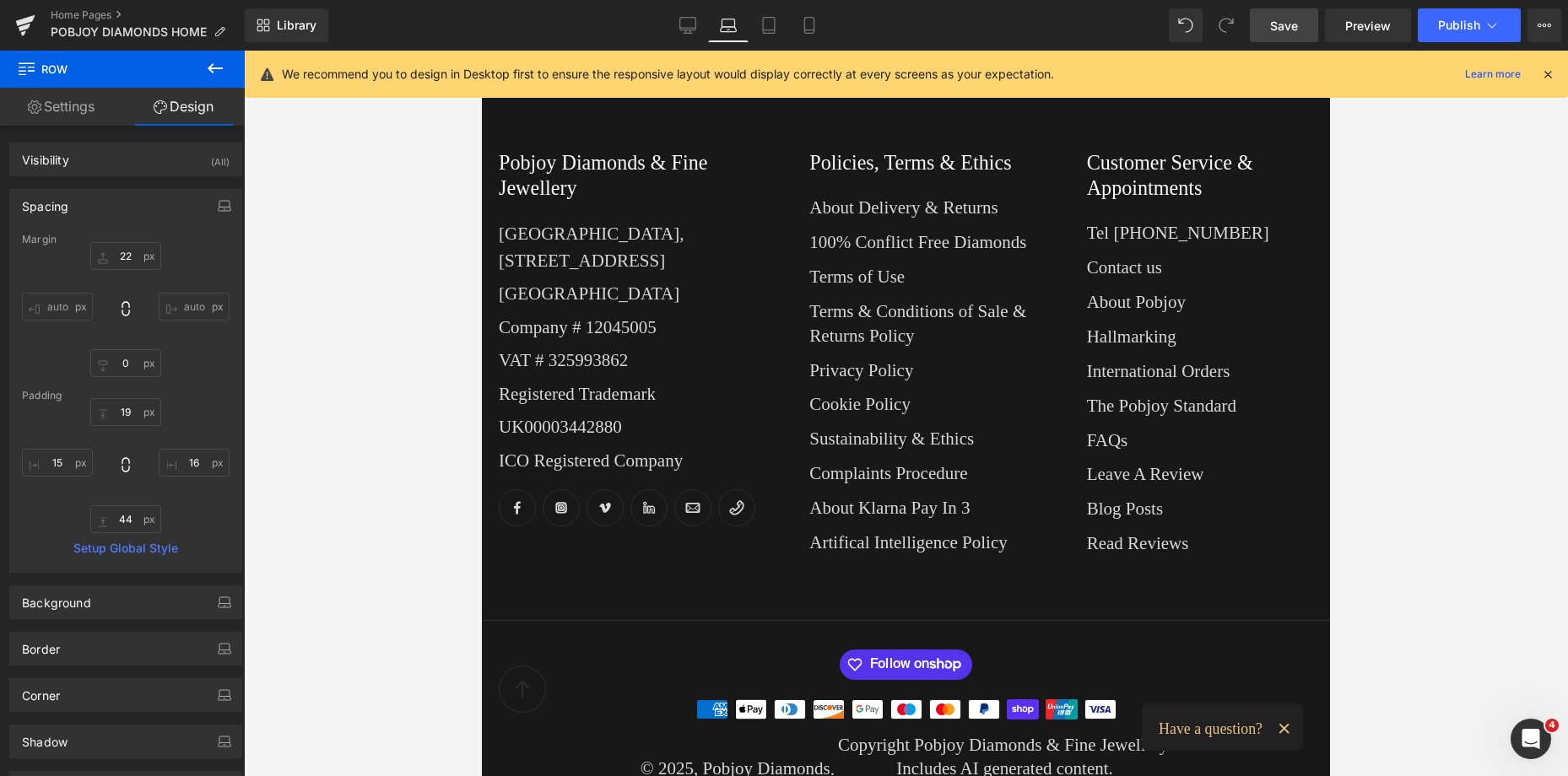
type input "44"
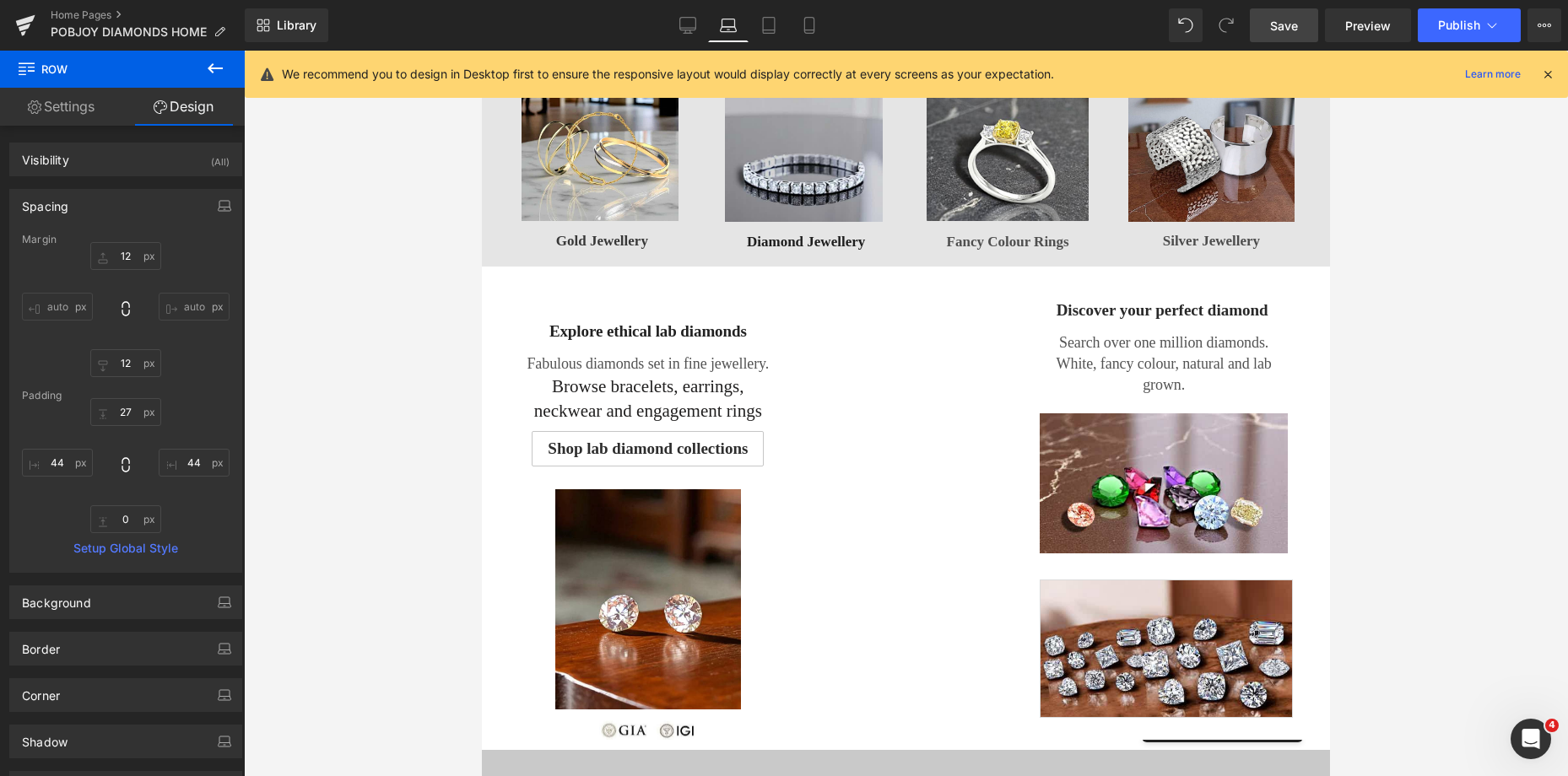
scroll to position [779, 0]
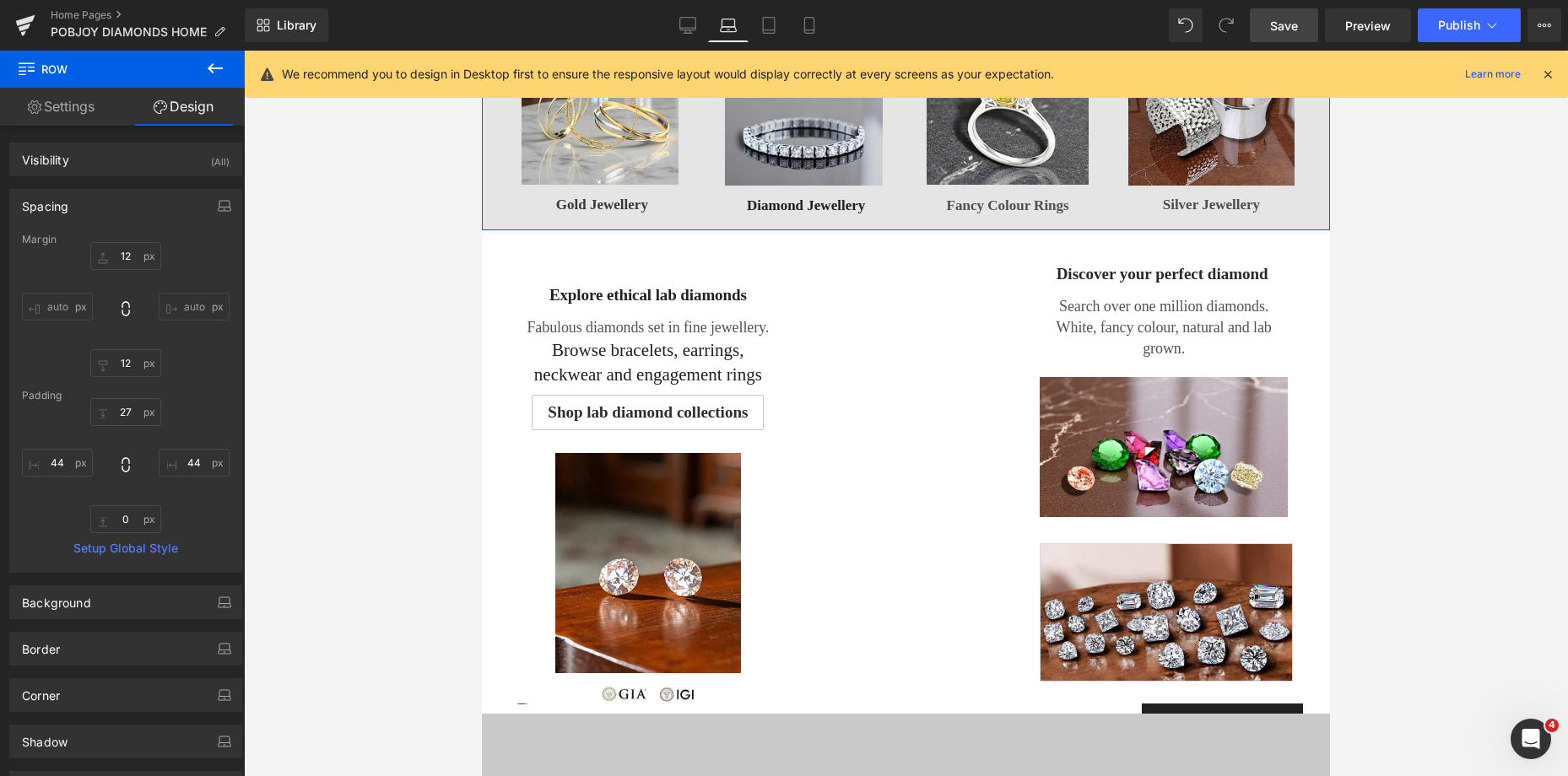
click at [1199, 224] on div "Image Gold Jewellery Button Image Diamond Jewellery Button Row Image Fancy Colo…" at bounding box center [906, 128] width 848 height 205
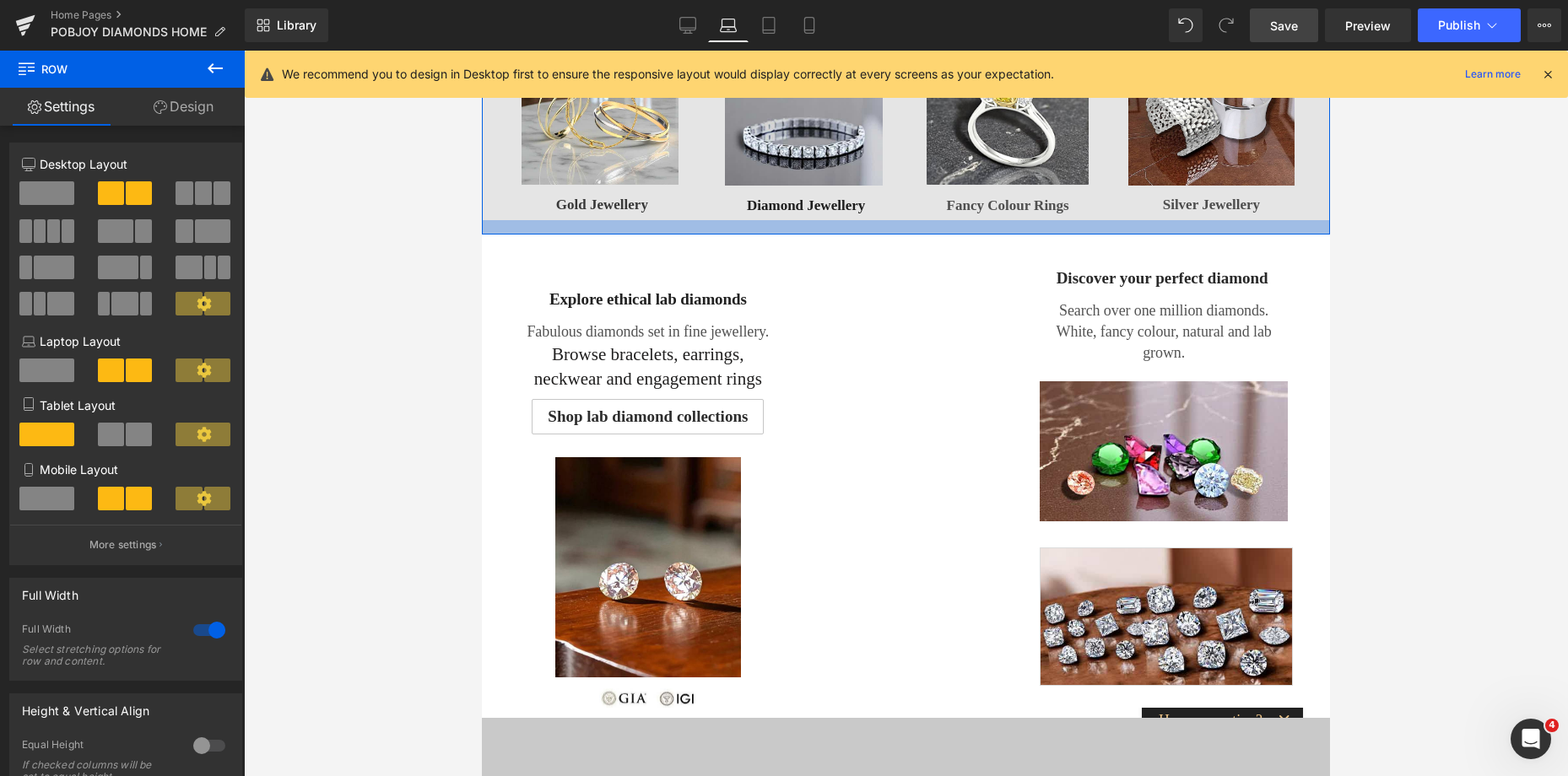
drag, startPoint x: 1181, startPoint y: 229, endPoint x: 1190, endPoint y: 233, distance: 9.8
click at [1190, 233] on div at bounding box center [906, 227] width 848 height 14
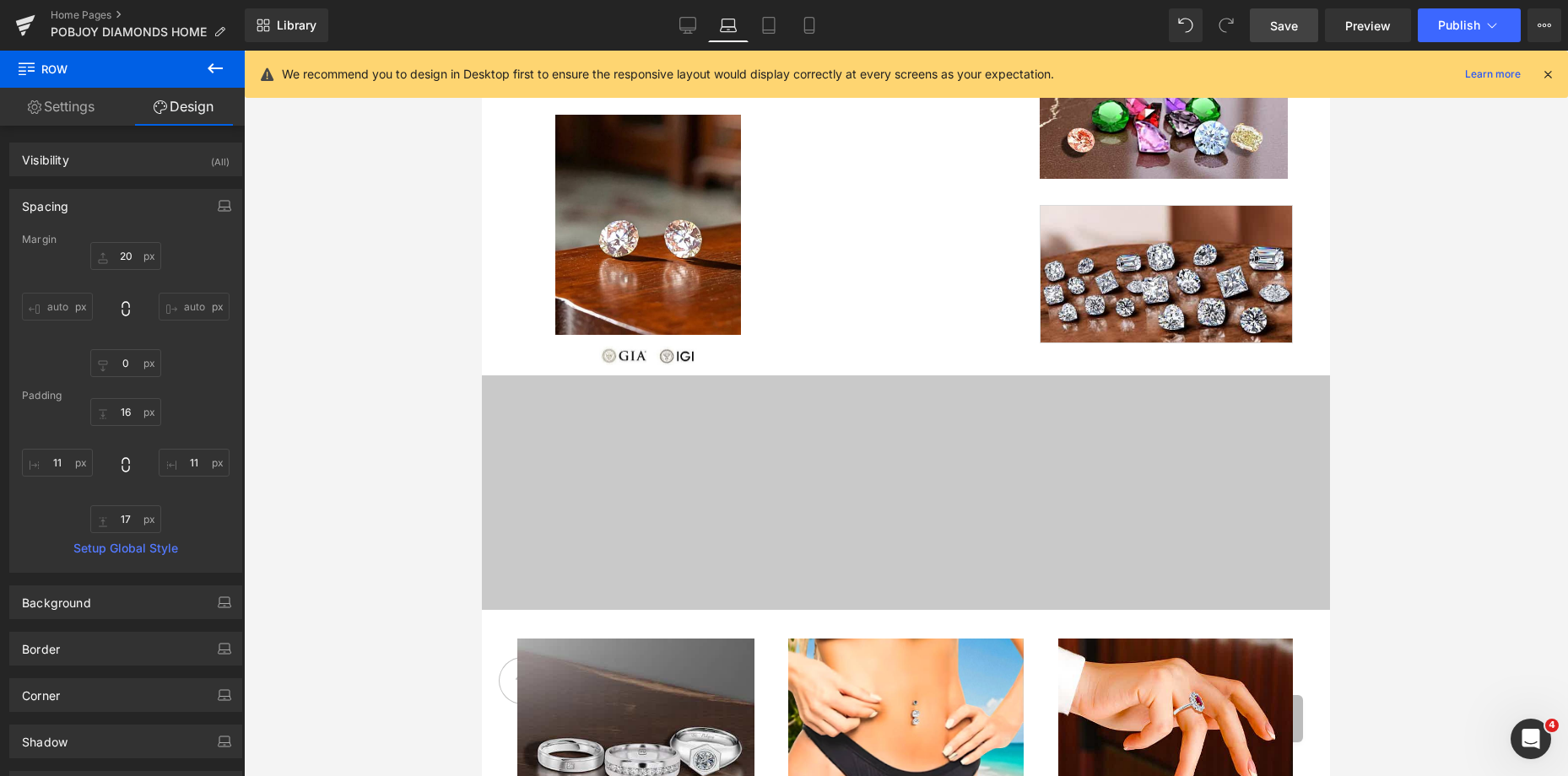
scroll to position [1189, 0]
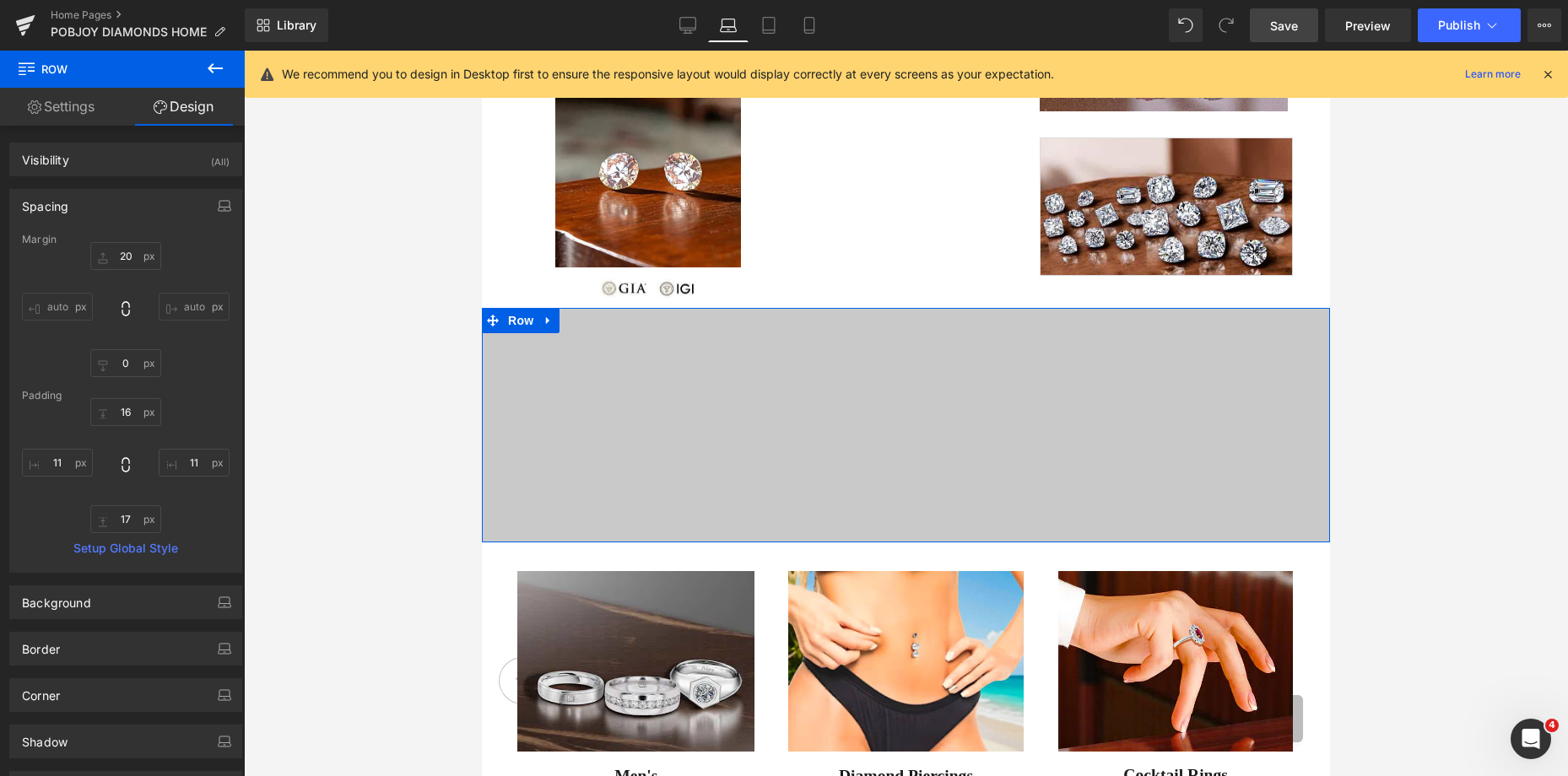
click at [1126, 389] on div "Vimeo Row 79px 79px" at bounding box center [906, 425] width 848 height 234
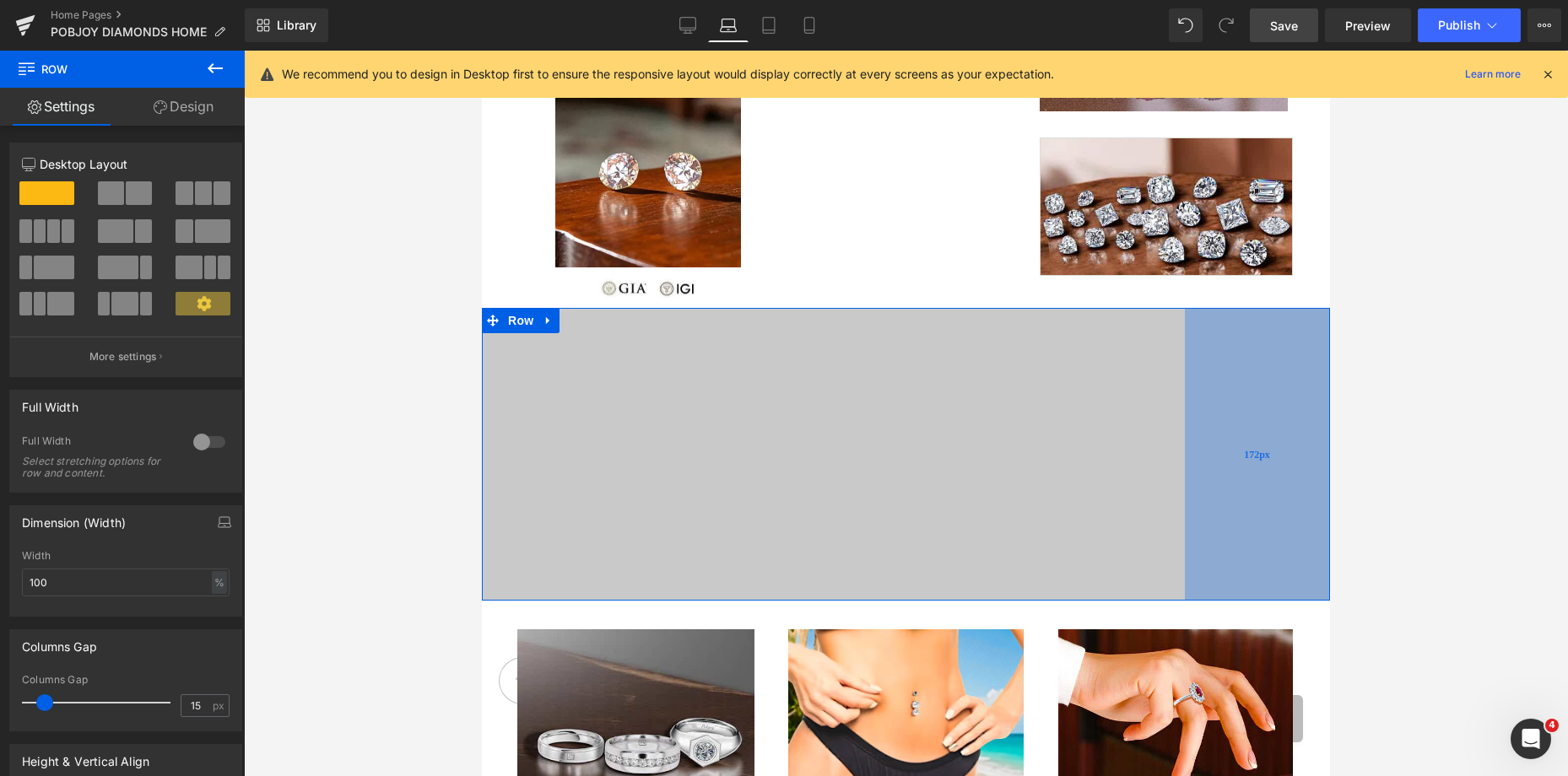
drag, startPoint x: 1133, startPoint y: 388, endPoint x: 1236, endPoint y: 389, distance: 103.0
click at [1236, 389] on div "172px" at bounding box center [1257, 454] width 145 height 292
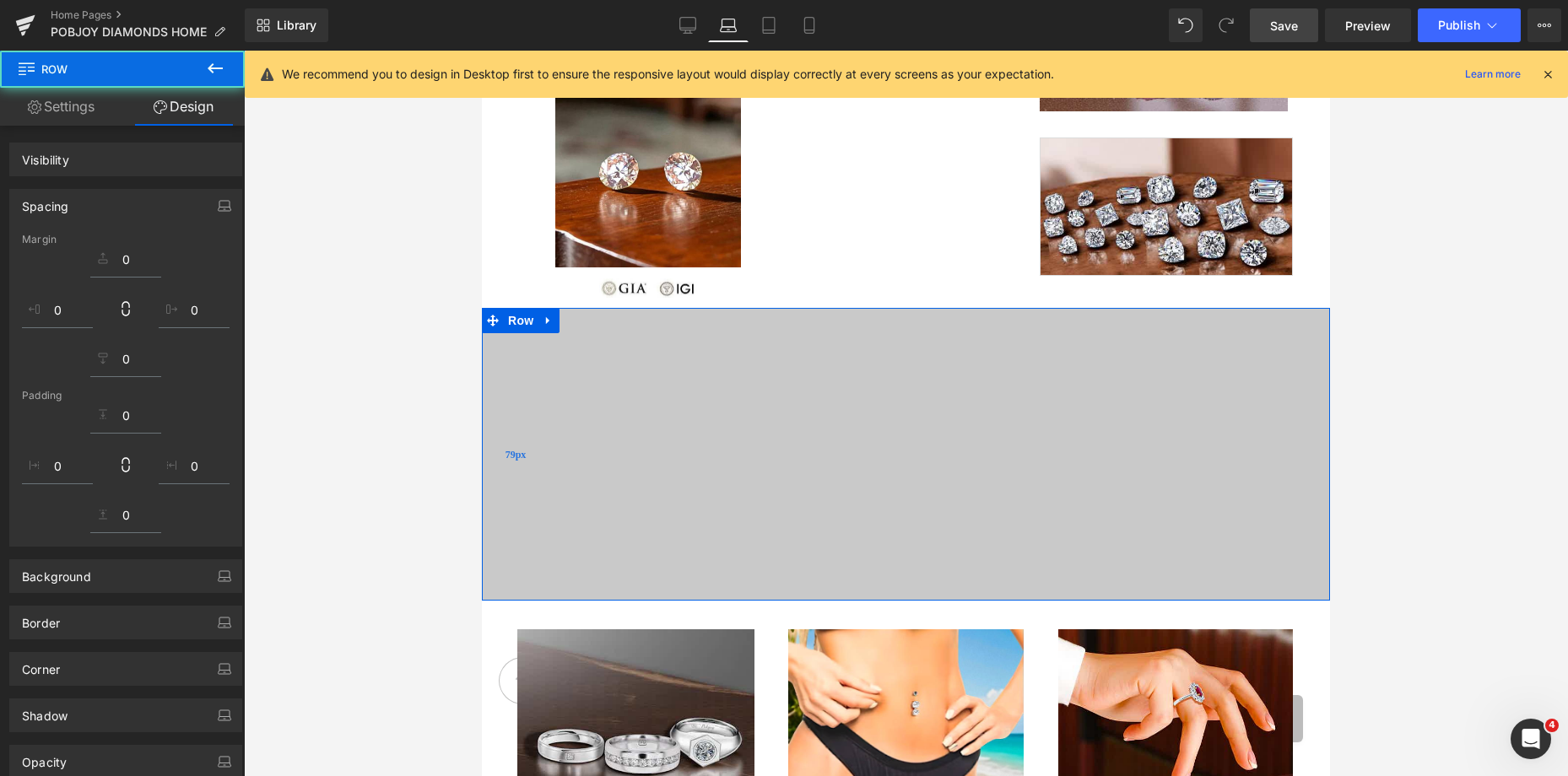
click at [584, 453] on div "Vimeo Row 79px 172px" at bounding box center [906, 454] width 848 height 292
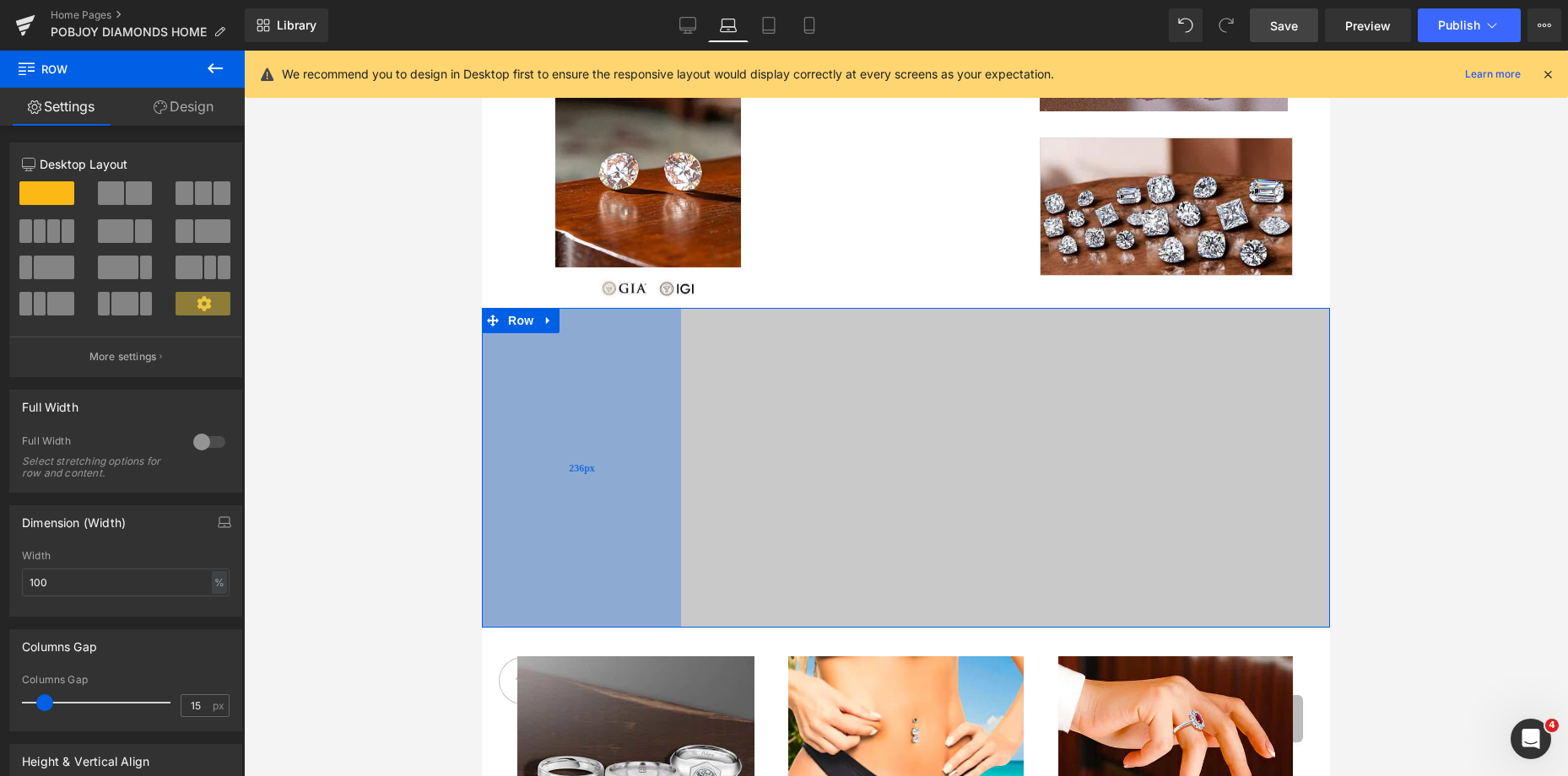
drag, startPoint x: 596, startPoint y: 434, endPoint x: 547, endPoint y: 438, distance: 49.2
click at [547, 438] on div "236px" at bounding box center [581, 468] width 199 height 319
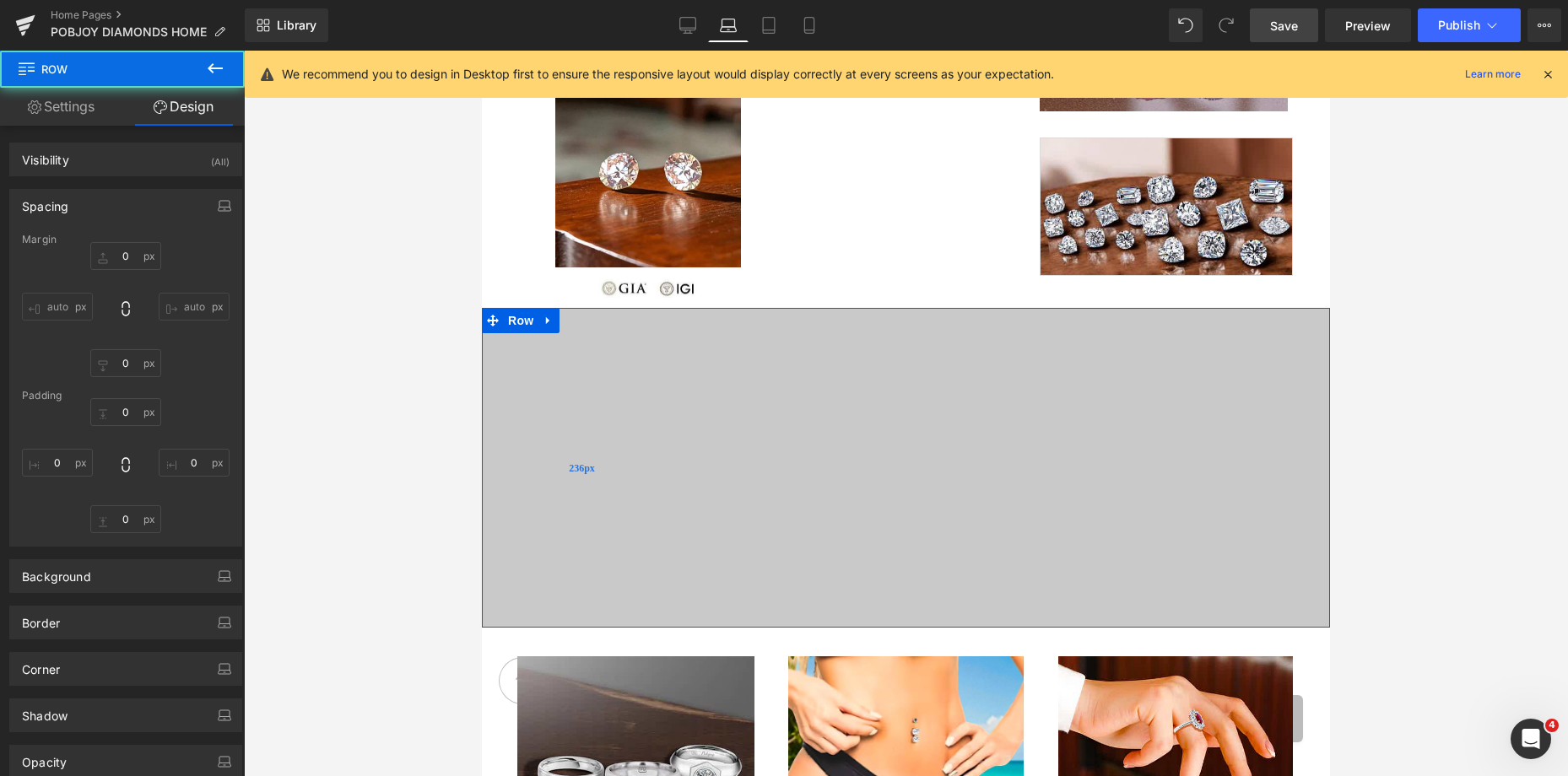
type input "0"
type input "19"
type input "172"
type input "15"
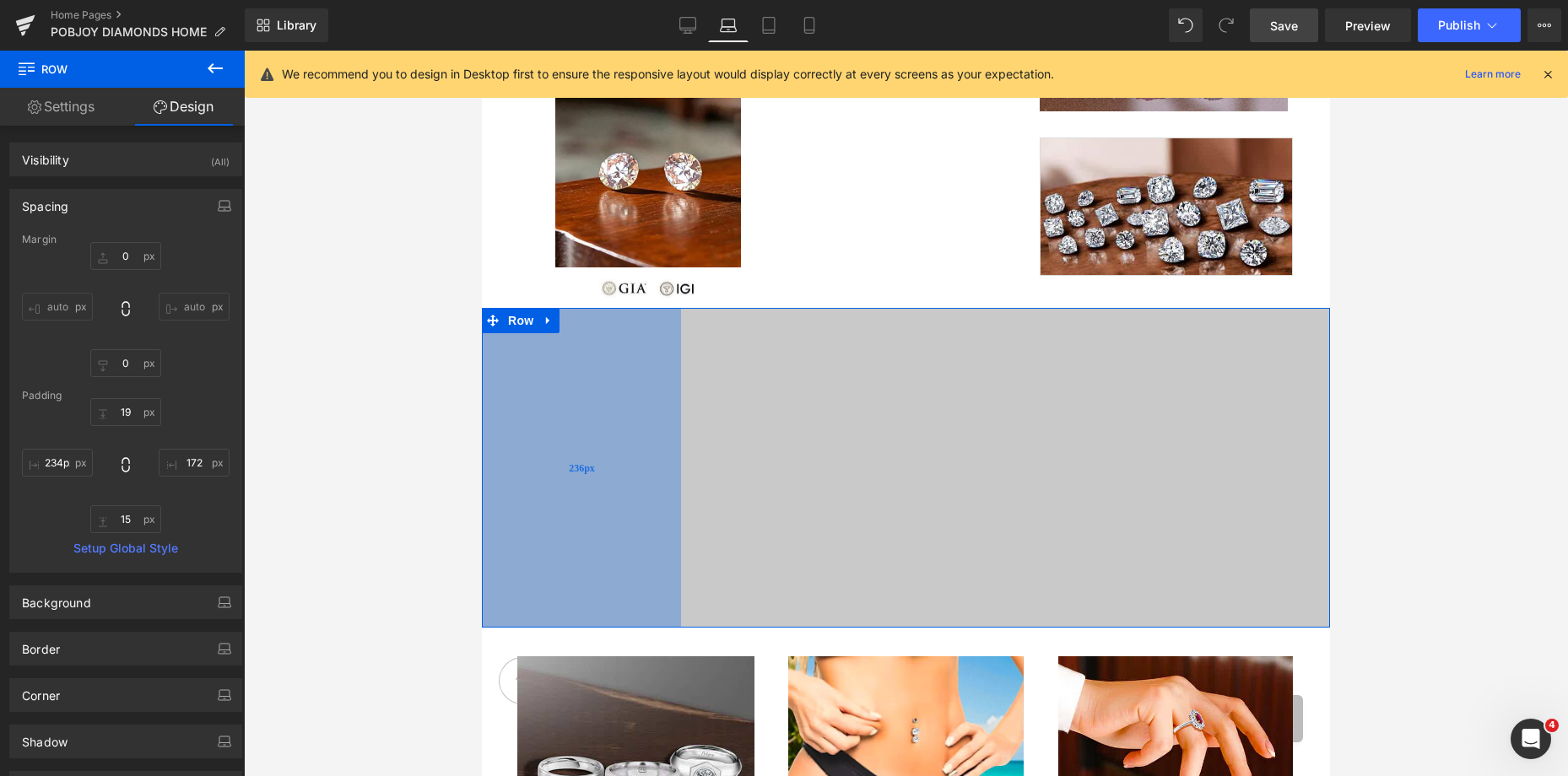
type input "232px"
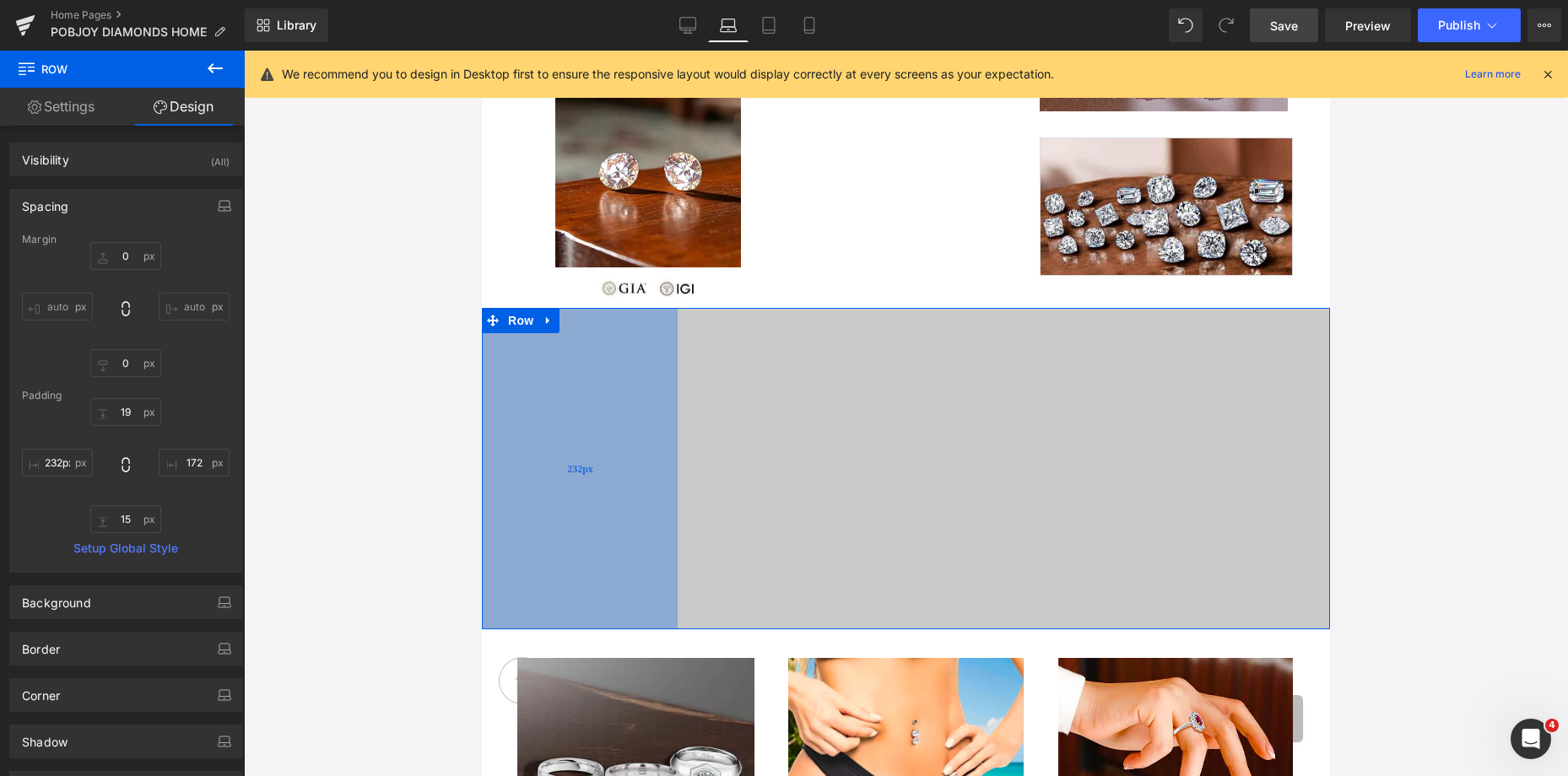
click at [570, 439] on div "232px" at bounding box center [579, 469] width 196 height 322
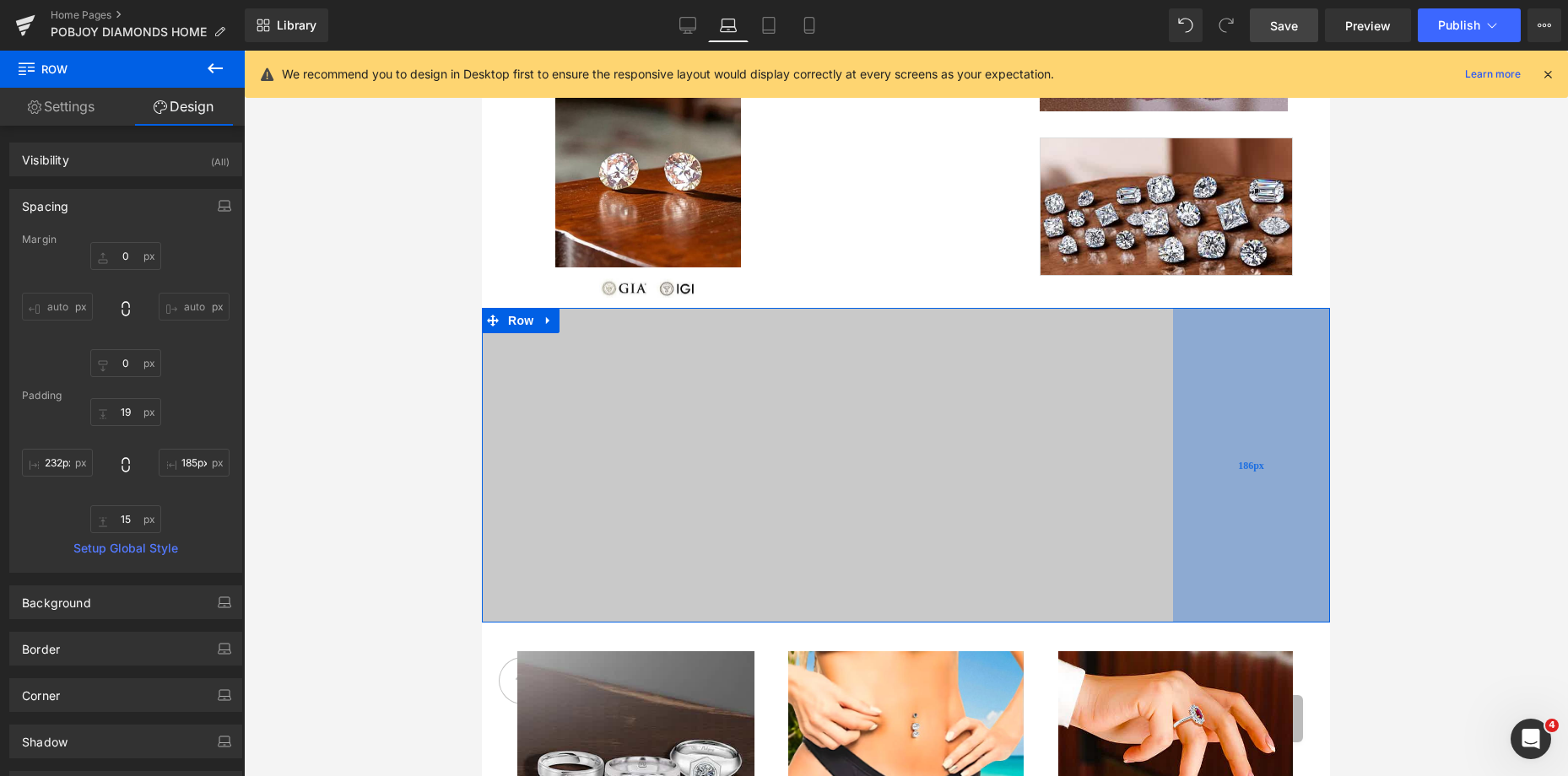
type input "184px"
drag, startPoint x: 1199, startPoint y: 409, endPoint x: 1190, endPoint y: 409, distance: 9.0
click at [1190, 409] on div "186px" at bounding box center [1251, 465] width 157 height 315
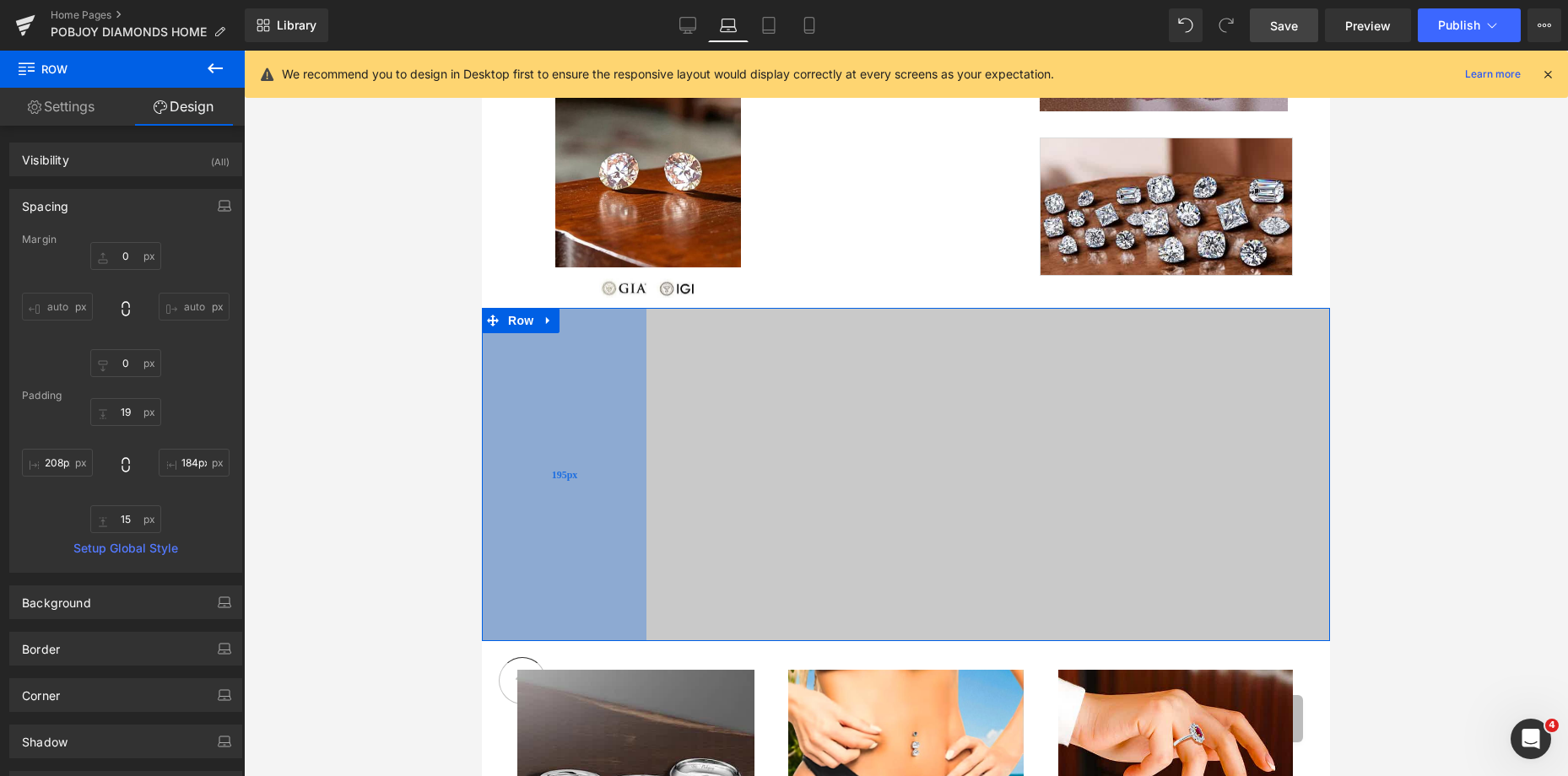
type input "195px"
drag, startPoint x: 621, startPoint y: 421, endPoint x: 589, endPoint y: 423, distance: 32.1
click at [589, 423] on div "195px" at bounding box center [564, 475] width 165 height 333
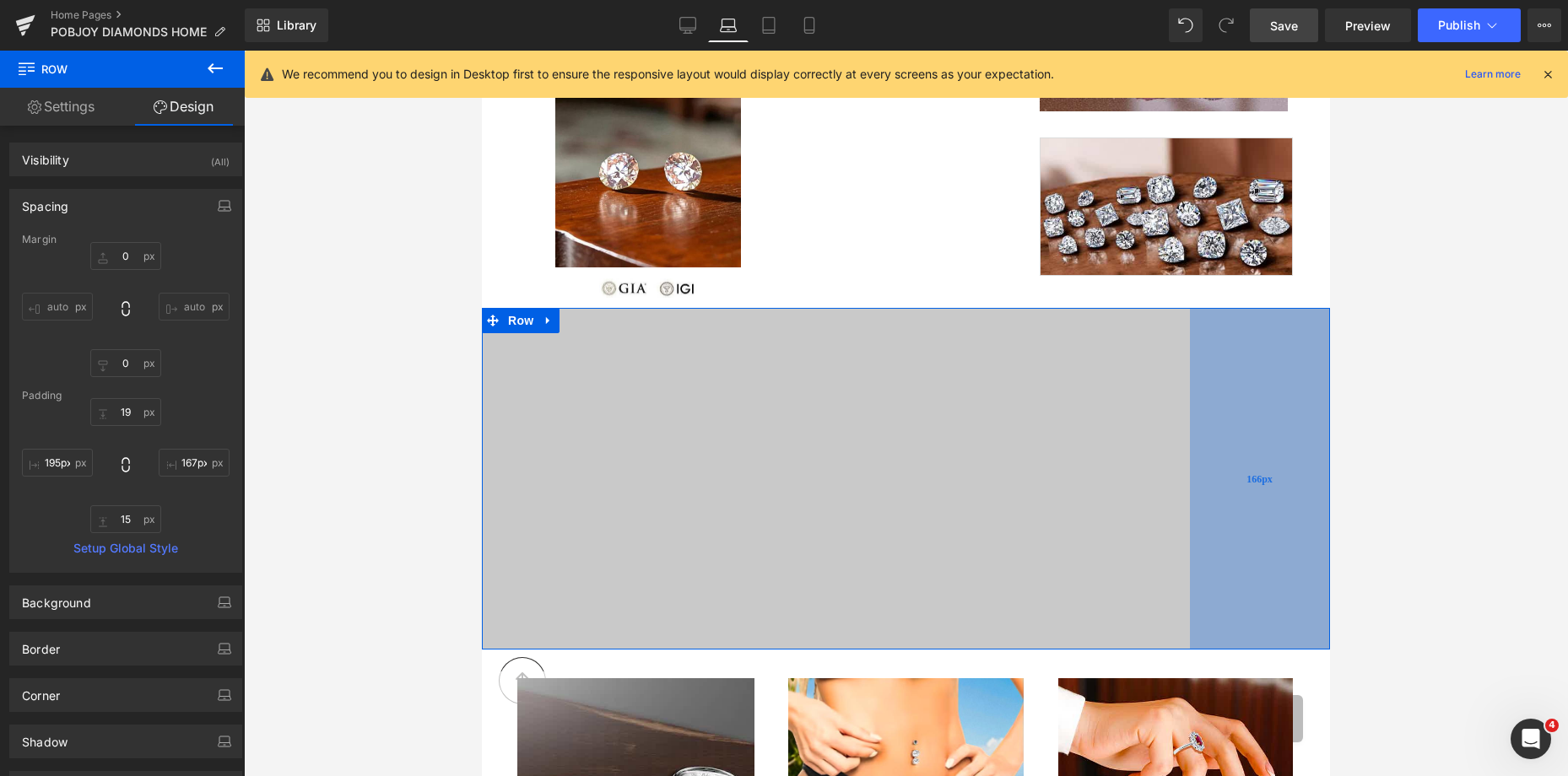
type input "168px"
drag, startPoint x: 1175, startPoint y: 412, endPoint x: 1189, endPoint y: 414, distance: 14.1
click at [1190, 414] on div "166px" at bounding box center [1259, 479] width 140 height 342
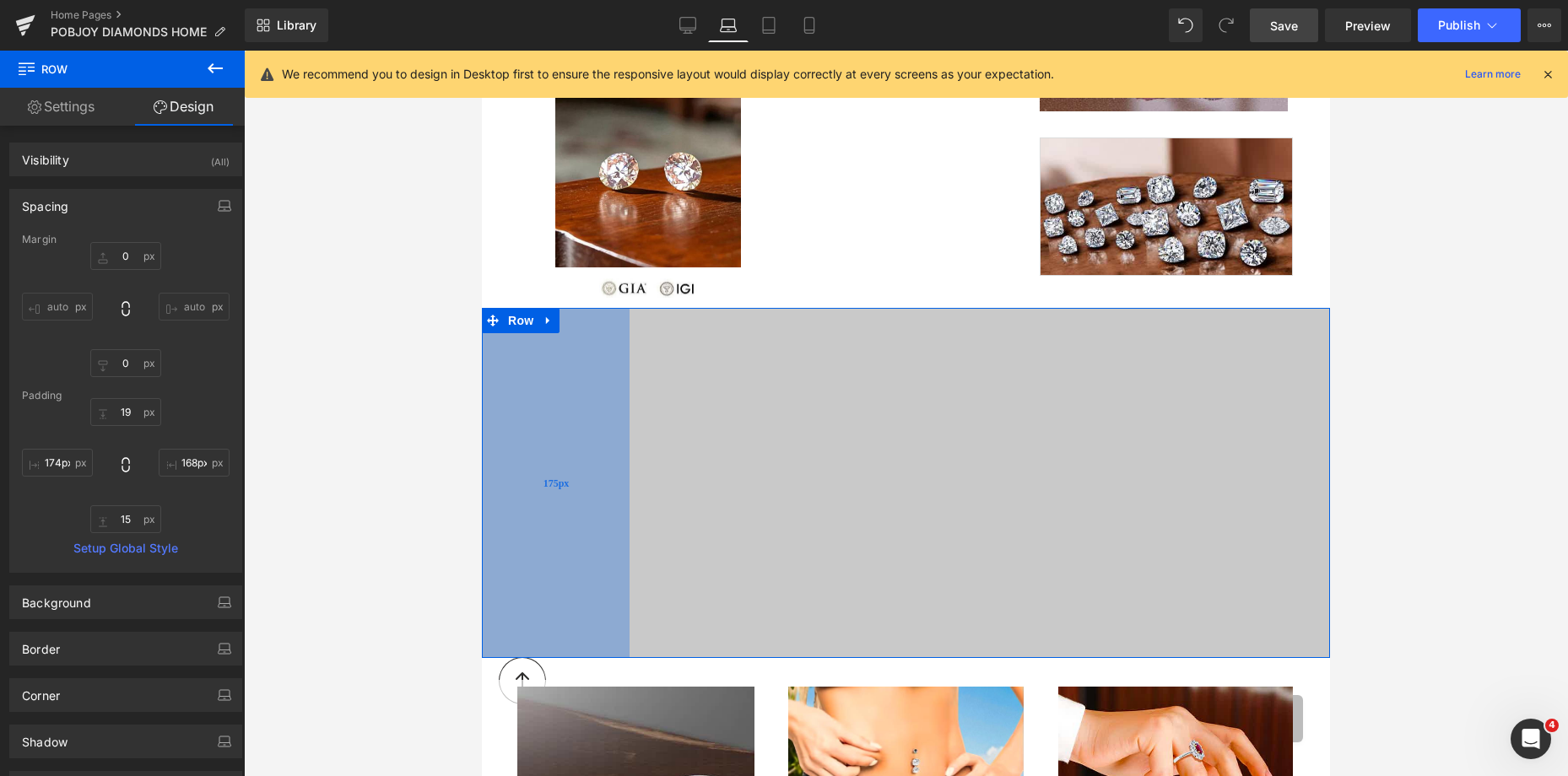
type input "173px"
drag, startPoint x: 575, startPoint y: 470, endPoint x: 556, endPoint y: 470, distance: 19.0
click at [556, 470] on div "173px" at bounding box center [555, 484] width 146 height 351
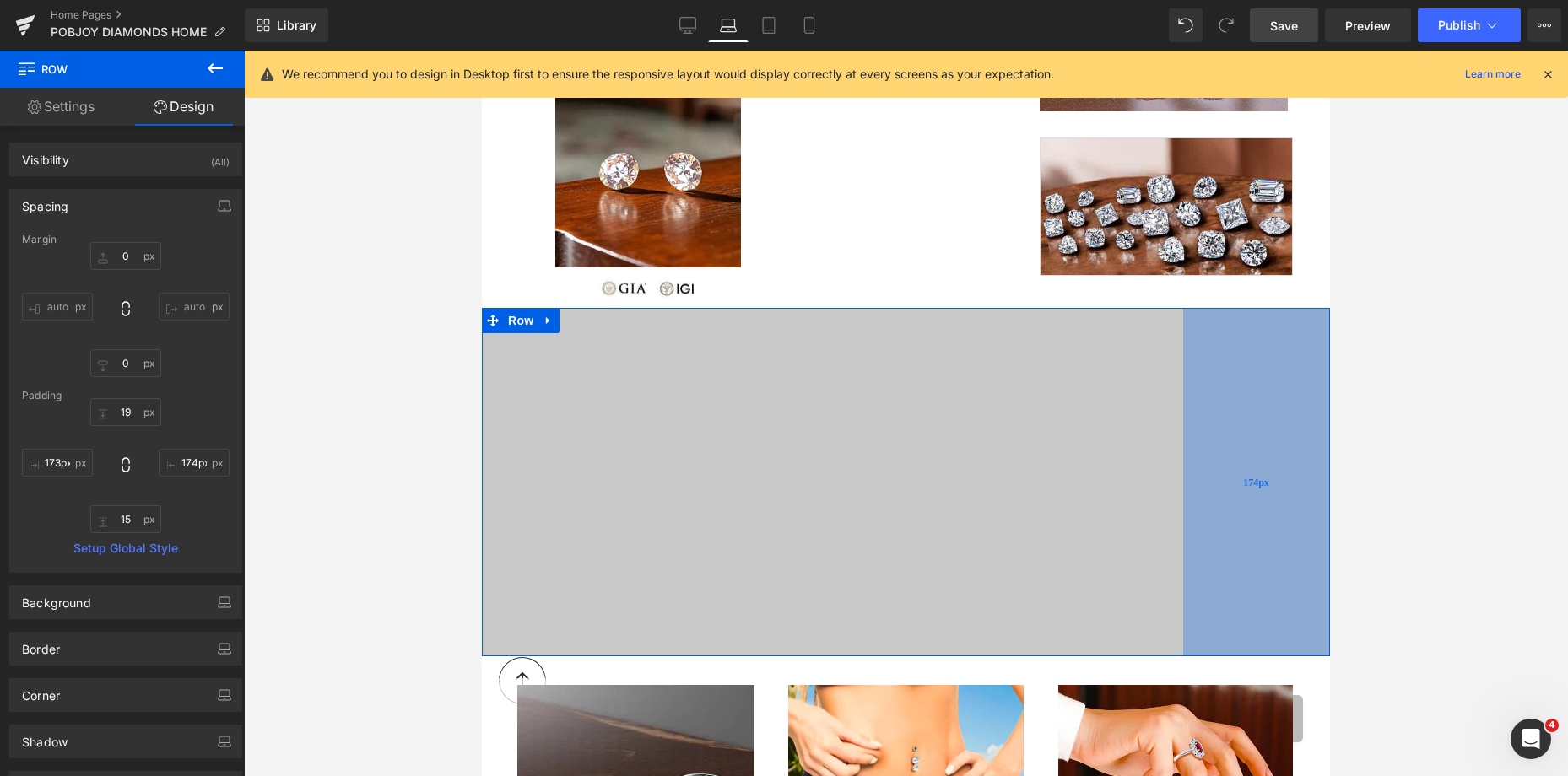
click at [1186, 443] on div "174px" at bounding box center [1256, 482] width 147 height 349
click at [1187, 434] on div "172px" at bounding box center [1257, 483] width 145 height 350
type input "173px"
click at [1188, 414] on div "173px" at bounding box center [1257, 482] width 146 height 349
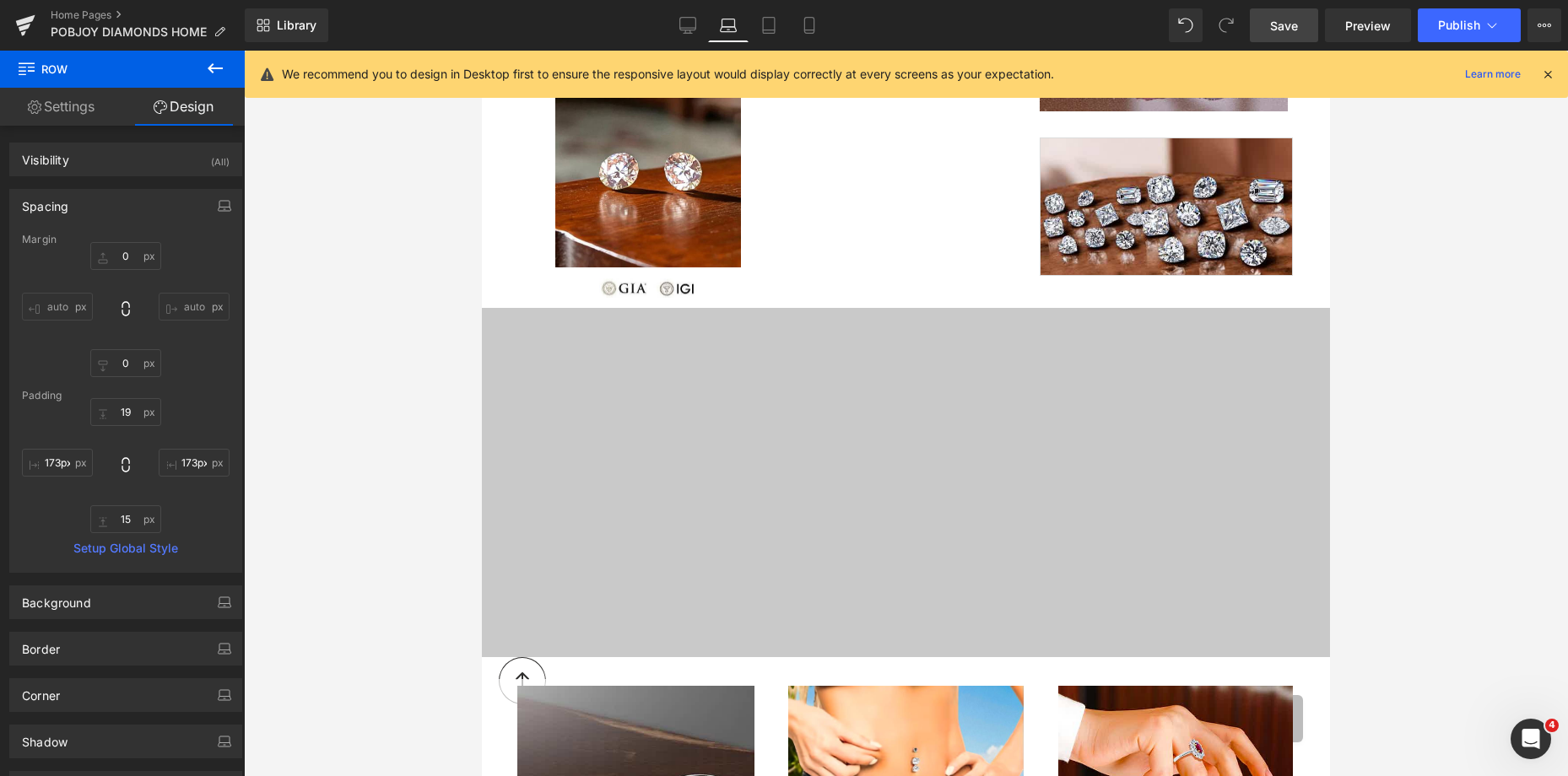
click at [1278, 27] on span "Save" at bounding box center [1283, 26] width 28 height 18
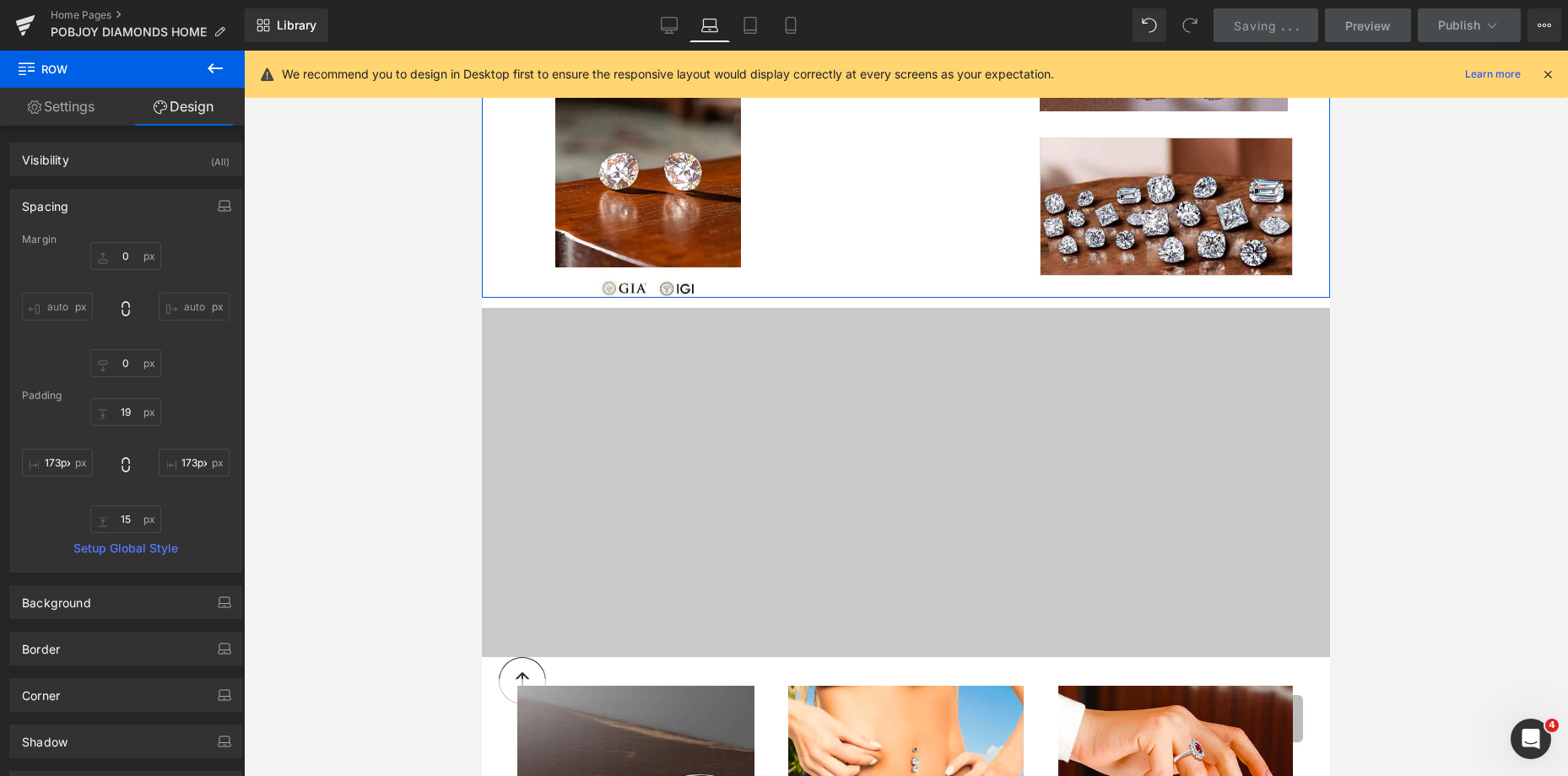
click at [1012, 297] on div "44px" at bounding box center [906, 278] width 848 height 37
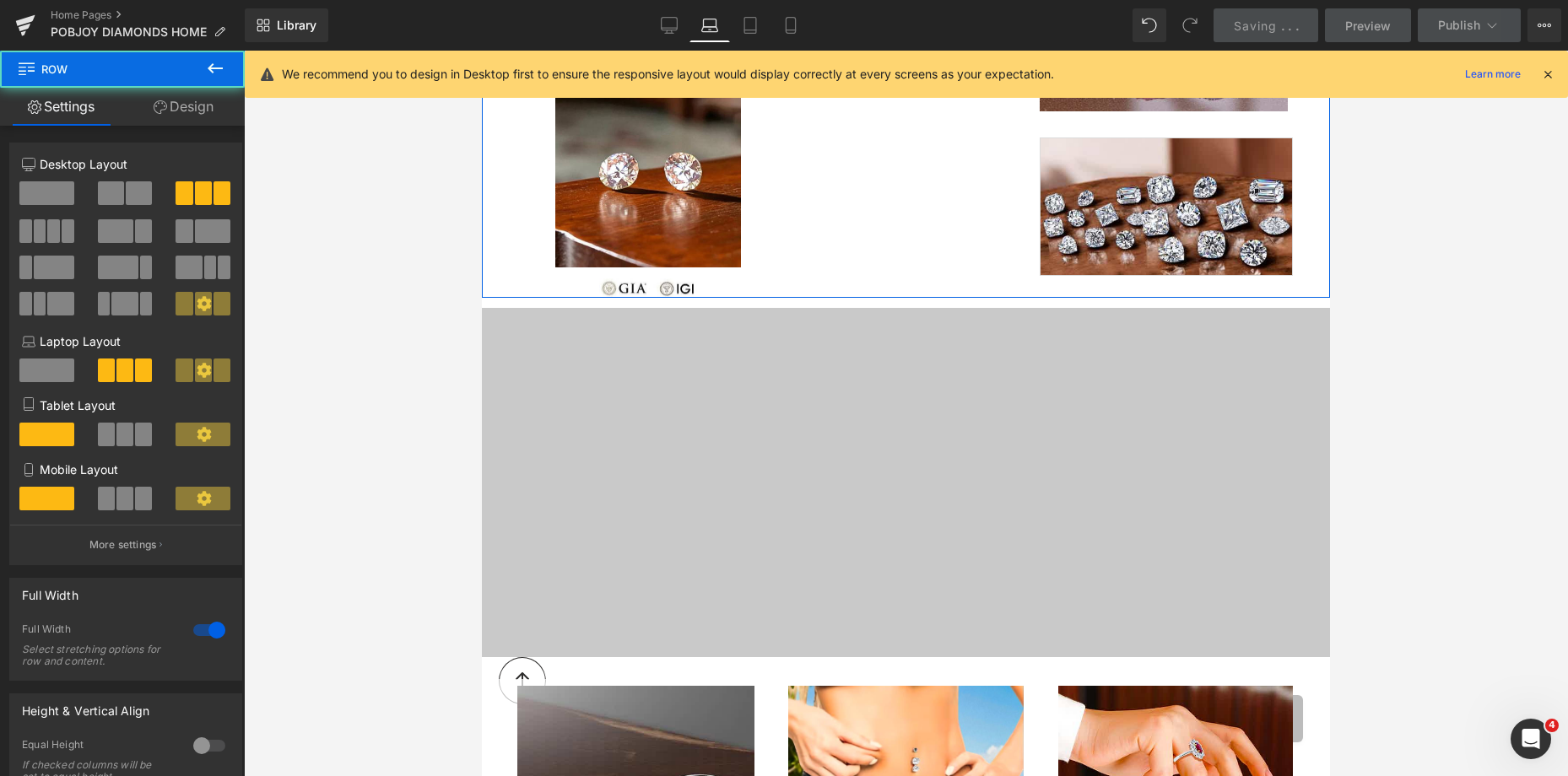
click at [1012, 297] on div at bounding box center [906, 296] width 848 height 5
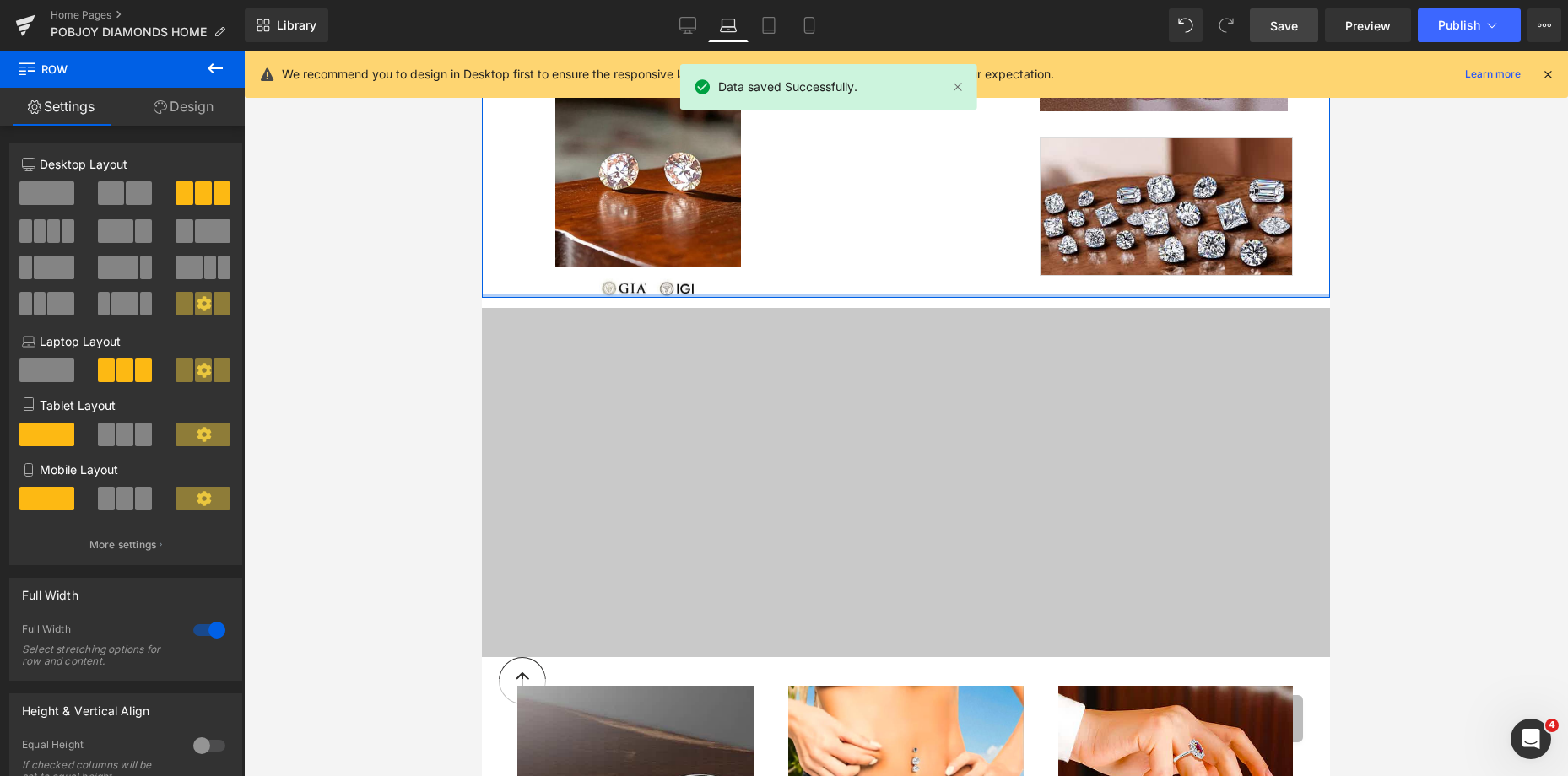
click at [1003, 298] on div at bounding box center [906, 296] width 848 height 5
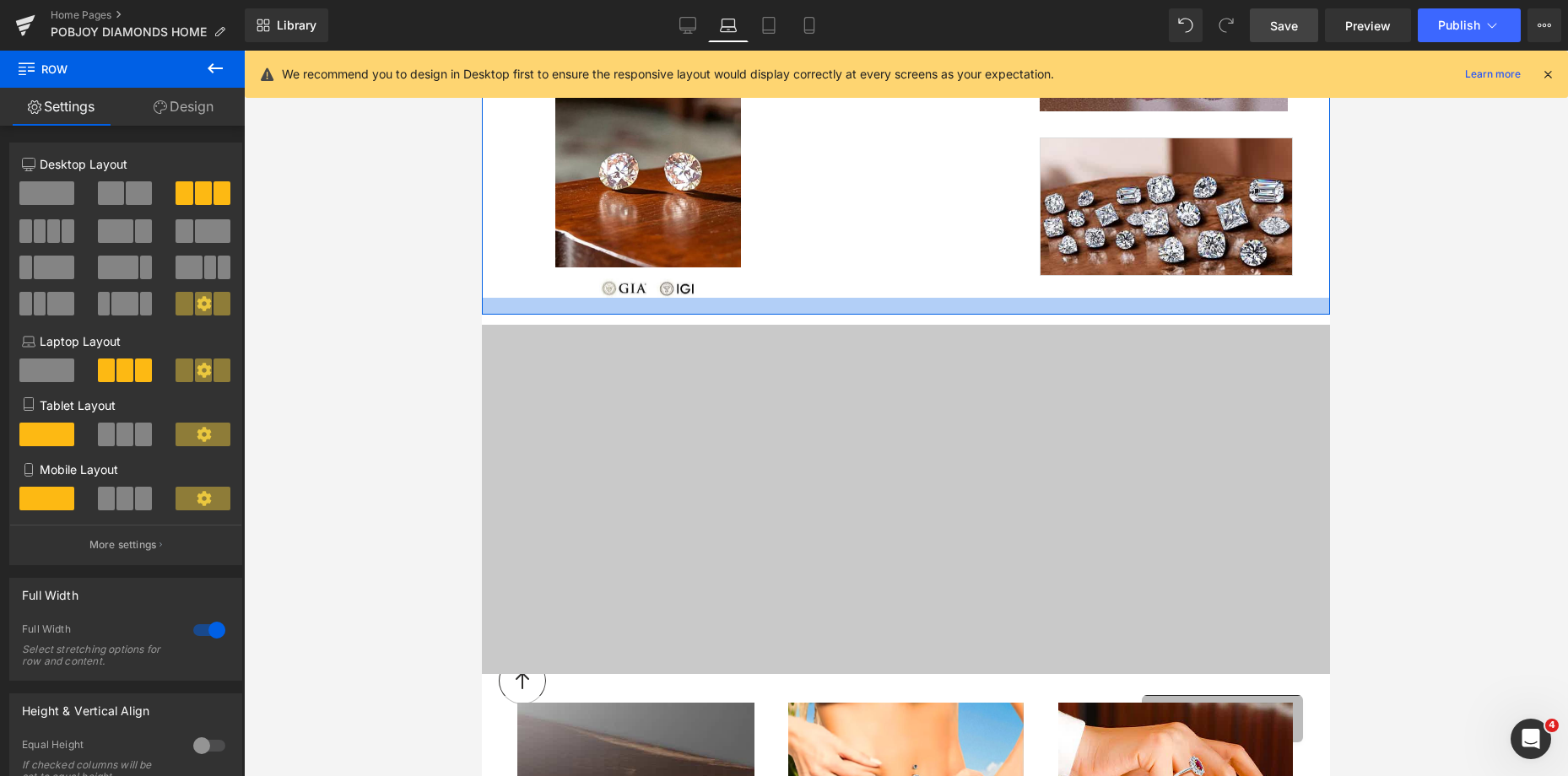
drag, startPoint x: 1001, startPoint y: 298, endPoint x: 1819, endPoint y: 371, distance: 821.3
click at [1015, 315] on div at bounding box center [906, 306] width 848 height 17
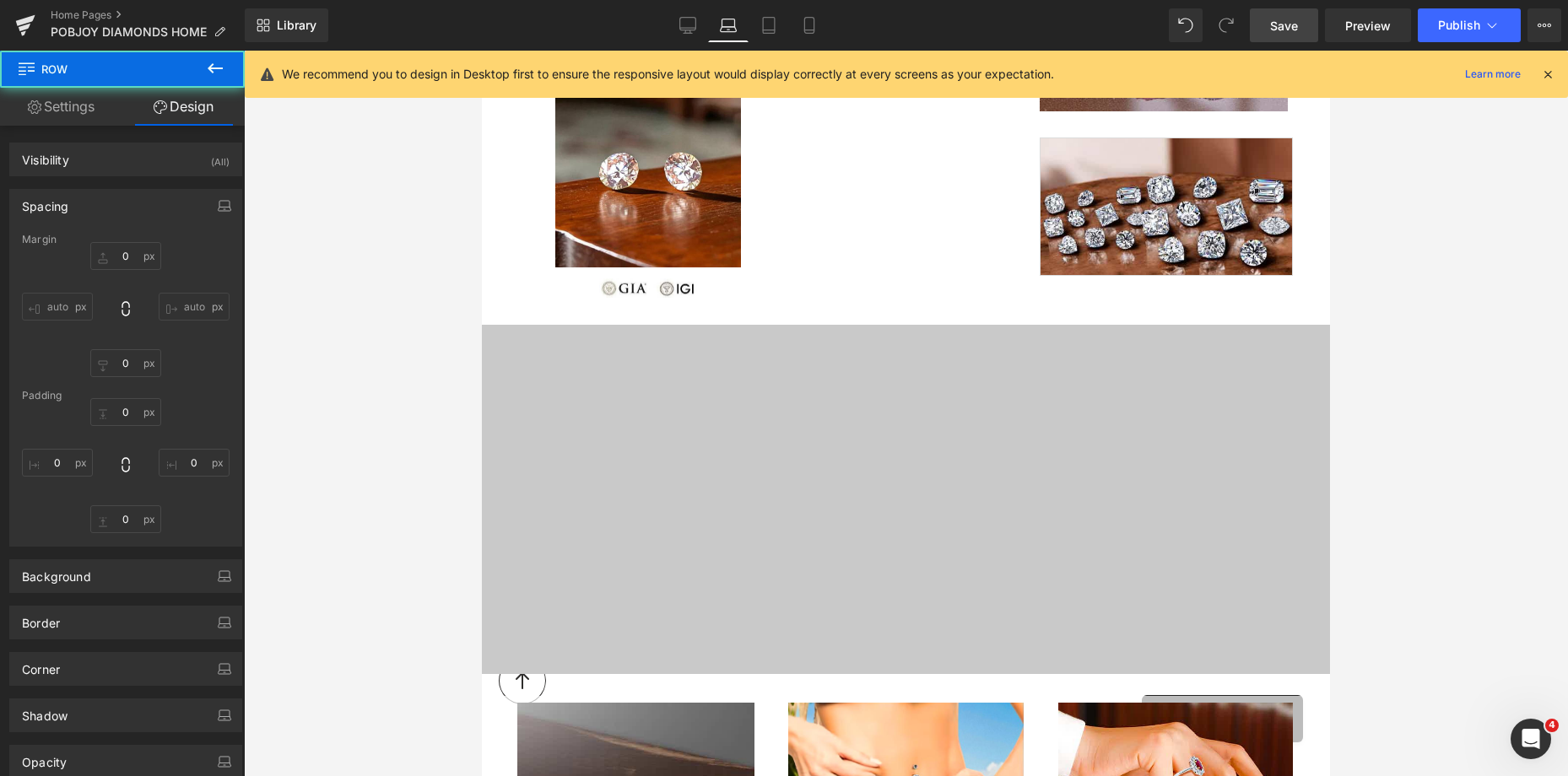
type input "12"
type input "27"
type input "44"
type input "20"
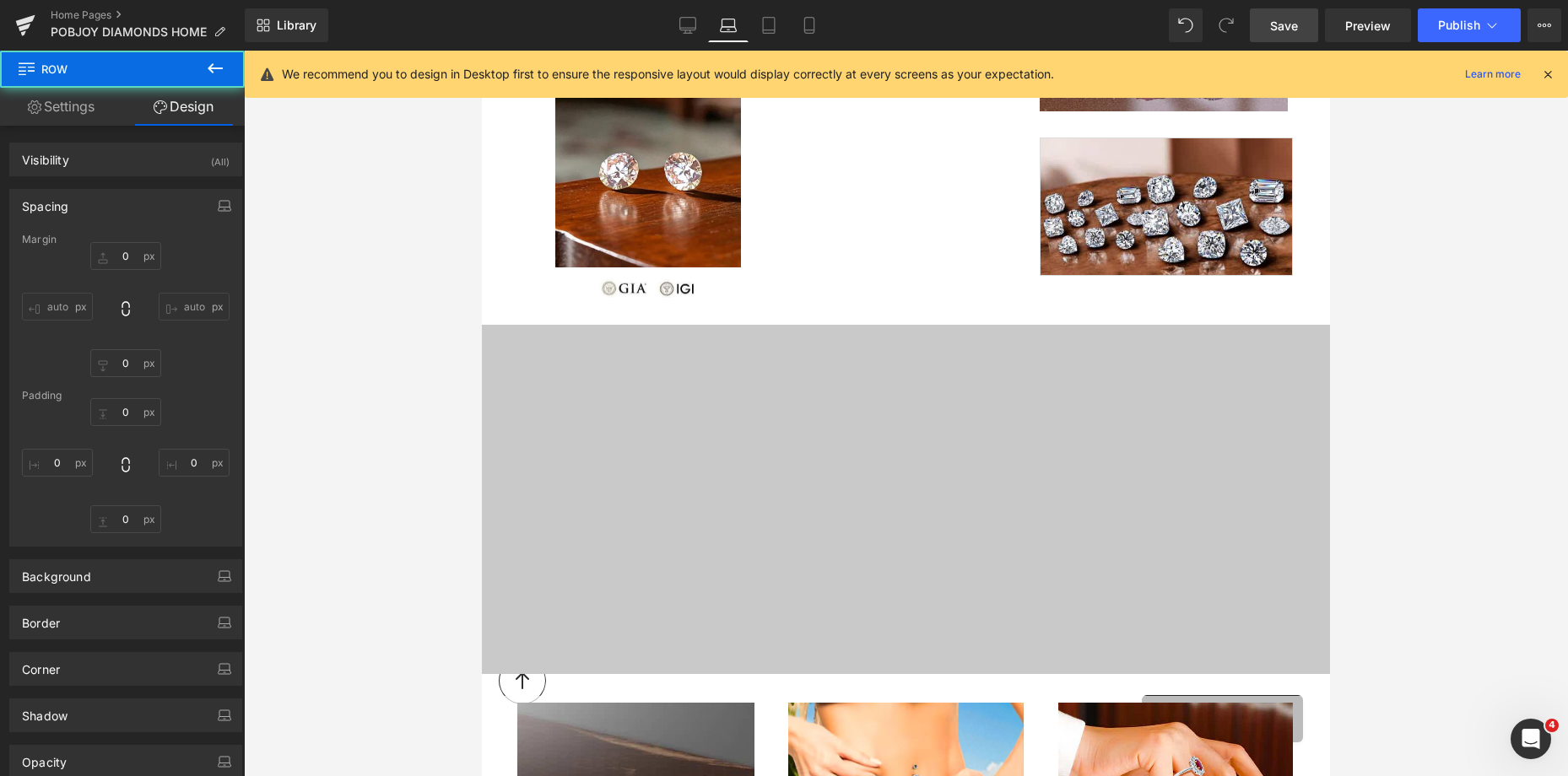
type input "44"
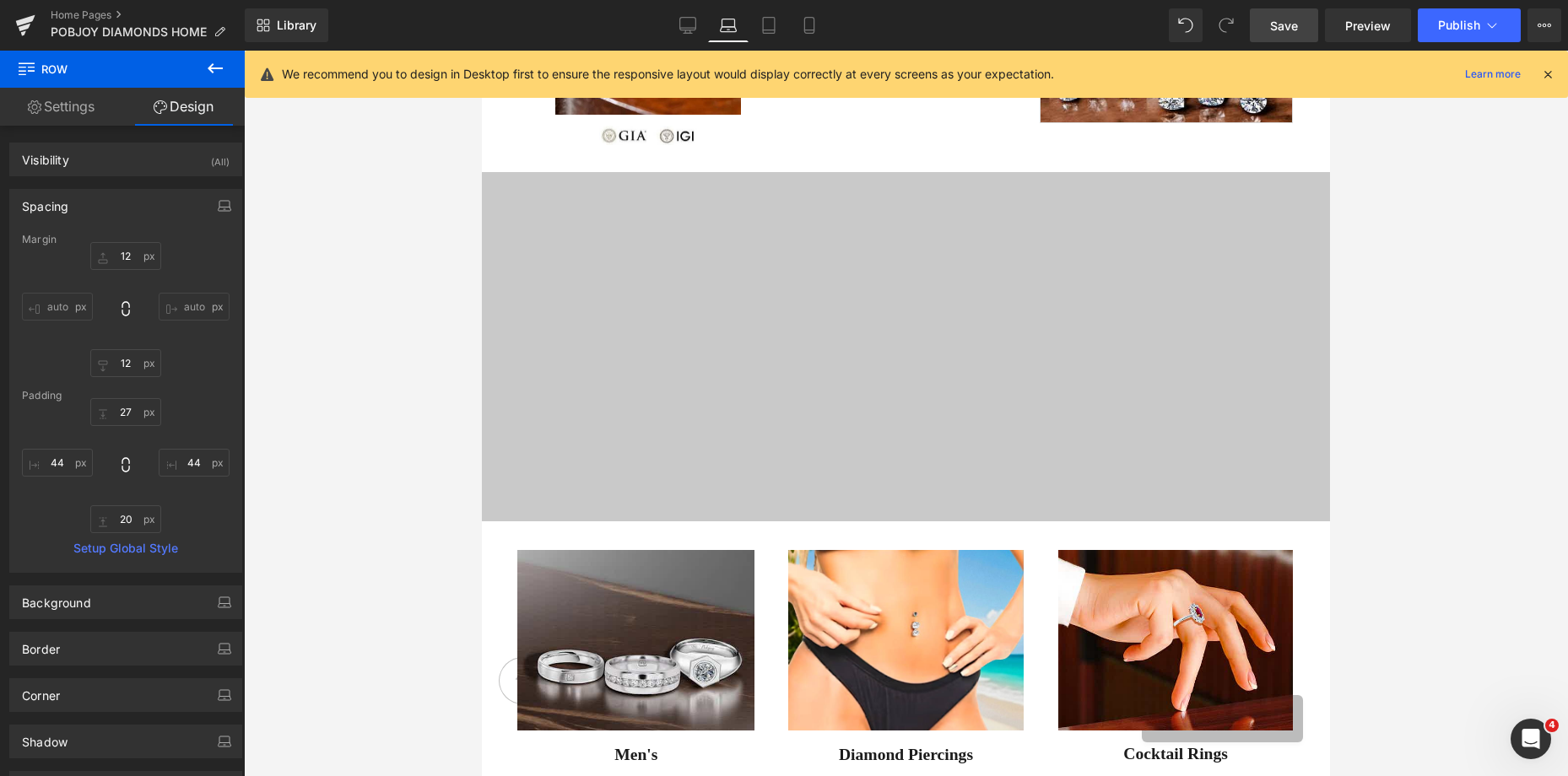
scroll to position [1421, 0]
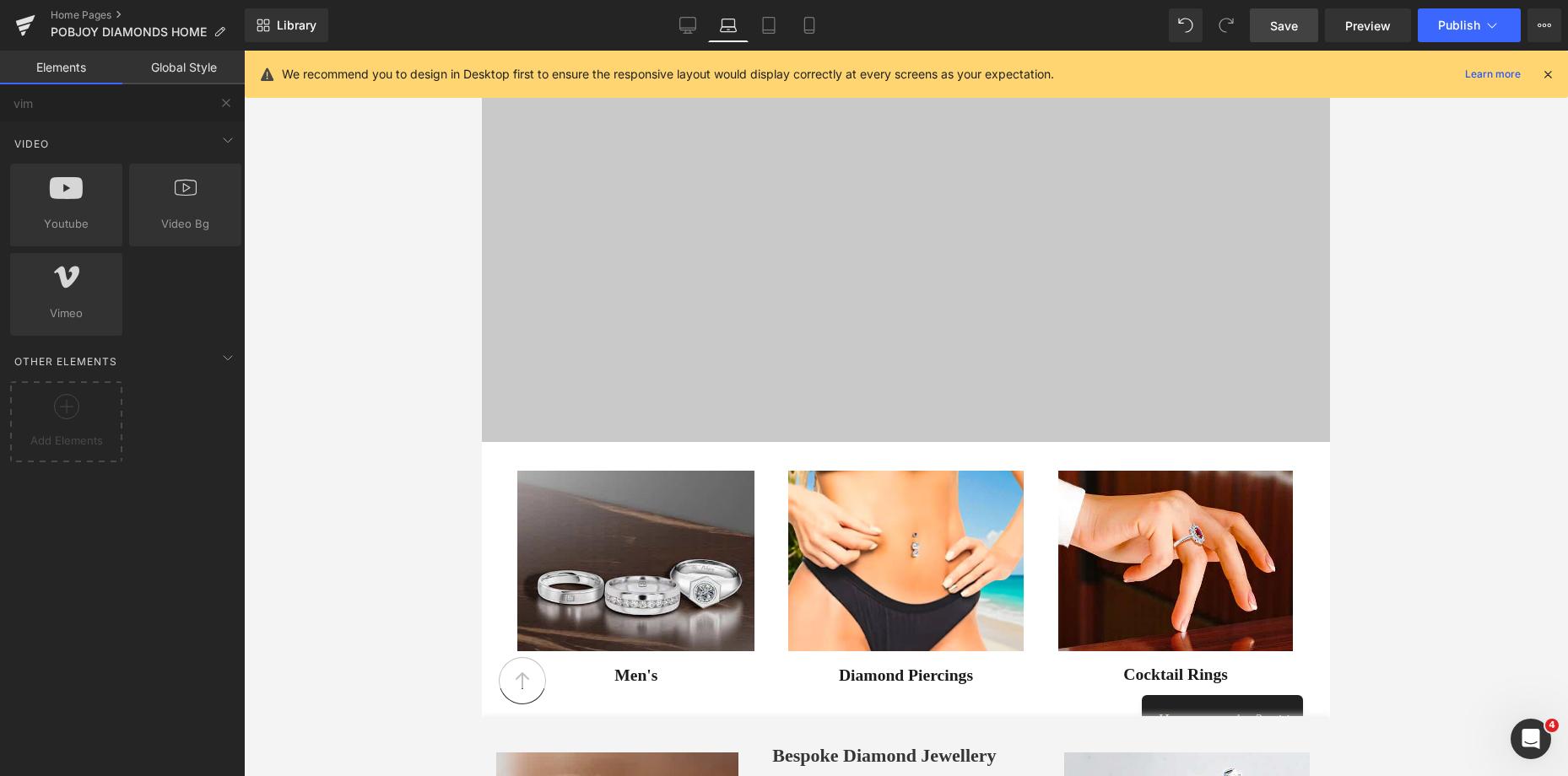
click at [1052, 454] on div "Image Vimeo Diamonds & Fine Jewellery Heading Image [PHONE_NUMBER] Heading Imag…" at bounding box center [906, 316] width 848 height 3087
click at [1040, 439] on div "Image Vimeo Diamonds & Fine Jewellery Heading Image [PHONE_NUMBER] Heading Imag…" at bounding box center [906, 316] width 848 height 3087
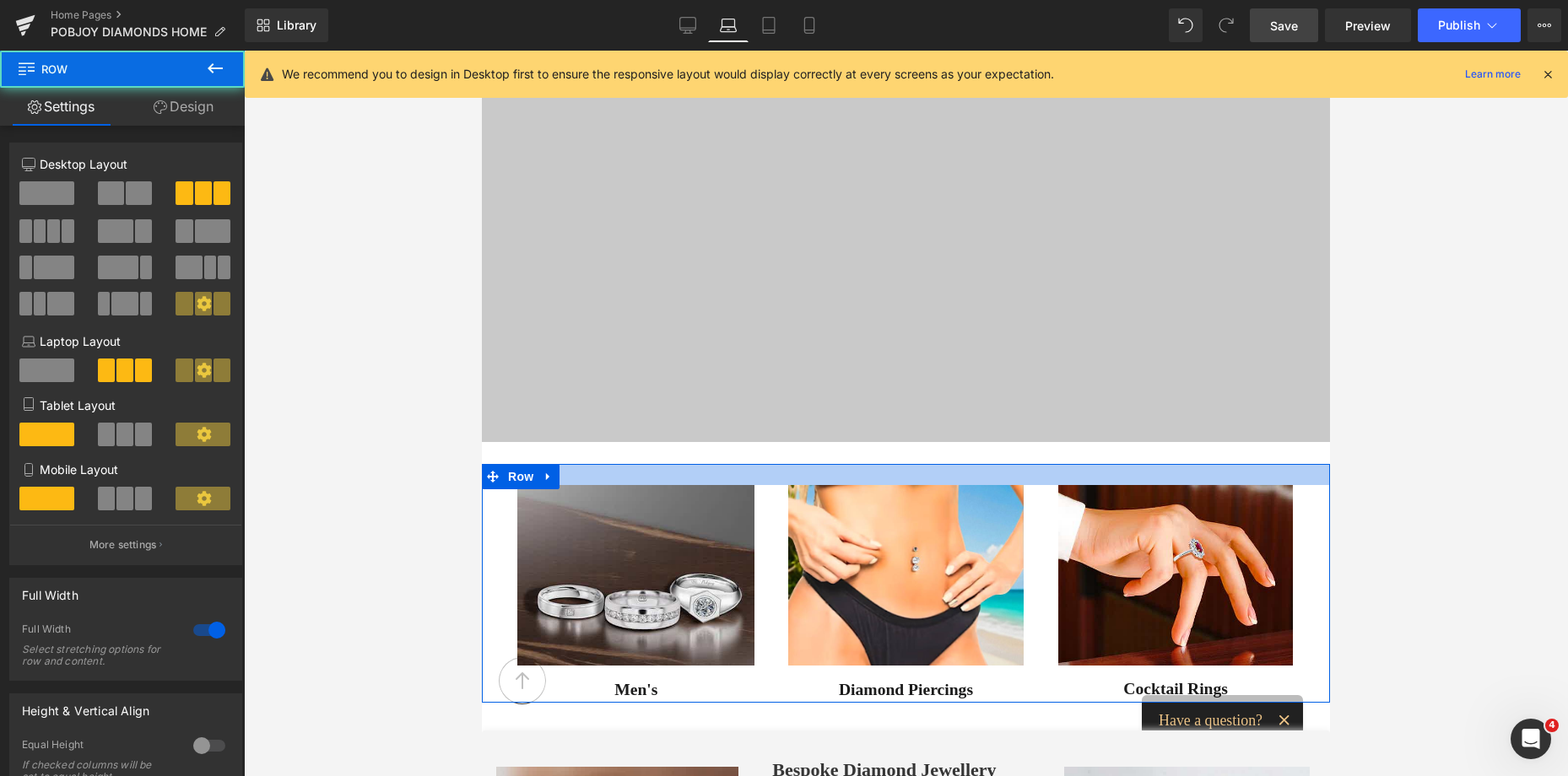
drag, startPoint x: 1004, startPoint y: 466, endPoint x: 1007, endPoint y: 475, distance: 9.5
click at [1007, 475] on div at bounding box center [906, 474] width 848 height 21
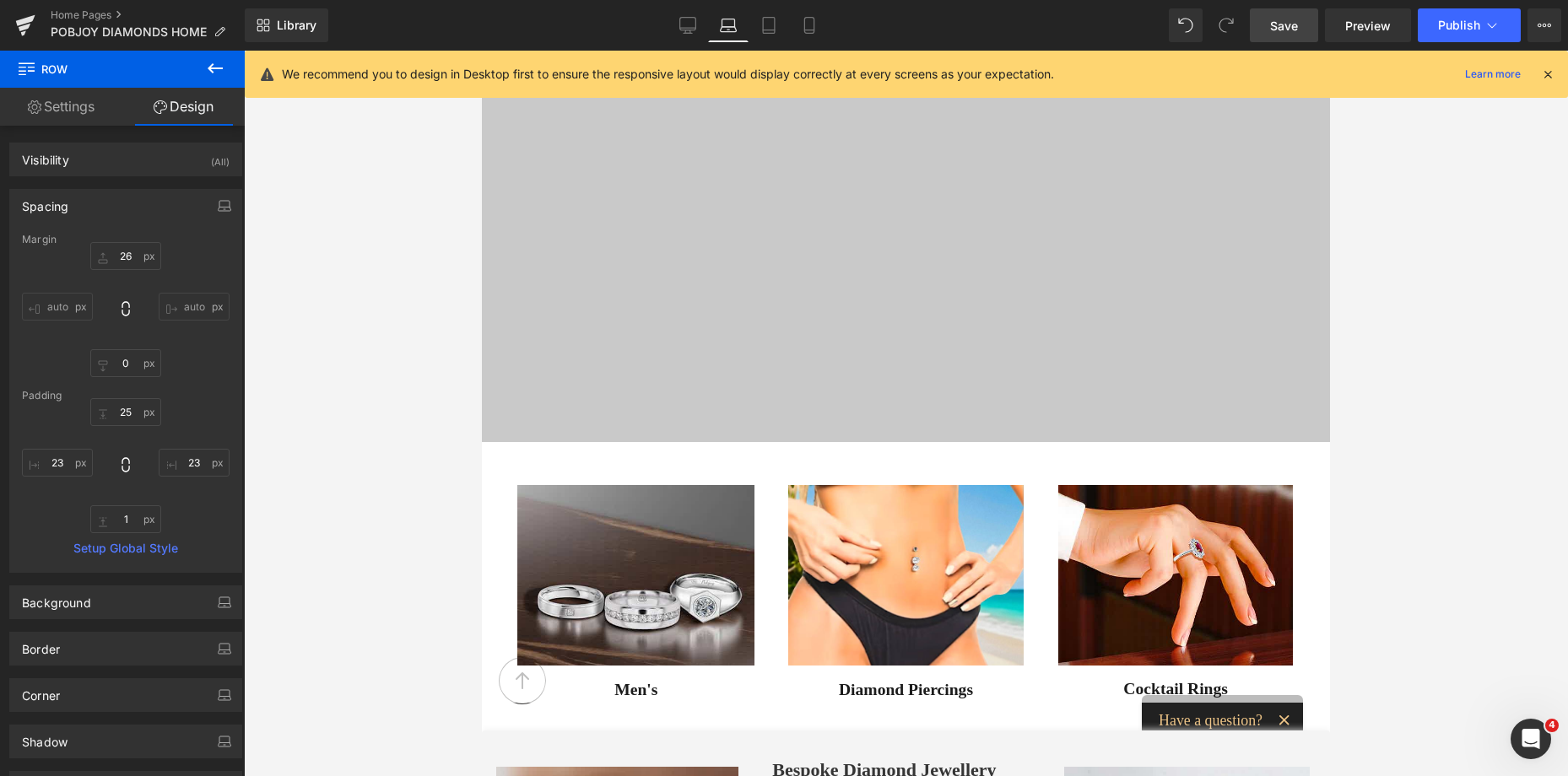
click at [1280, 37] on link "Save" at bounding box center [1284, 24] width 68 height 33
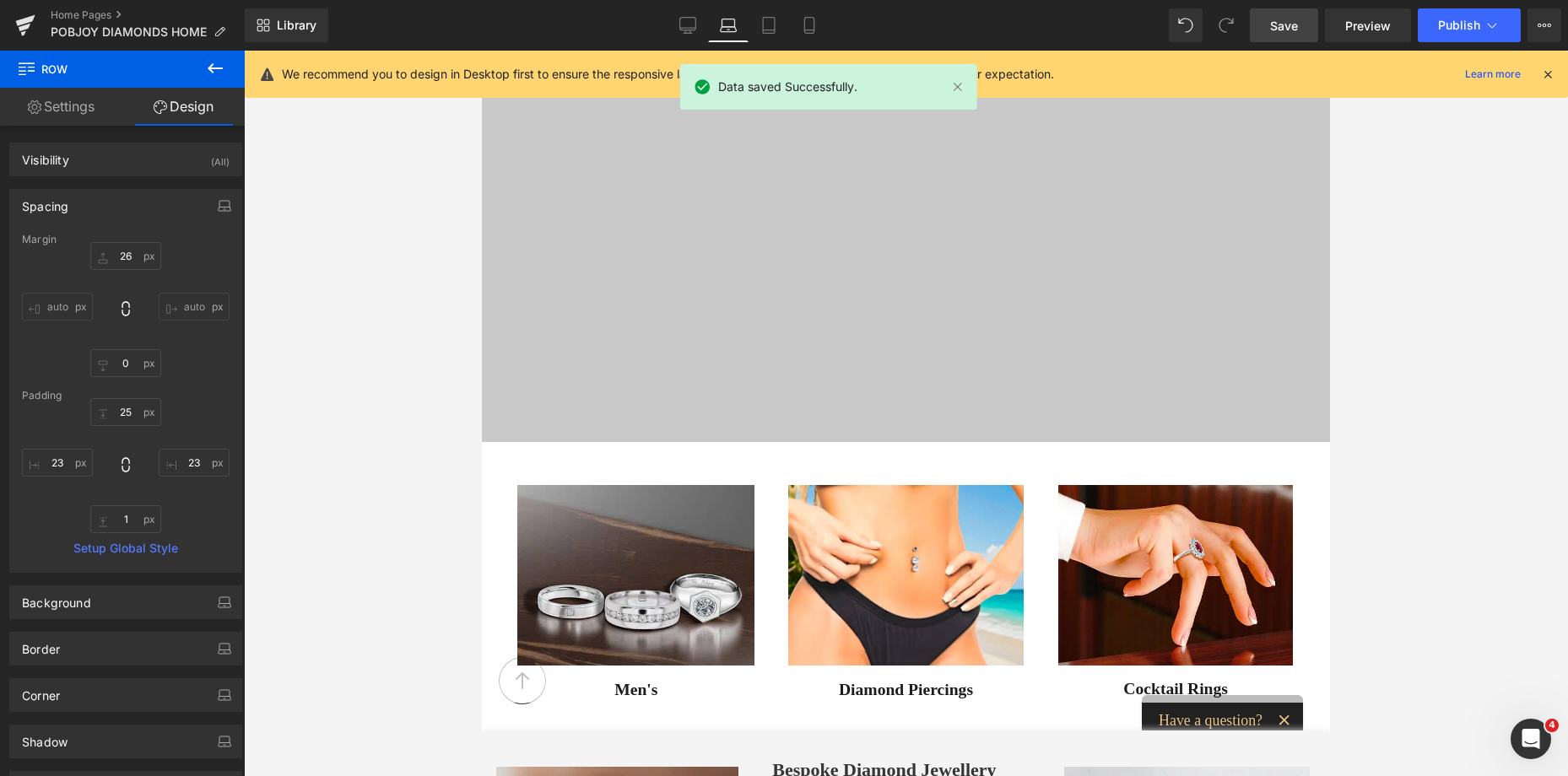
click at [1272, 32] on span "Save" at bounding box center [1283, 26] width 28 height 18
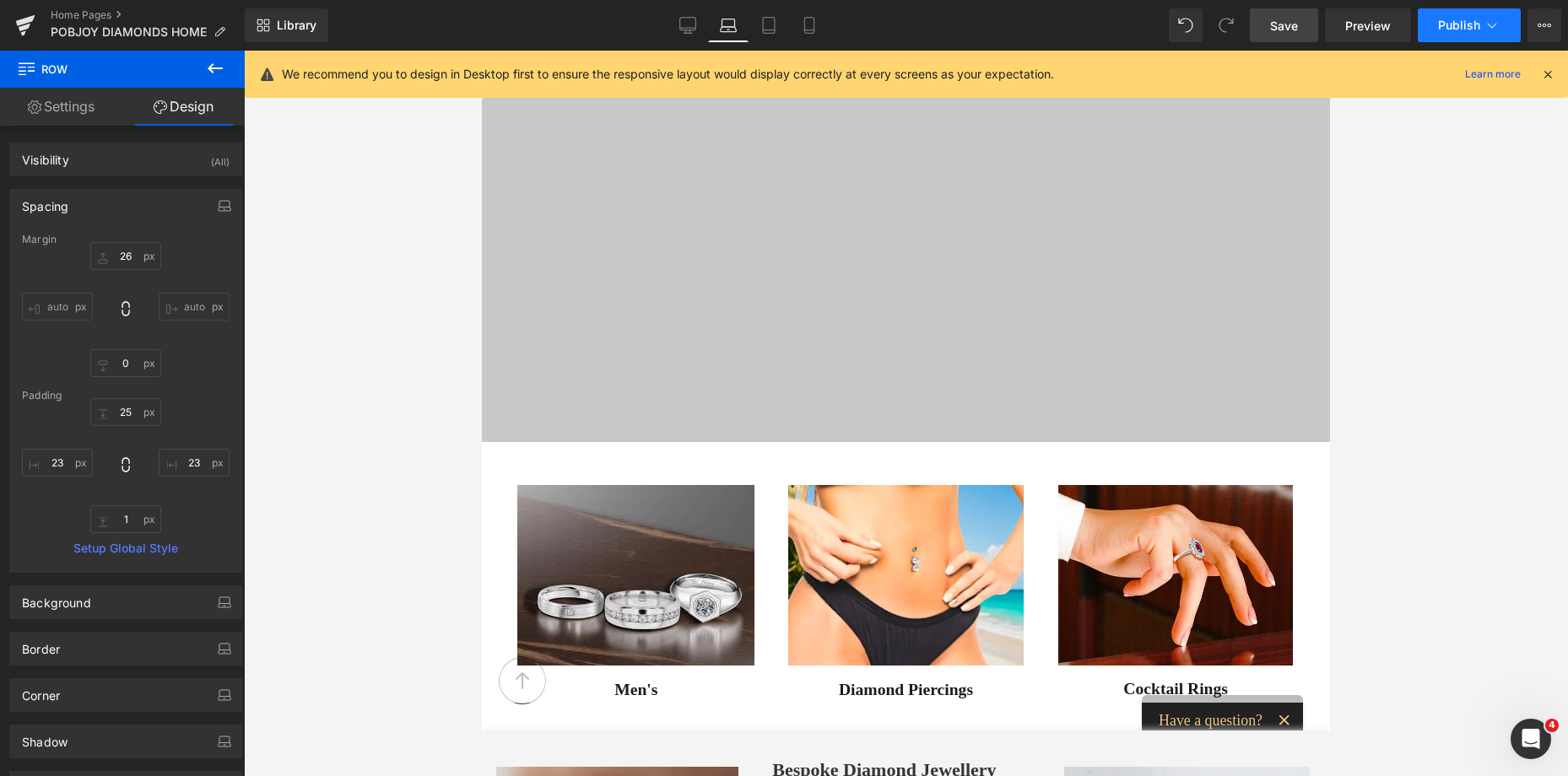
click at [1445, 22] on span "Publish" at bounding box center [1458, 25] width 42 height 14
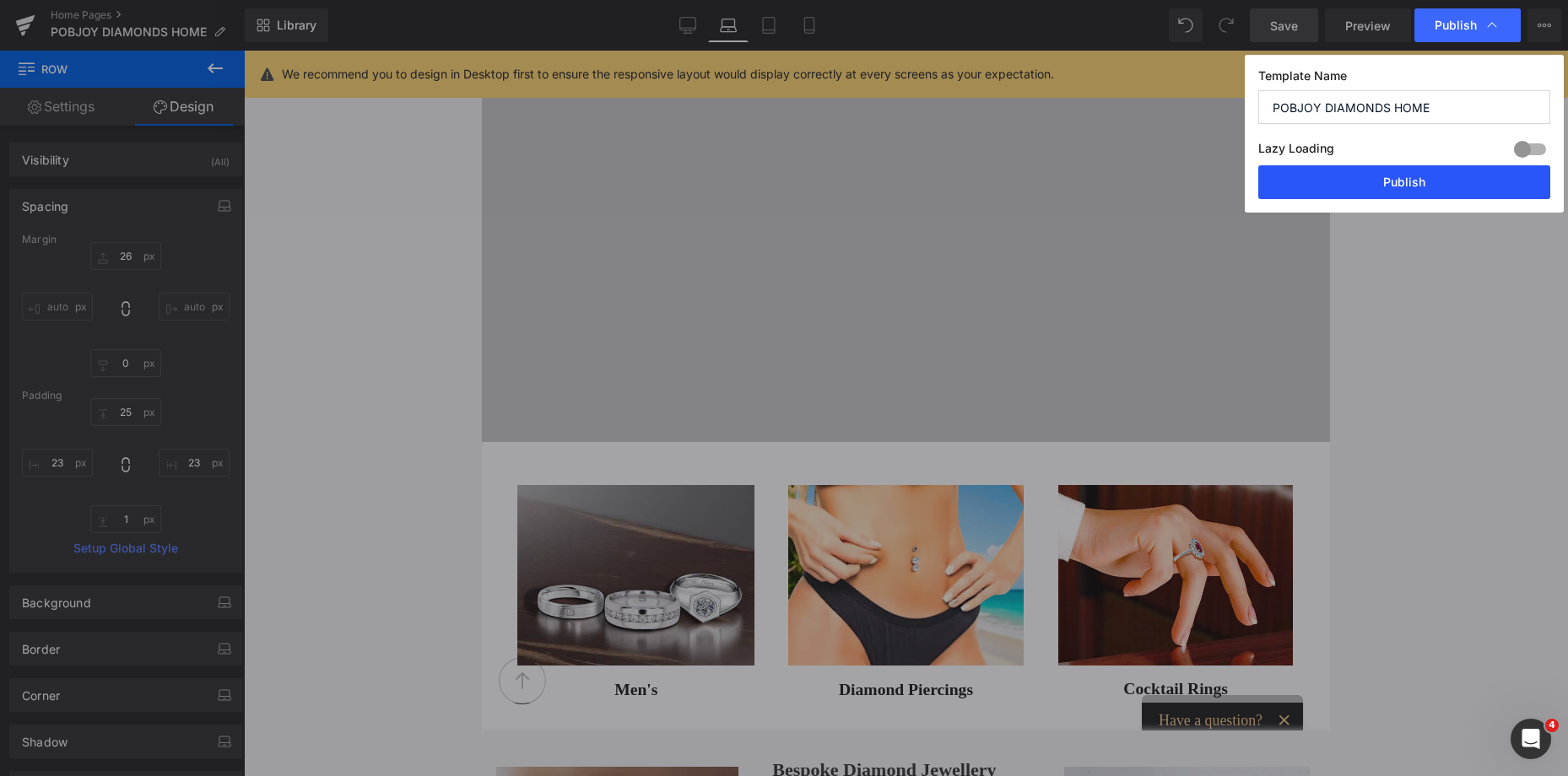
click at [1390, 180] on button "Publish" at bounding box center [1404, 182] width 292 height 33
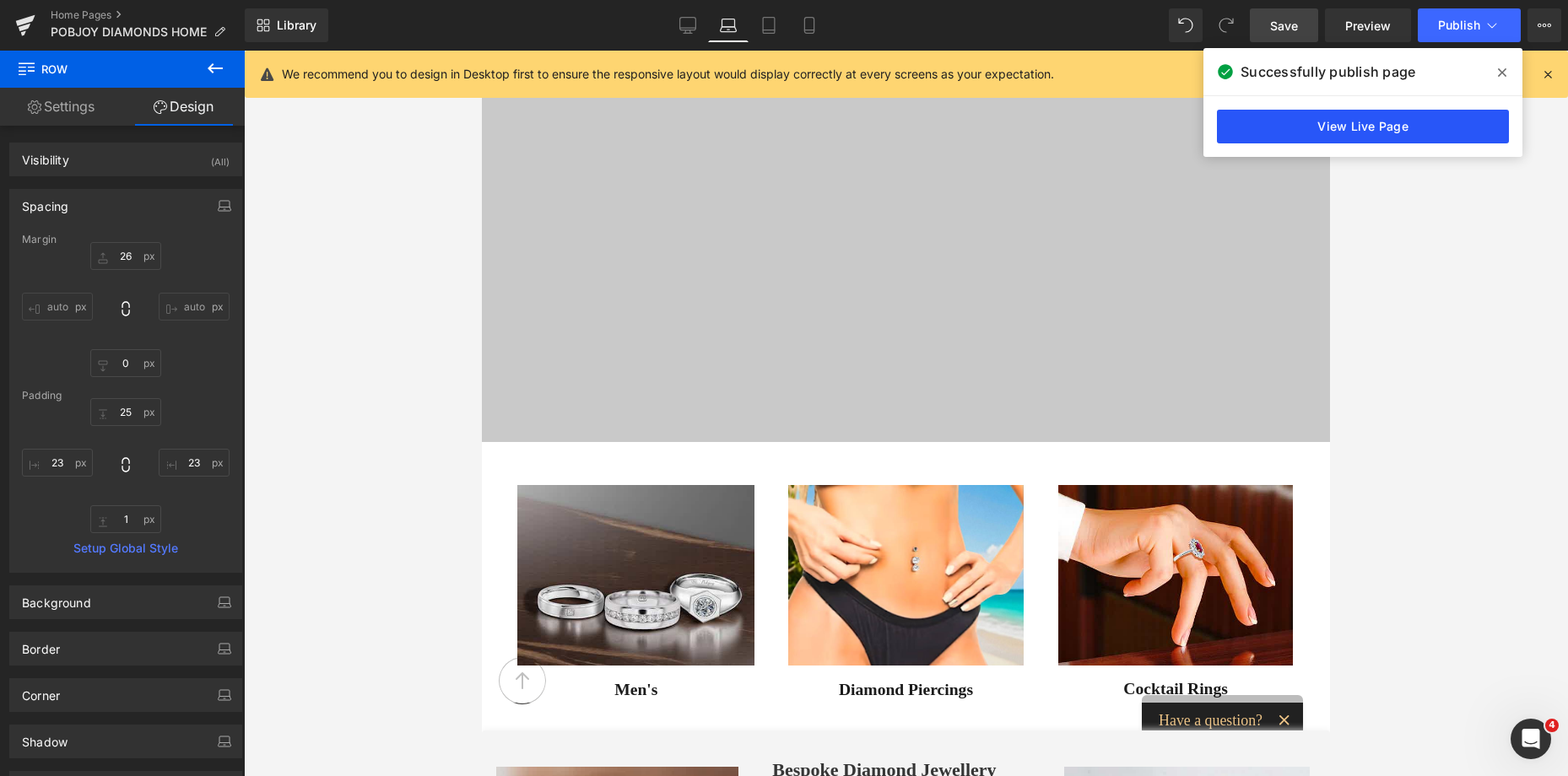
click at [1353, 130] on link "View Live Page" at bounding box center [1363, 126] width 292 height 33
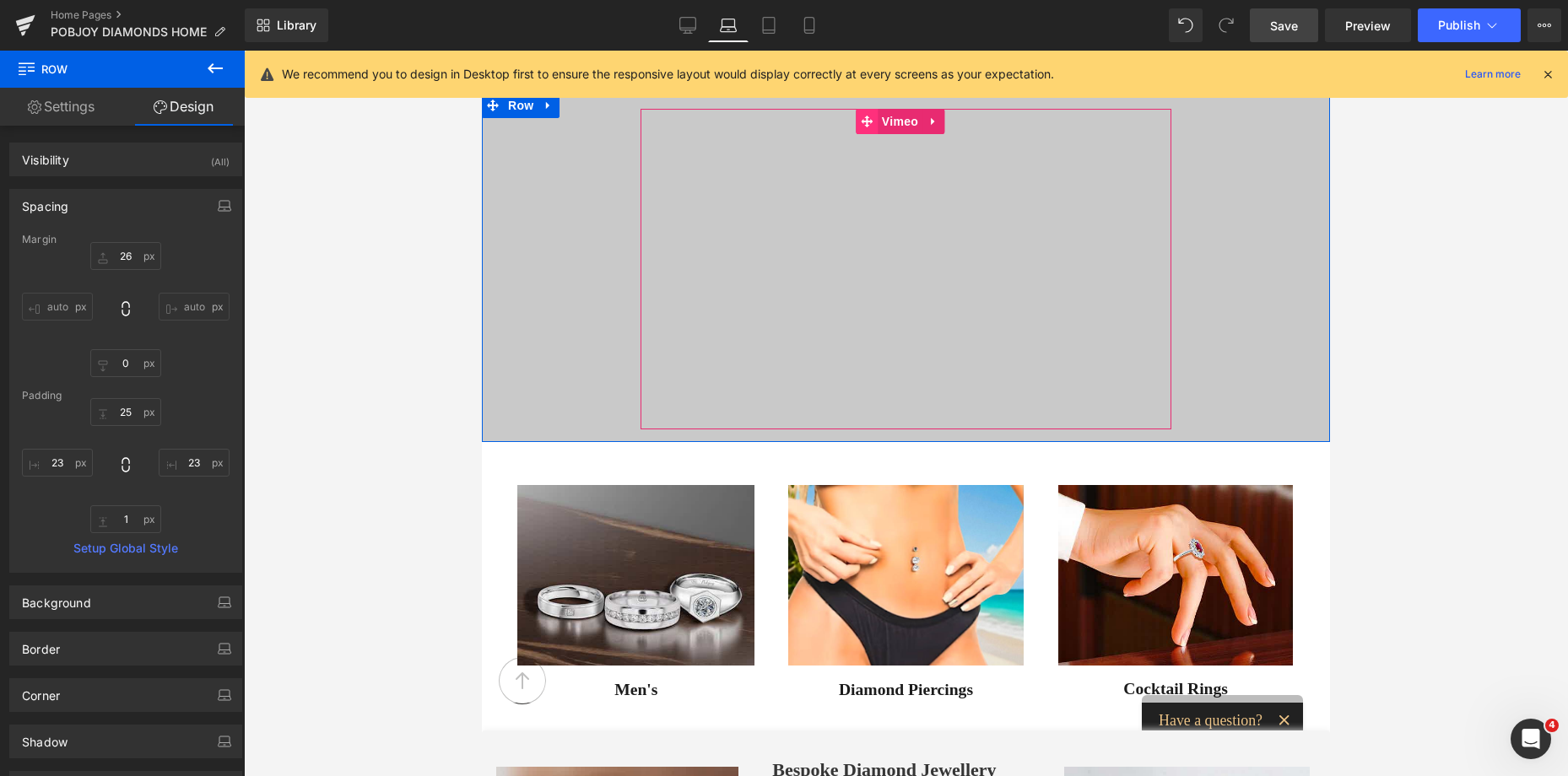
click at [869, 125] on icon at bounding box center [866, 121] width 12 height 12
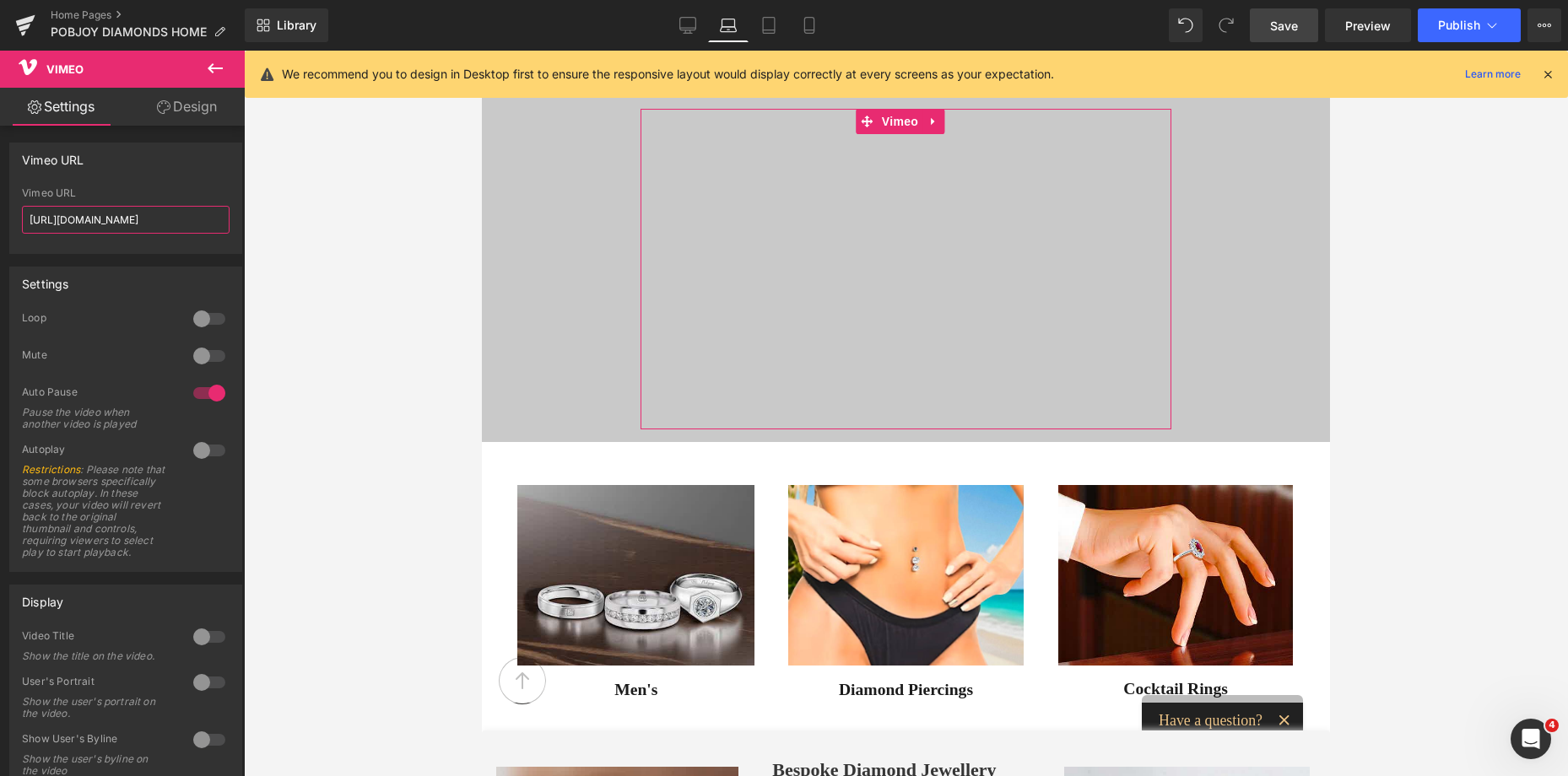
scroll to position [0, 19]
drag, startPoint x: 29, startPoint y: 230, endPoint x: 230, endPoint y: 228, distance: 201.0
click at [230, 228] on div "[URL][DOMAIN_NAME] Vimeo URL [URL][DOMAIN_NAME]" at bounding box center [125, 220] width 232 height 66
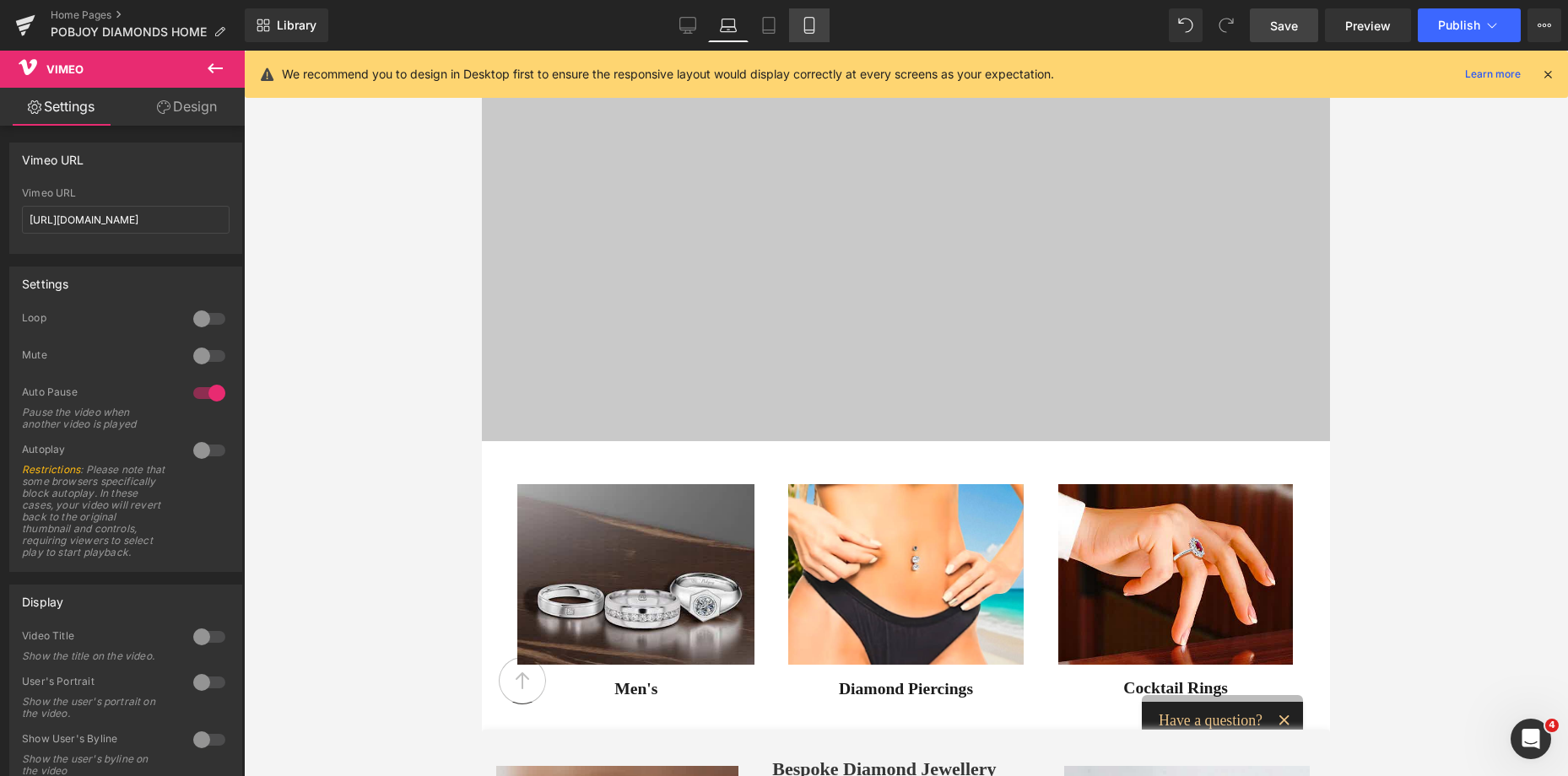
click at [808, 27] on icon at bounding box center [809, 25] width 17 height 17
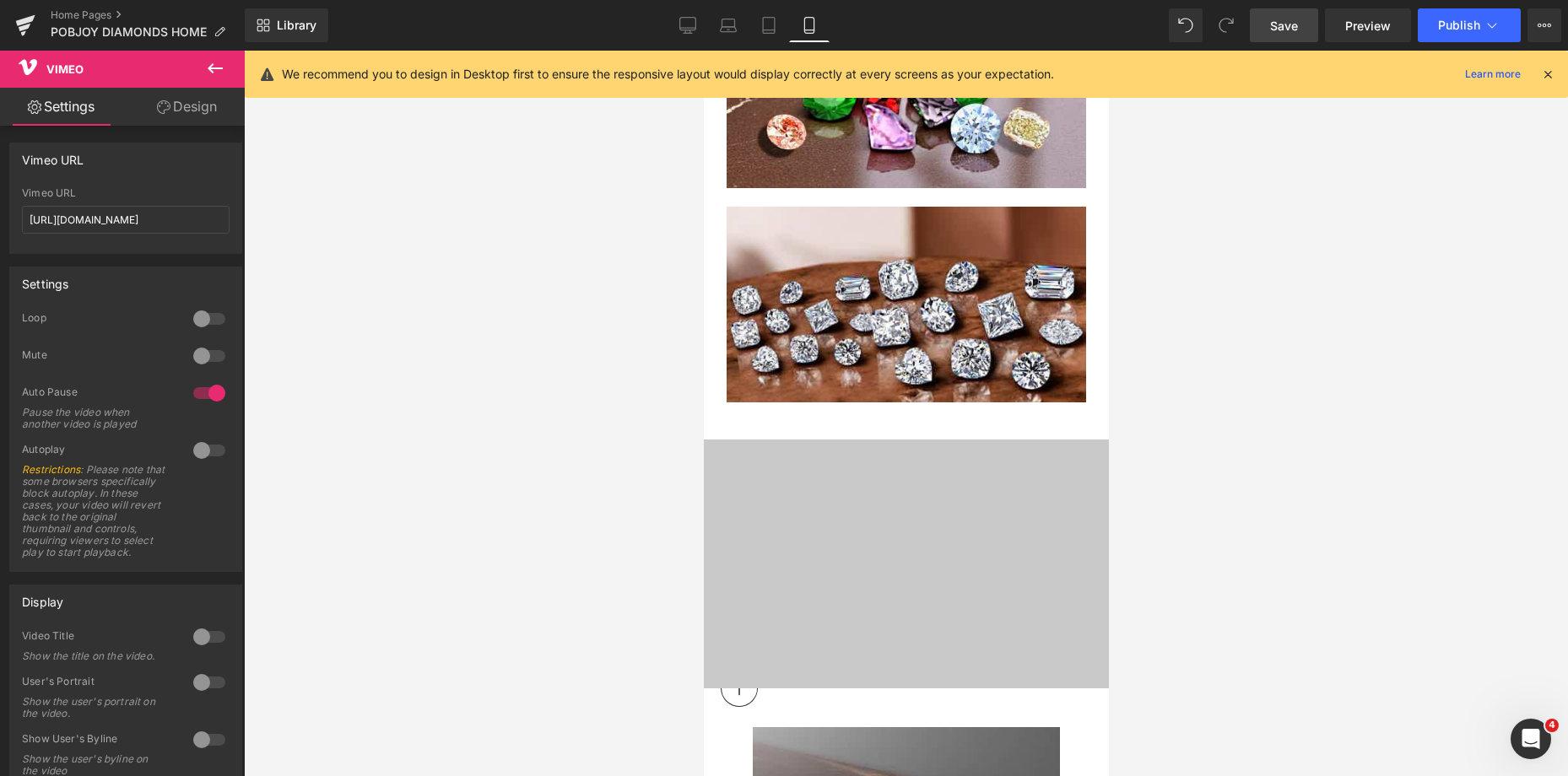
scroll to position [4542, 0]
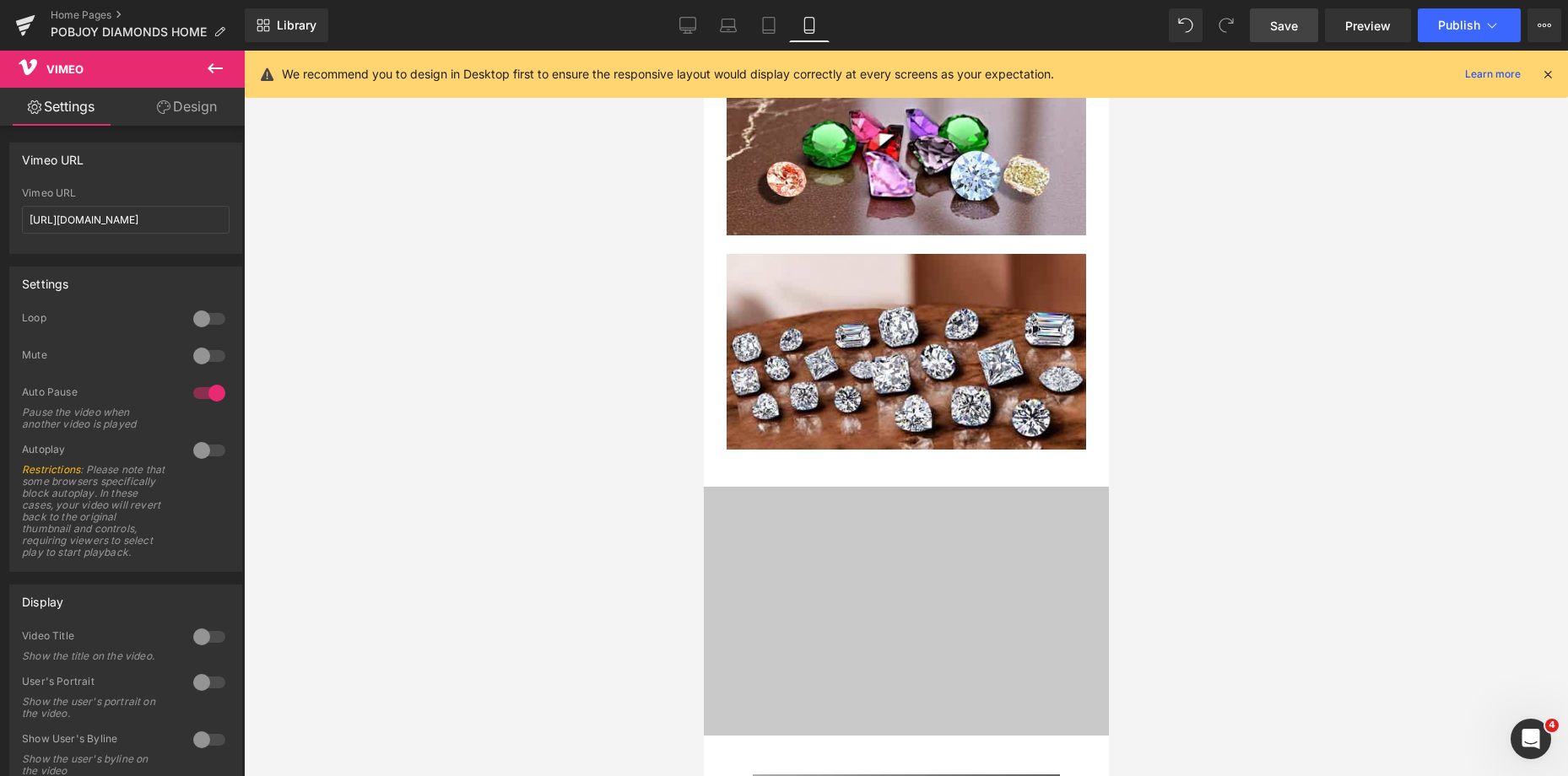
drag, startPoint x: 1099, startPoint y: 435, endPoint x: 1811, endPoint y: 449, distance: 712.1
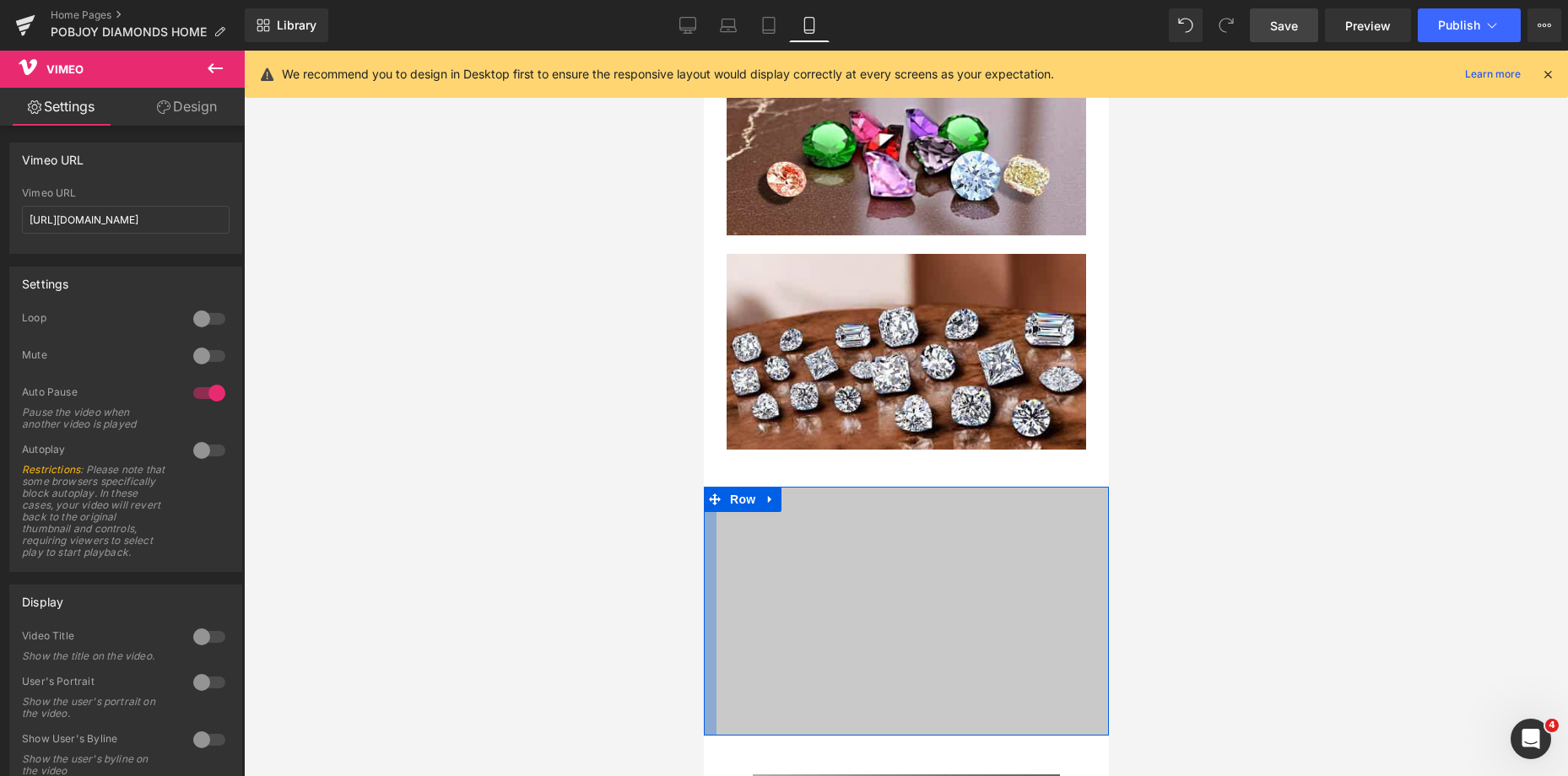
click at [713, 540] on div at bounding box center [709, 611] width 13 height 249
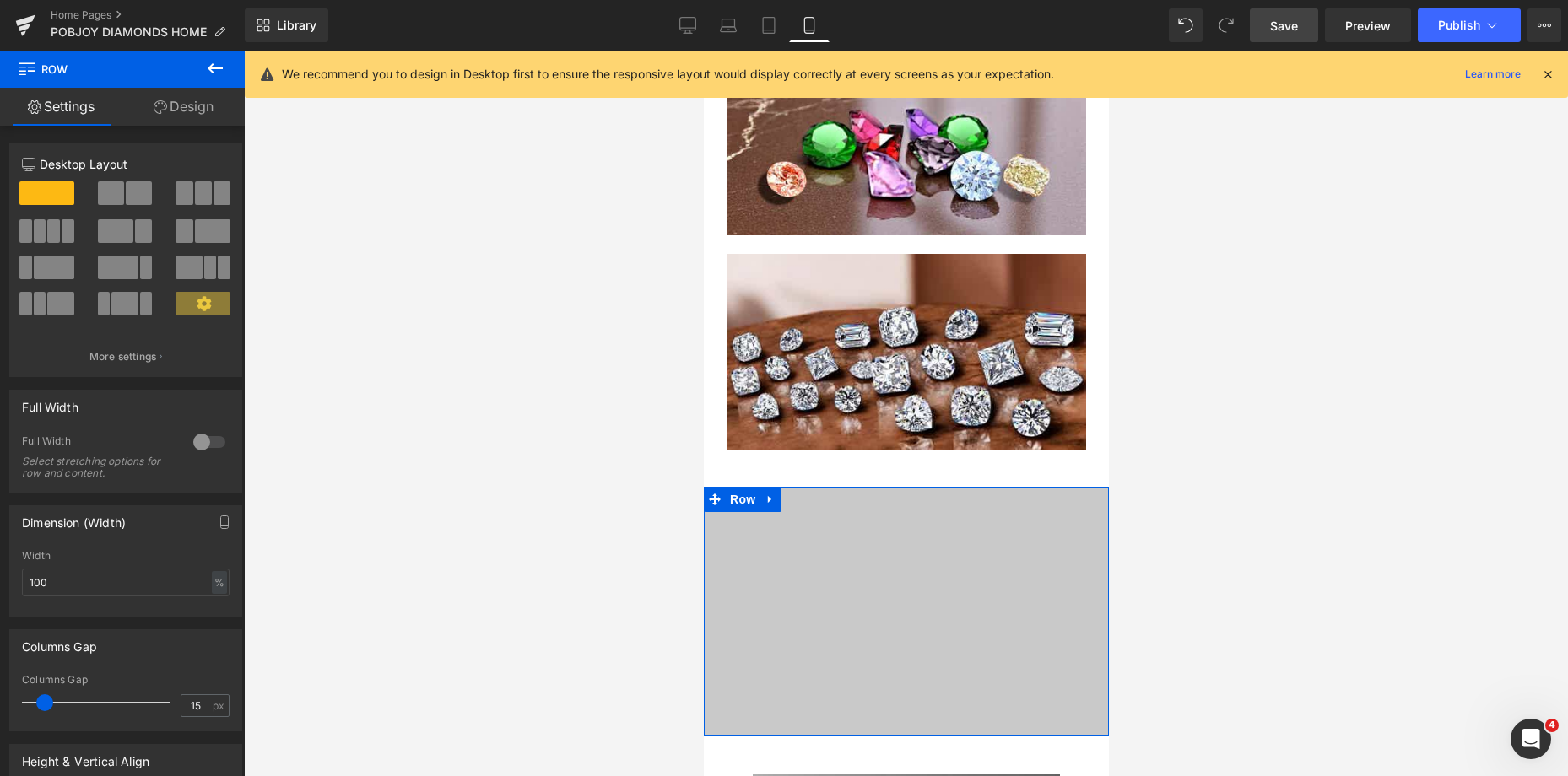
click at [187, 111] on link "Design" at bounding box center [184, 106] width 123 height 38
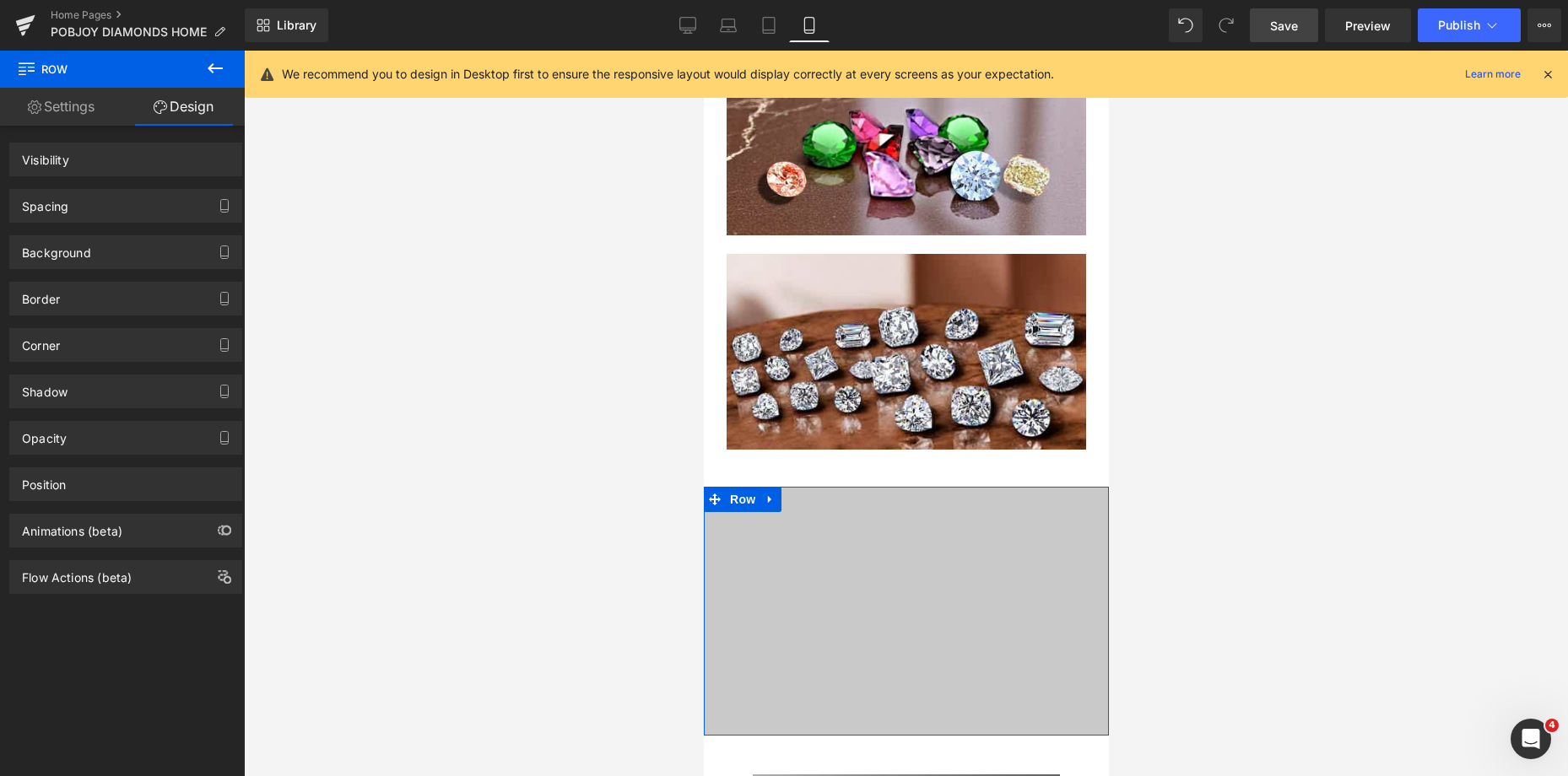
click at [86, 205] on div "Spacing" at bounding box center [125, 206] width 232 height 32
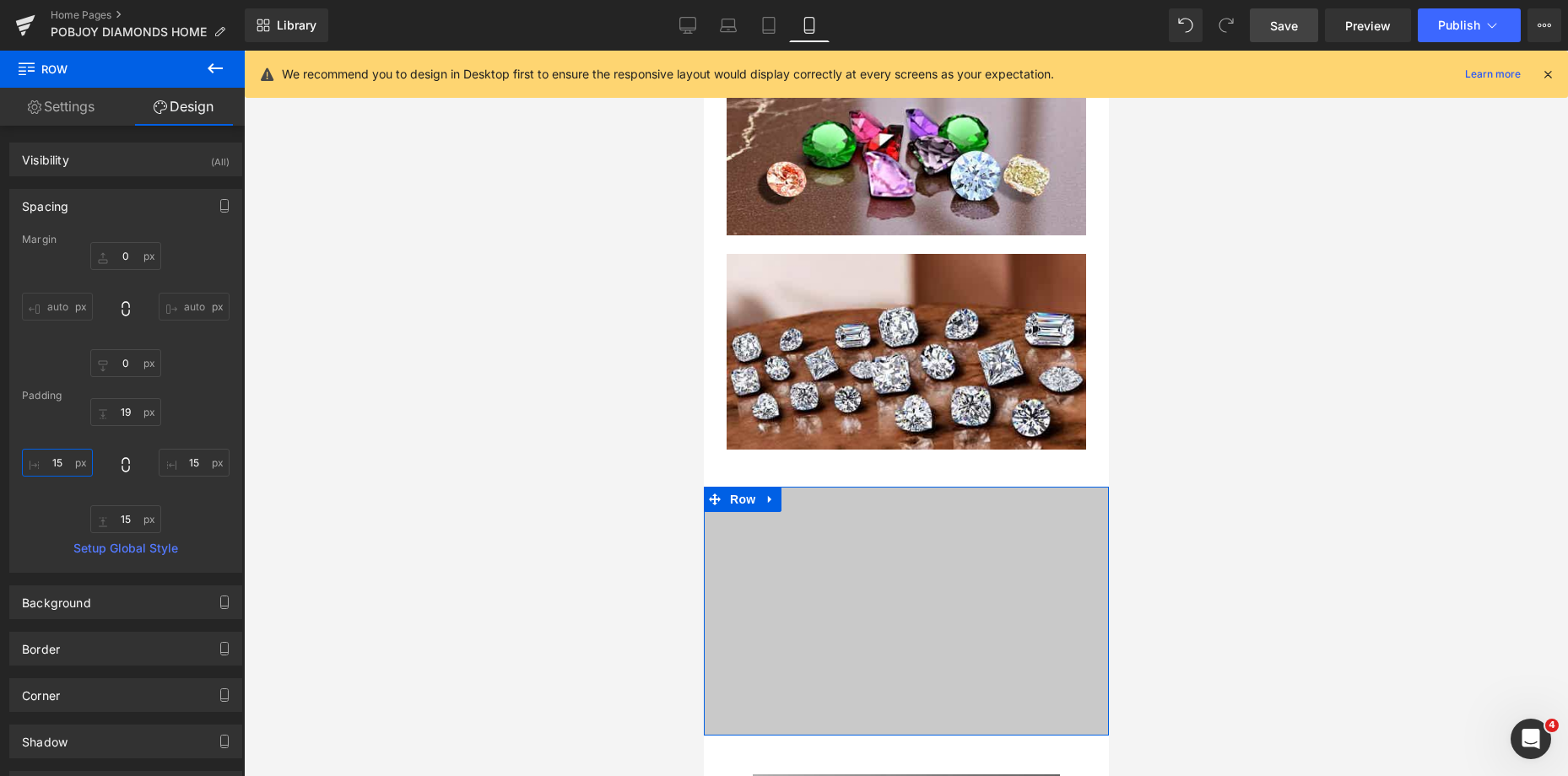
click at [50, 457] on input "15" at bounding box center [57, 462] width 71 height 28
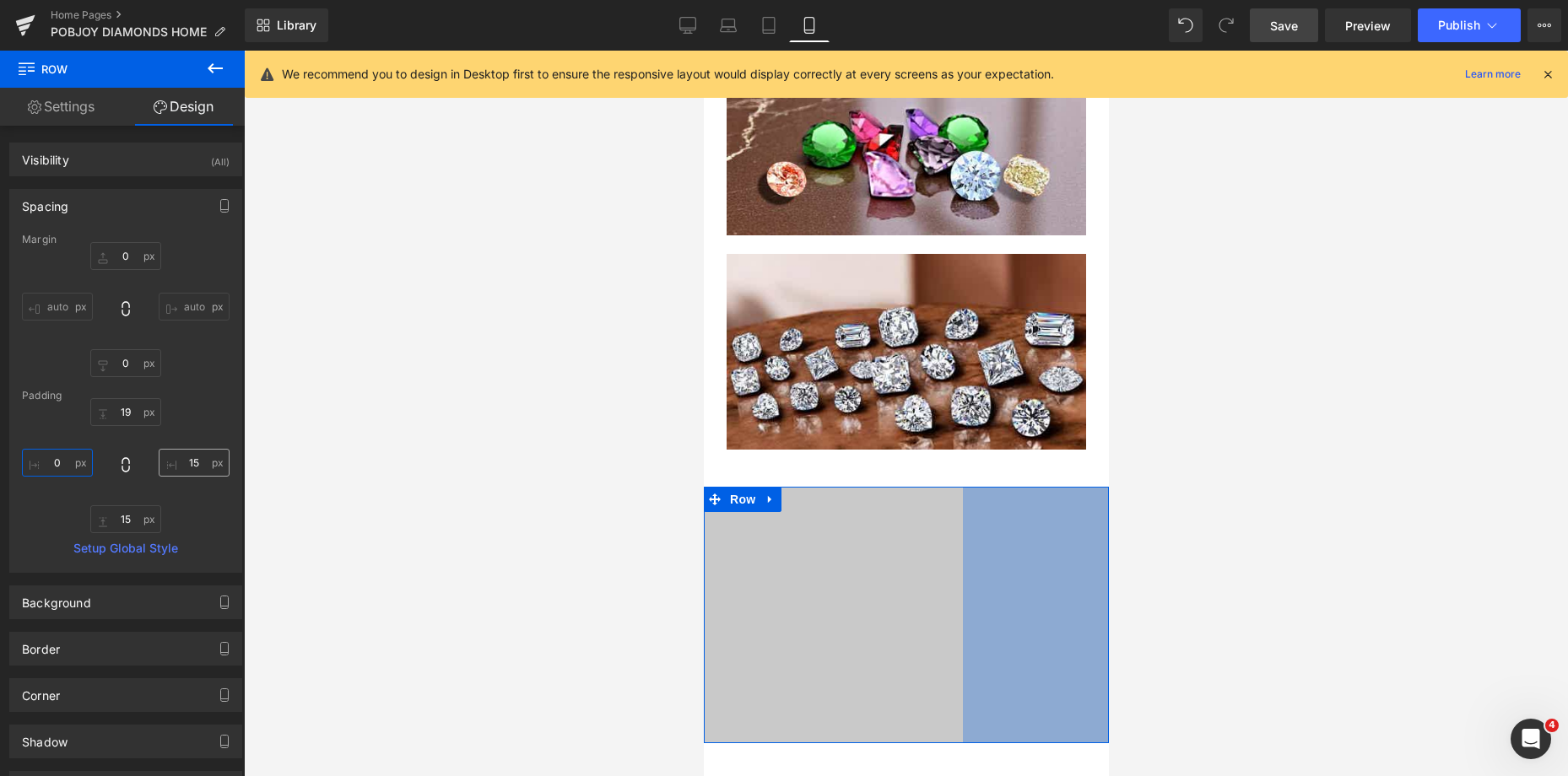
type input "0"
click at [189, 470] on input "15" at bounding box center [194, 462] width 71 height 28
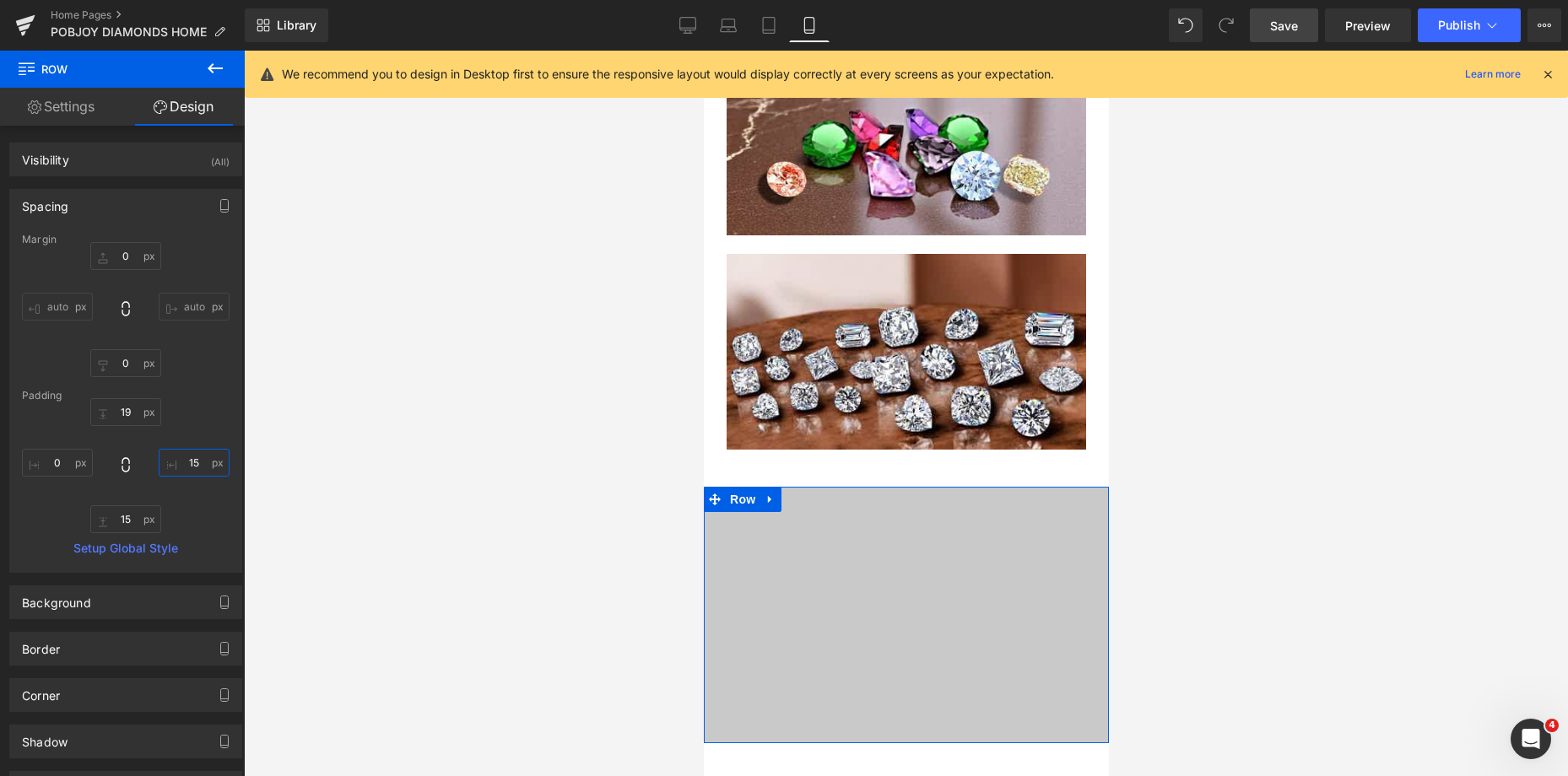
type input "0"
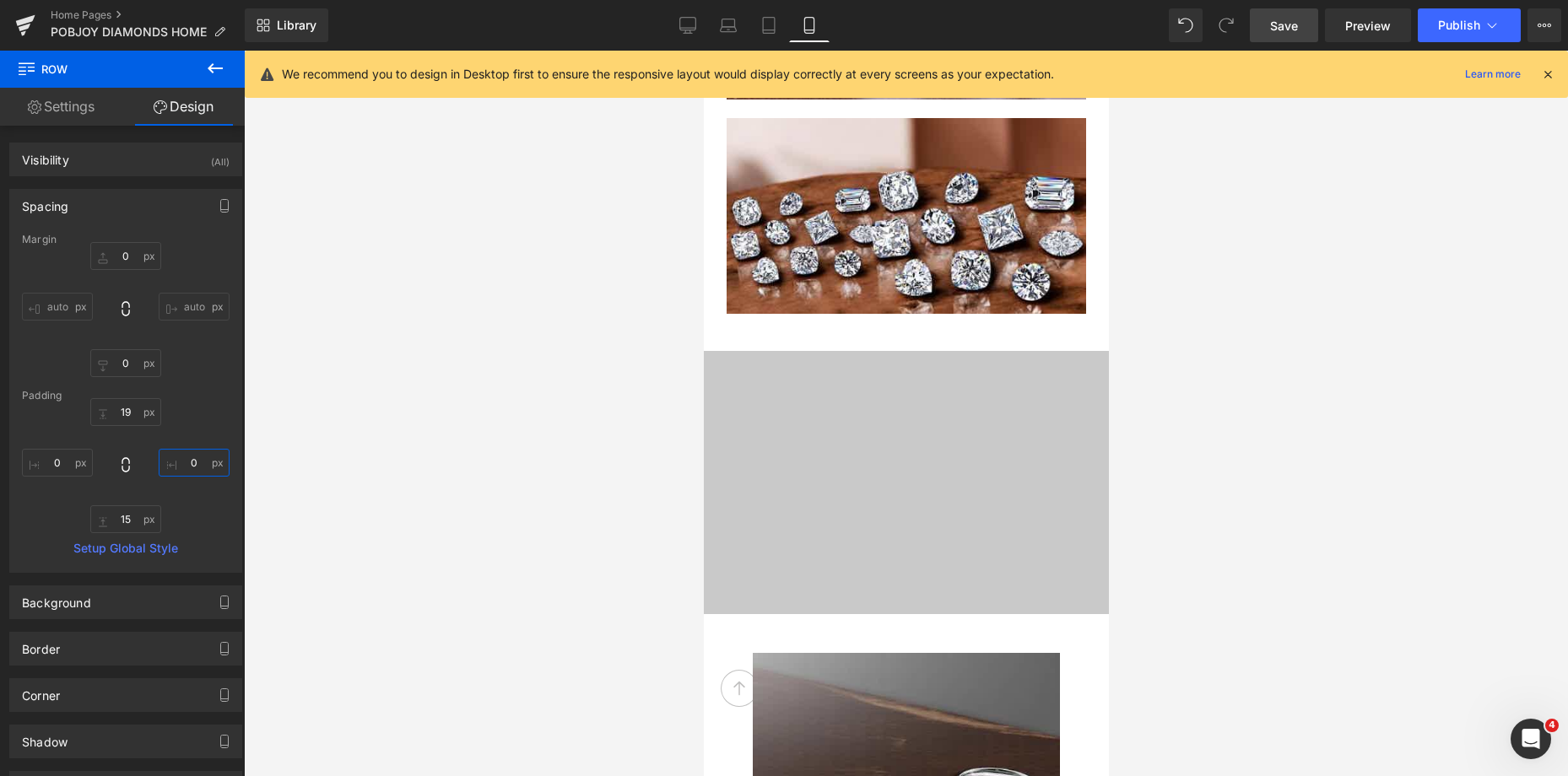
scroll to position [4724, 0]
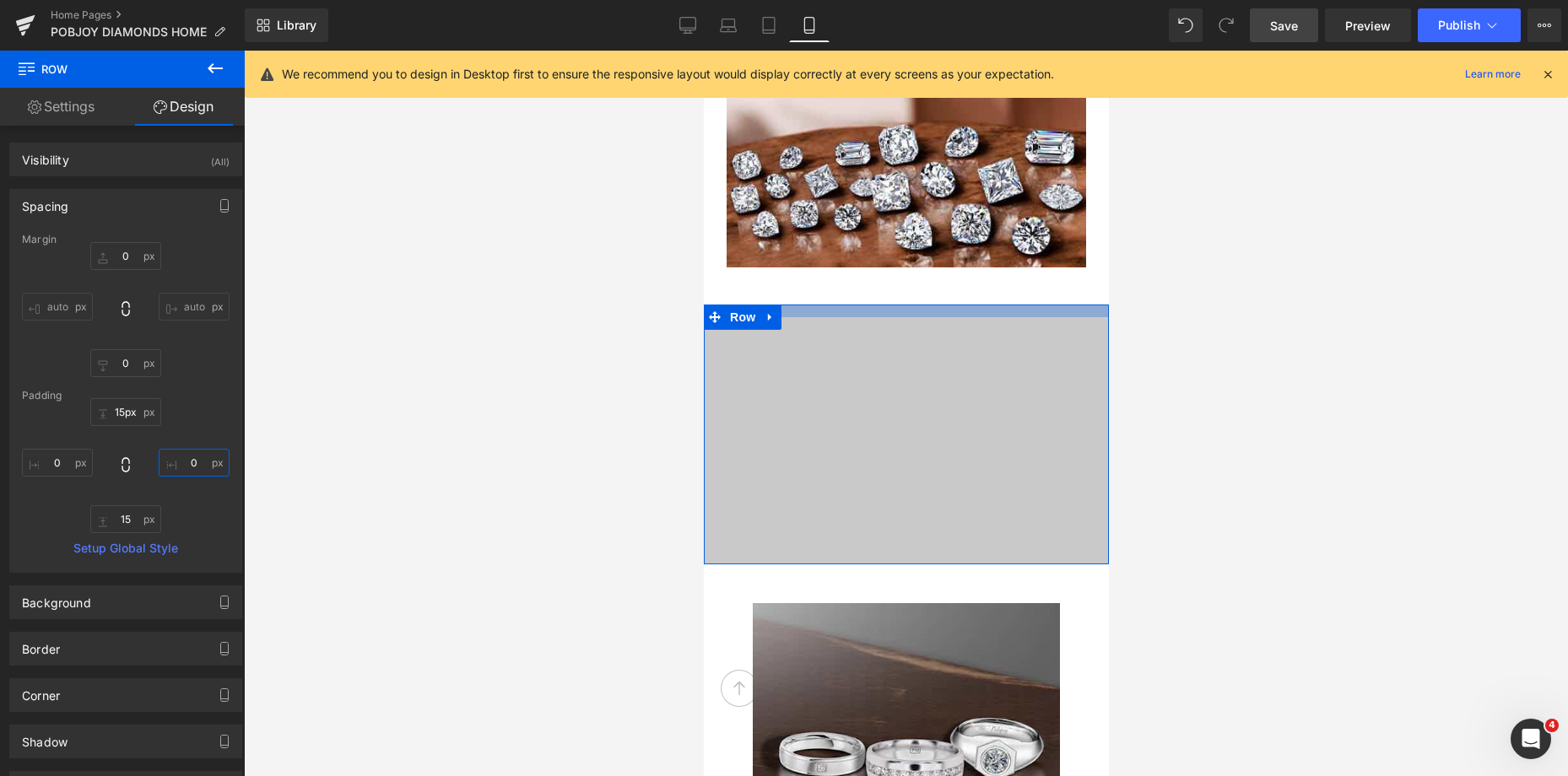
type input "10px"
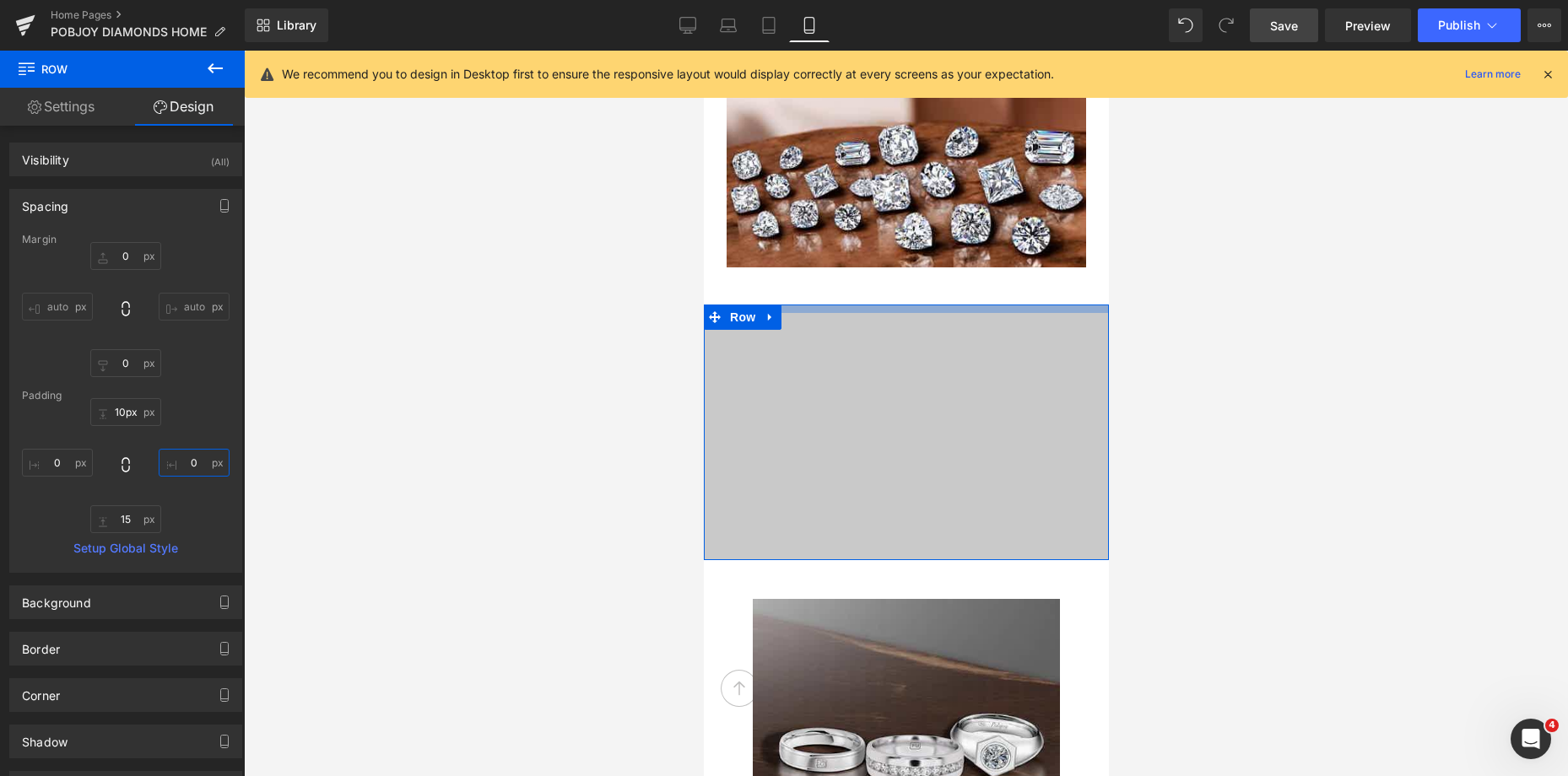
drag, startPoint x: 992, startPoint y: 312, endPoint x: 987, endPoint y: 305, distance: 8.6
click at [987, 305] on div at bounding box center [905, 308] width 405 height 8
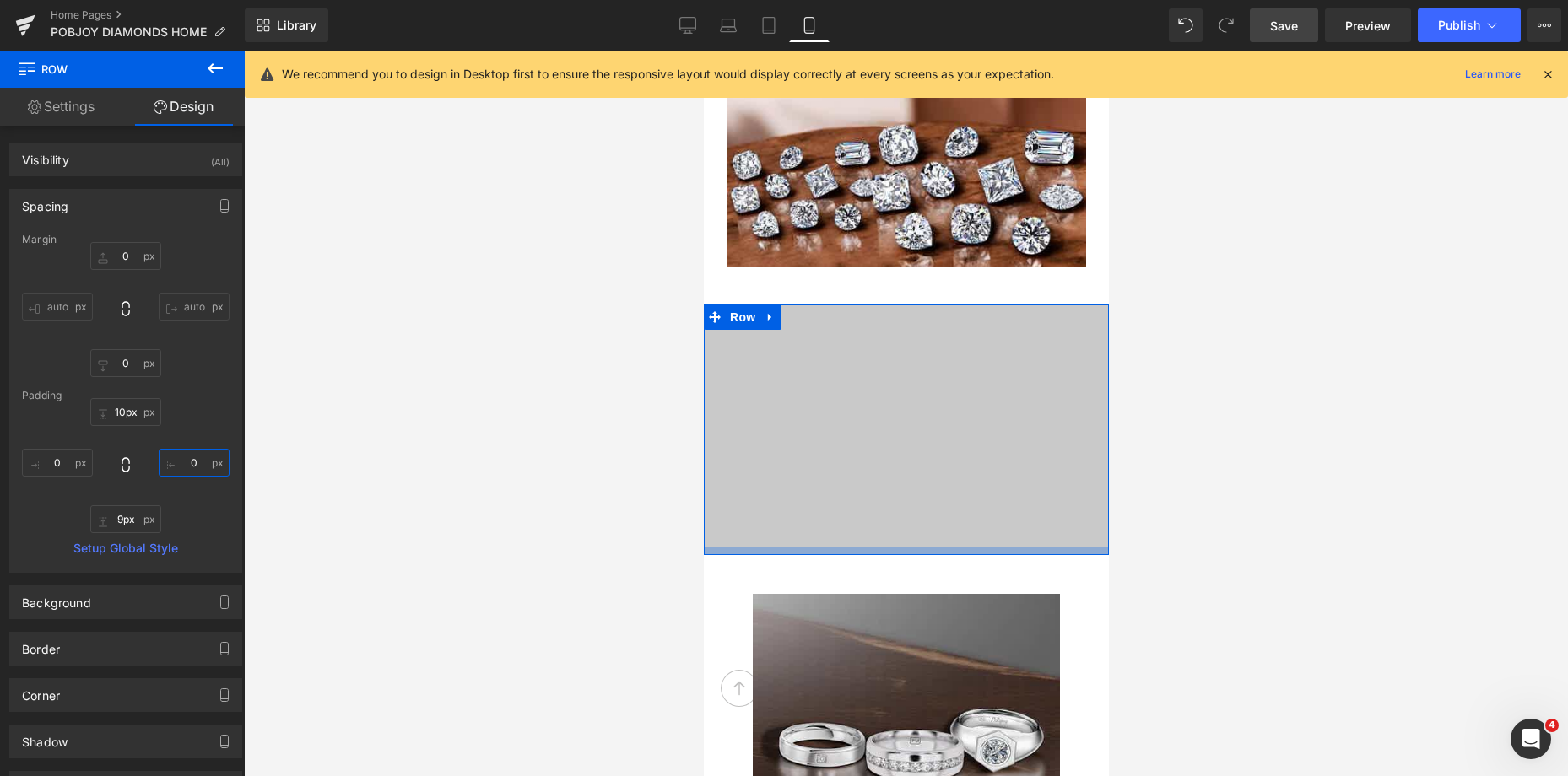
type input "8px"
click at [934, 548] on div at bounding box center [905, 551] width 405 height 6
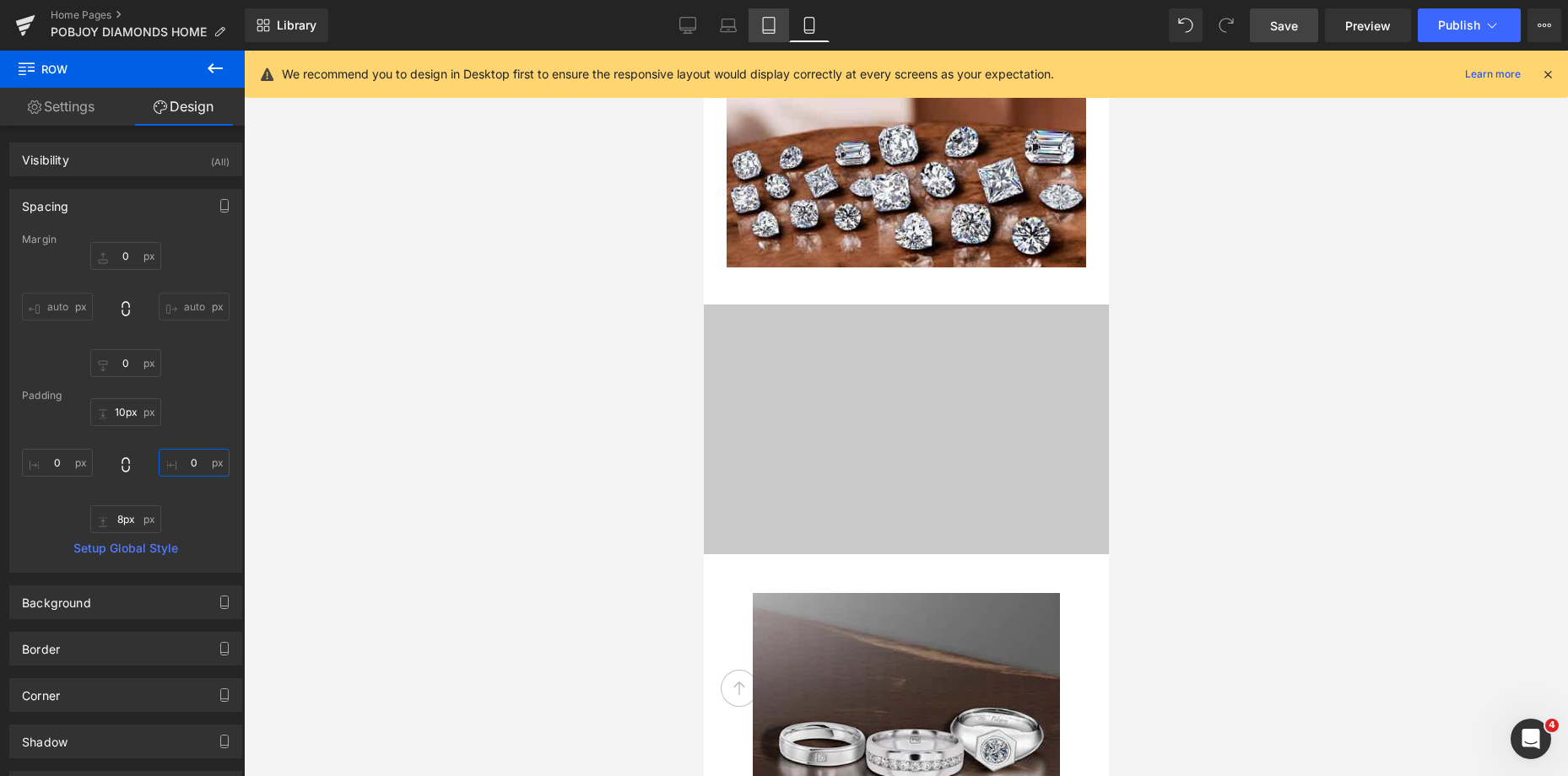
type input "0"
click at [761, 31] on icon at bounding box center [769, 25] width 17 height 17
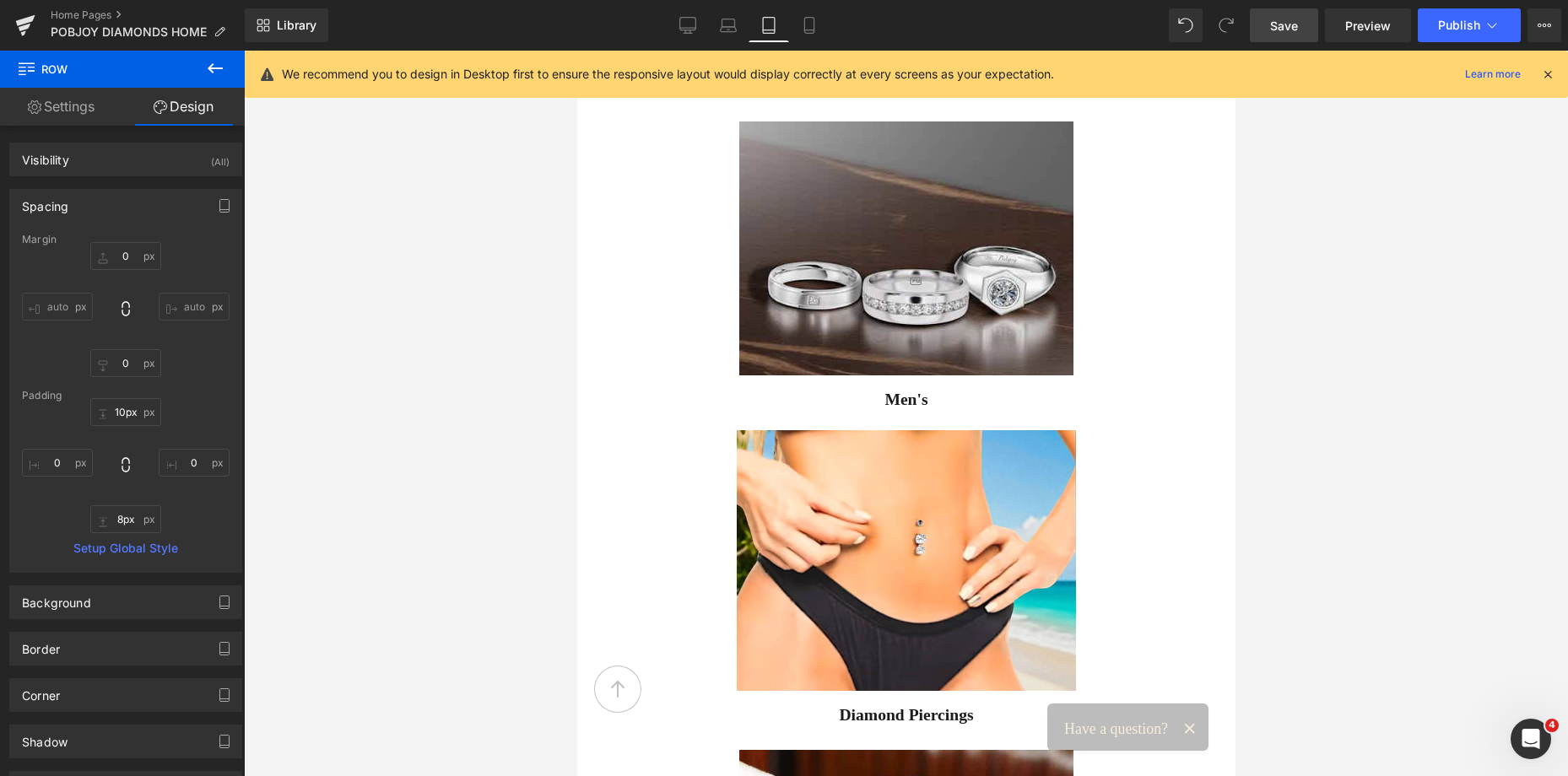
type input "0"
type input "19"
type input "79"
type input "15"
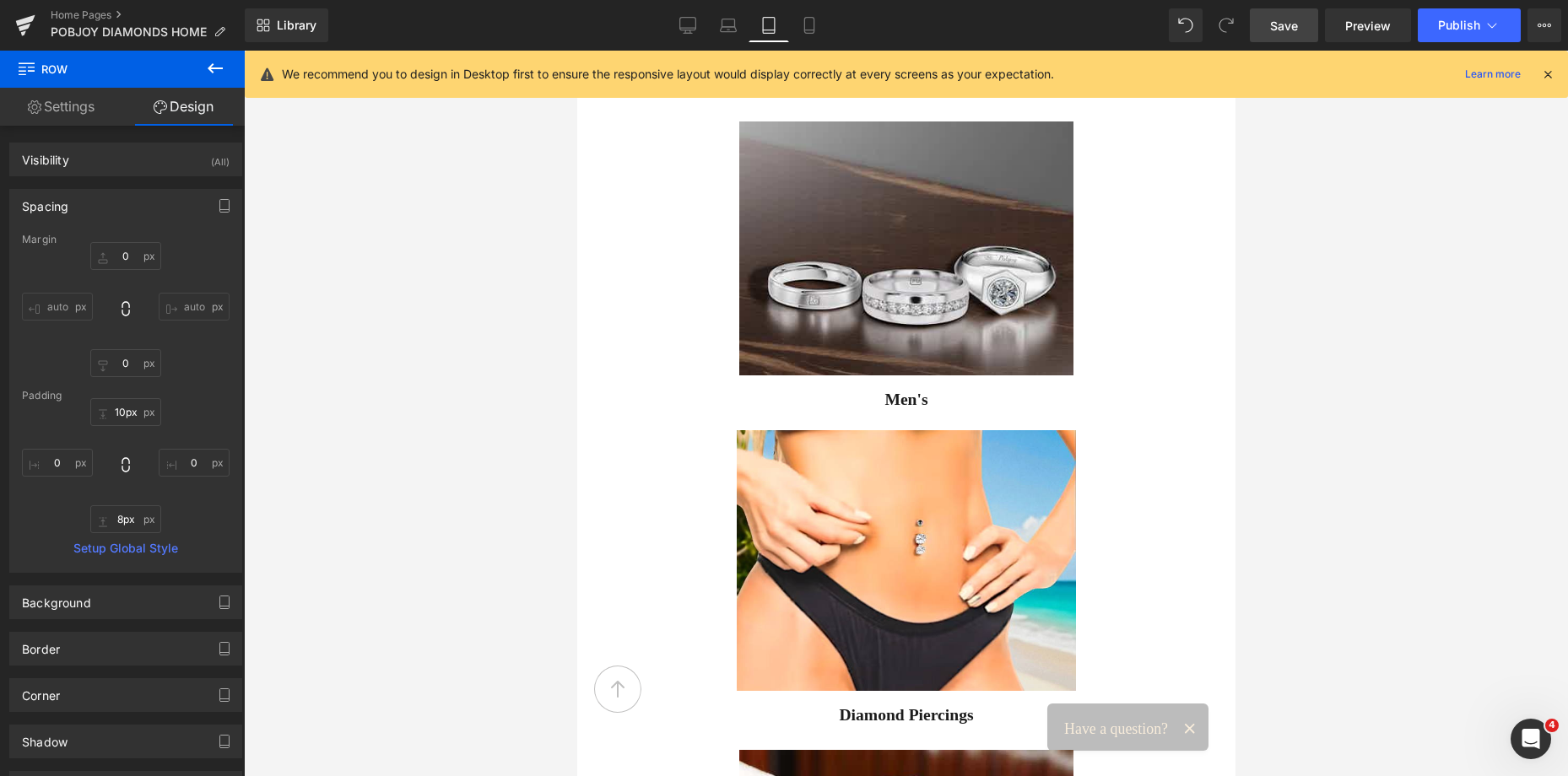
type input "79"
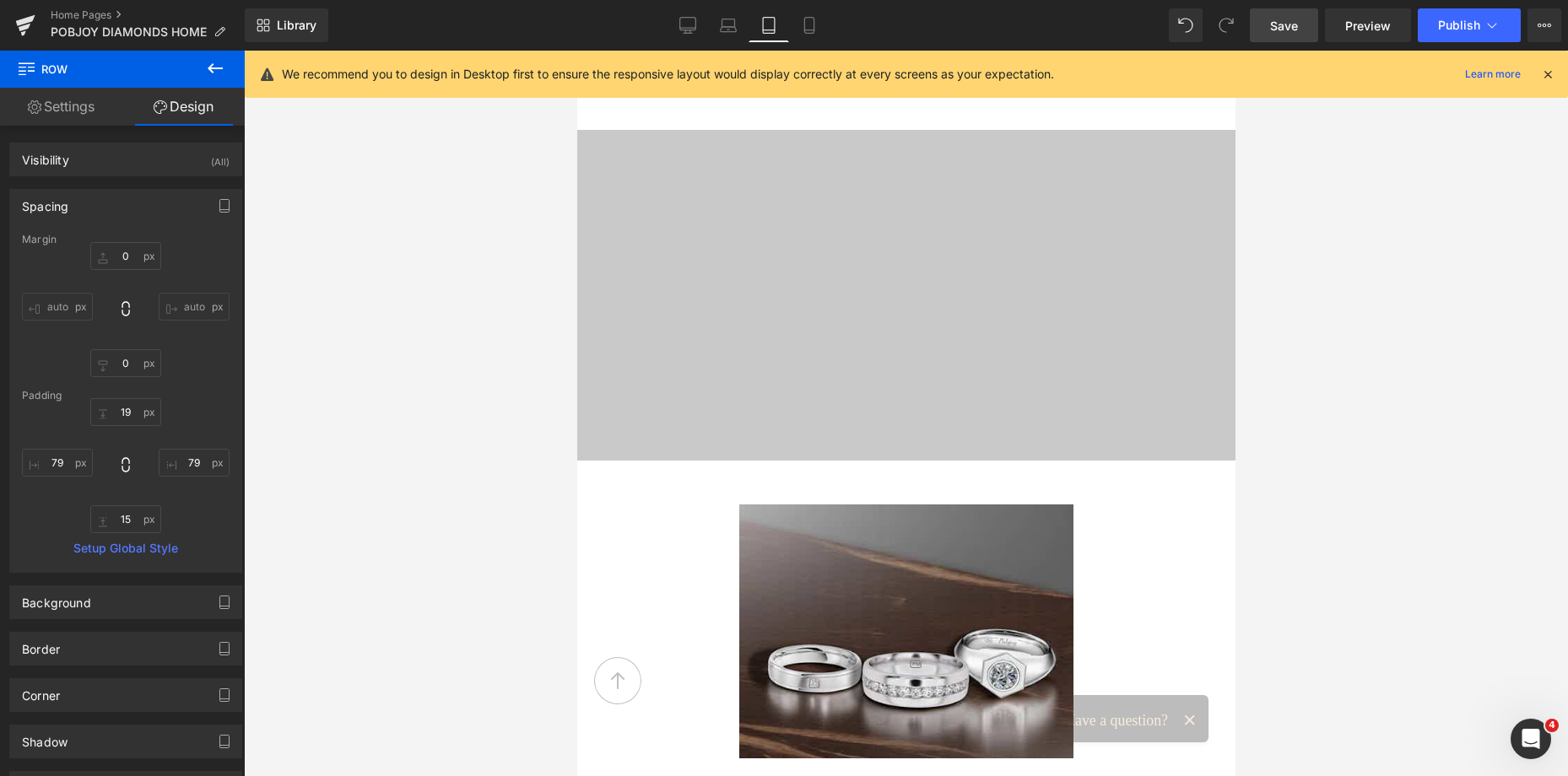
scroll to position [4263, 0]
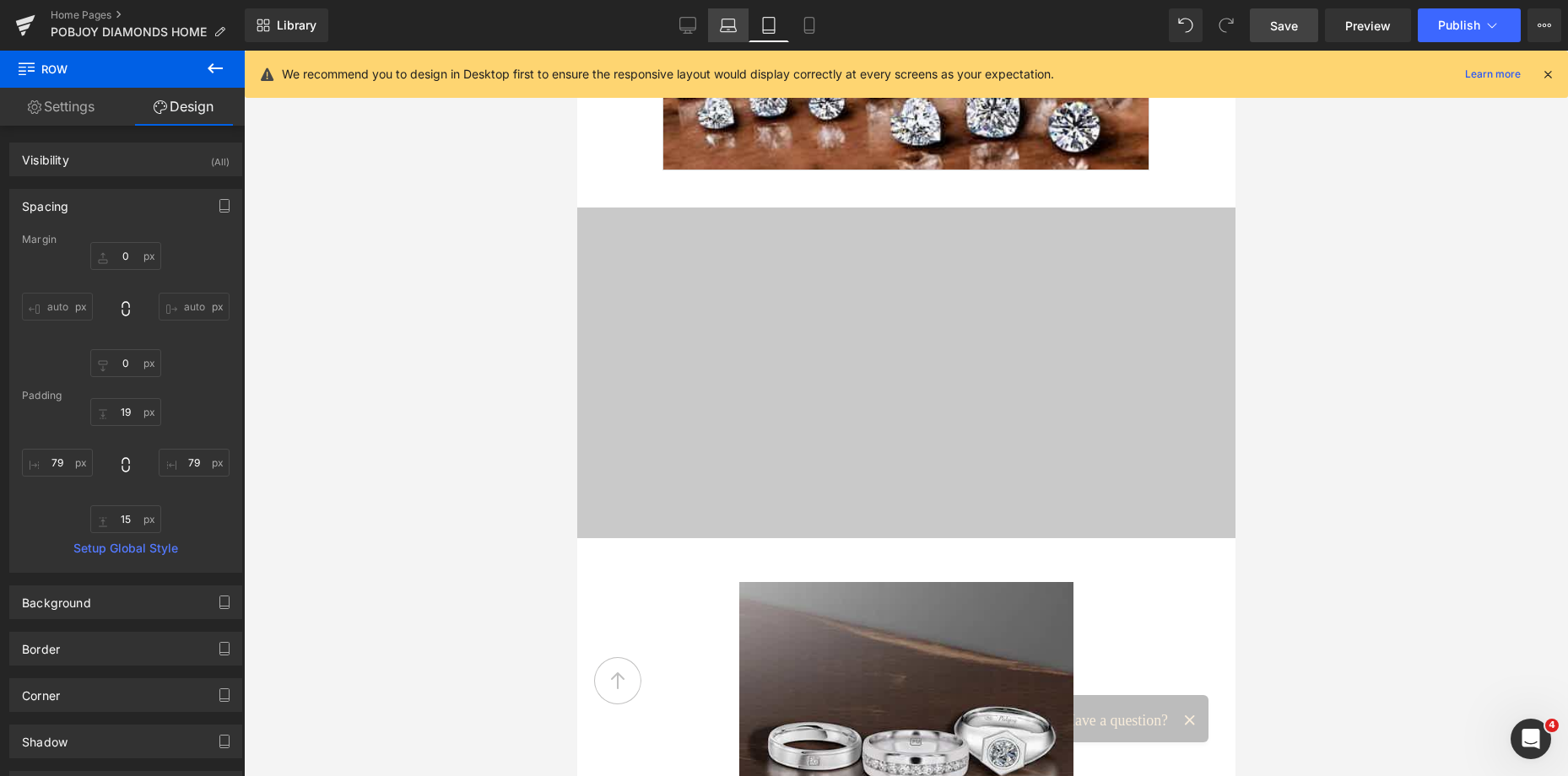
click at [727, 28] on icon at bounding box center [728, 25] width 17 height 17
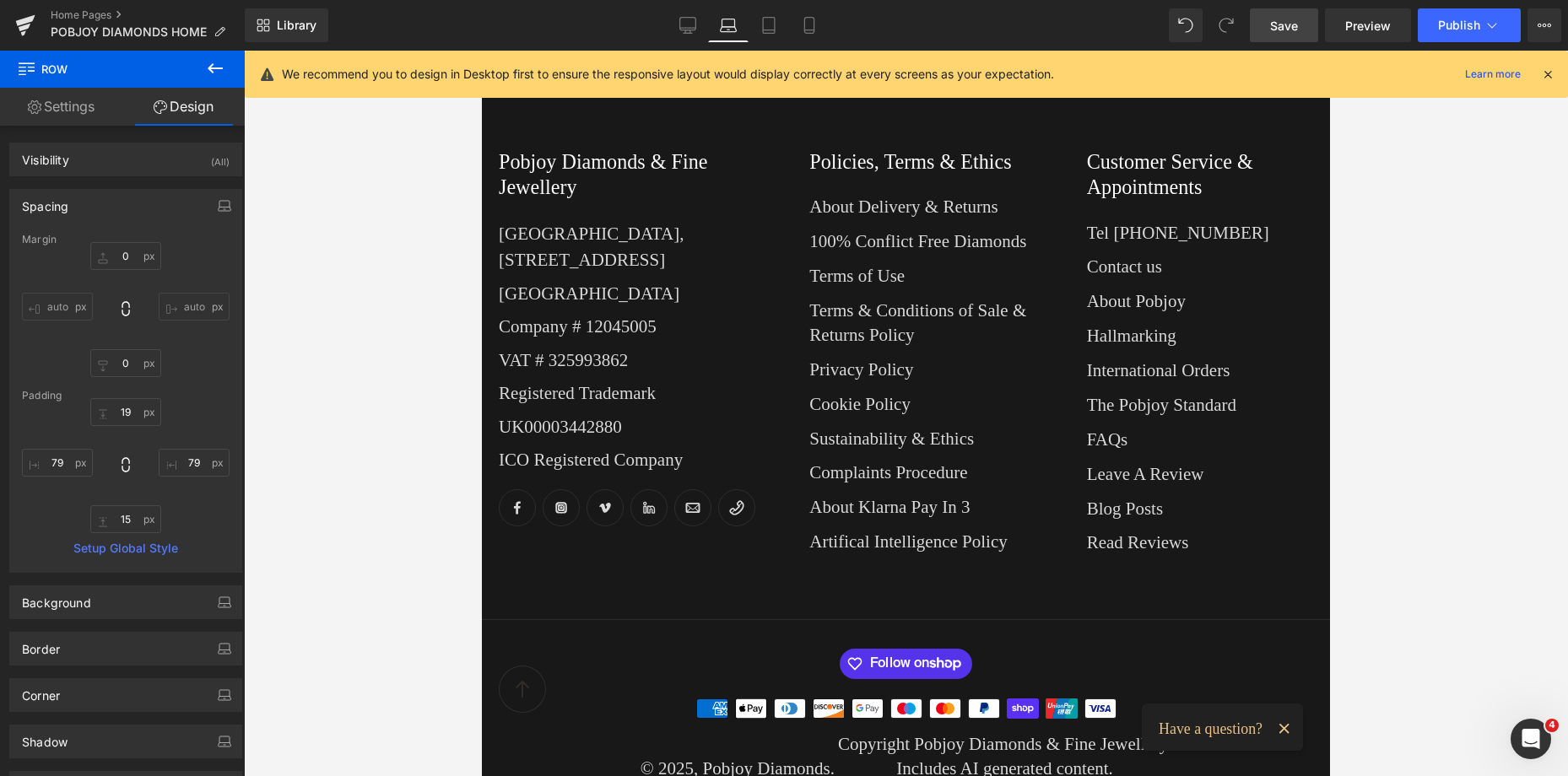
type input "0"
type input "19"
type input "173"
type input "15"
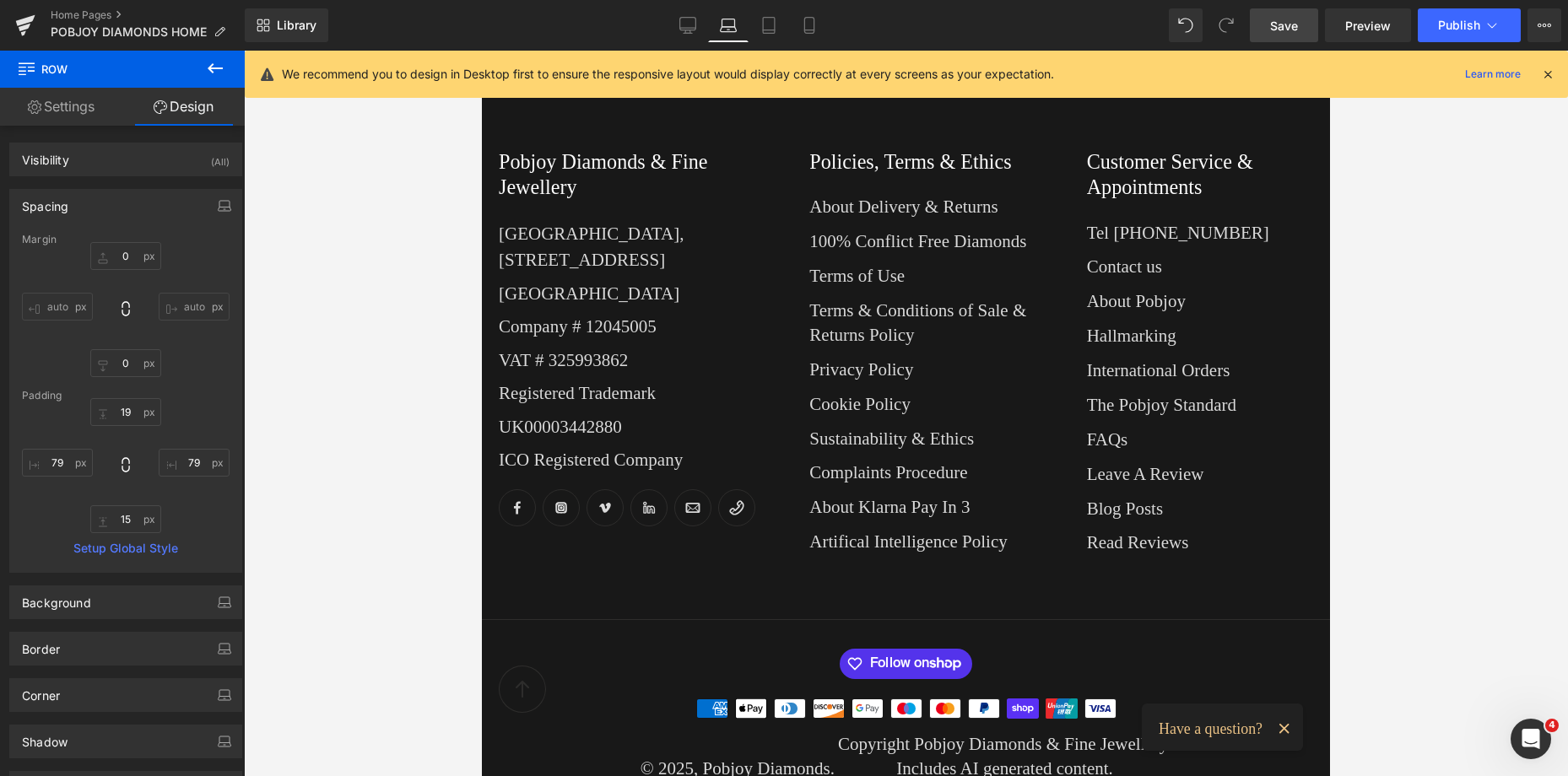
type input "173"
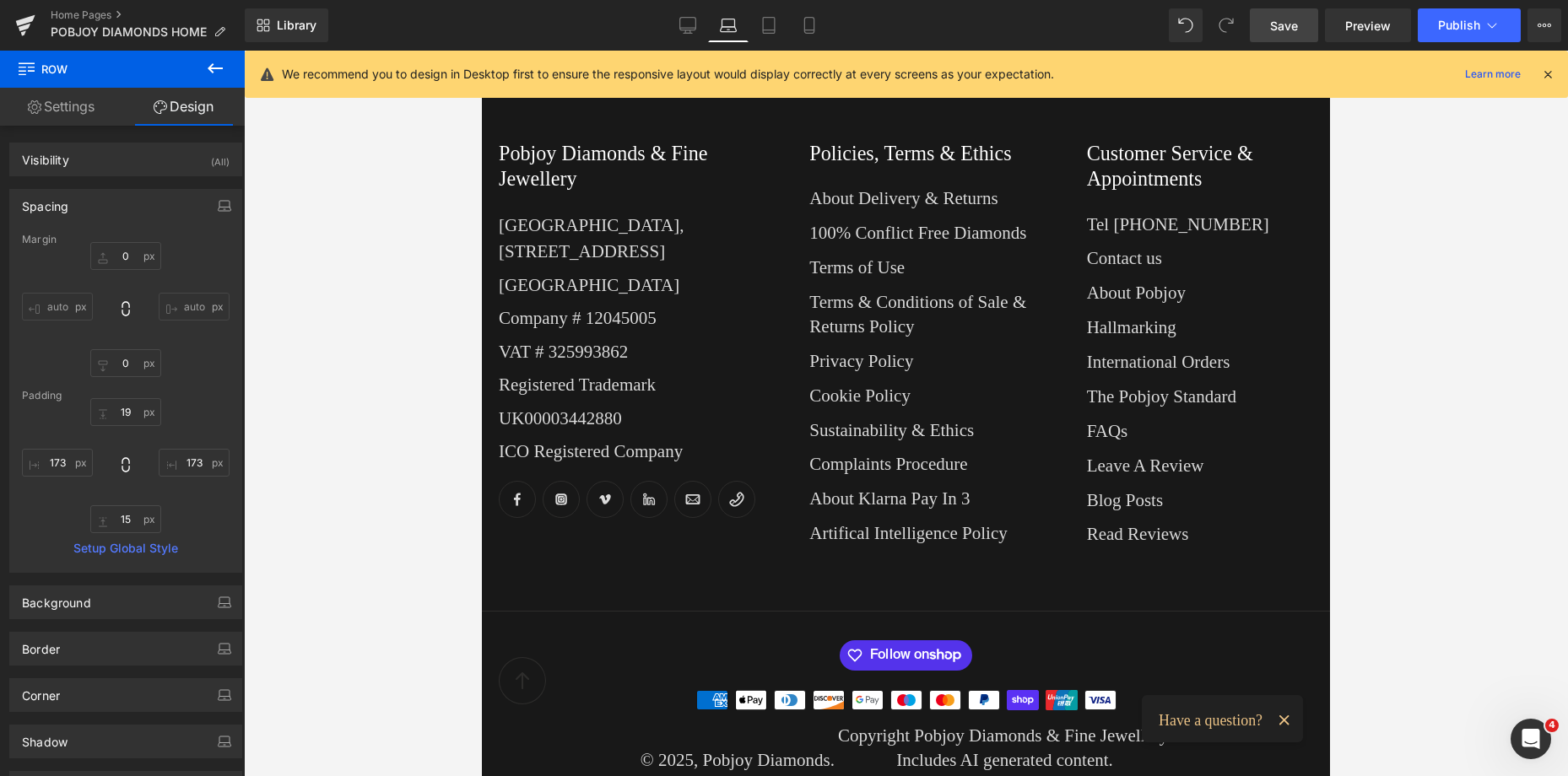
scroll to position [1306, 0]
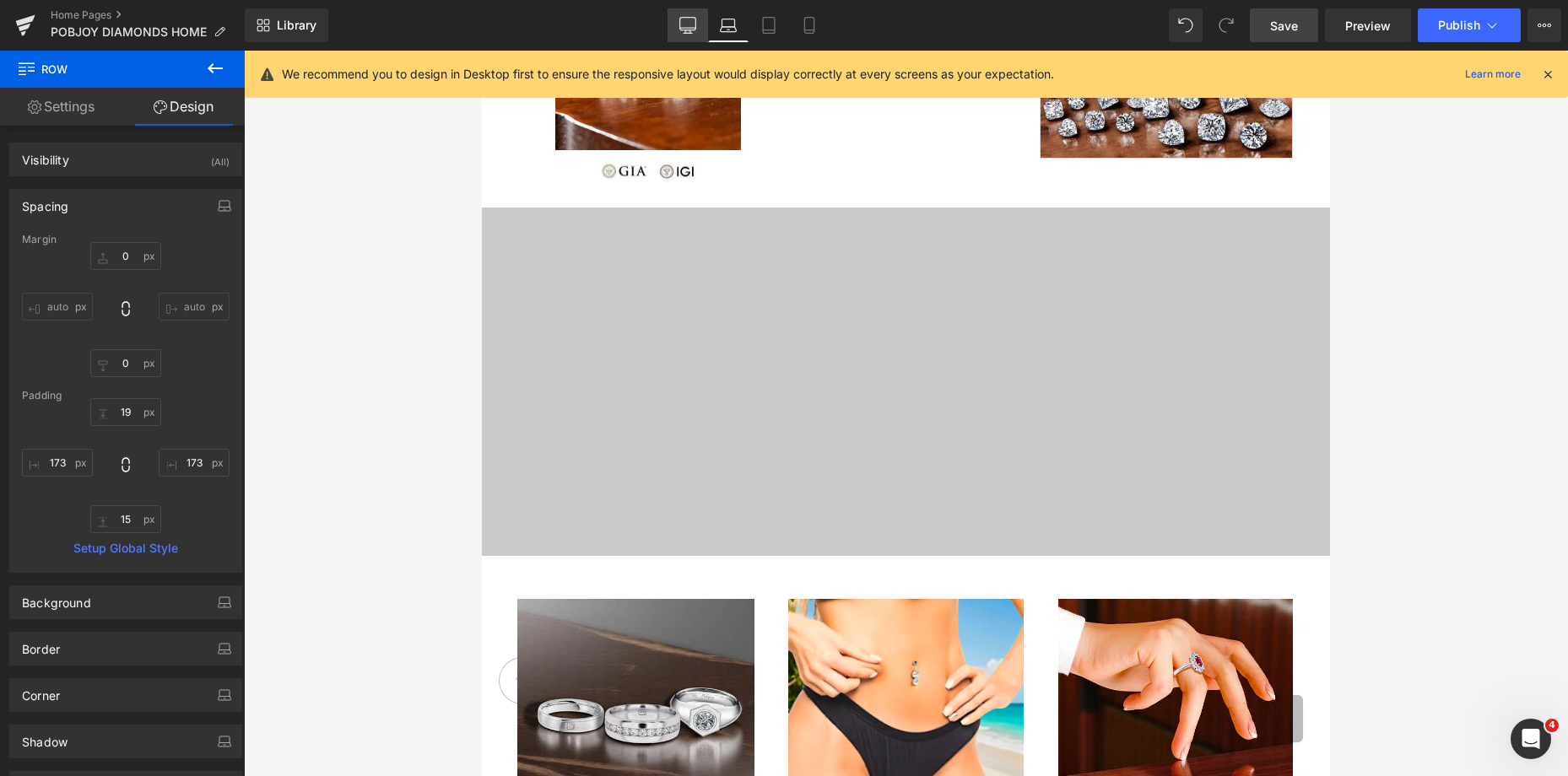
click at [682, 28] on icon at bounding box center [688, 28] width 16 height 0
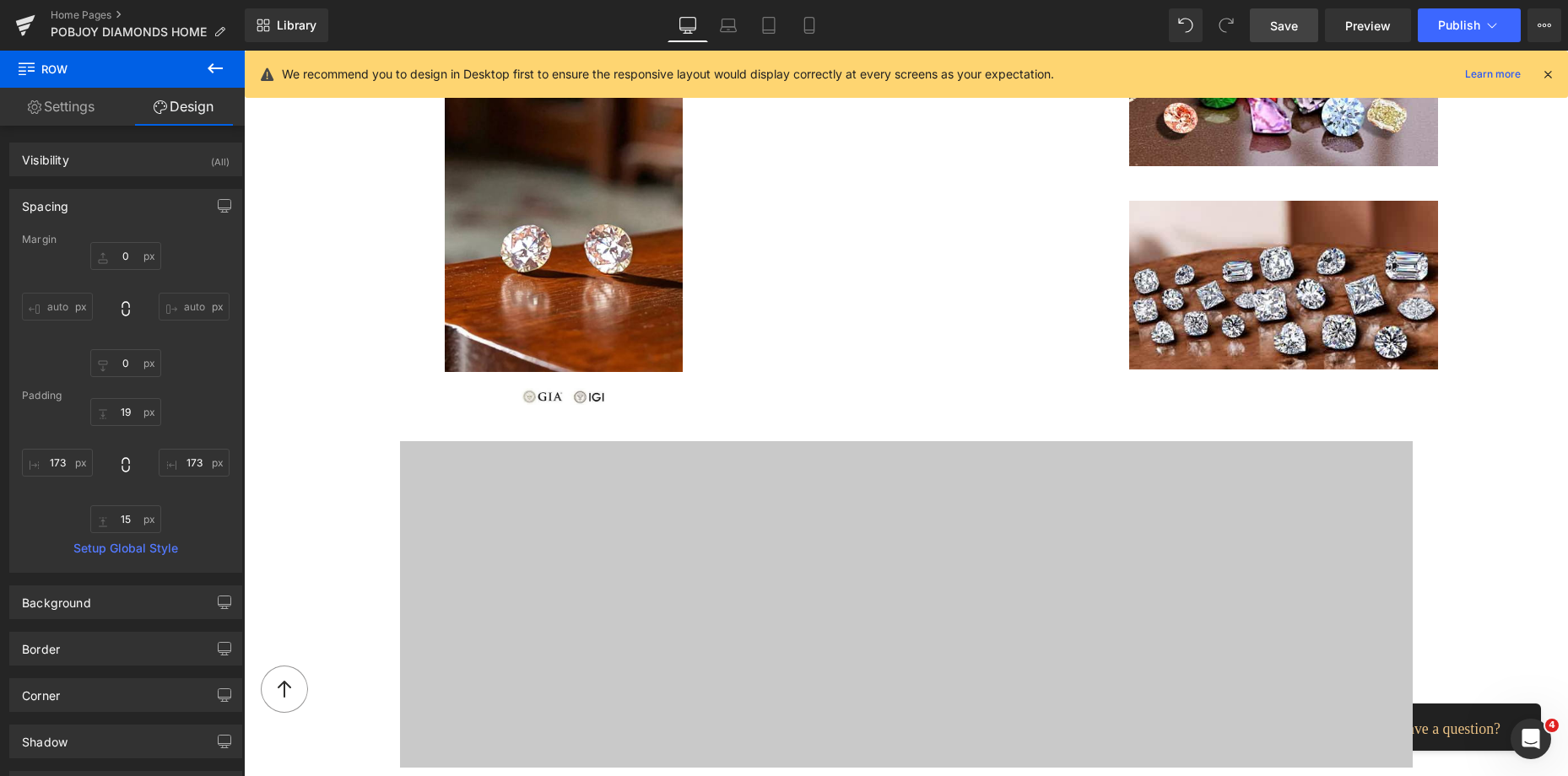
type input "0"
type input "19"
type input "294"
type input "15"
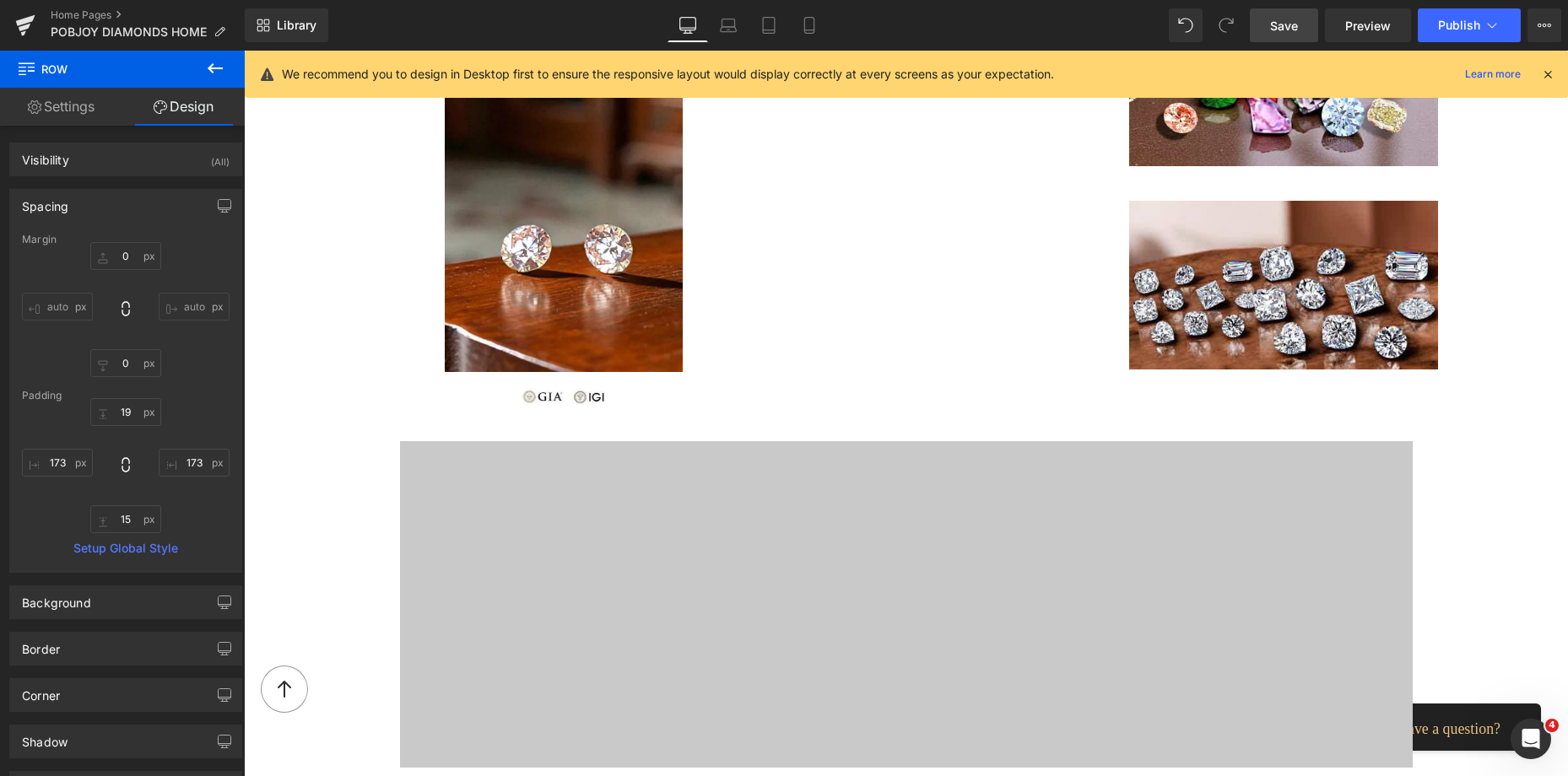
type input "293"
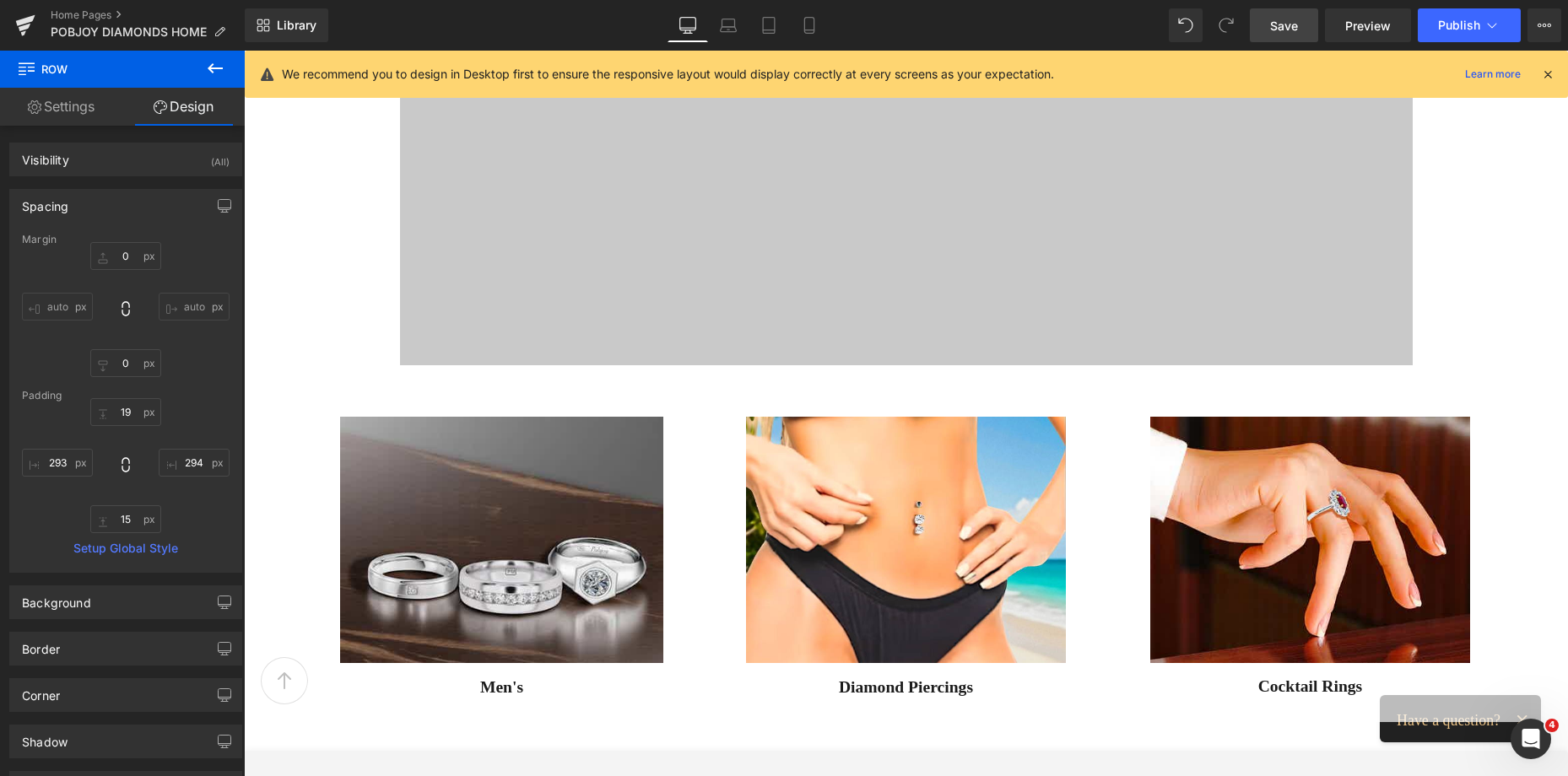
scroll to position [1703, 0]
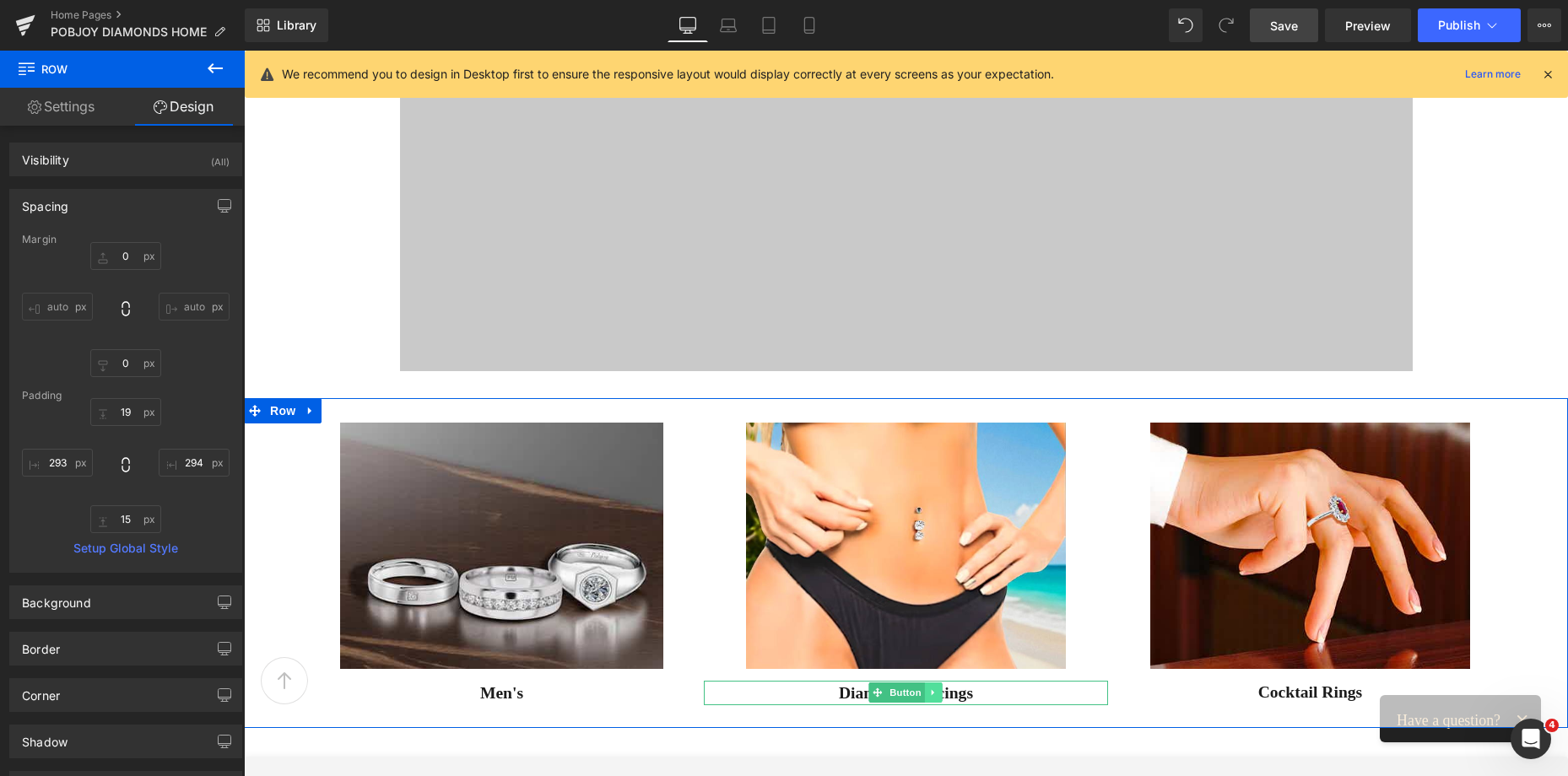
click at [925, 698] on link at bounding box center [934, 692] width 18 height 20
click at [922, 696] on icon at bounding box center [925, 693] width 9 height 9
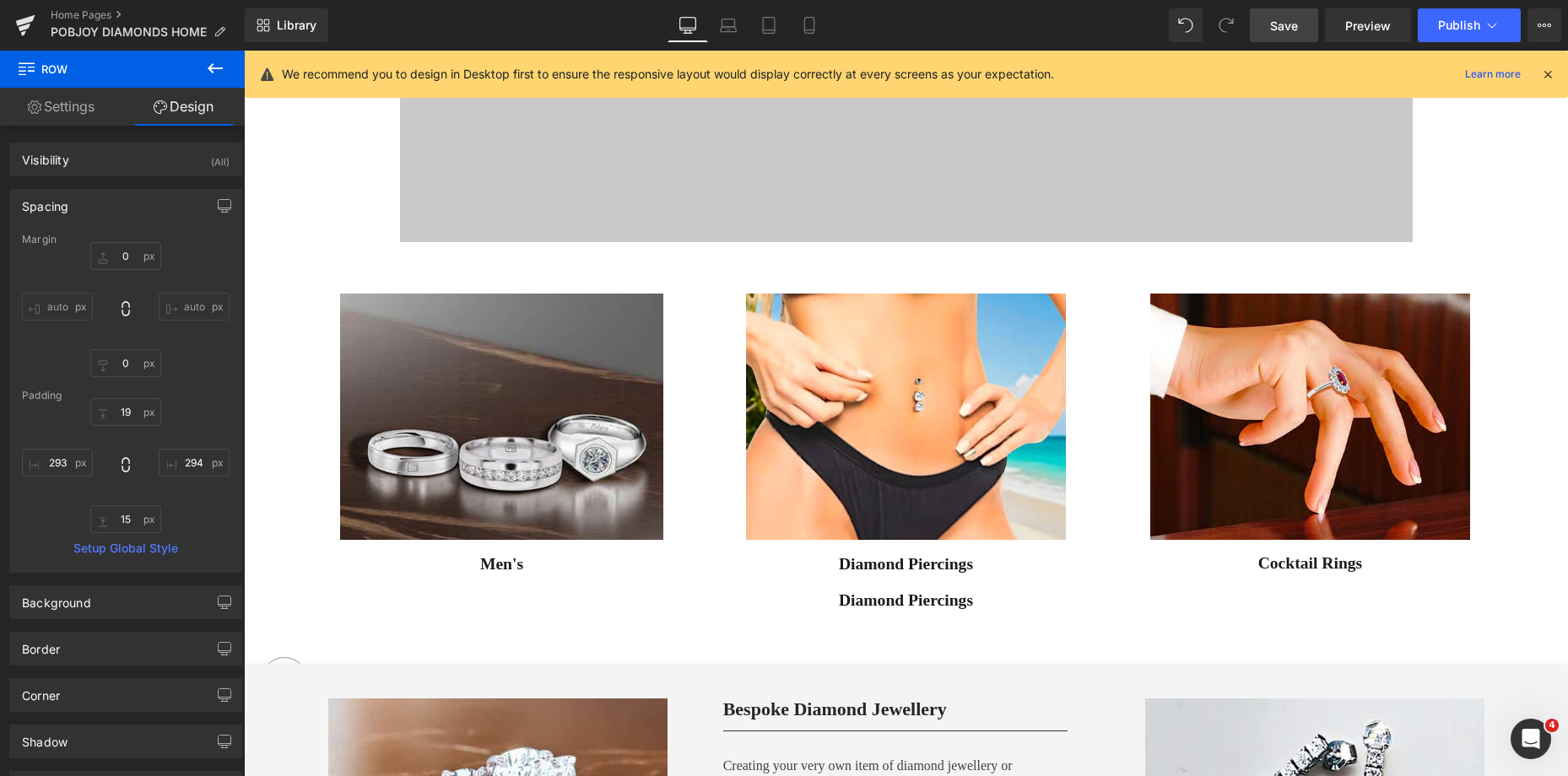
scroll to position [1788, 0]
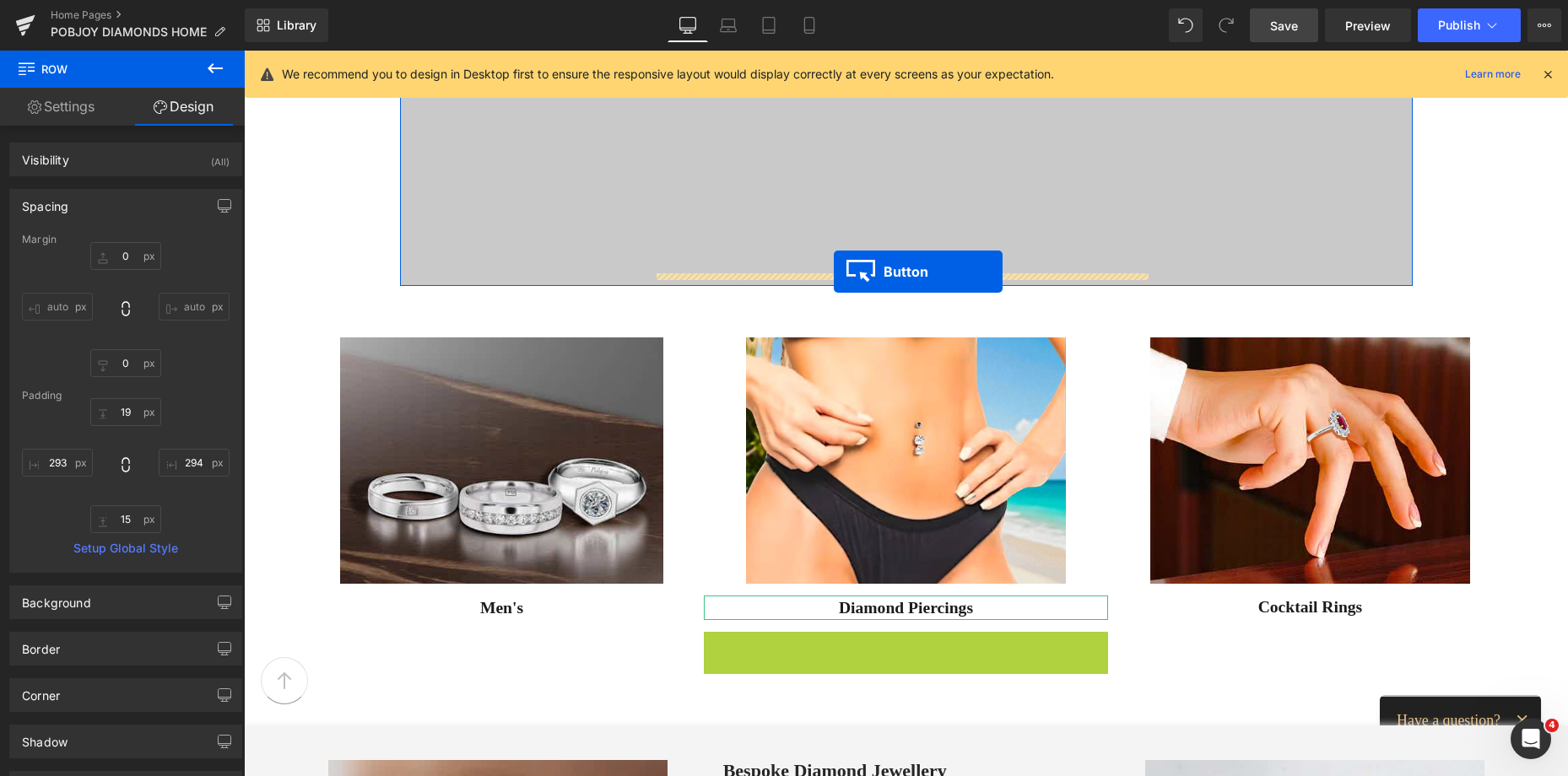
drag, startPoint x: 871, startPoint y: 644, endPoint x: 834, endPoint y: 271, distance: 374.8
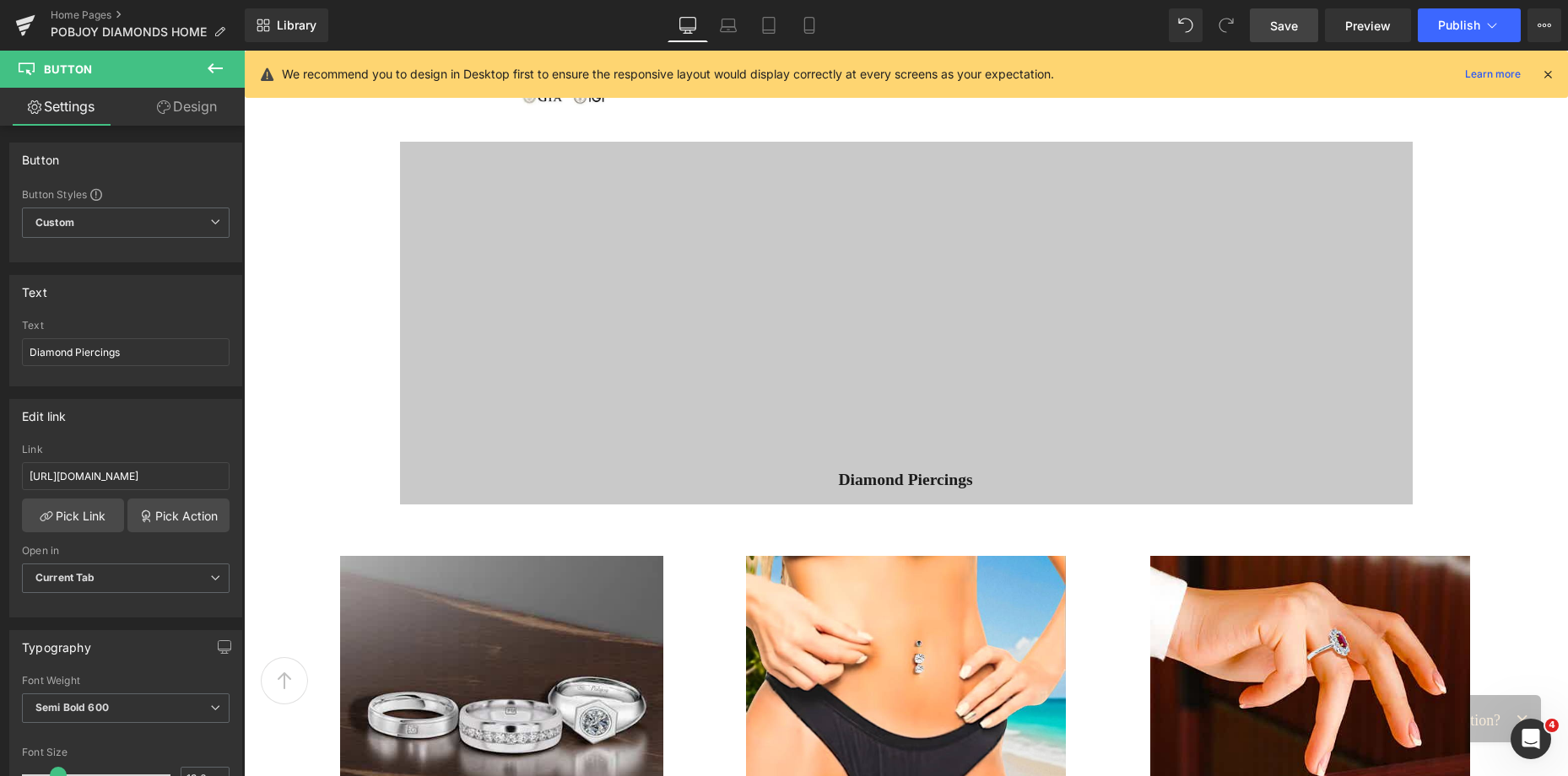
scroll to position [1590, 0]
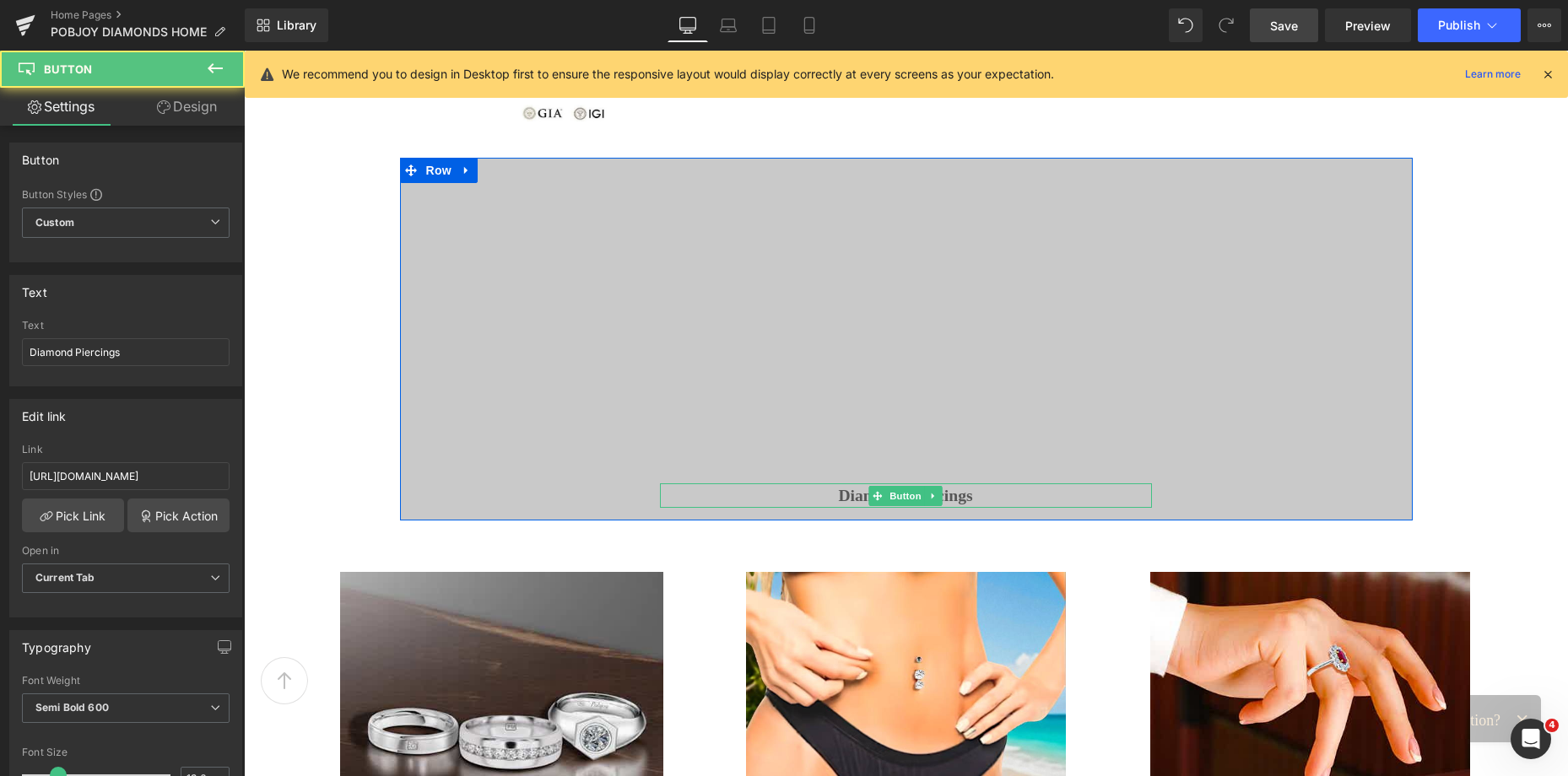
click at [854, 497] on span "Diamond Piercings" at bounding box center [905, 496] width 134 height 23
click at [854, 494] on span "Diamond Piercings" at bounding box center [905, 496] width 134 height 23
click at [868, 494] on span at bounding box center [877, 496] width 18 height 20
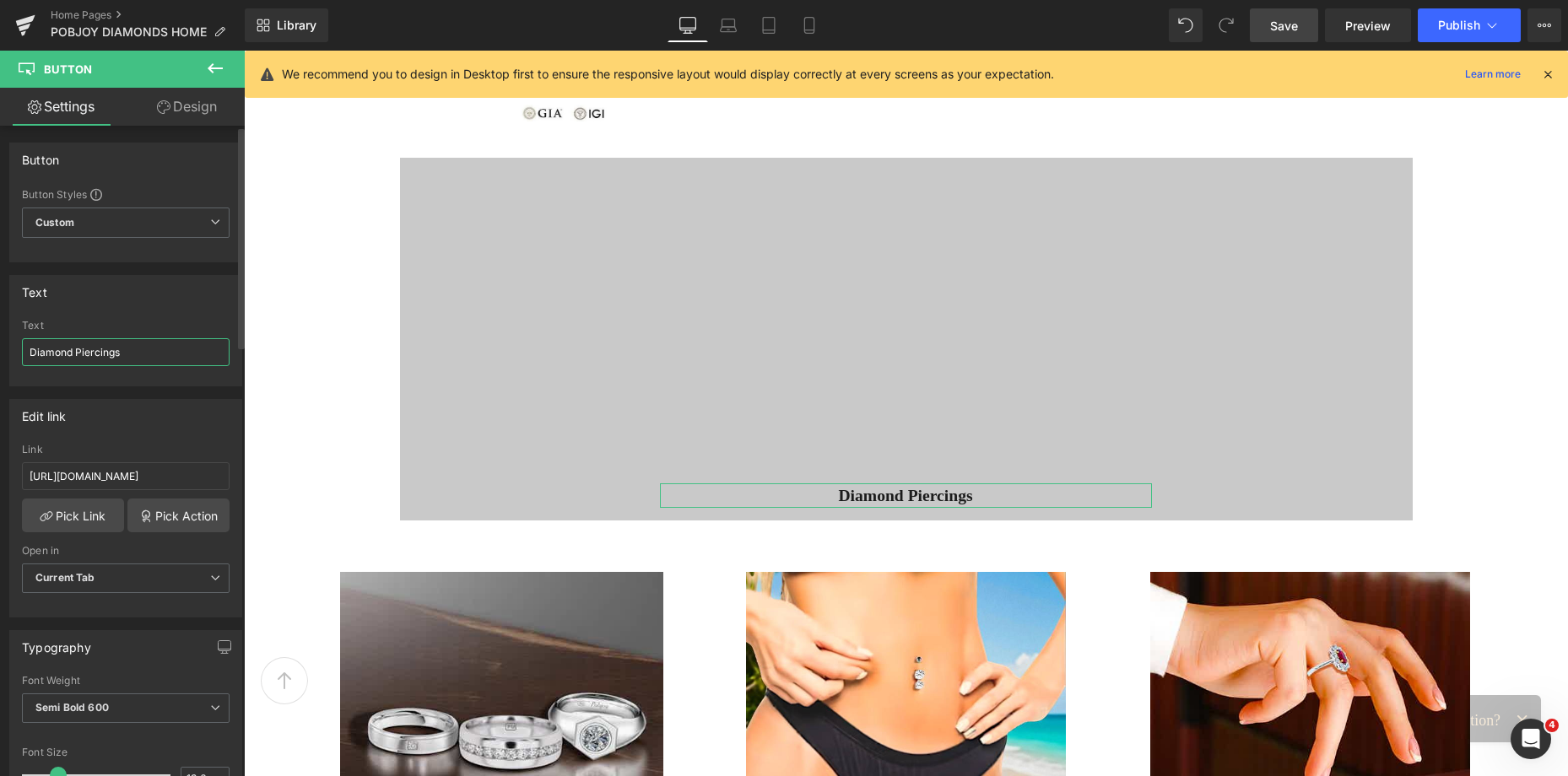
drag, startPoint x: 132, startPoint y: 350, endPoint x: 23, endPoint y: 354, distance: 109.1
click at [23, 354] on input "Diamond Piercings" at bounding box center [125, 351] width 207 height 28
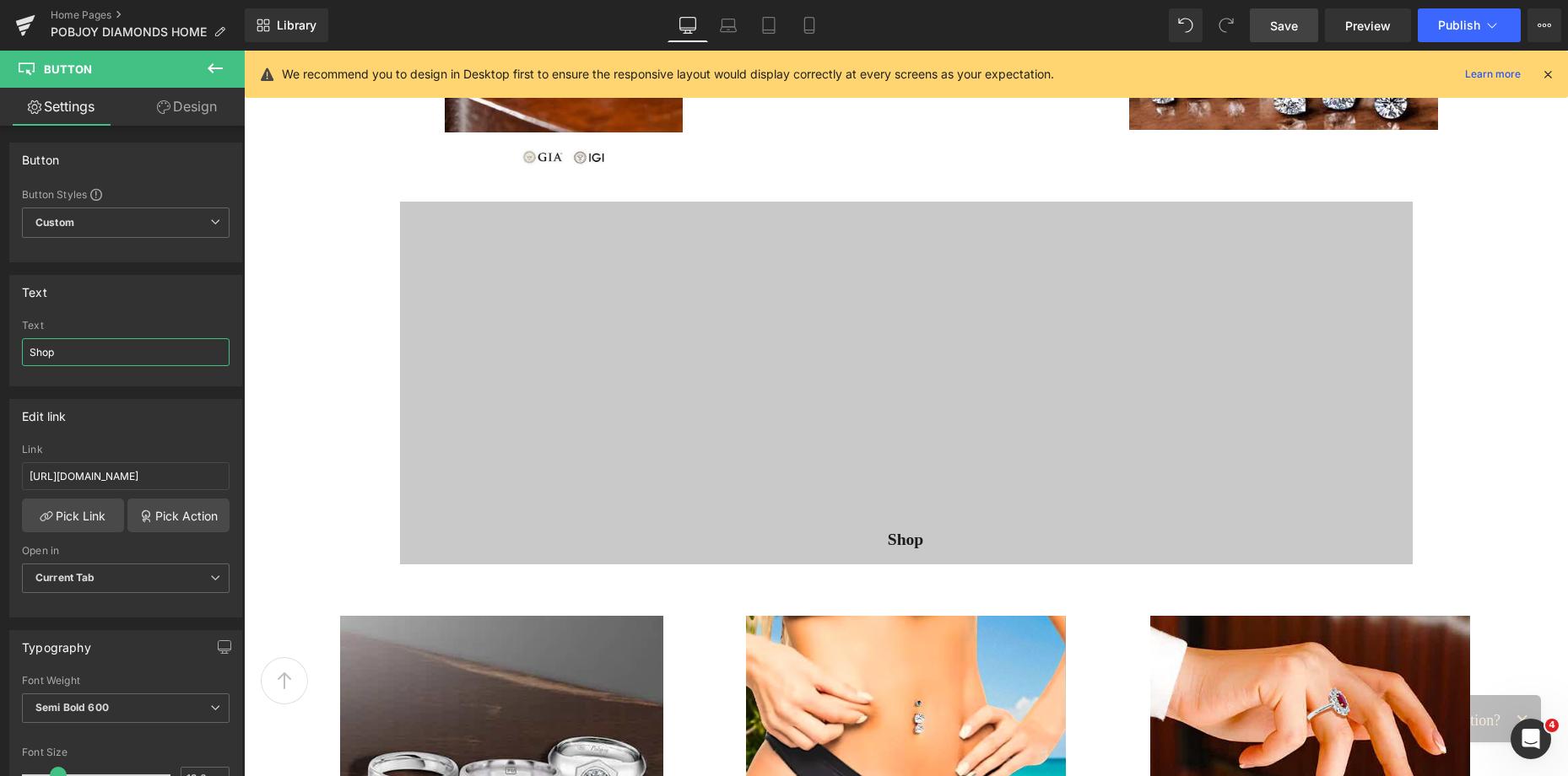
scroll to position [1551, 0]
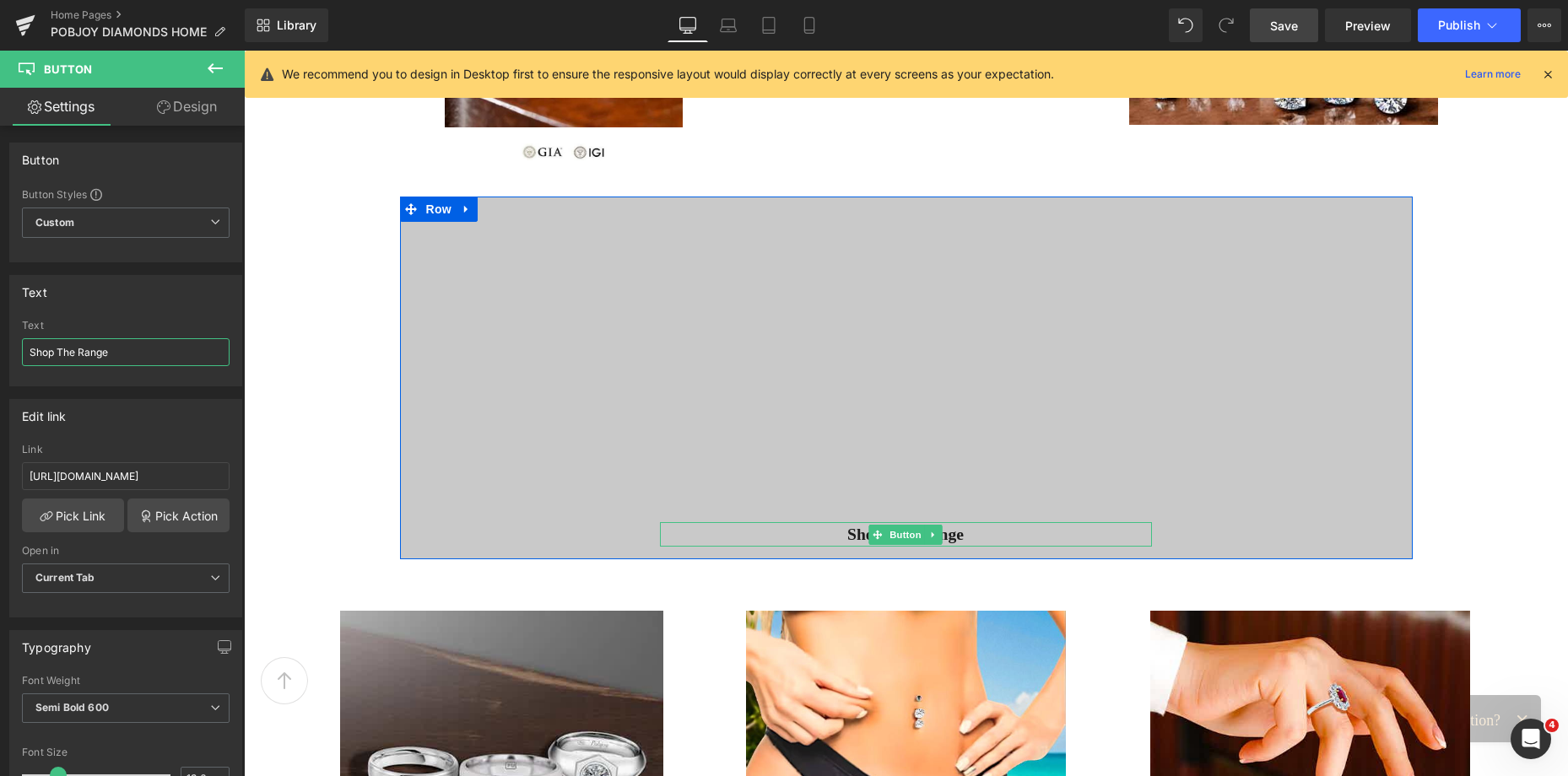
type input "Shop The Range"
click at [826, 540] on div "Shop The Range" at bounding box center [906, 534] width 492 height 24
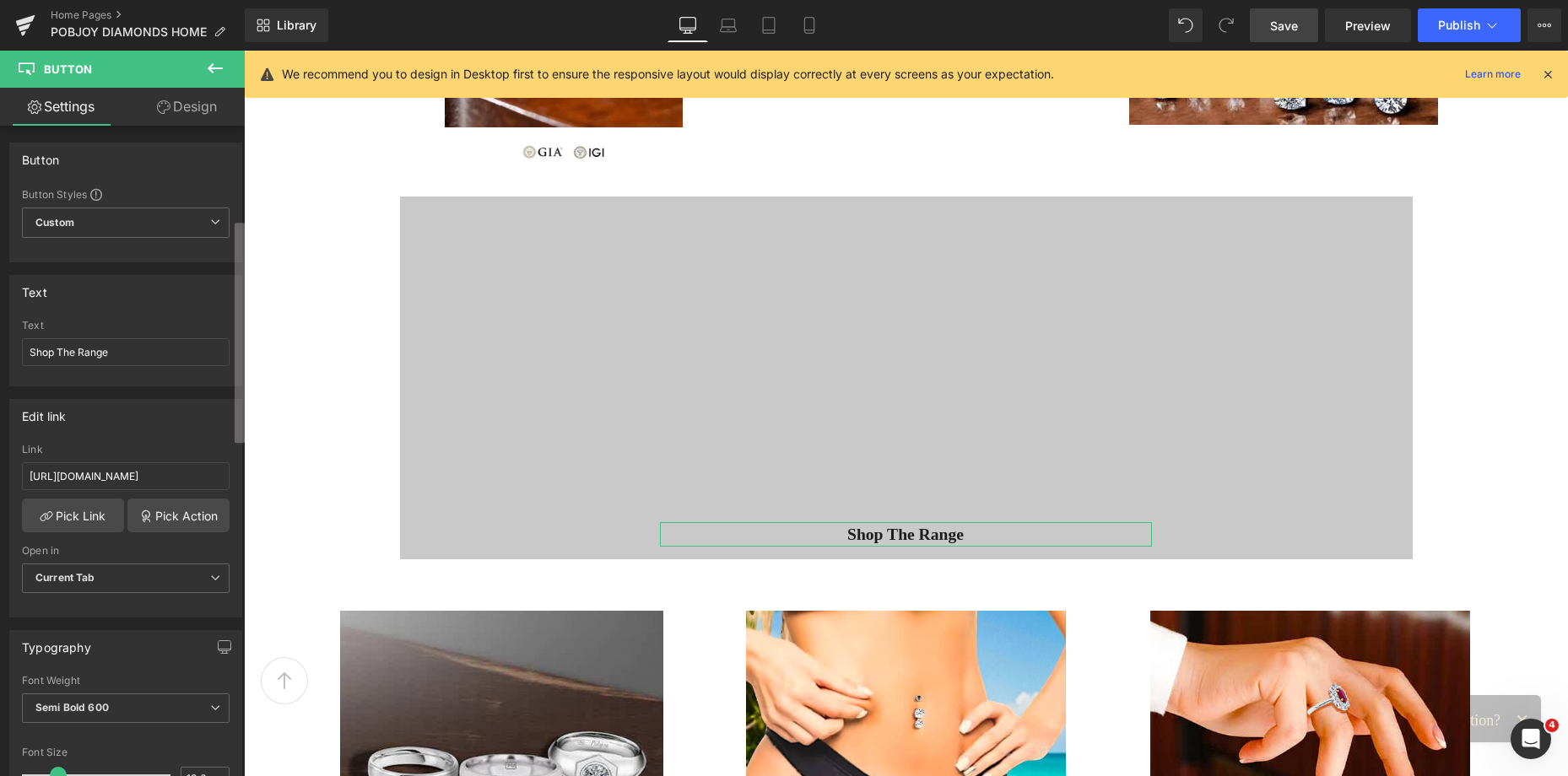
scroll to position [387, 0]
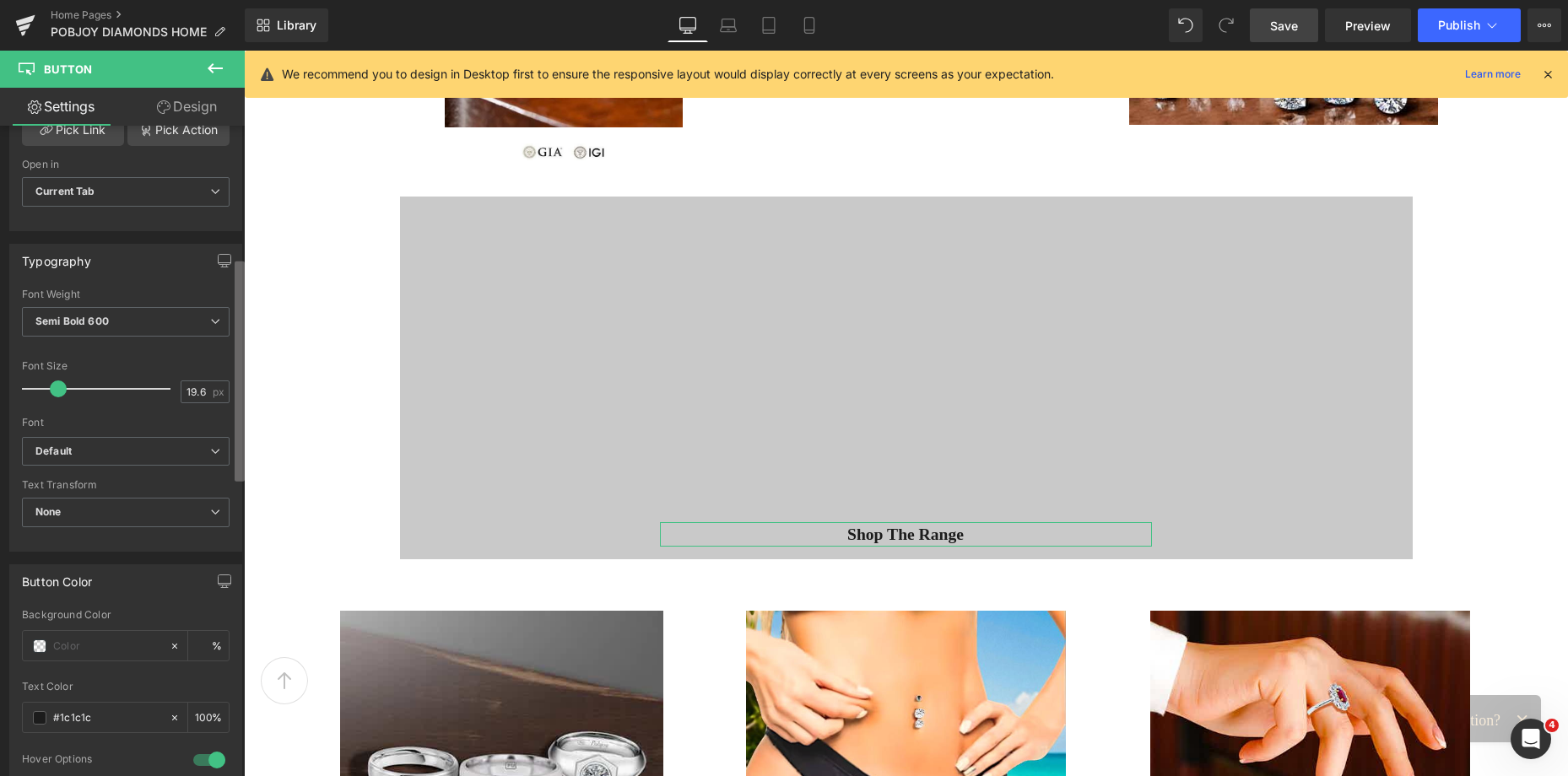
click at [230, 472] on div "Button Button Styles Custom Custom Setup Global Style Custom Setup Global Style…" at bounding box center [123, 455] width 245 height 658
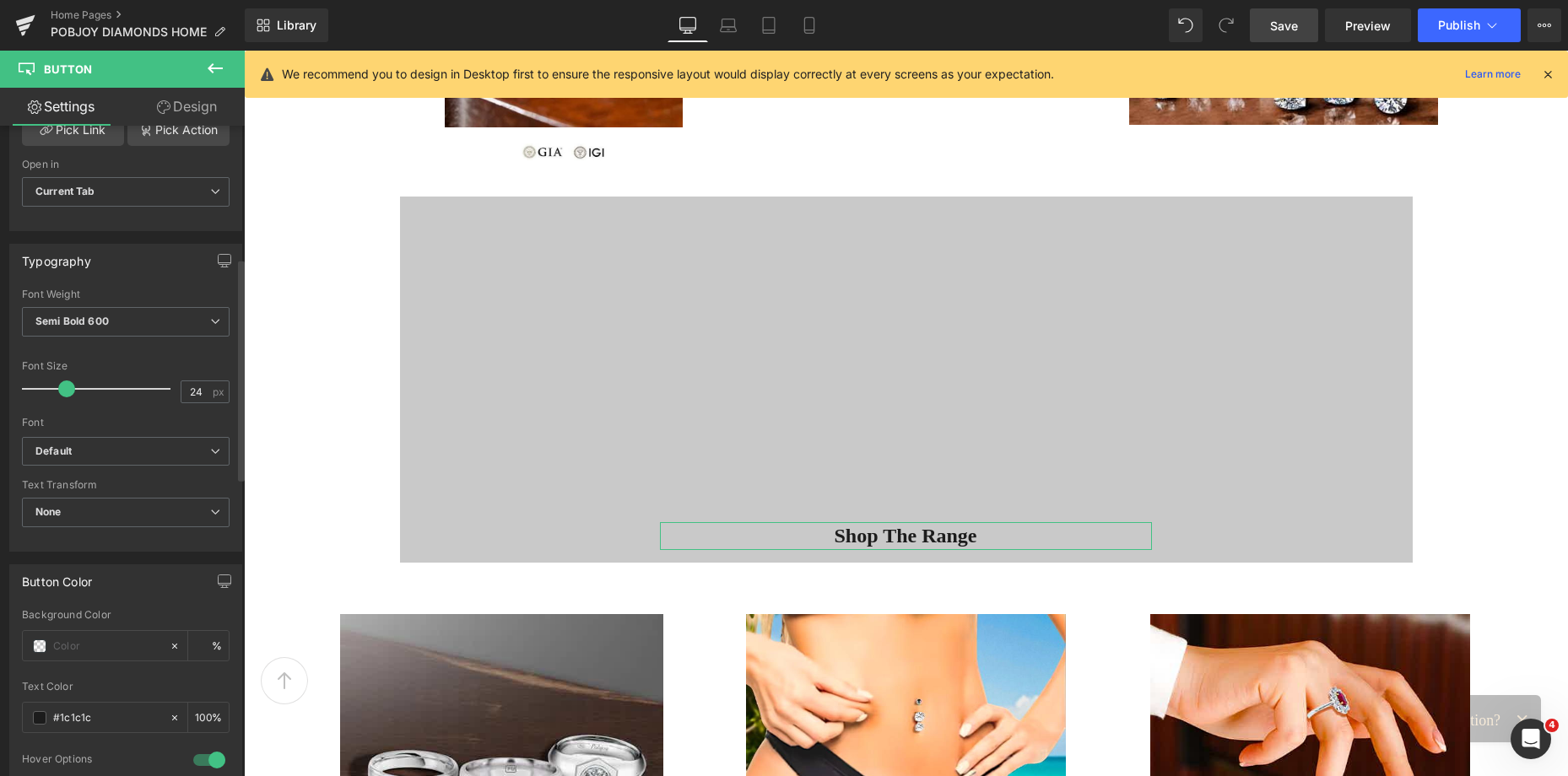
type input "26"
click at [65, 390] on span at bounding box center [67, 388] width 17 height 17
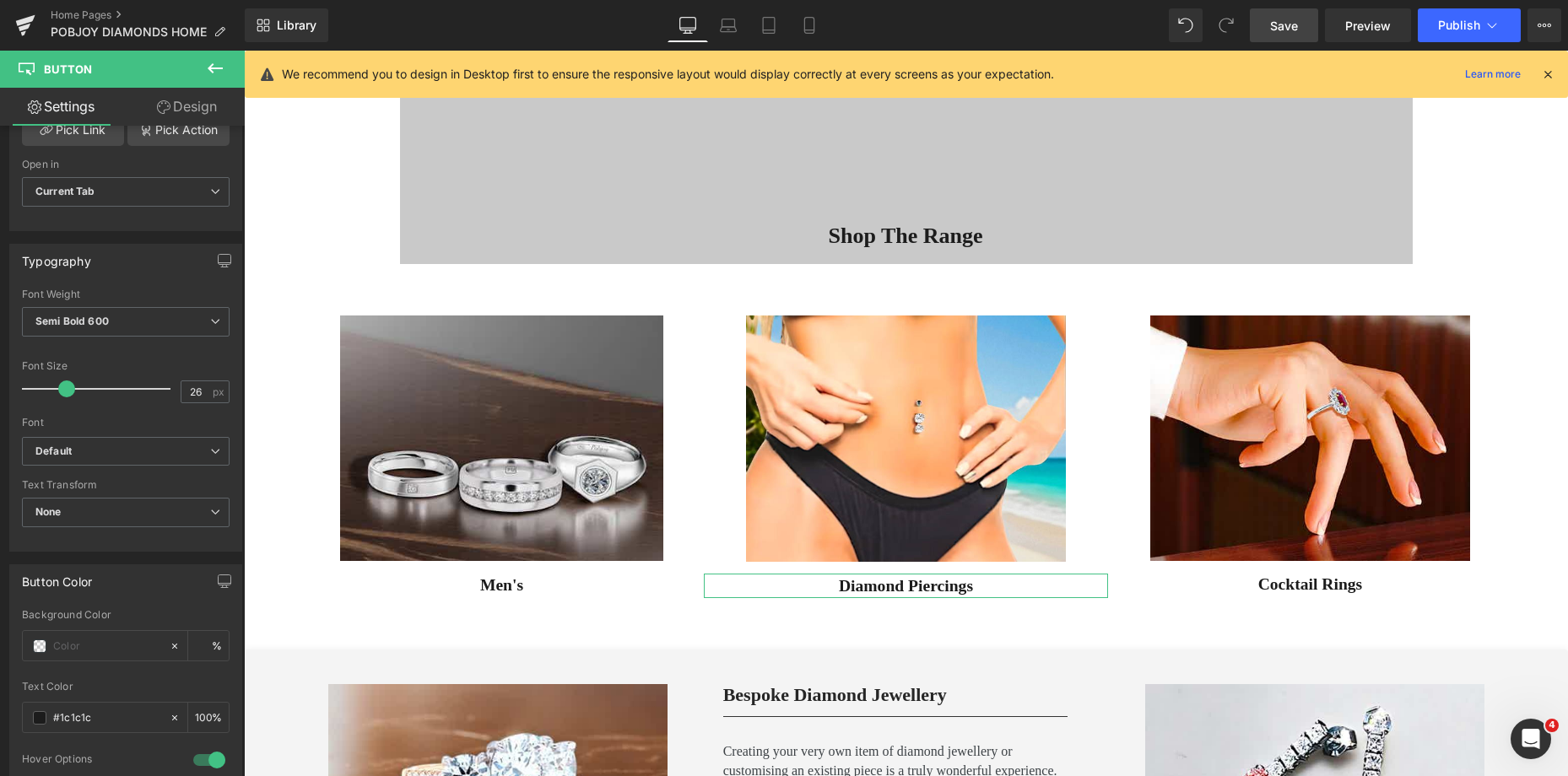
scroll to position [1785, 0]
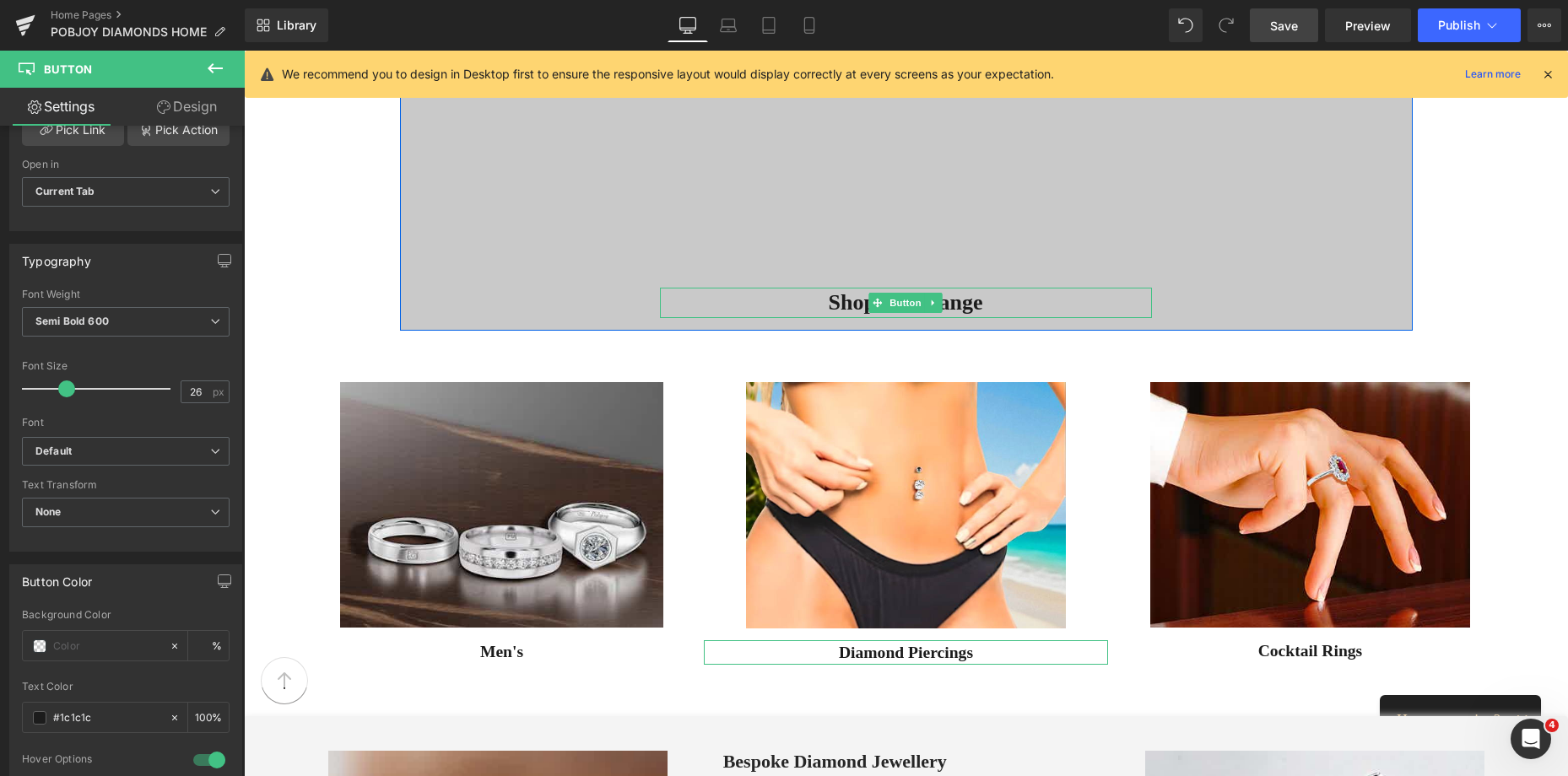
click at [817, 303] on div "Shop The Range" at bounding box center [906, 303] width 492 height 31
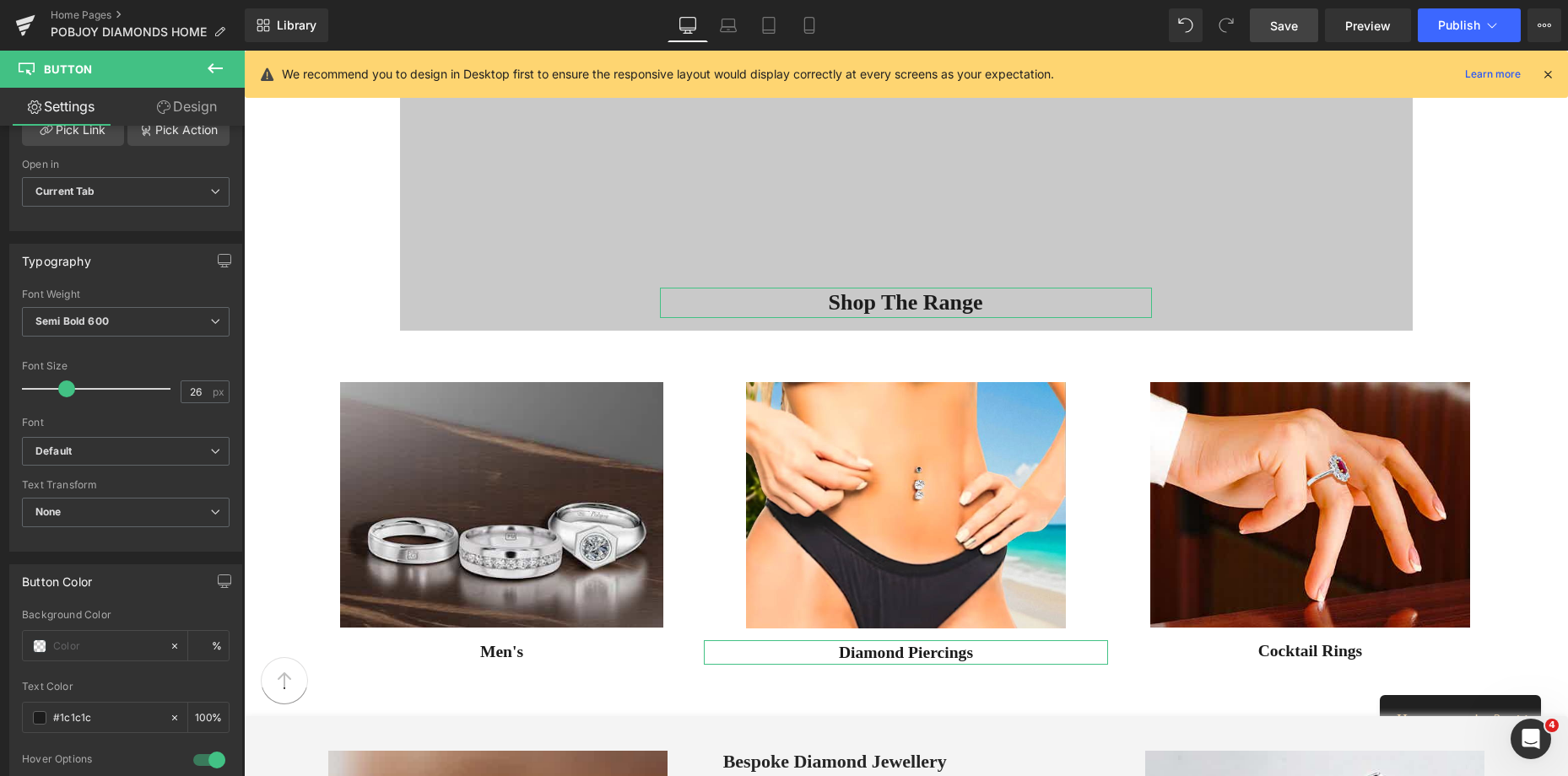
click at [197, 114] on link "Design" at bounding box center [187, 106] width 123 height 38
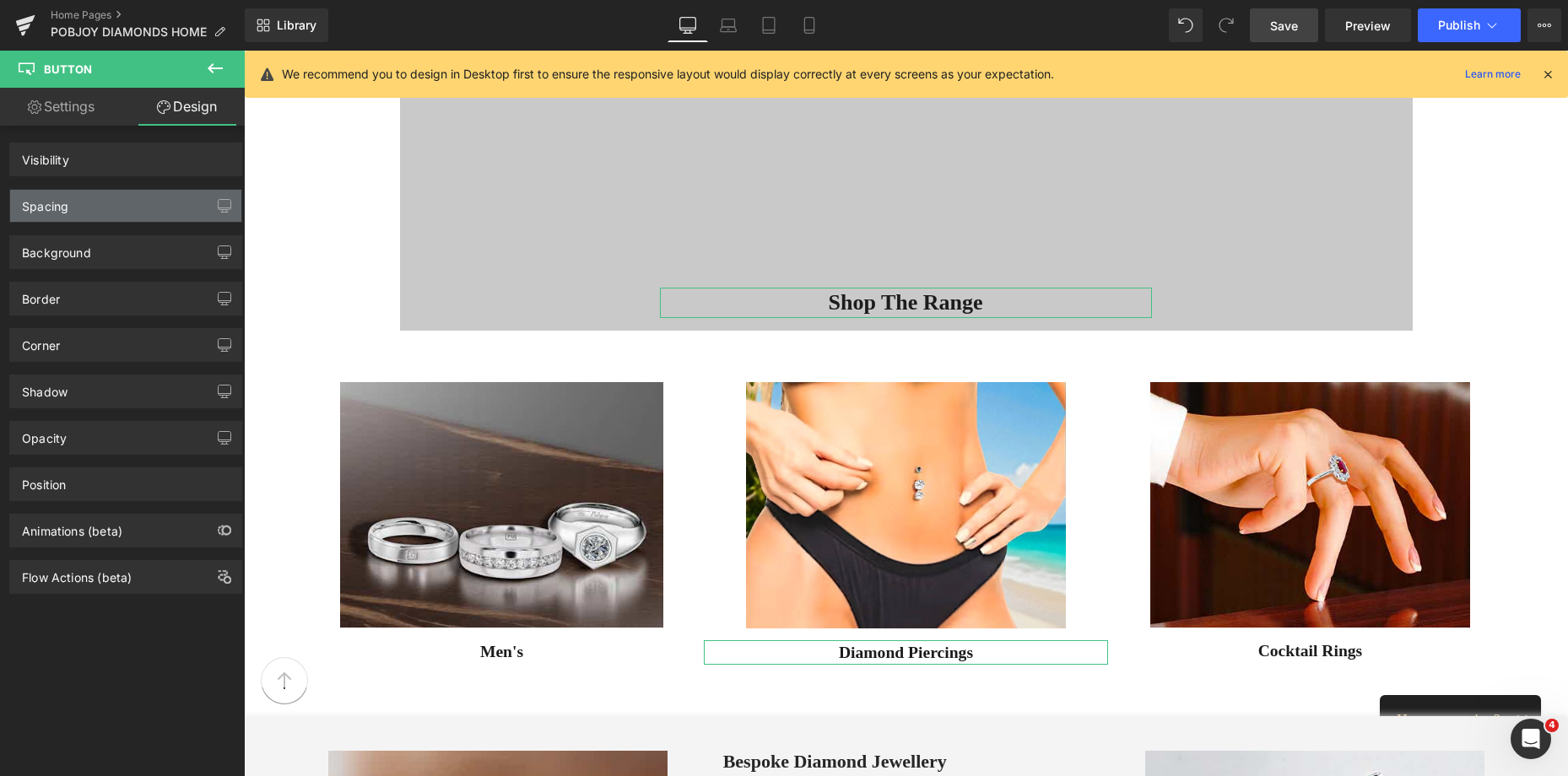
click at [91, 205] on div "Spacing" at bounding box center [125, 206] width 232 height 32
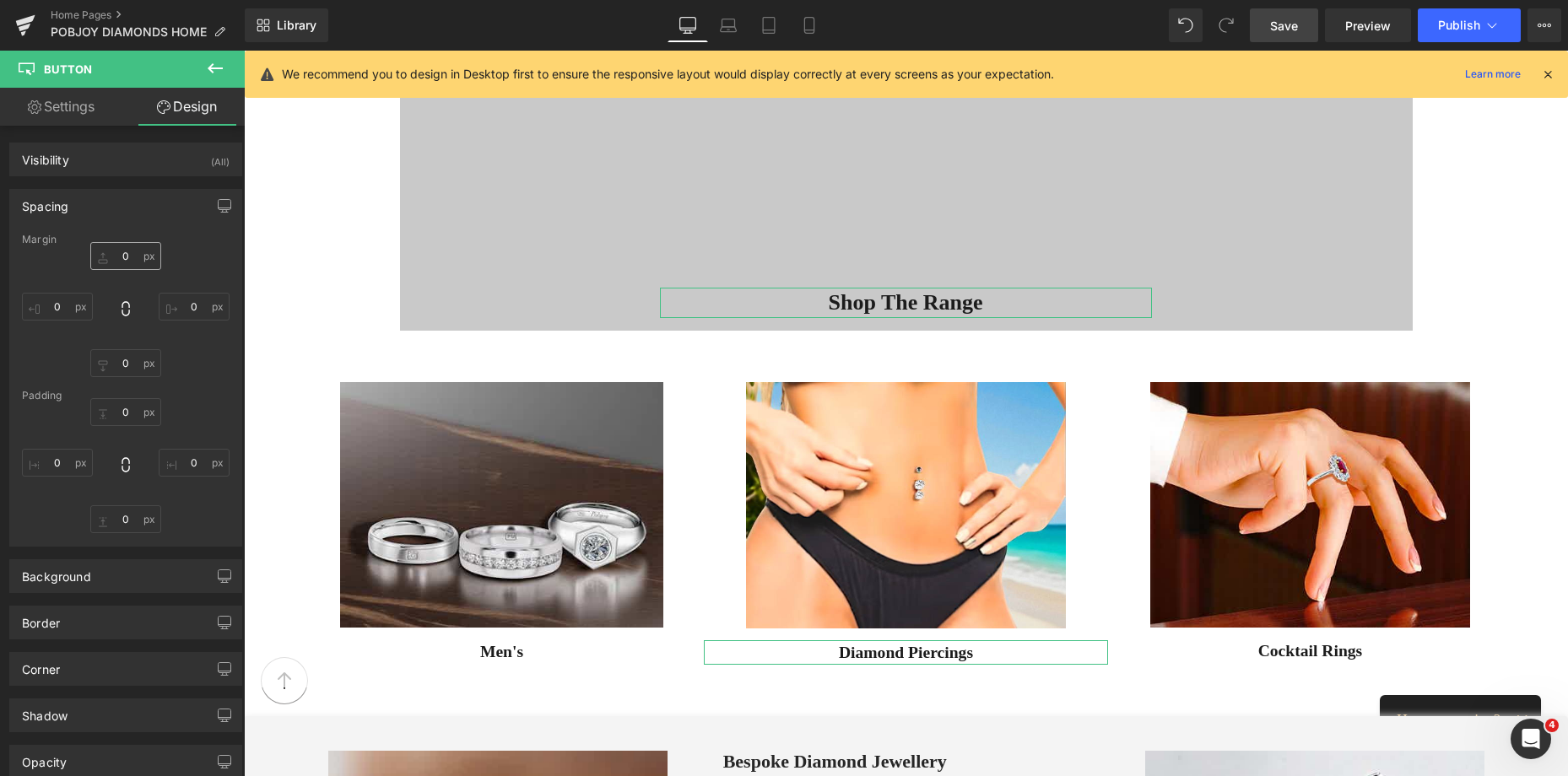
type input "14"
type input "0"
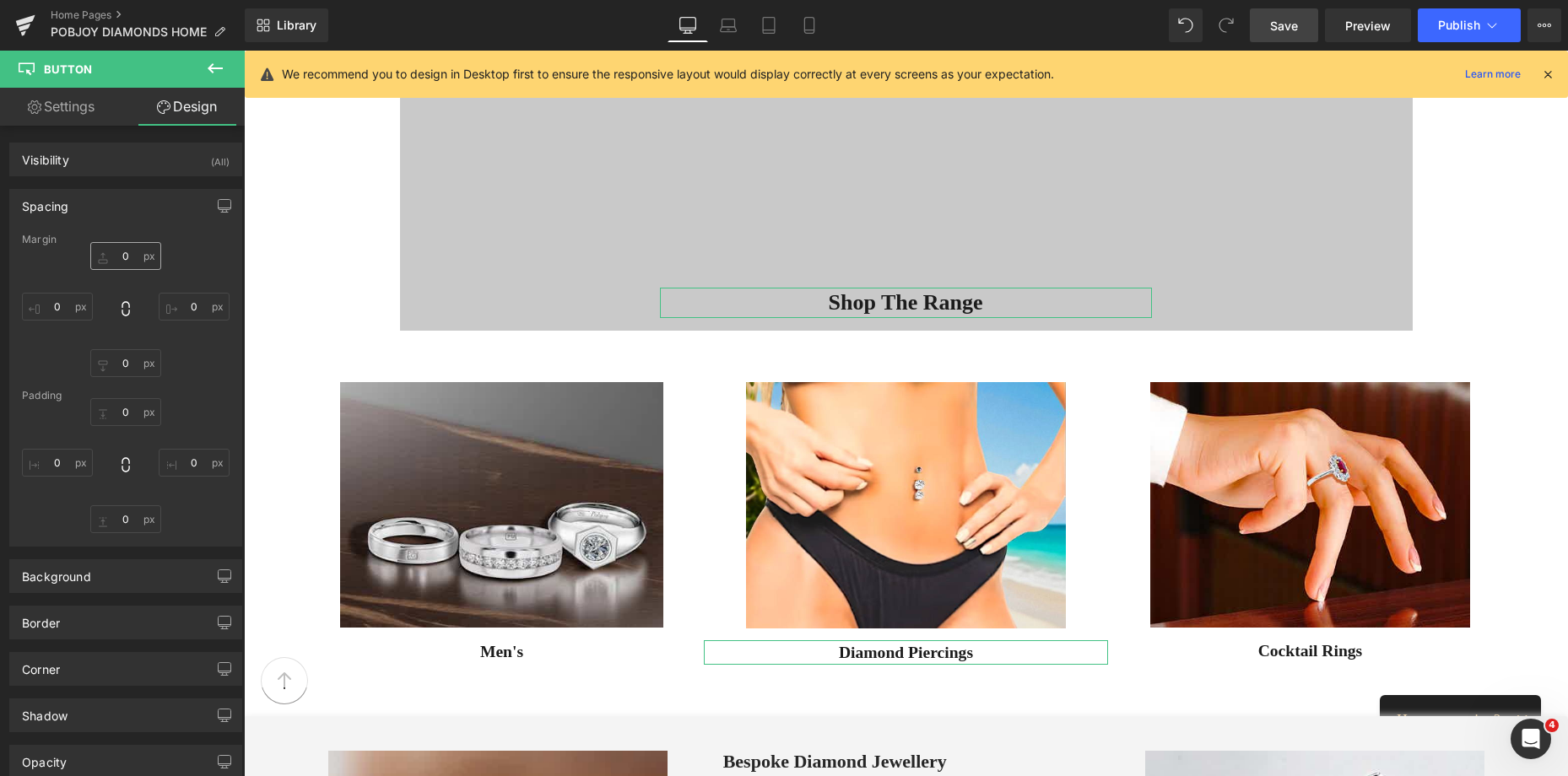
type input "0"
click at [116, 260] on input "14" at bounding box center [125, 256] width 71 height 28
type input "7"
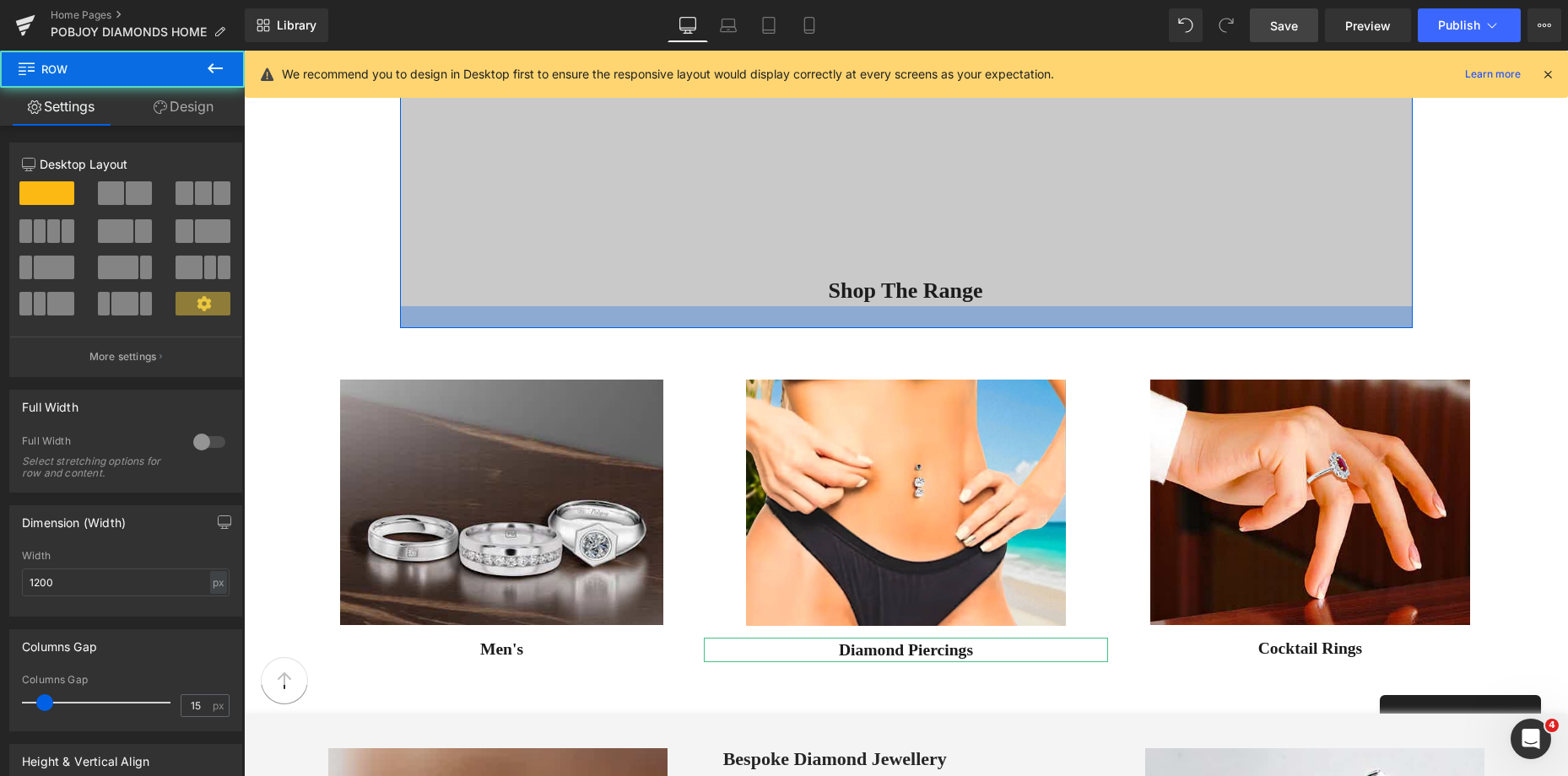
drag, startPoint x: 847, startPoint y: 310, endPoint x: 854, endPoint y: 319, distance: 11.4
click at [854, 319] on div at bounding box center [907, 317] width 1013 height 22
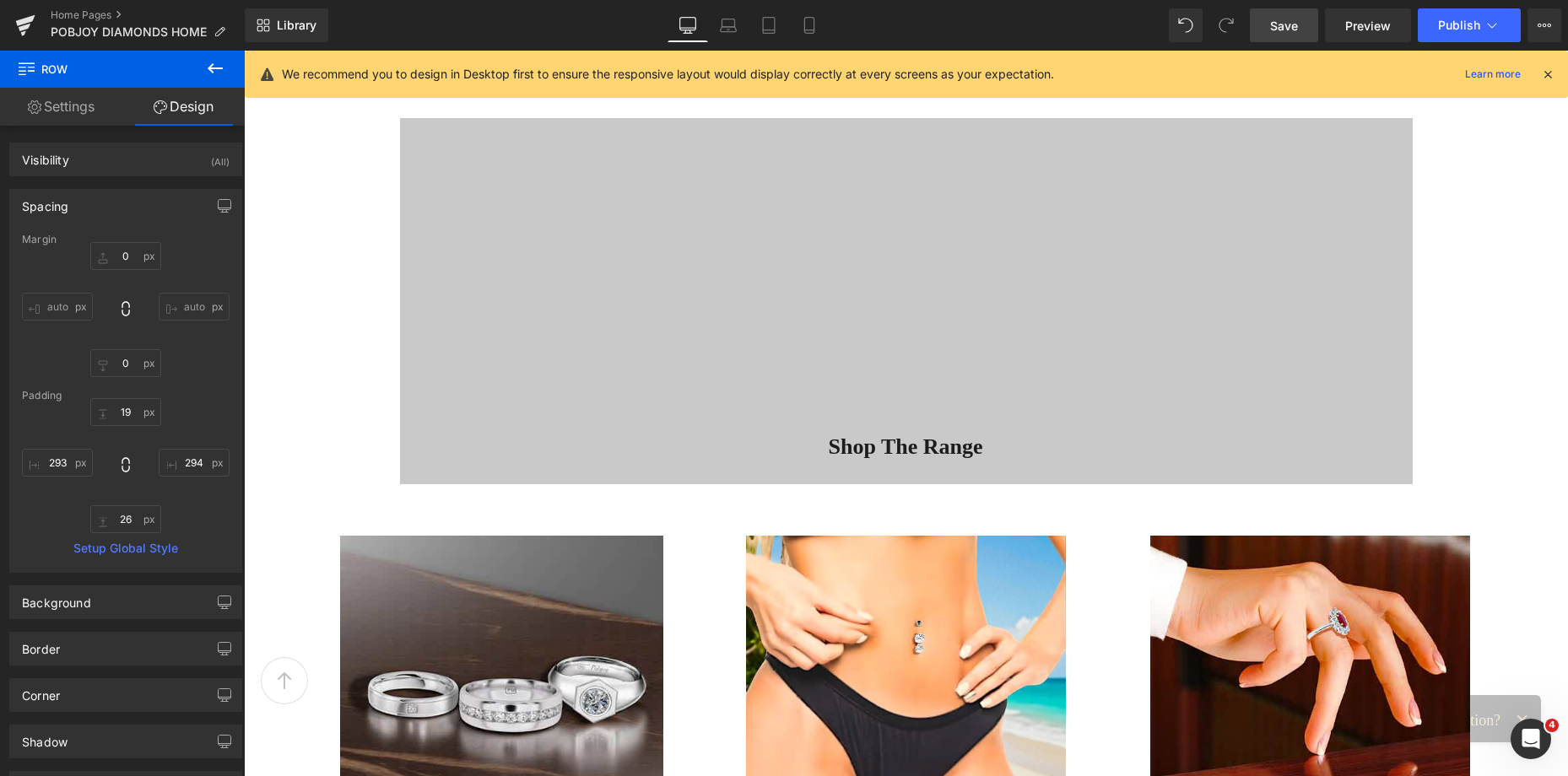
scroll to position [1740, 0]
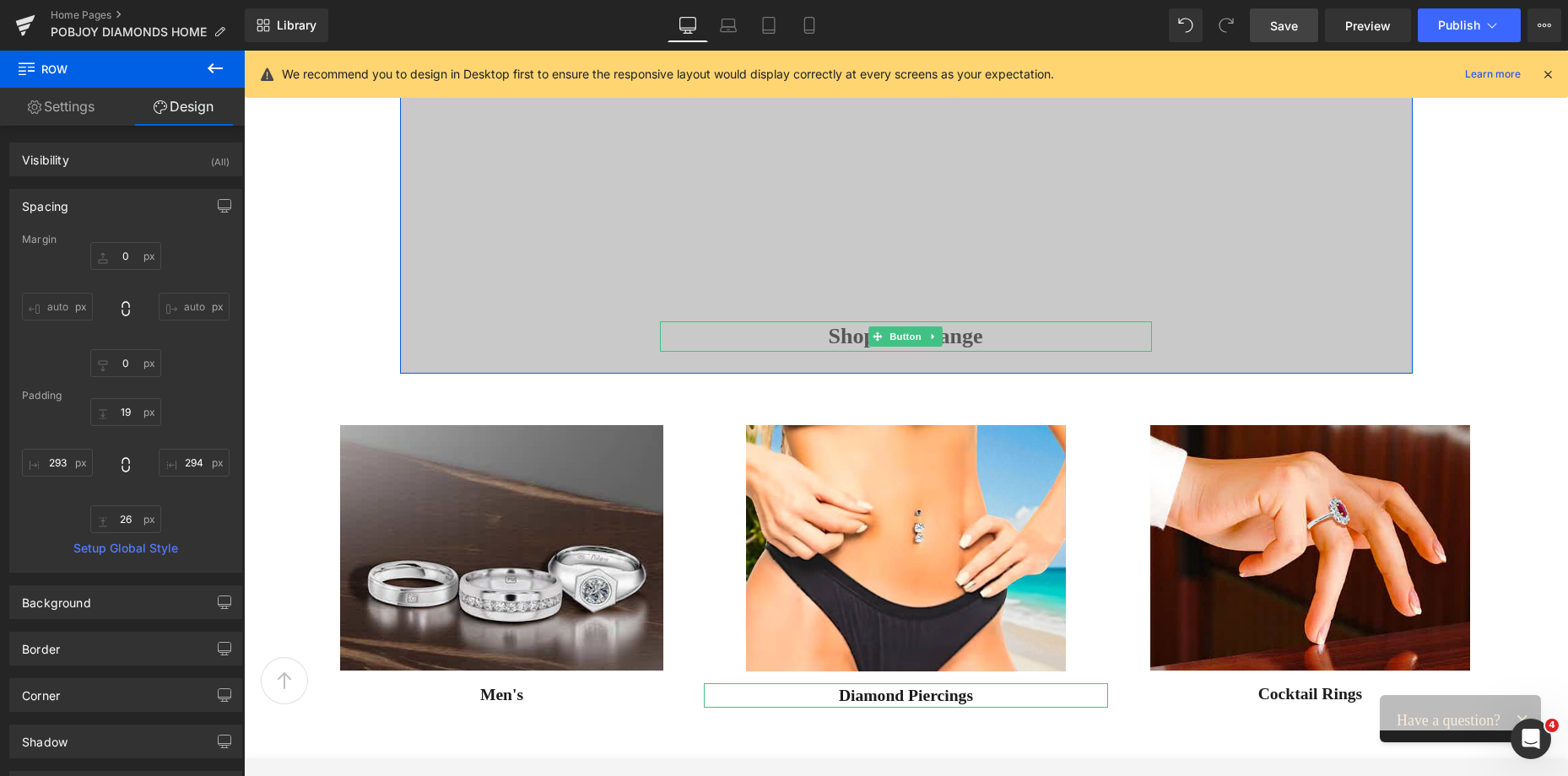
click at [850, 338] on span "Shop The Range" at bounding box center [905, 337] width 154 height 31
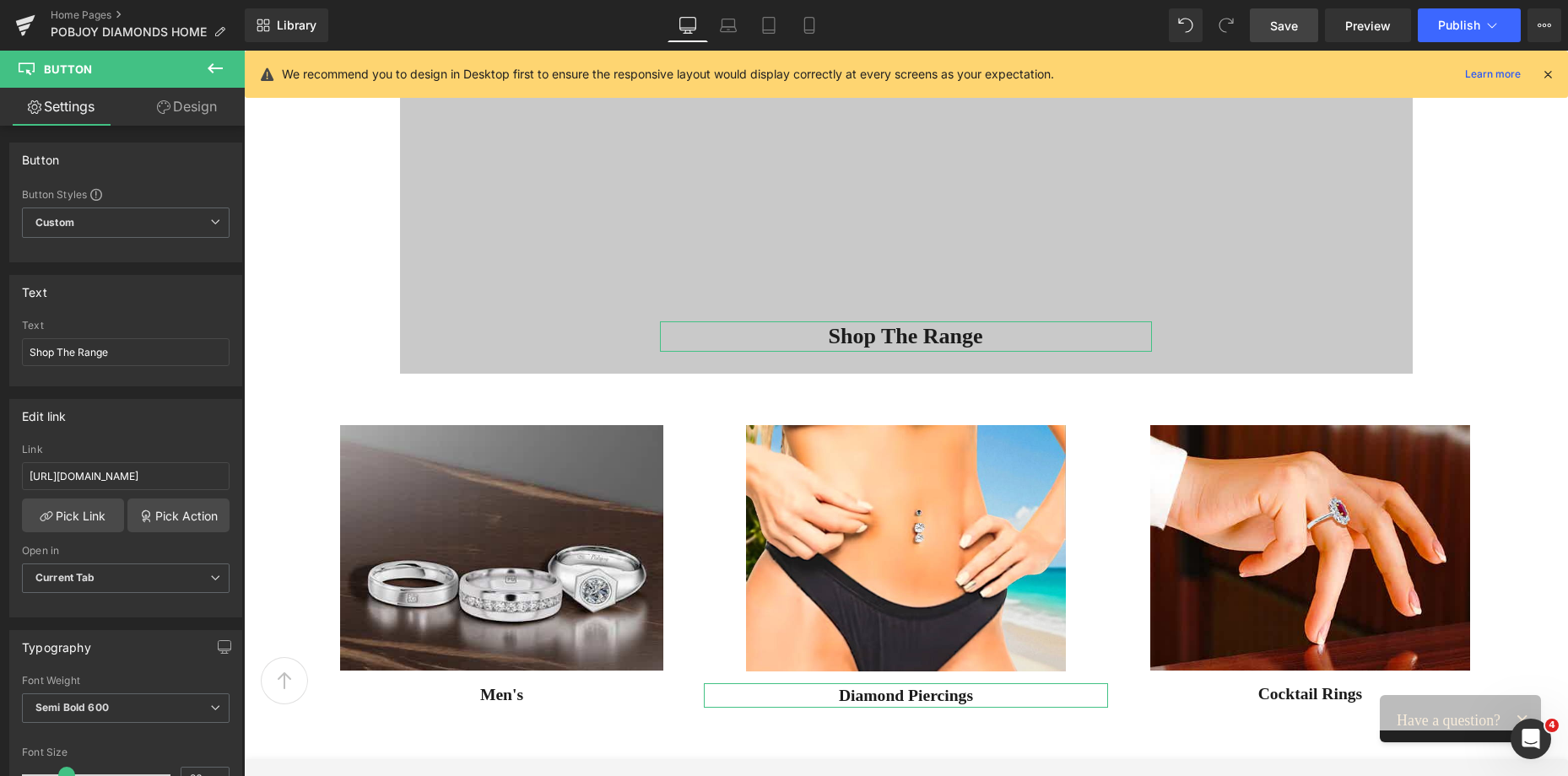
click at [197, 111] on link "Design" at bounding box center [187, 106] width 123 height 38
click at [0, 0] on div "Animations (beta)" at bounding box center [0, 0] width 0 height 0
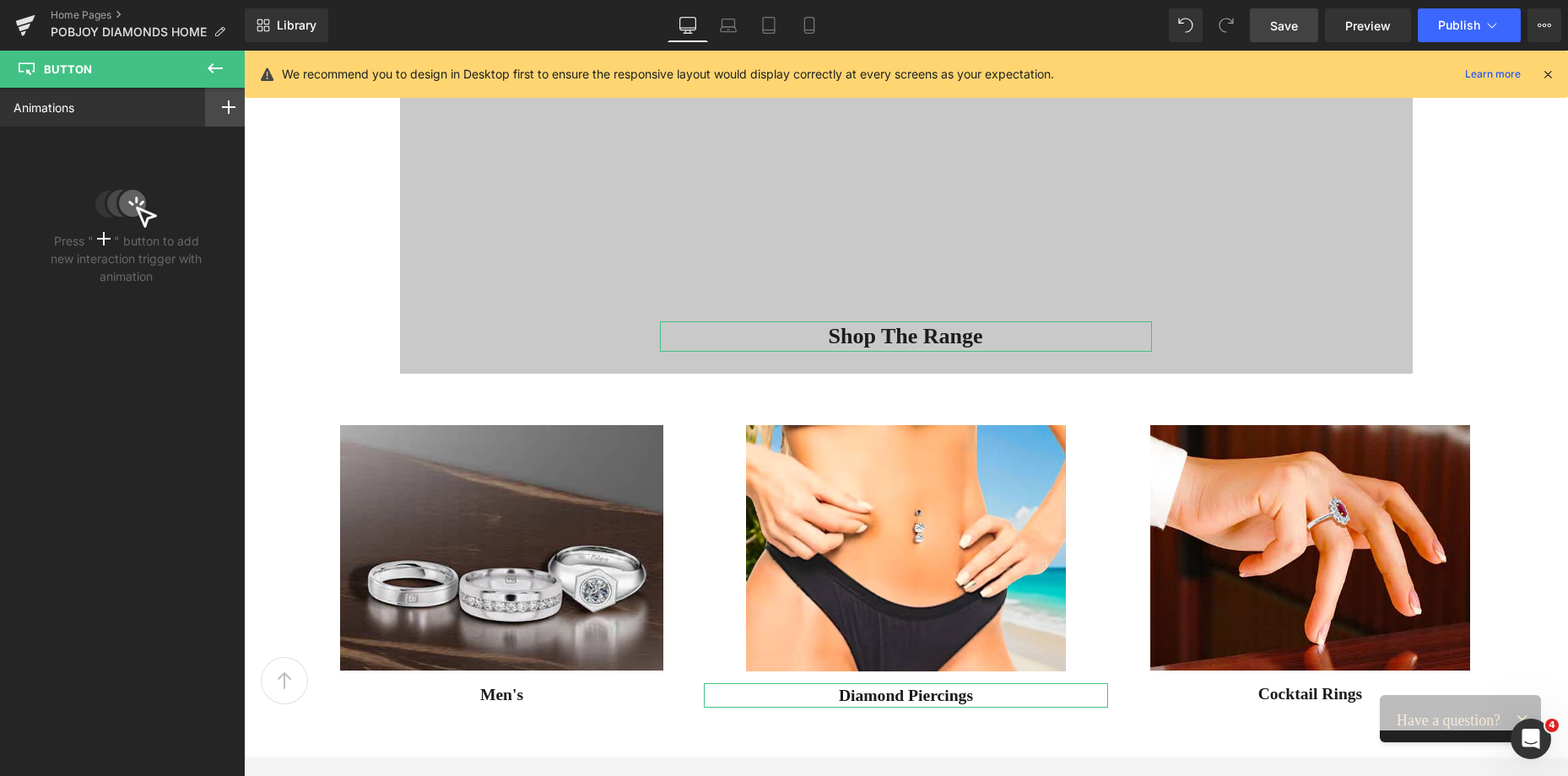
click at [214, 114] on div at bounding box center [229, 106] width 47 height 39
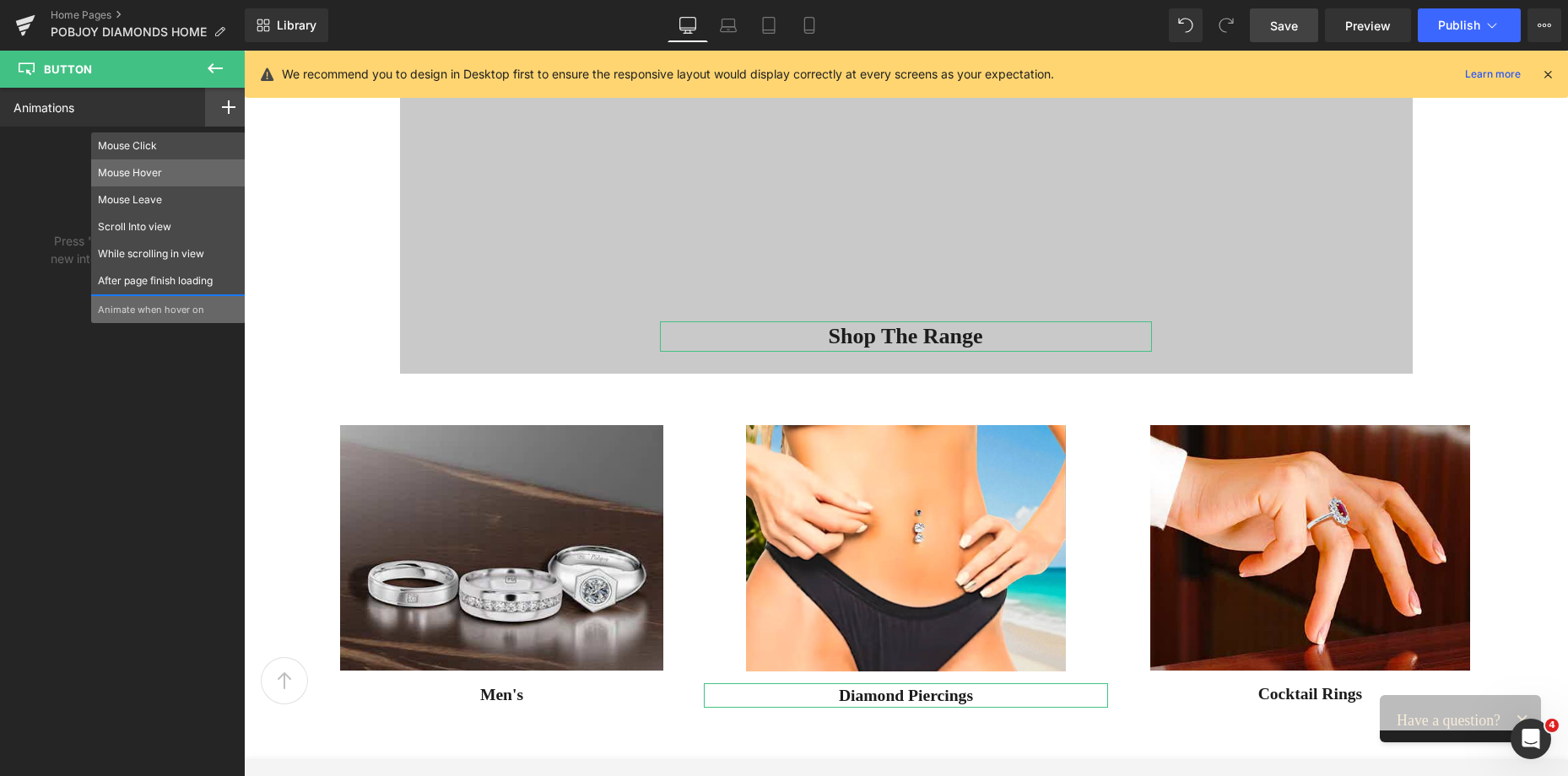
click at [169, 178] on p "Mouse Hover" at bounding box center [169, 173] width 141 height 15
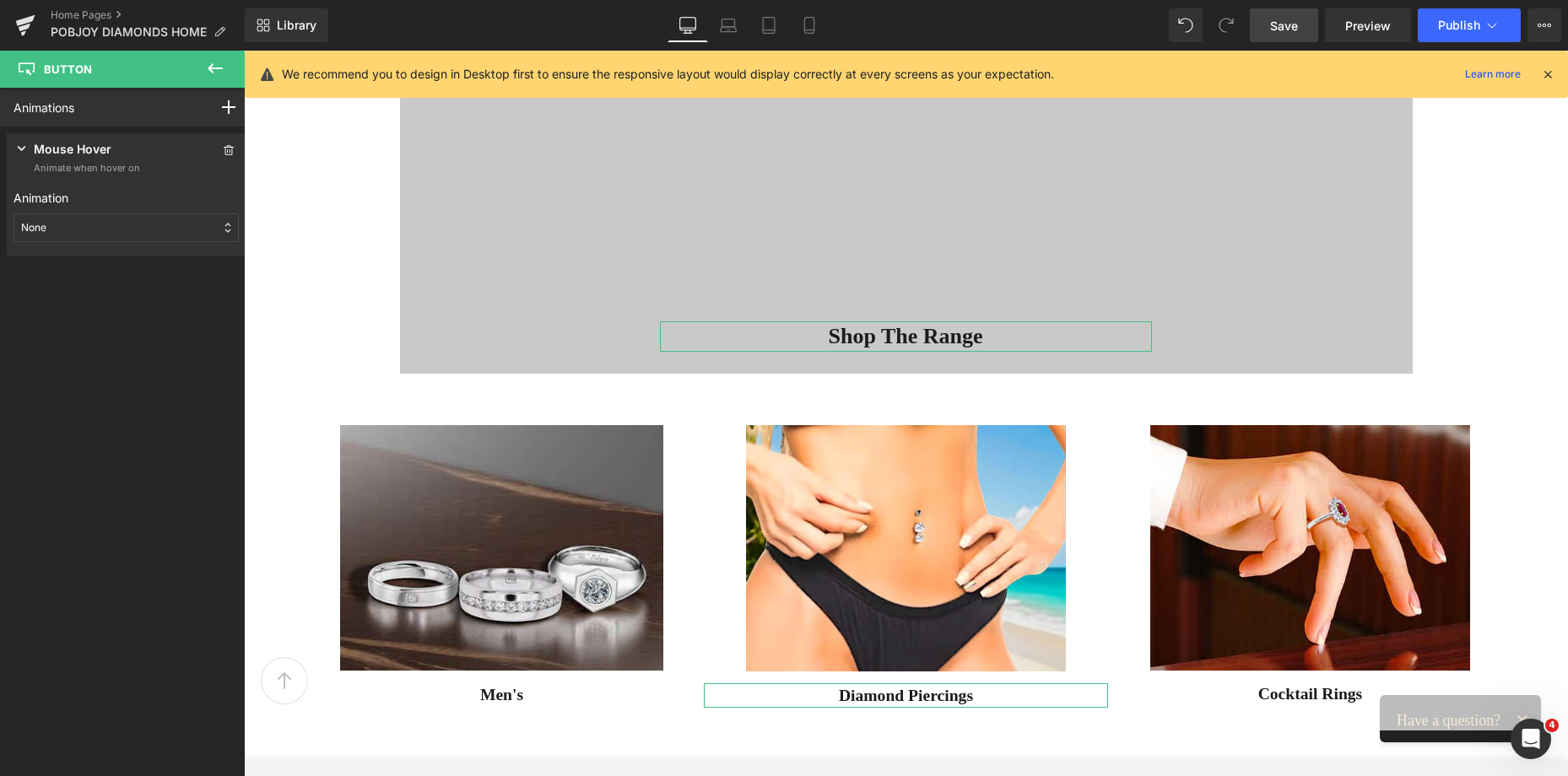
click at [128, 237] on div "None" at bounding box center [126, 228] width 225 height 29
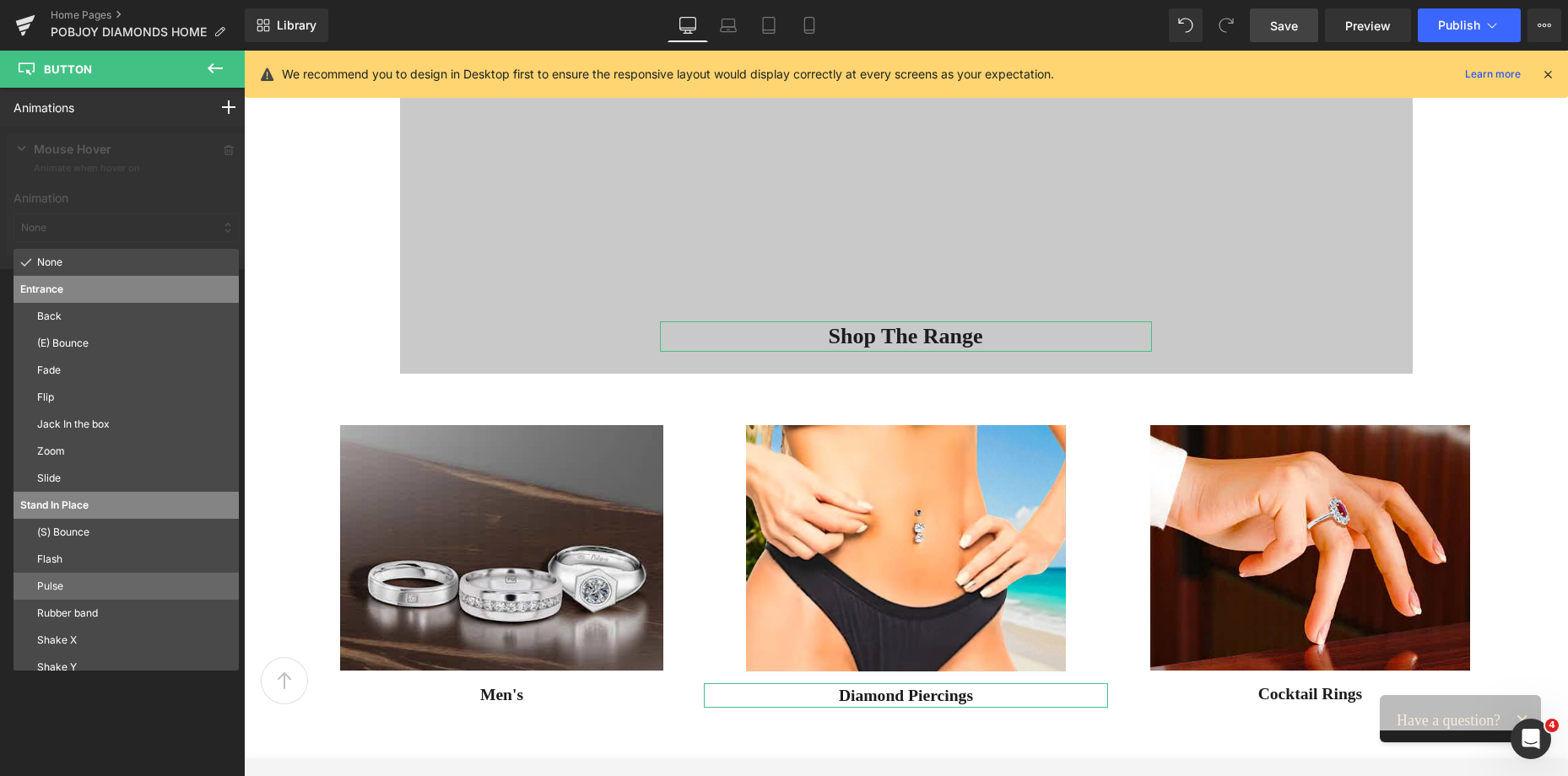
click at [83, 580] on p "Pulse" at bounding box center [134, 586] width 195 height 15
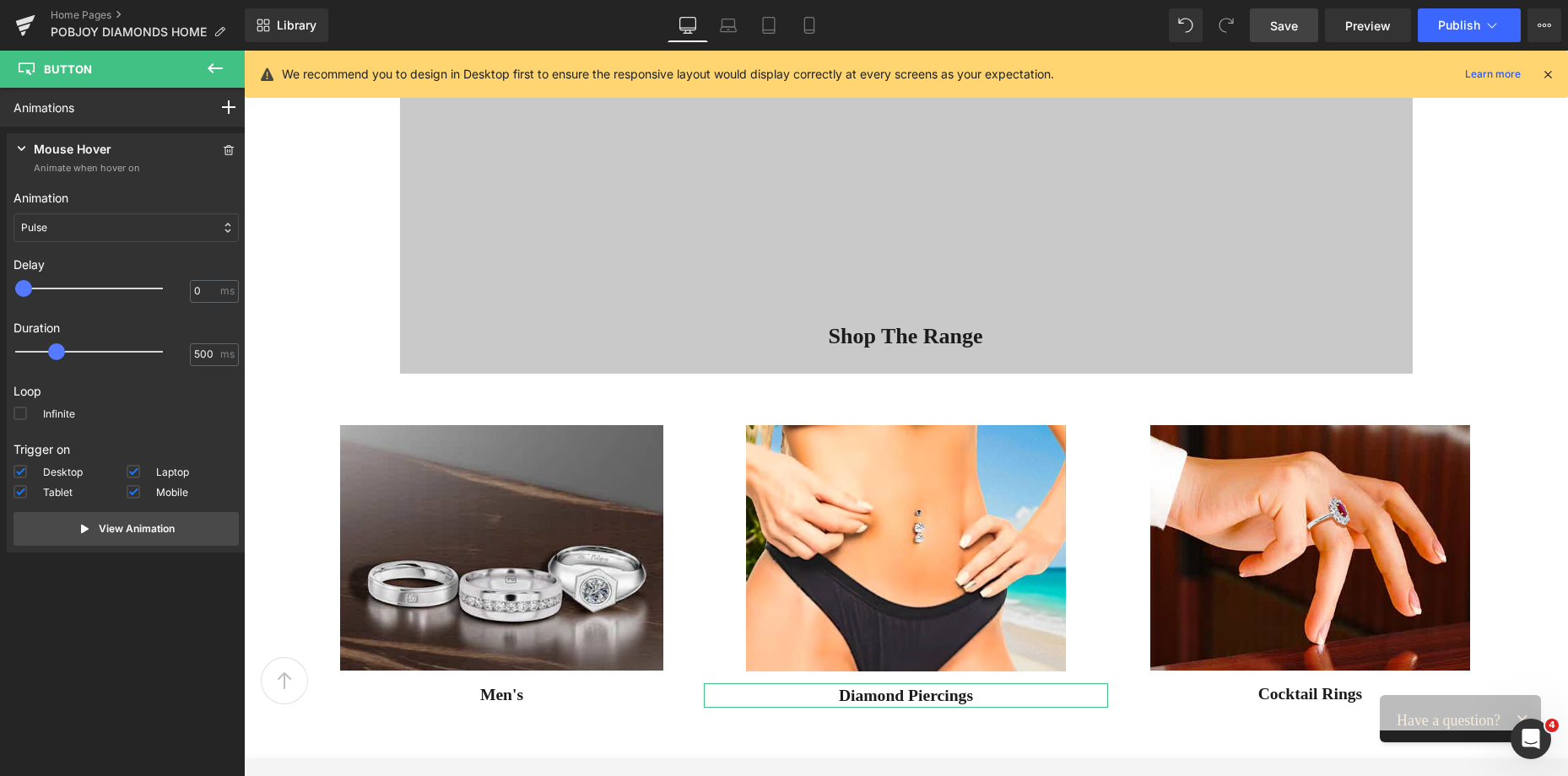
drag, startPoint x: 1281, startPoint y: 31, endPoint x: 905, endPoint y: 59, distance: 377.0
click at [1281, 31] on span "Save" at bounding box center [1283, 26] width 28 height 18
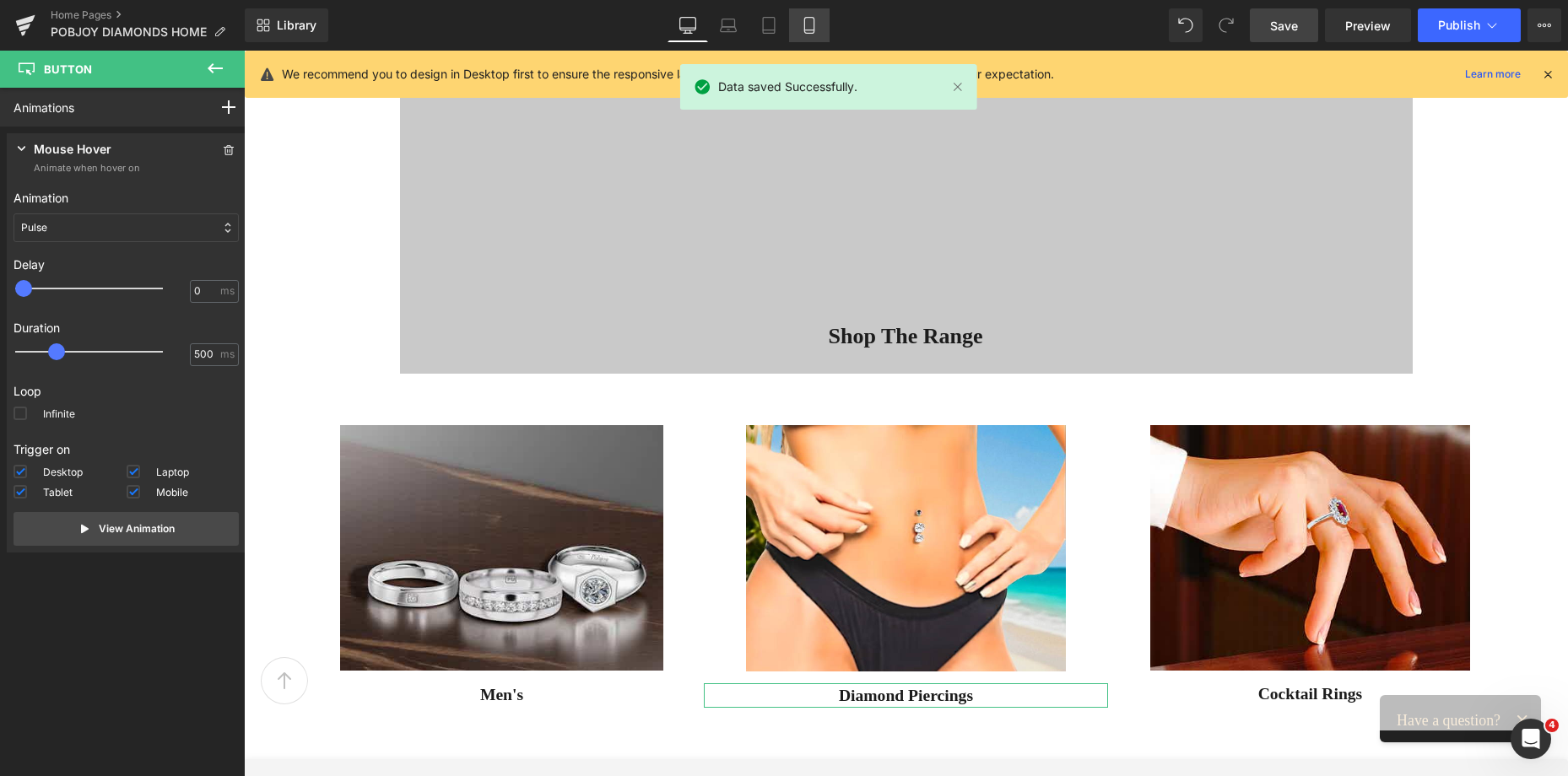
click at [800, 33] on link "Mobile" at bounding box center [808, 24] width 41 height 33
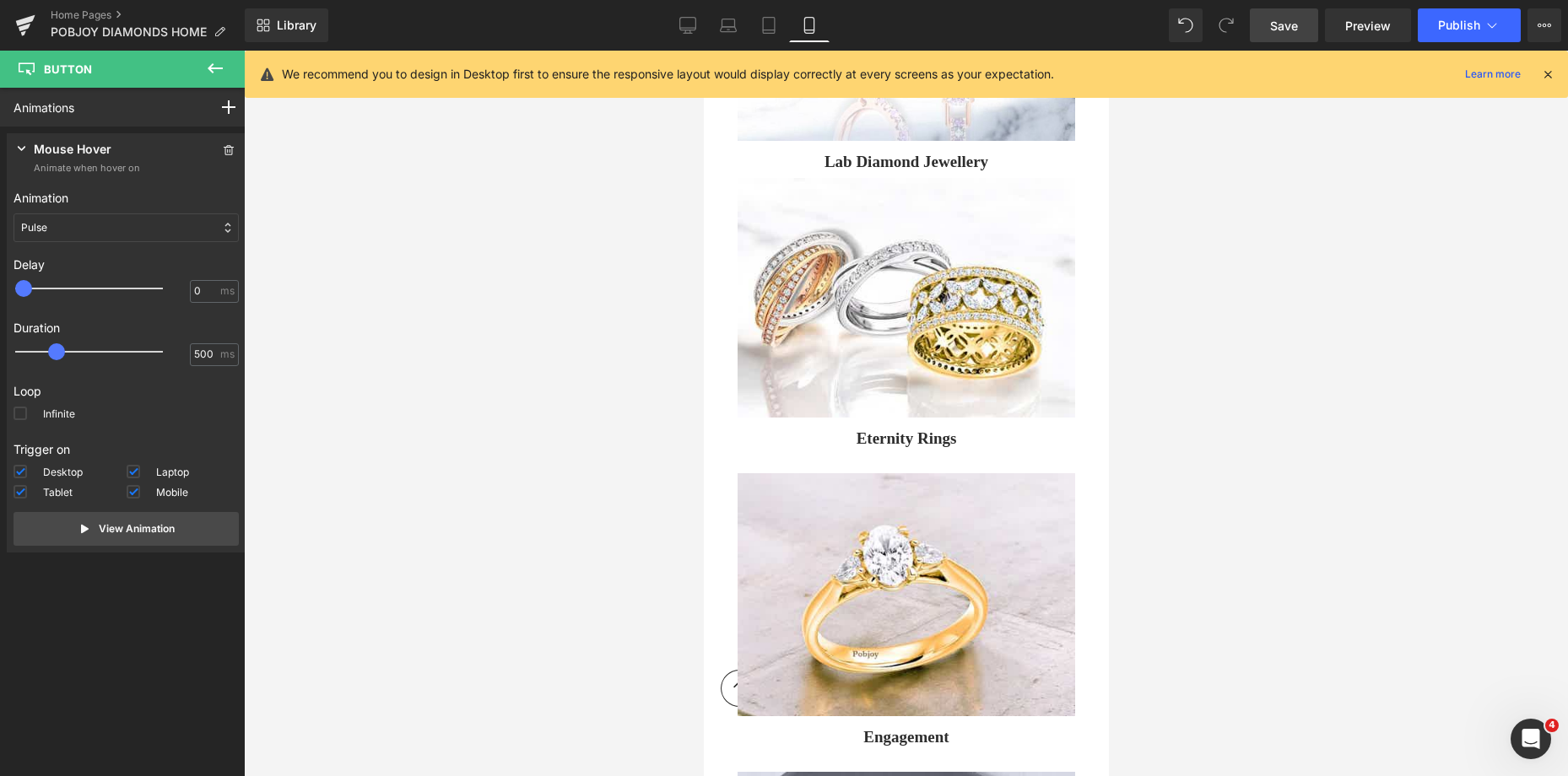
scroll to position [4883, 0]
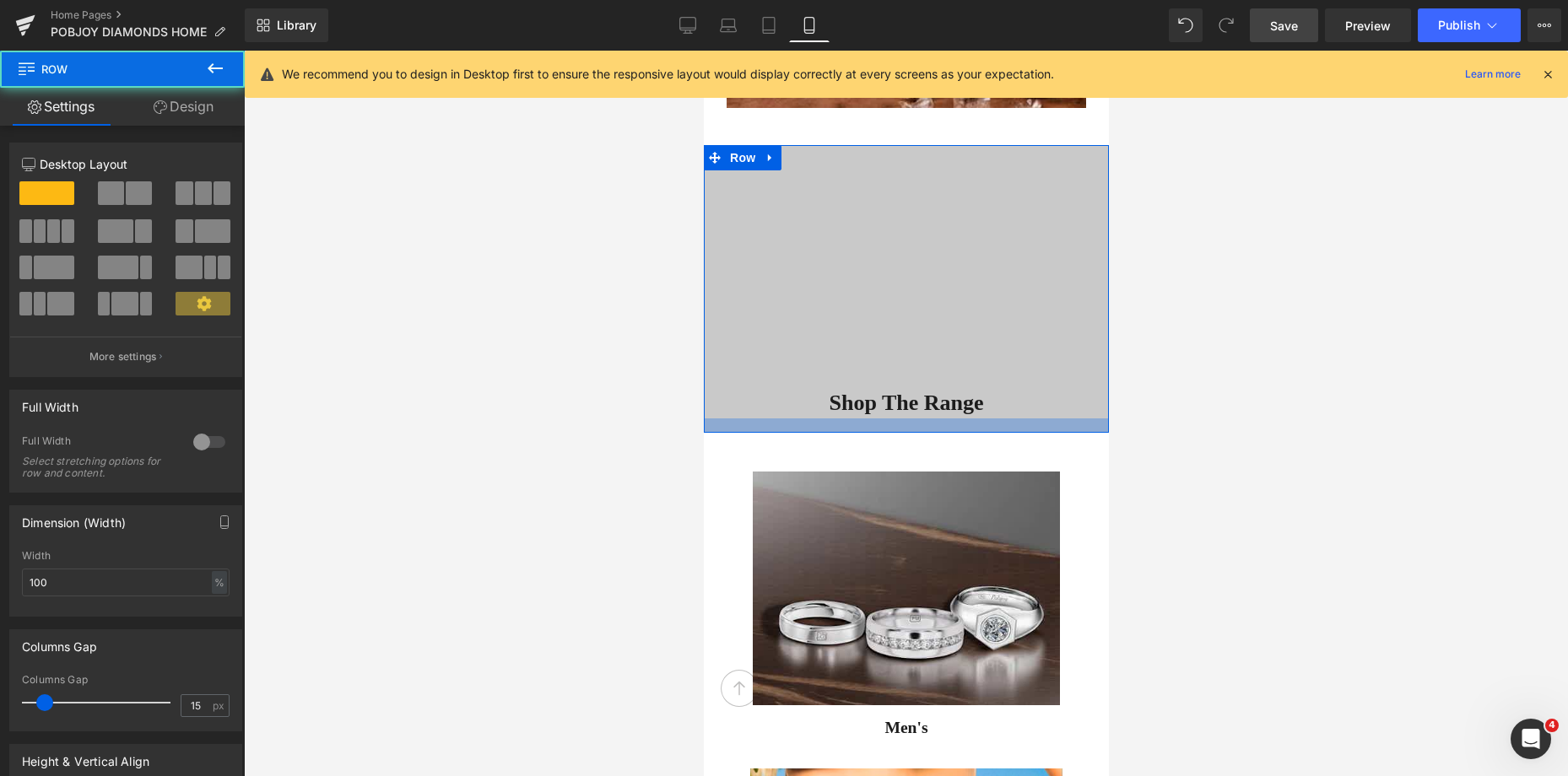
drag, startPoint x: 931, startPoint y: 411, endPoint x: 1823, endPoint y: 461, distance: 893.4
click at [935, 418] on div at bounding box center [905, 425] width 405 height 14
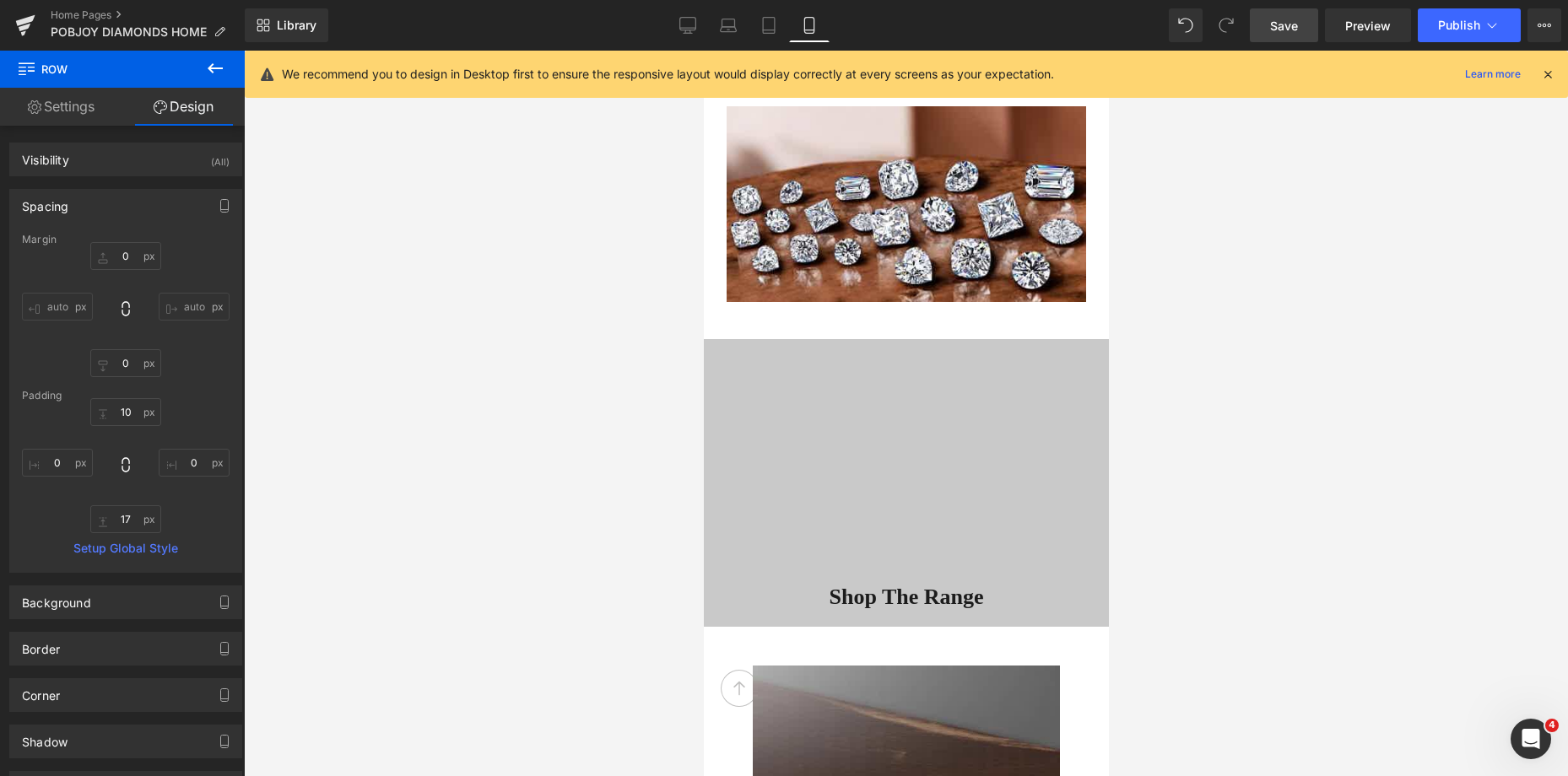
scroll to position [4701, 0]
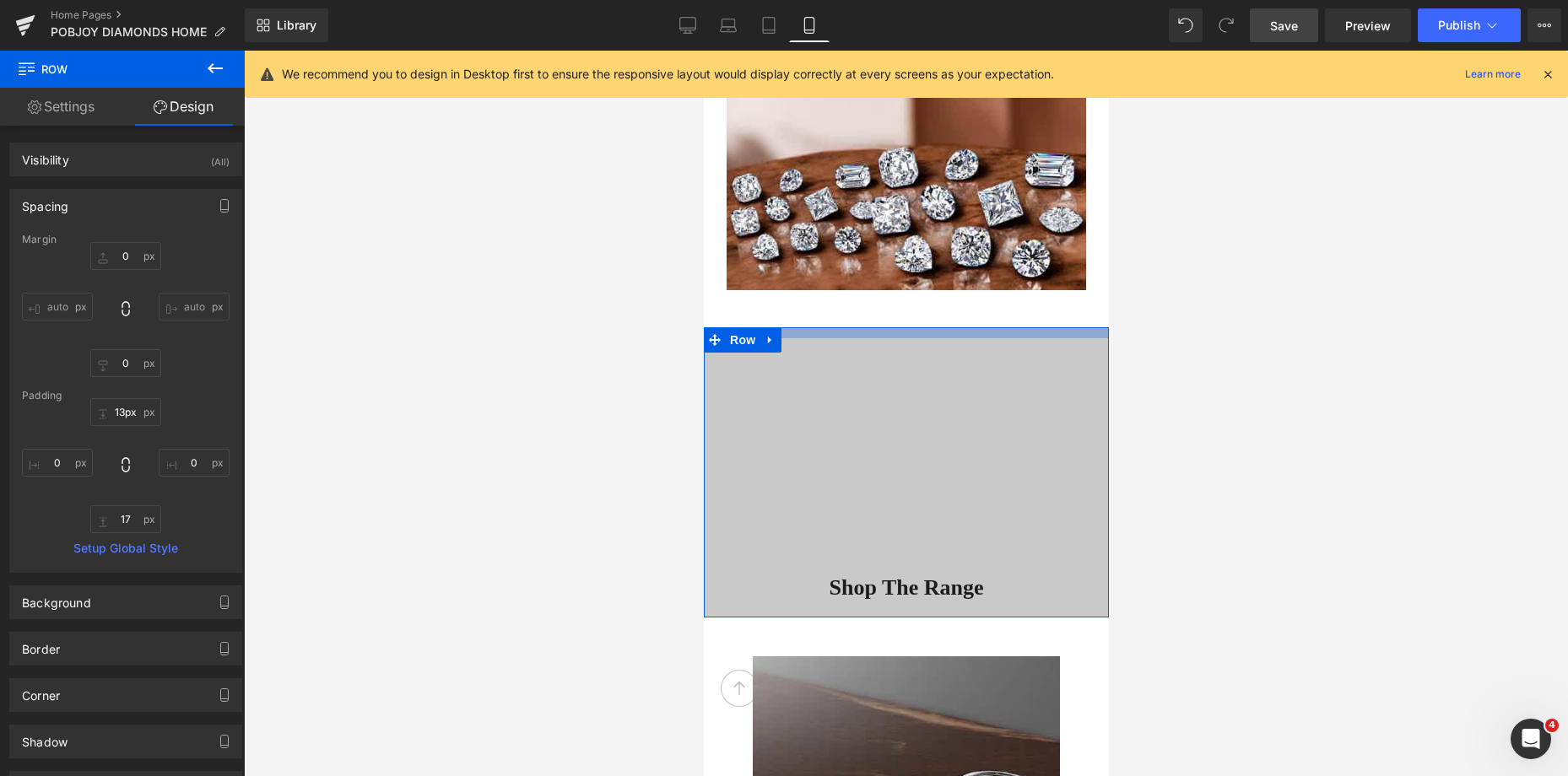
click at [993, 334] on div at bounding box center [905, 333] width 405 height 11
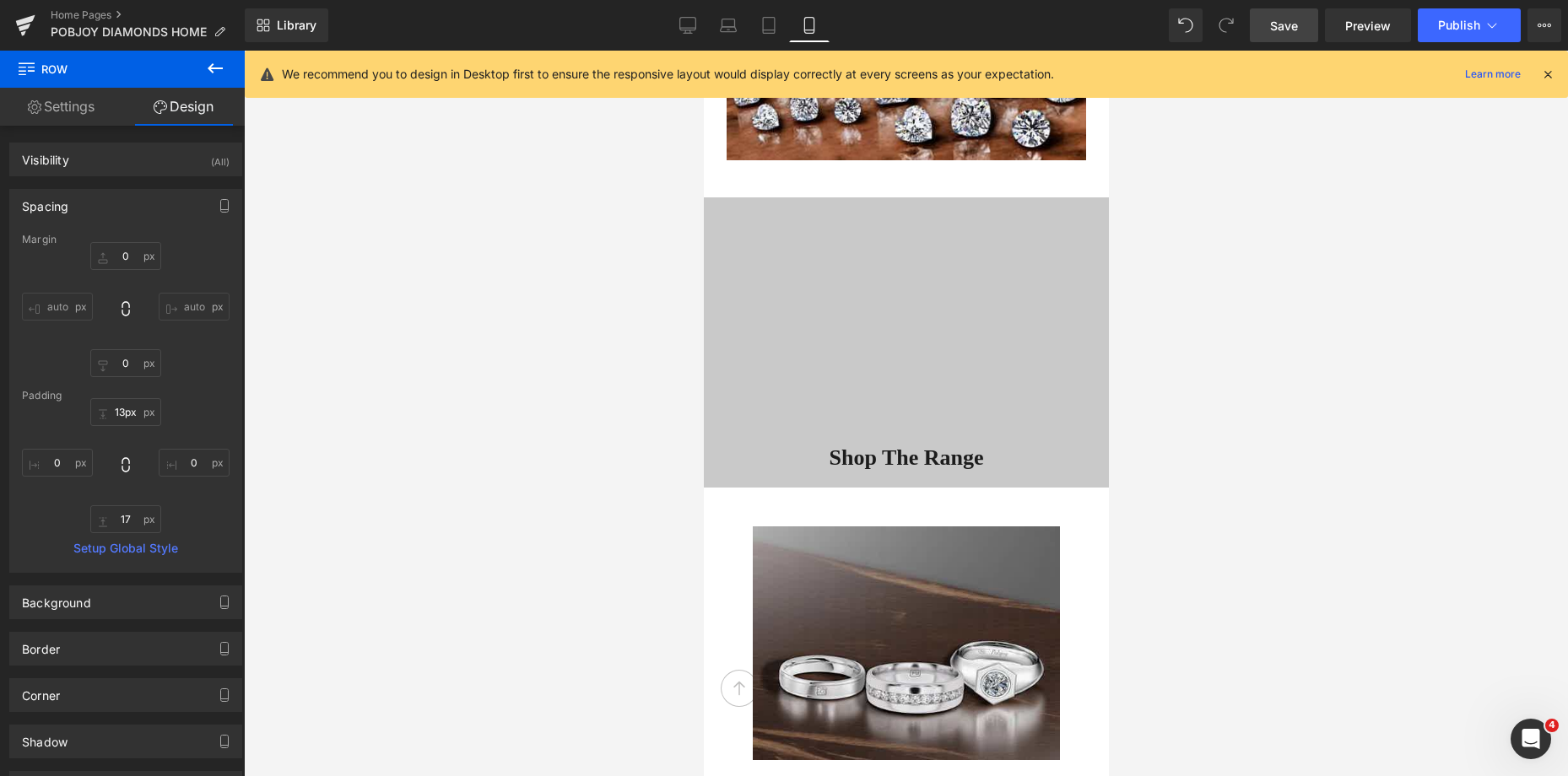
scroll to position [4761, 0]
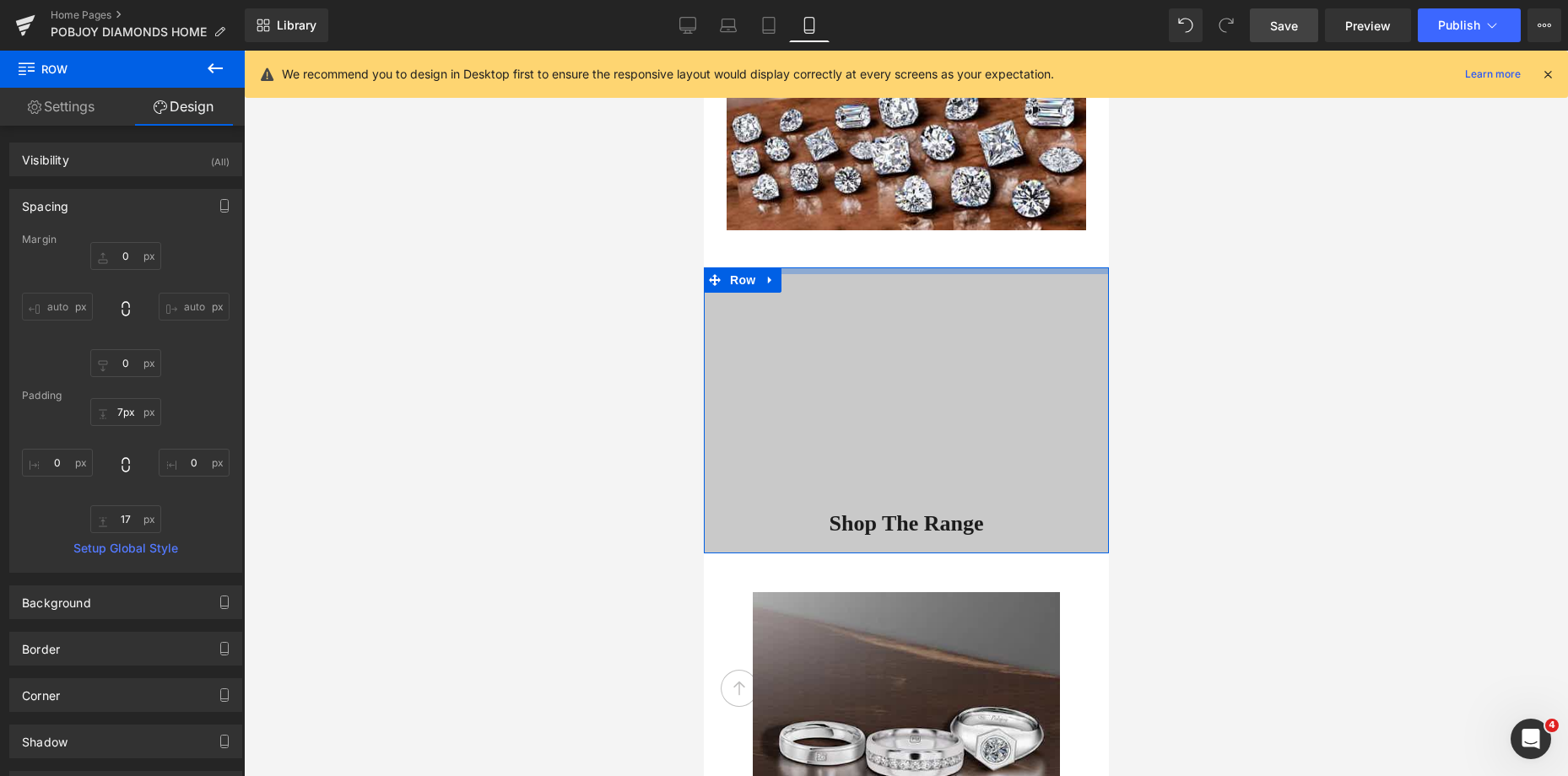
type input "4px"
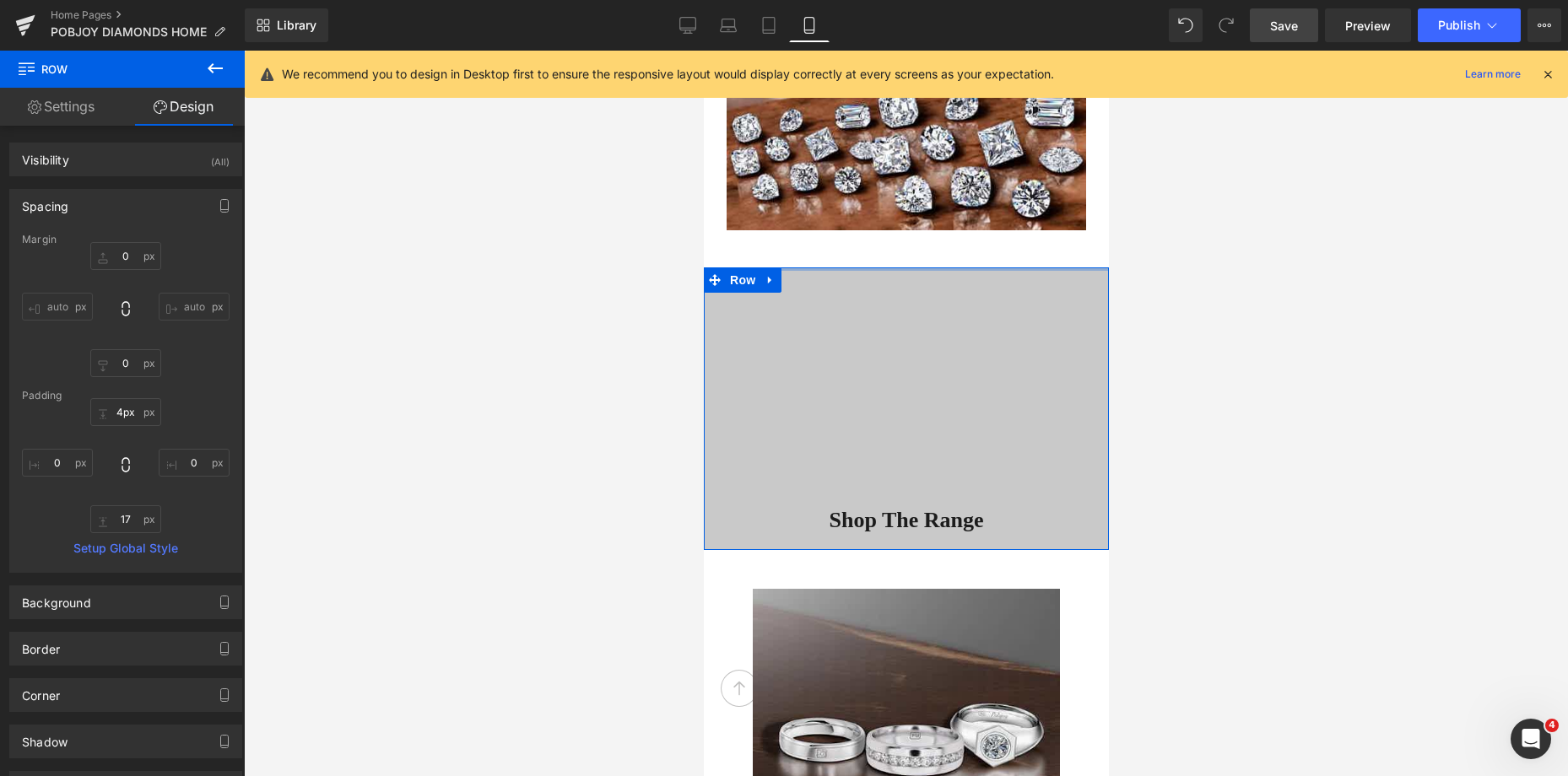
click at [995, 269] on div at bounding box center [905, 269] width 405 height 4
click at [1279, 11] on link "Save" at bounding box center [1284, 24] width 68 height 33
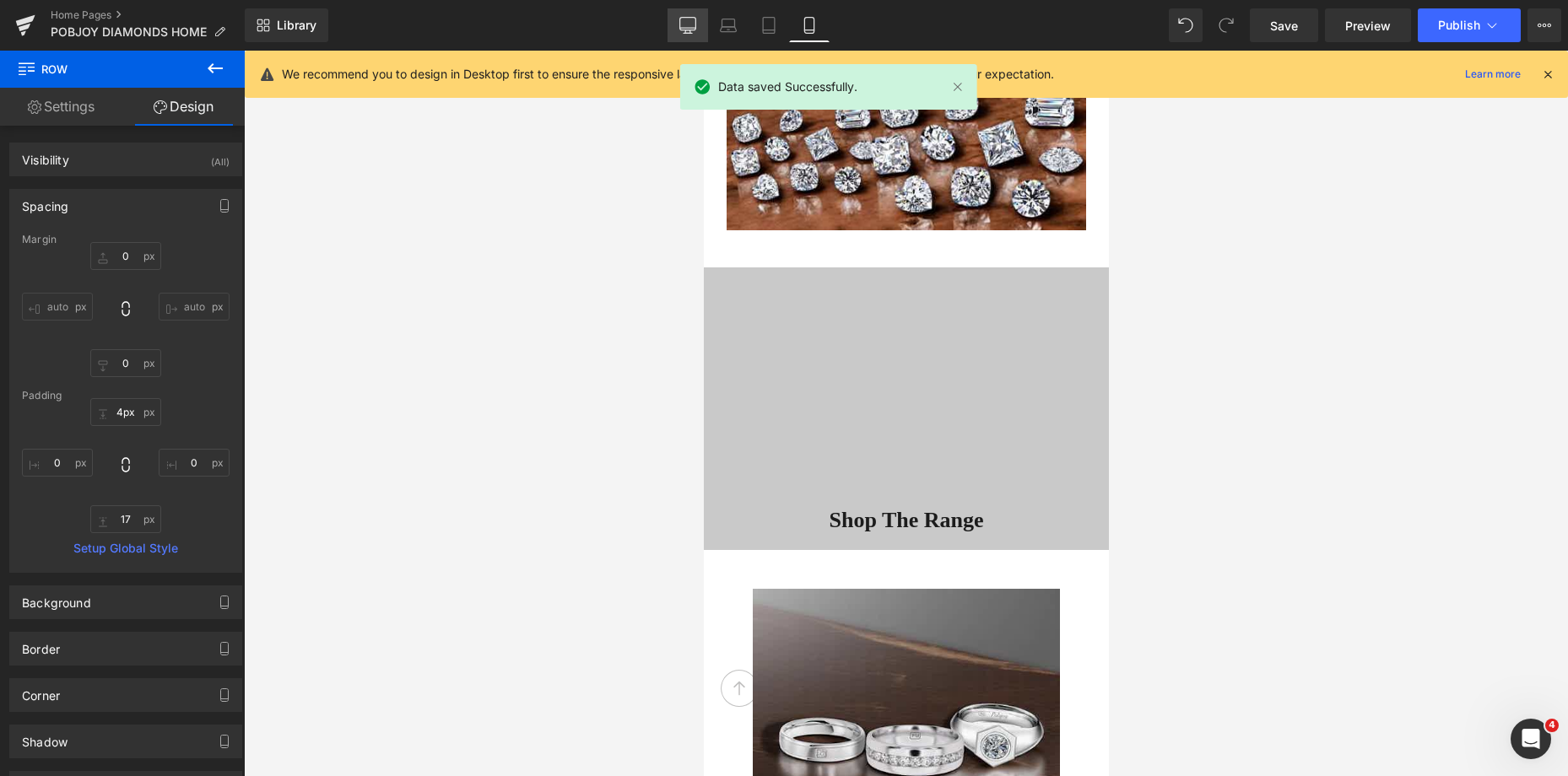
click at [673, 27] on link "Desktop" at bounding box center [688, 24] width 41 height 33
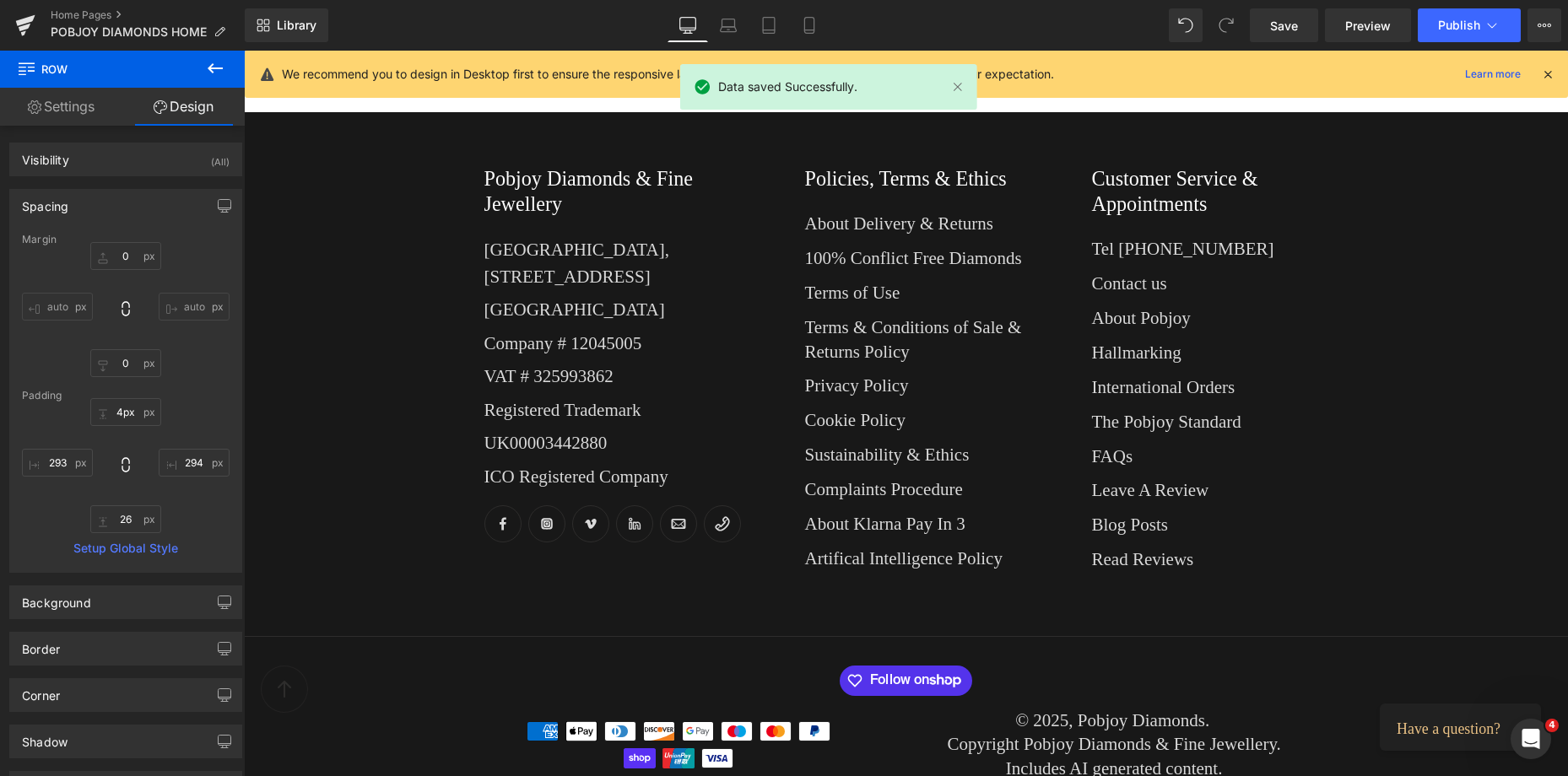
type input "0"
type input "19"
type input "294"
type input "26"
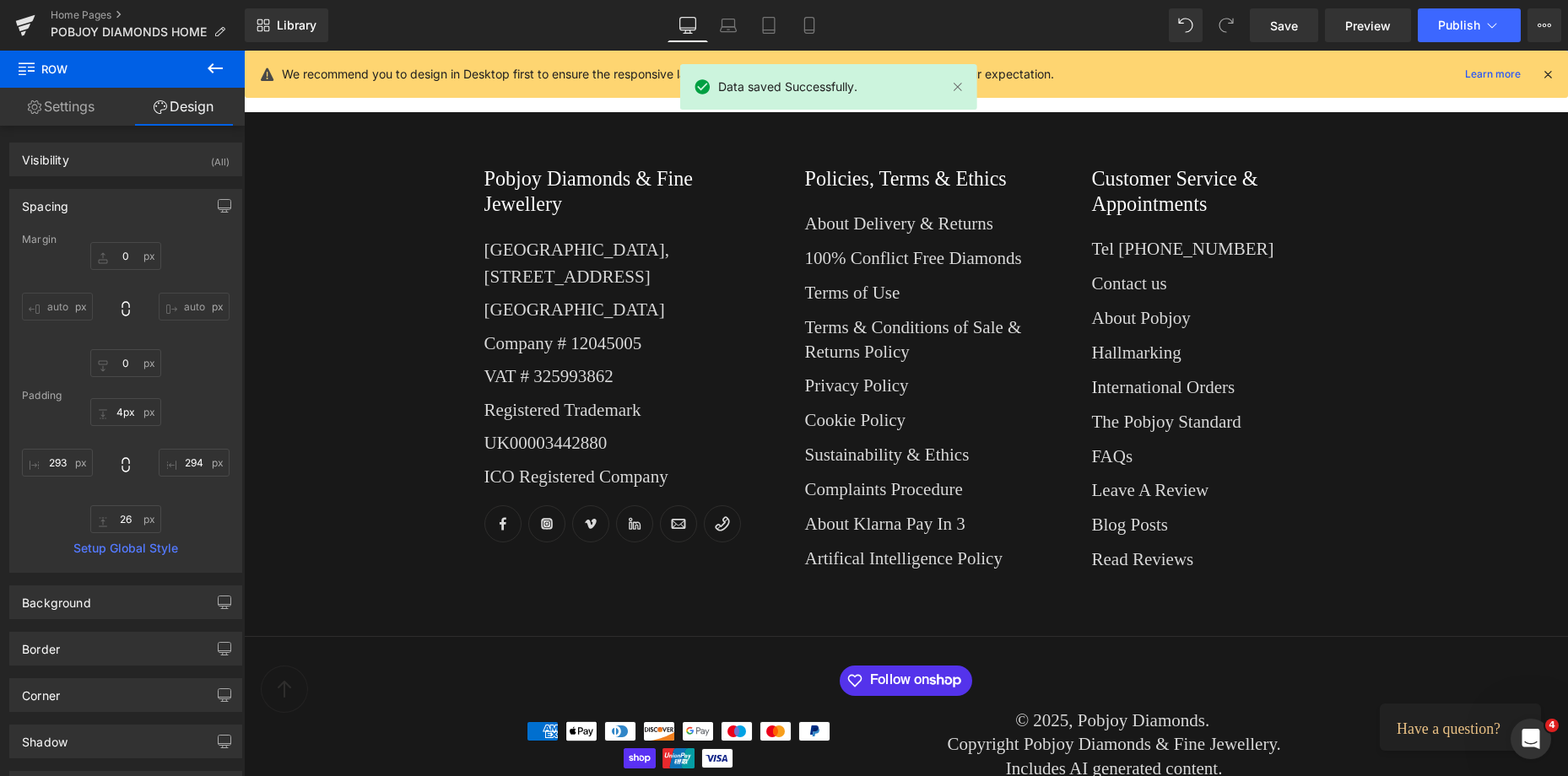
type input "293"
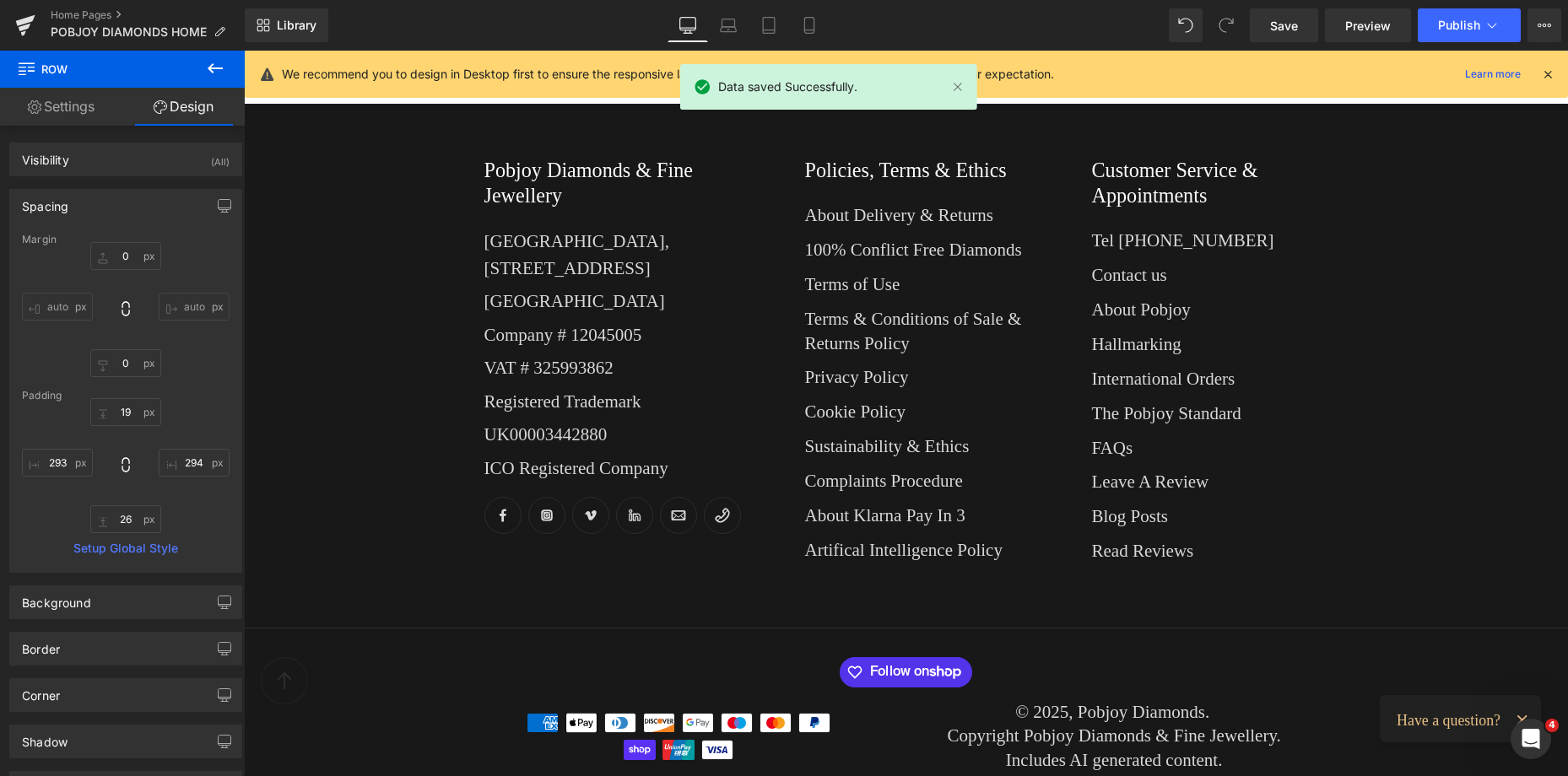
scroll to position [1593, 0]
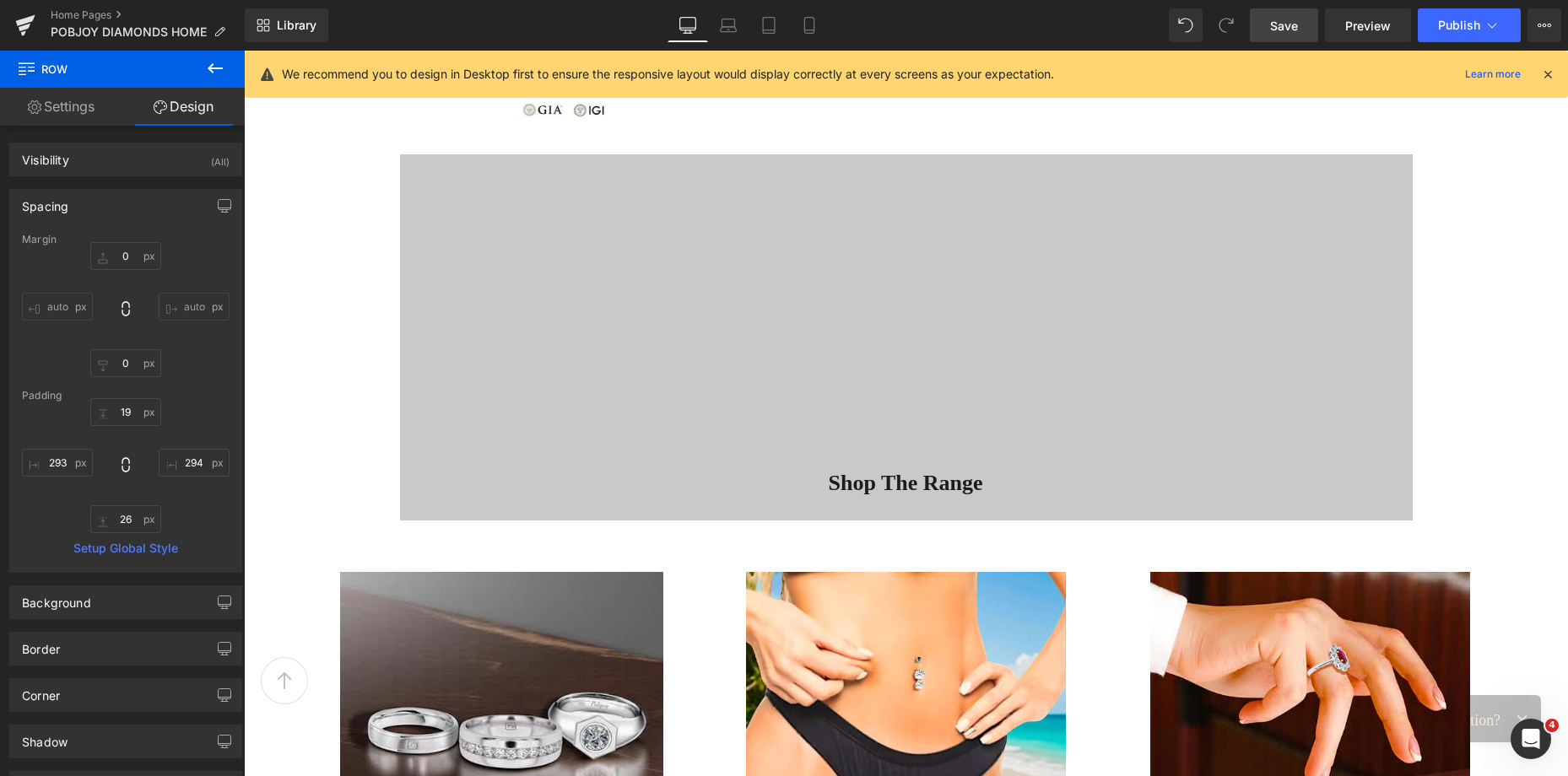
click at [1299, 23] on link "Save" at bounding box center [1284, 24] width 68 height 33
click at [1449, 20] on span "Publish" at bounding box center [1458, 25] width 42 height 14
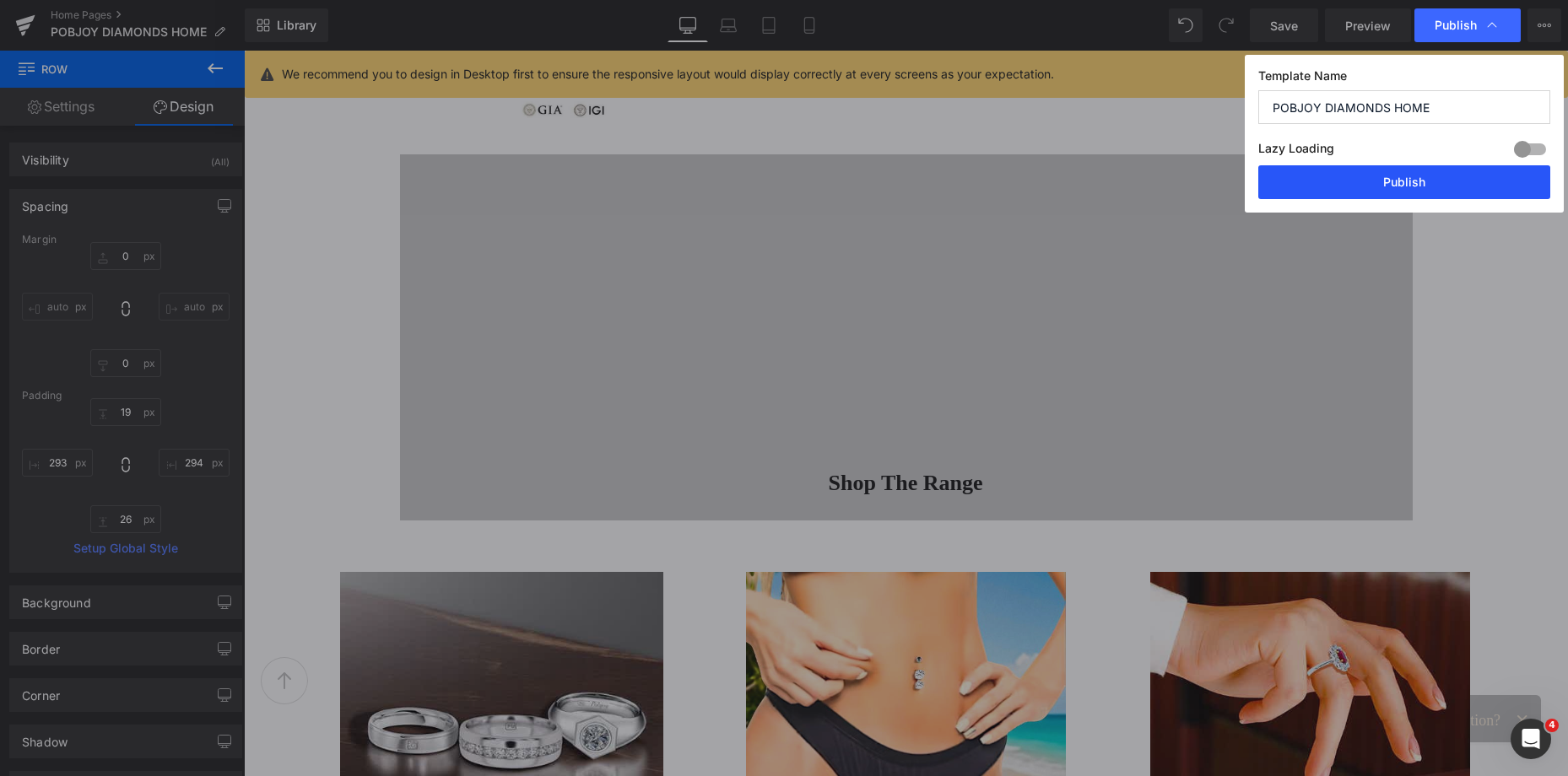
click at [1398, 180] on button "Publish" at bounding box center [1404, 182] width 292 height 33
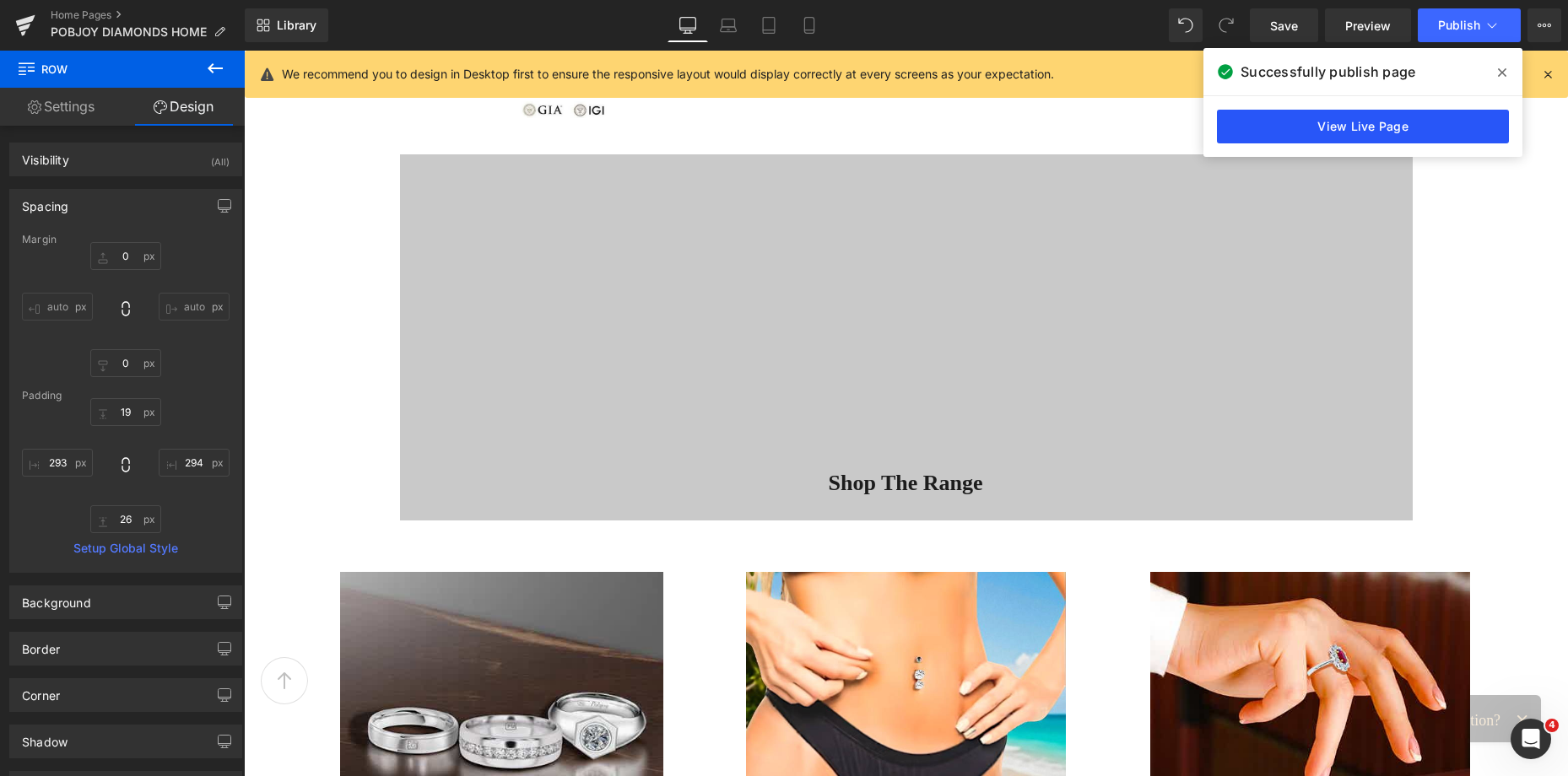
click at [1371, 121] on link "View Live Page" at bounding box center [1363, 126] width 292 height 33
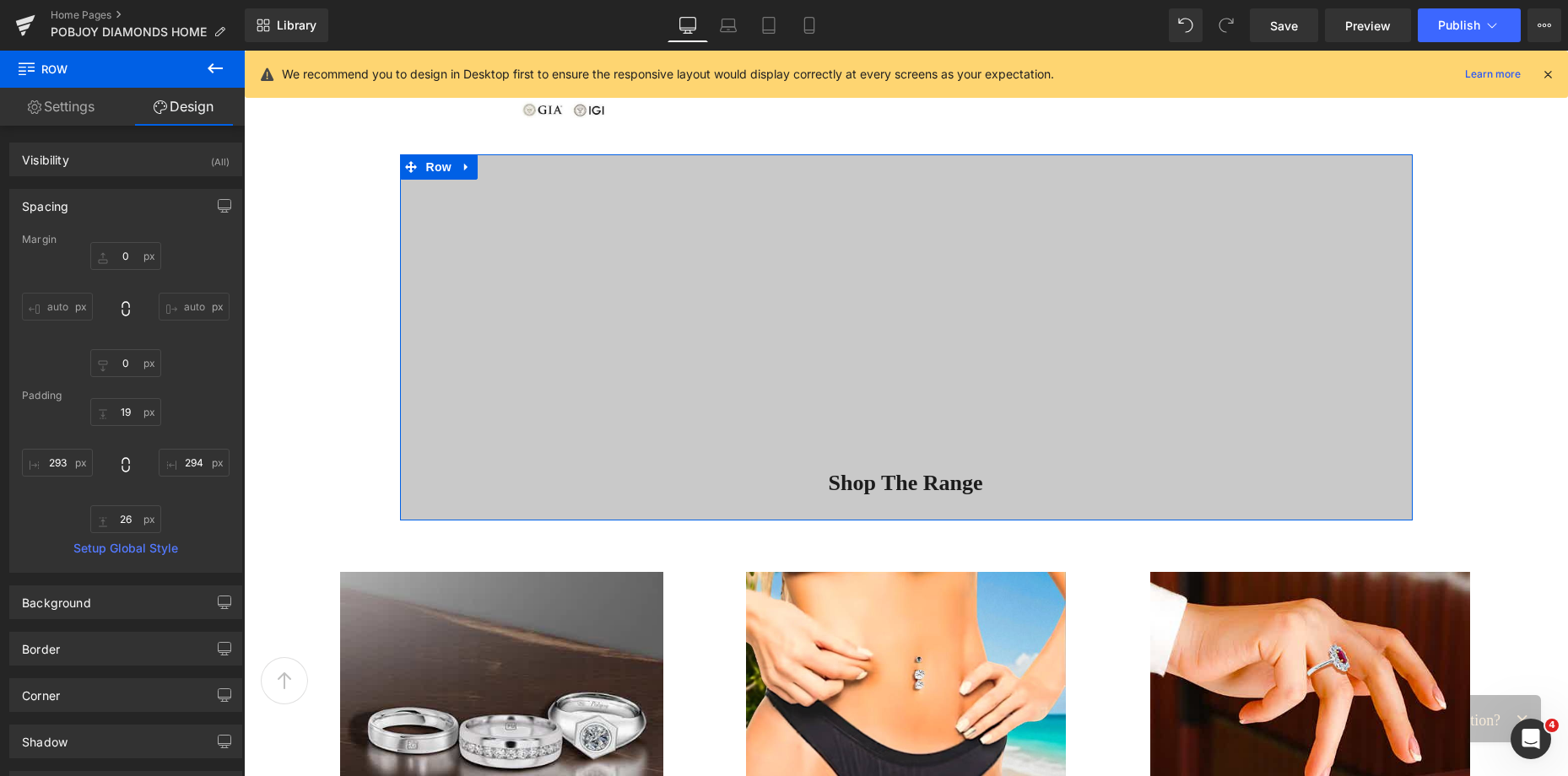
click at [515, 184] on div "Vimeo Shop The Range Button Row" at bounding box center [907, 337] width 1013 height 366
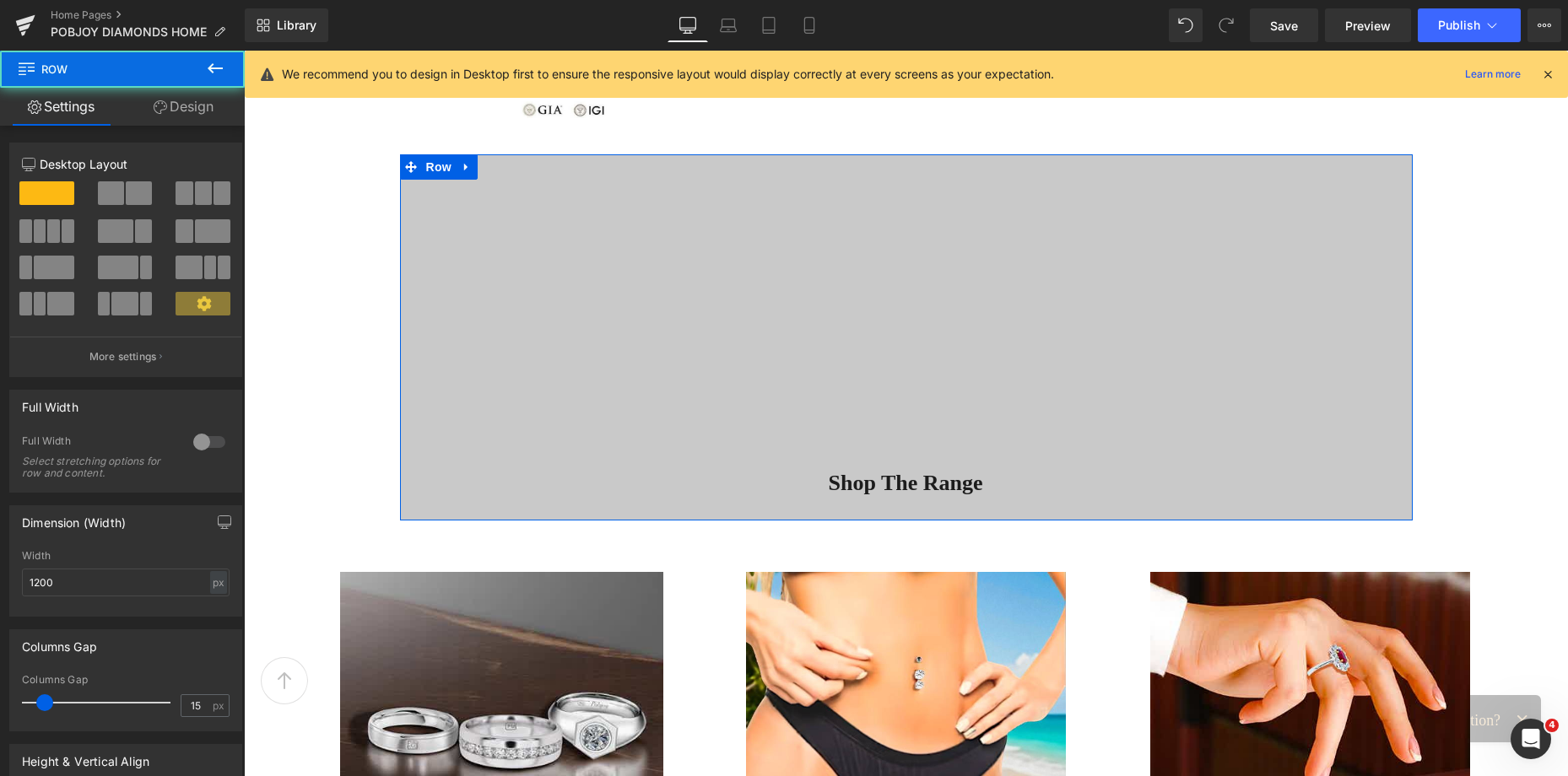
click at [214, 114] on link "Design" at bounding box center [184, 106] width 123 height 38
click at [0, 0] on div "Background" at bounding box center [0, 0] width 0 height 0
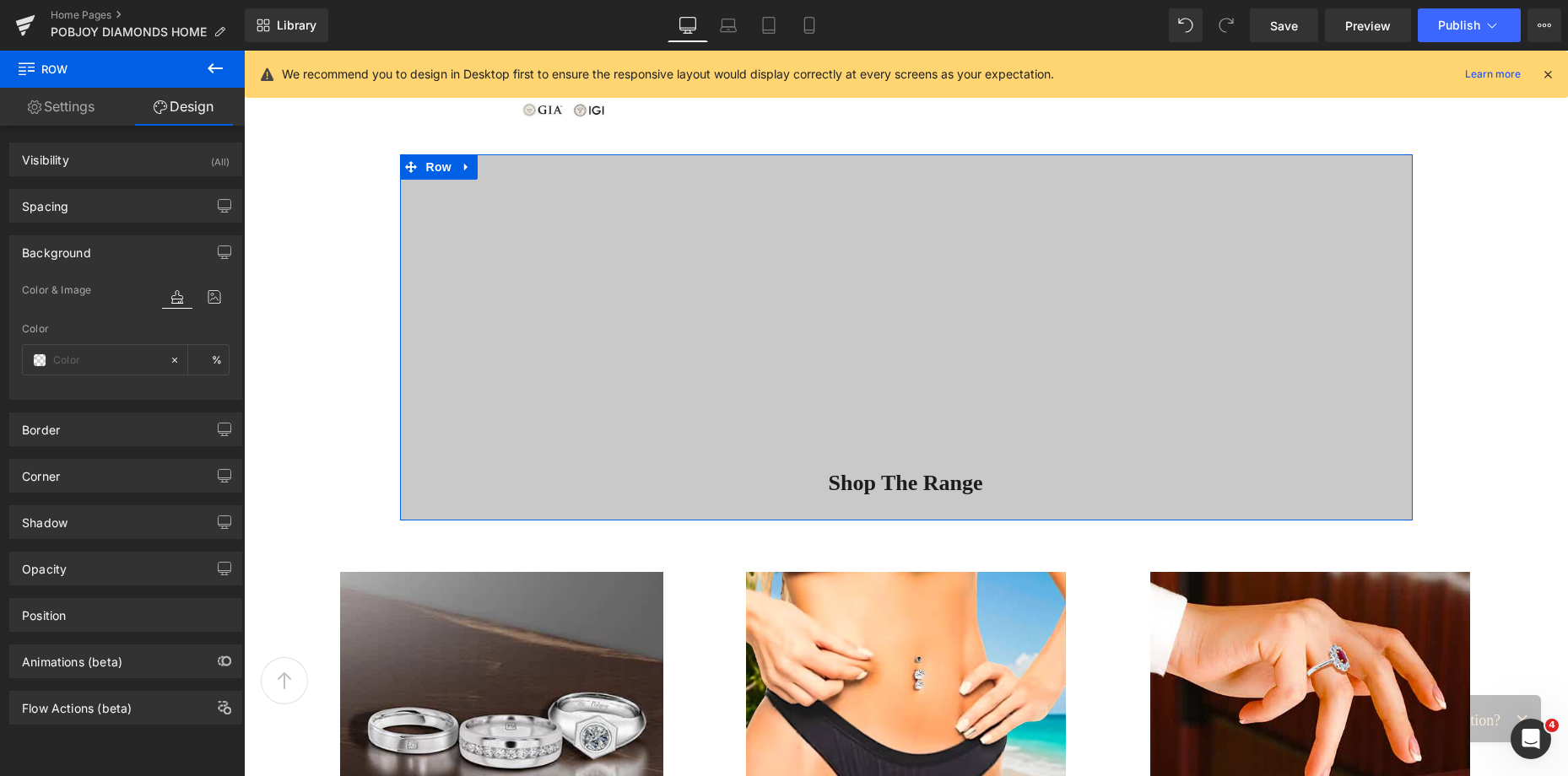
type input "#c9c9c9"
type input "100"
click at [41, 359] on span at bounding box center [40, 360] width 14 height 14
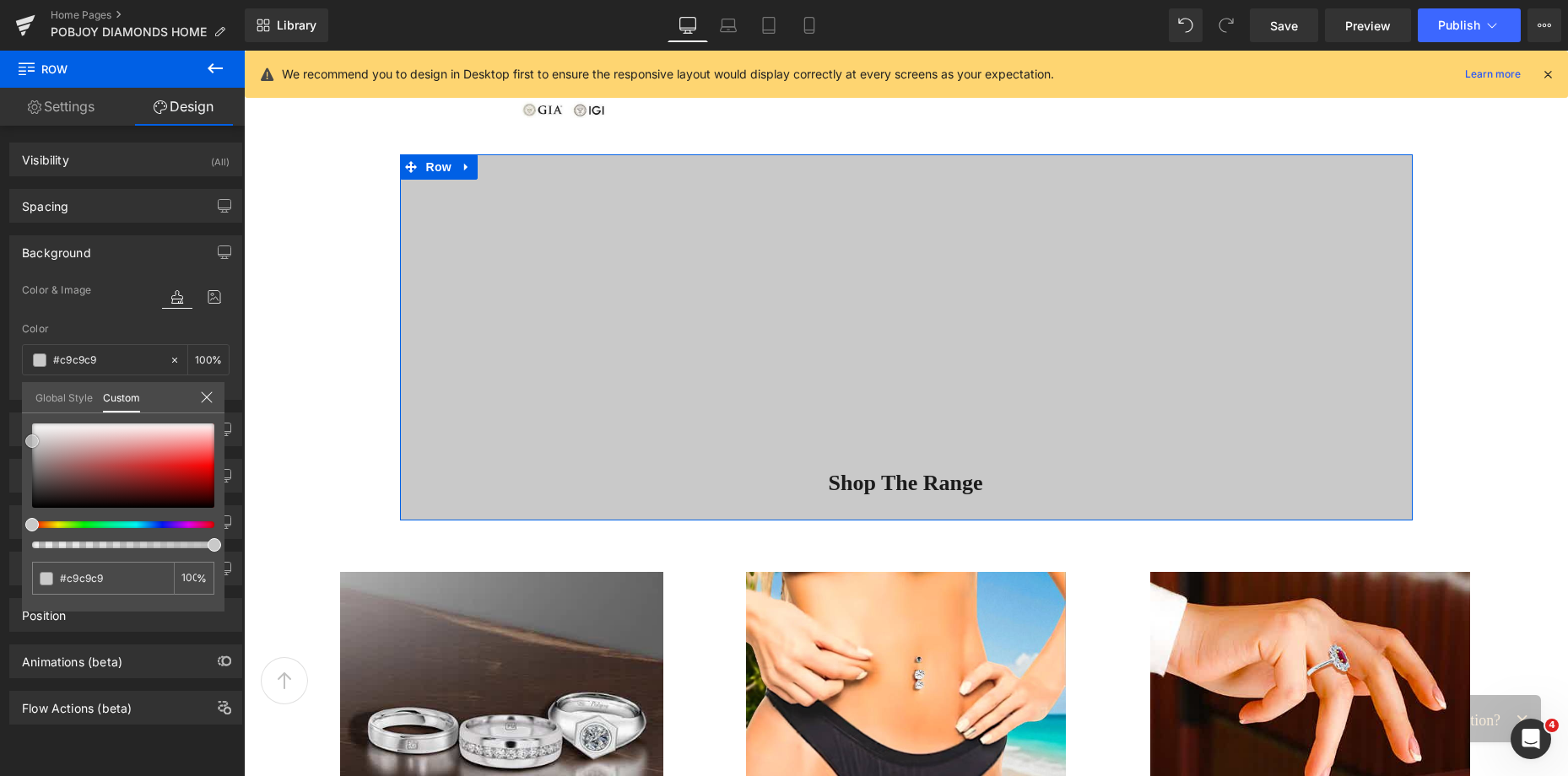
type input "#cccccc"
type input "#d1d1d1"
type input "#d8d8d8"
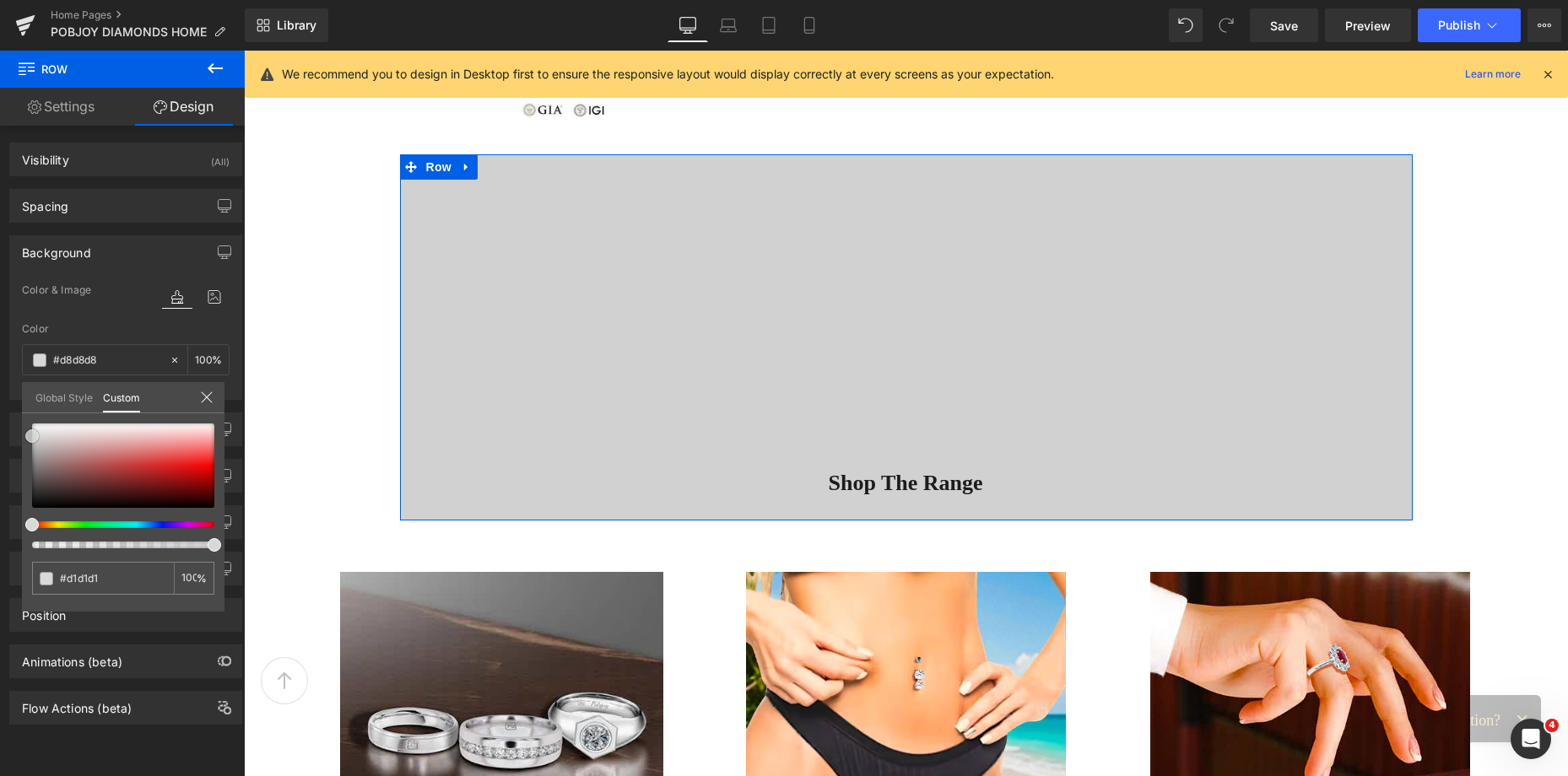
type input "#d8d8d8"
type input "#dbdbdb"
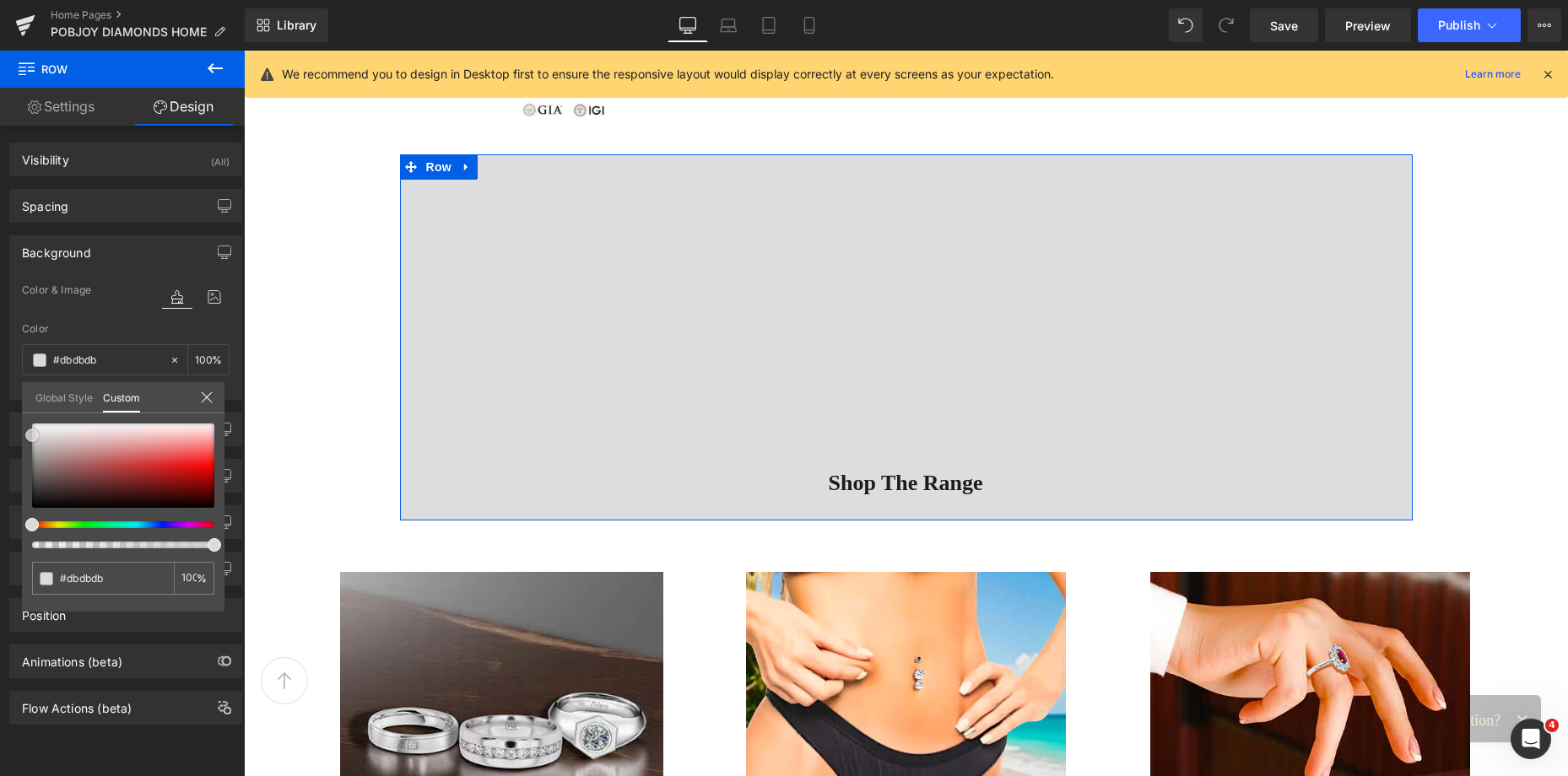
type input "#dddddd"
type input "#e0e0e0"
type input "#e2e2e2"
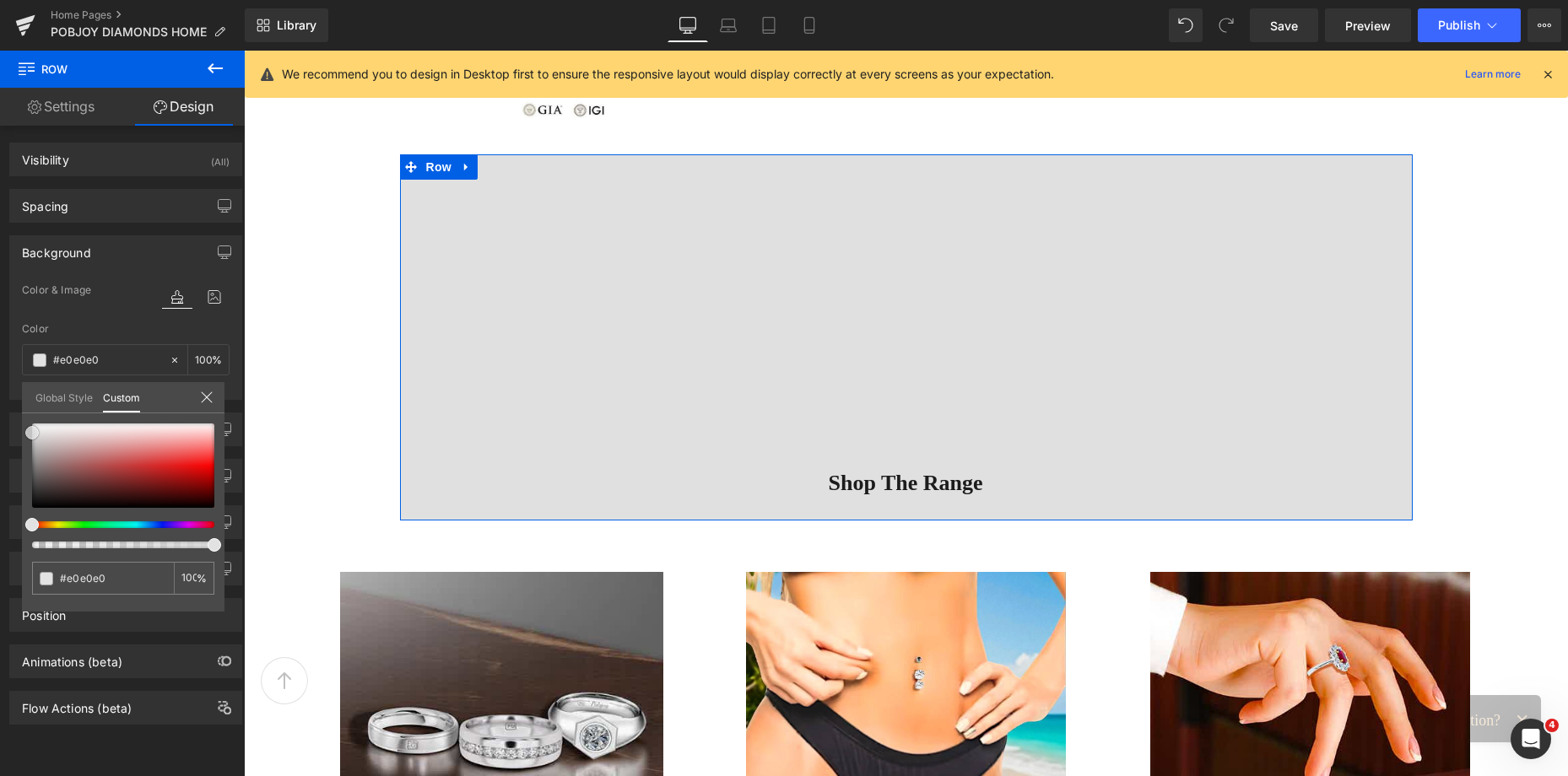
type input "#e2e2e2"
type input "#e5e5e5"
drag, startPoint x: 32, startPoint y: 441, endPoint x: 29, endPoint y: 431, distance: 10.4
click at [29, 431] on span at bounding box center [32, 432] width 14 height 14
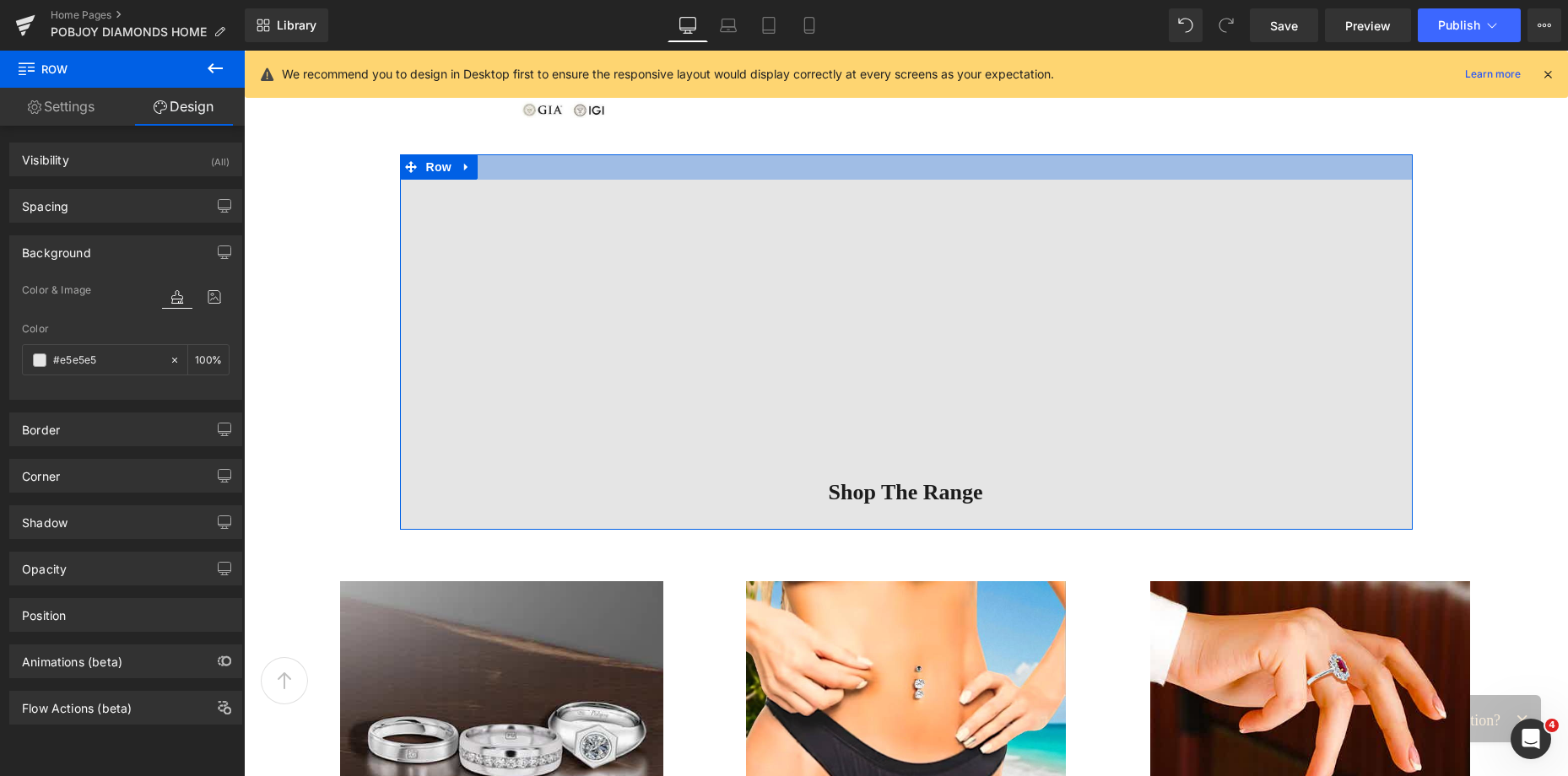
drag, startPoint x: 831, startPoint y: 156, endPoint x: 841, endPoint y: 166, distance: 14.1
click at [841, 166] on div at bounding box center [907, 167] width 1013 height 25
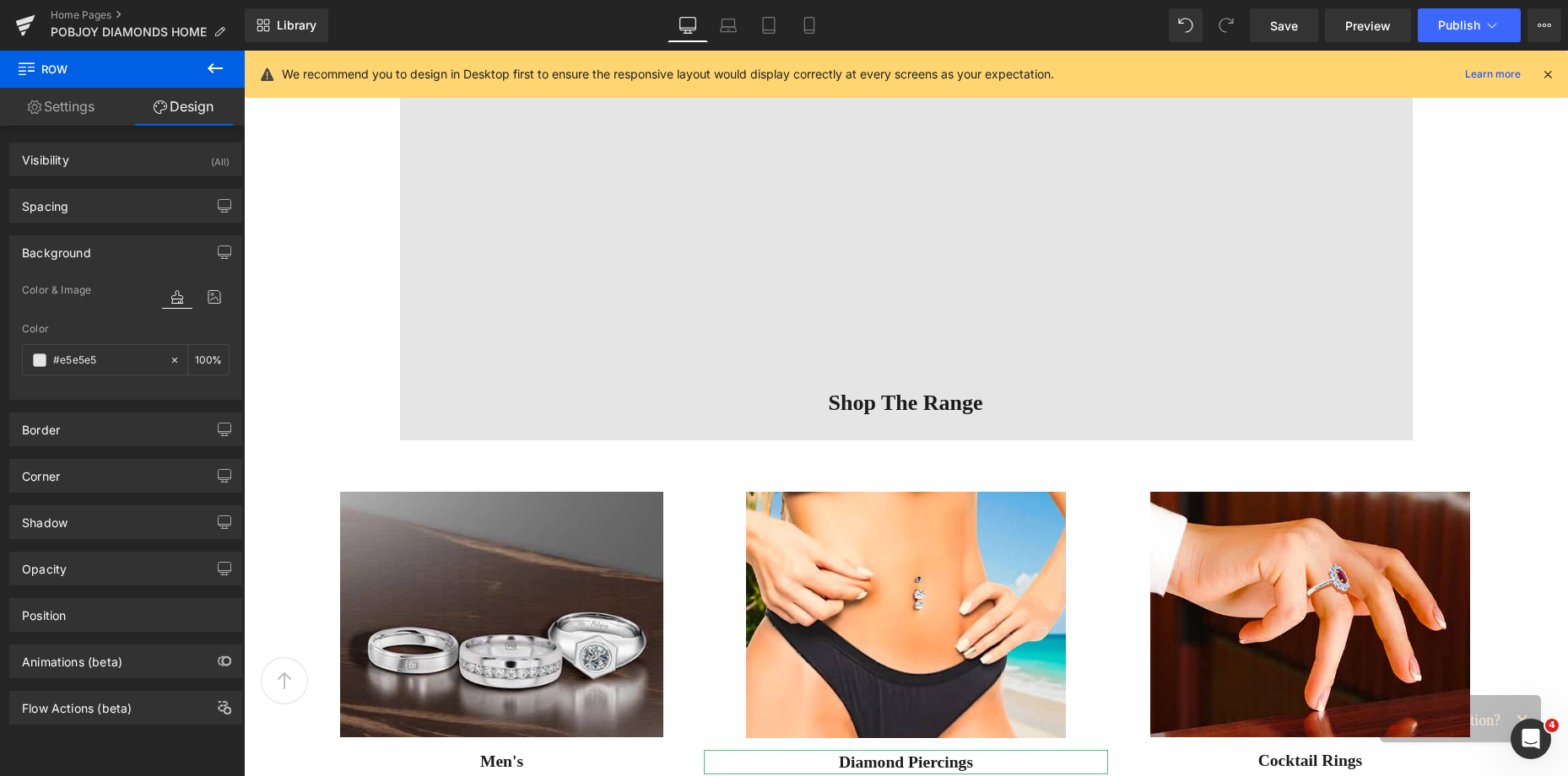
scroll to position [1700, 0]
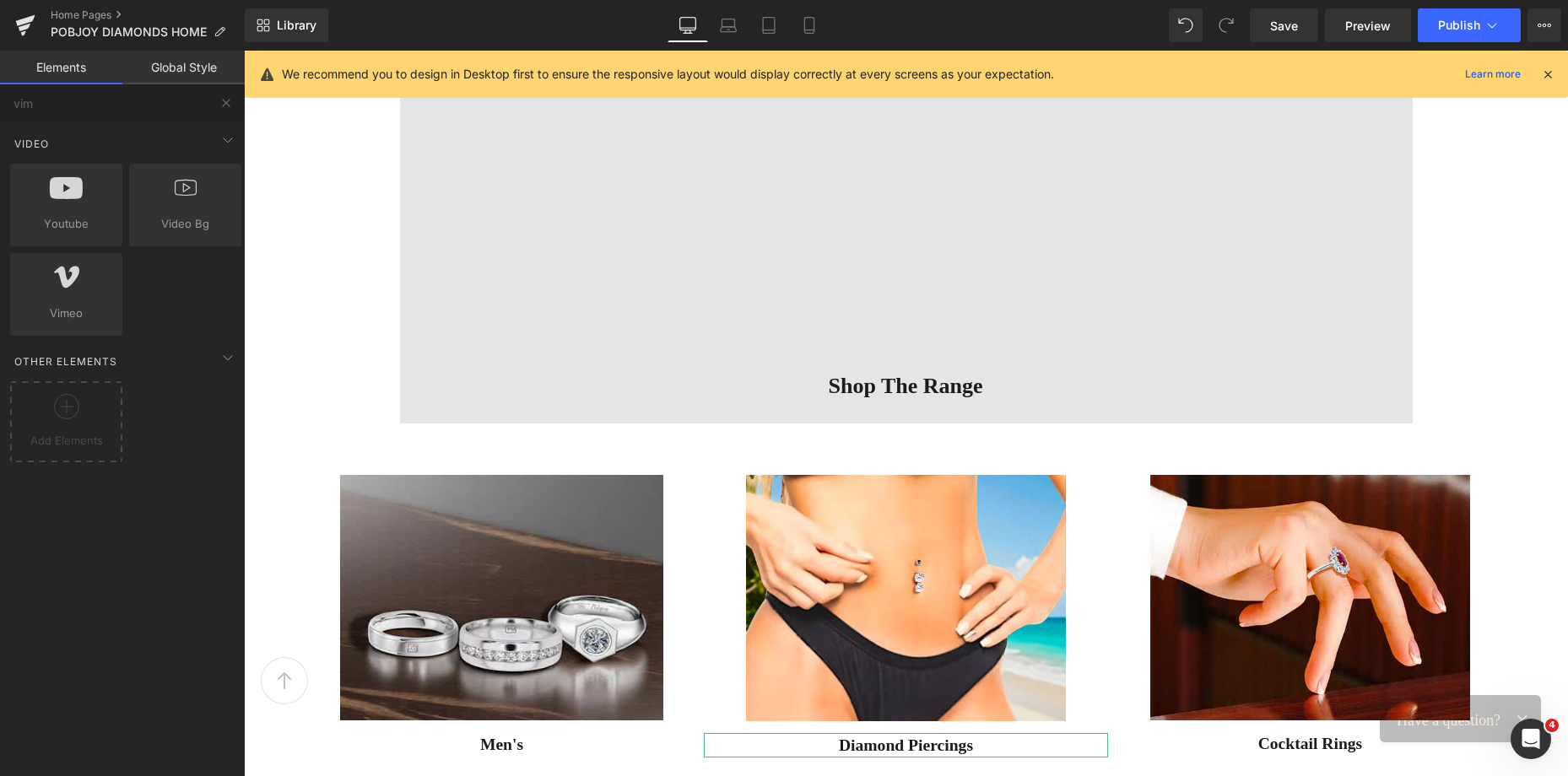
click at [775, 442] on div "Image Vimeo Diamonds & Fine Jewellery Heading Image [PHONE_NUMBER] Heading Imag…" at bounding box center [906, 217] width 1324 height 3446
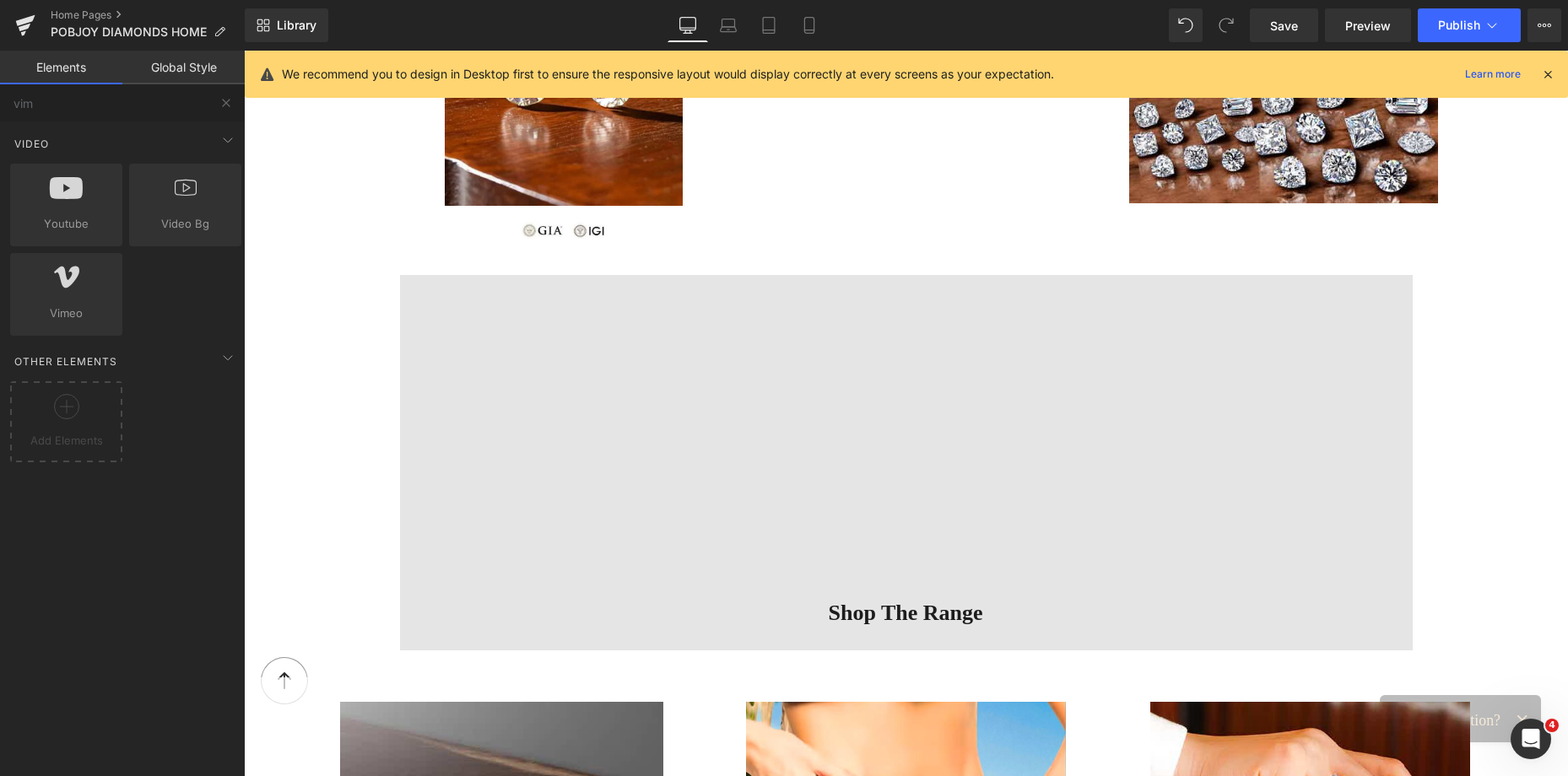
scroll to position [1439, 0]
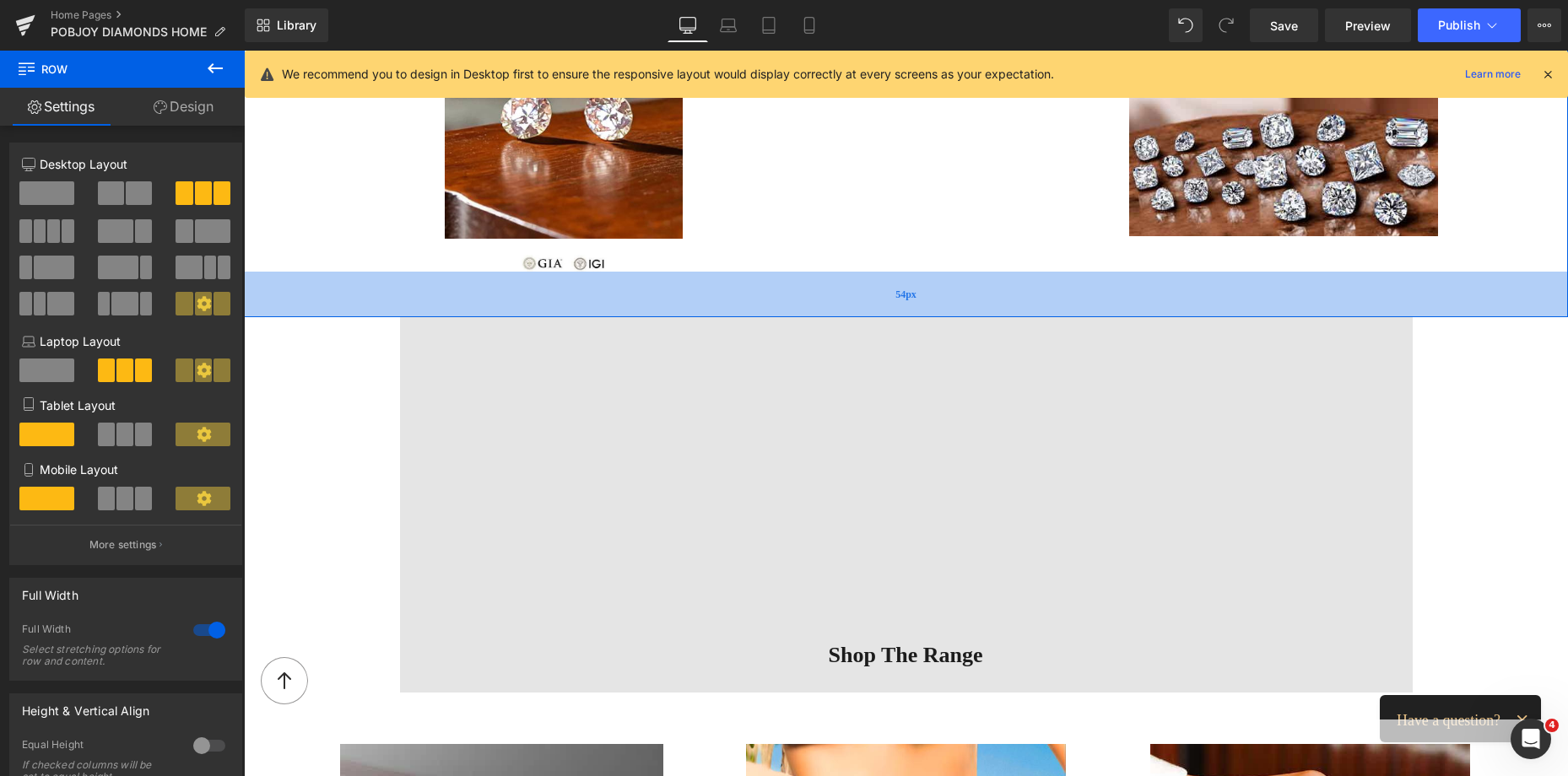
drag, startPoint x: 1199, startPoint y: 300, endPoint x: 923, endPoint y: 51, distance: 371.7
click at [1206, 310] on div "54px" at bounding box center [906, 294] width 1324 height 46
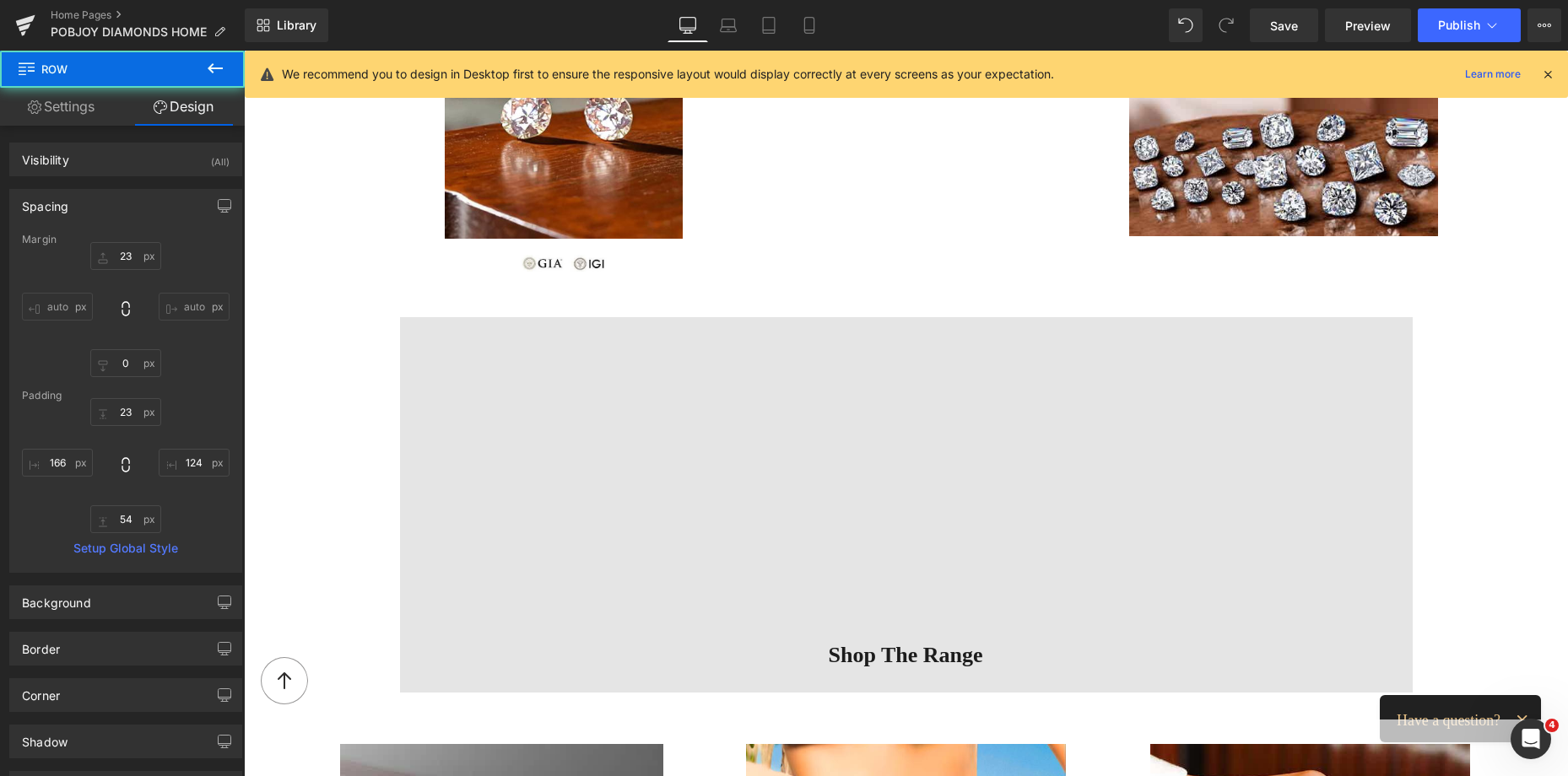
type input "23"
type input "0"
type input "23"
type input "124"
type input "54"
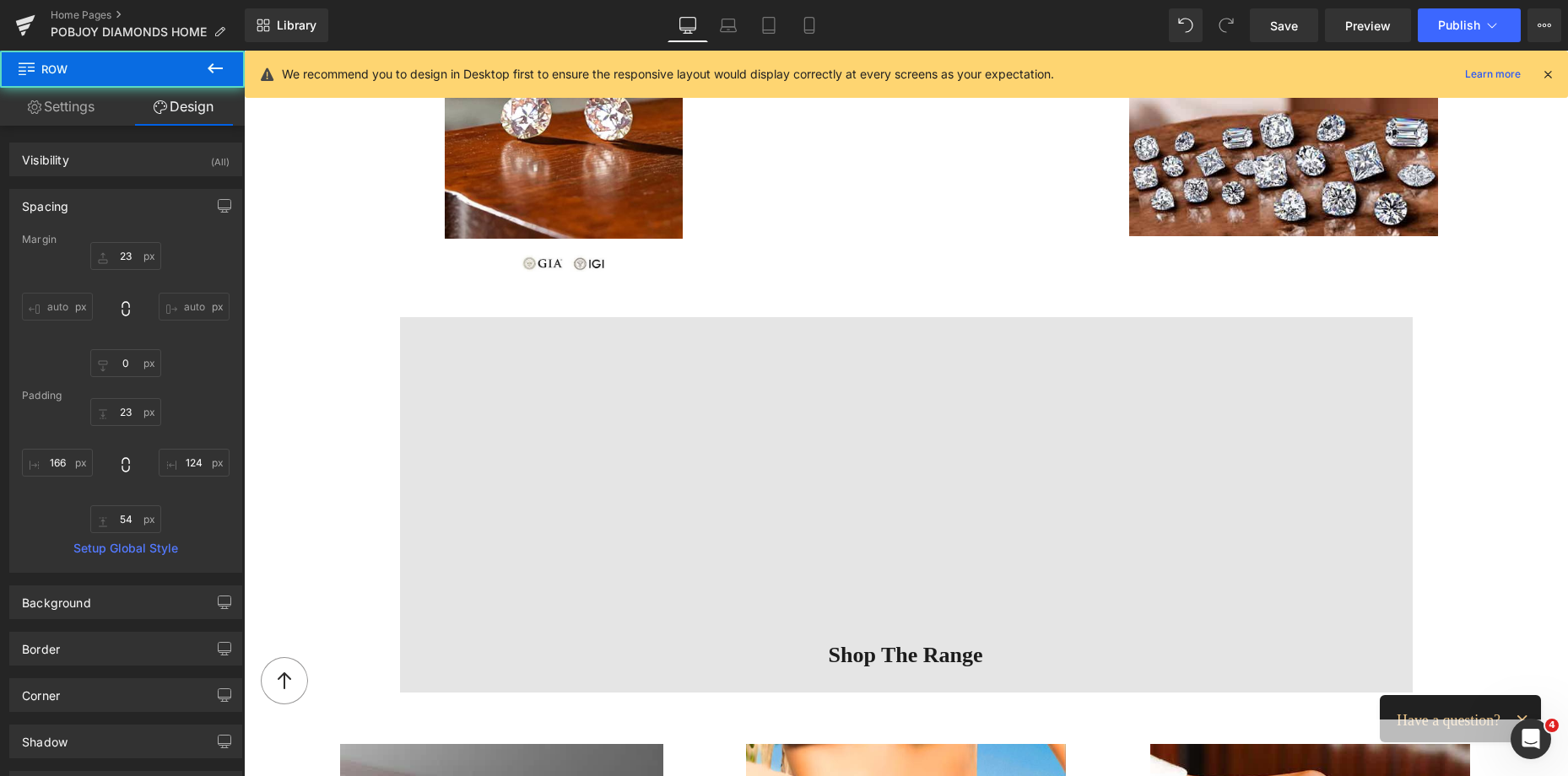
type input "166"
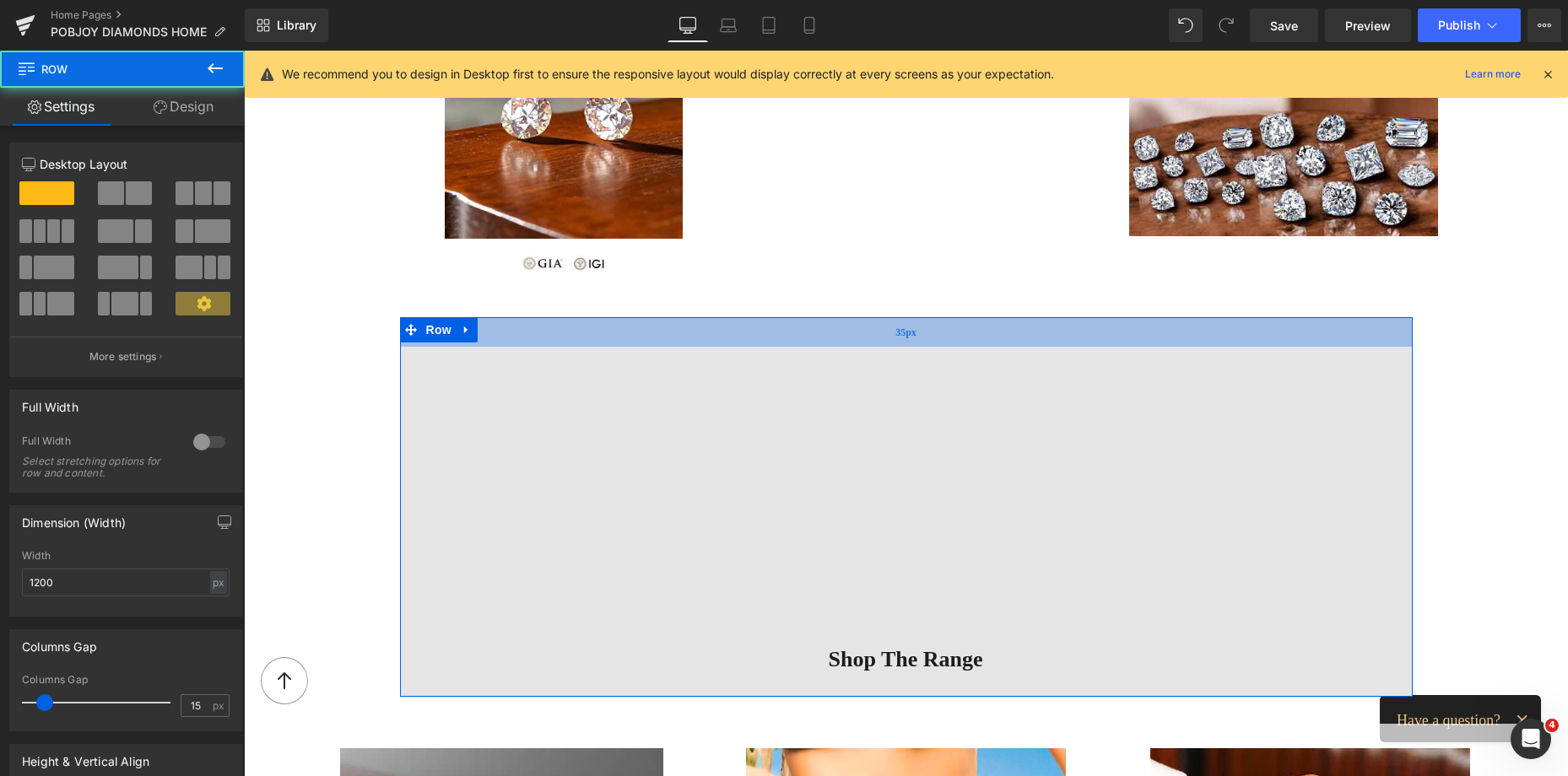
click at [854, 337] on div "35px" at bounding box center [907, 332] width 1013 height 30
click at [1278, 32] on span "Save" at bounding box center [1283, 26] width 28 height 18
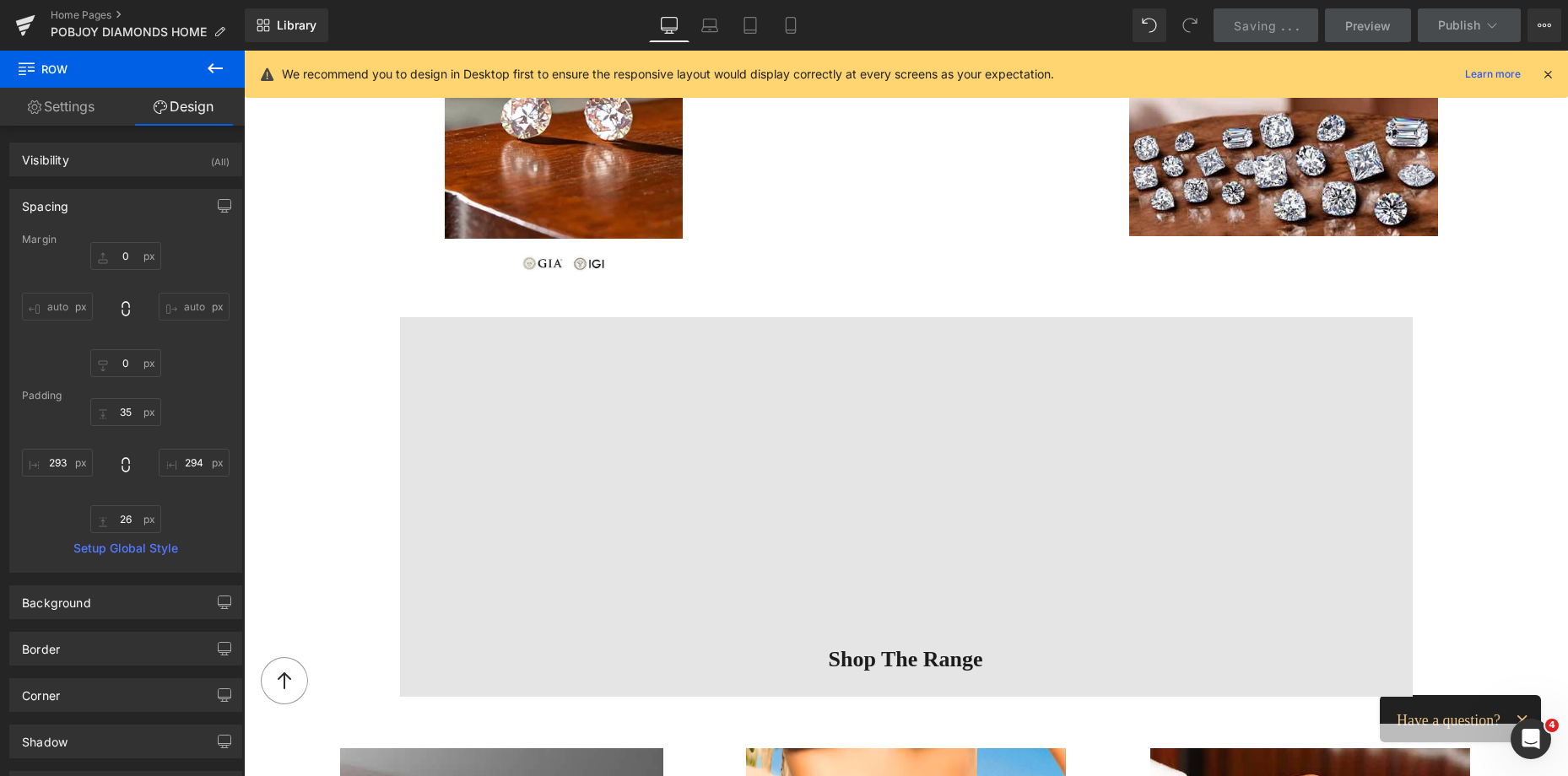
type input "0"
type input "35"
type input "294"
type input "26"
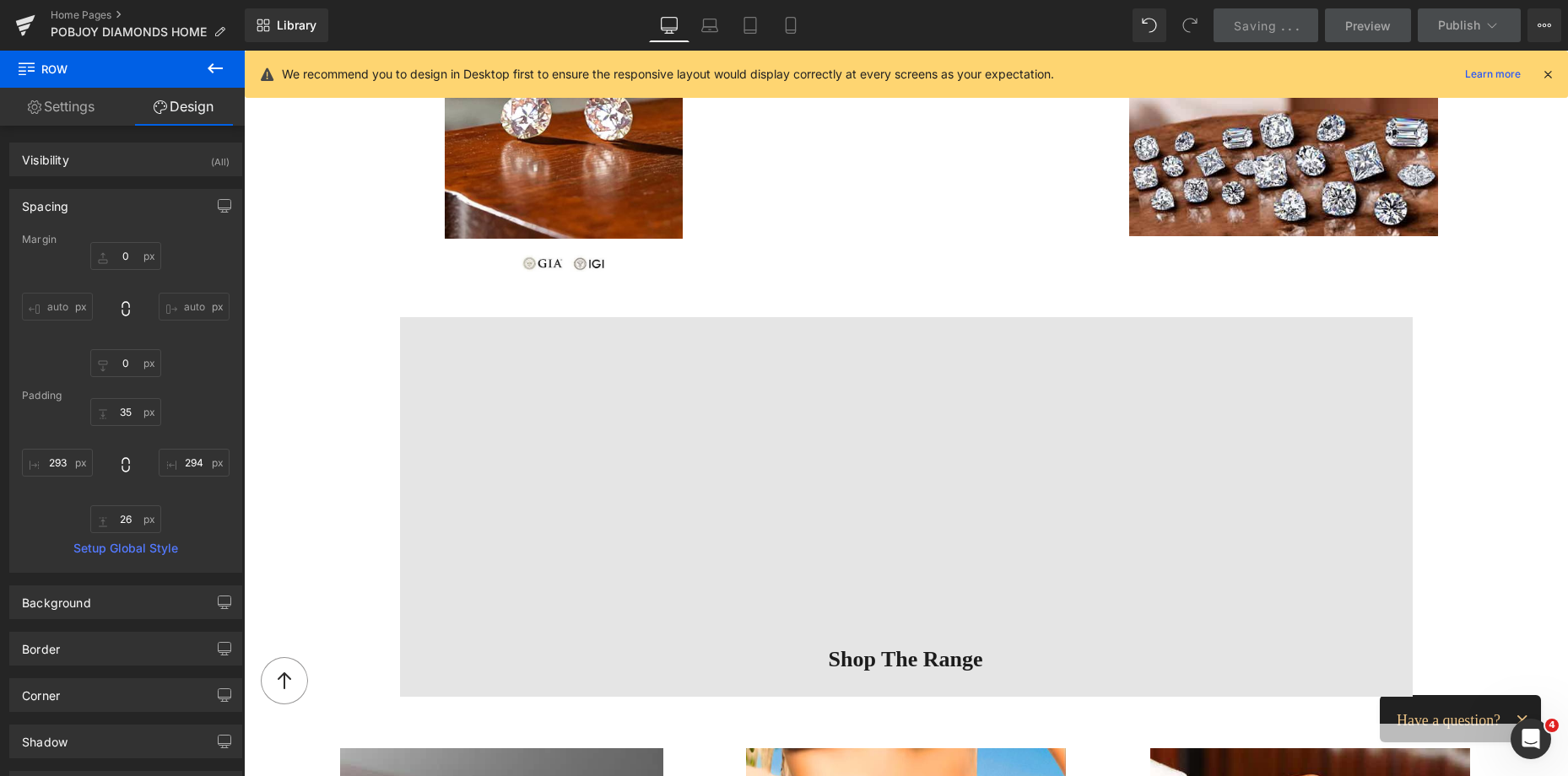
type input "293"
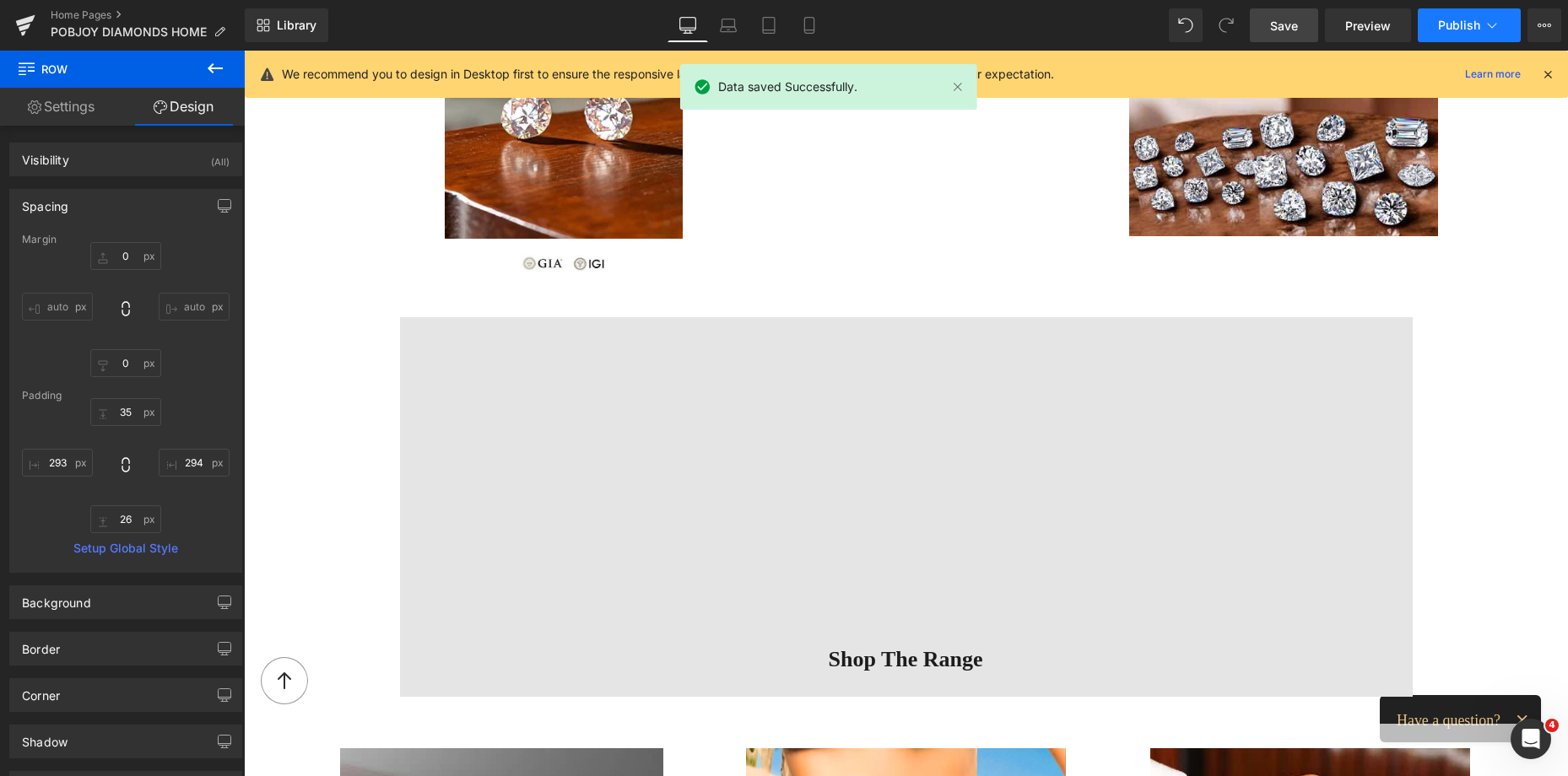
click at [1451, 15] on button "Publish" at bounding box center [1469, 24] width 103 height 33
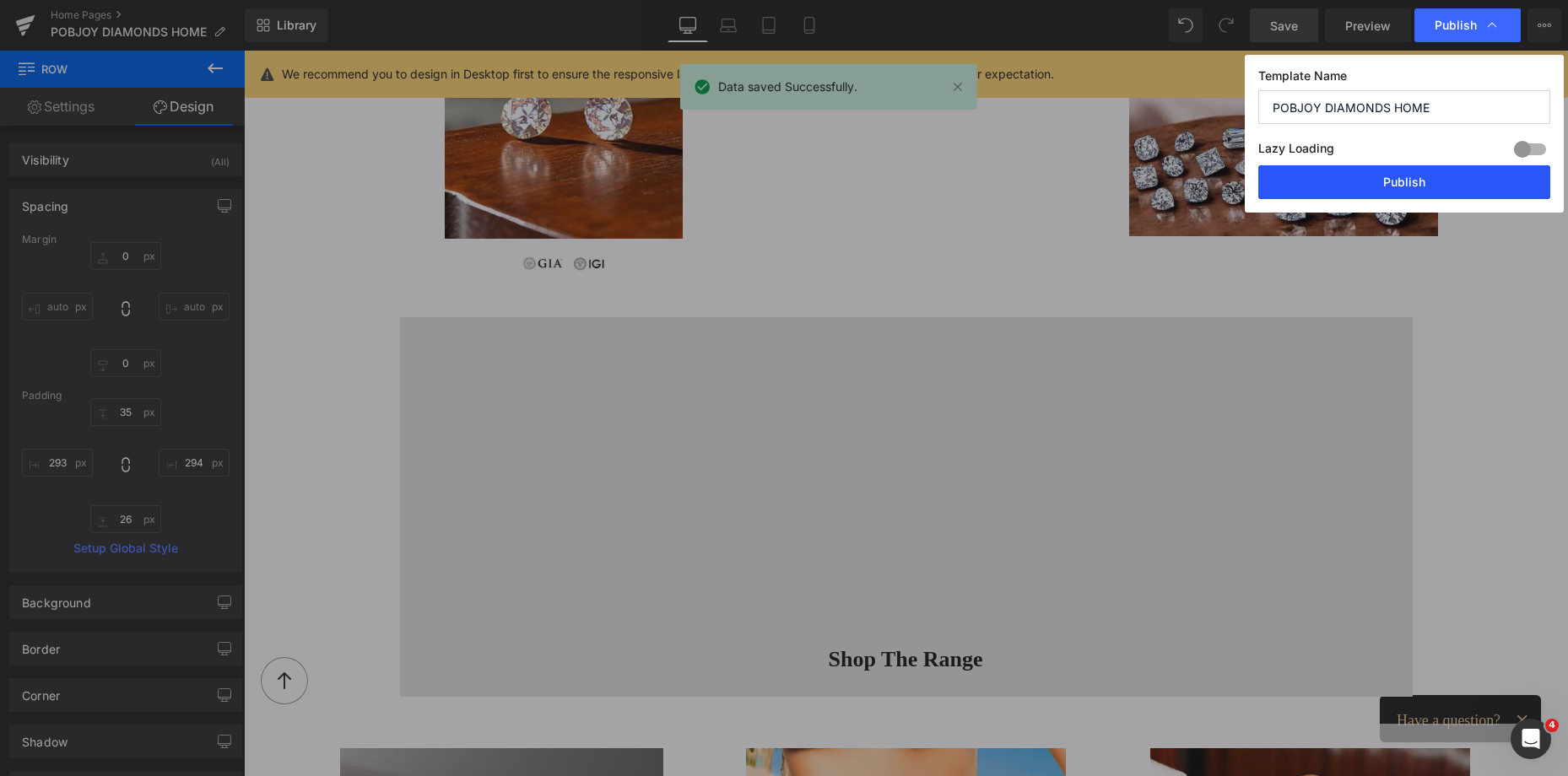
click at [1408, 173] on button "Publish" at bounding box center [1404, 182] width 292 height 33
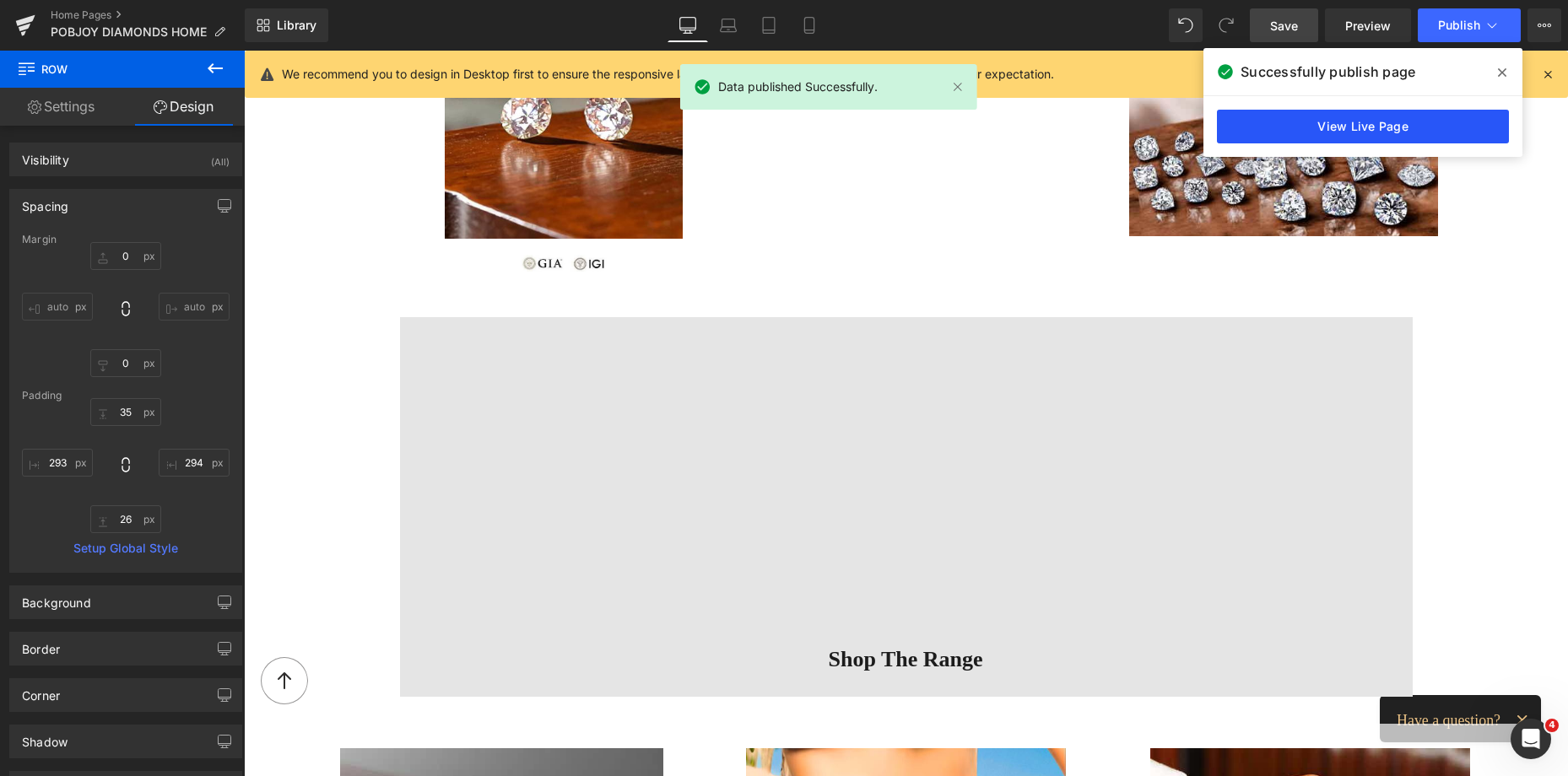
click at [1365, 119] on link "View Live Page" at bounding box center [1363, 126] width 292 height 33
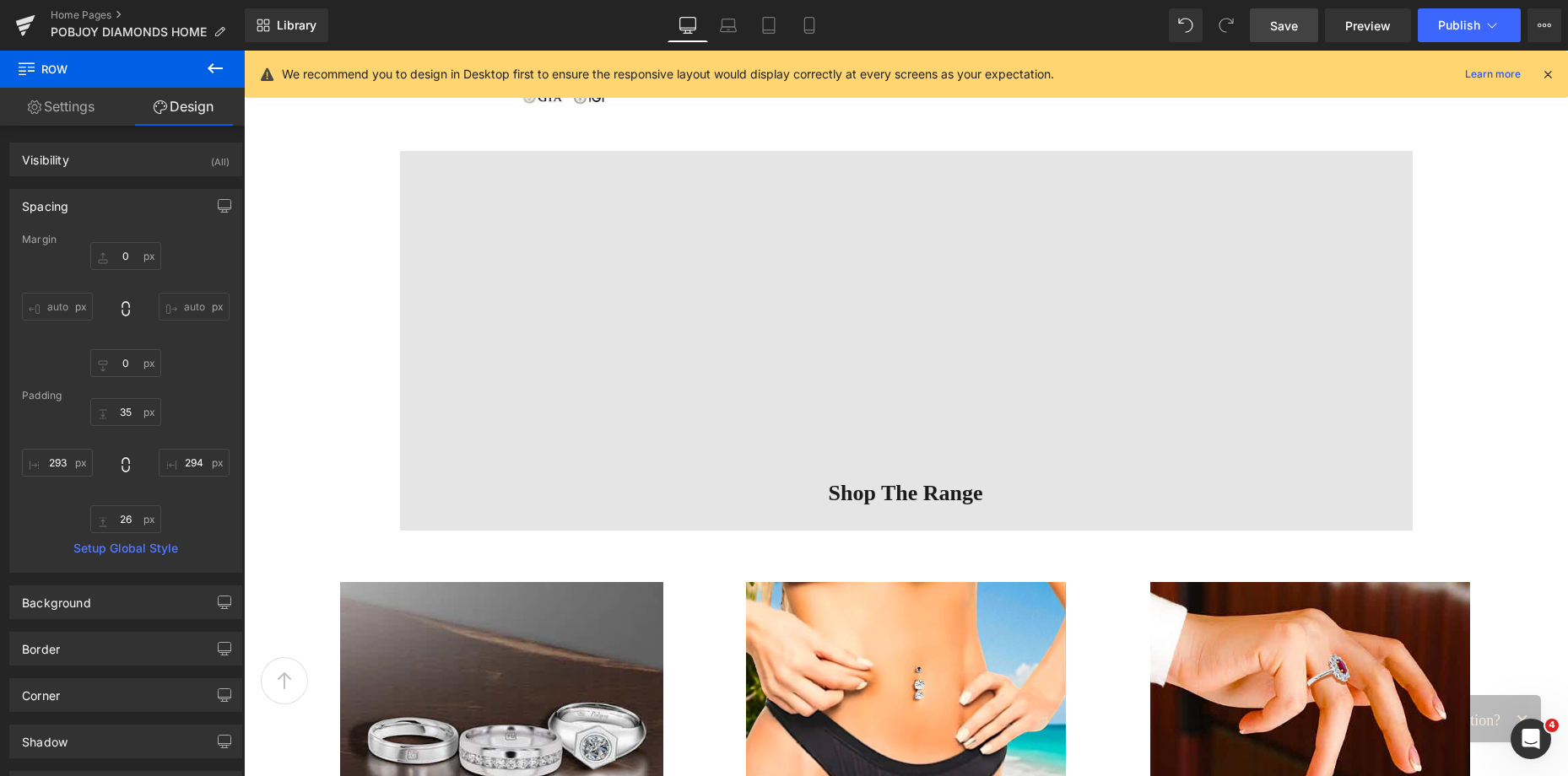
scroll to position [1684, 0]
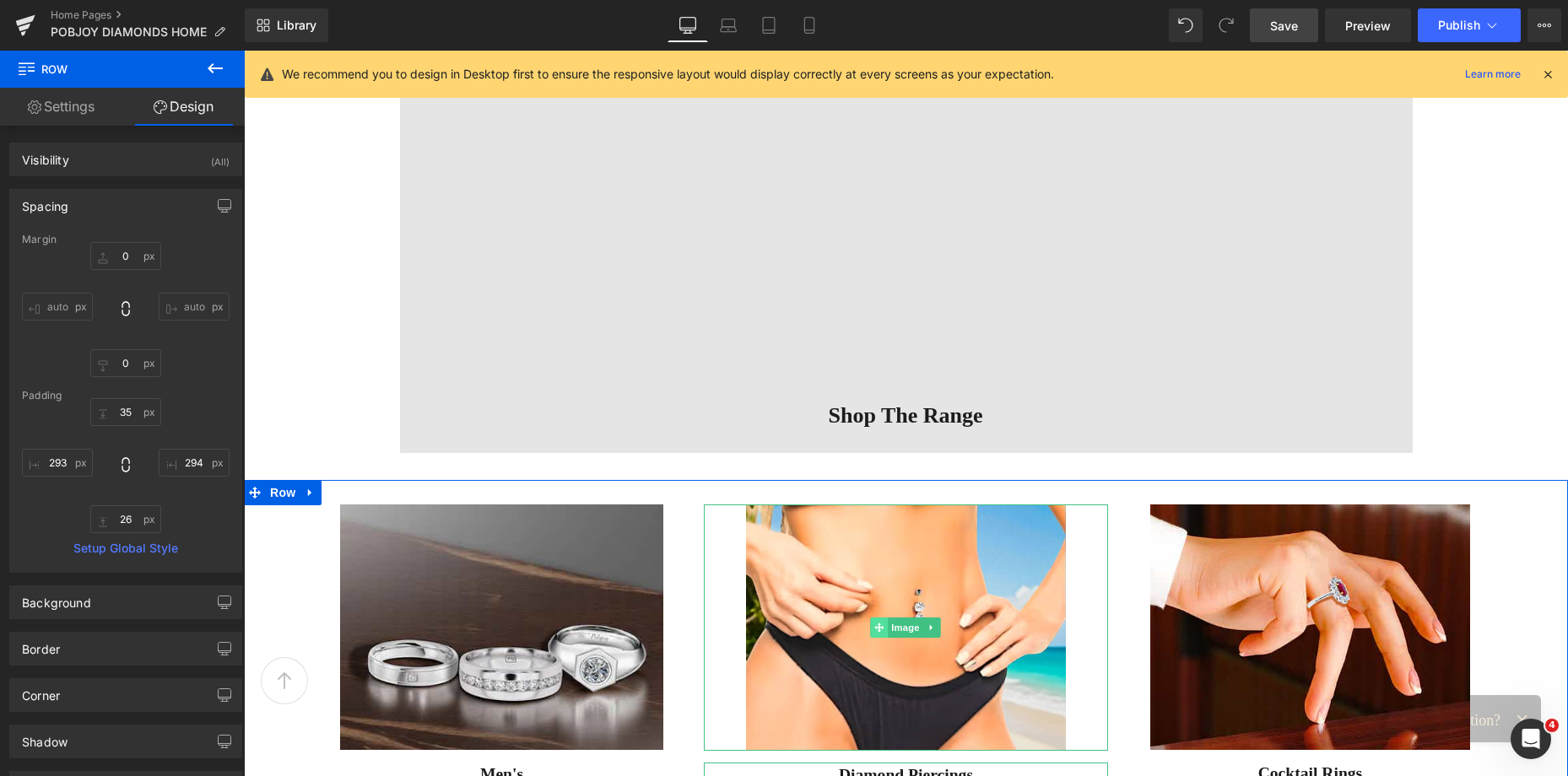
click at [875, 623] on icon at bounding box center [880, 627] width 9 height 10
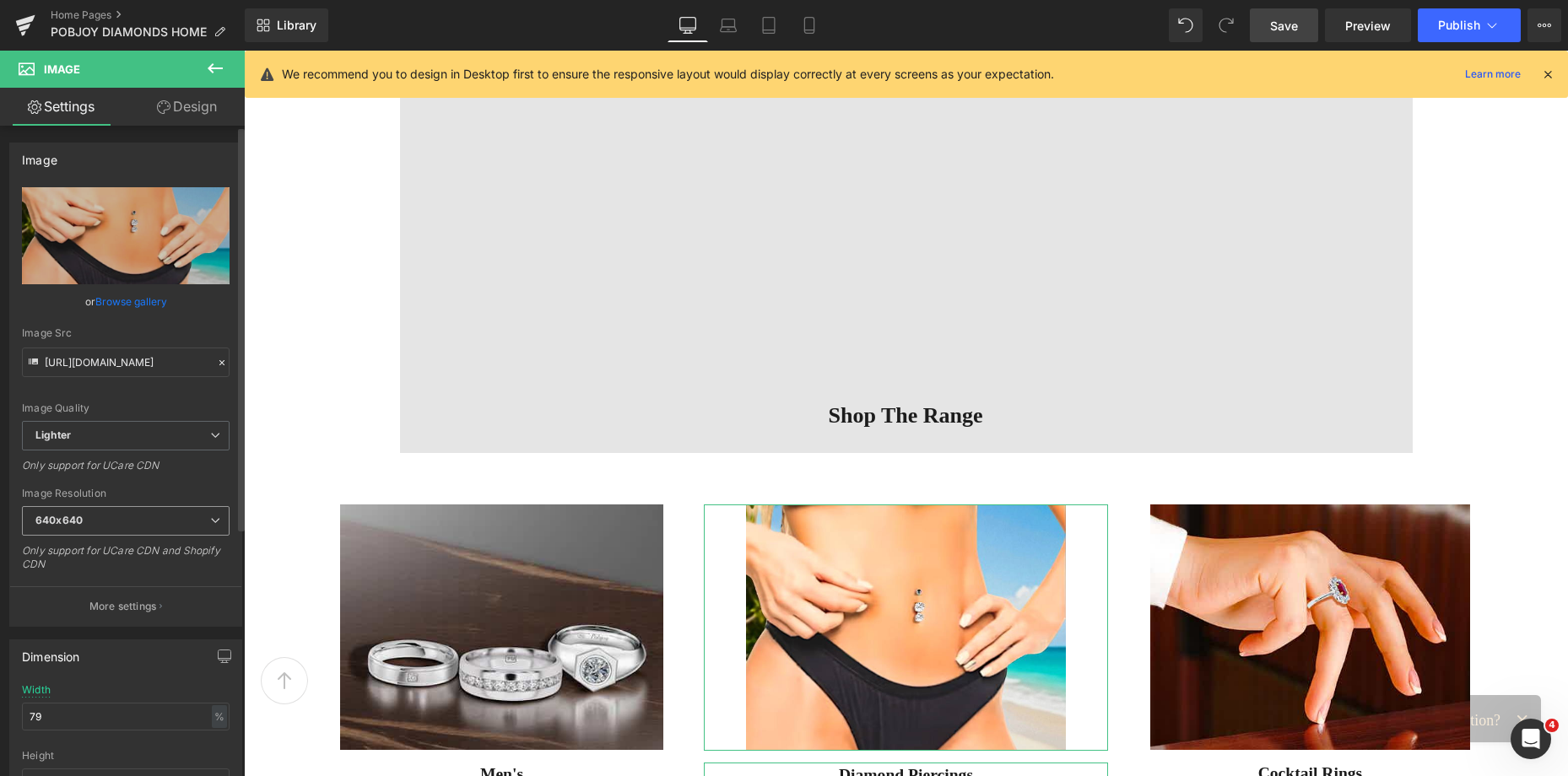
click at [109, 521] on span "640x640" at bounding box center [125, 521] width 207 height 30
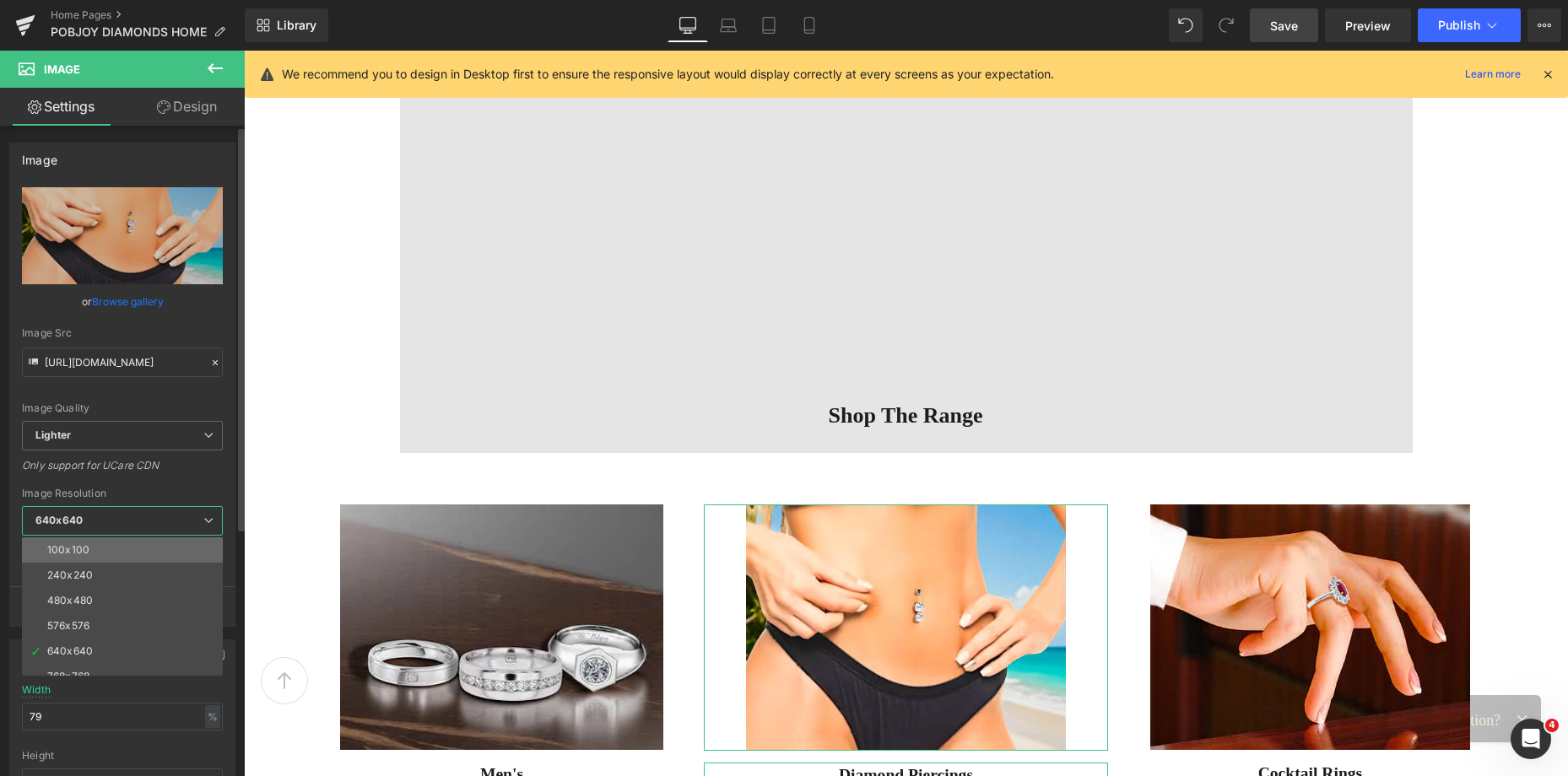
click at [105, 542] on li "100x100" at bounding box center [125, 550] width 208 height 25
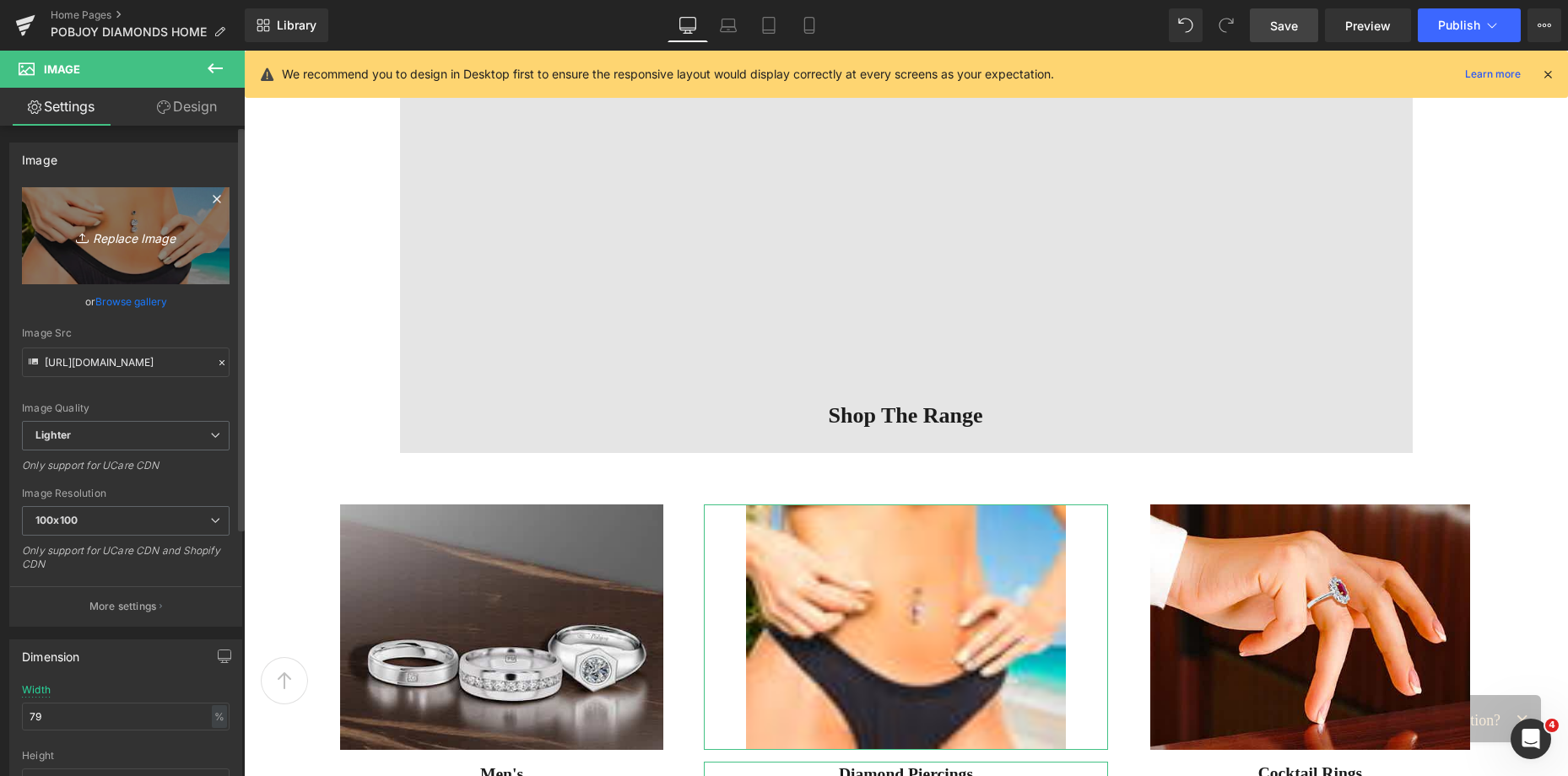
type input "[URL][DOMAIN_NAME]"
click at [125, 238] on icon "Replace Image" at bounding box center [126, 235] width 135 height 21
type input "C:\fakepath\1125955.jpg"
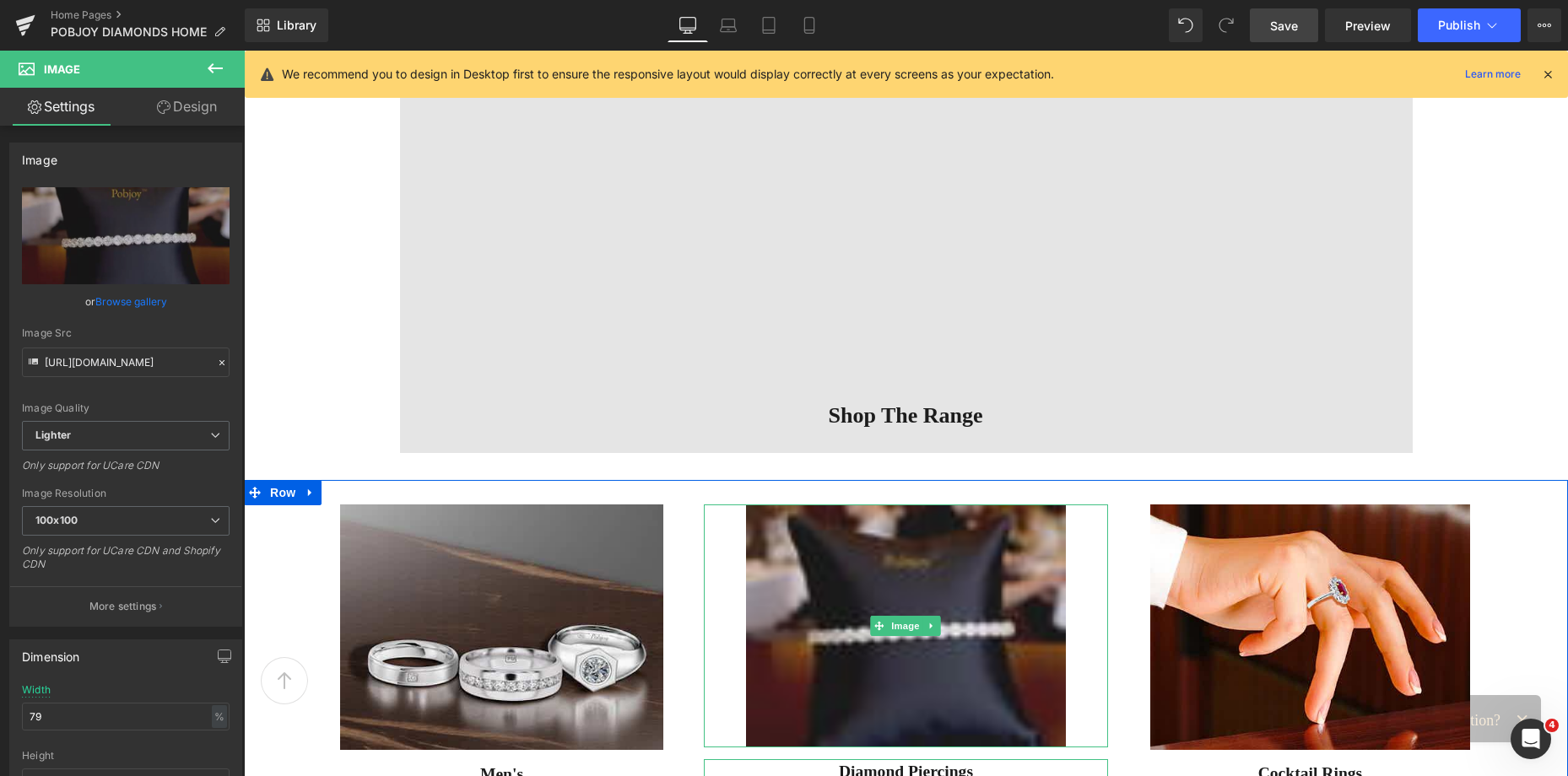
type input "[URL][DOMAIN_NAME]"
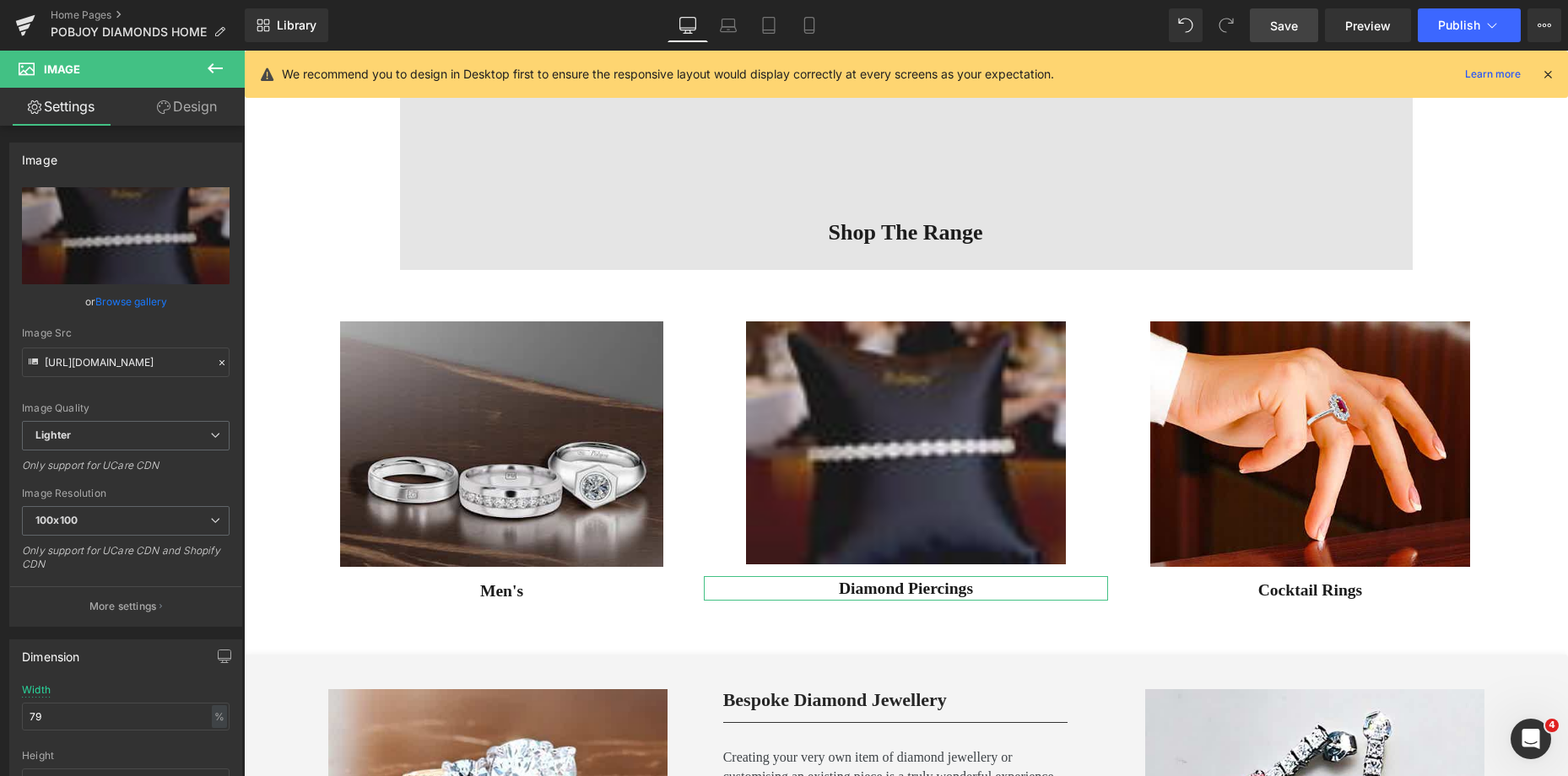
scroll to position [1922, 0]
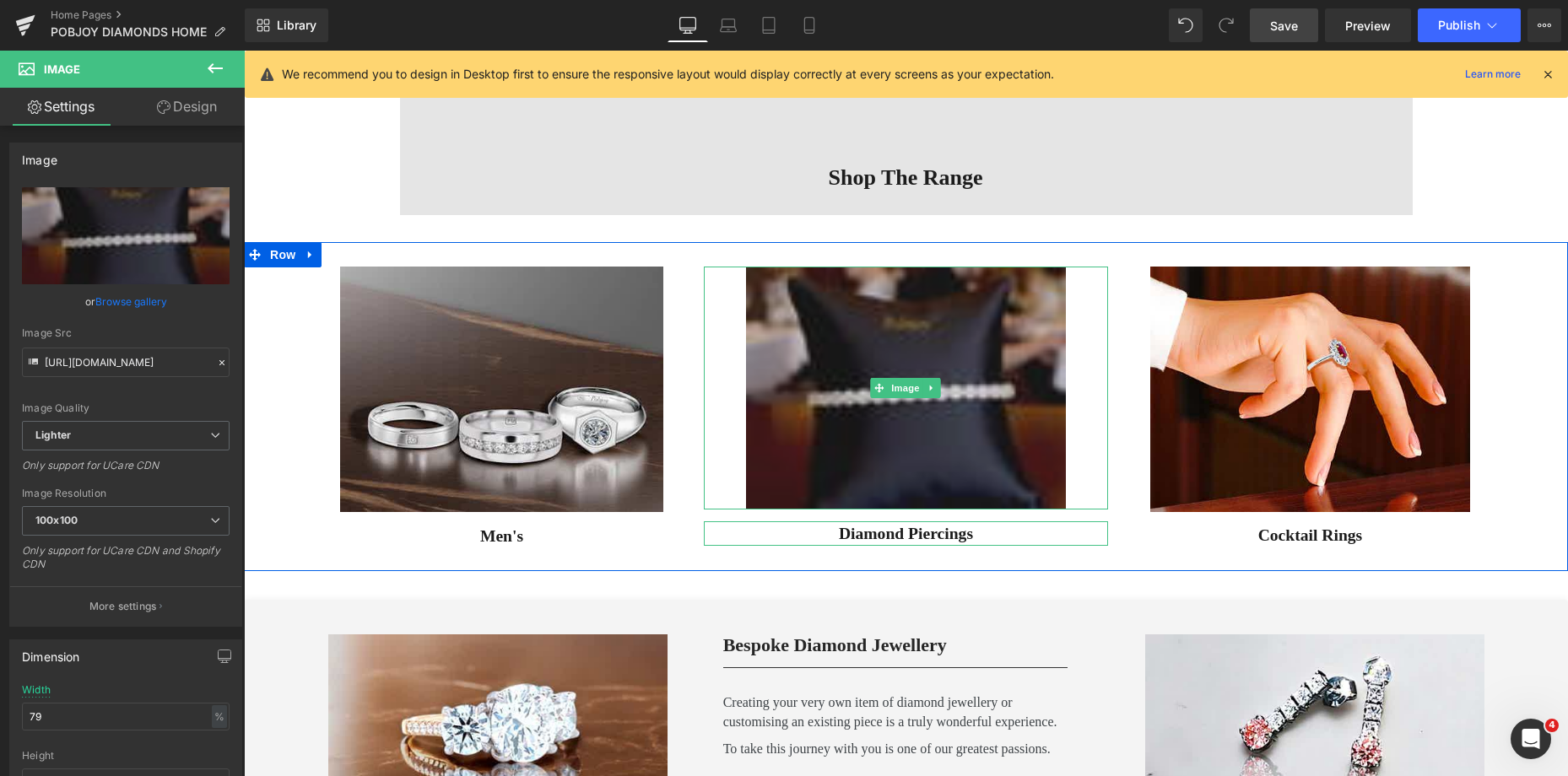
click at [968, 298] on img at bounding box center [906, 388] width 319 height 243
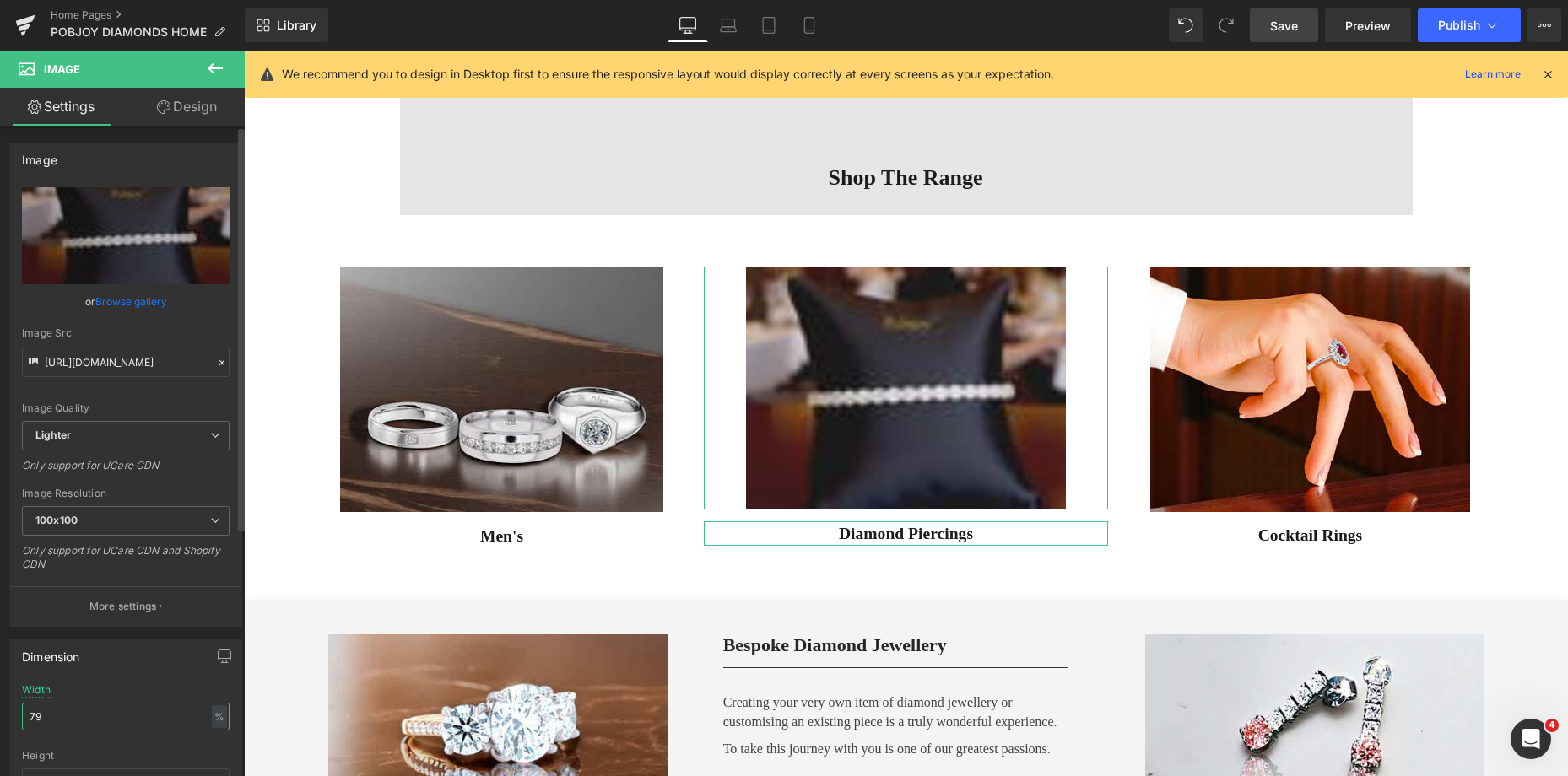
drag, startPoint x: 46, startPoint y: 730, endPoint x: 14, endPoint y: 723, distance: 32.8
click at [14, 723] on div "79% Width 79 % % px auto Height auto 0 Circle Image" at bounding box center [125, 768] width 232 height 169
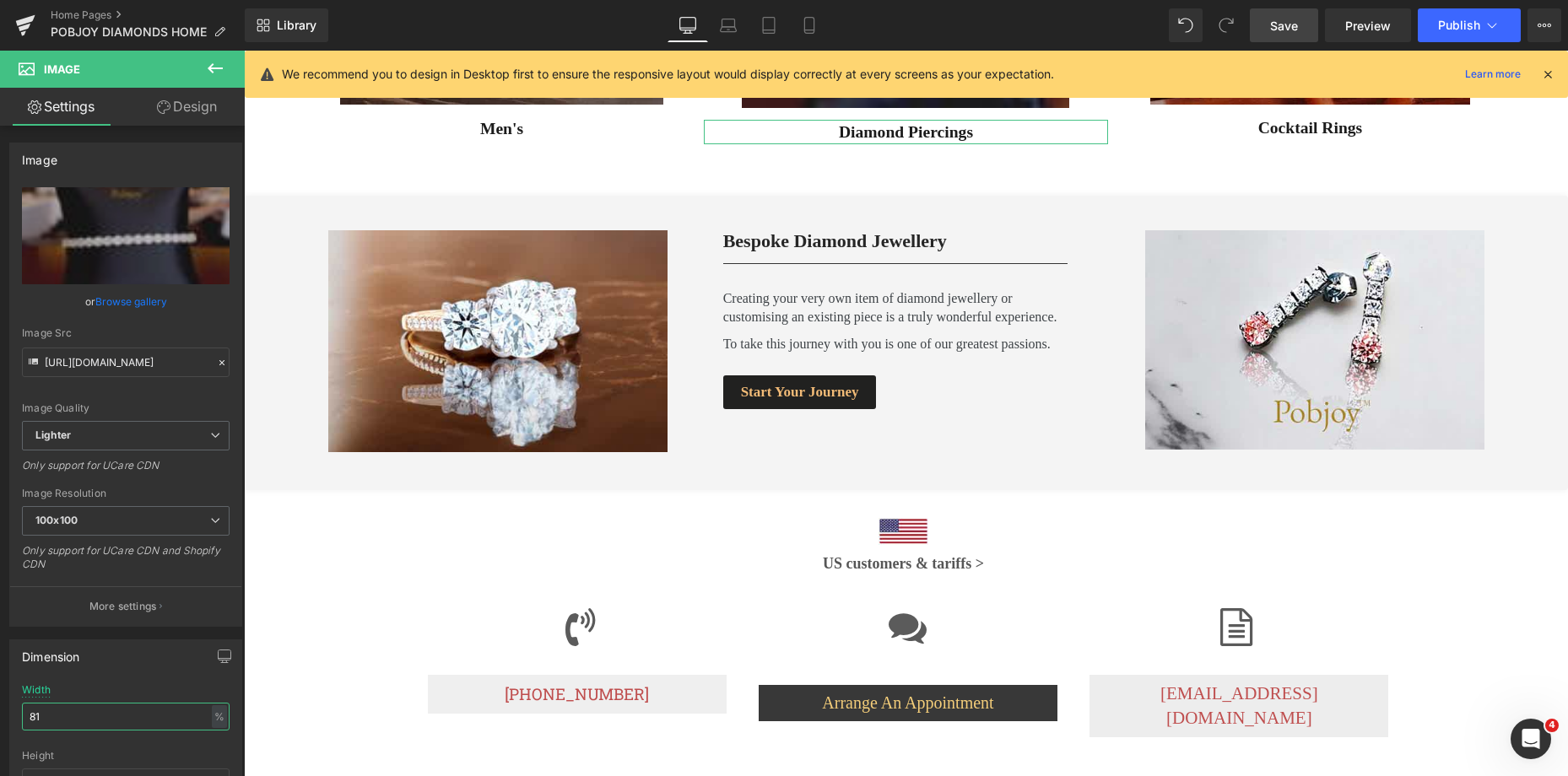
scroll to position [2040, 0]
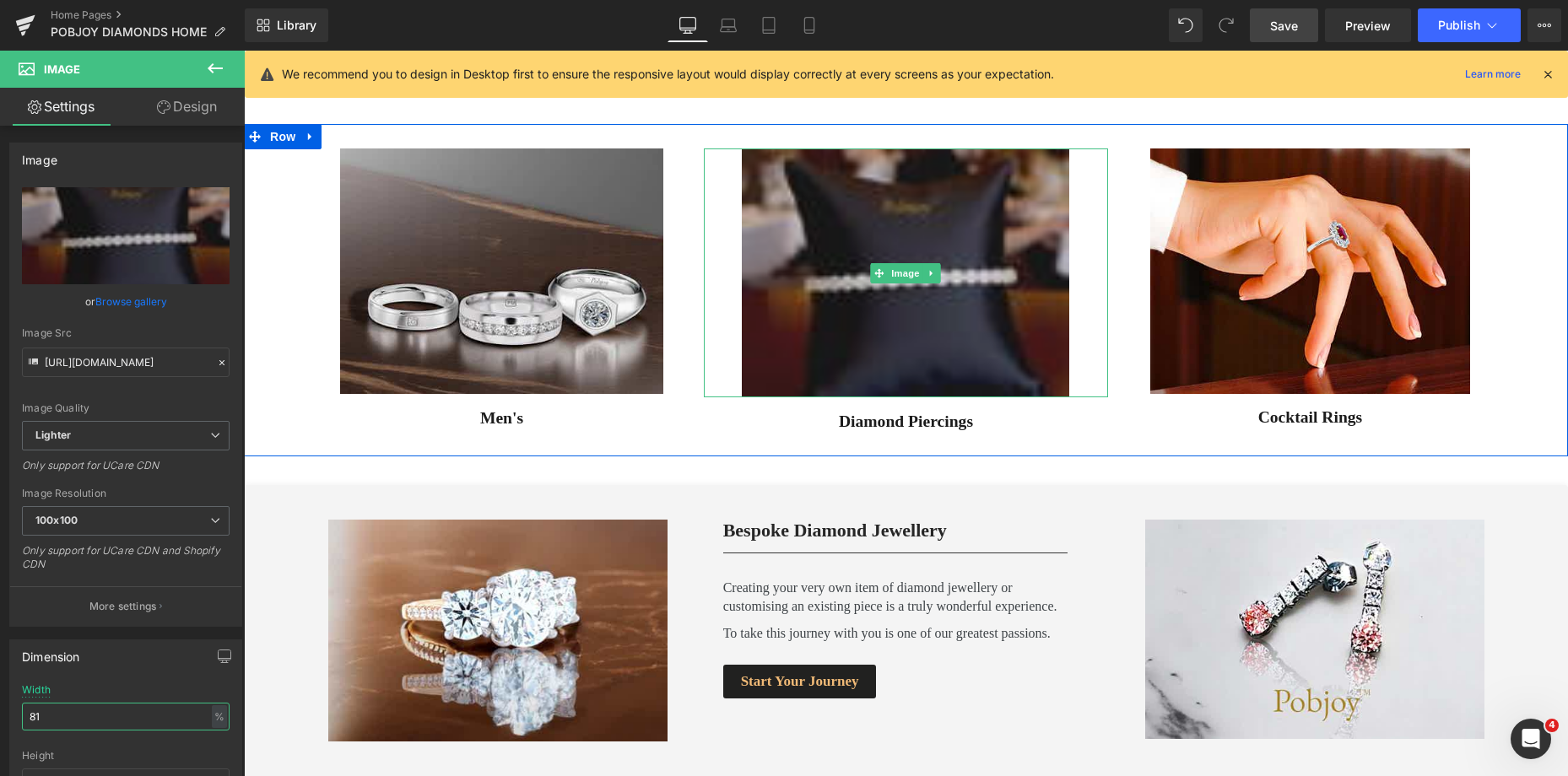
type input "81"
click at [831, 313] on img at bounding box center [905, 273] width 327 height 249
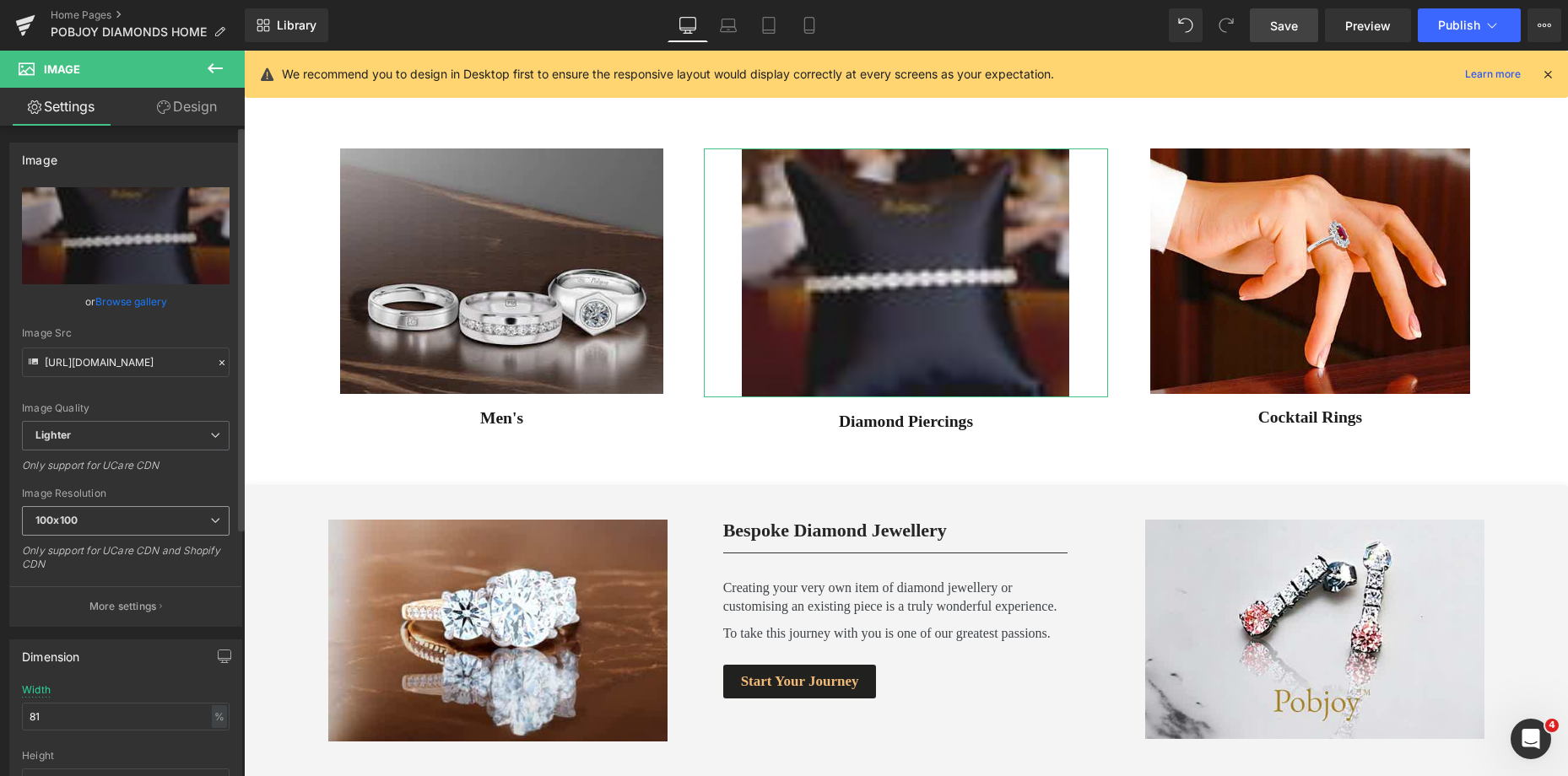
click at [150, 523] on span "100x100" at bounding box center [125, 521] width 207 height 30
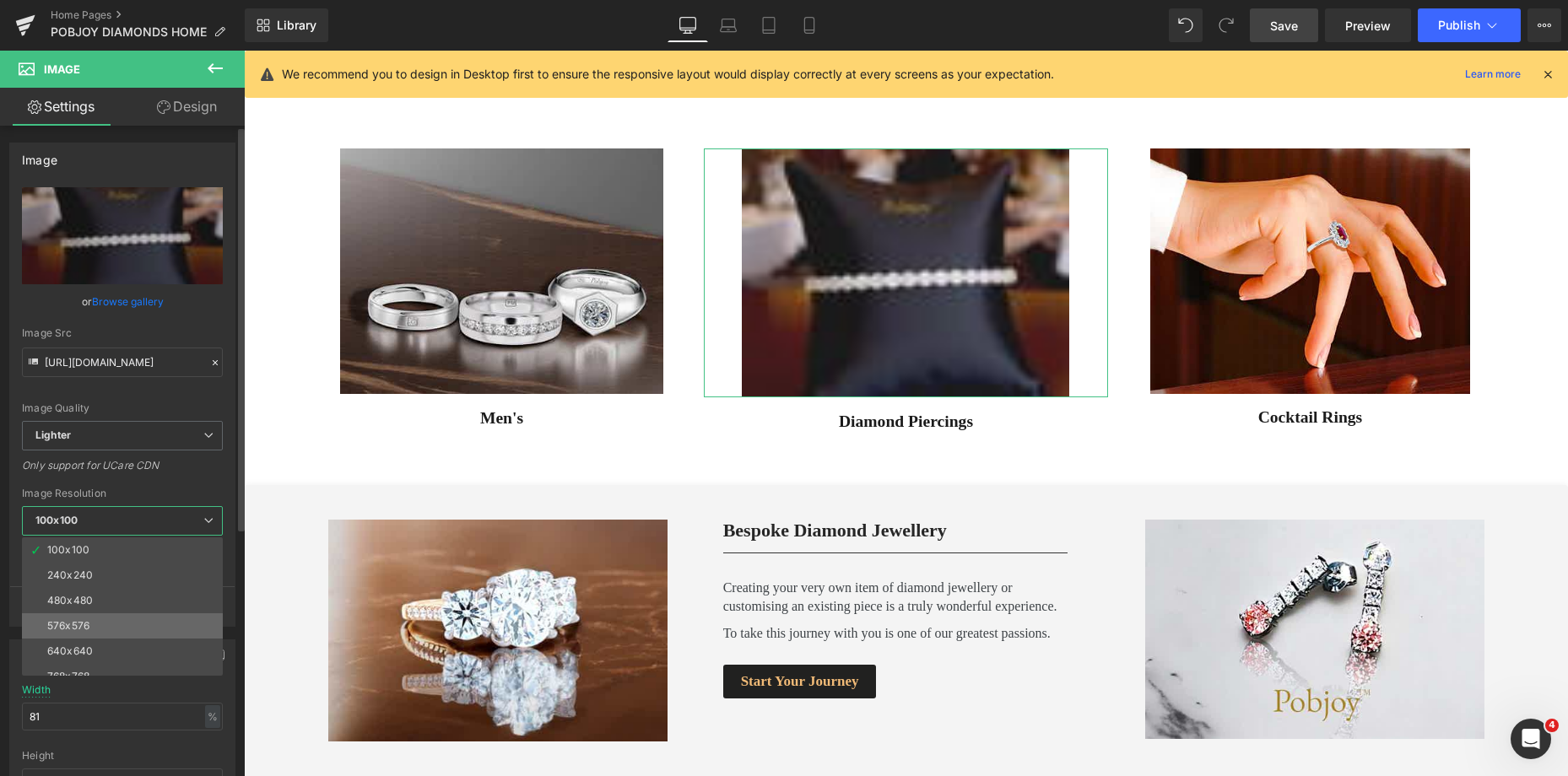
click at [108, 622] on li "576x576" at bounding box center [125, 626] width 208 height 25
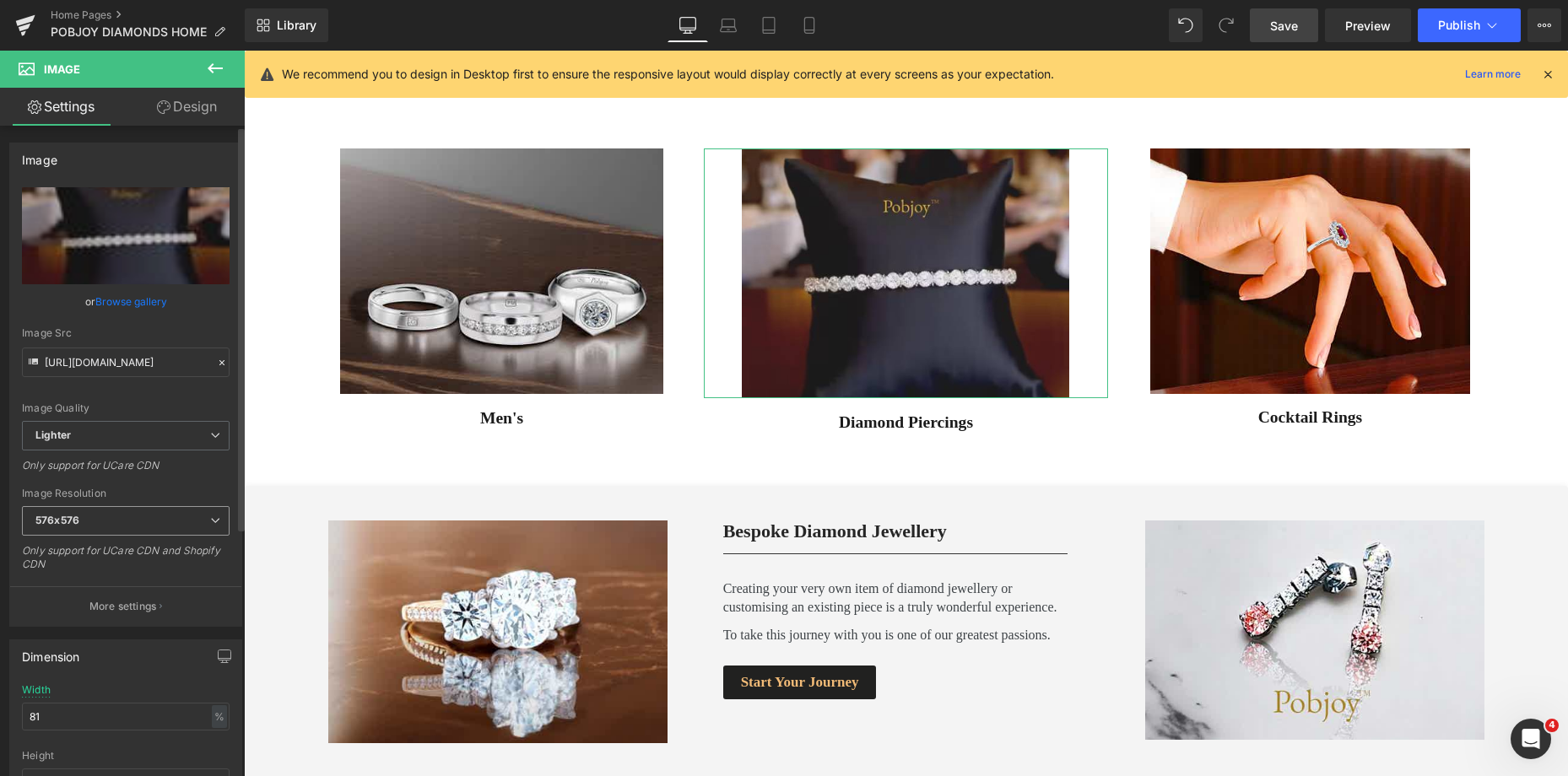
type input "[URL][DOMAIN_NAME]"
drag, startPoint x: 48, startPoint y: 723, endPoint x: 36, endPoint y: 720, distance: 12.4
click at [36, 720] on input "81" at bounding box center [125, 717] width 207 height 28
type input "80"
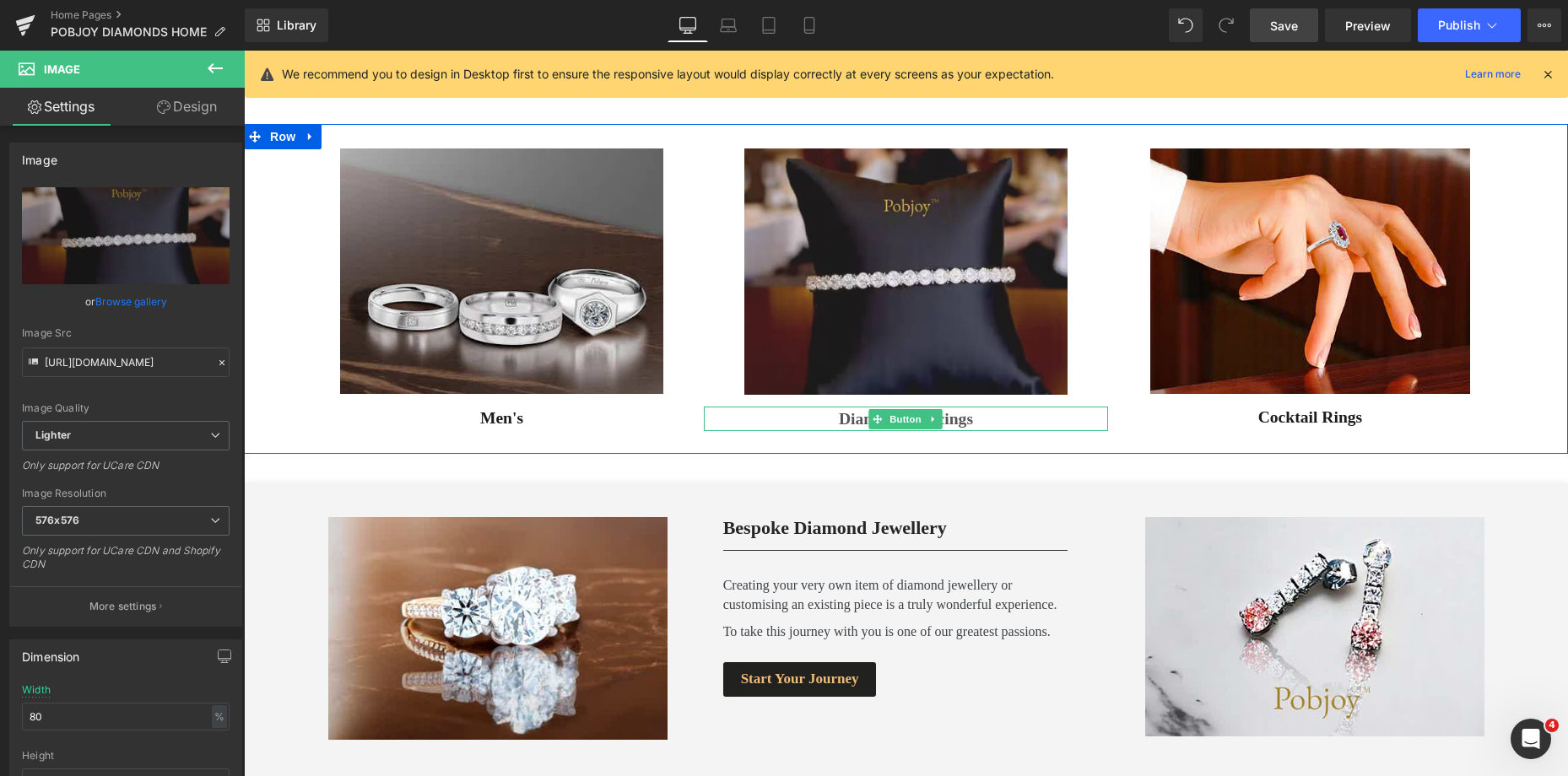
click at [841, 412] on div "Diamond Piercings Button" at bounding box center [906, 418] width 404 height 24
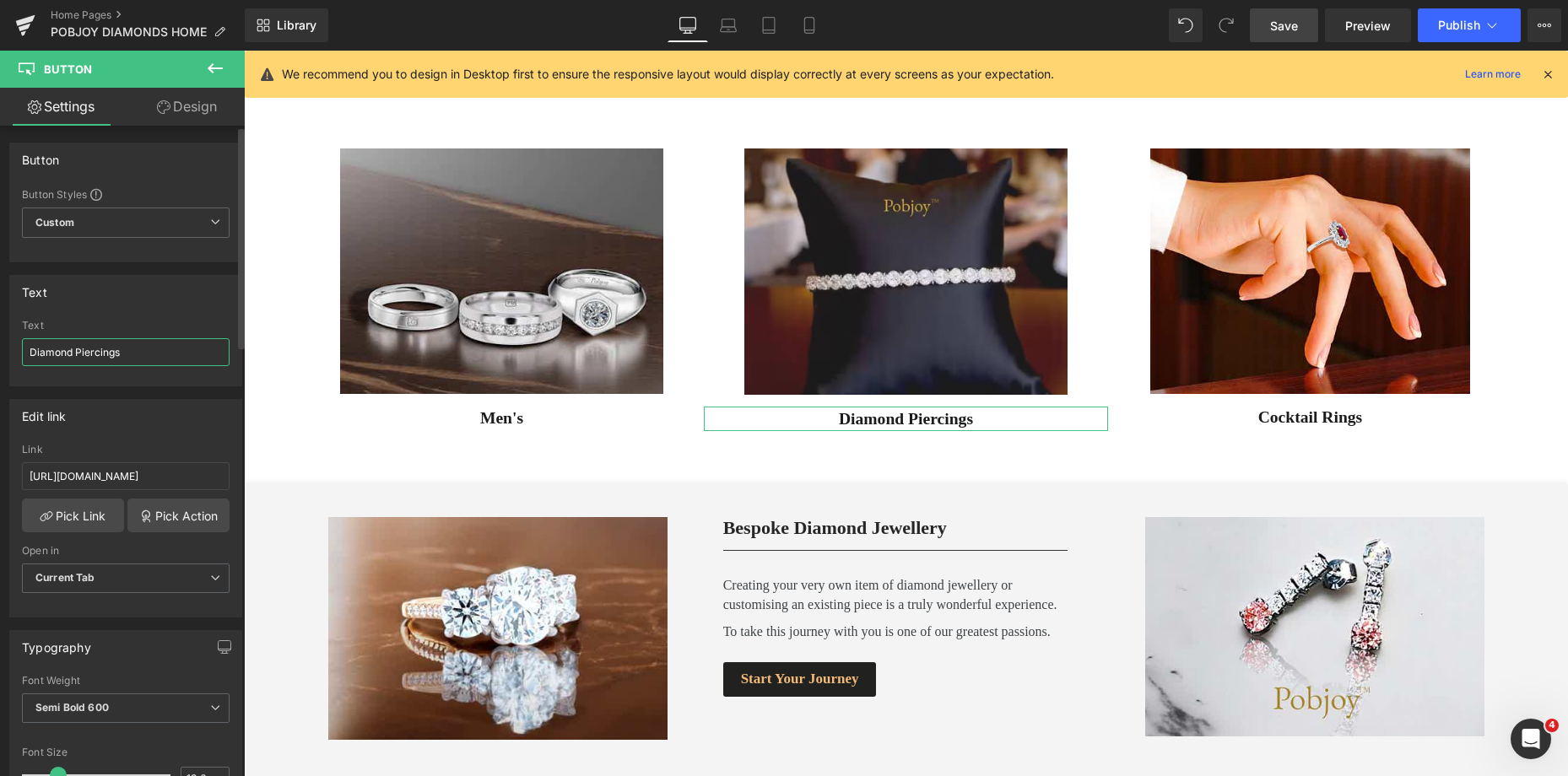
drag, startPoint x: 155, startPoint y: 349, endPoint x: 20, endPoint y: 356, distance: 135.2
click at [20, 356] on div "Diamond Piercings Text Diamond Piercings" at bounding box center [125, 352] width 232 height 66
type input "Tennis Bracelets"
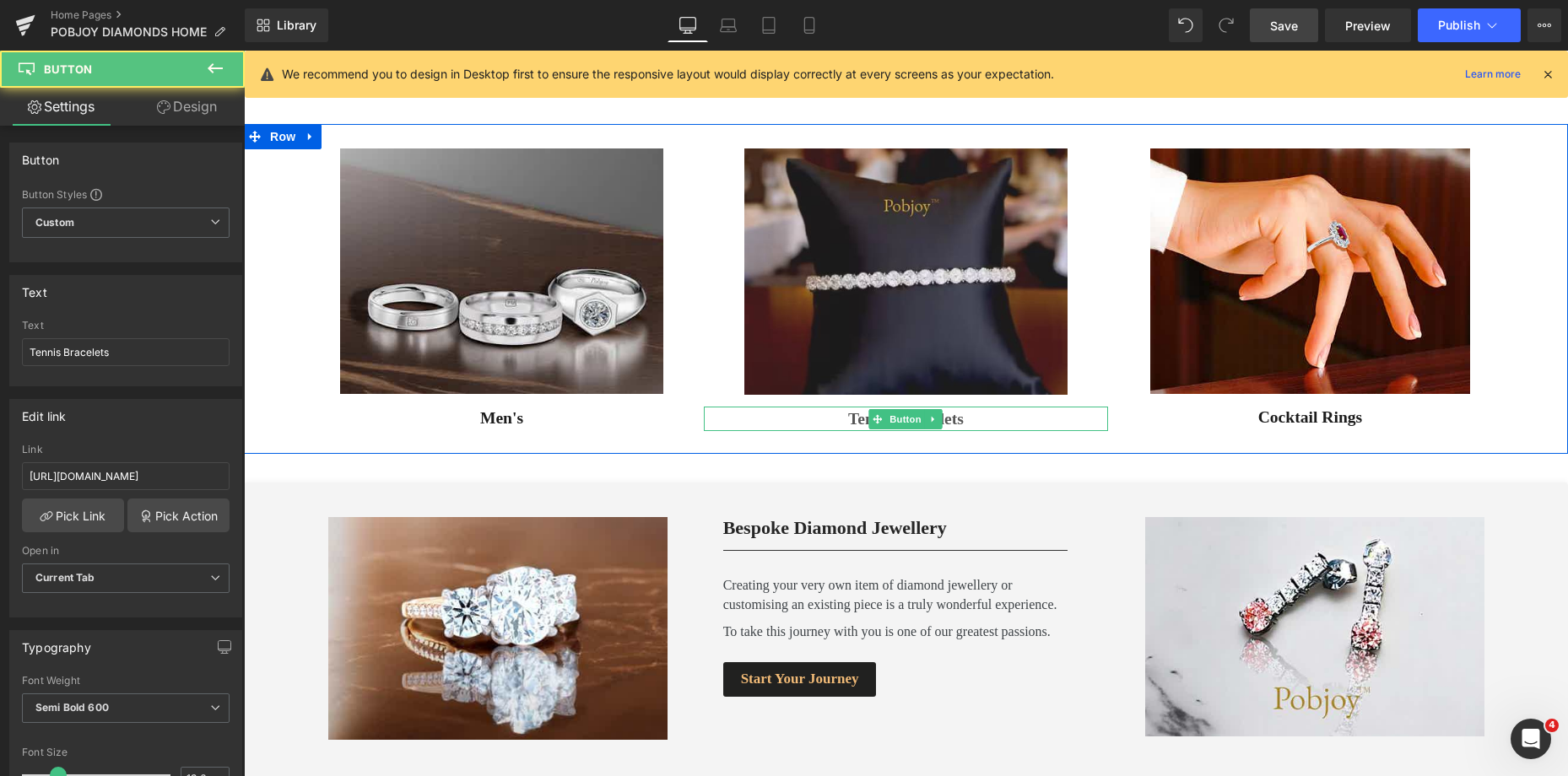
click at [848, 426] on span "Tennis Bracelets" at bounding box center [906, 419] width 115 height 23
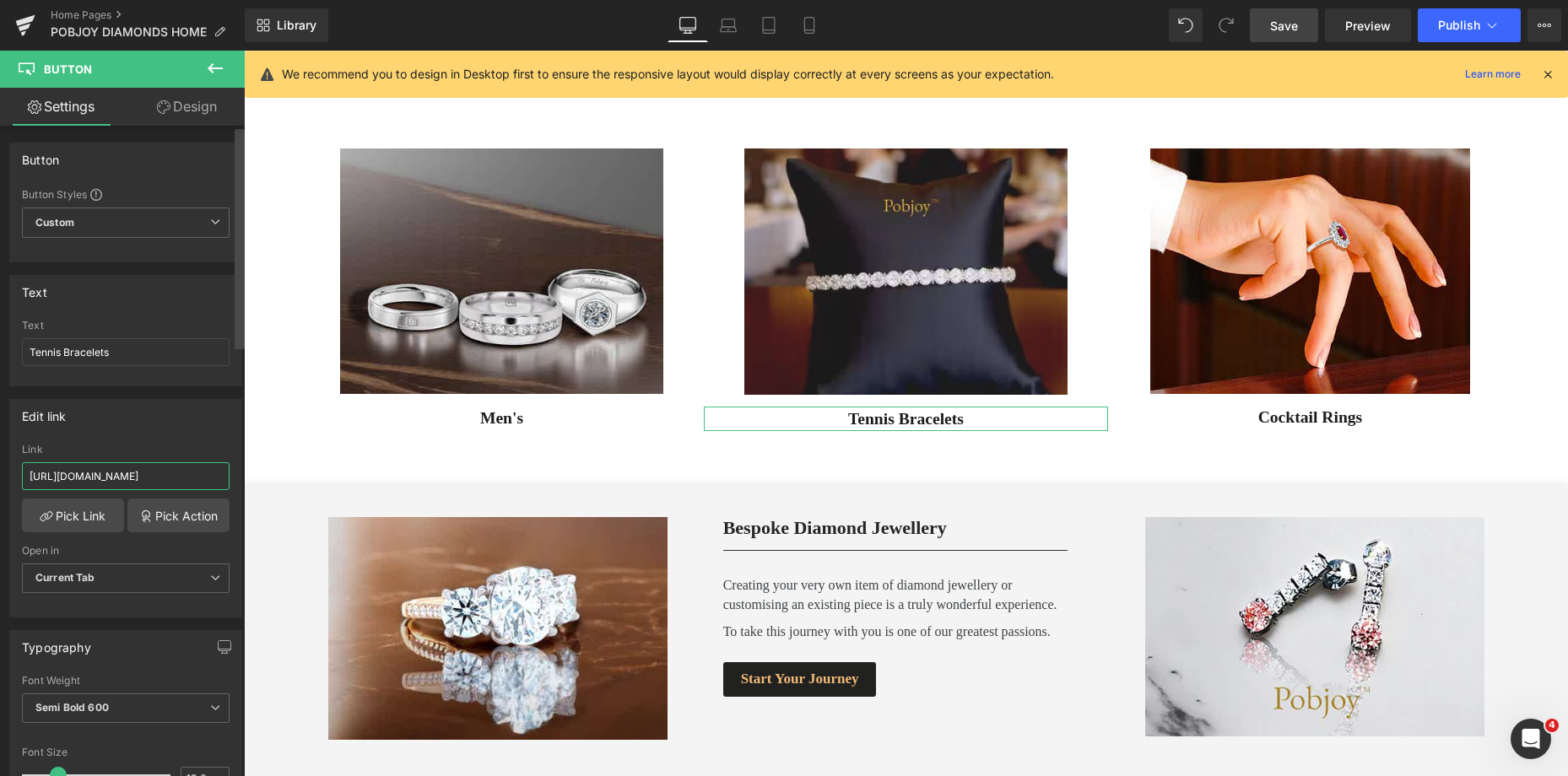
scroll to position [0, 400]
drag, startPoint x: 25, startPoint y: 480, endPoint x: 242, endPoint y: 486, distance: 217.1
click at [242, 486] on div "Button Button Styles Custom Custom Setup Global Style Custom Setup Global Style…" at bounding box center [123, 455] width 245 height 658
paste input "pobjoy-diamond-bracelets?view=gem-1617040250-template&live=true"
type input "[URL][DOMAIN_NAME]"
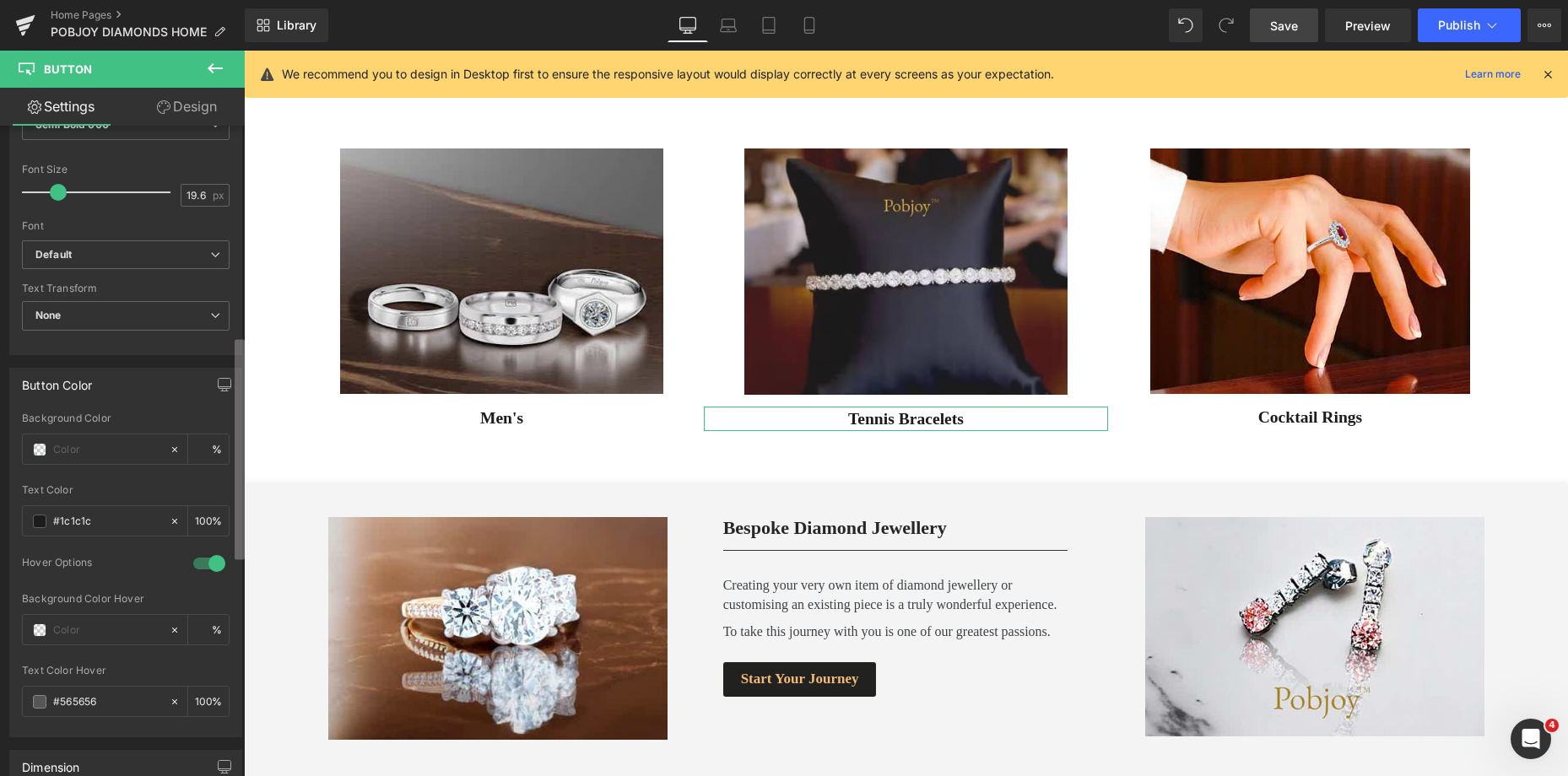
scroll to position [549, 0]
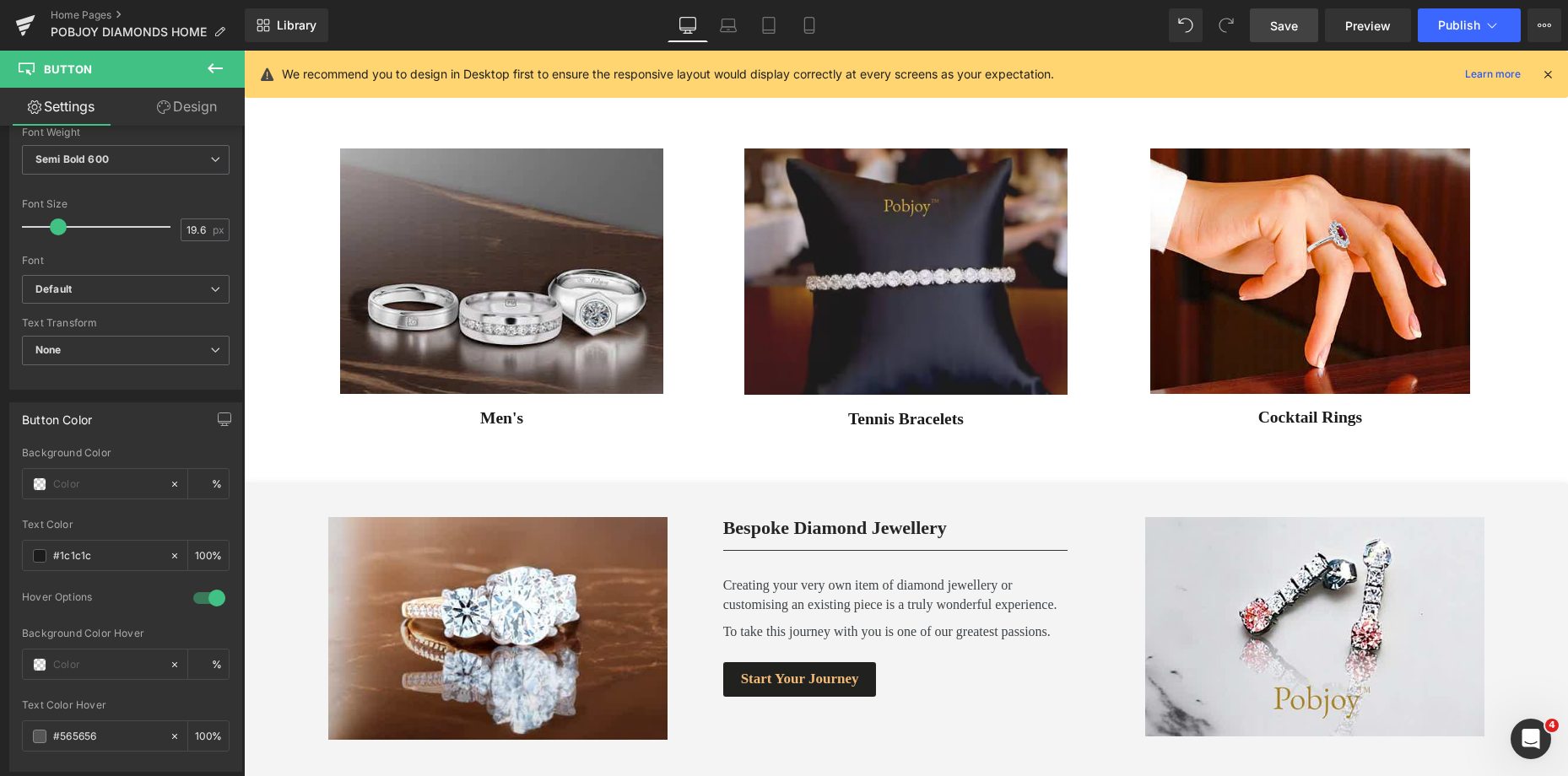
click at [802, 324] on img at bounding box center [906, 271] width 324 height 246
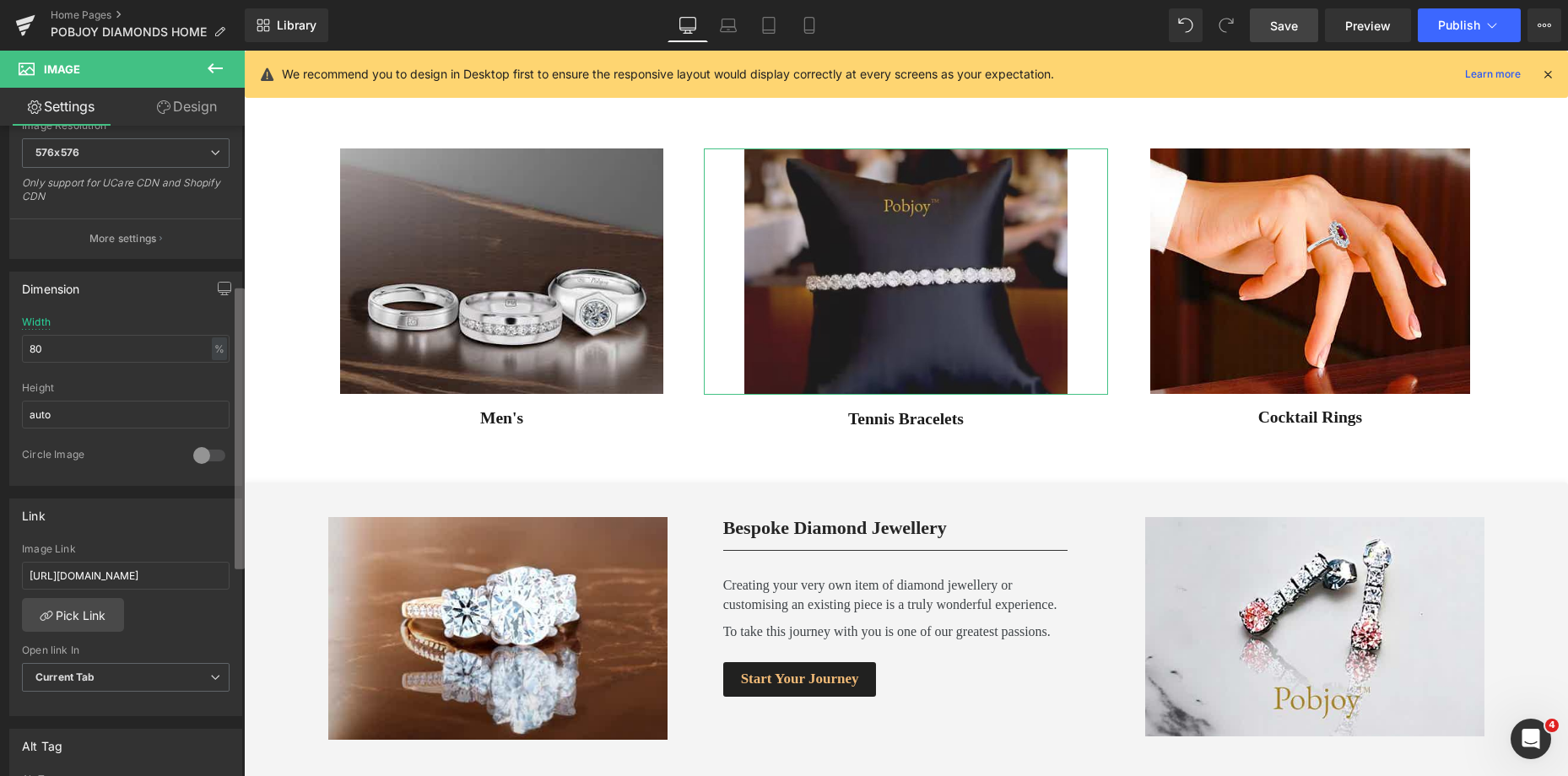
click at [219, 531] on div "Image [URL][DOMAIN_NAME] Replace Image Upload image or Browse gallery Image Src…" at bounding box center [123, 455] width 245 height 658
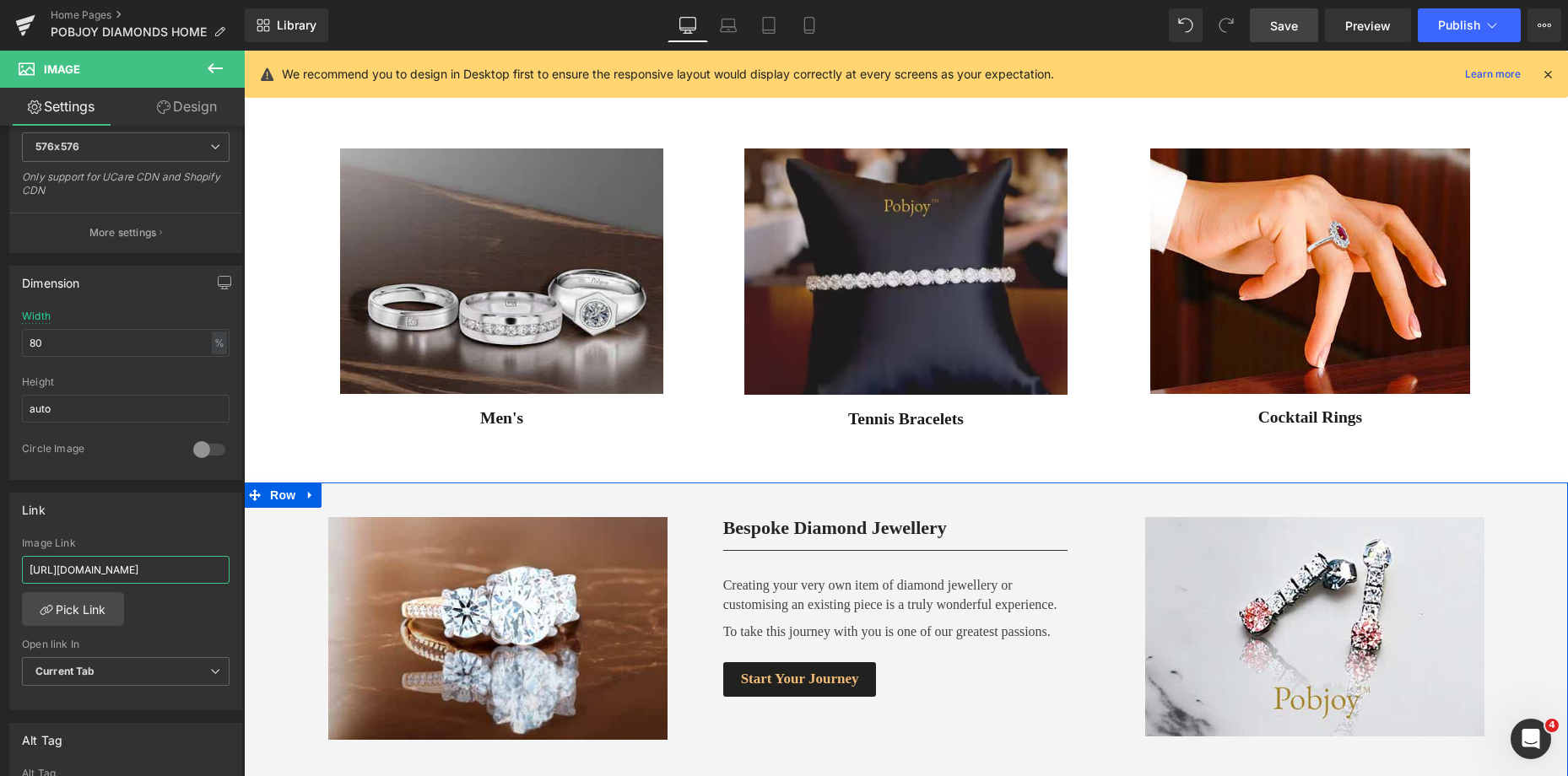
drag, startPoint x: 275, startPoint y: 616, endPoint x: 255, endPoint y: 580, distance: 41.2
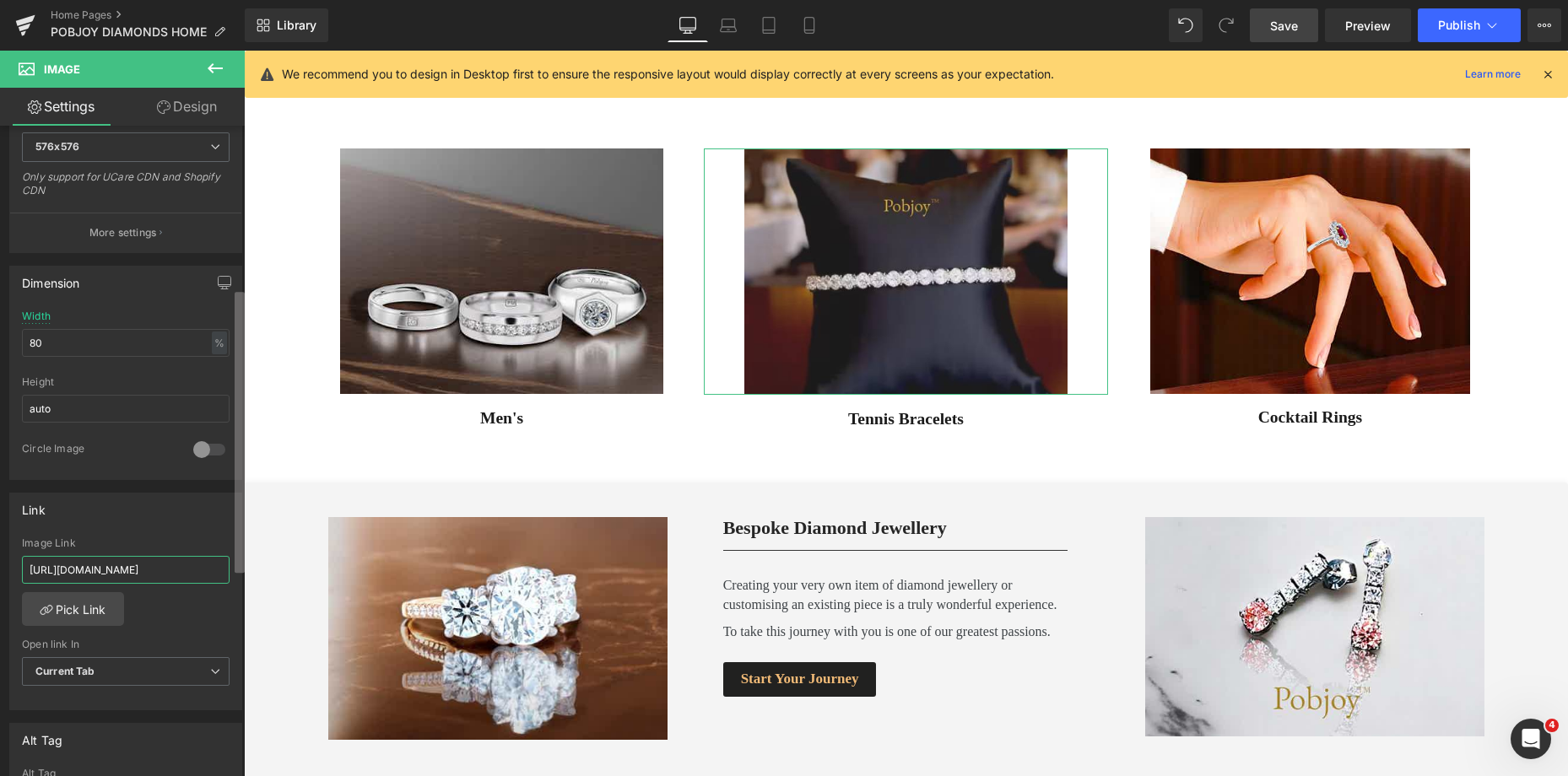
scroll to position [0, 483]
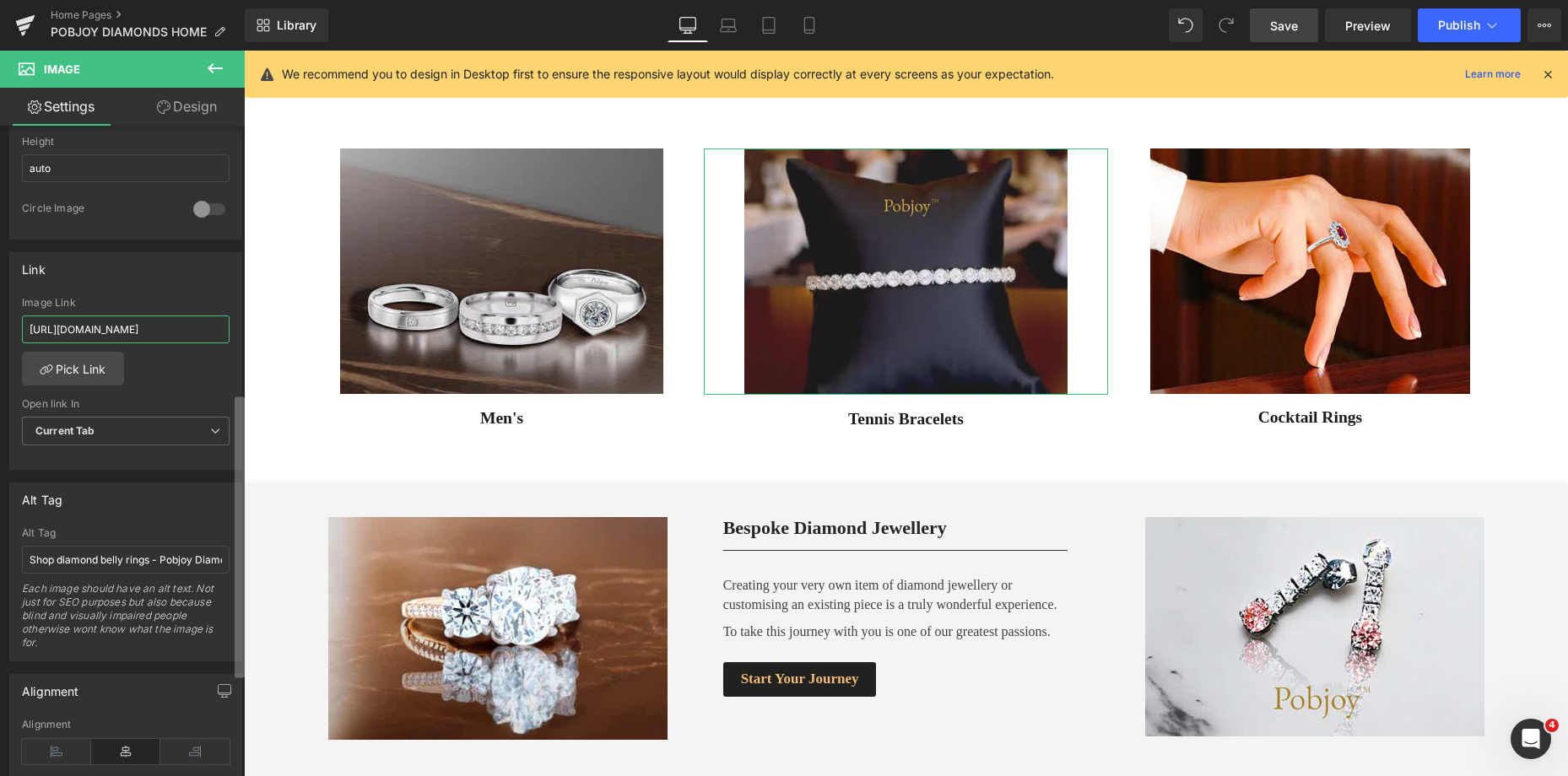
click at [232, 625] on div "Image [URL][DOMAIN_NAME] Replace Image Upload image or Browse gallery Image Src…" at bounding box center [123, 455] width 245 height 658
type input "[URL][DOMAIN_NAME]"
click at [115, 562] on input "Shop diamond belly rings - Pobjoy Diamonds" at bounding box center [125, 558] width 207 height 28
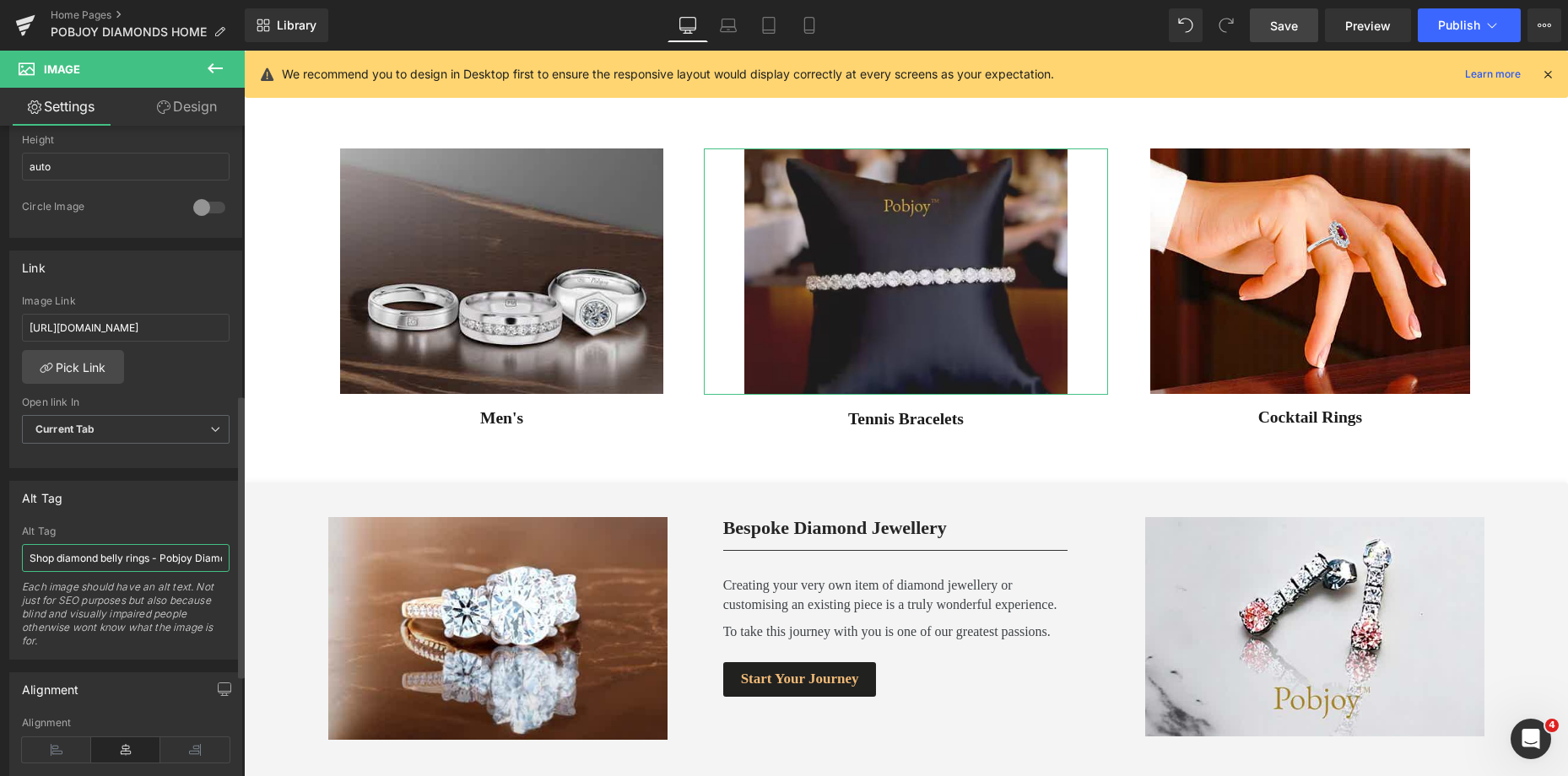
drag, startPoint x: 104, startPoint y: 558, endPoint x: 149, endPoint y: 560, distance: 45.0
click at [149, 560] on input "Shop diamond belly rings - Pobjoy Diamonds" at bounding box center [125, 558] width 207 height 28
drag, startPoint x: 99, startPoint y: 556, endPoint x: 81, endPoint y: 556, distance: 18.0
click at [81, 556] on input "Shop diamond diamond tennis bracelets - Pobjoy Diamonds" at bounding box center [125, 558] width 207 height 28
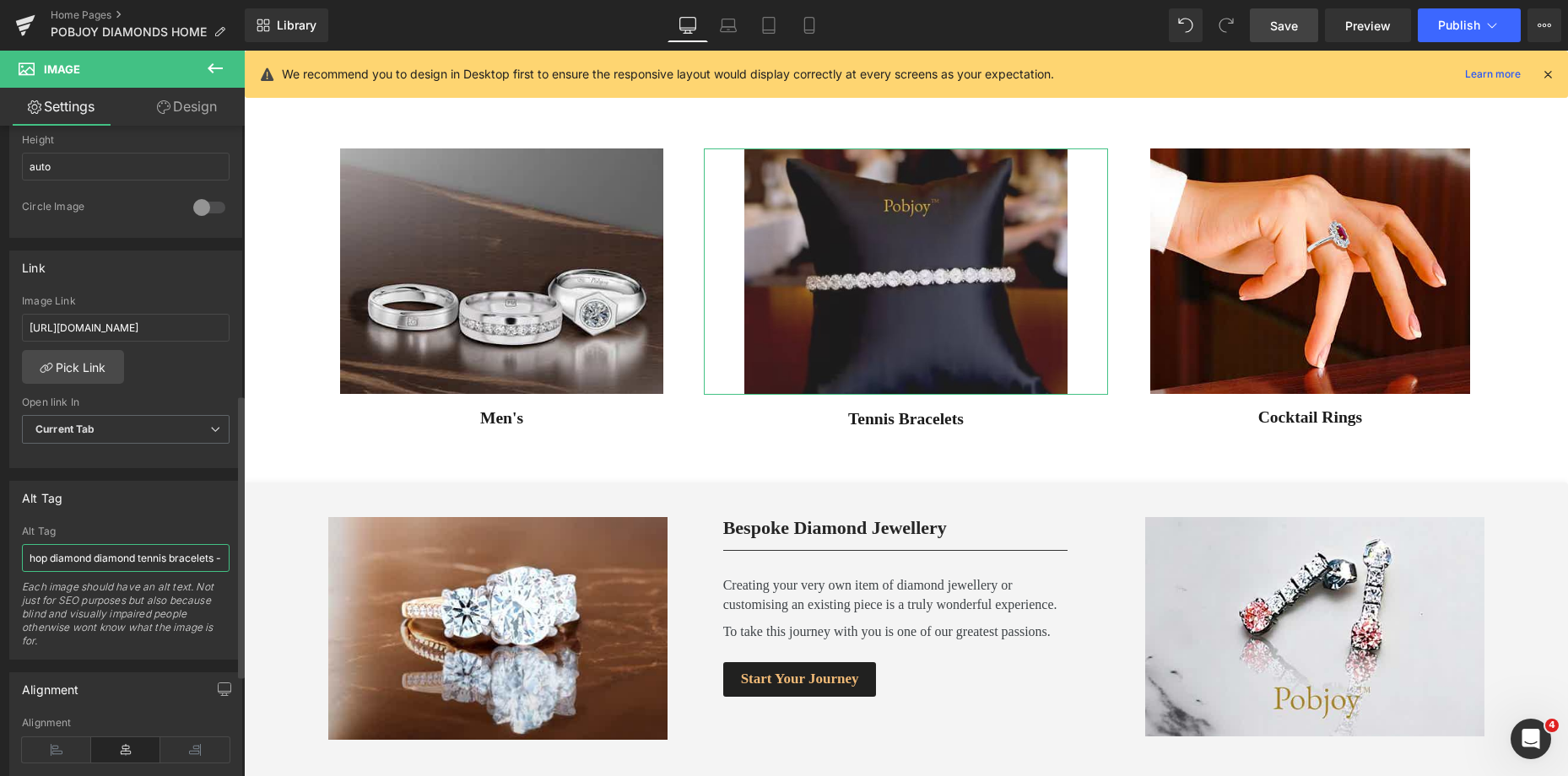
click at [89, 560] on input "Shop diamond diamond tennis bracelets - Pobjoy Diamonds" at bounding box center [125, 558] width 207 height 28
drag, startPoint x: 89, startPoint y: 560, endPoint x: 47, endPoint y: 563, distance: 42.1
click at [47, 563] on input "Shop diamond diamond tennis bracelets - Pobjoy Diamonds" at bounding box center [125, 558] width 207 height 28
type input "Shop diamond tennis bracelets - Pobjoy Diamonds"
click at [1278, 21] on span "Save" at bounding box center [1283, 26] width 28 height 18
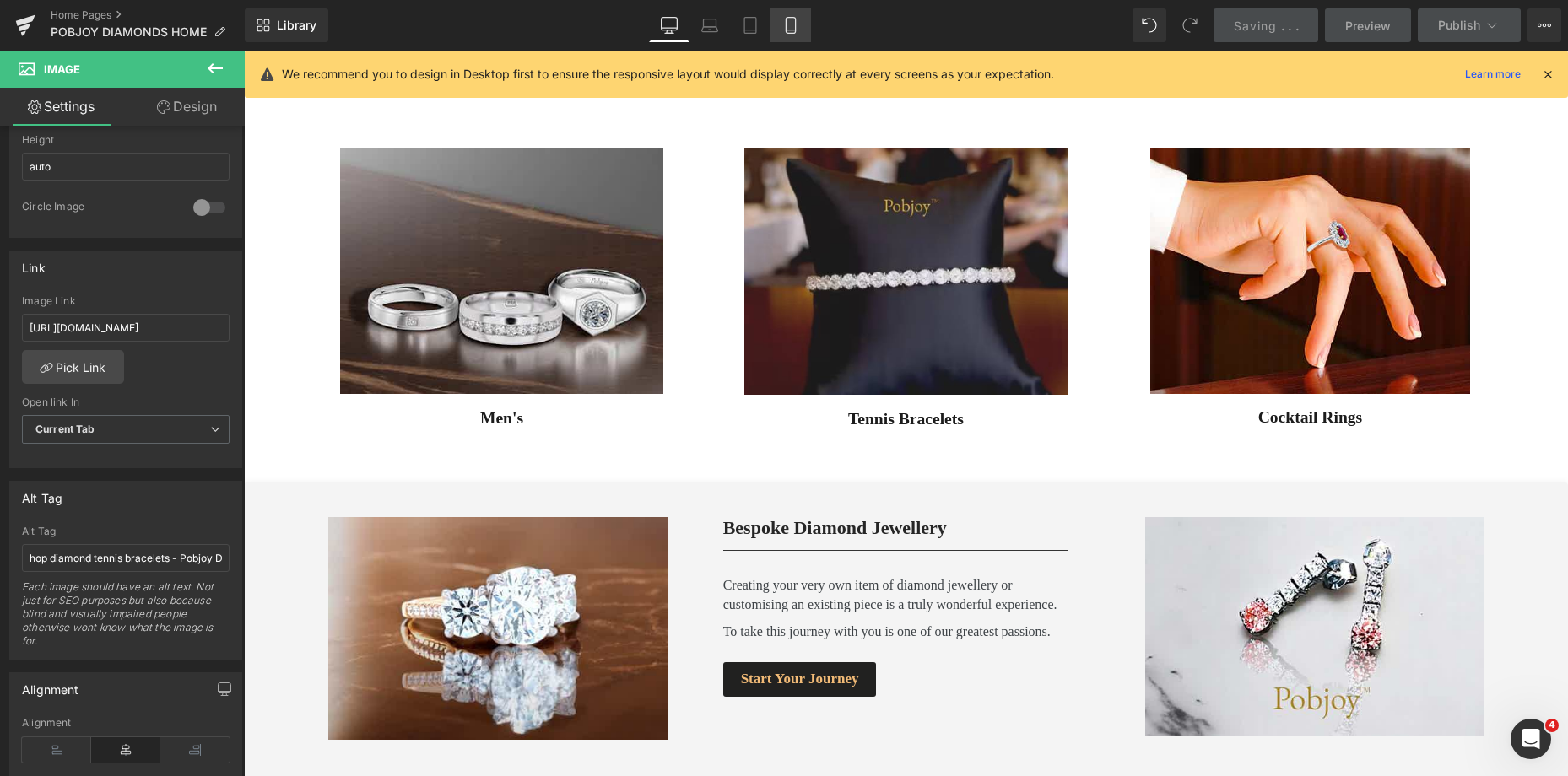
scroll to position [0, 0]
click at [775, 28] on link "Mobile" at bounding box center [790, 24] width 41 height 33
type input "77"
click at [788, 18] on icon at bounding box center [791, 26] width 9 height 16
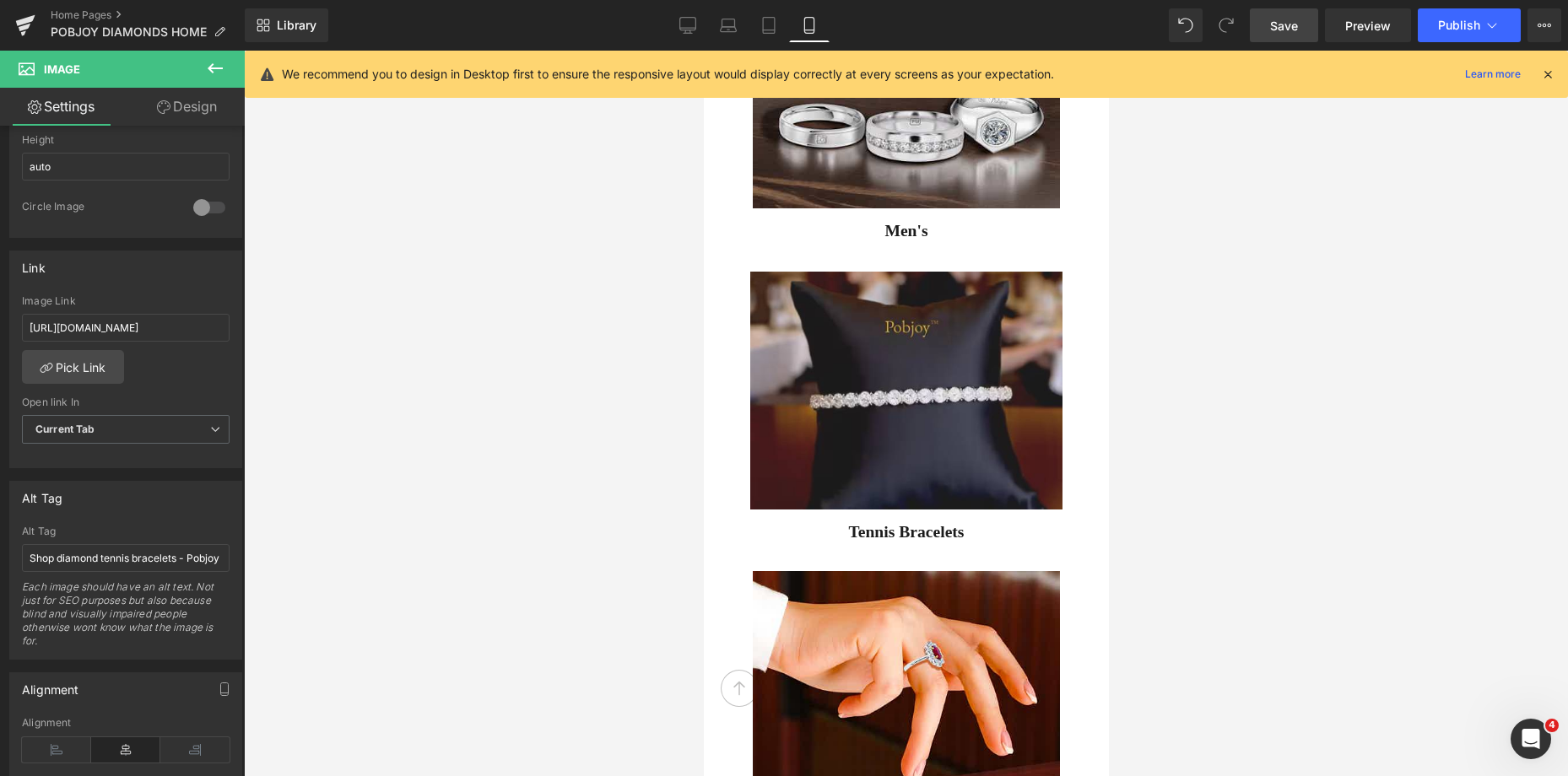
scroll to position [5199, 0]
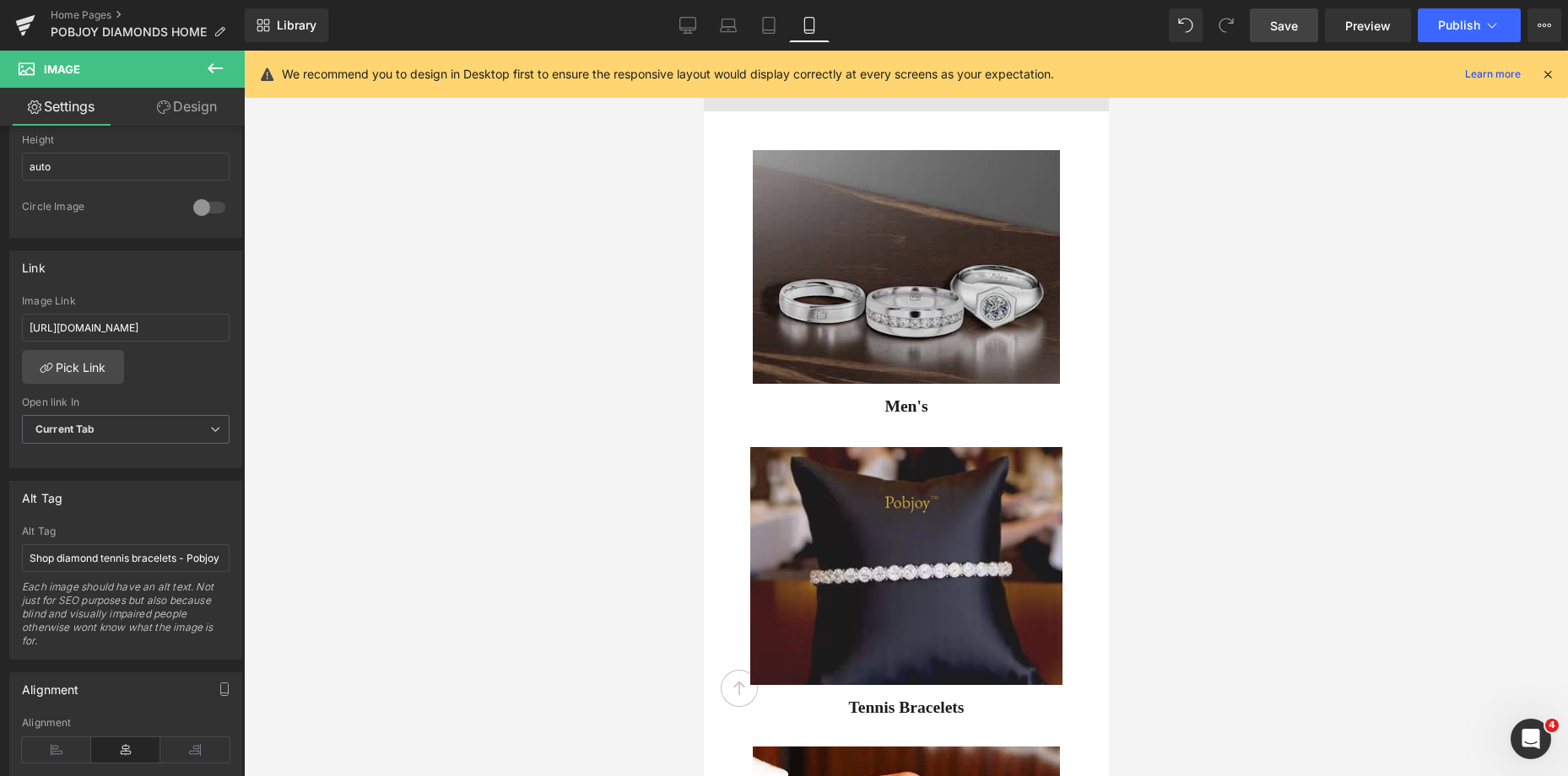
click at [874, 238] on img at bounding box center [906, 267] width 308 height 233
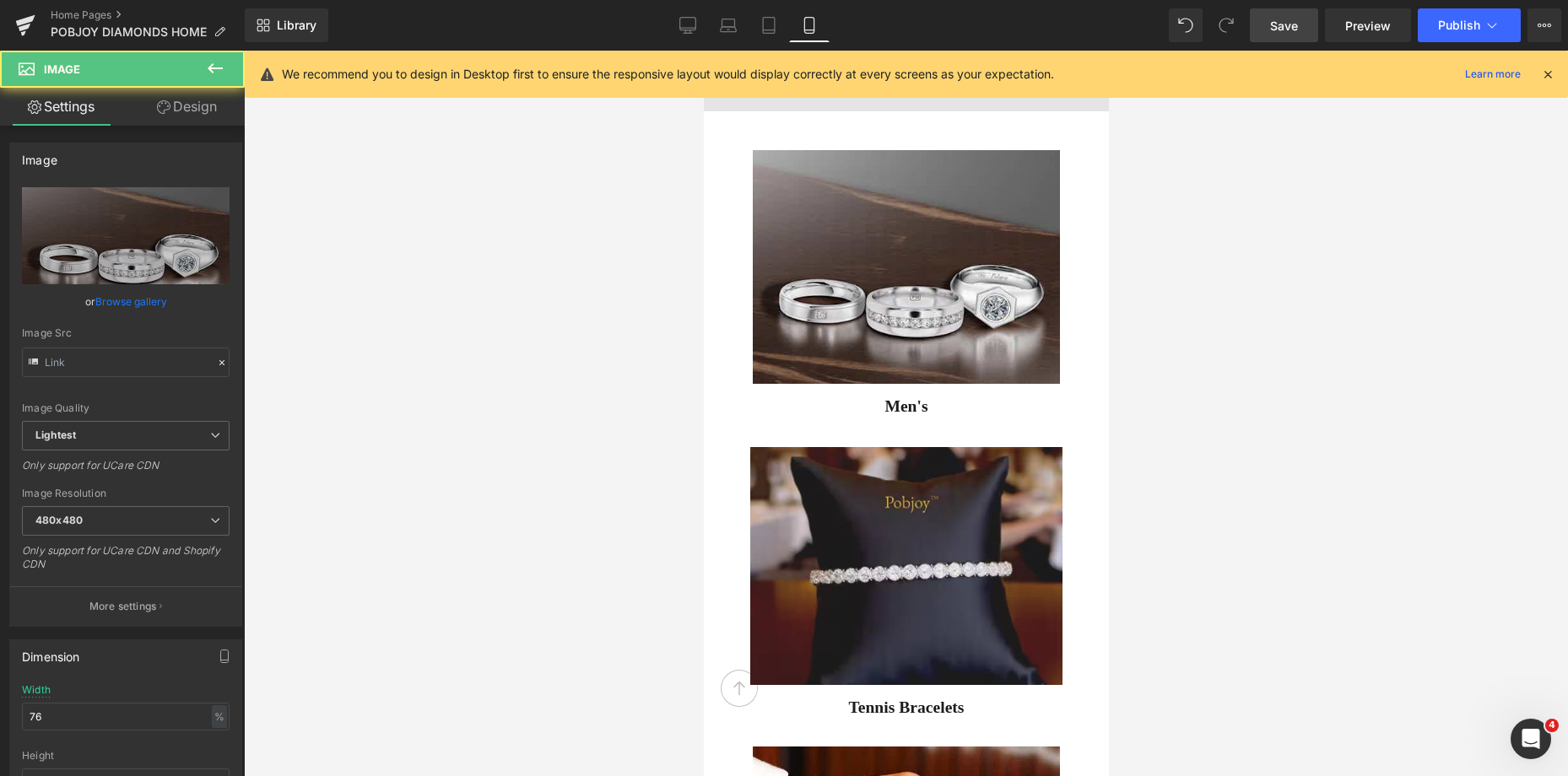
type input "[URL][DOMAIN_NAME]"
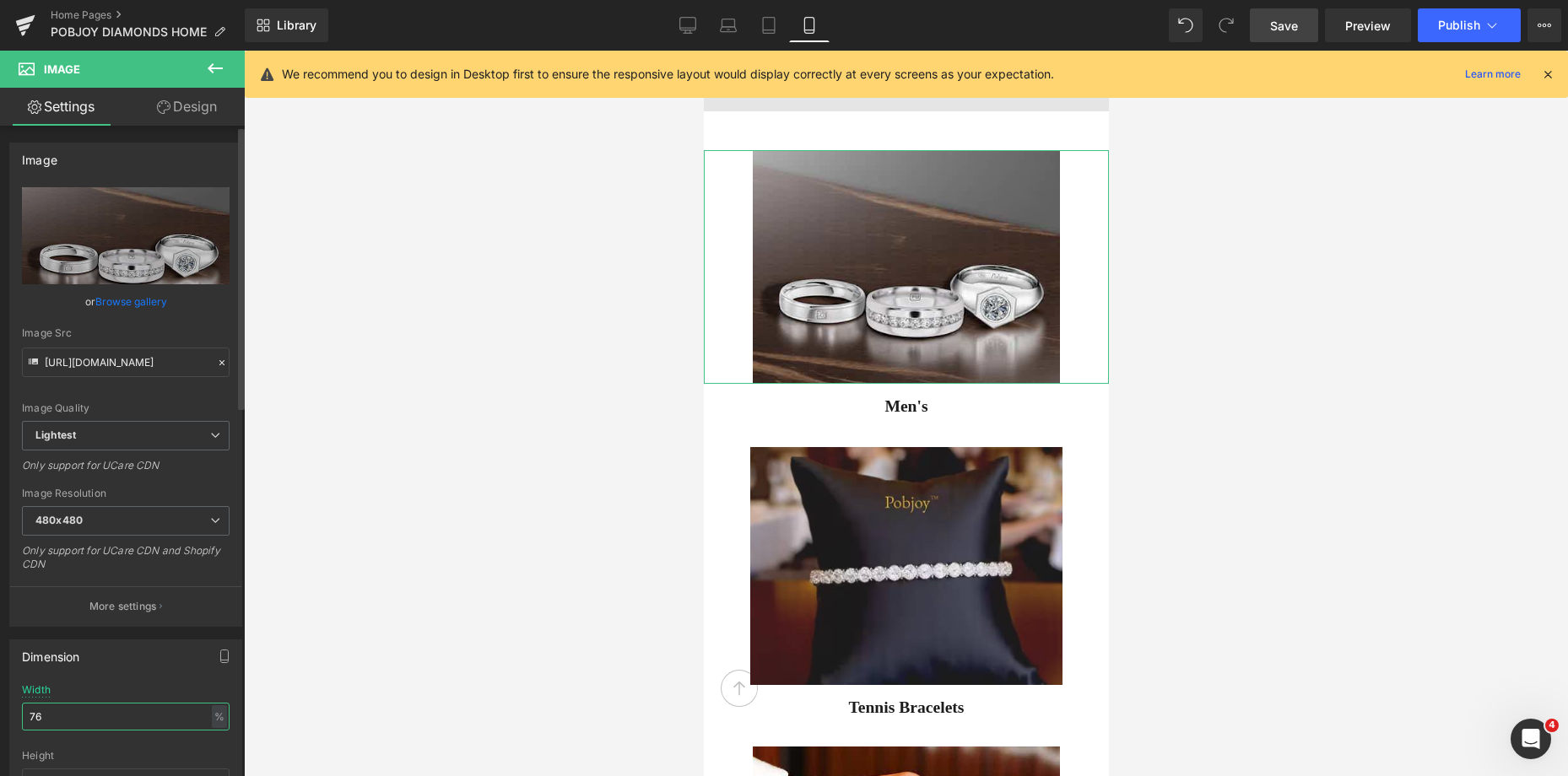
click at [74, 717] on input "76" at bounding box center [125, 717] width 207 height 28
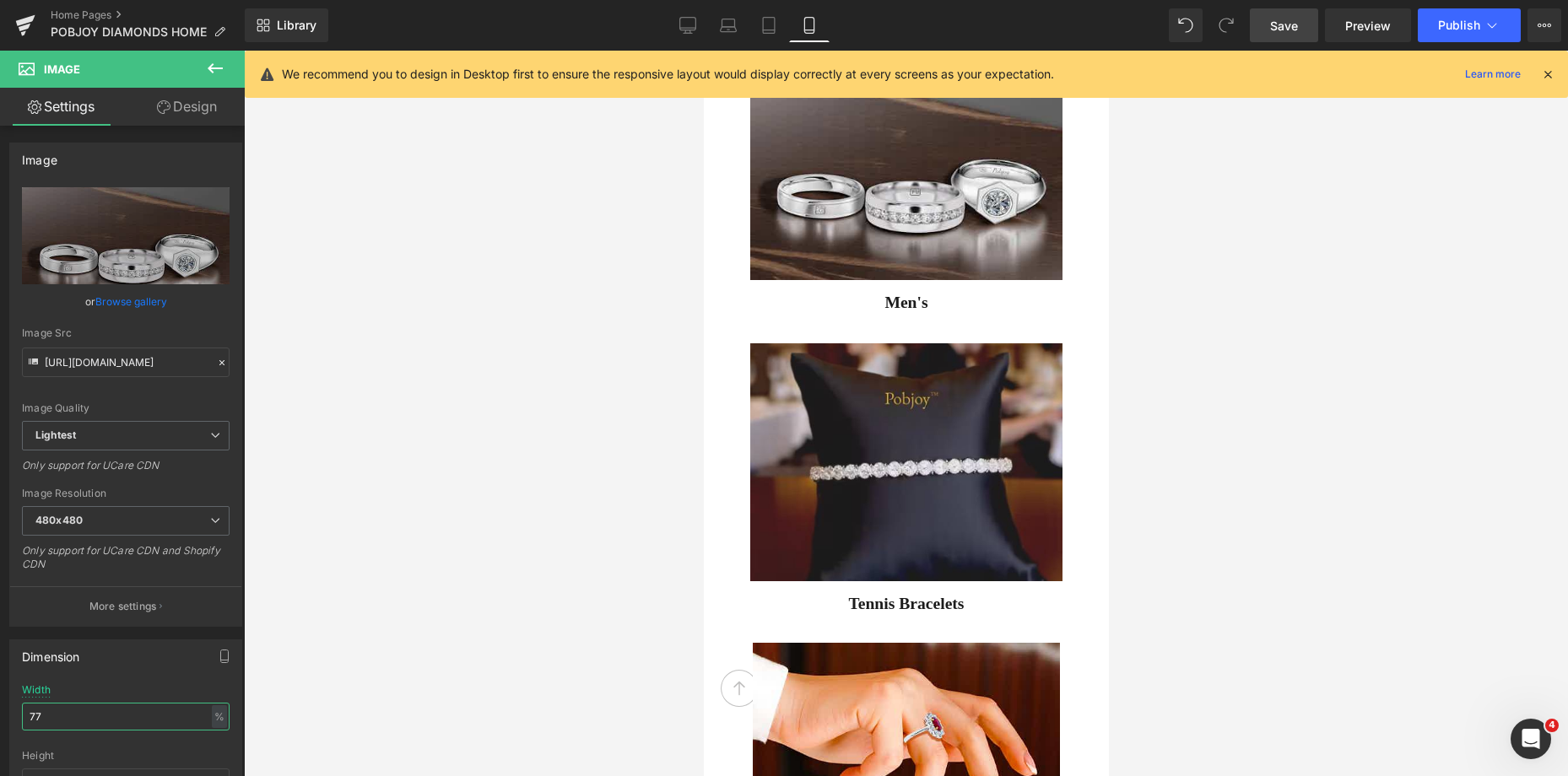
scroll to position [4886, 0]
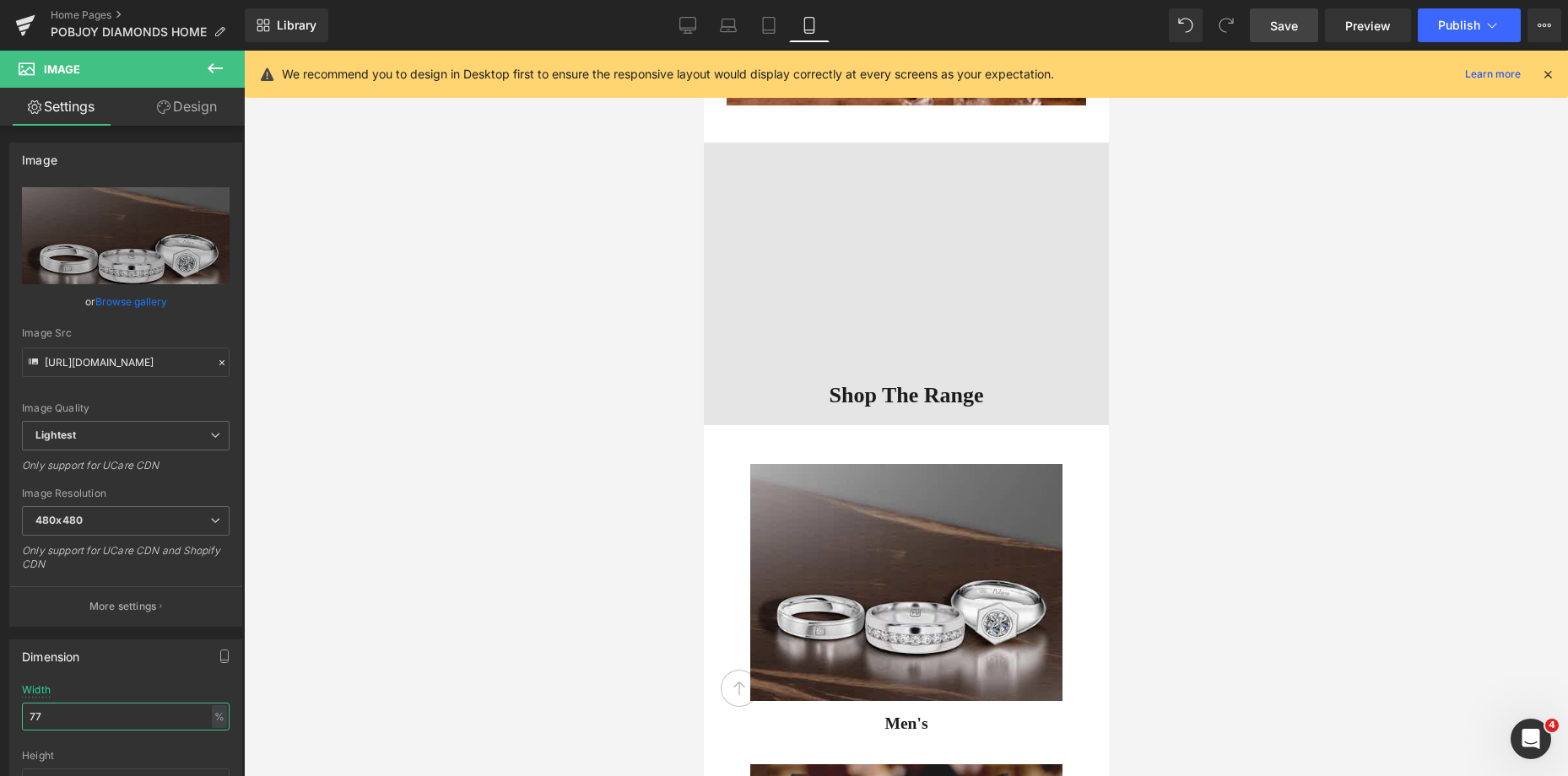
type input "77"
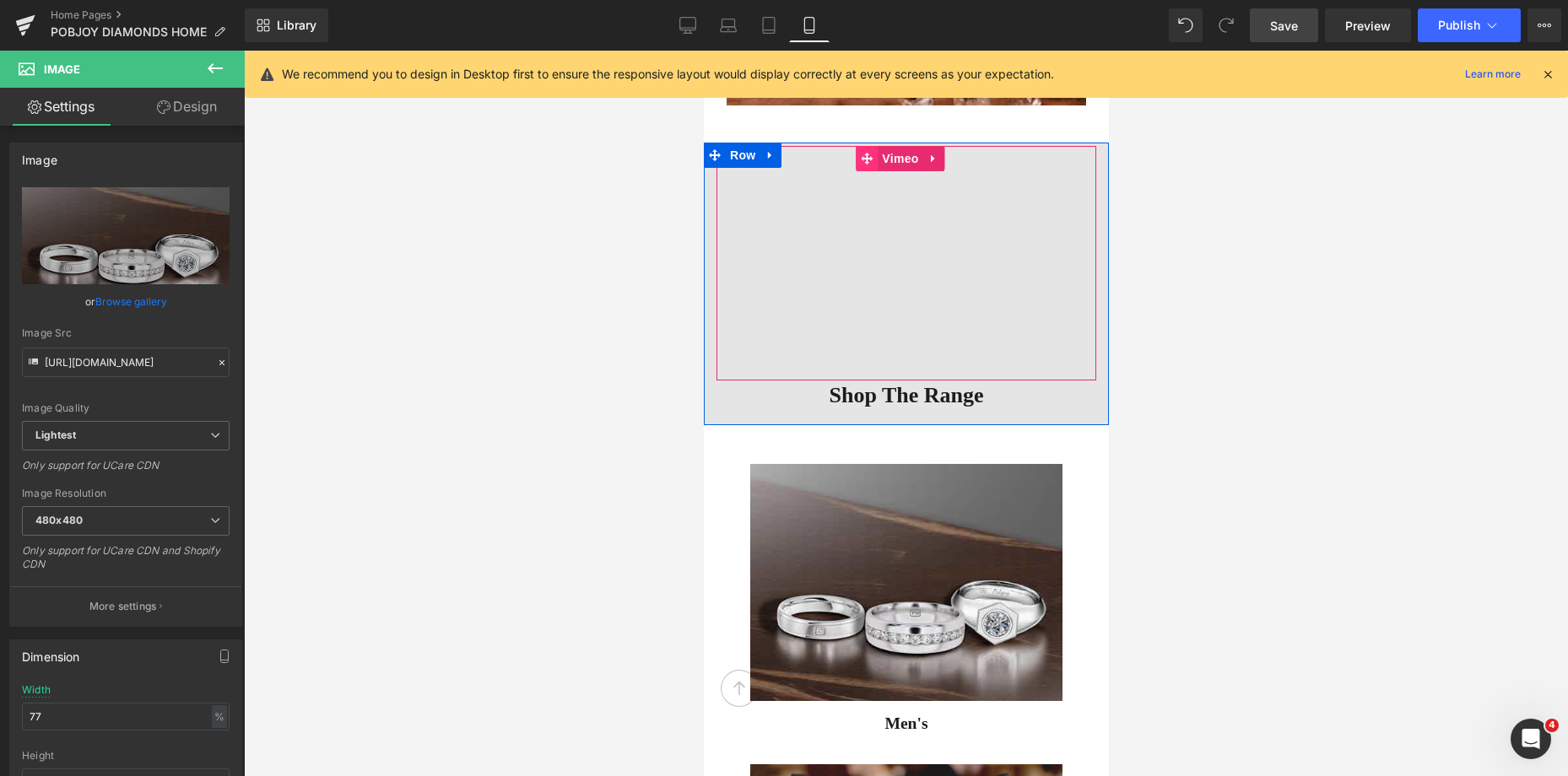
click at [862, 160] on icon at bounding box center [865, 158] width 12 height 12
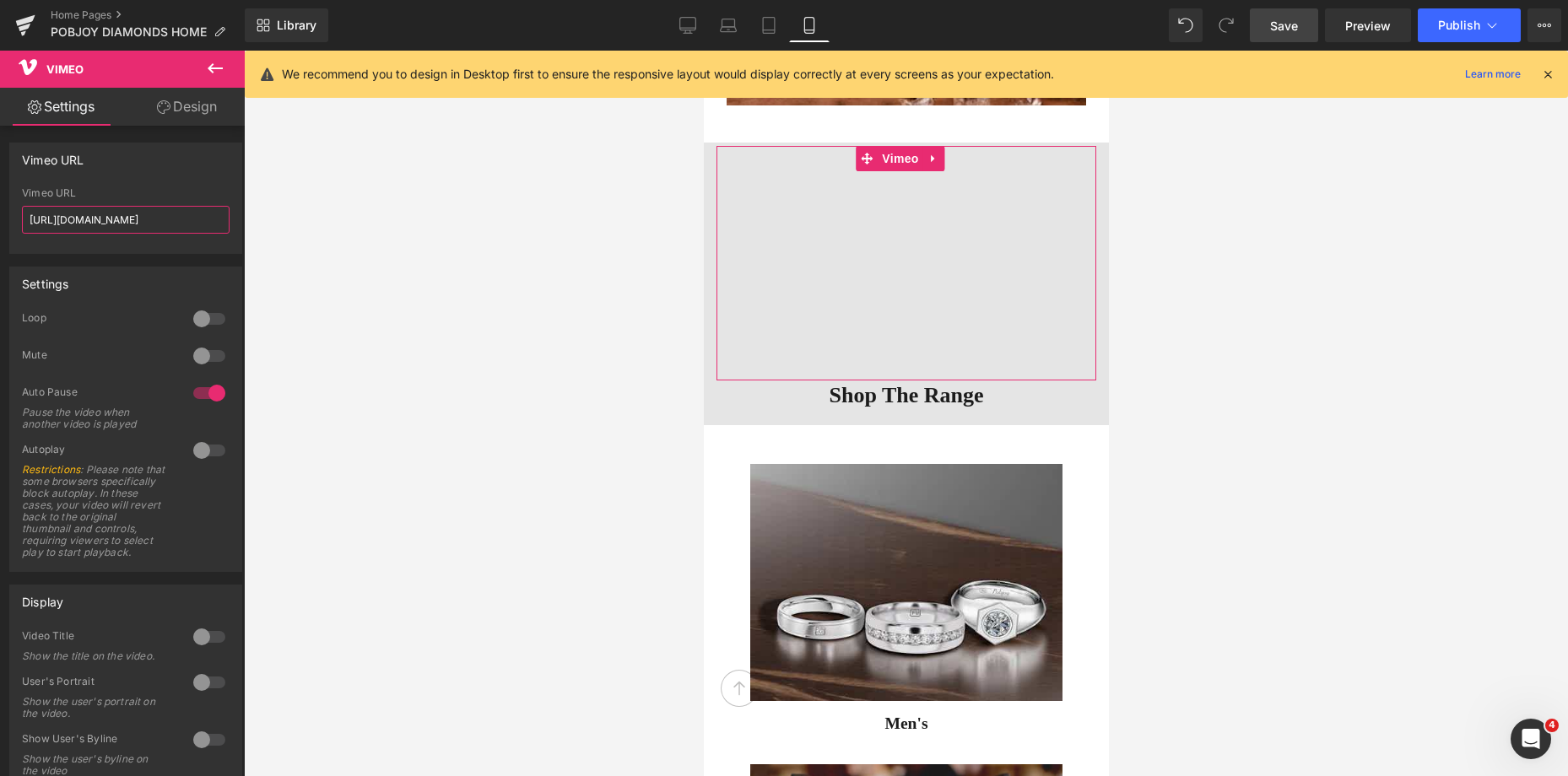
scroll to position [0, 19]
drag, startPoint x: 27, startPoint y: 221, endPoint x: 270, endPoint y: 238, distance: 243.6
click at [276, 238] on div "Vimeo You are previewing how the will restyle your page. You can not edit Eleme…" at bounding box center [784, 402] width 1568 height 805
click at [1285, 28] on span "Save" at bounding box center [1283, 26] width 28 height 18
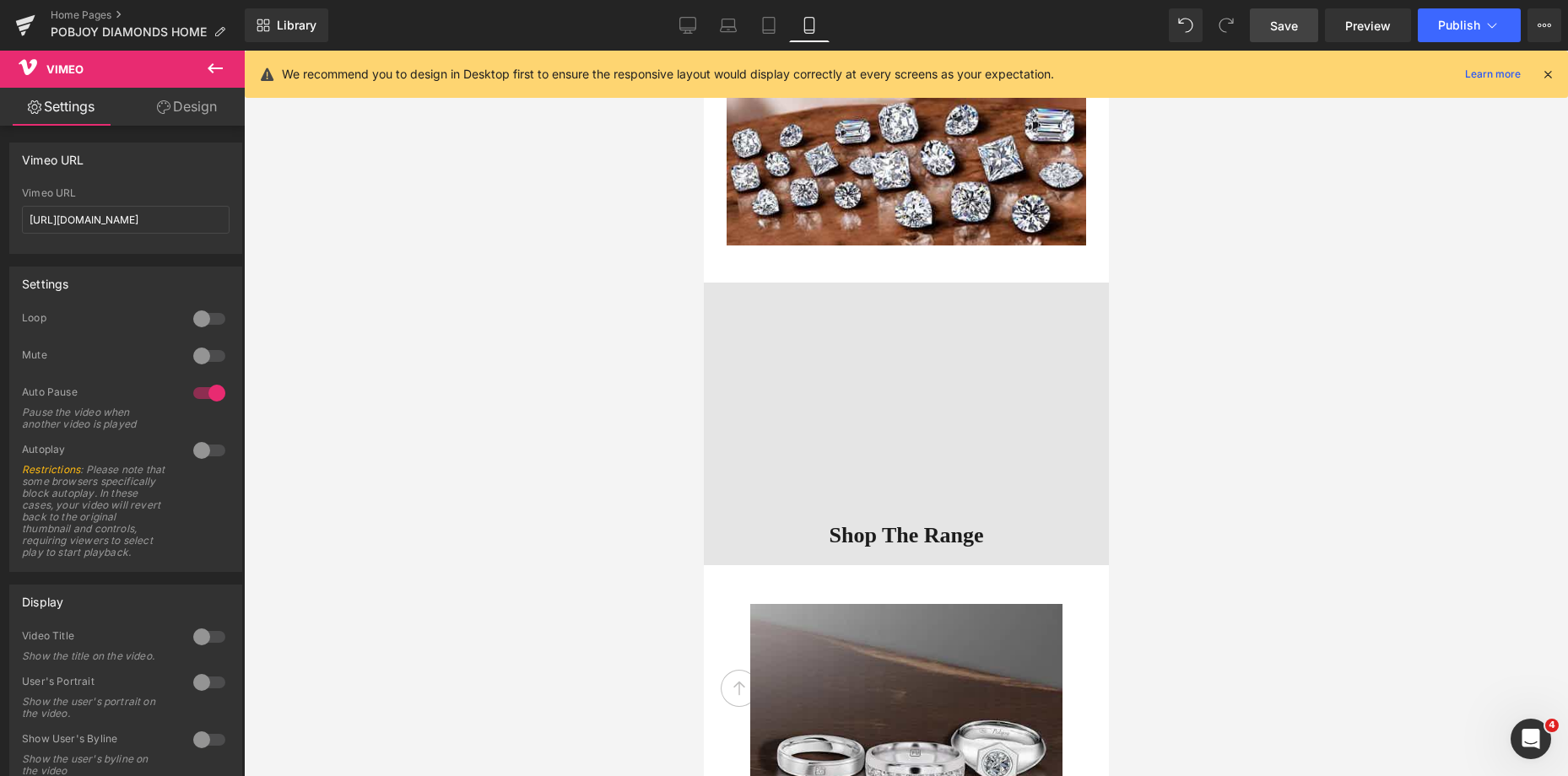
scroll to position [4792, 0]
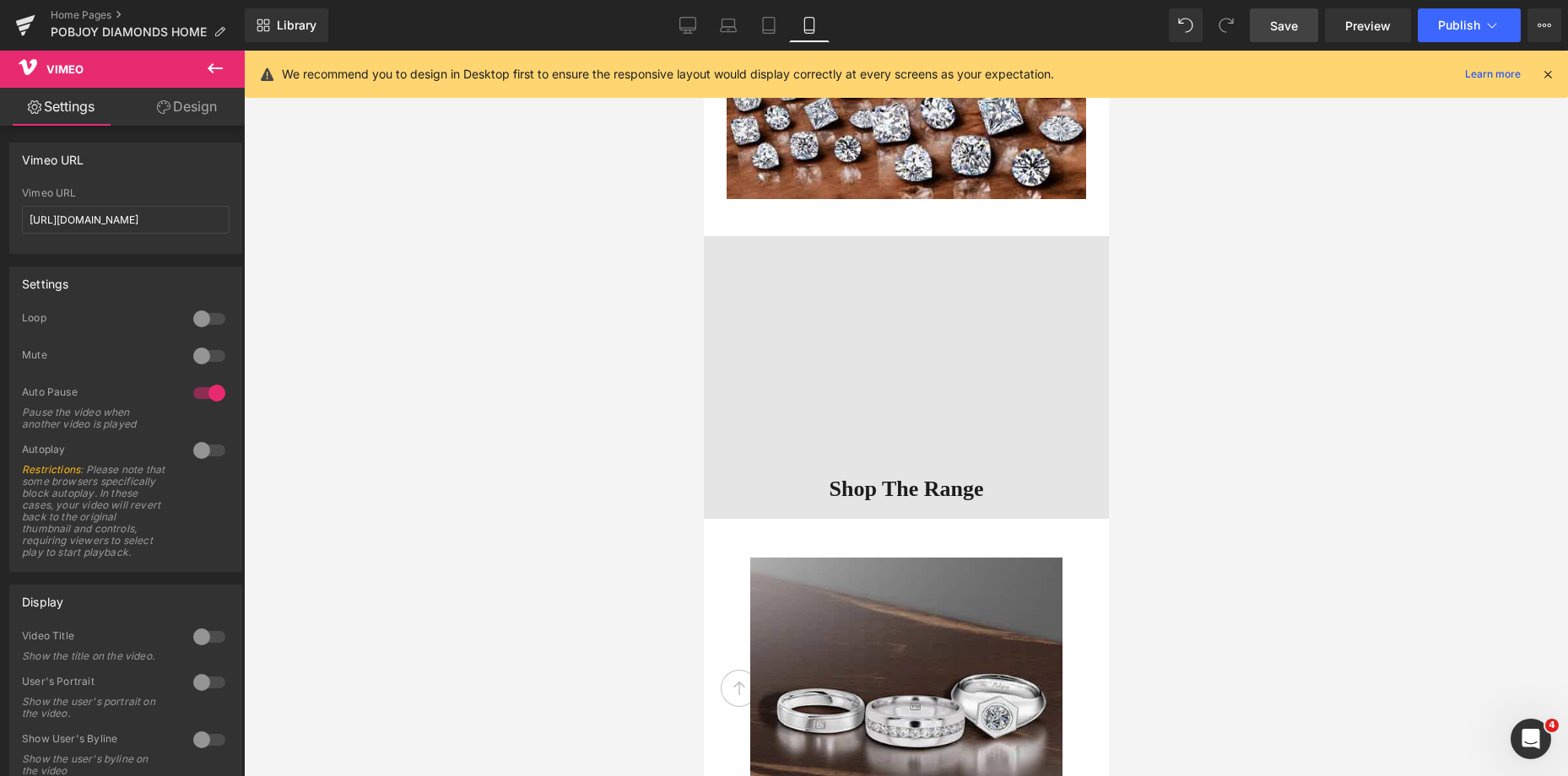
drag, startPoint x: 1104, startPoint y: 424, endPoint x: 1846, endPoint y: 452, distance: 742.5
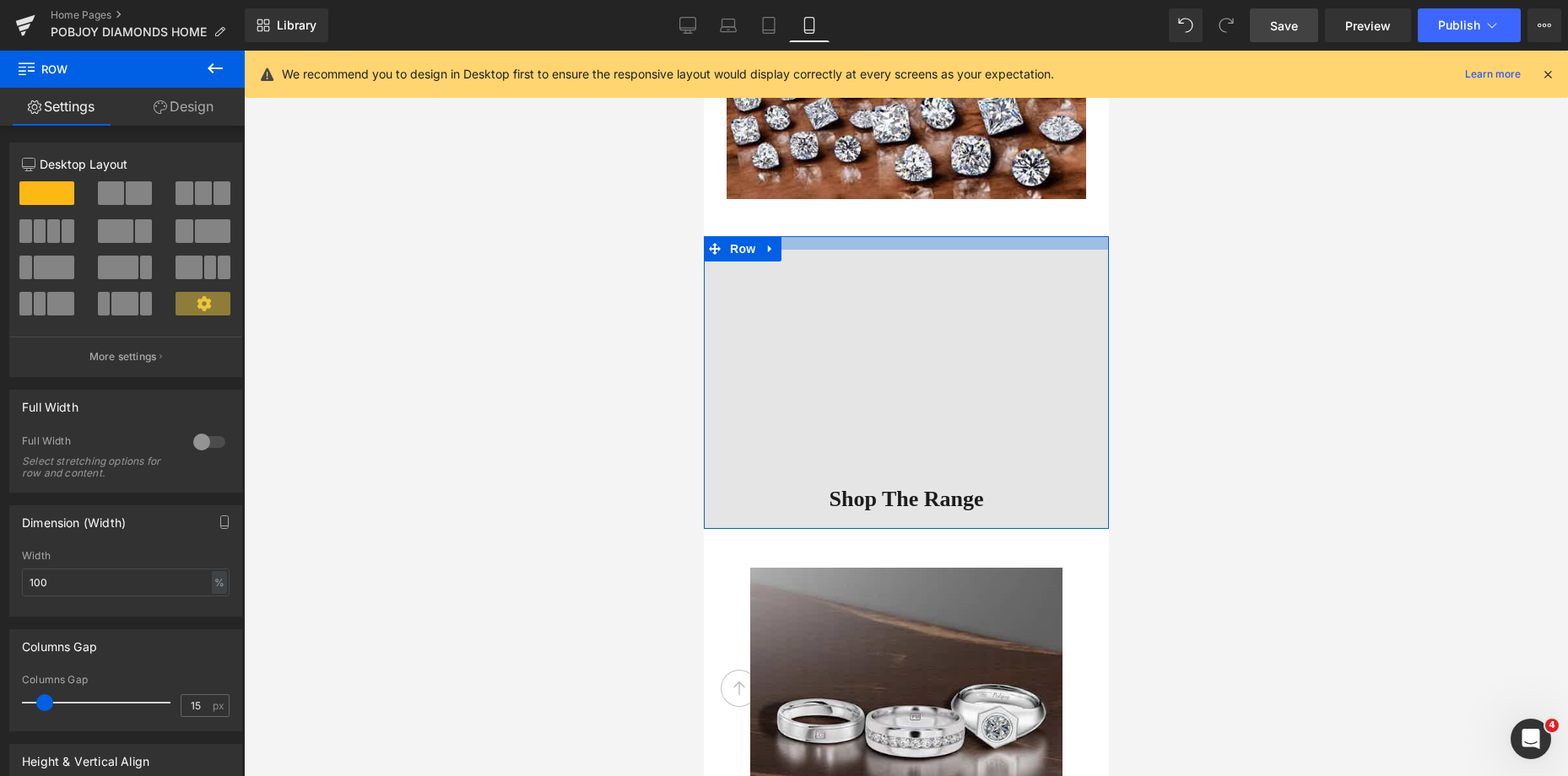
drag, startPoint x: 963, startPoint y: 238, endPoint x: 973, endPoint y: 248, distance: 14.1
click at [973, 248] on div at bounding box center [905, 242] width 405 height 14
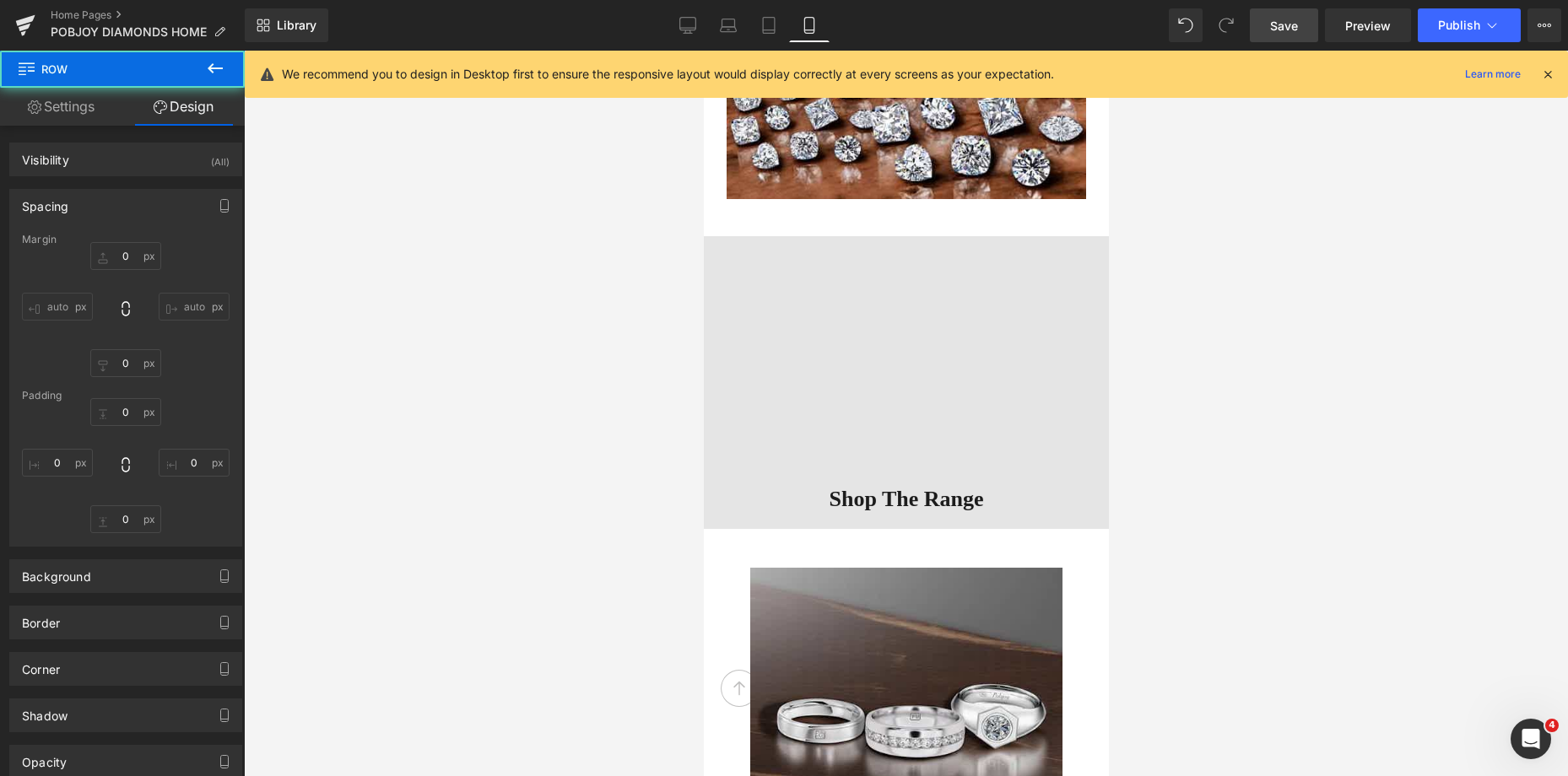
type input "0"
type input "16"
type input "0"
type input "17"
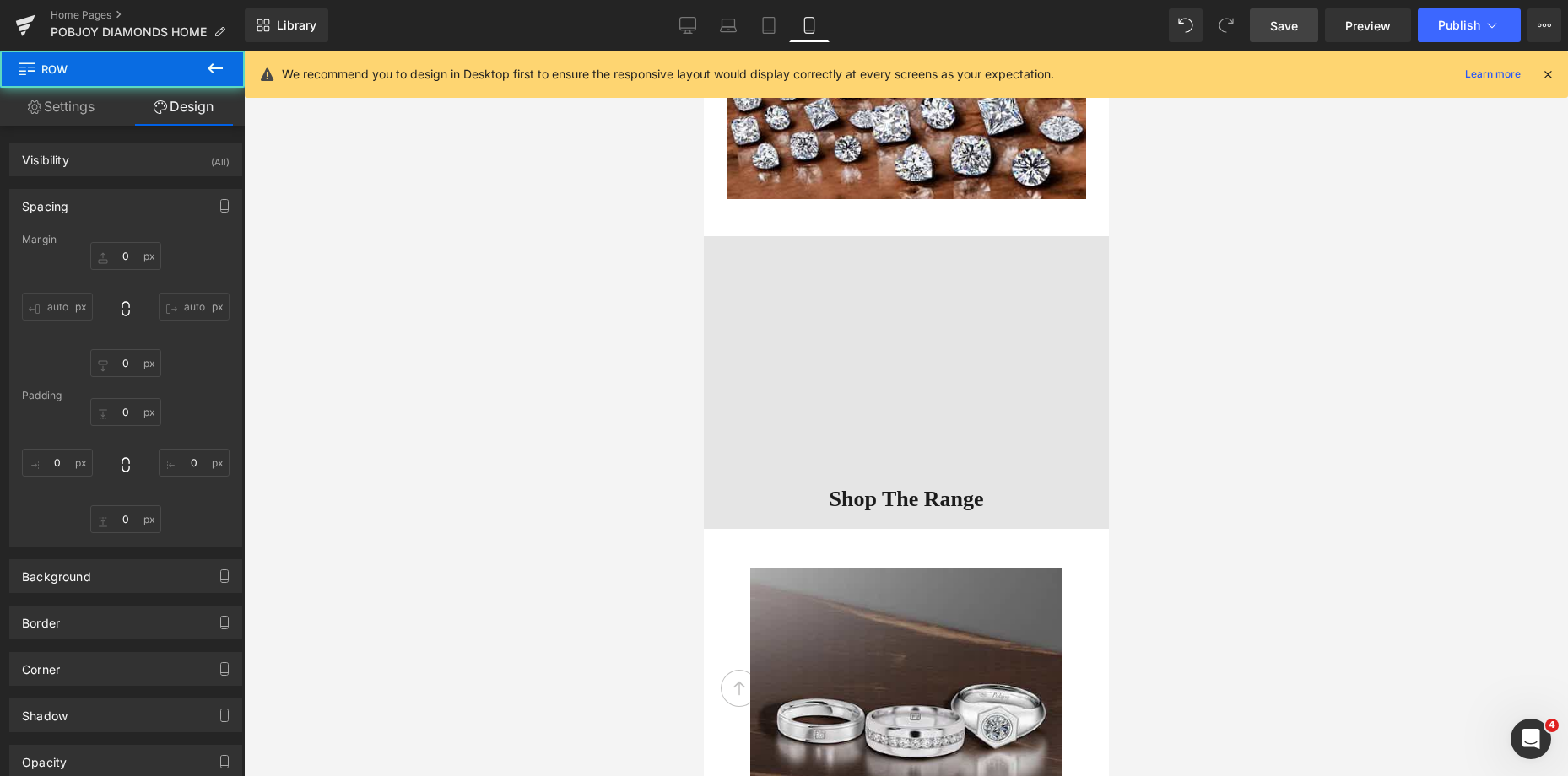
type input "0"
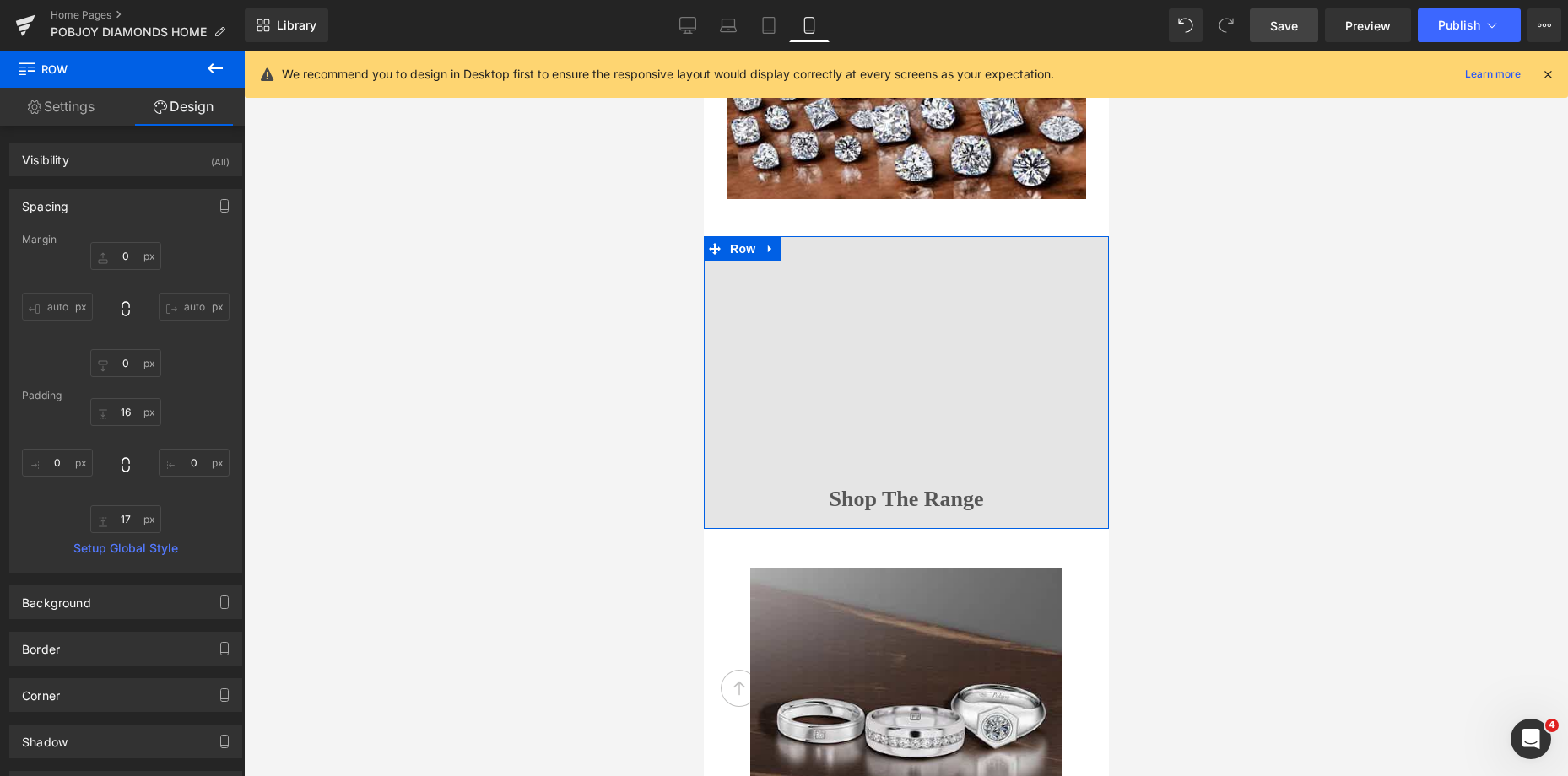
click at [854, 492] on span "Shop The Range" at bounding box center [905, 499] width 154 height 31
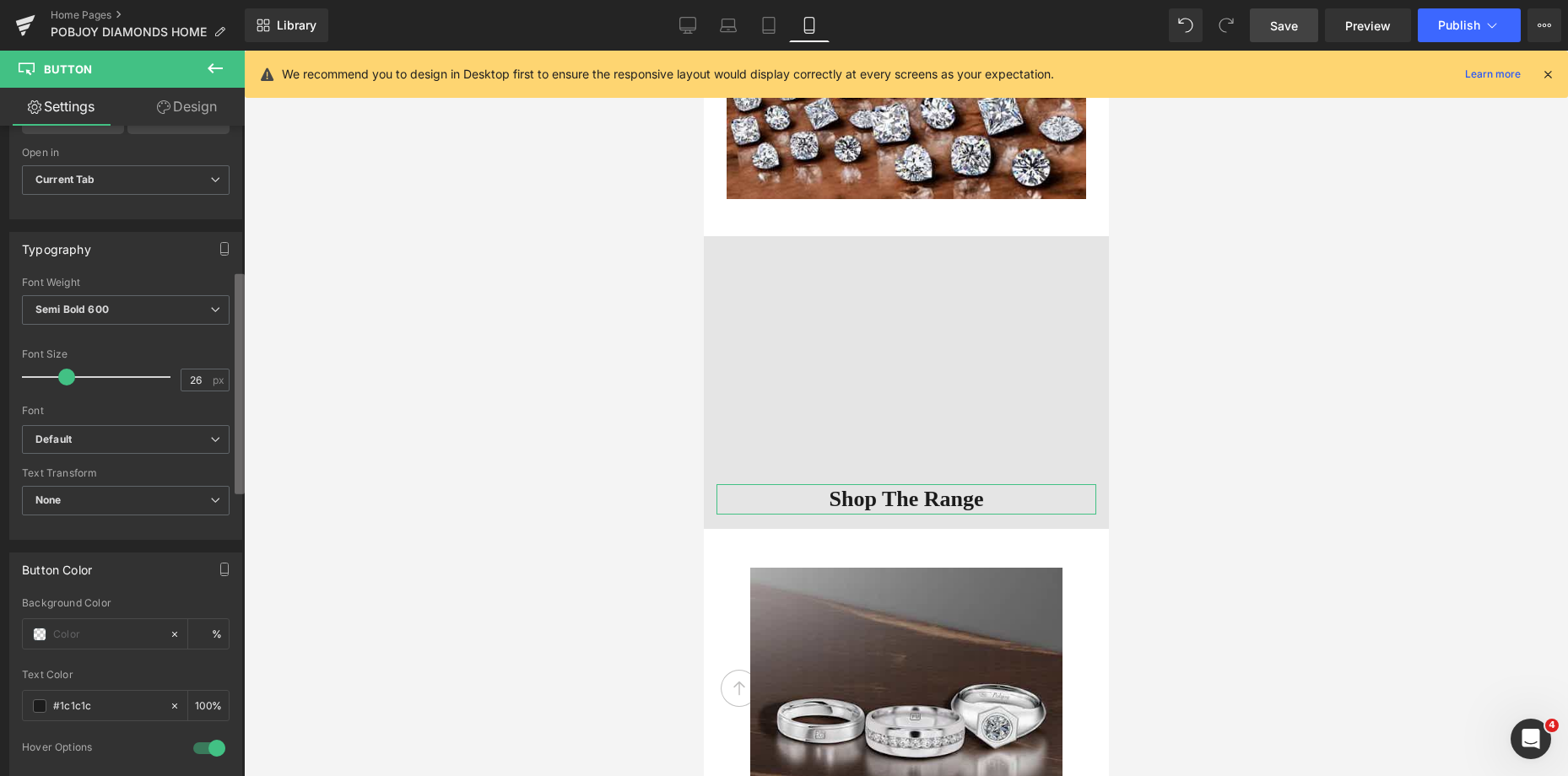
scroll to position [479, 0]
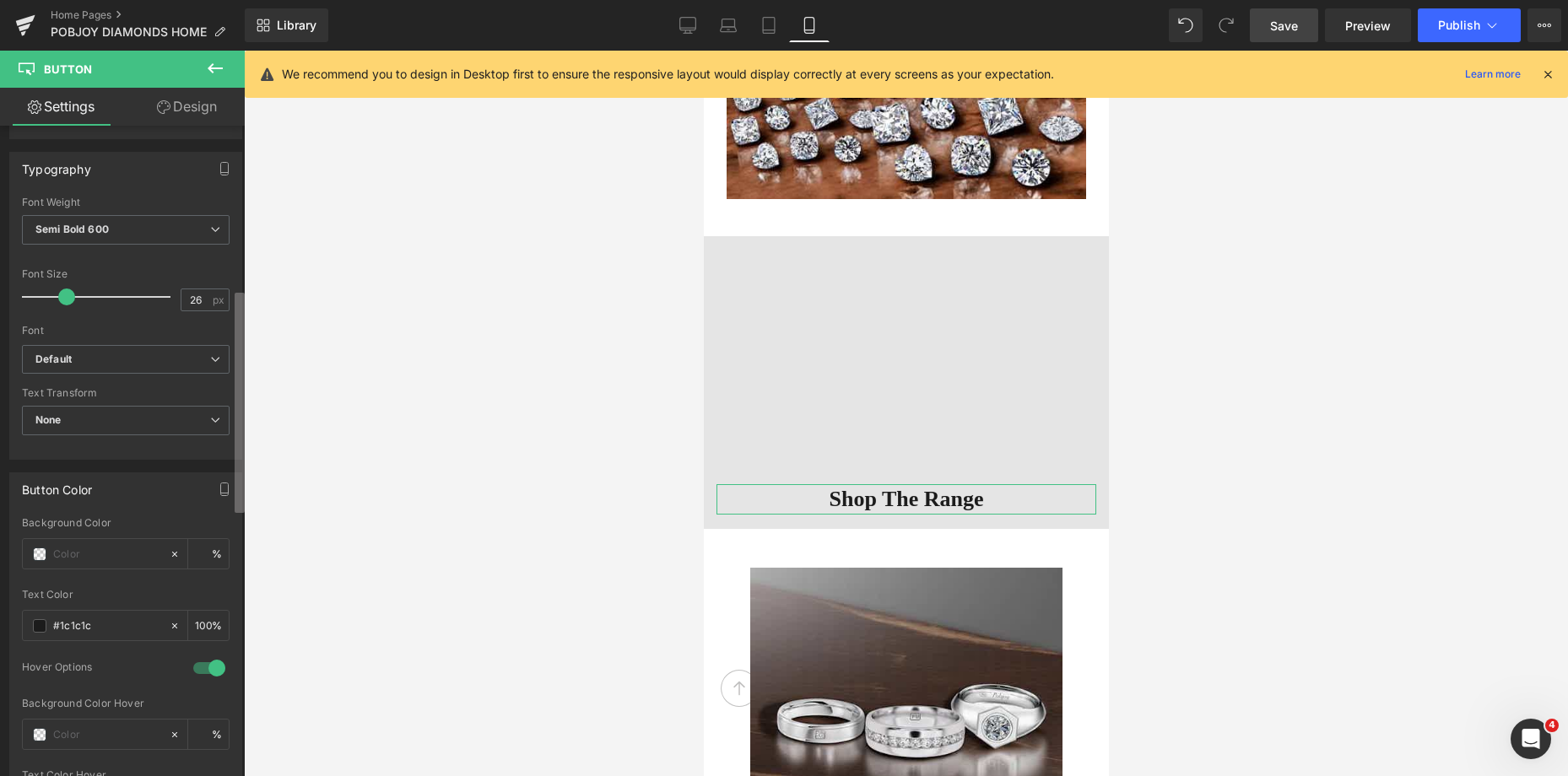
click at [240, 504] on b at bounding box center [239, 403] width 10 height 220
type input "24"
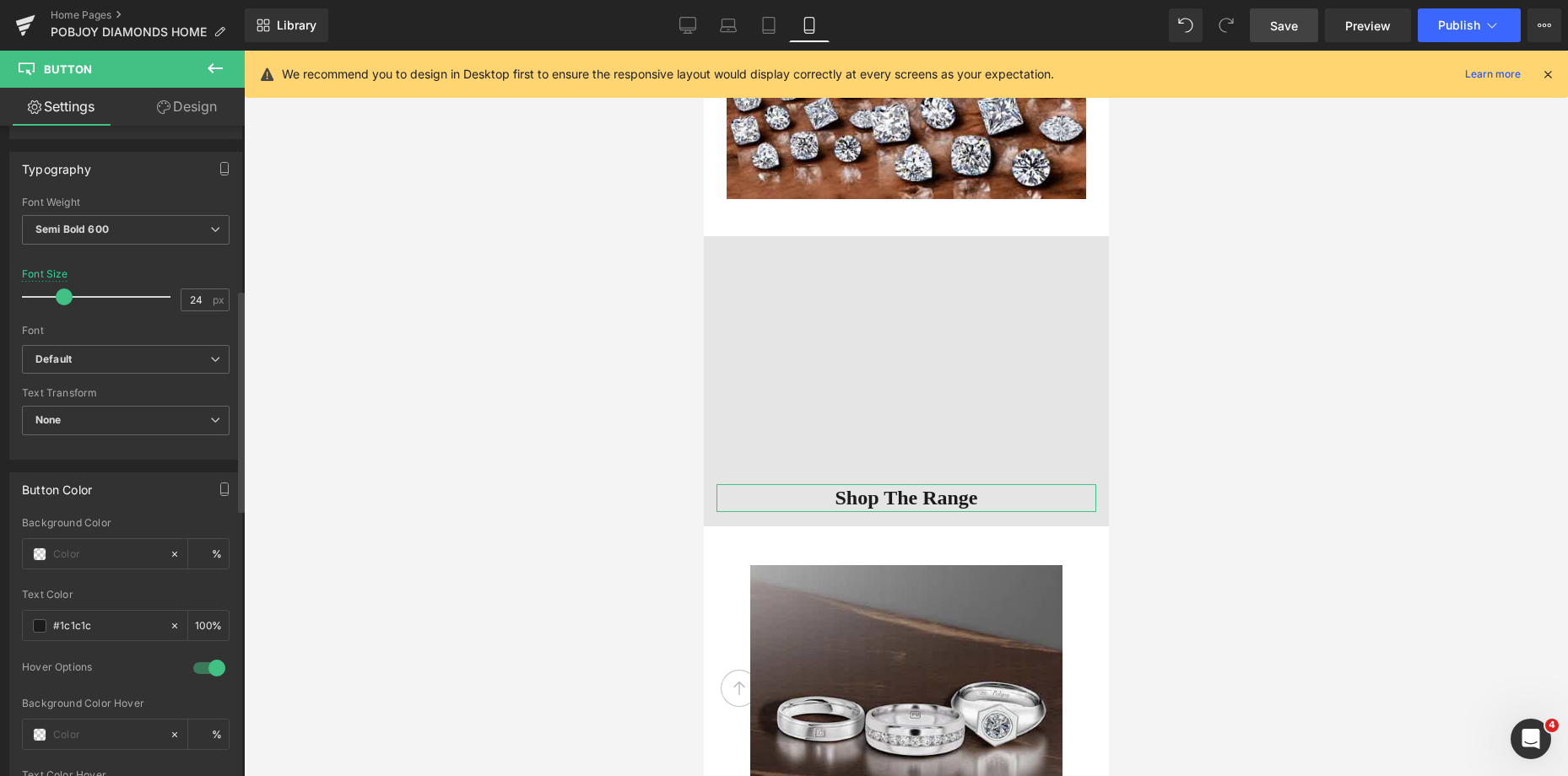
click at [60, 297] on span at bounding box center [64, 297] width 17 height 17
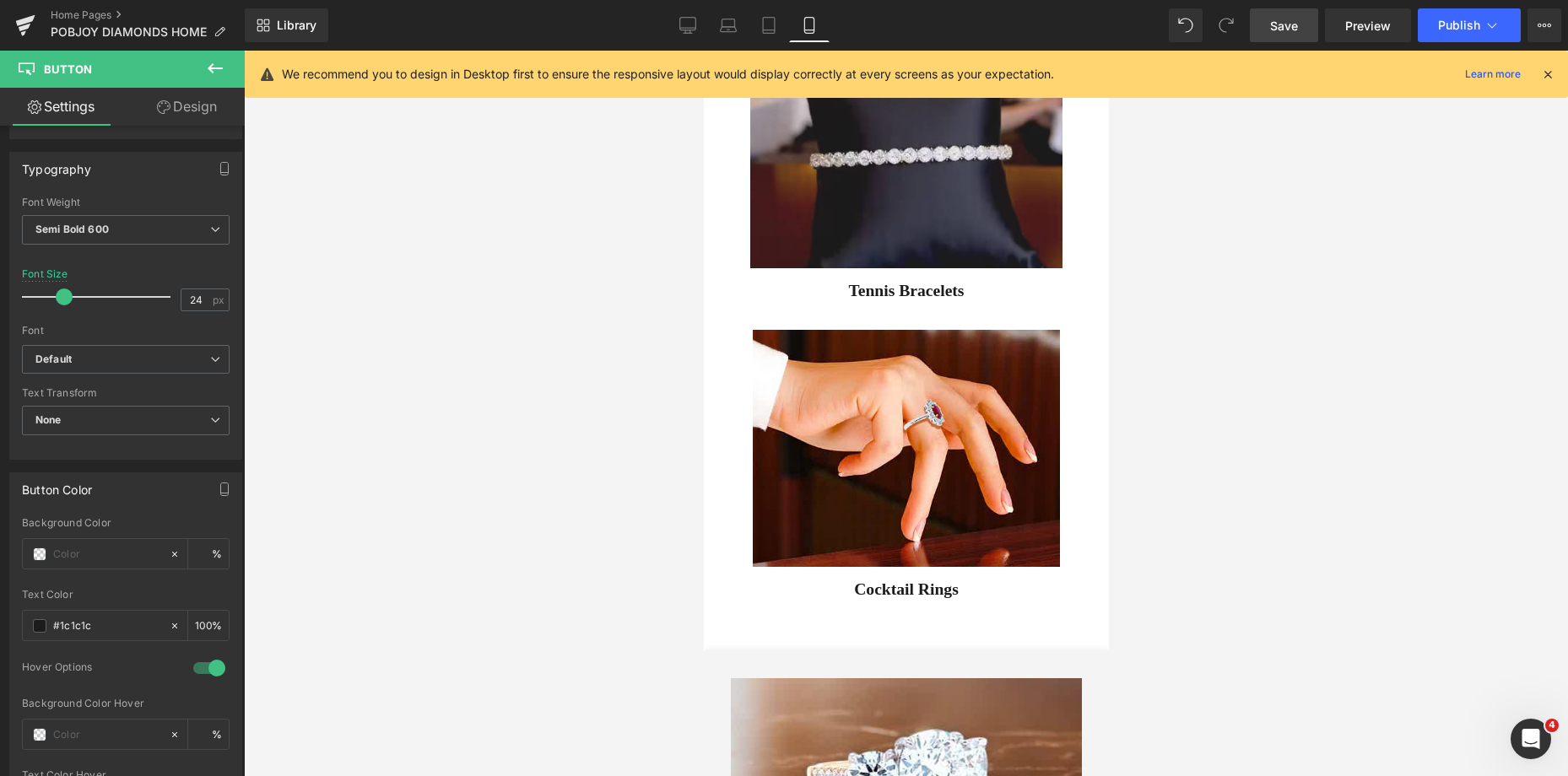
scroll to position [5417, 0]
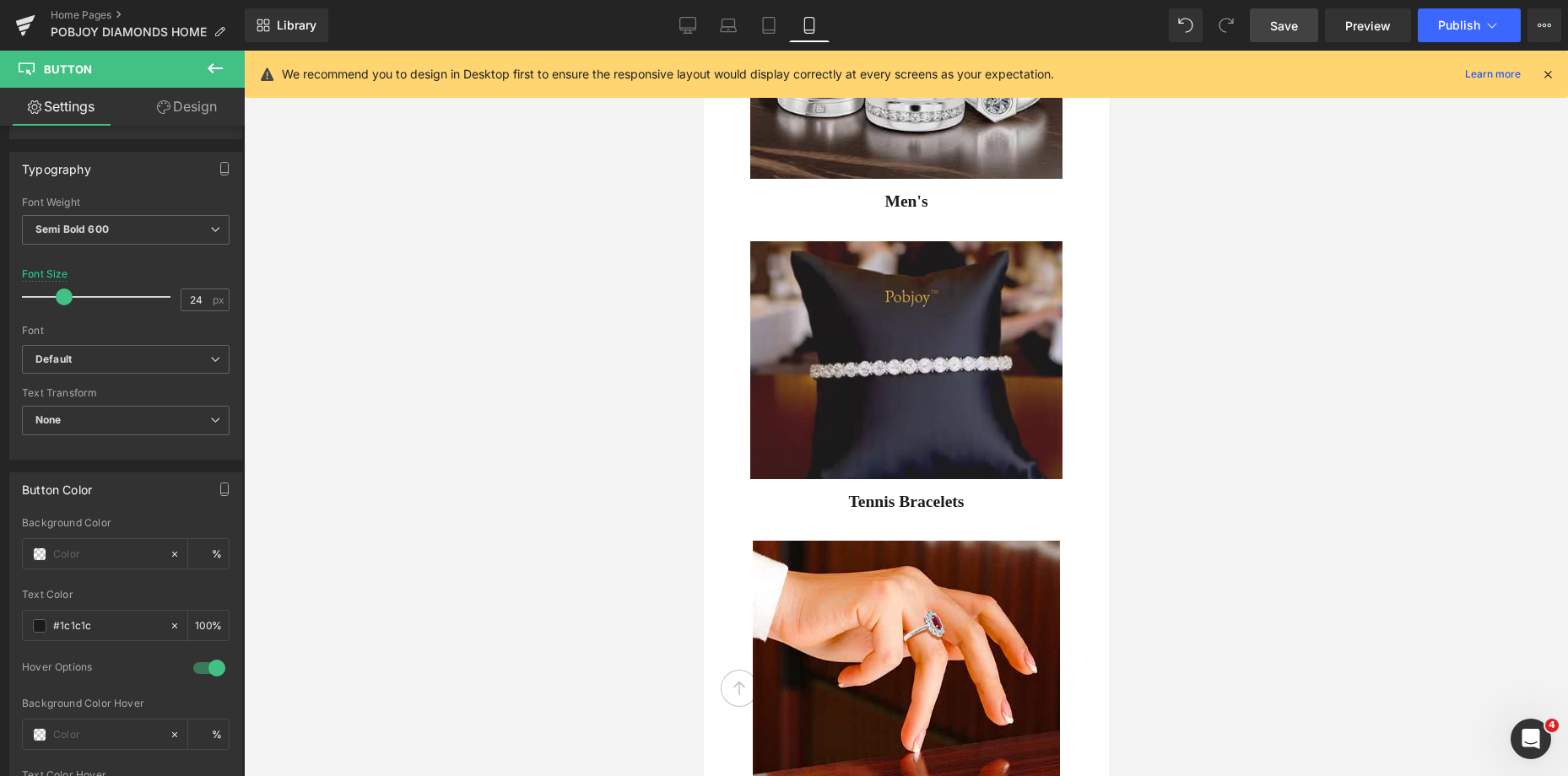
click at [1280, 22] on span "Save" at bounding box center [1283, 26] width 28 height 18
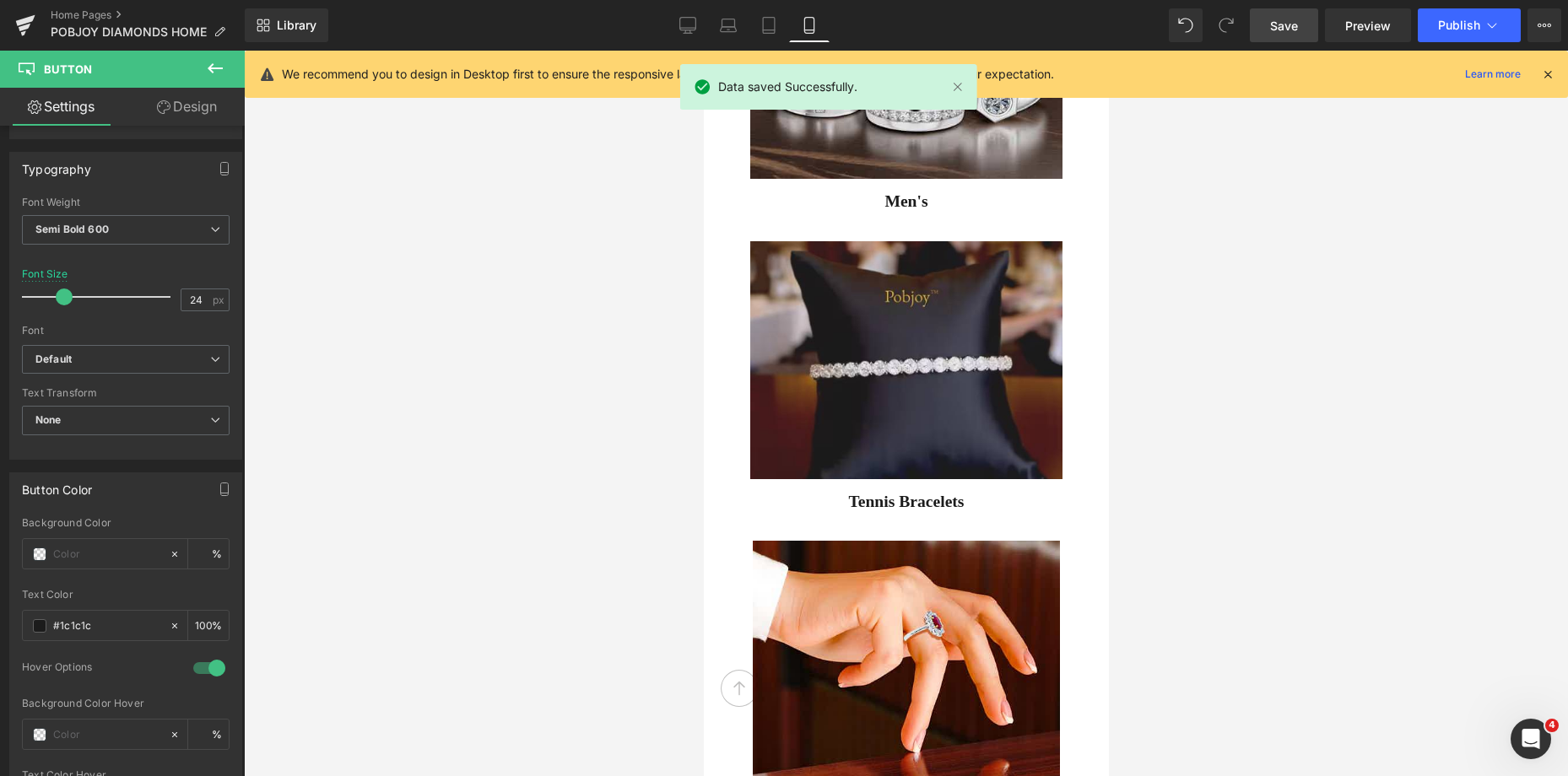
click at [1289, 28] on span "Save" at bounding box center [1283, 26] width 28 height 18
click at [1464, 27] on span "Publish" at bounding box center [1458, 25] width 42 height 14
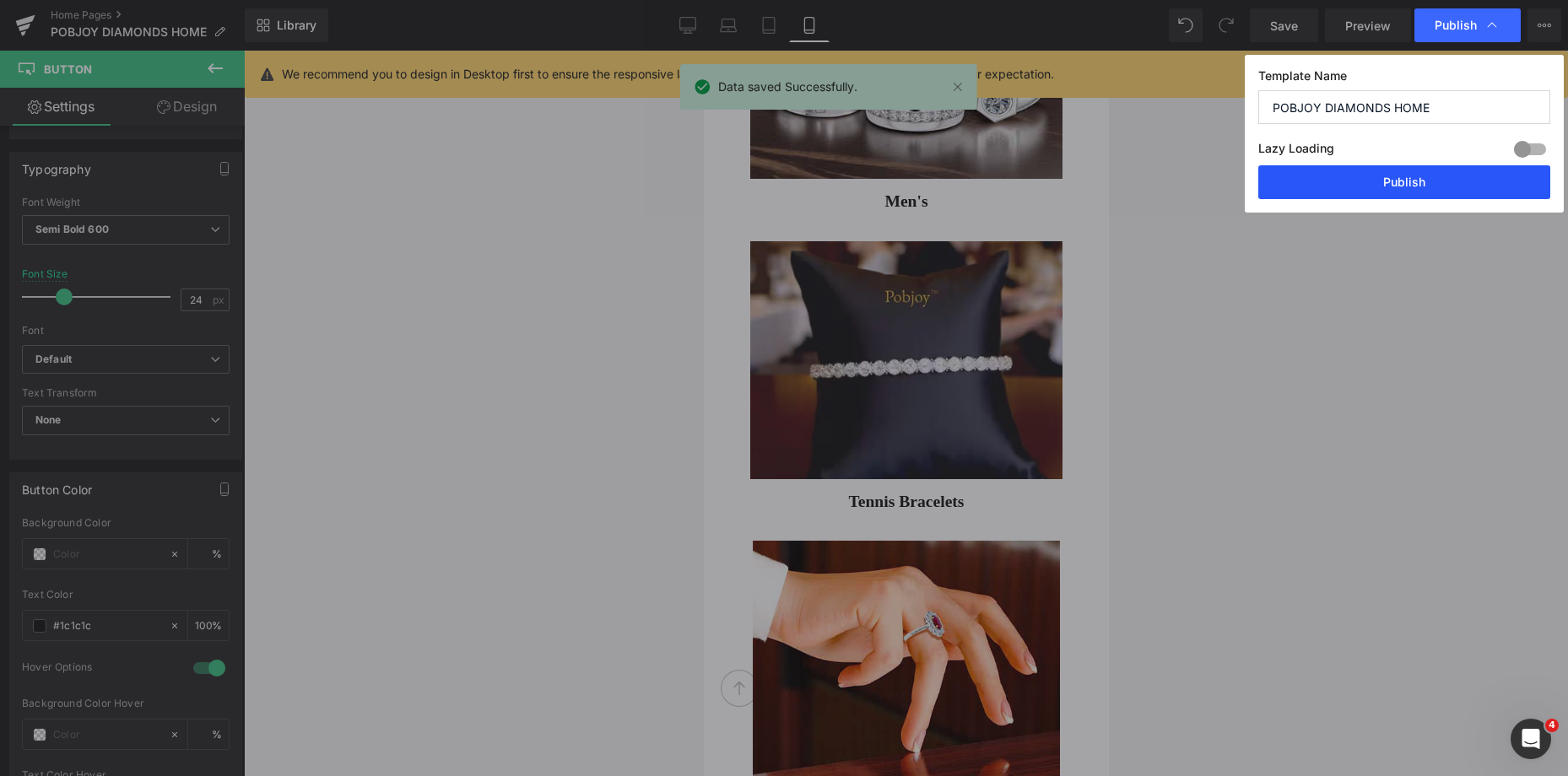
click at [1403, 191] on button "Publish" at bounding box center [1404, 182] width 292 height 33
